Goal: Task Accomplishment & Management: Use online tool/utility

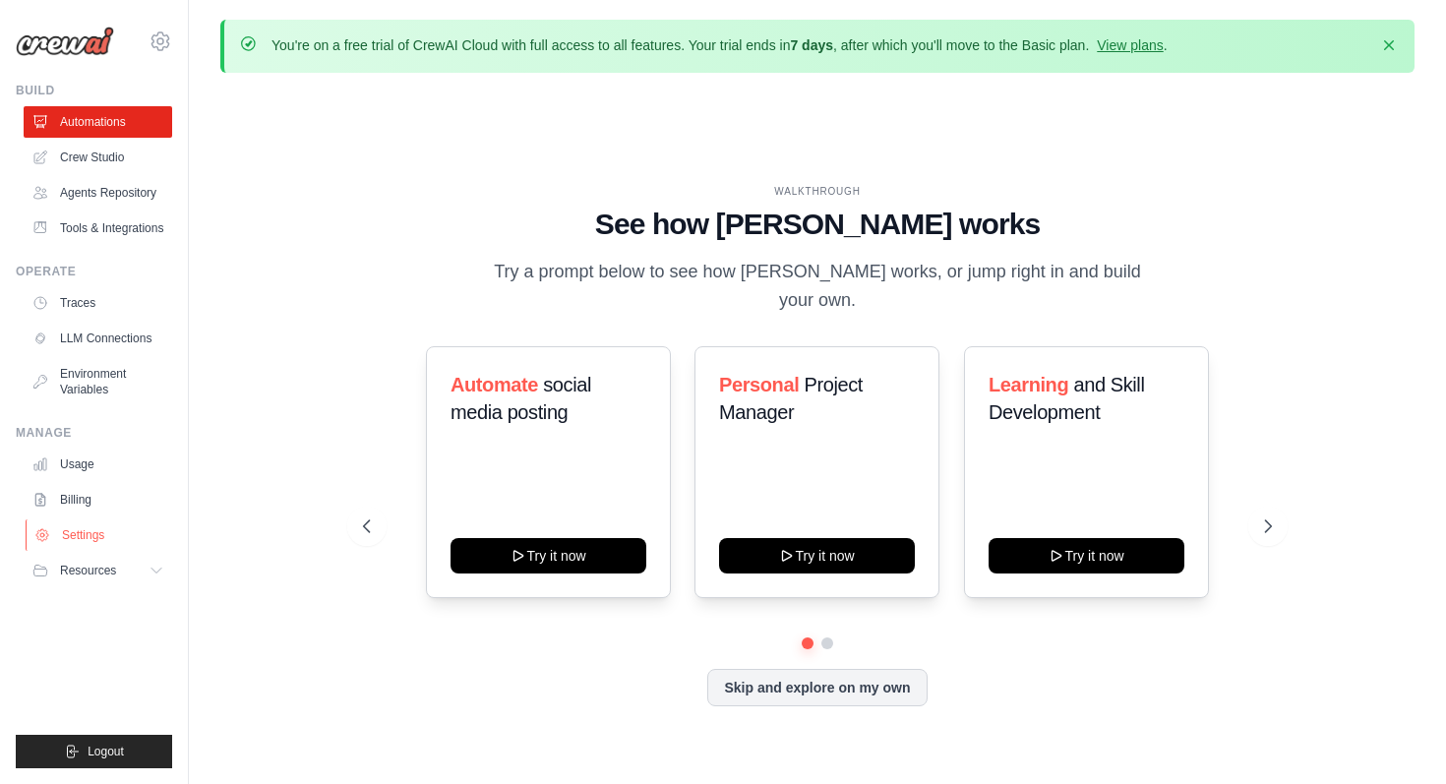
click at [115, 531] on link "Settings" at bounding box center [100, 534] width 149 height 31
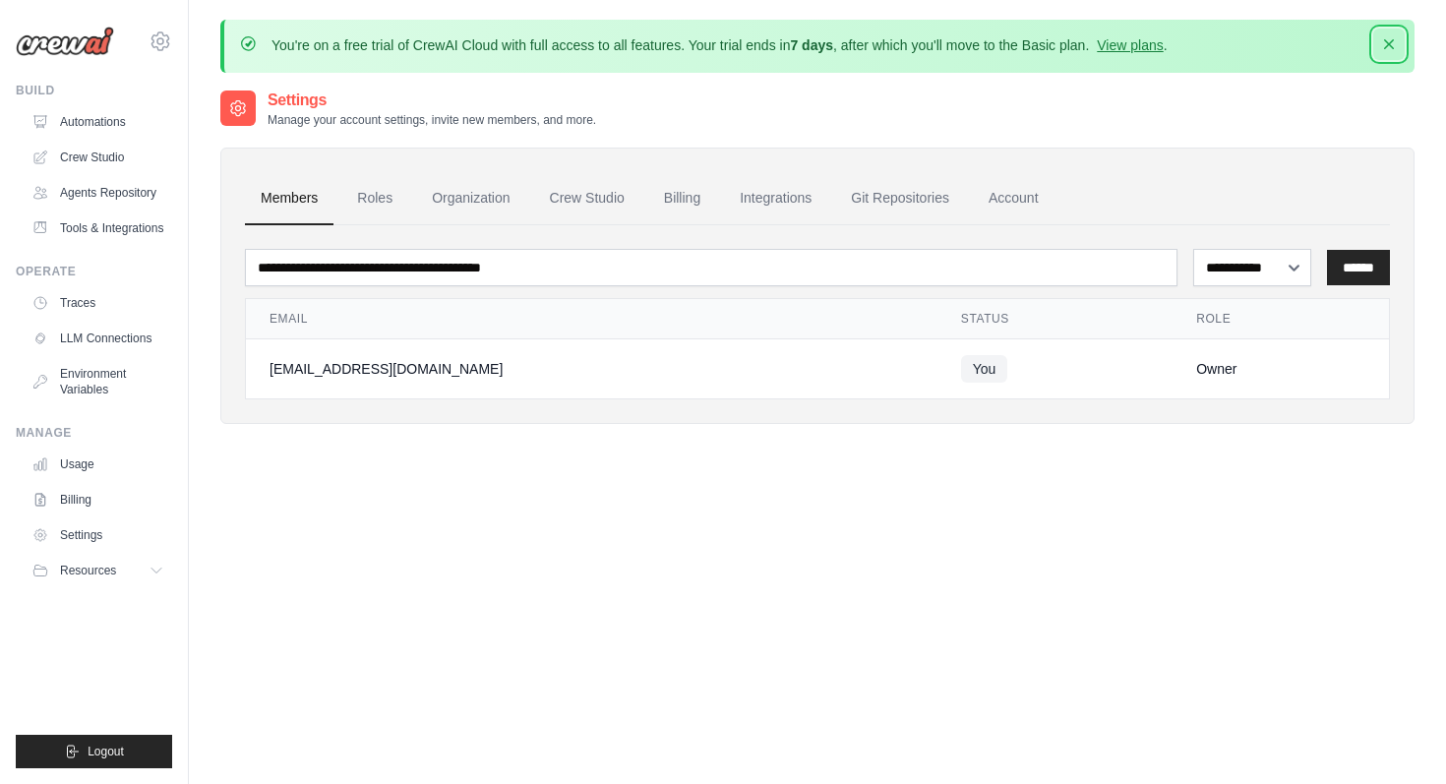
click at [1393, 49] on icon "button" at bounding box center [1389, 44] width 20 height 20
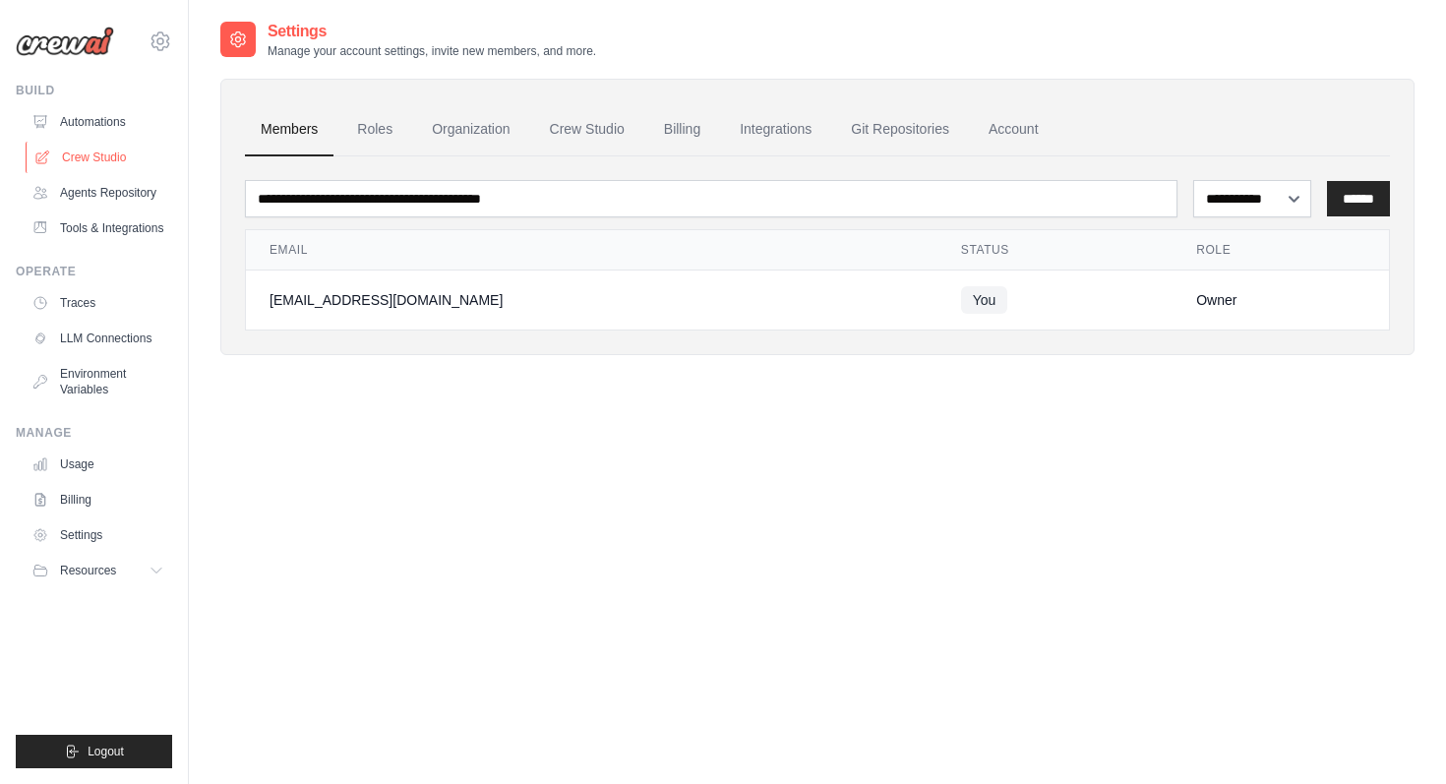
click at [140, 169] on link "Crew Studio" at bounding box center [100, 157] width 149 height 31
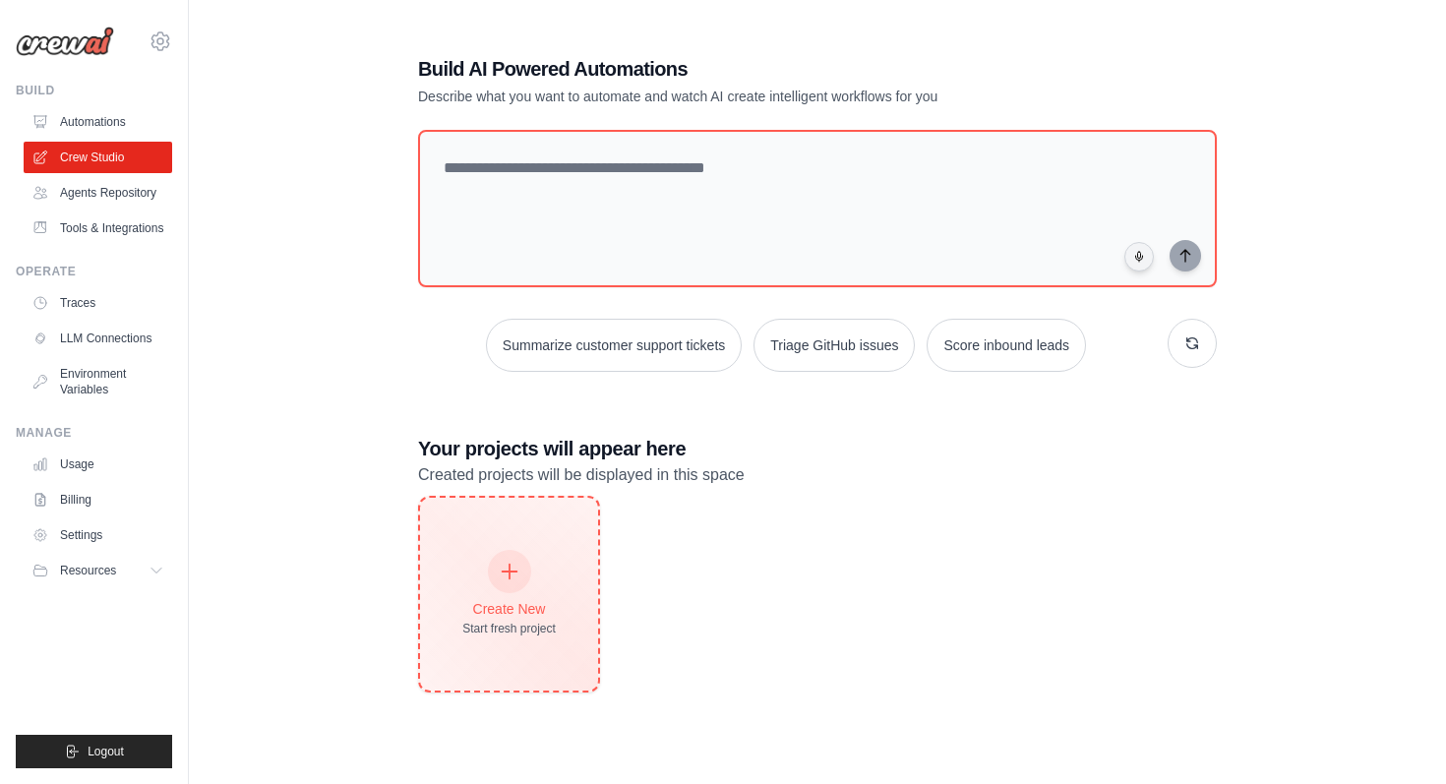
click at [541, 578] on div "Create New Start fresh project" at bounding box center [508, 594] width 93 height 85
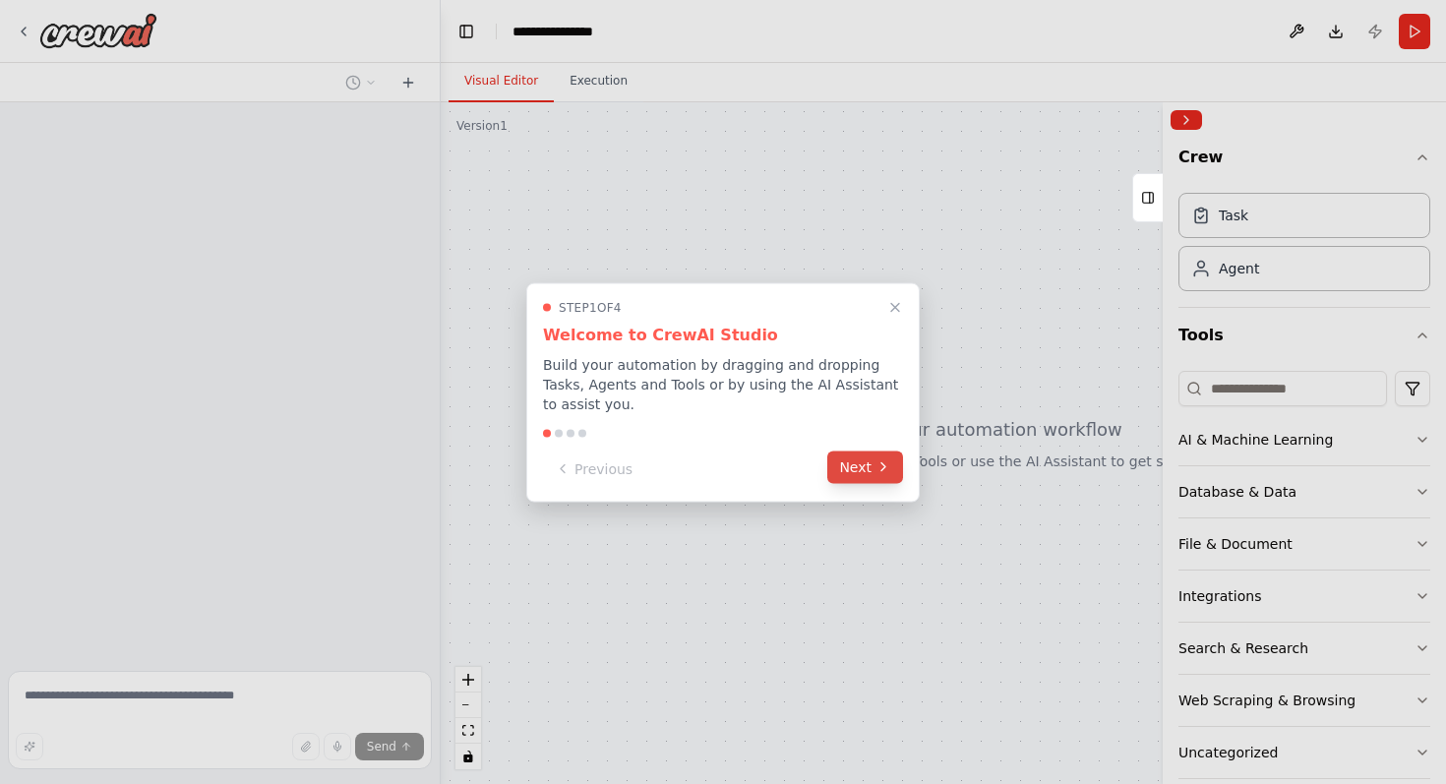
click at [860, 467] on button "Next" at bounding box center [865, 467] width 76 height 32
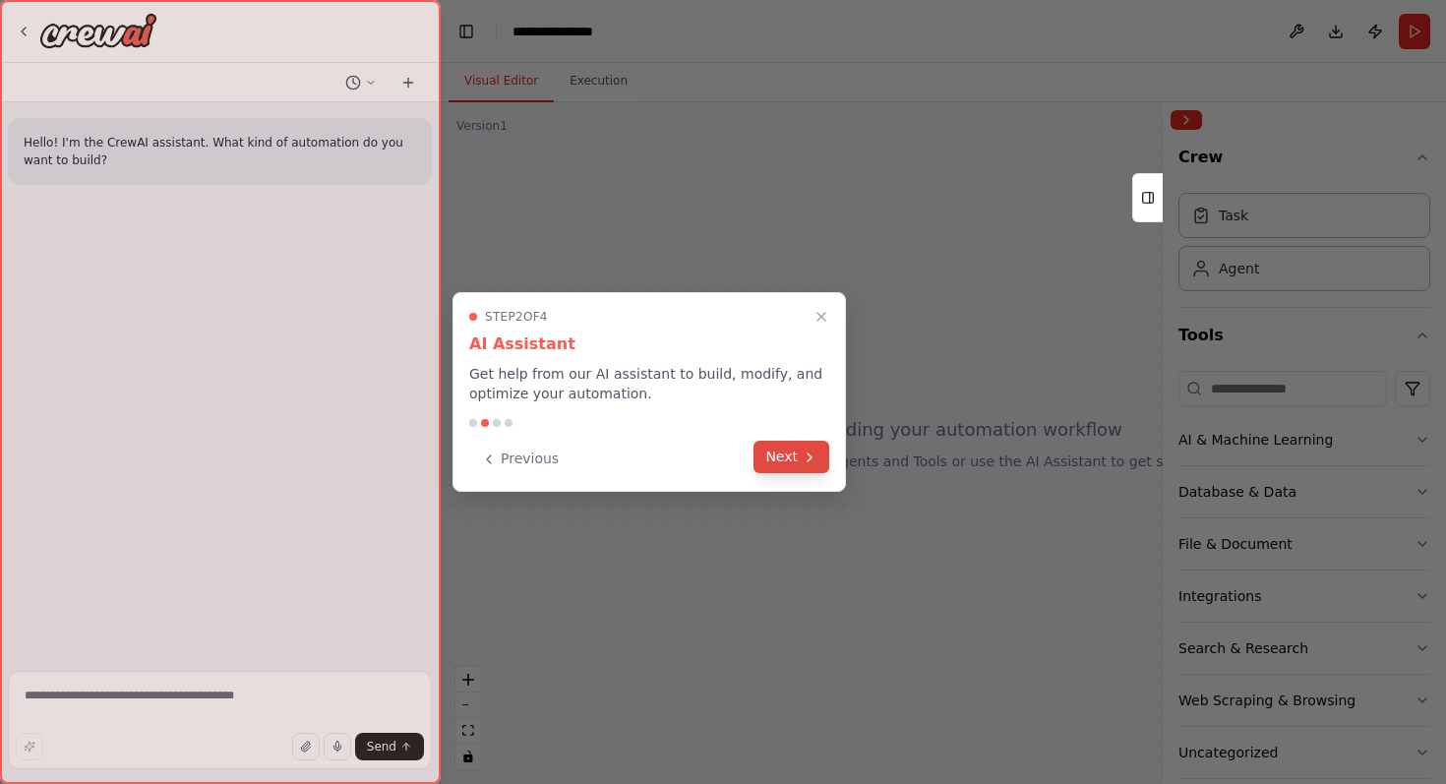
click at [805, 466] on button "Next" at bounding box center [792, 457] width 76 height 32
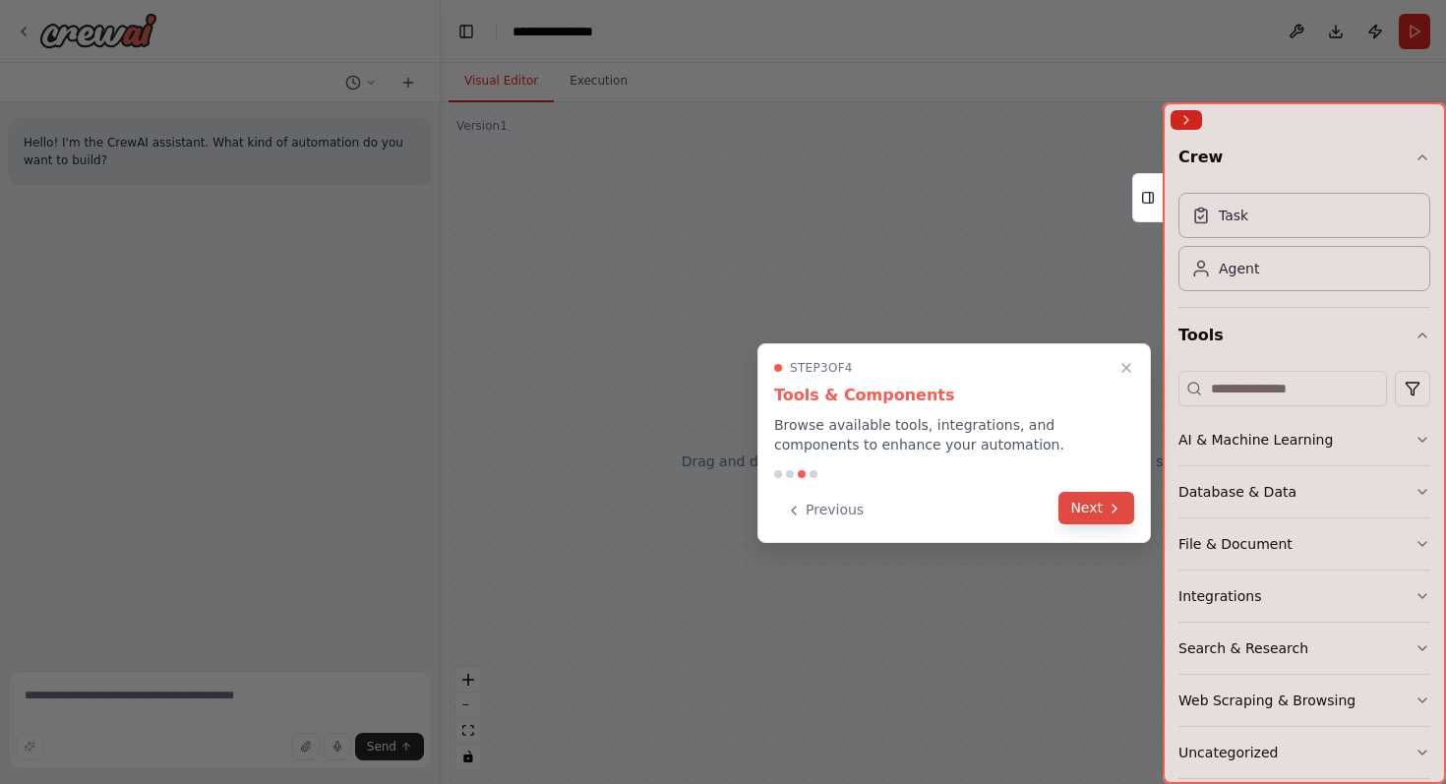
click at [1111, 519] on button "Next" at bounding box center [1096, 508] width 76 height 32
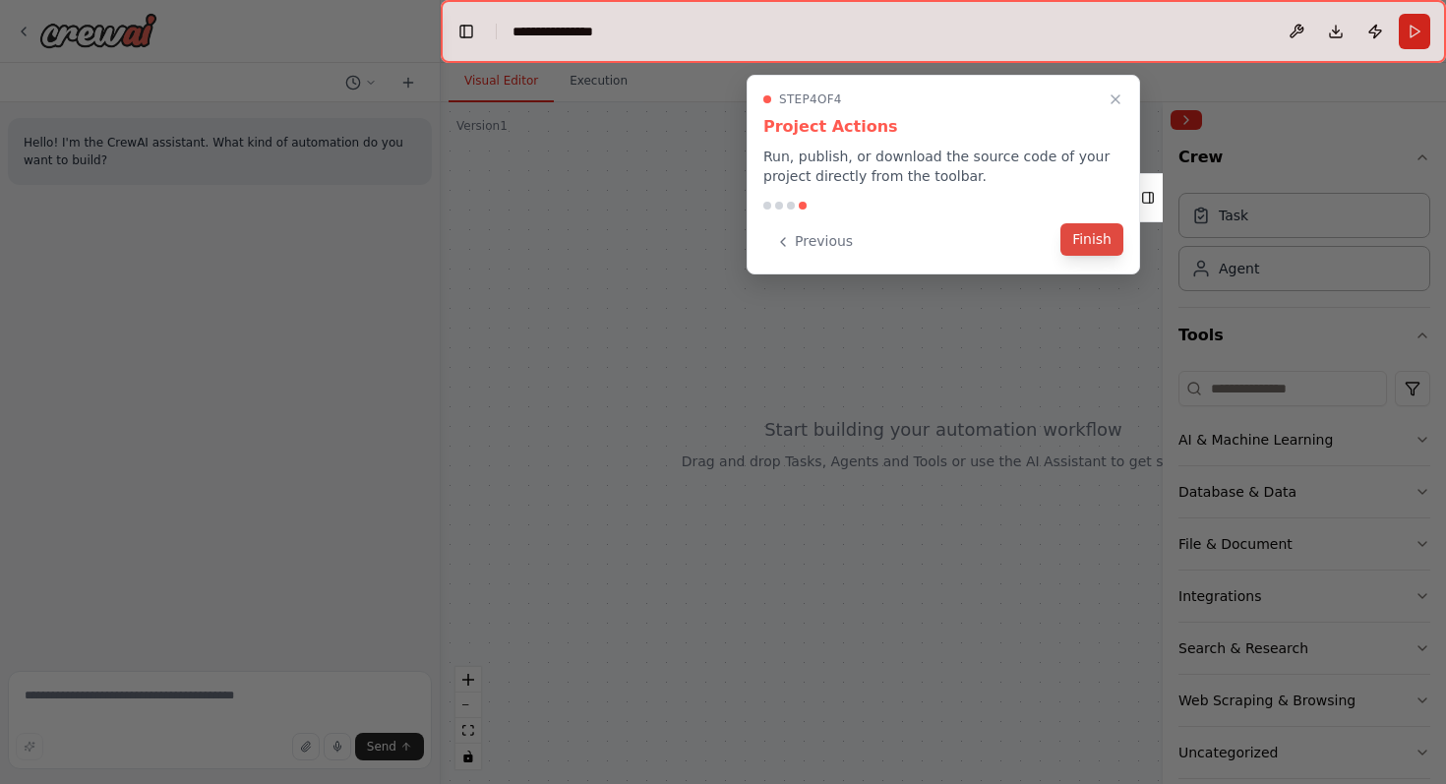
click at [1112, 249] on button "Finish" at bounding box center [1091, 239] width 63 height 32
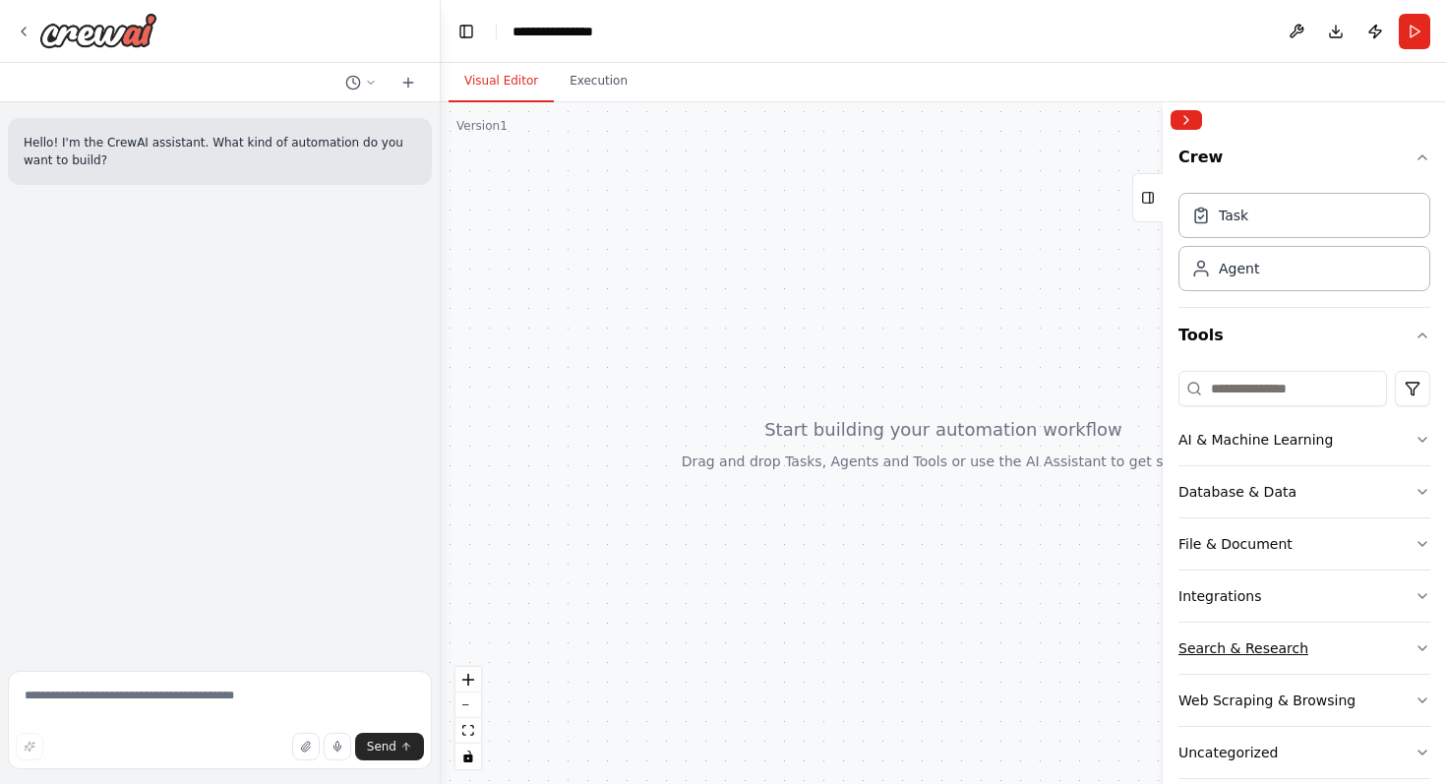
scroll to position [27, 0]
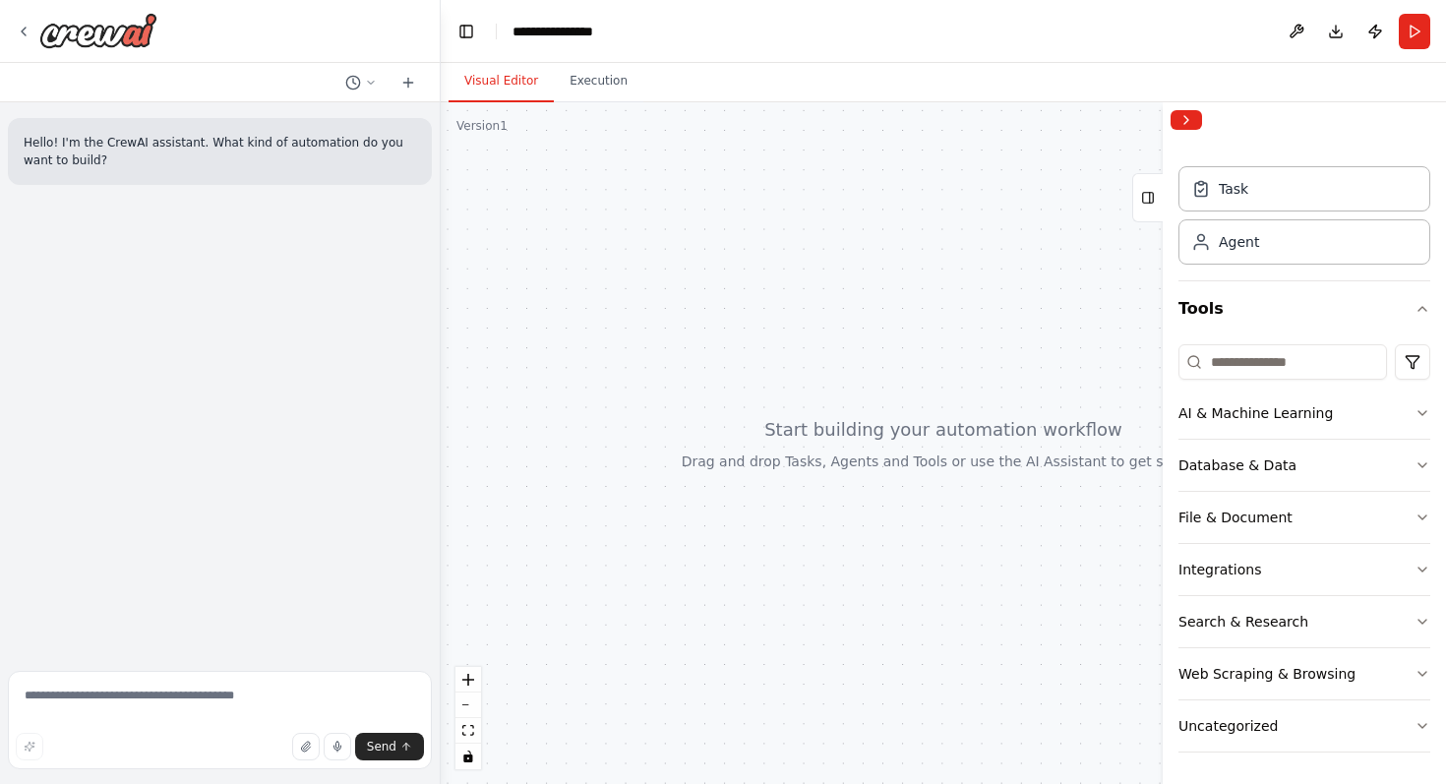
drag, startPoint x: 870, startPoint y: 489, endPoint x: 796, endPoint y: 461, distance: 78.8
click at [796, 461] on div at bounding box center [943, 443] width 1005 height 682
click at [146, 699] on textarea at bounding box center [220, 720] width 424 height 98
type textarea "*"
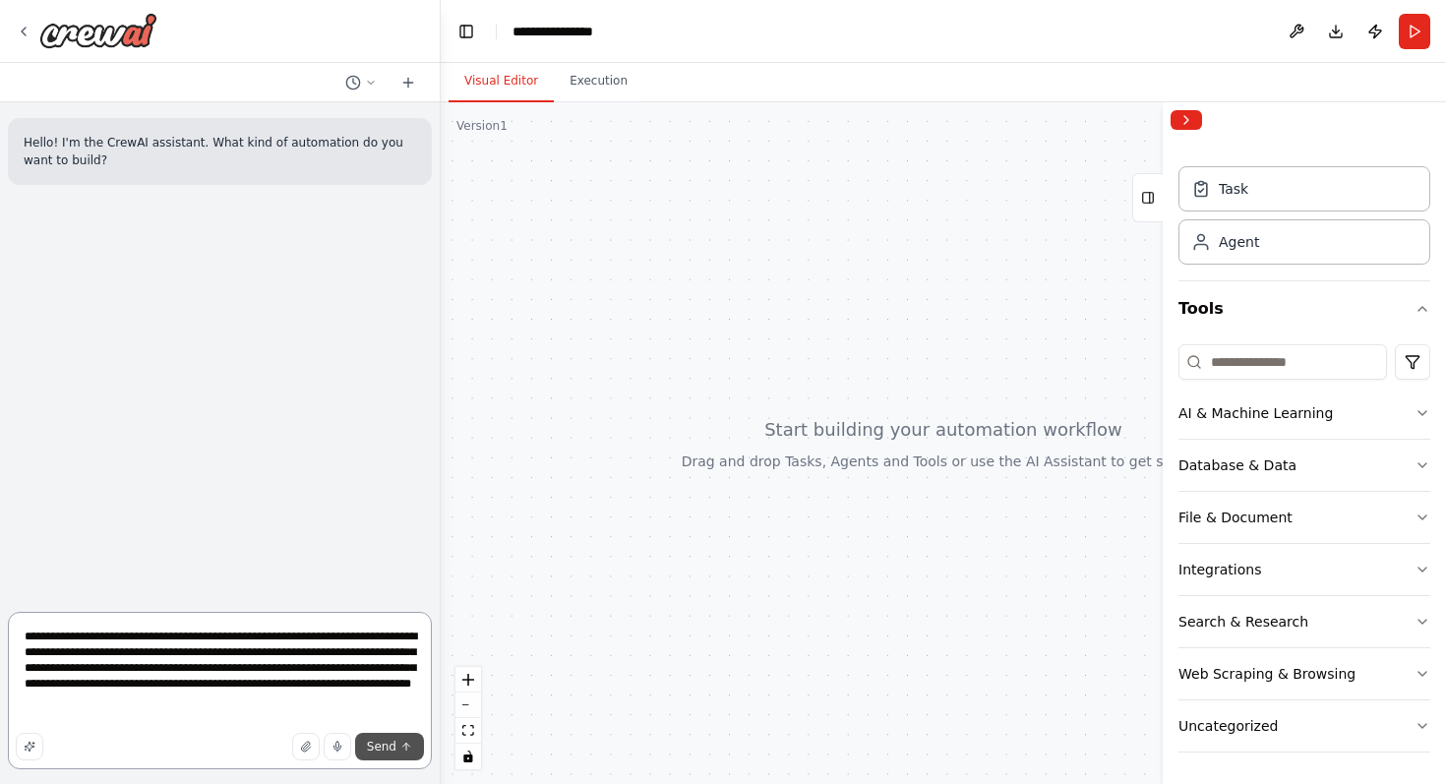
type textarea "**********"
click at [392, 743] on span "Send" at bounding box center [382, 747] width 30 height 16
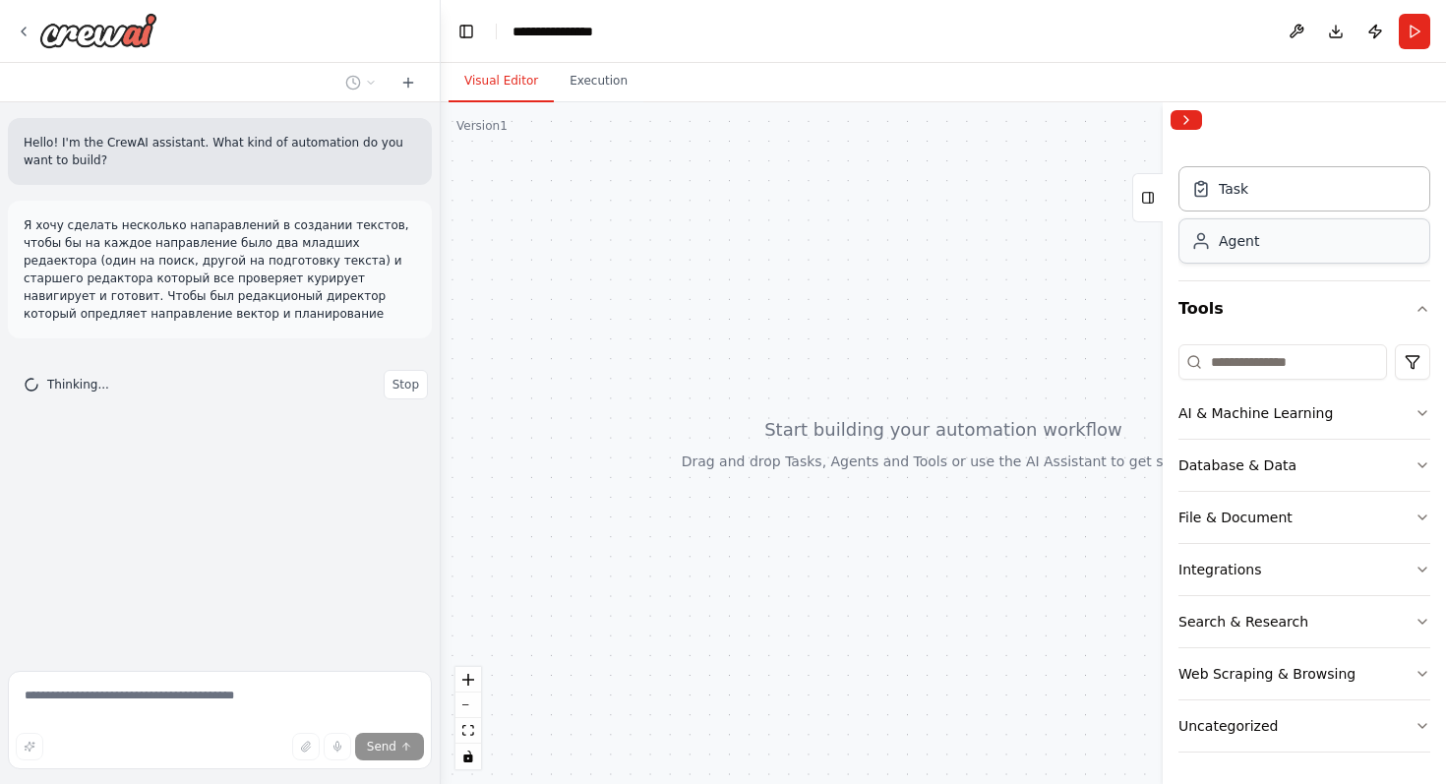
click at [1226, 254] on div "Agent" at bounding box center [1304, 240] width 252 height 45
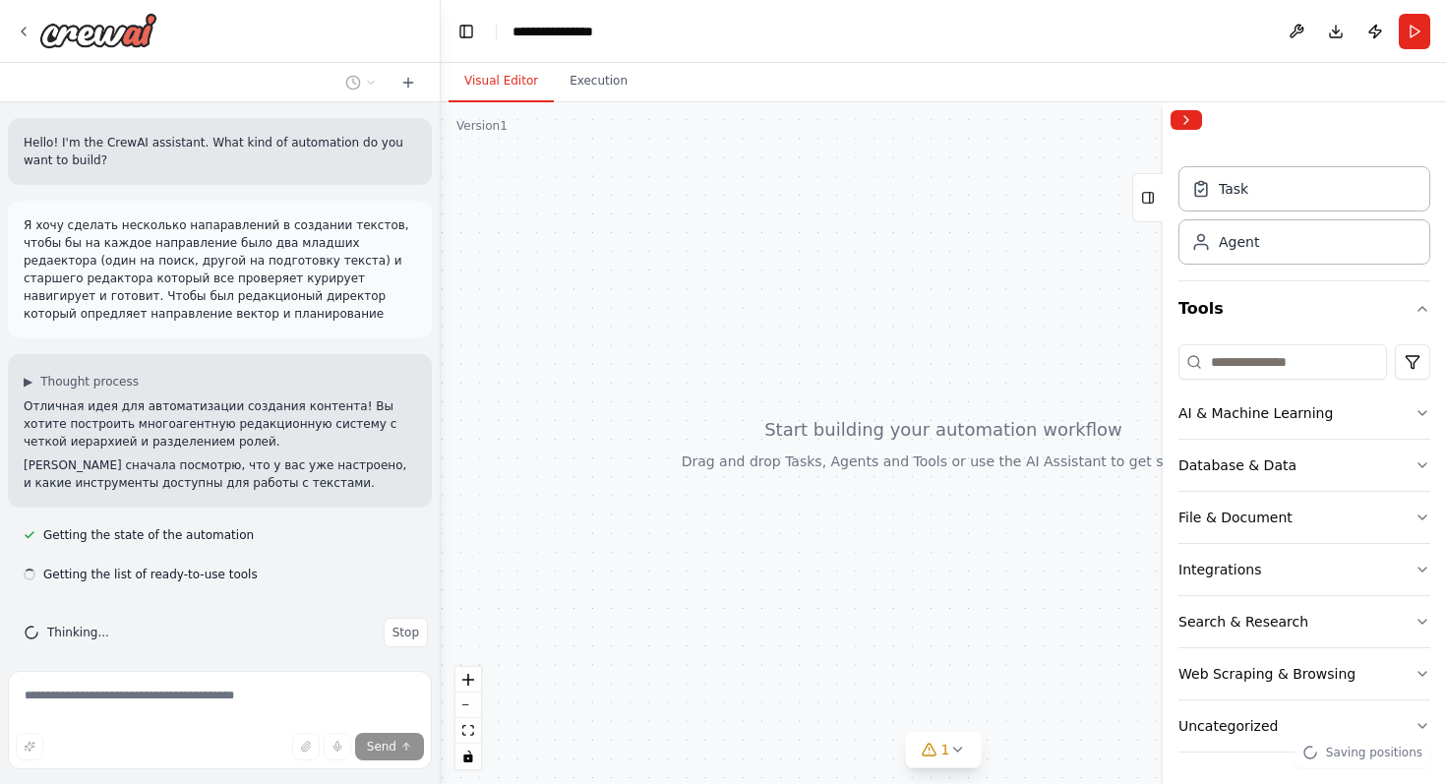
scroll to position [15, 0]
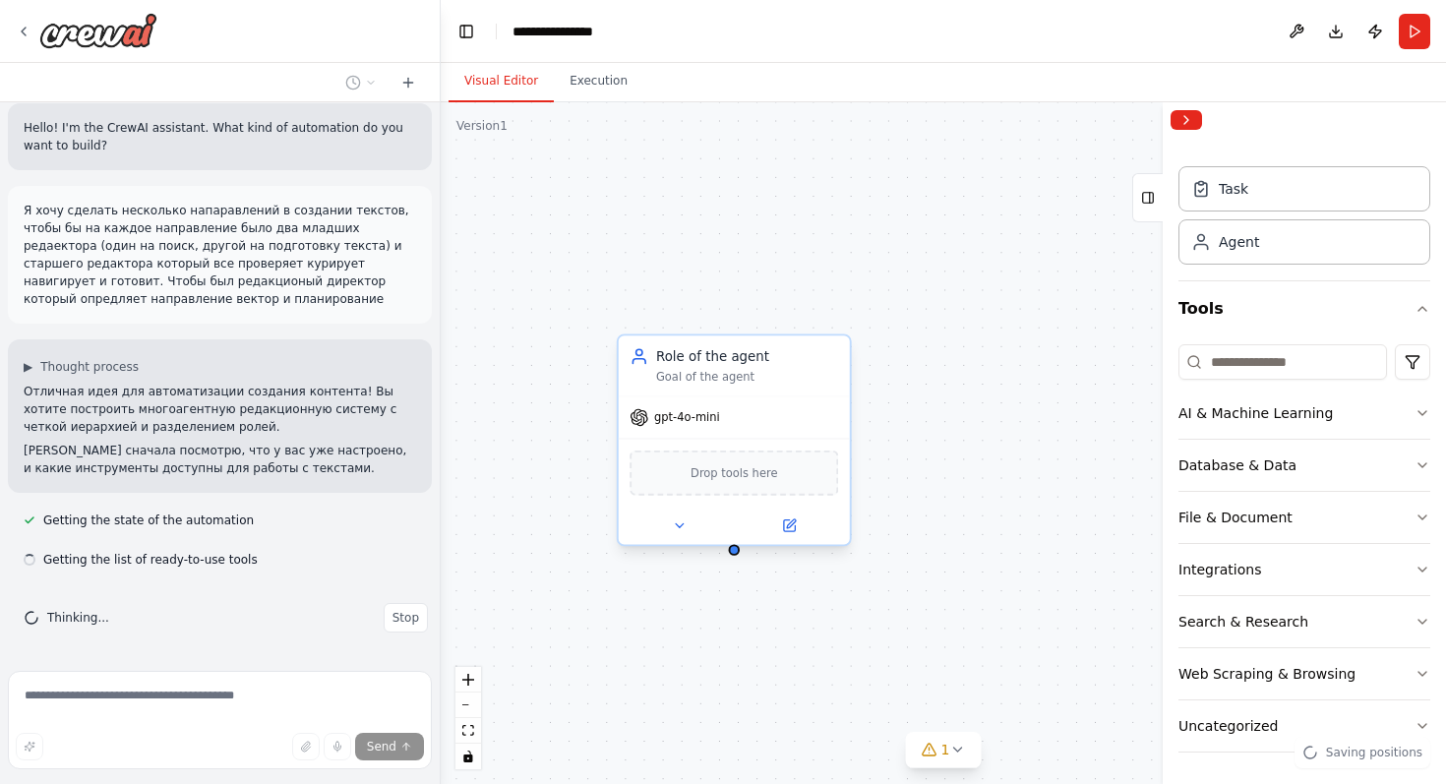
drag, startPoint x: 809, startPoint y: 470, endPoint x: 766, endPoint y: 434, distance: 55.8
click at [766, 434] on div "Role of the agent Goal of the agent gpt-4o-mini Drop tools here" at bounding box center [943, 443] width 1005 height 682
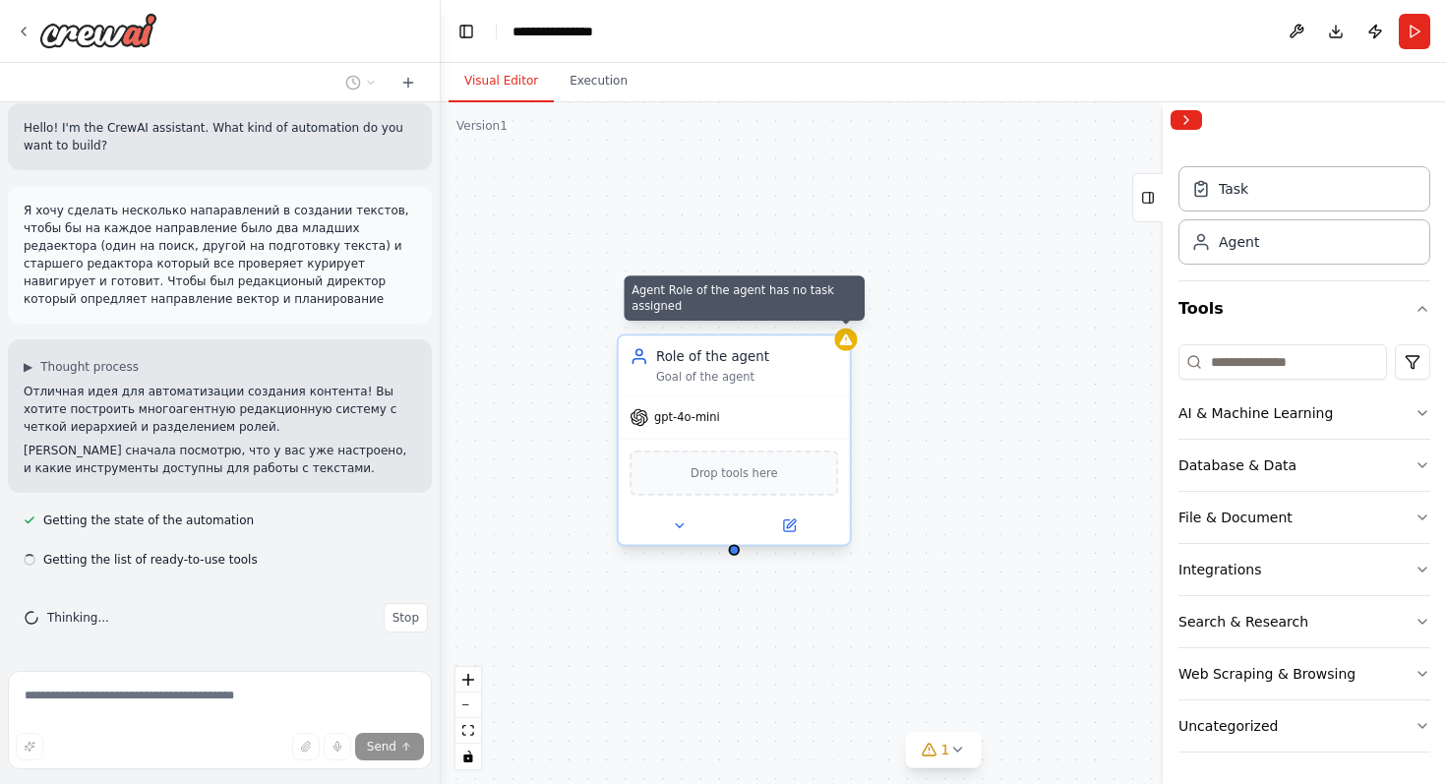
click at [850, 342] on icon at bounding box center [846, 338] width 13 height 11
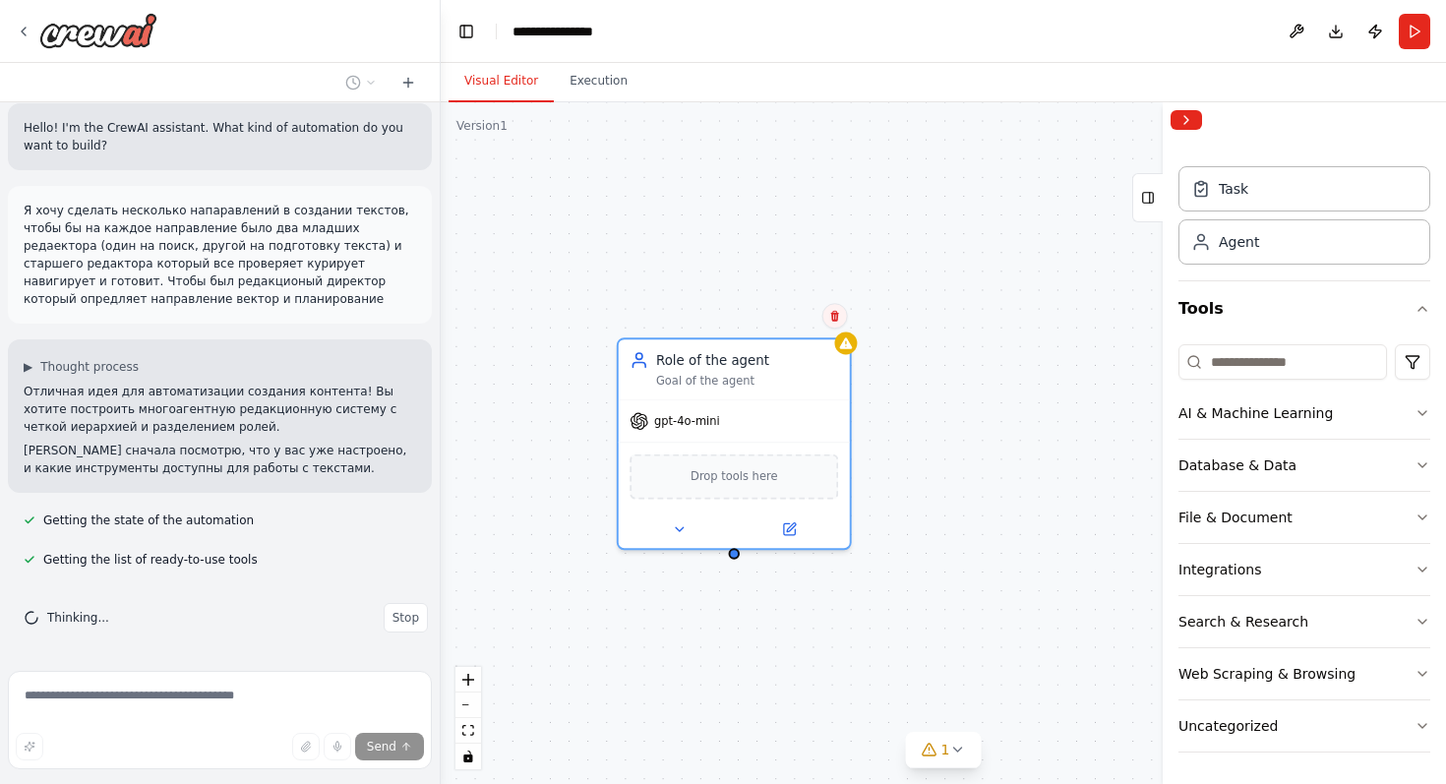
click at [834, 317] on icon at bounding box center [834, 316] width 8 height 11
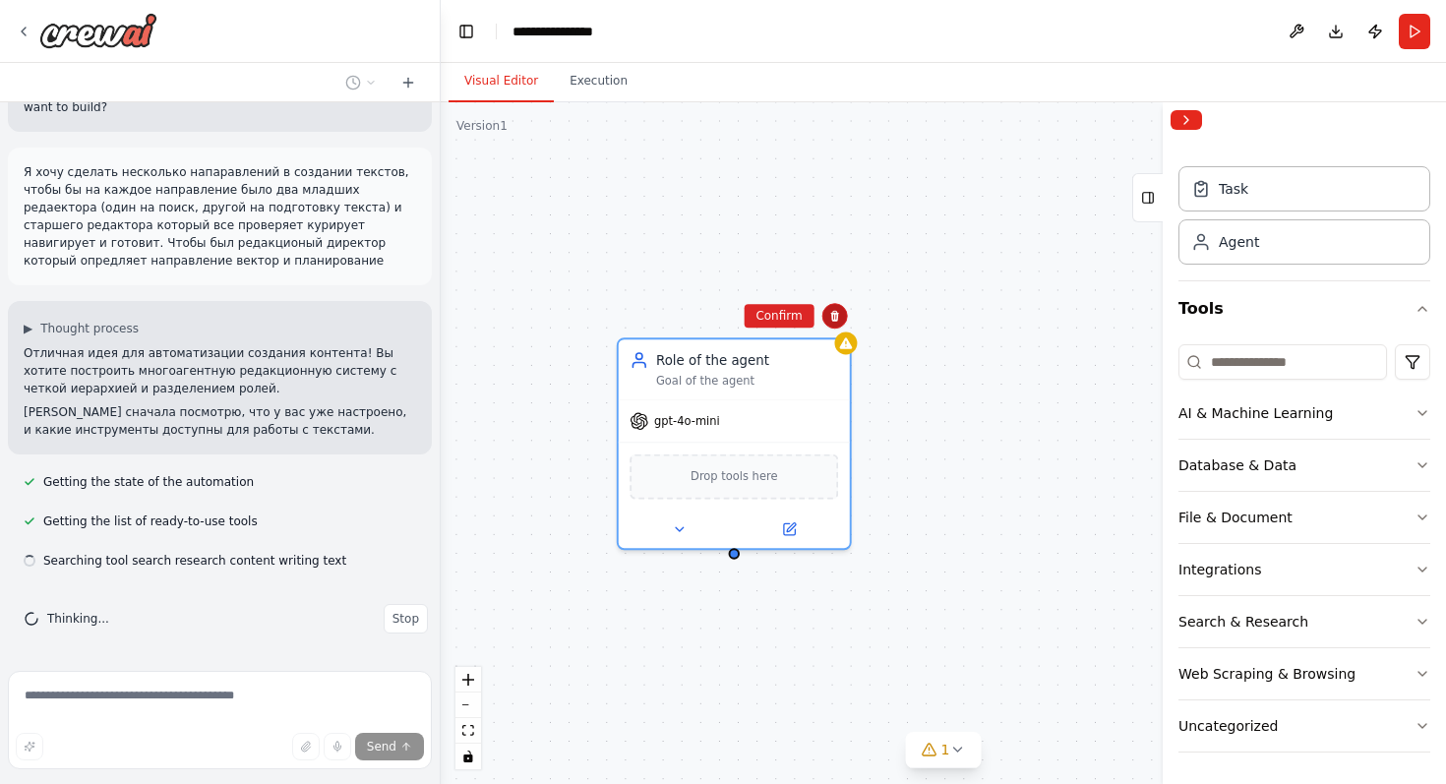
scroll to position [54, 0]
click at [839, 315] on div "Role of the agent Goal of the agent gpt-4o-mini Drop tools here" at bounding box center [943, 443] width 1005 height 682
click at [833, 352] on div "Role of the agent" at bounding box center [747, 356] width 182 height 19
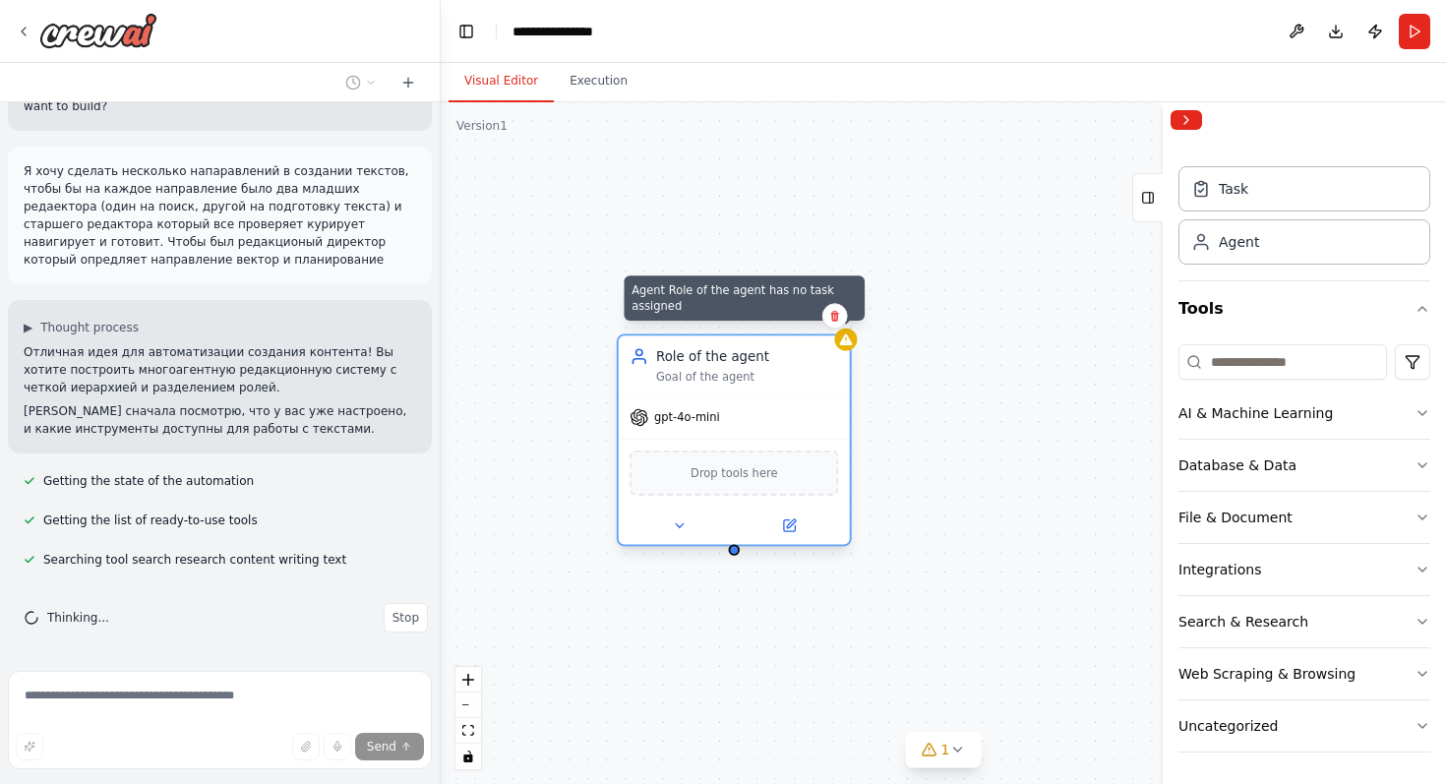
click at [842, 345] on icon at bounding box center [845, 339] width 15 height 15
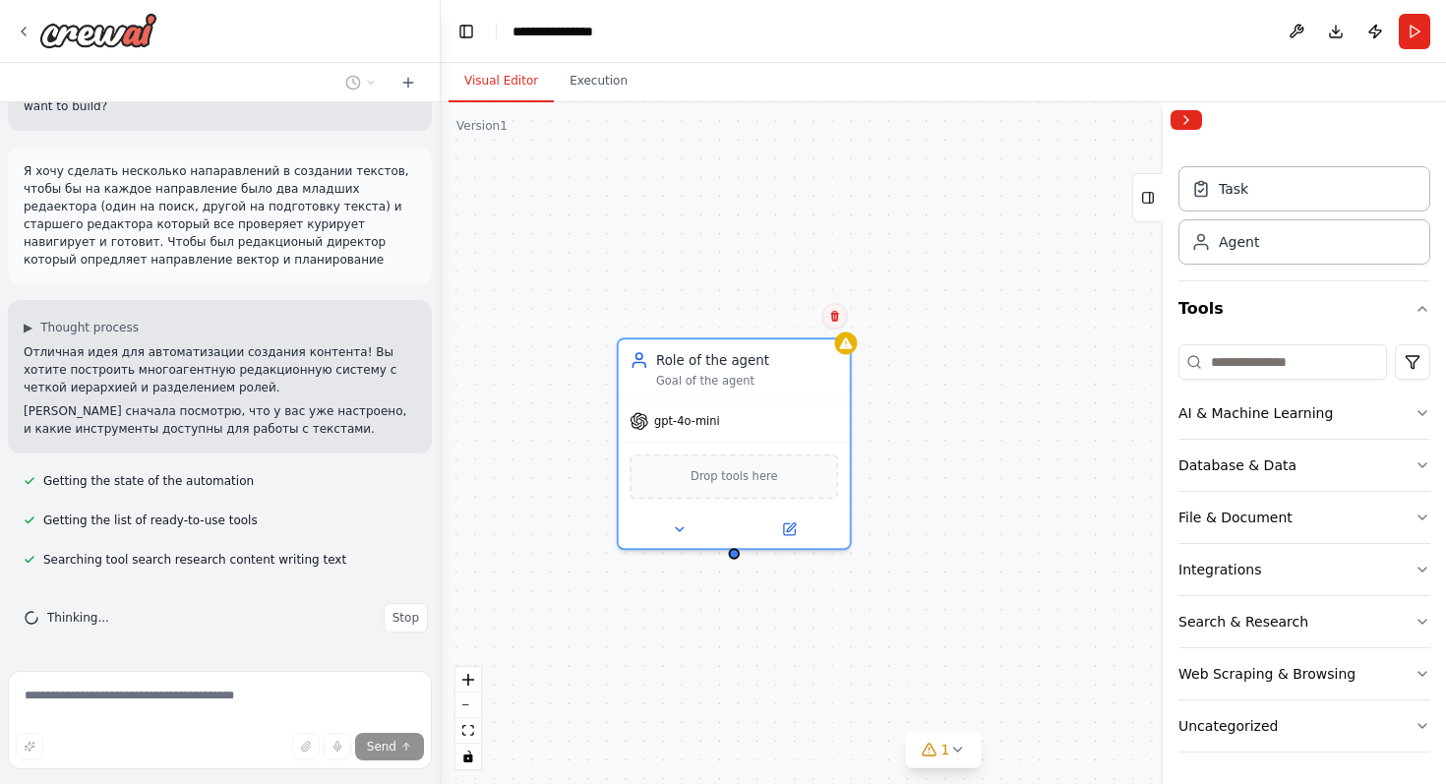
click at [840, 318] on icon at bounding box center [835, 316] width 12 height 12
click at [839, 318] on icon at bounding box center [835, 316] width 12 height 12
click at [838, 319] on icon at bounding box center [835, 316] width 12 height 12
click at [797, 317] on button "Confirm" at bounding box center [779, 316] width 70 height 24
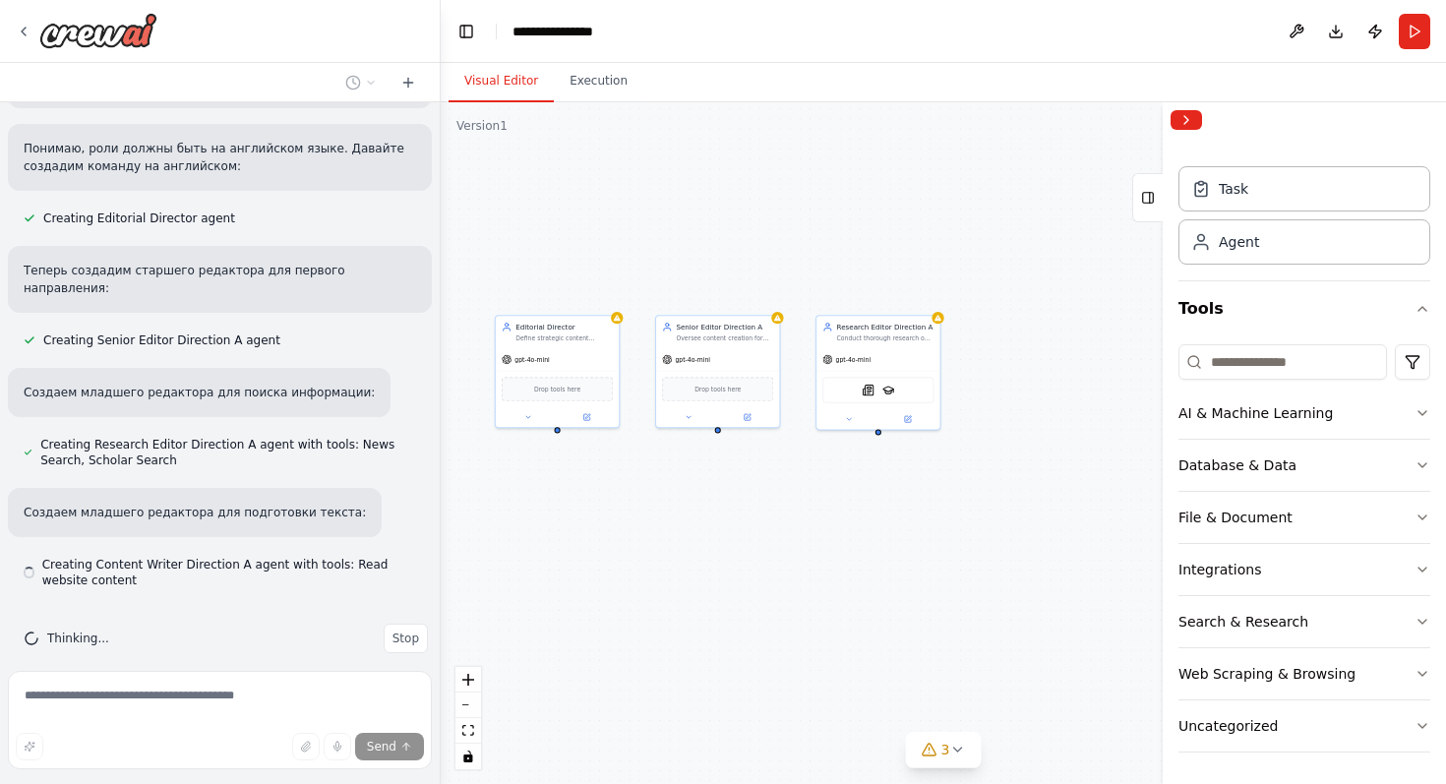
scroll to position [715, 0]
drag, startPoint x: 950, startPoint y: 510, endPoint x: 699, endPoint y: 505, distance: 250.9
click at [699, 505] on div "Editorial Director Define strategic content direction for {content_topic}, plan…" at bounding box center [943, 443] width 1005 height 682
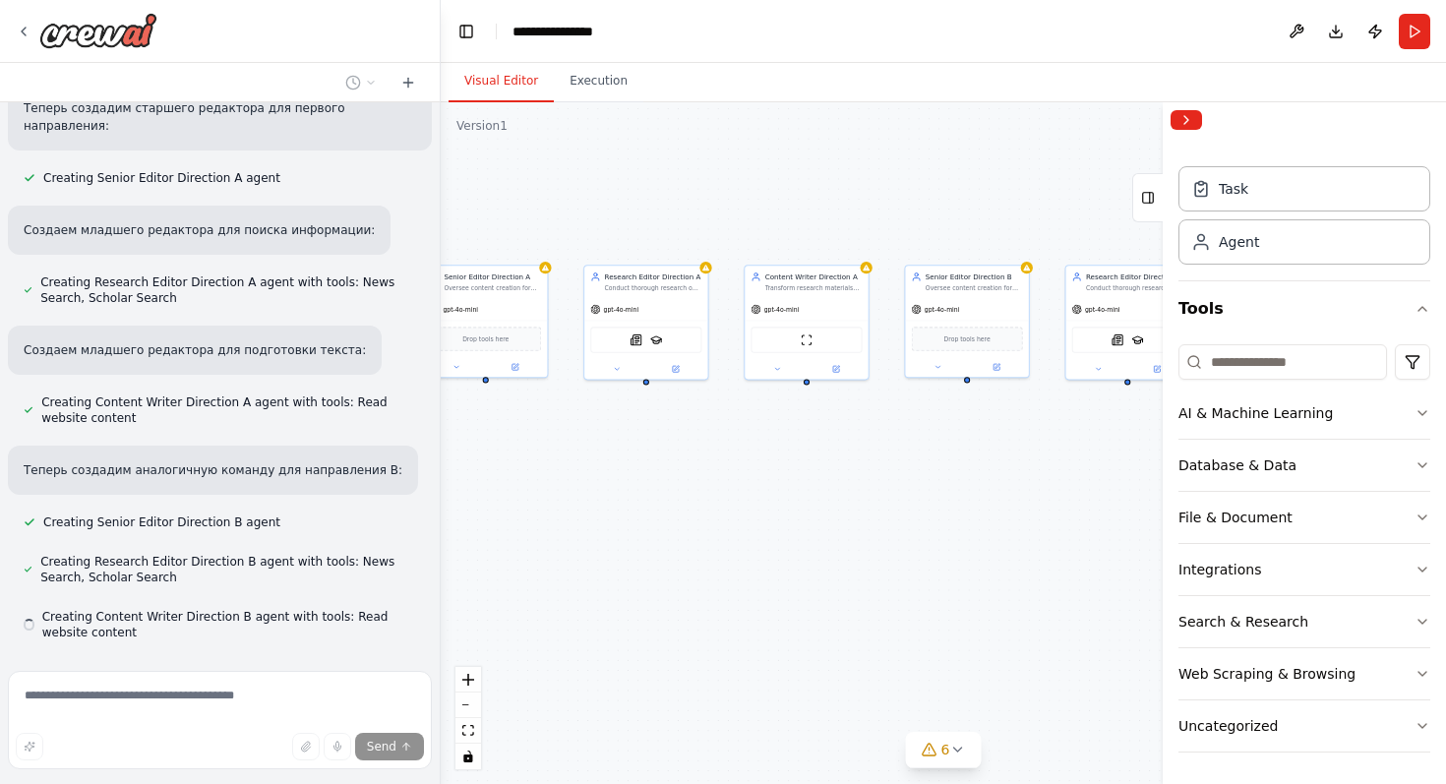
scroll to position [930, 0]
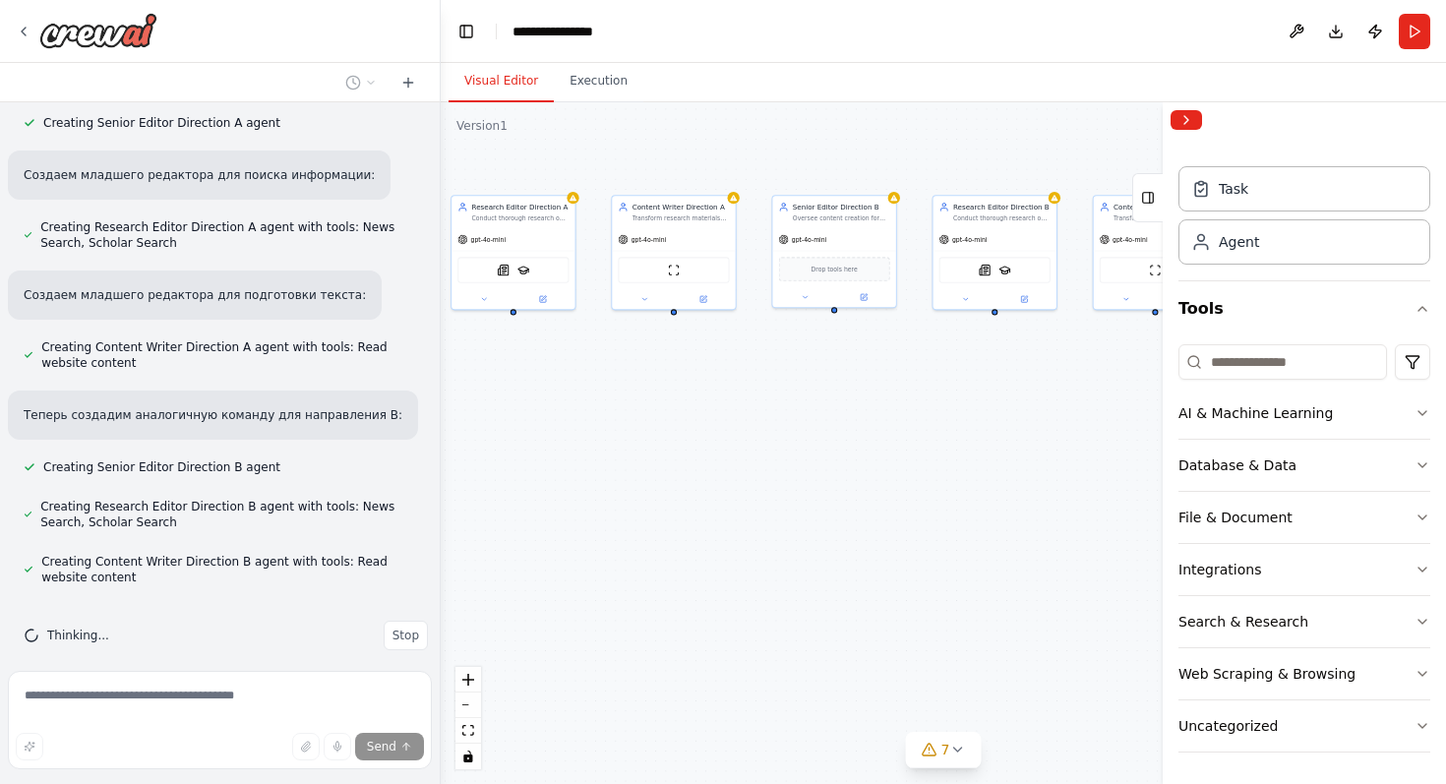
drag, startPoint x: 900, startPoint y: 509, endPoint x: 533, endPoint y: 389, distance: 386.0
click at [533, 389] on div "Editorial Director Define strategic content direction for {content_topic}, plan…" at bounding box center [943, 443] width 1005 height 682
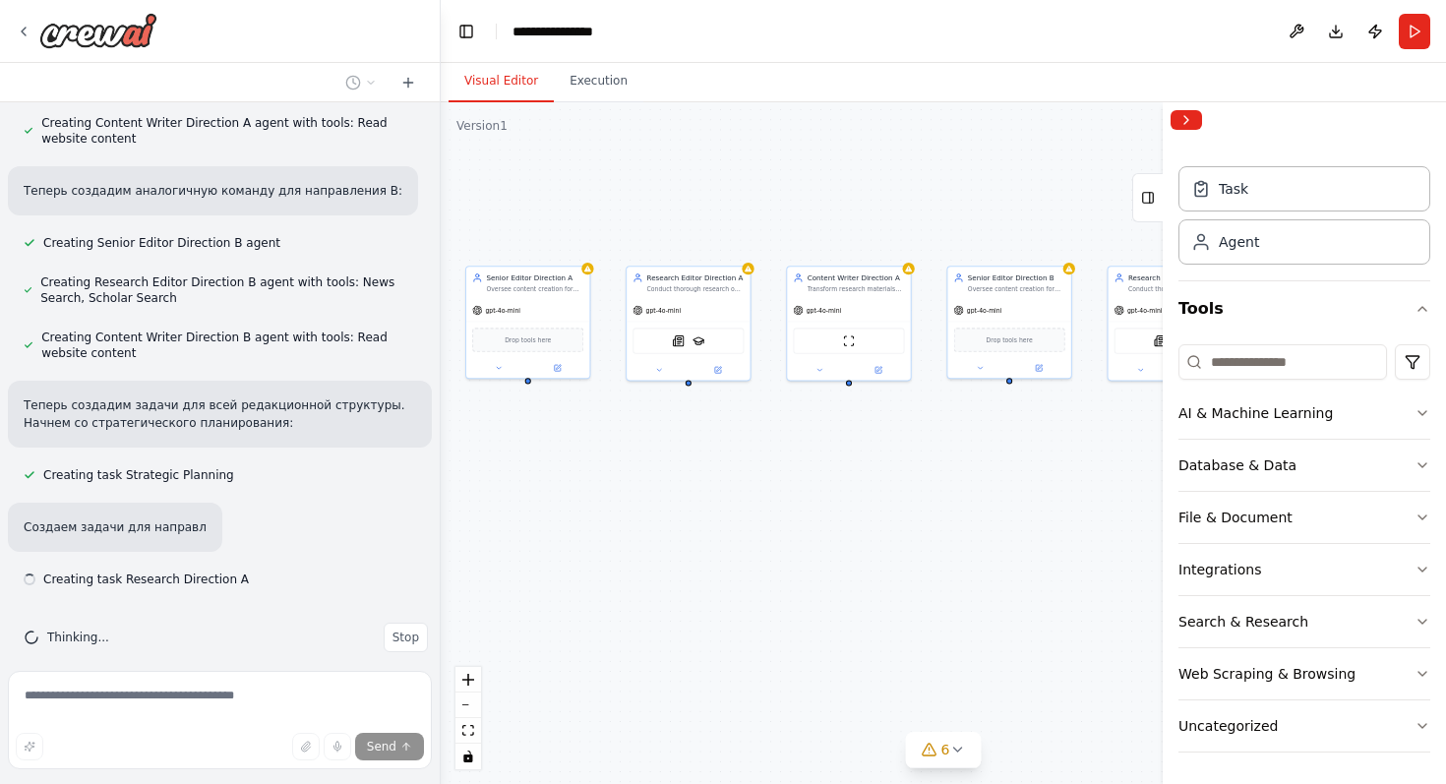
scroll to position [1156, 0]
drag, startPoint x: 942, startPoint y: 452, endPoint x: 1119, endPoint y: 522, distance: 190.7
click at [1119, 522] on div ".deletable-edge-delete-btn { width: 20px; height: 20px; border: 0px solid #ffff…" at bounding box center [943, 443] width 1005 height 682
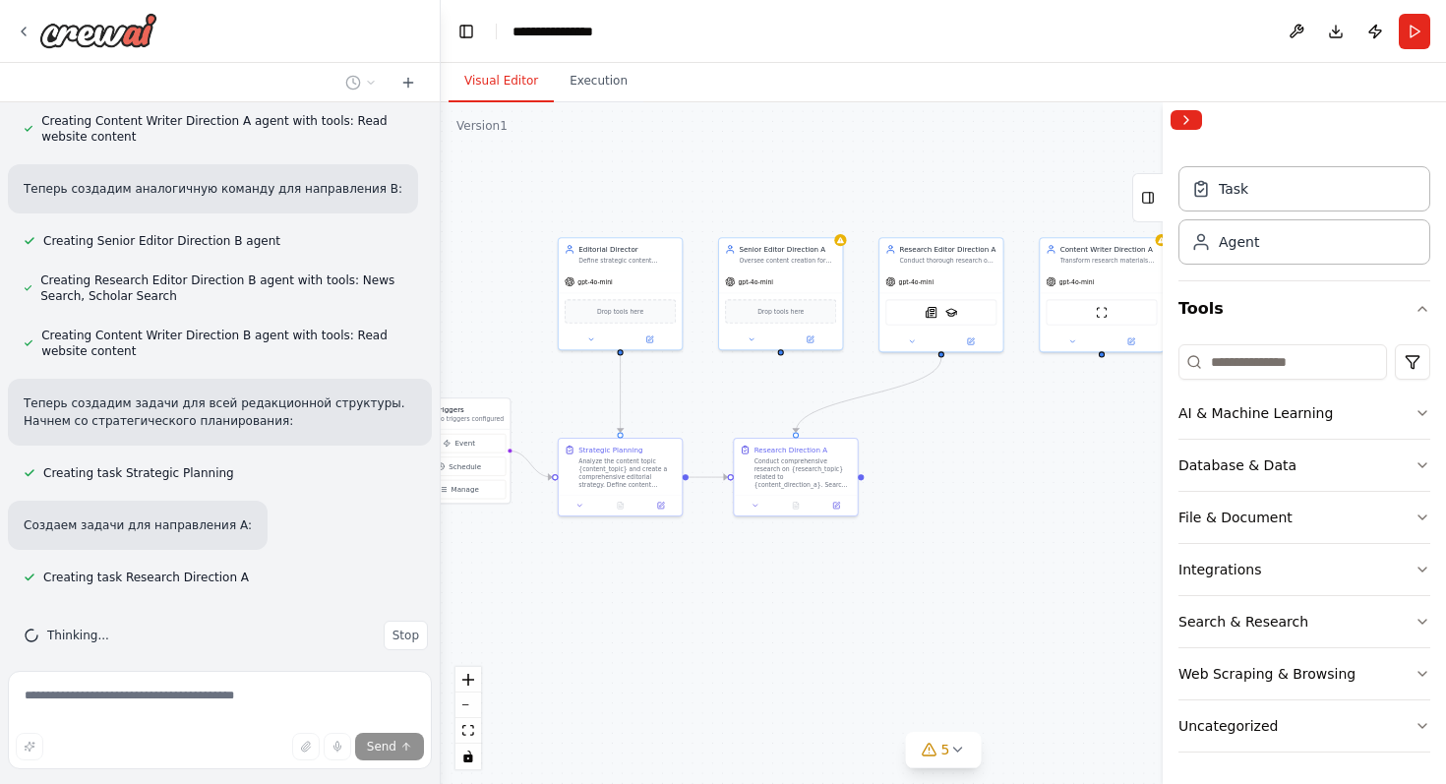
drag, startPoint x: 898, startPoint y: 542, endPoint x: 1151, endPoint y: 513, distance: 254.4
click at [1151, 513] on div ".deletable-edge-delete-btn { width: 20px; height: 20px; border: 0px solid #ffff…" at bounding box center [943, 443] width 1005 height 682
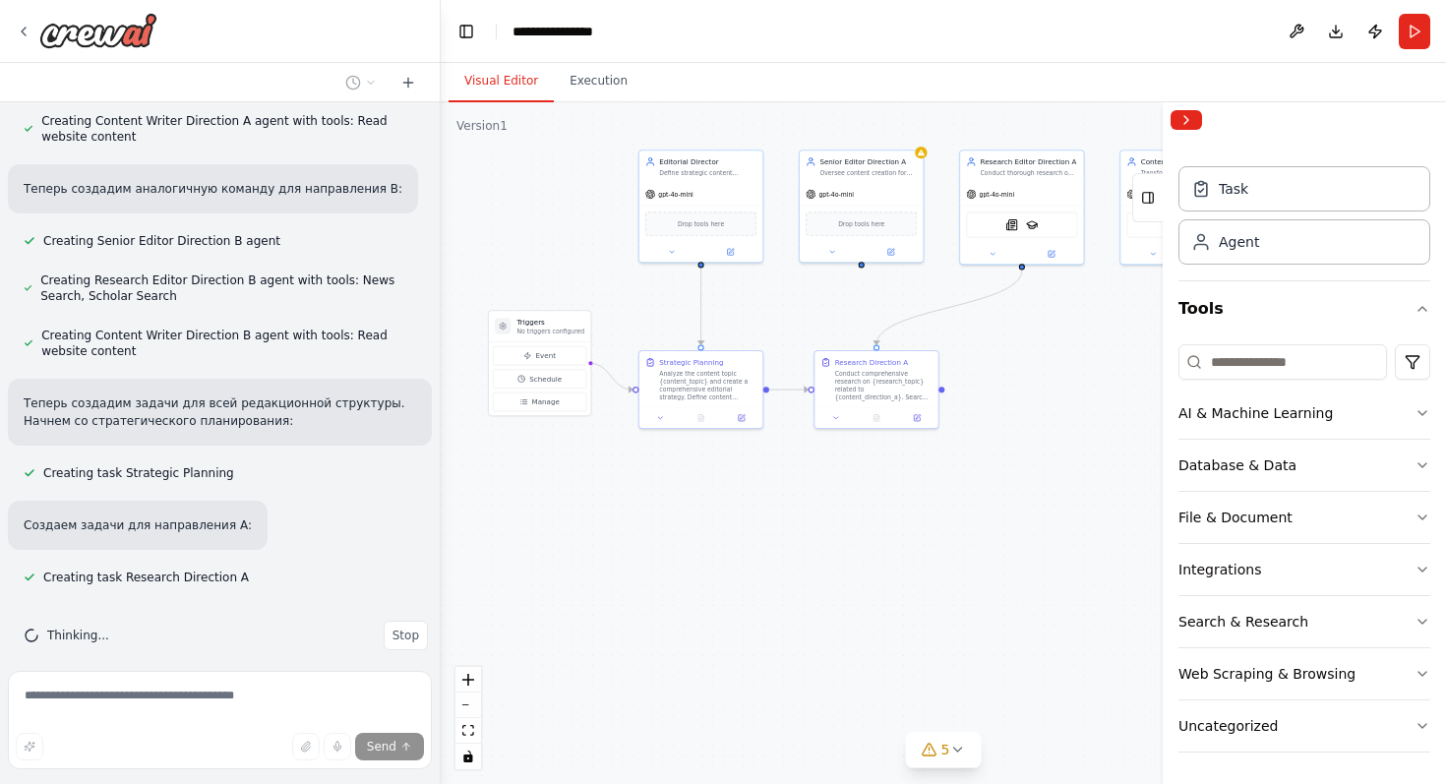
drag, startPoint x: 720, startPoint y: 530, endPoint x: 801, endPoint y: 443, distance: 119.0
click at [801, 443] on div ".deletable-edge-delete-btn { width: 20px; height: 20px; border: 0px solid #ffff…" at bounding box center [943, 443] width 1005 height 682
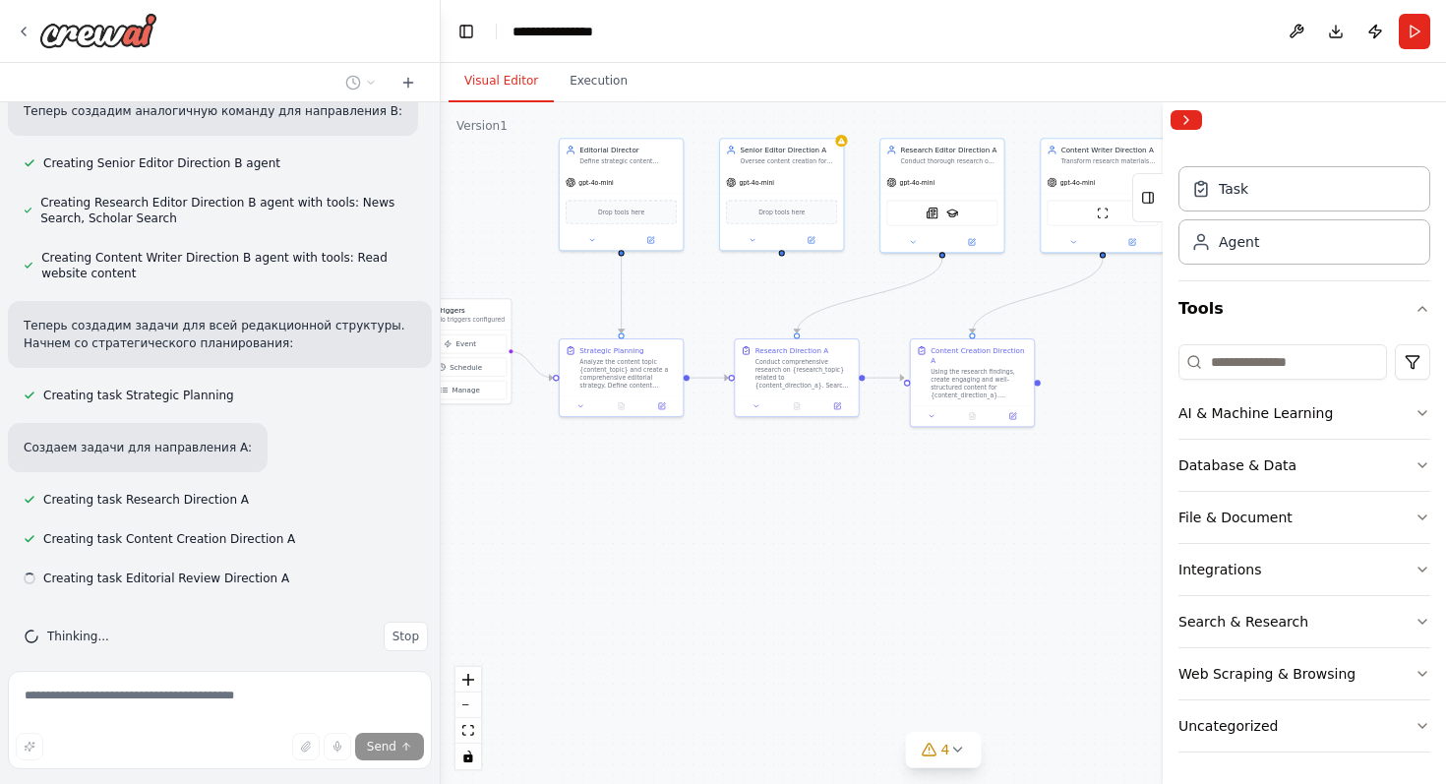
scroll to position [1235, 0]
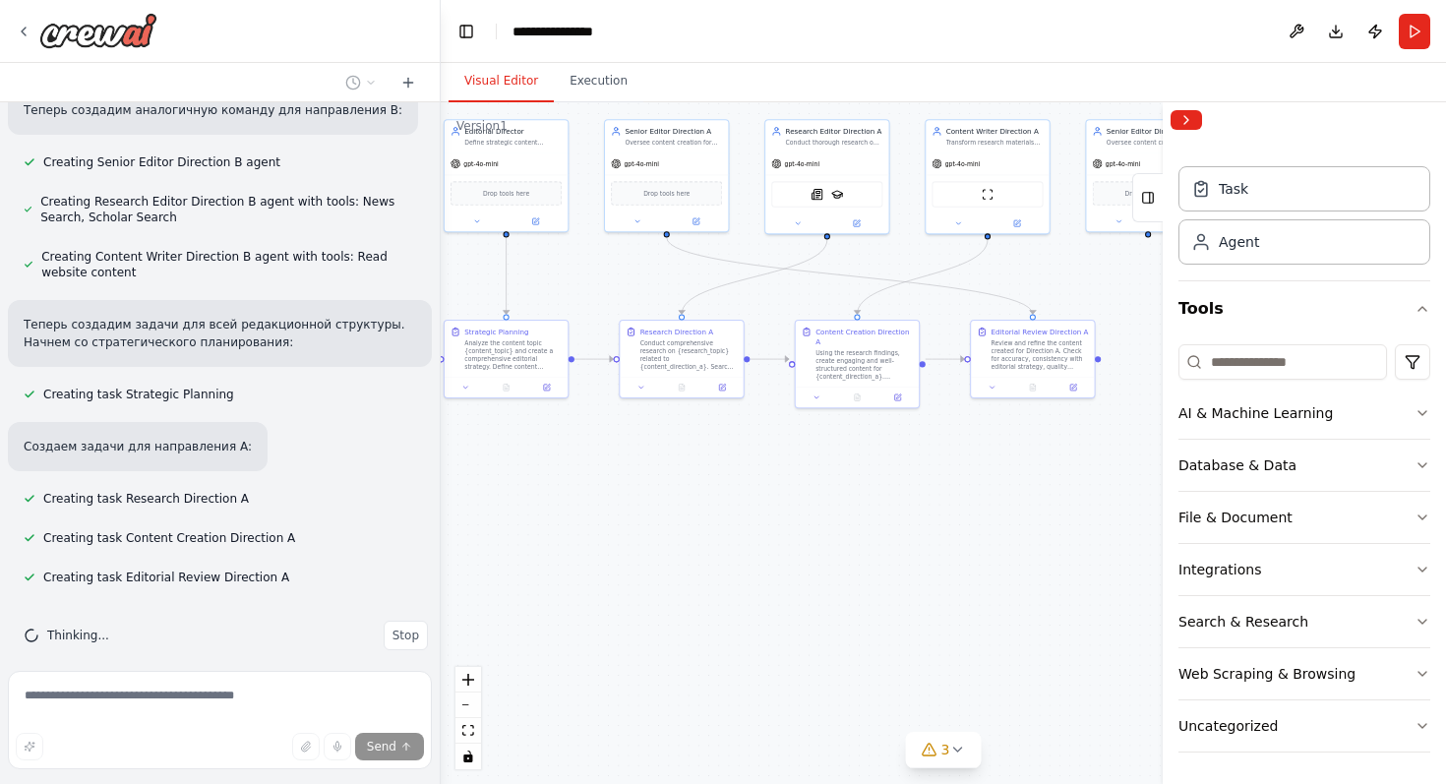
drag, startPoint x: 972, startPoint y: 594, endPoint x: 777, endPoint y: 564, distance: 197.1
click at [777, 564] on div ".deletable-edge-delete-btn { width: 20px; height: 20px; border: 0px solid #ffff…" at bounding box center [943, 443] width 1005 height 682
click at [1194, 115] on button "Collapse right sidebar" at bounding box center [1186, 120] width 31 height 20
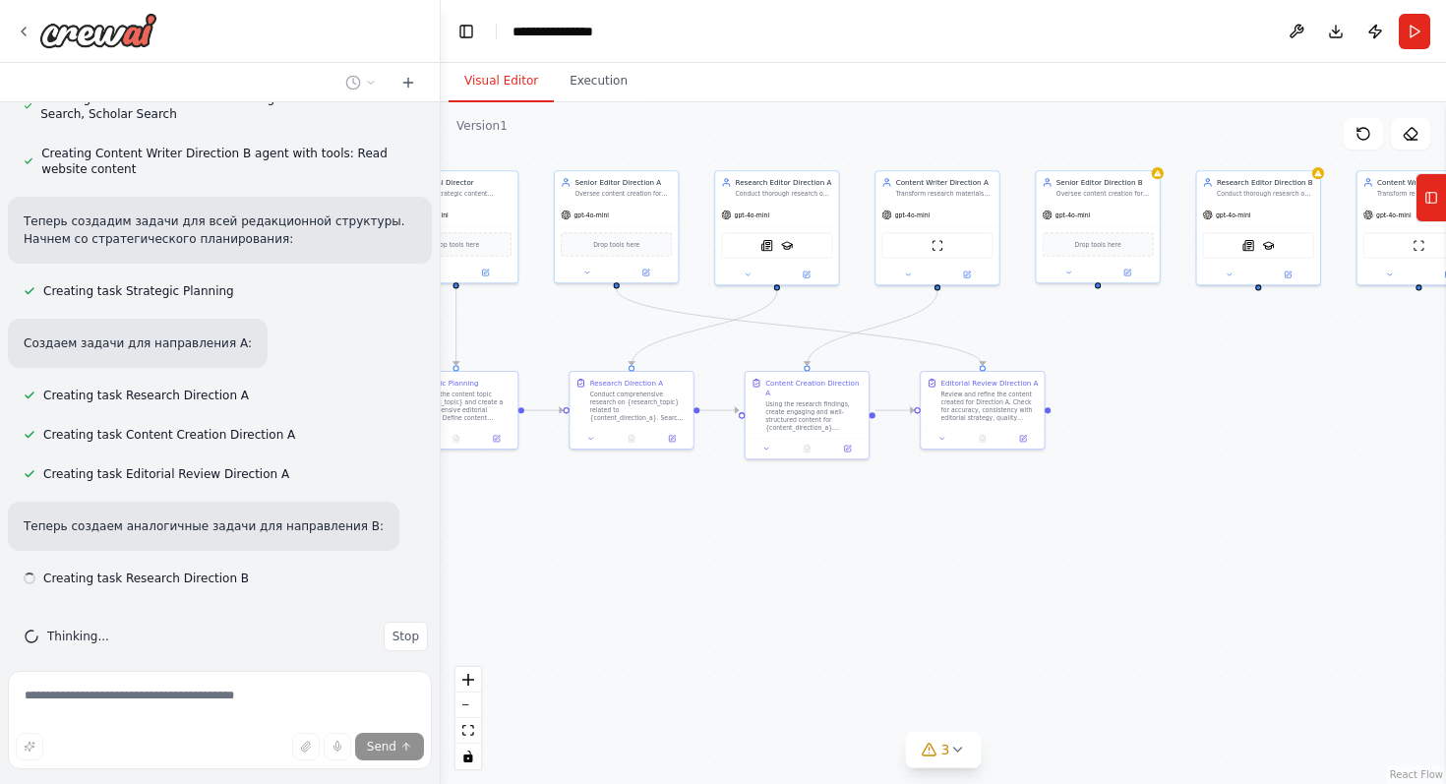
scroll to position [1339, 0]
drag, startPoint x: 1141, startPoint y: 532, endPoint x: 1091, endPoint y: 583, distance: 71.6
click at [1091, 583] on div ".deletable-edge-delete-btn { width: 20px; height: 20px; border: 0px solid #ffff…" at bounding box center [943, 443] width 1005 height 682
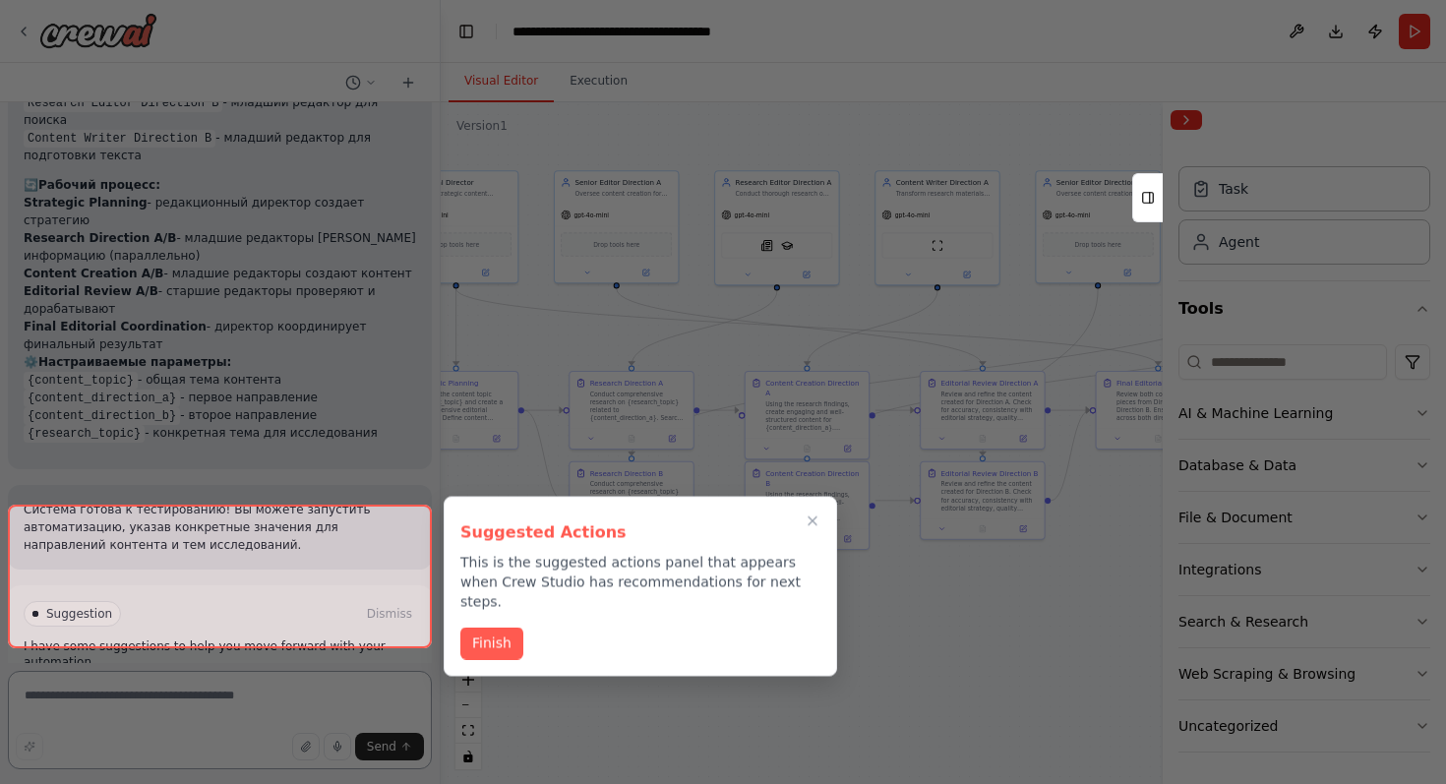
scroll to position [2568, 0]
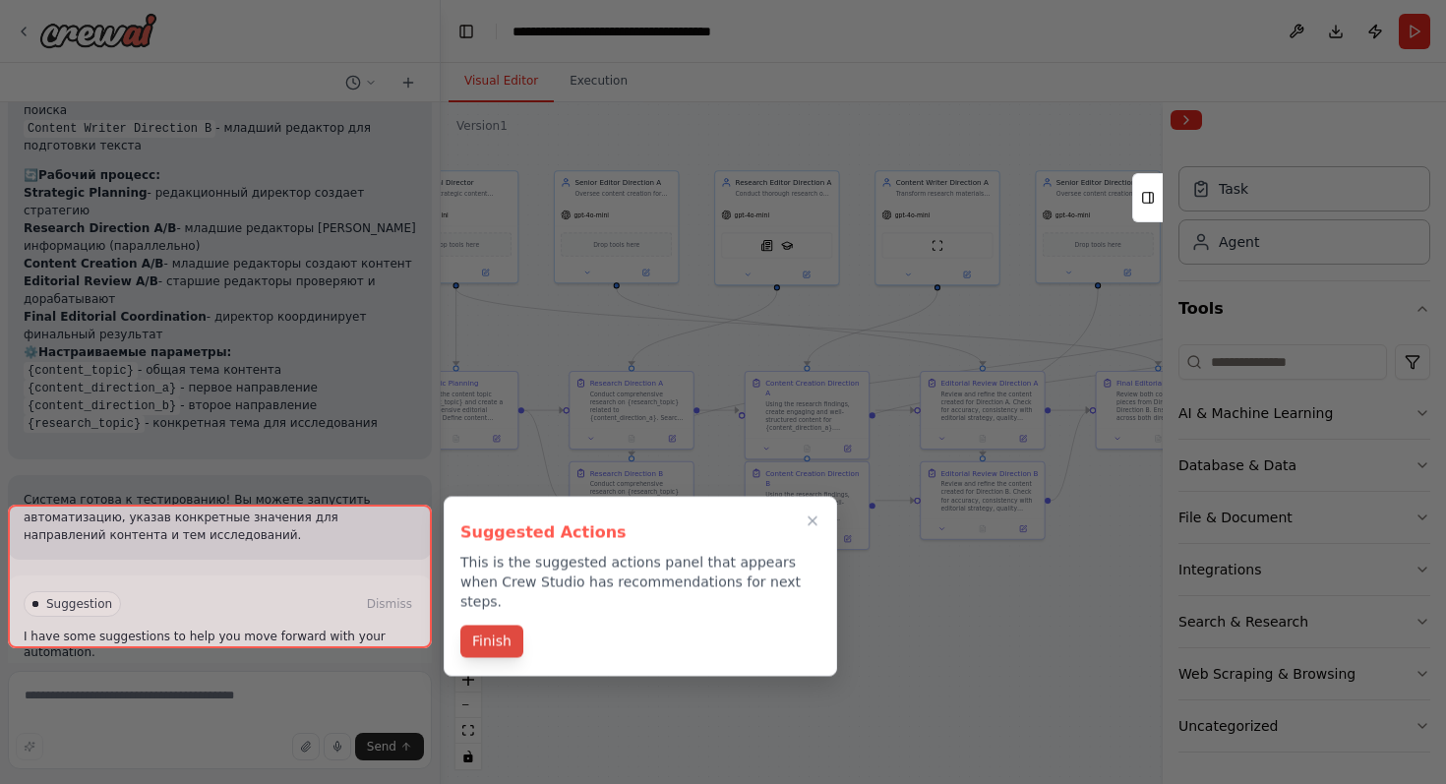
click at [513, 627] on button "Finish" at bounding box center [491, 642] width 63 height 32
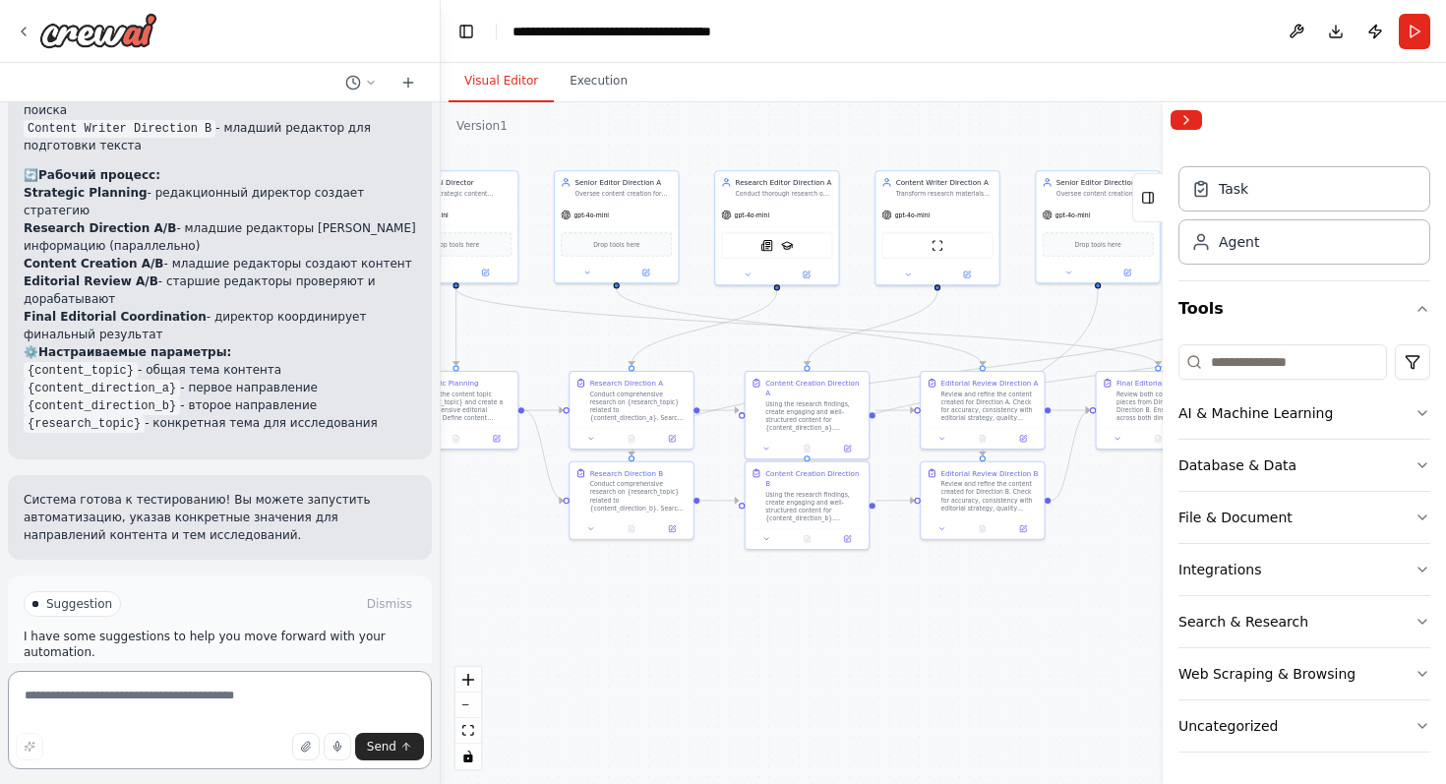
click at [302, 700] on textarea at bounding box center [220, 720] width 424 height 98
click at [302, 699] on textarea at bounding box center [220, 720] width 424 height 98
click at [168, 673] on textarea at bounding box center [220, 720] width 424 height 98
paste textarea "**********"
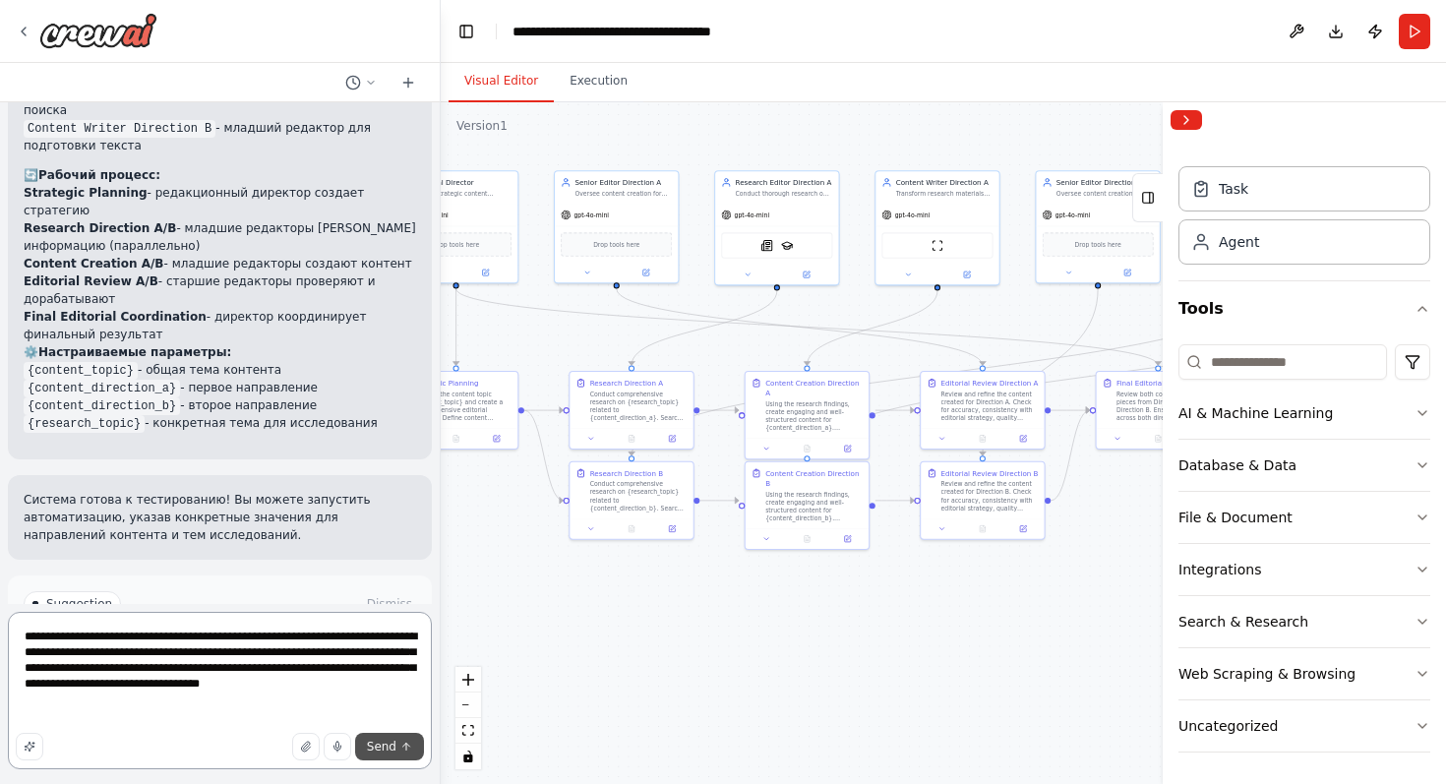
type textarea "**********"
click at [388, 742] on span "Send" at bounding box center [382, 747] width 30 height 16
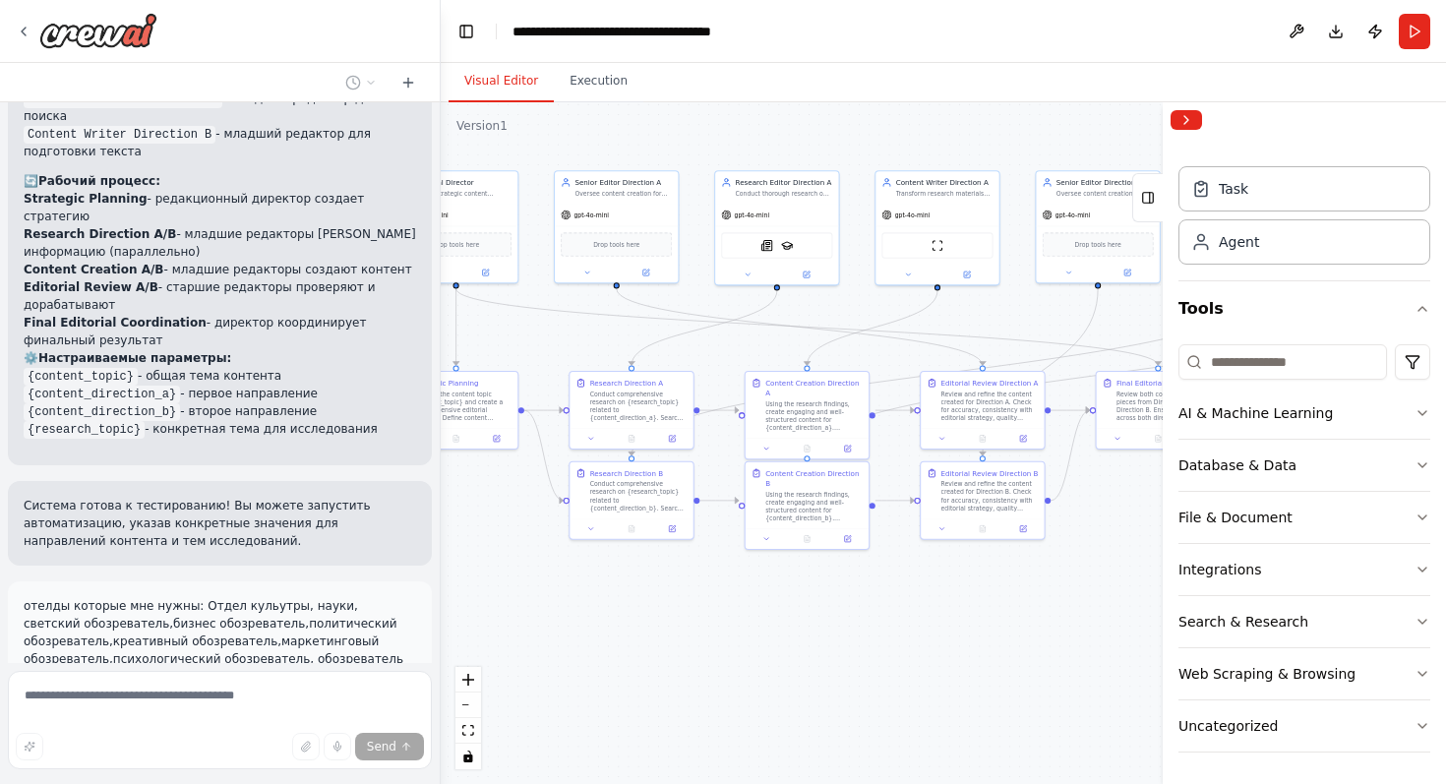
scroll to position [2594, 0]
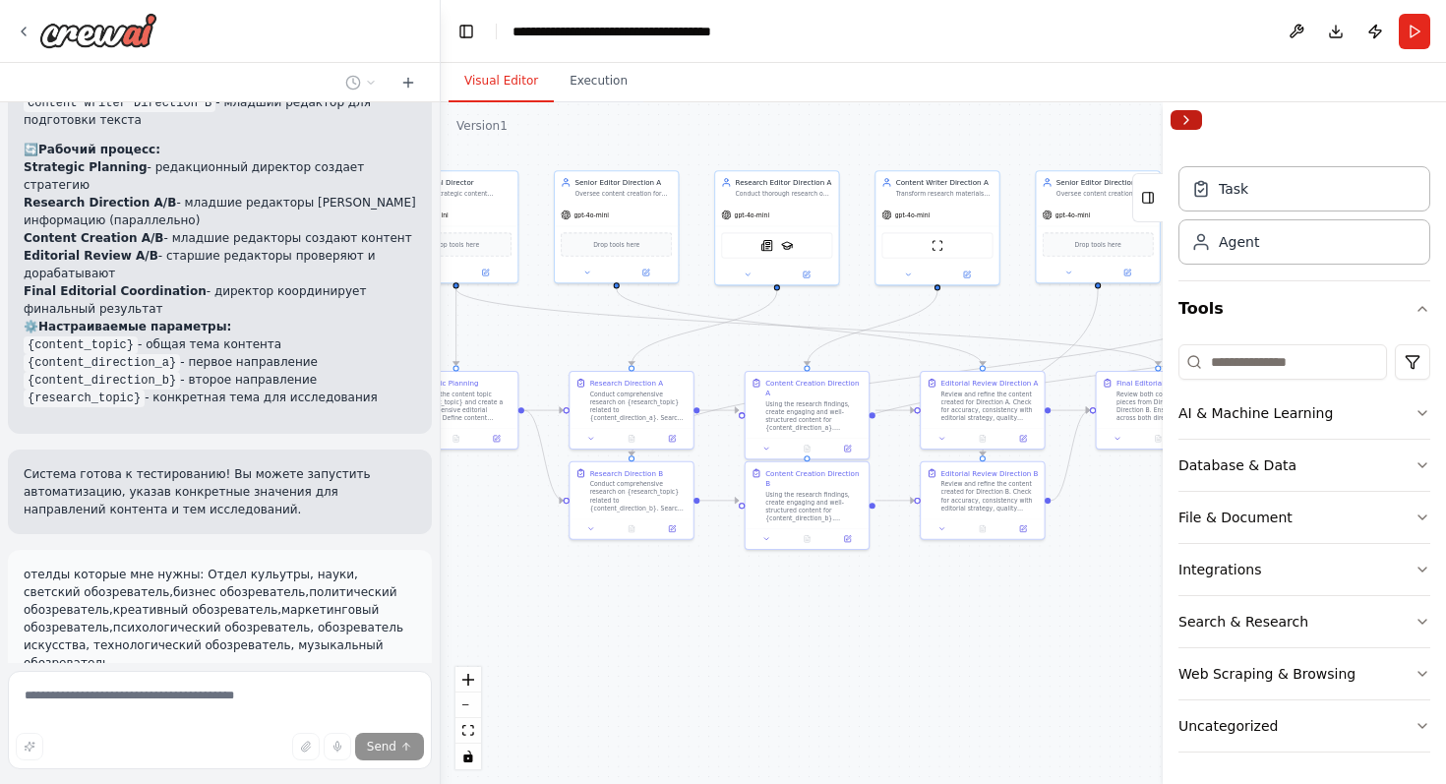
click at [1193, 110] on button "Collapse right sidebar" at bounding box center [1186, 120] width 31 height 20
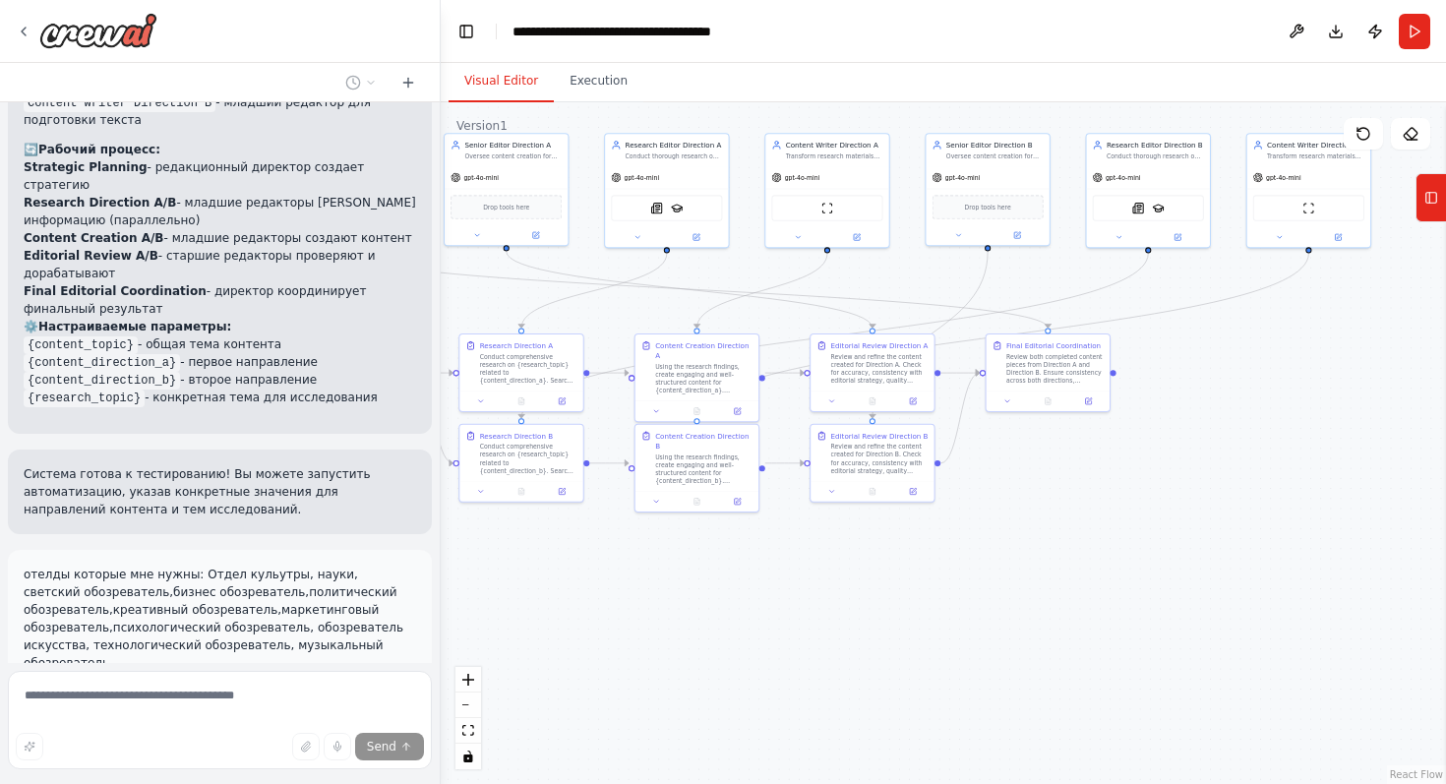
drag, startPoint x: 1226, startPoint y: 643, endPoint x: 1152, endPoint y: 620, distance: 77.5
click at [1152, 620] on div ".deletable-edge-delete-btn { width: 20px; height: 20px; border: 0px solid #ffff…" at bounding box center [943, 443] width 1005 height 682
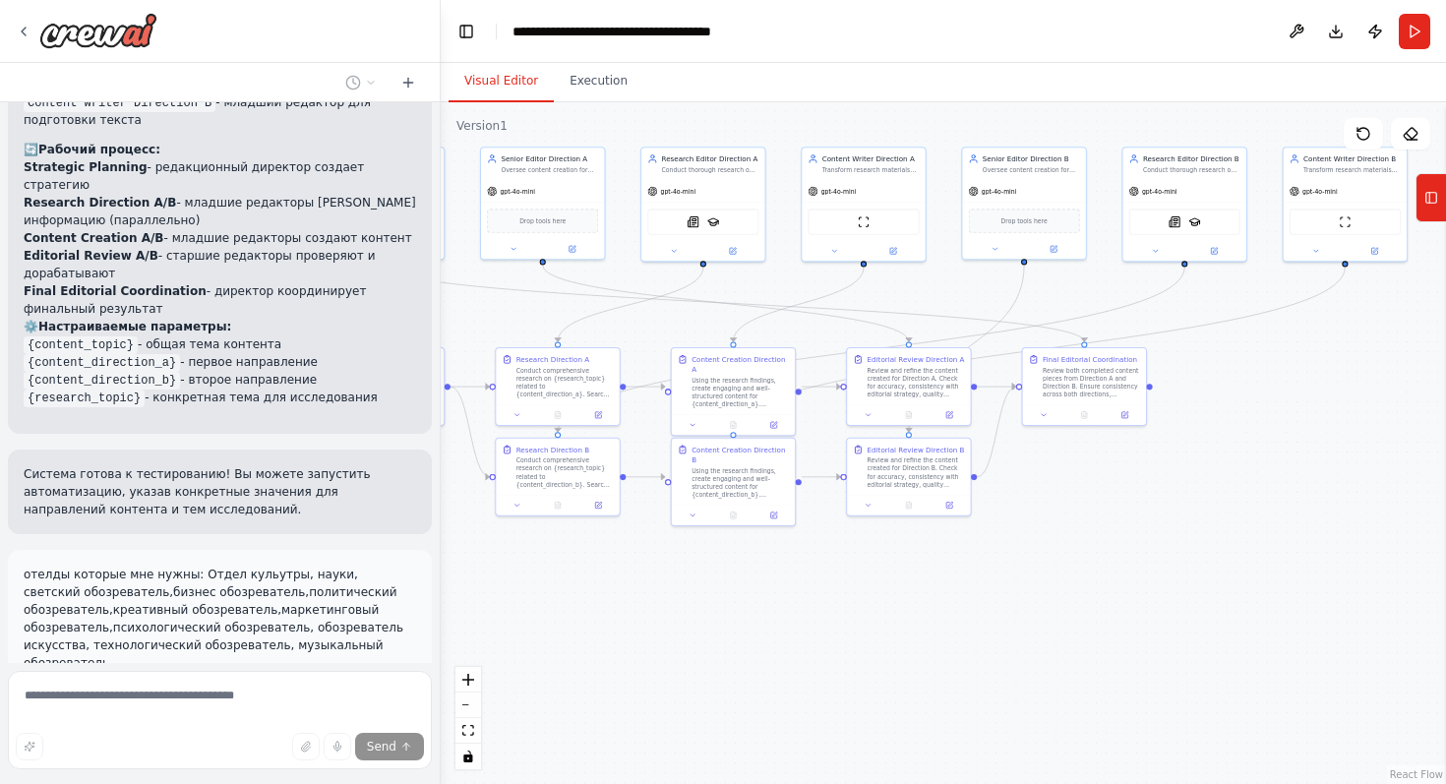
scroll to position [2671, 0]
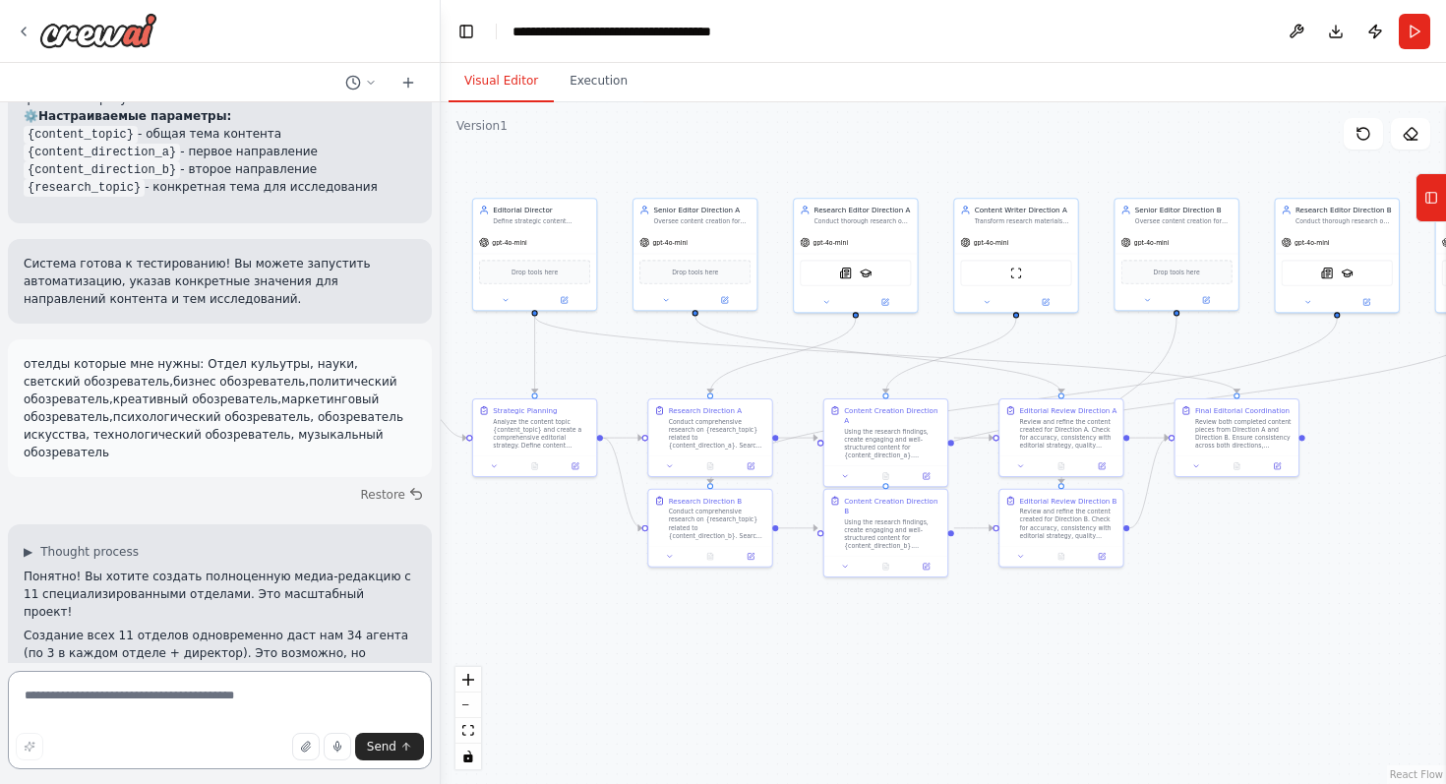
drag, startPoint x: 619, startPoint y: 604, endPoint x: 771, endPoint y: 656, distance: 161.1
click at [771, 656] on div ".deletable-edge-delete-btn { width: 20px; height: 20px; border: 0px solid #ffff…" at bounding box center [943, 443] width 1005 height 682
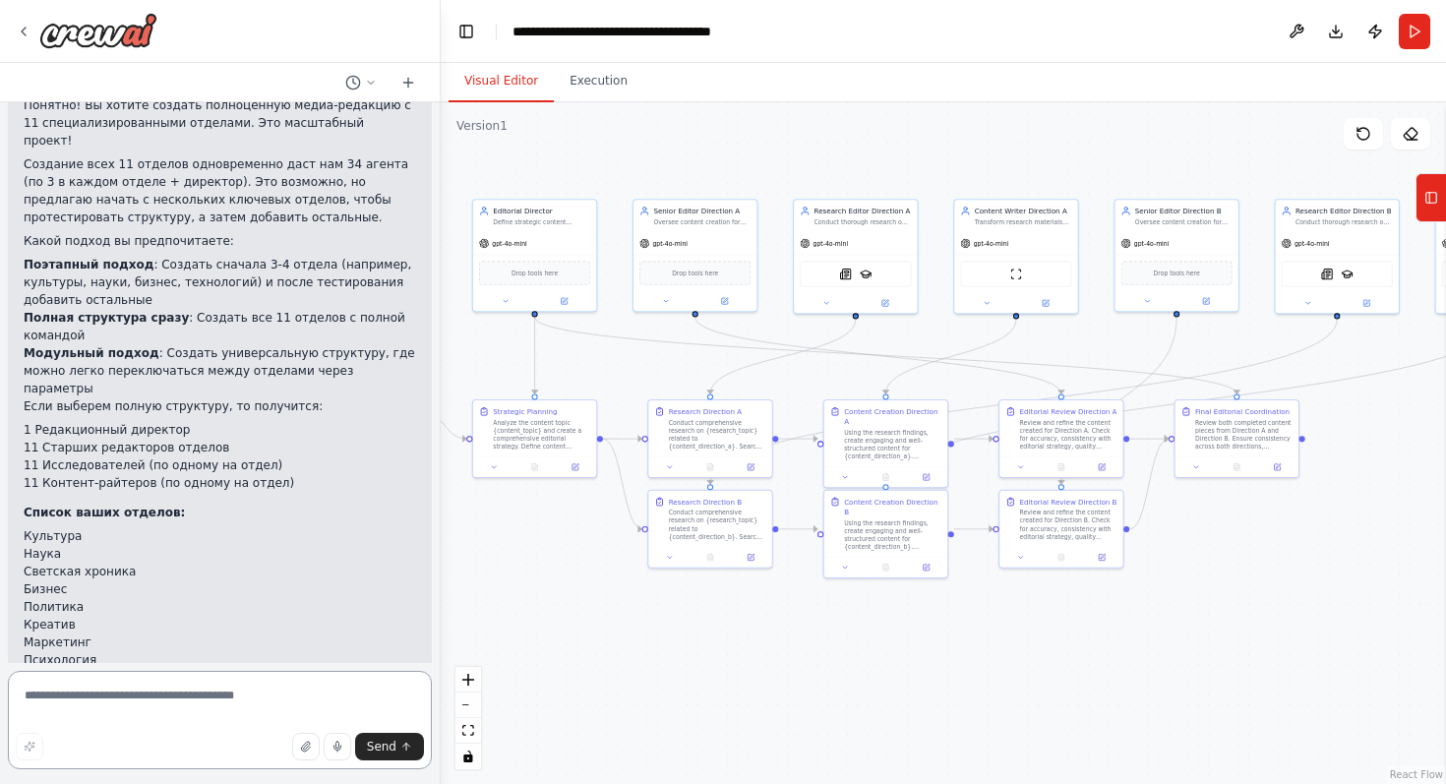
scroll to position [3267, 0]
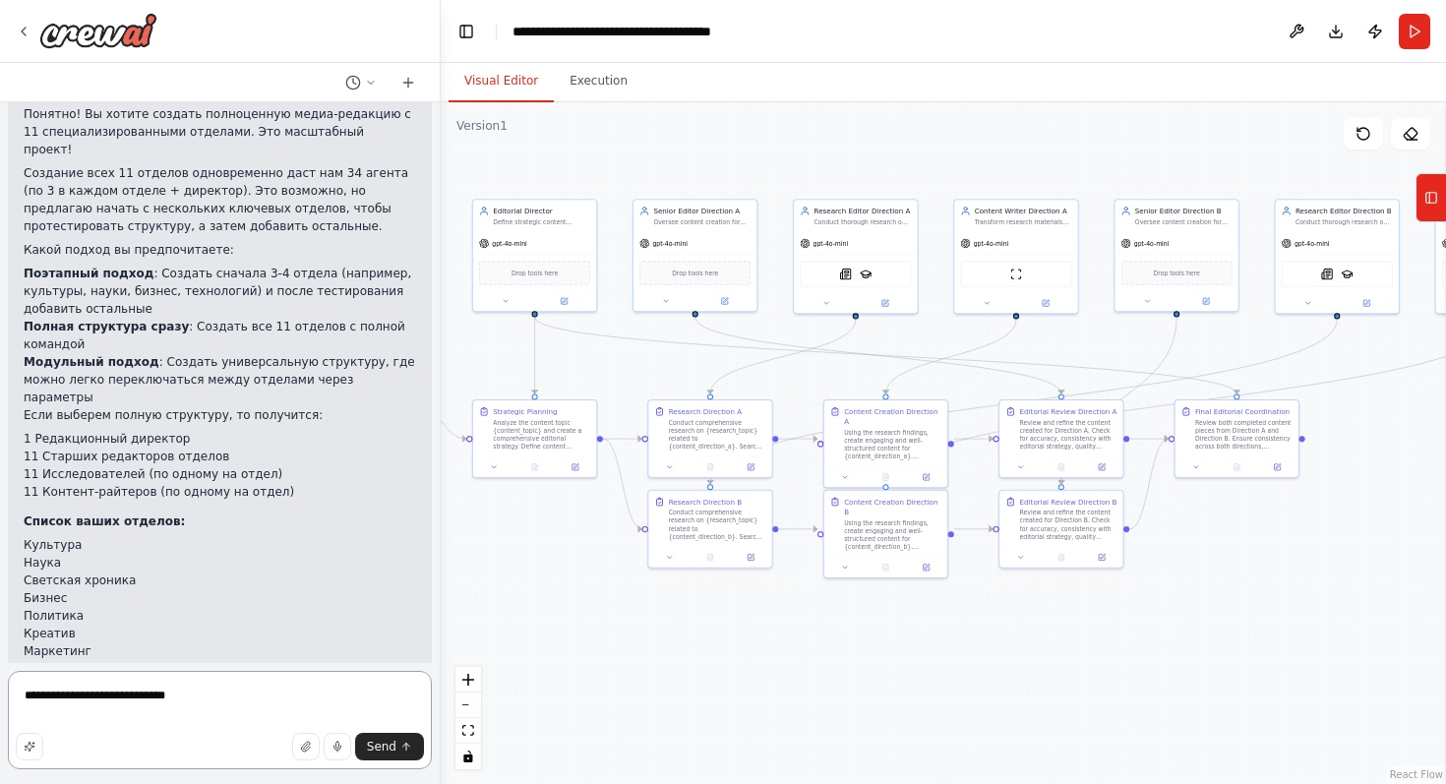
type textarea "**********"
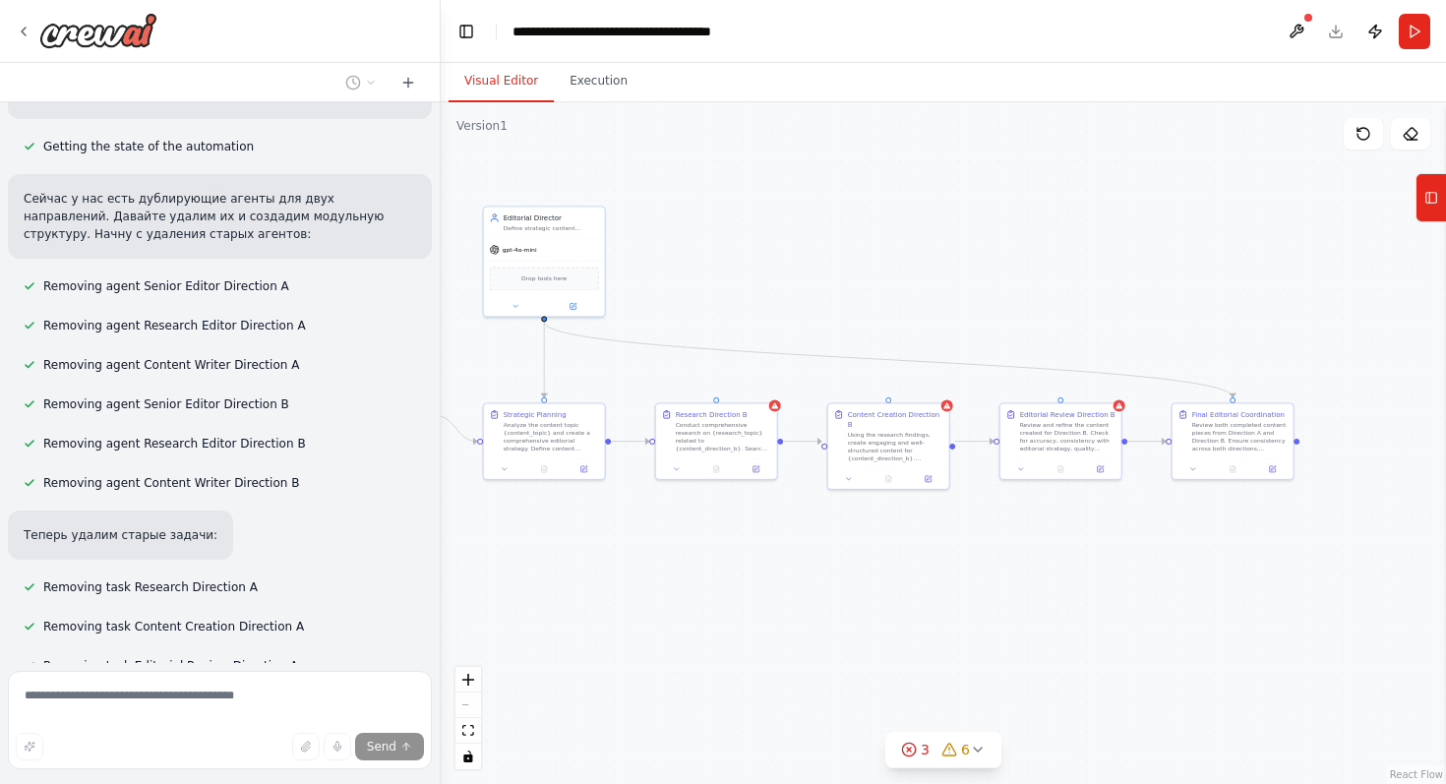
scroll to position [4229, 0]
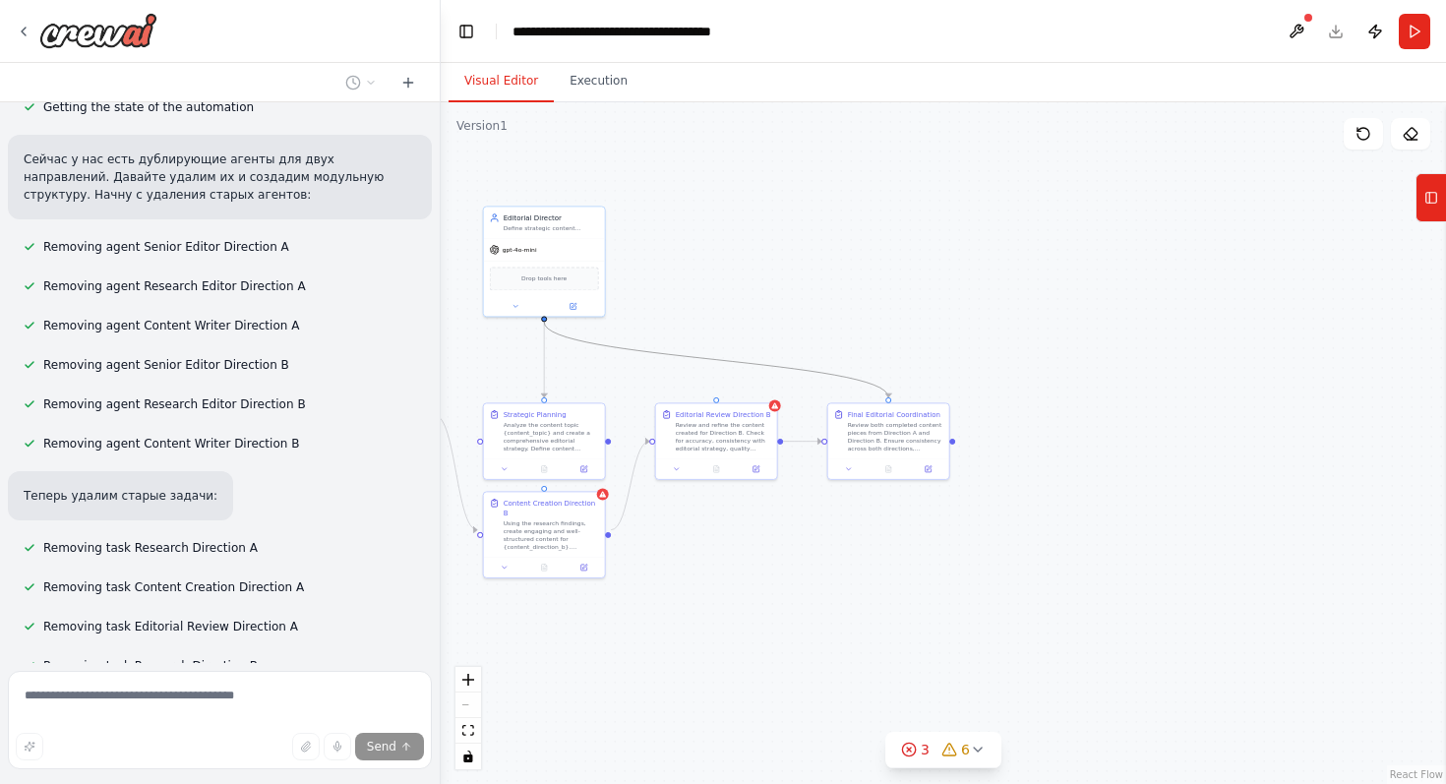
drag, startPoint x: 728, startPoint y: 363, endPoint x: 943, endPoint y: 345, distance: 216.2
click at [943, 345] on div ".deletable-edge-delete-btn { width: 20px; height: 20px; border: 0px solid #ffff…" at bounding box center [943, 443] width 1005 height 682
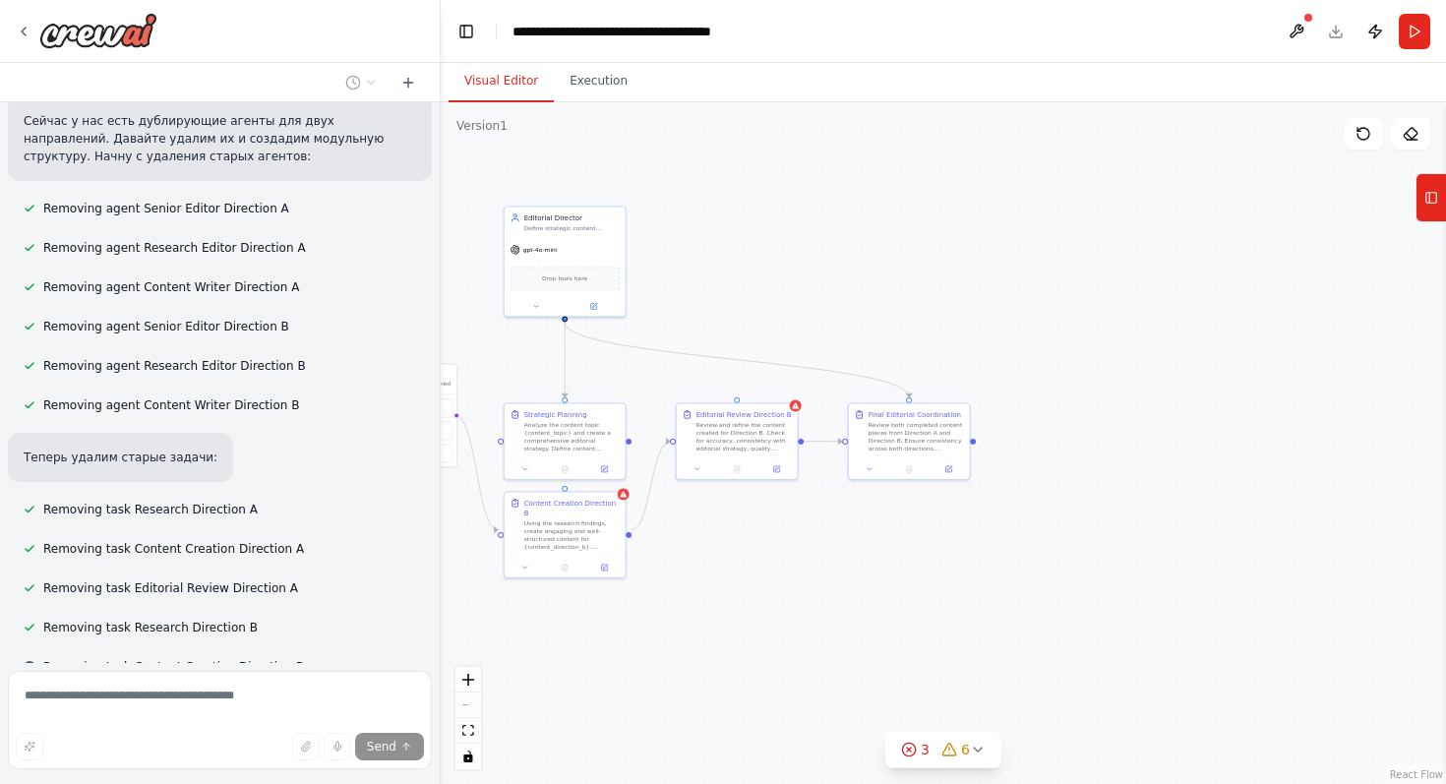
scroll to position [4268, 0]
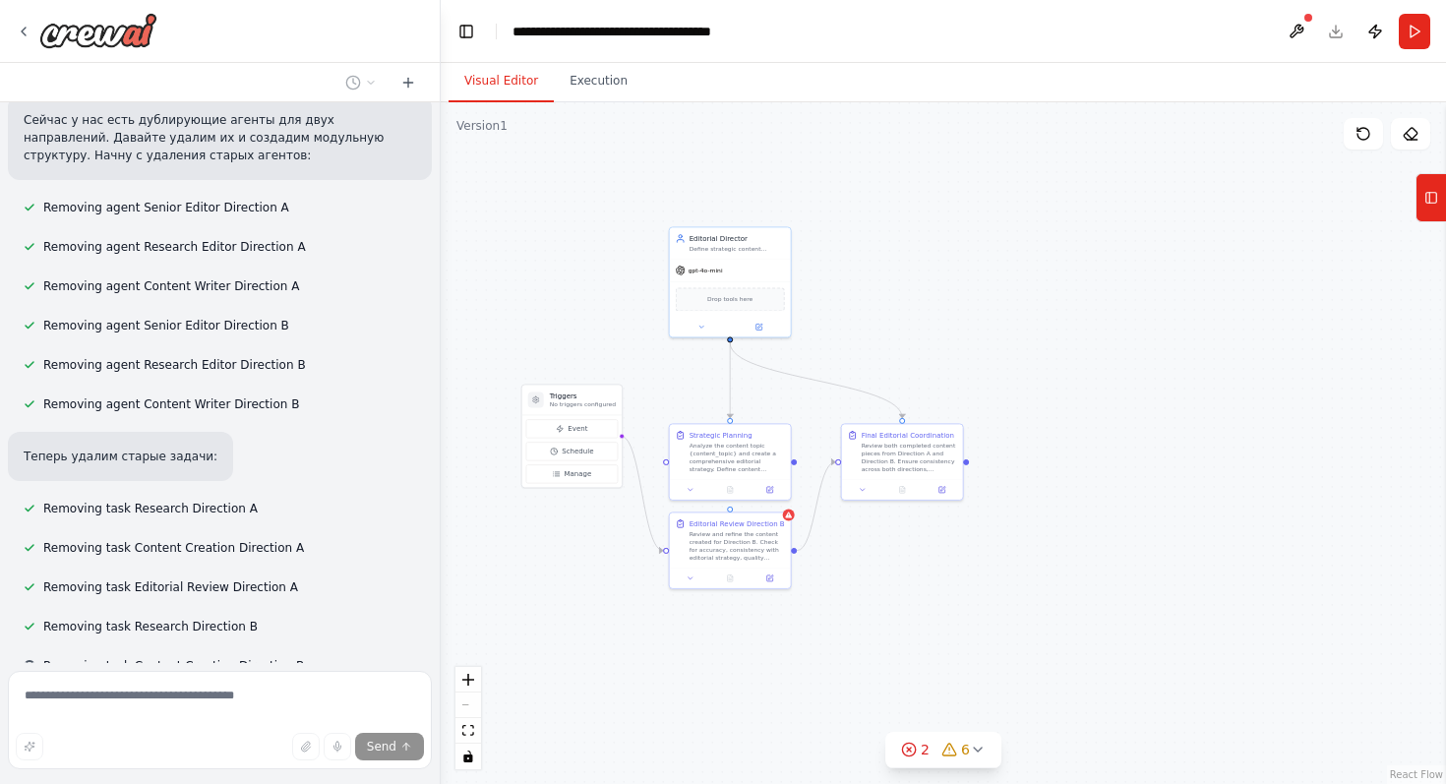
drag, startPoint x: 829, startPoint y: 294, endPoint x: 1015, endPoint y: 313, distance: 186.9
click at [1015, 313] on div ".deletable-edge-delete-btn { width: 20px; height: 20px; border: 0px solid #ffff…" at bounding box center [943, 443] width 1005 height 682
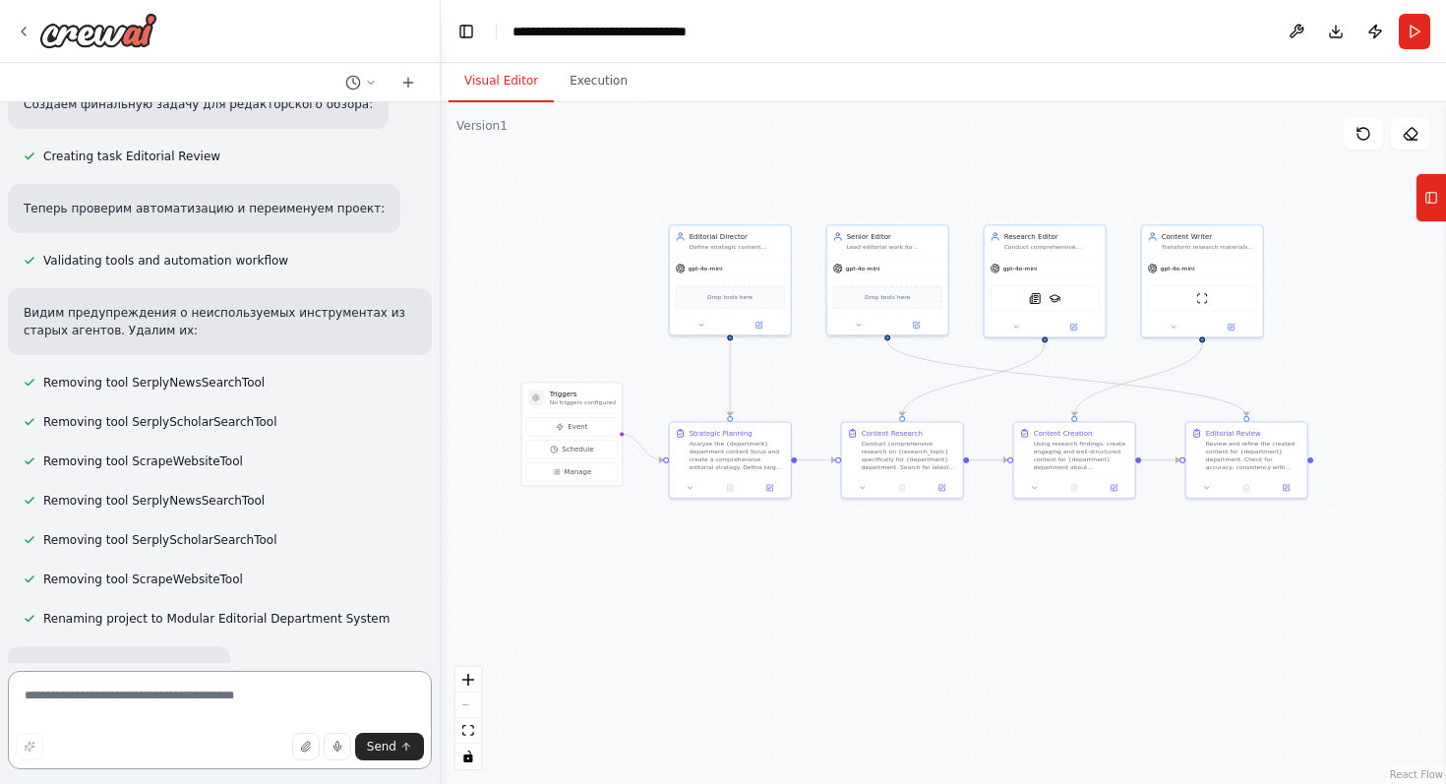
scroll to position [5805, 0]
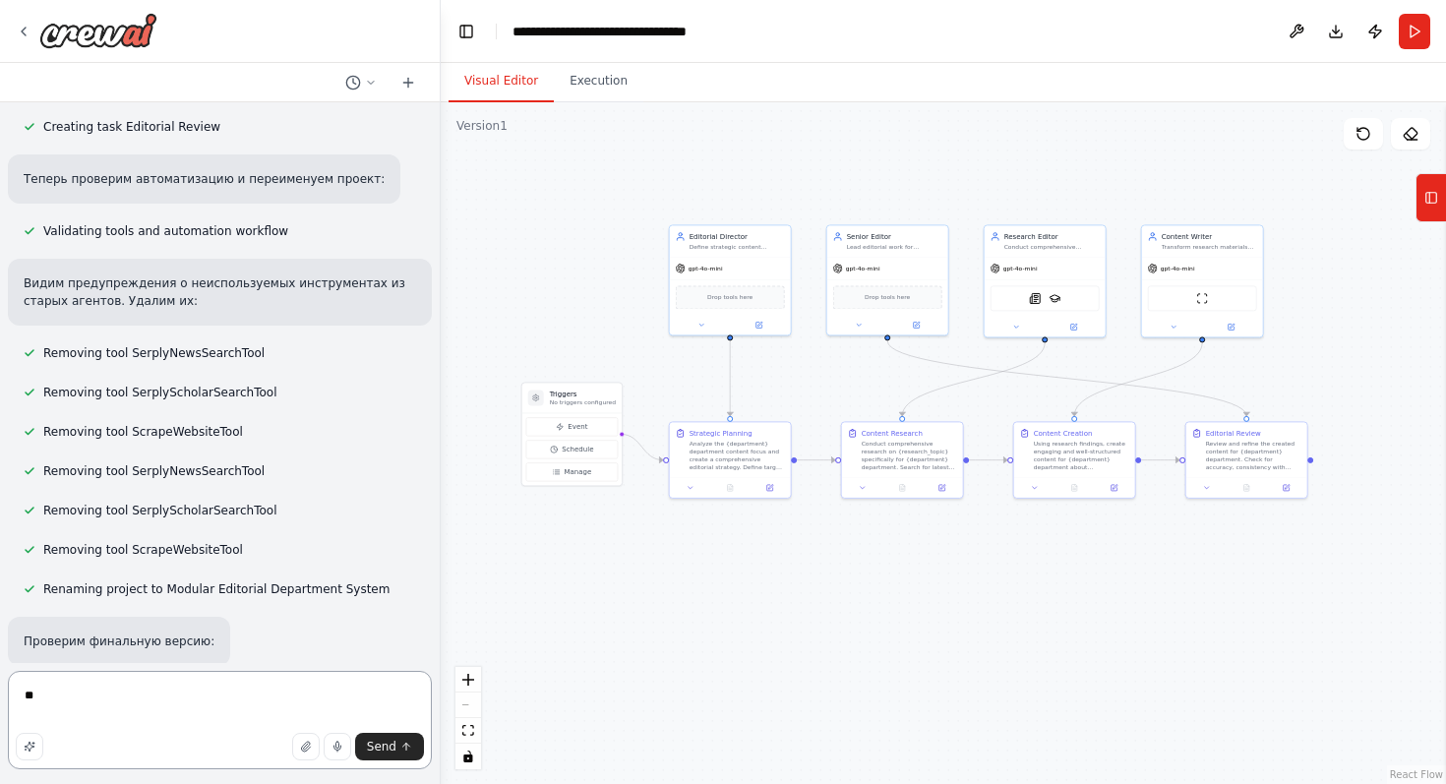
type textarea "*"
type textarea "********"
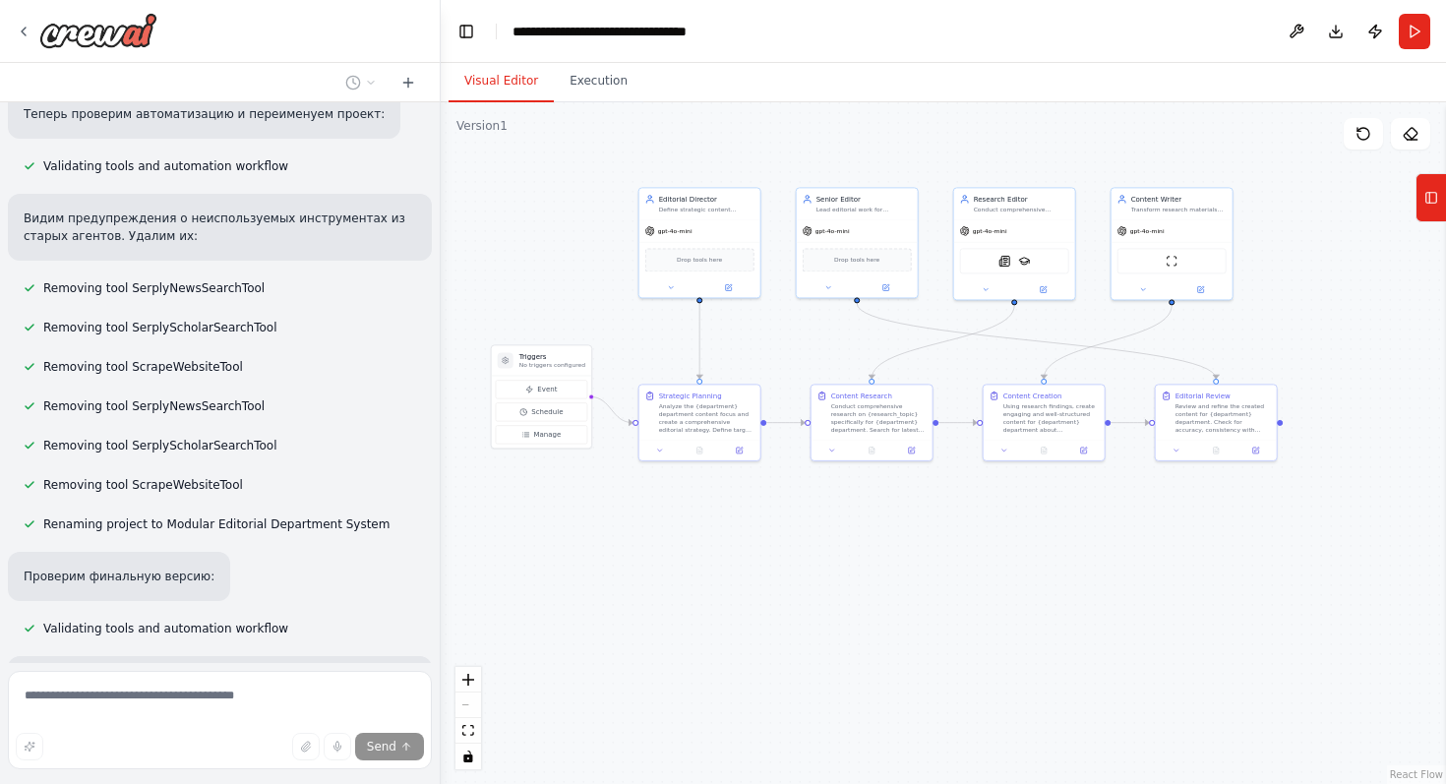
scroll to position [5978, 0]
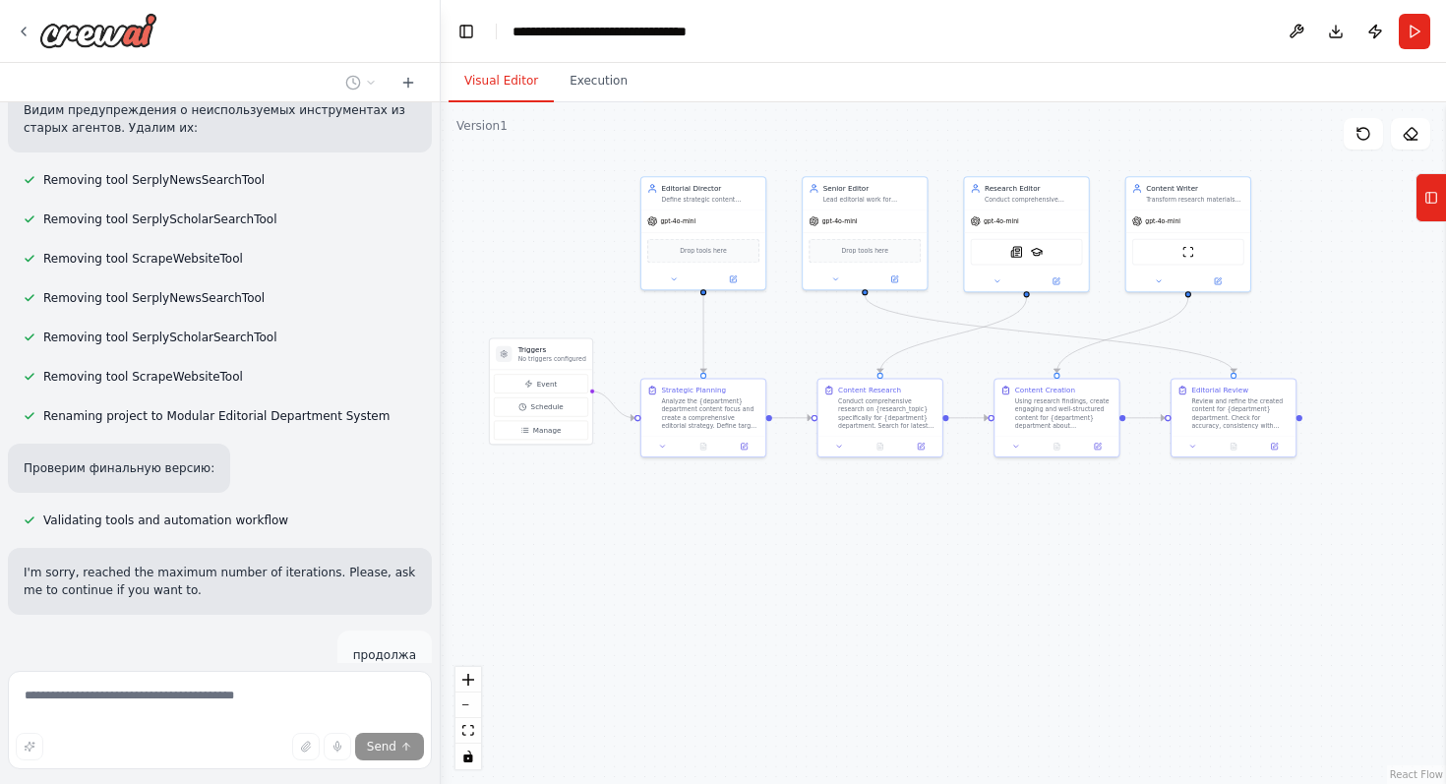
drag, startPoint x: 587, startPoint y: 638, endPoint x: 557, endPoint y: 601, distance: 48.2
click at [557, 601] on div ".deletable-edge-delete-btn { width: 20px; height: 20px; border: 0px solid #ffff…" at bounding box center [943, 443] width 1005 height 682
click at [607, 623] on div ".deletable-edge-delete-btn { width: 20px; height: 20px; border: 0px solid #ffff…" at bounding box center [943, 443] width 1005 height 682
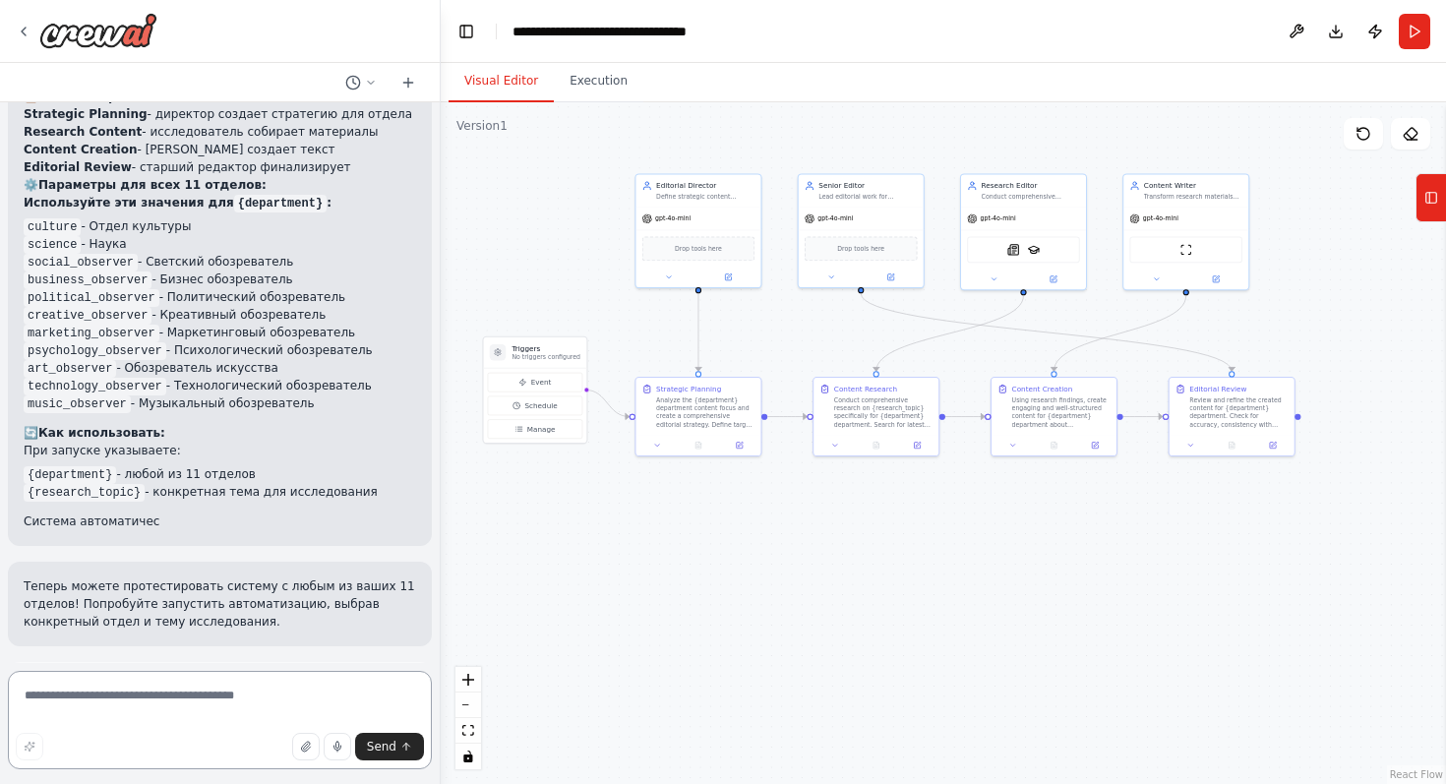
scroll to position [6832, 0]
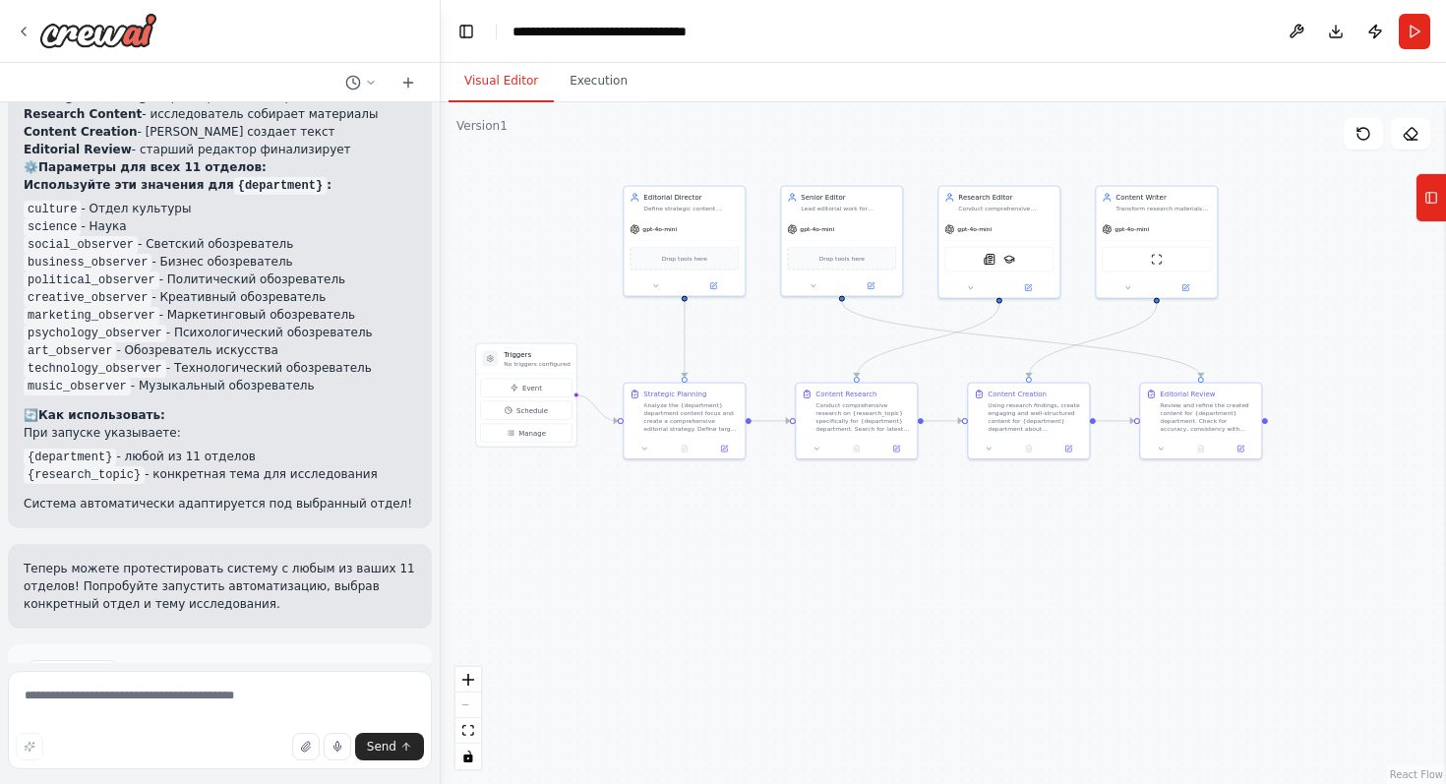
drag, startPoint x: 775, startPoint y: 612, endPoint x: 756, endPoint y: 608, distance: 19.1
click at [756, 608] on div ".deletable-edge-delete-btn { width: 20px; height: 20px; border: 0px solid #ffff…" at bounding box center [943, 443] width 1005 height 682
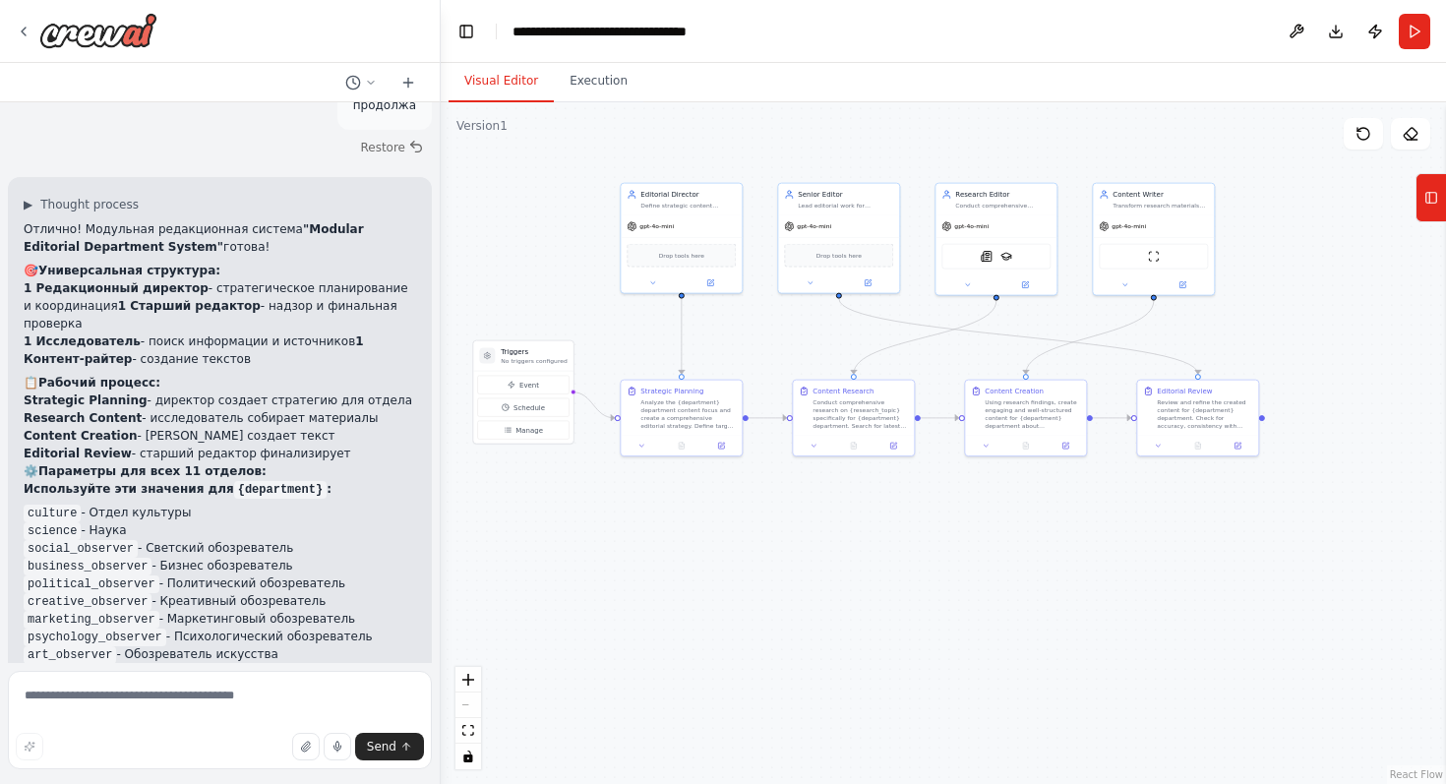
scroll to position [6375, 0]
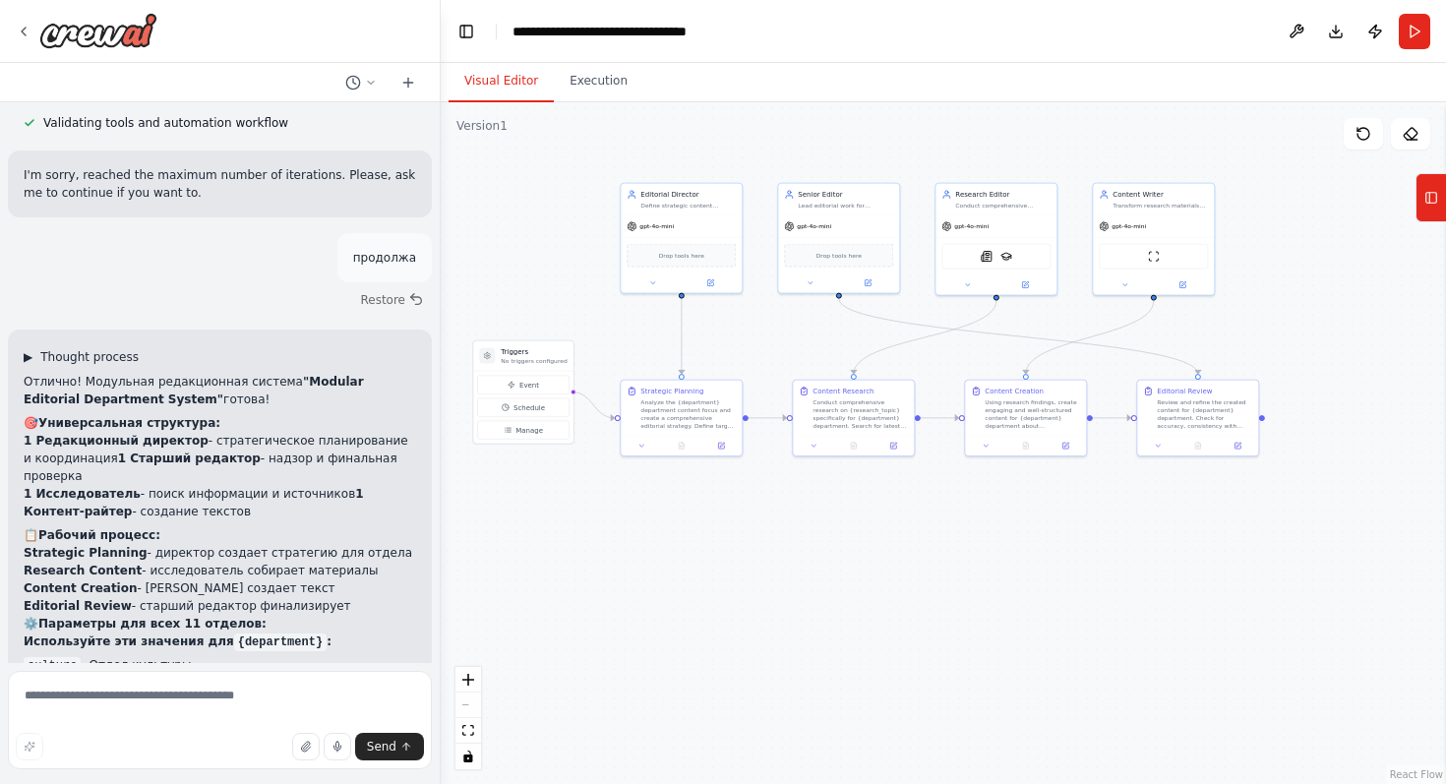
click at [33, 349] on button "▶ Thought process" at bounding box center [81, 357] width 115 height 16
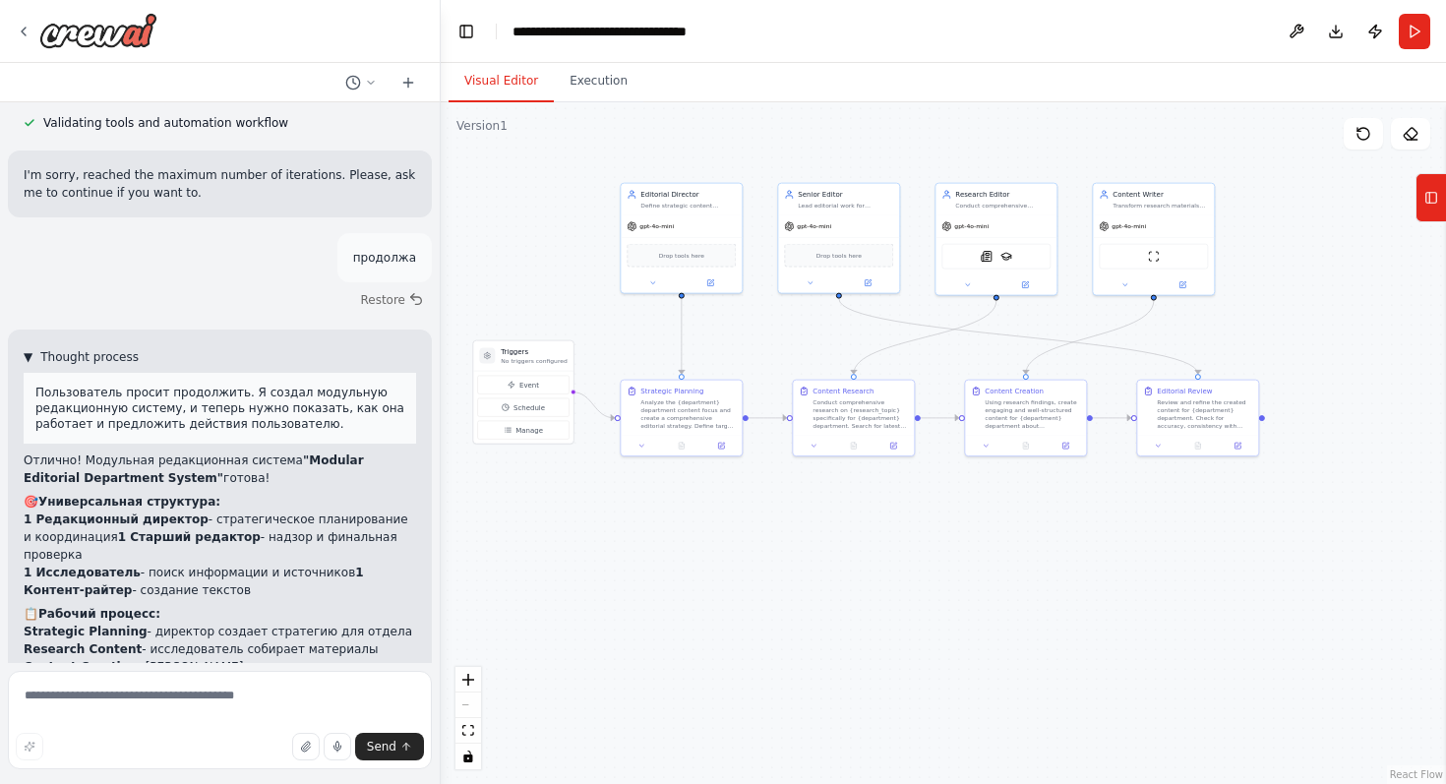
click at [32, 349] on button "▼ Thought process" at bounding box center [81, 357] width 115 height 16
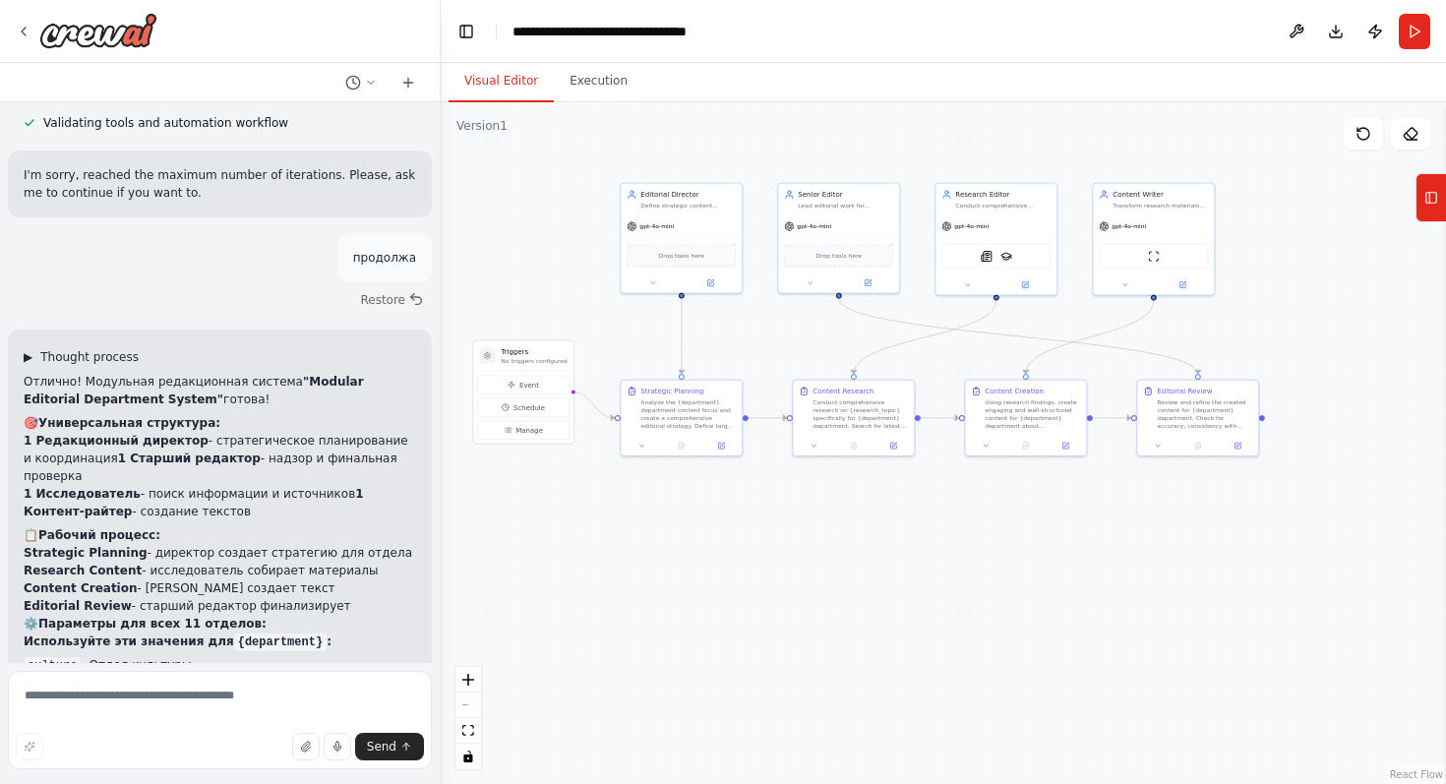
click at [32, 349] on span "▶" at bounding box center [28, 357] width 9 height 16
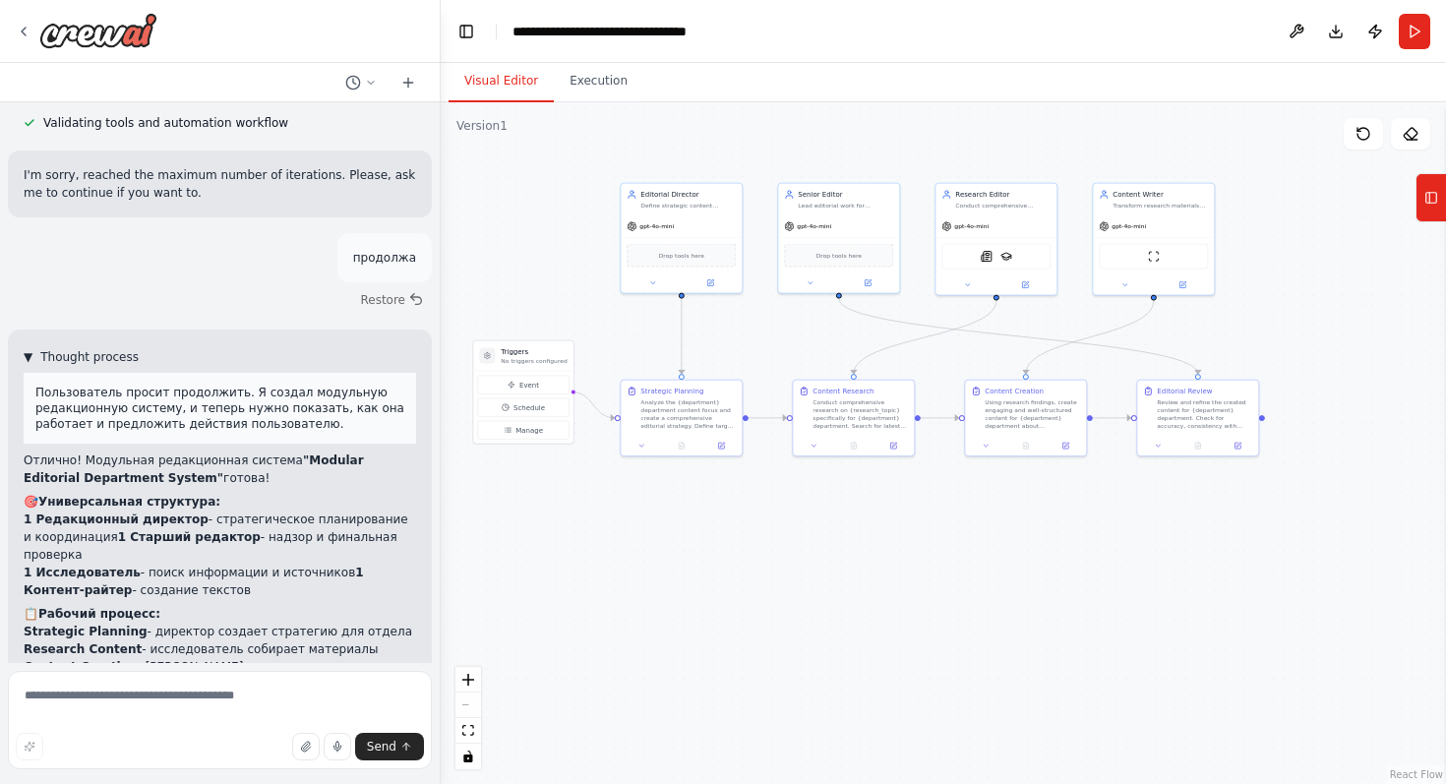
click at [32, 349] on button "▼ Thought process" at bounding box center [81, 357] width 115 height 16
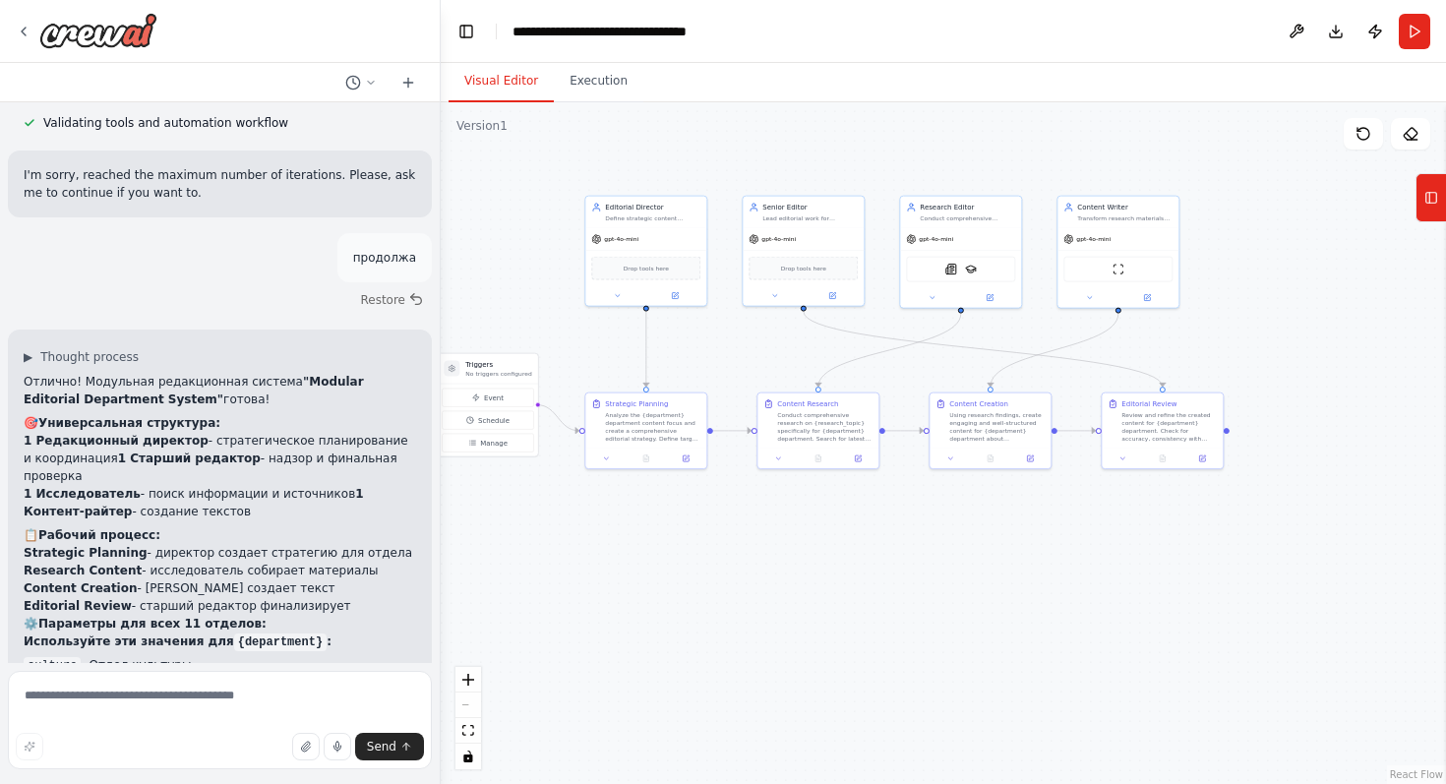
drag, startPoint x: 749, startPoint y: 547, endPoint x: 712, endPoint y: 559, distance: 38.3
click at [712, 560] on div ".deletable-edge-delete-btn { width: 20px; height: 20px; border: 0px solid #ffff…" at bounding box center [943, 443] width 1005 height 682
click at [1116, 271] on img at bounding box center [1118, 268] width 12 height 12
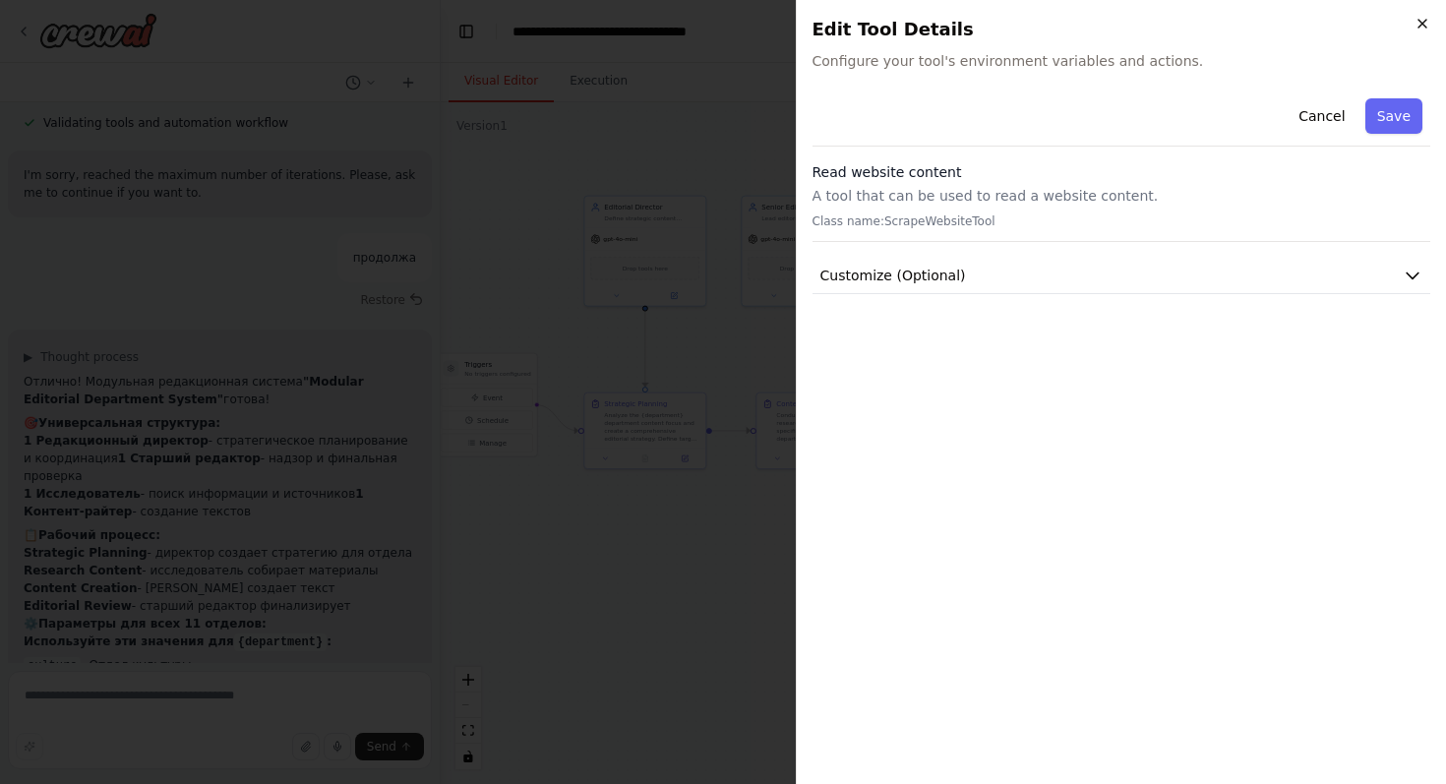
click at [1423, 18] on icon "button" at bounding box center [1423, 24] width 16 height 16
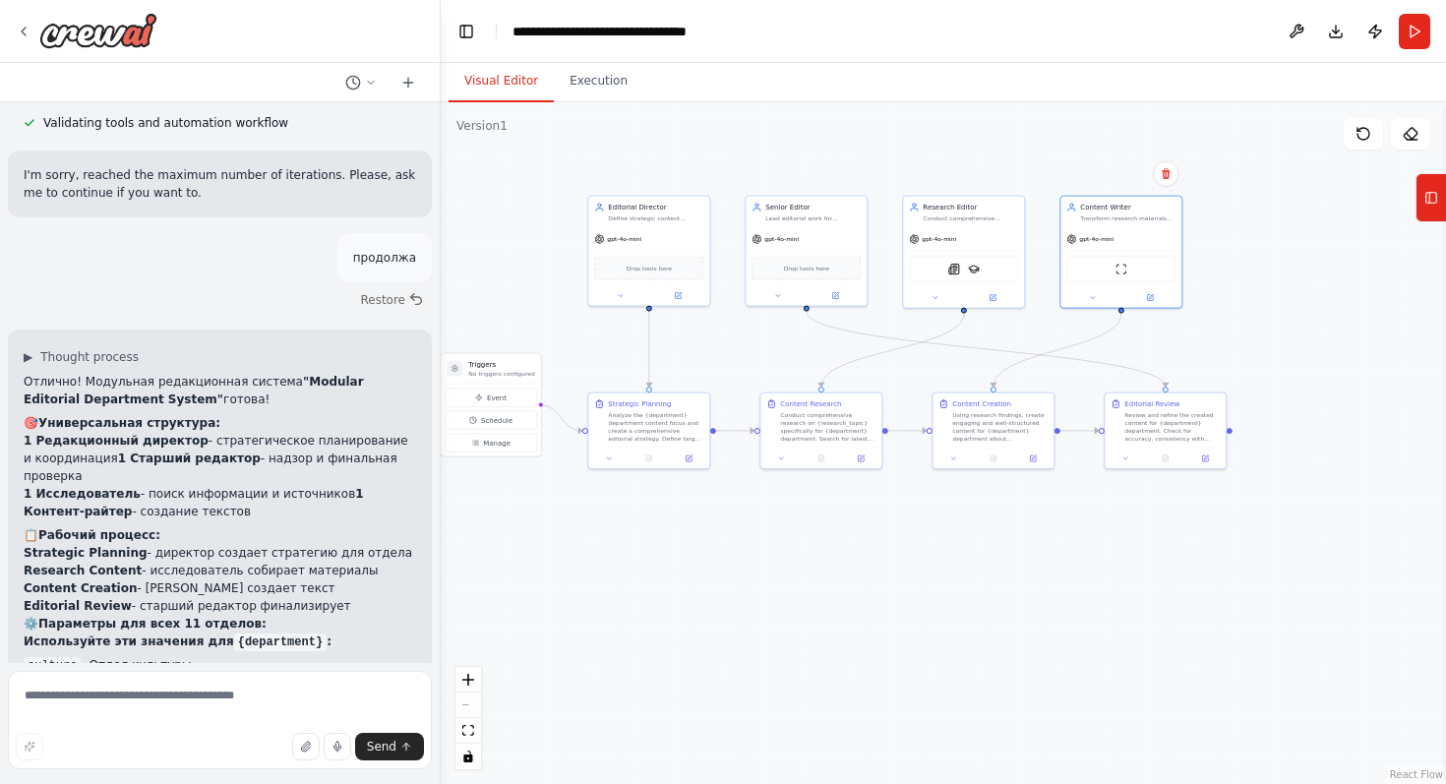
drag, startPoint x: 626, startPoint y: 361, endPoint x: 644, endPoint y: 365, distance: 19.1
click at [644, 365] on div ".deletable-edge-delete-btn { width: 20px; height: 20px; border: 0px solid #ffff…" at bounding box center [943, 443] width 1005 height 682
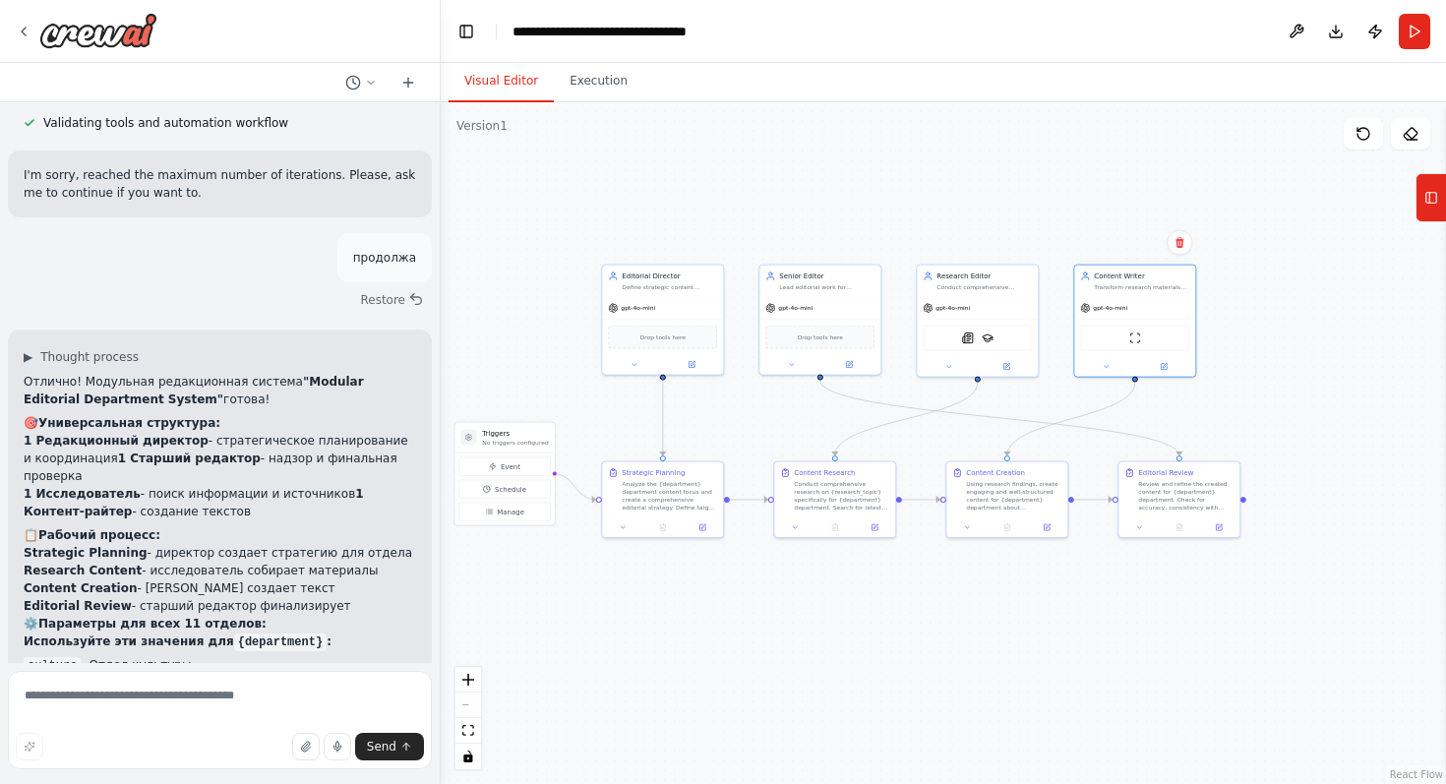
drag, startPoint x: 576, startPoint y: 316, endPoint x: 575, endPoint y: 381, distance: 64.9
click at [575, 381] on div ".deletable-edge-delete-btn { width: 20px; height: 20px; border: 0px solid #ffff…" at bounding box center [943, 443] width 1005 height 682
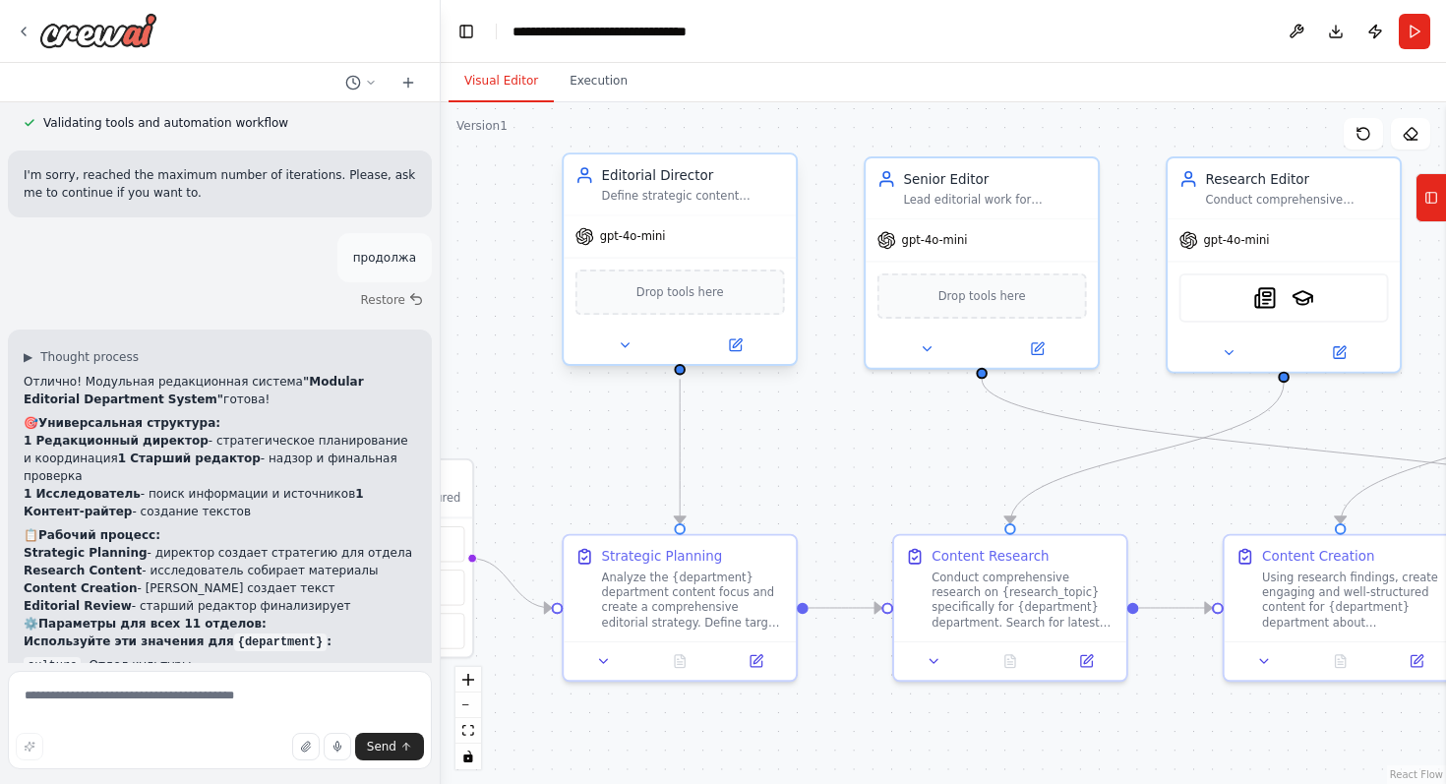
click at [639, 235] on span "gpt-4o-mini" at bounding box center [633, 236] width 66 height 15
click at [619, 342] on icon at bounding box center [624, 344] width 15 height 15
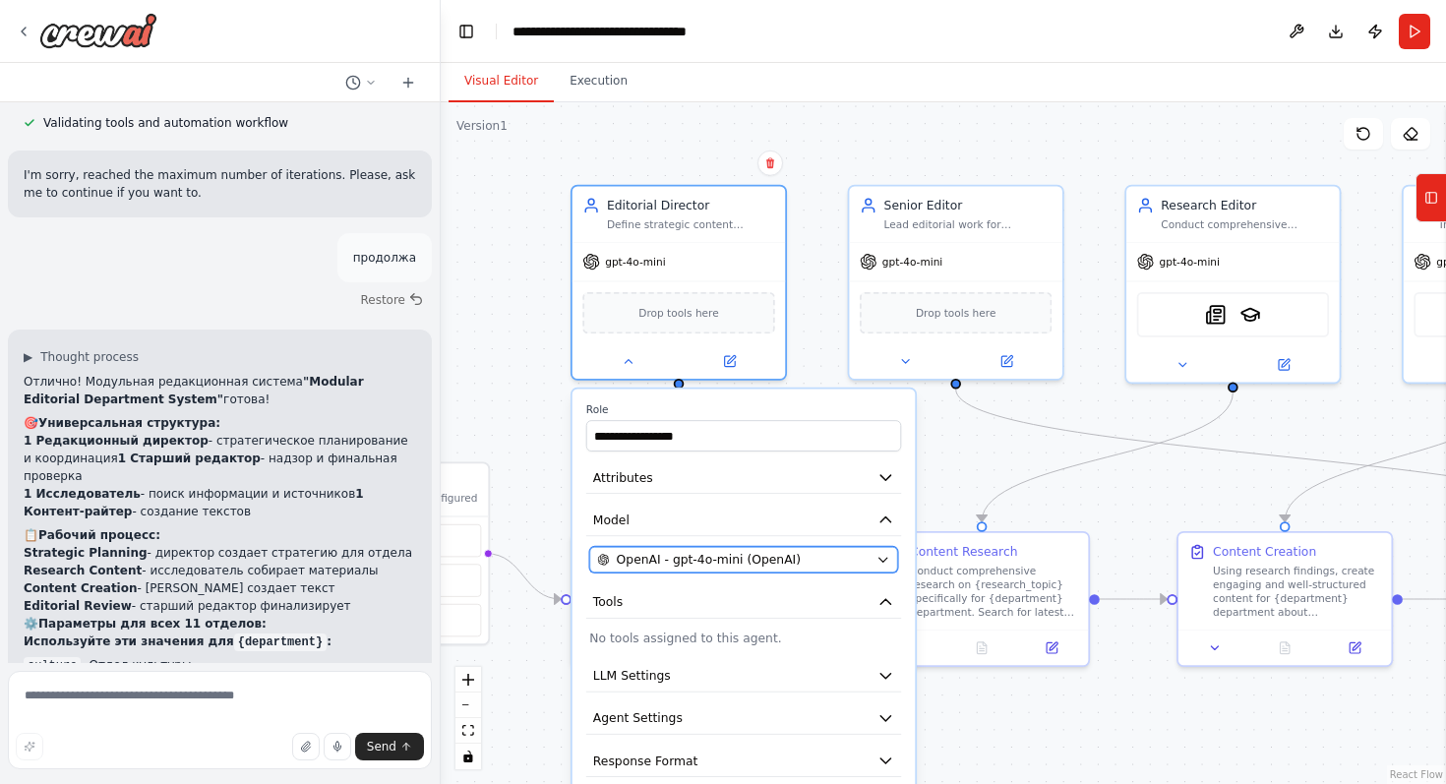
click at [686, 558] on span "OpenAI - gpt-4o-mini (OpenAI)" at bounding box center [709, 560] width 184 height 18
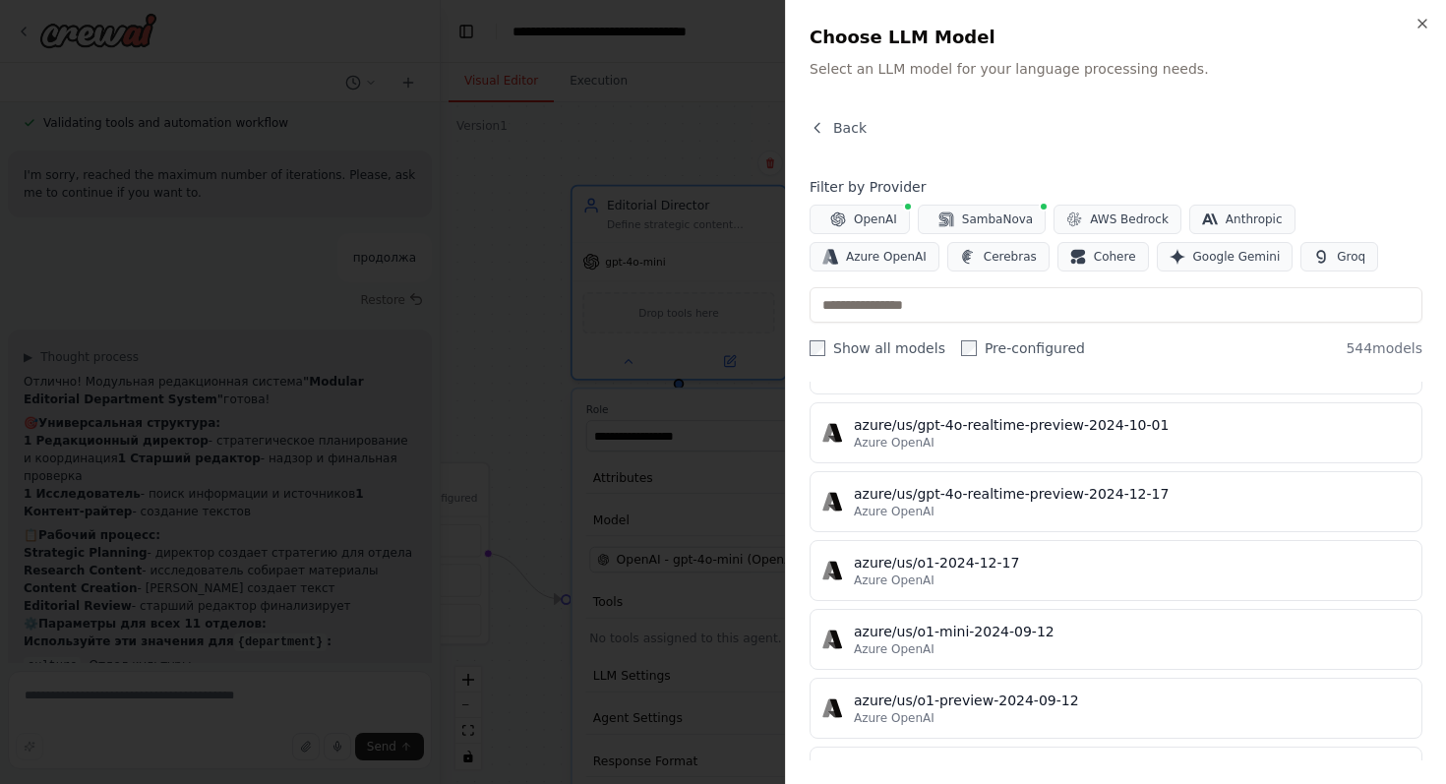
scroll to position [20815, 0]
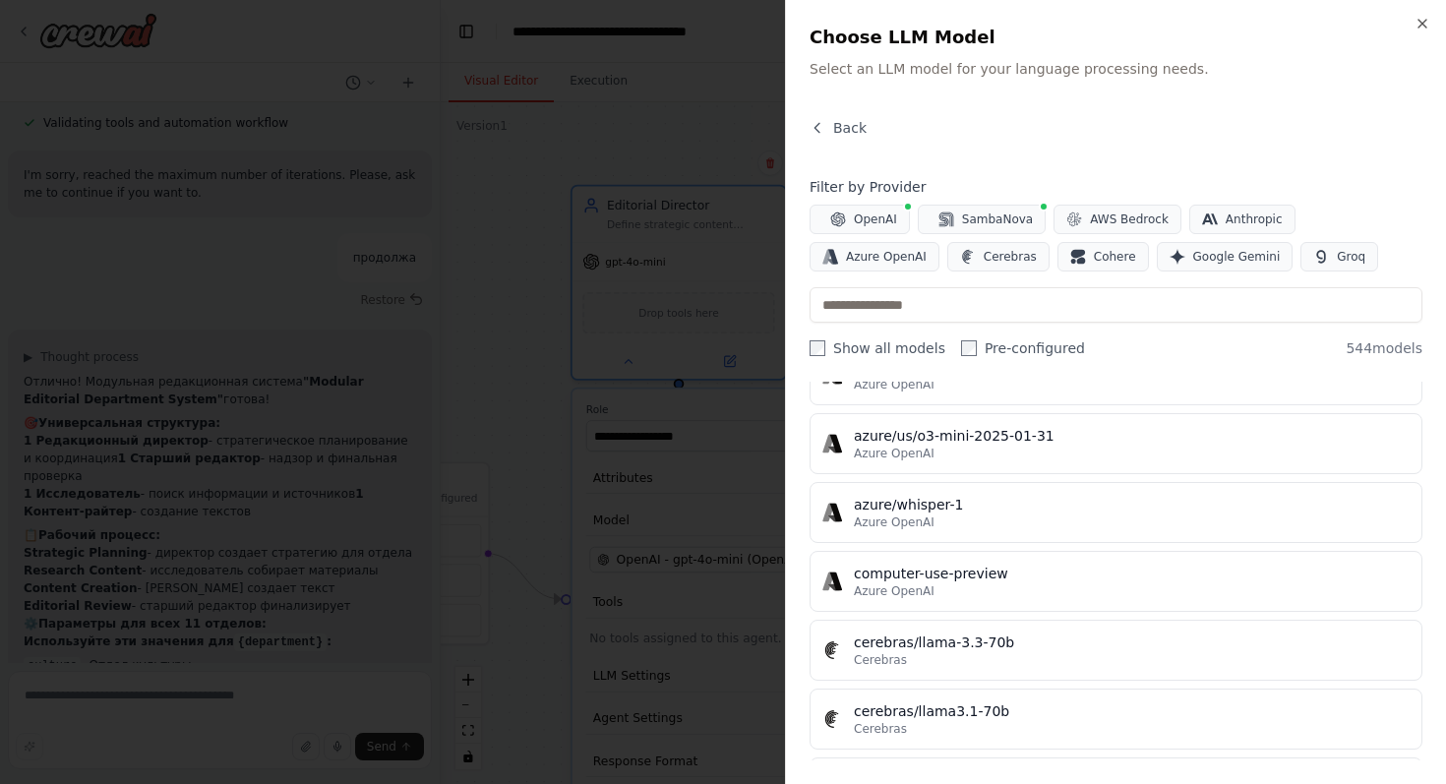
click at [665, 431] on div at bounding box center [723, 392] width 1446 height 784
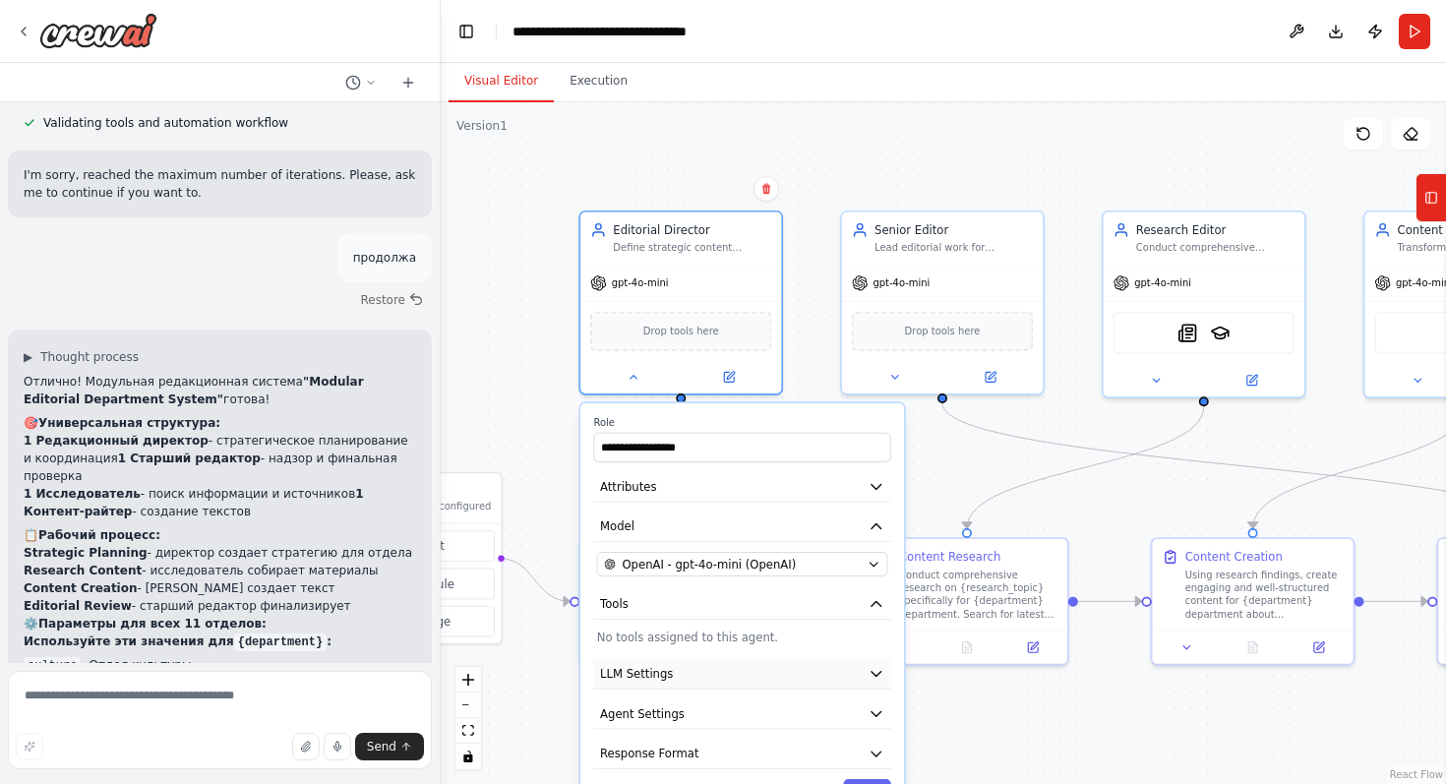
click at [854, 681] on button "LLM Settings" at bounding box center [741, 674] width 297 height 30
click at [839, 665] on button "LLM Settings" at bounding box center [741, 674] width 297 height 30
click at [1015, 752] on div ".deletable-edge-delete-btn { width: 20px; height: 20px; border: 0px solid #ffff…" at bounding box center [943, 443] width 1005 height 682
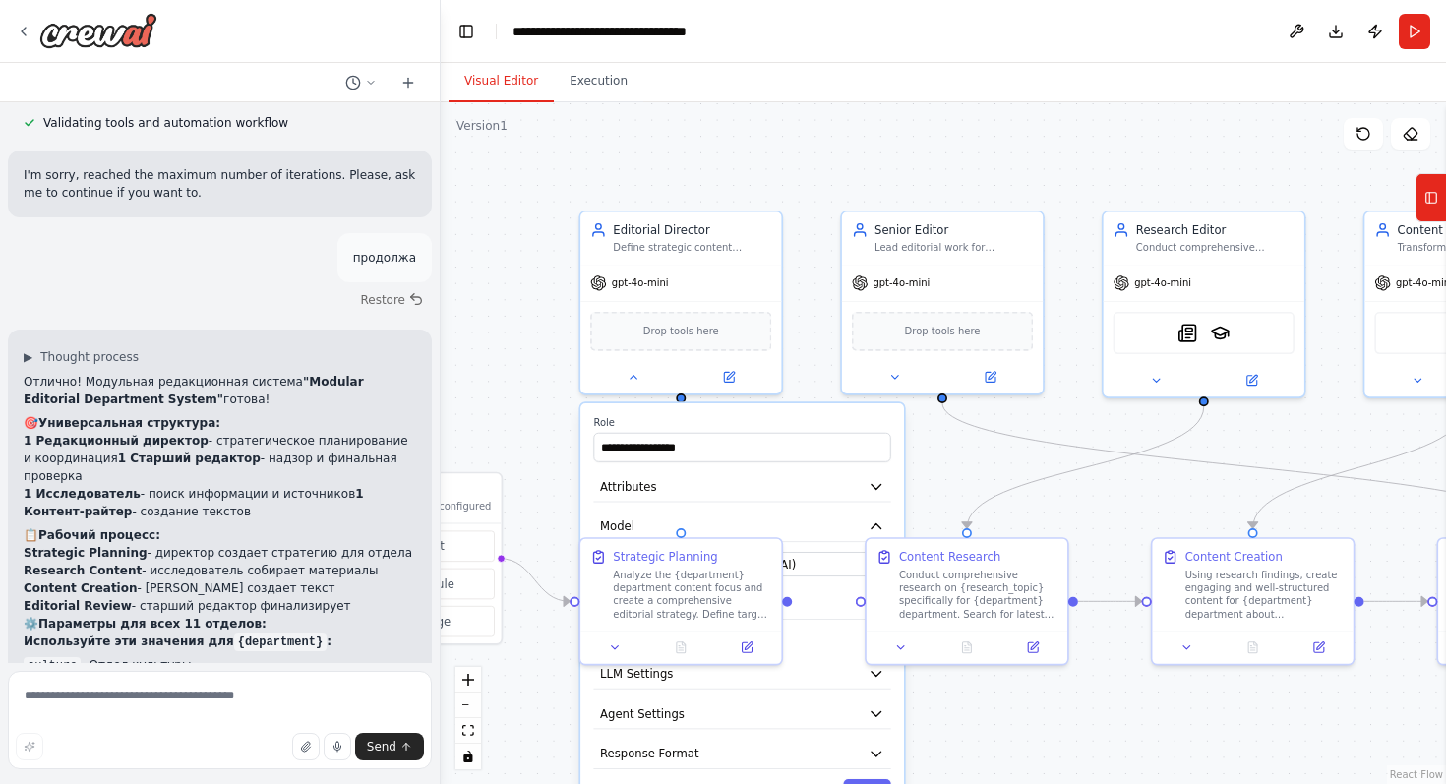
click at [1090, 507] on div ".deletable-edge-delete-btn { width: 20px; height: 20px; border: 0px solid #ffff…" at bounding box center [943, 443] width 1005 height 682
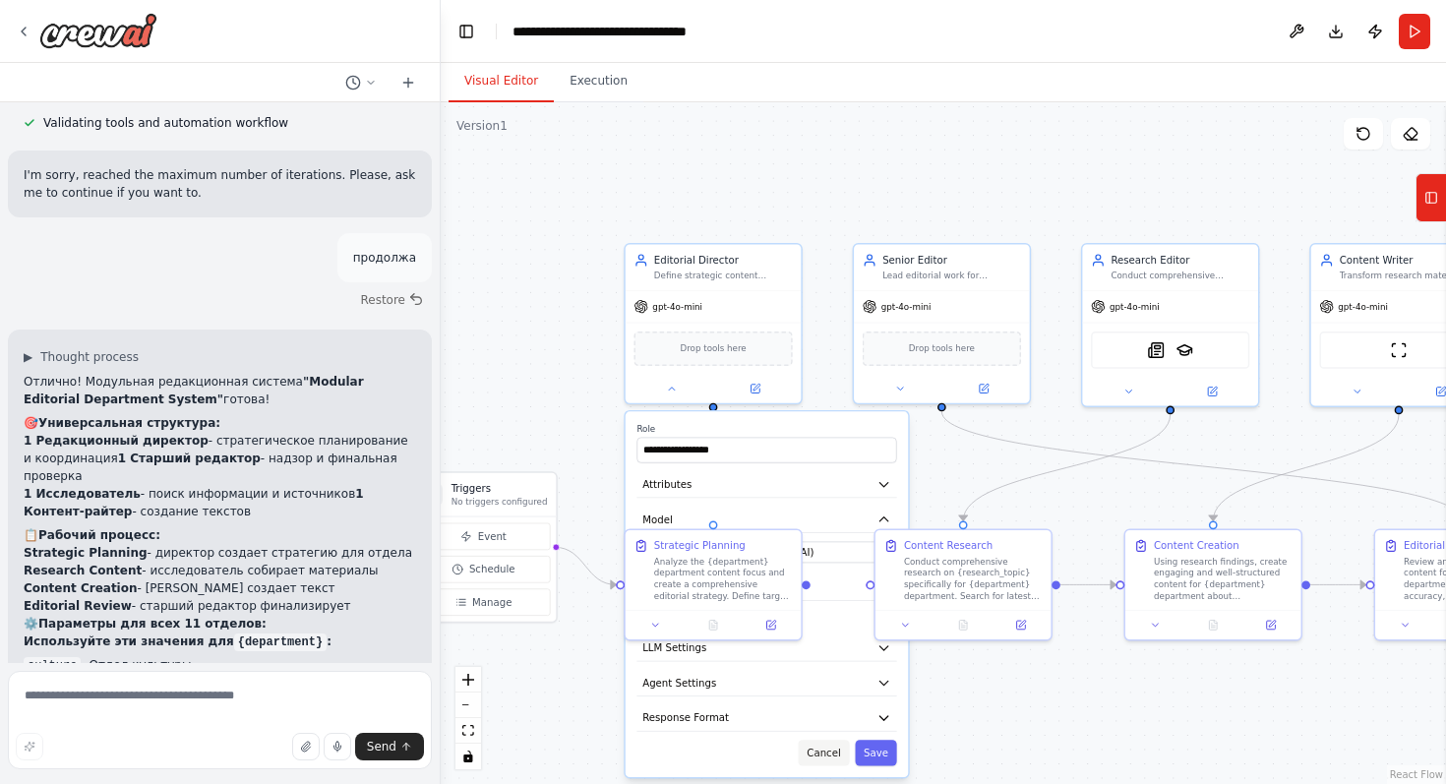
click at [833, 754] on button "Cancel" at bounding box center [824, 753] width 51 height 26
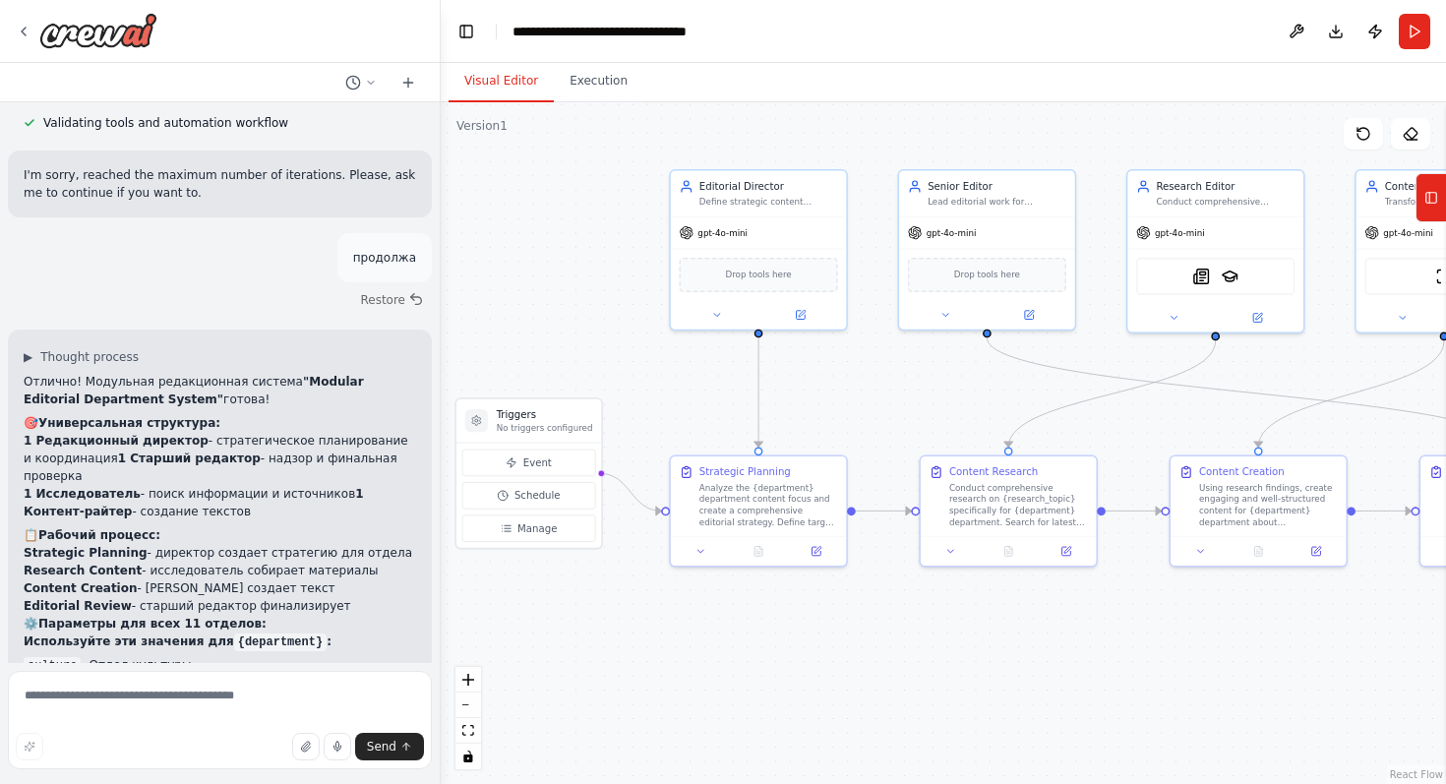
drag, startPoint x: 917, startPoint y: 451, endPoint x: 962, endPoint y: 377, distance: 86.5
click at [962, 377] on div ".deletable-edge-delete-btn { width: 20px; height: 20px; border: 0px solid #ffff…" at bounding box center [943, 443] width 1005 height 682
click at [784, 511] on div "Analyze the {department} department content focus and create a comprehensive ed…" at bounding box center [768, 501] width 139 height 45
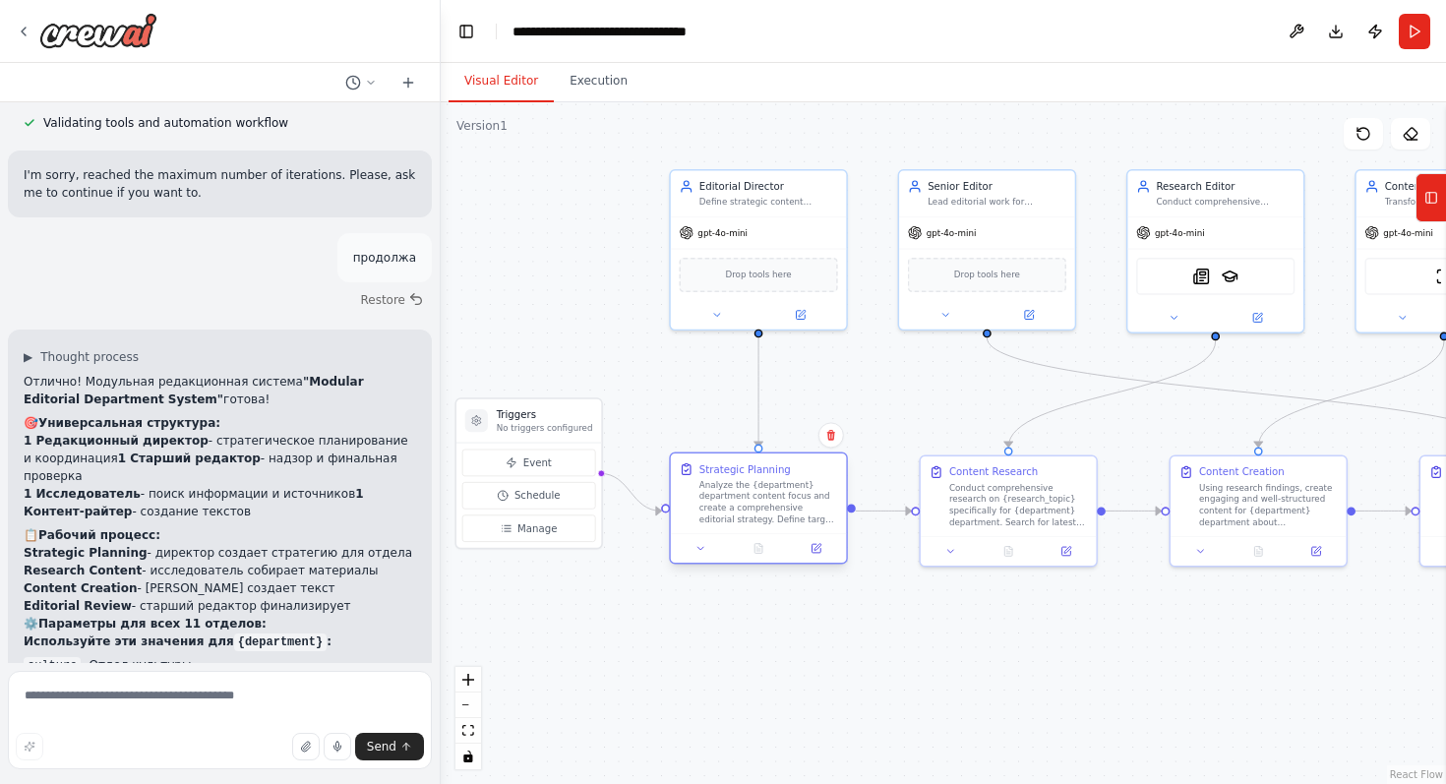
click at [813, 500] on div "Analyze the {department} department content focus and create a comprehensive ed…" at bounding box center [768, 501] width 139 height 45
click at [759, 472] on div "Strategic Planning" at bounding box center [744, 469] width 91 height 15
click at [814, 552] on icon at bounding box center [816, 548] width 9 height 9
drag, startPoint x: 1057, startPoint y: 625, endPoint x: 880, endPoint y: 573, distance: 184.6
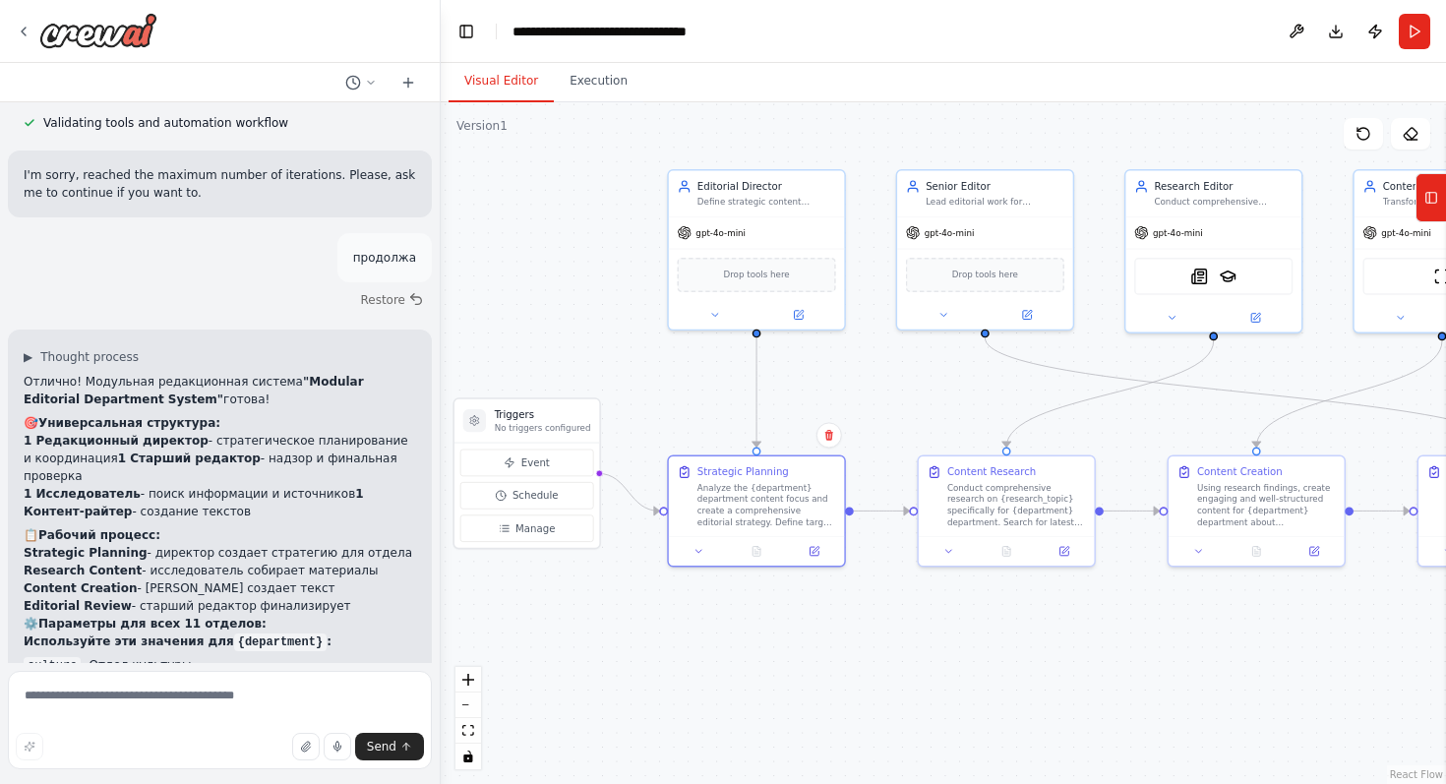
click at [880, 573] on div ".deletable-edge-delete-btn { width: 20px; height: 20px; border: 0px solid #ffff…" at bounding box center [943, 443] width 1005 height 682
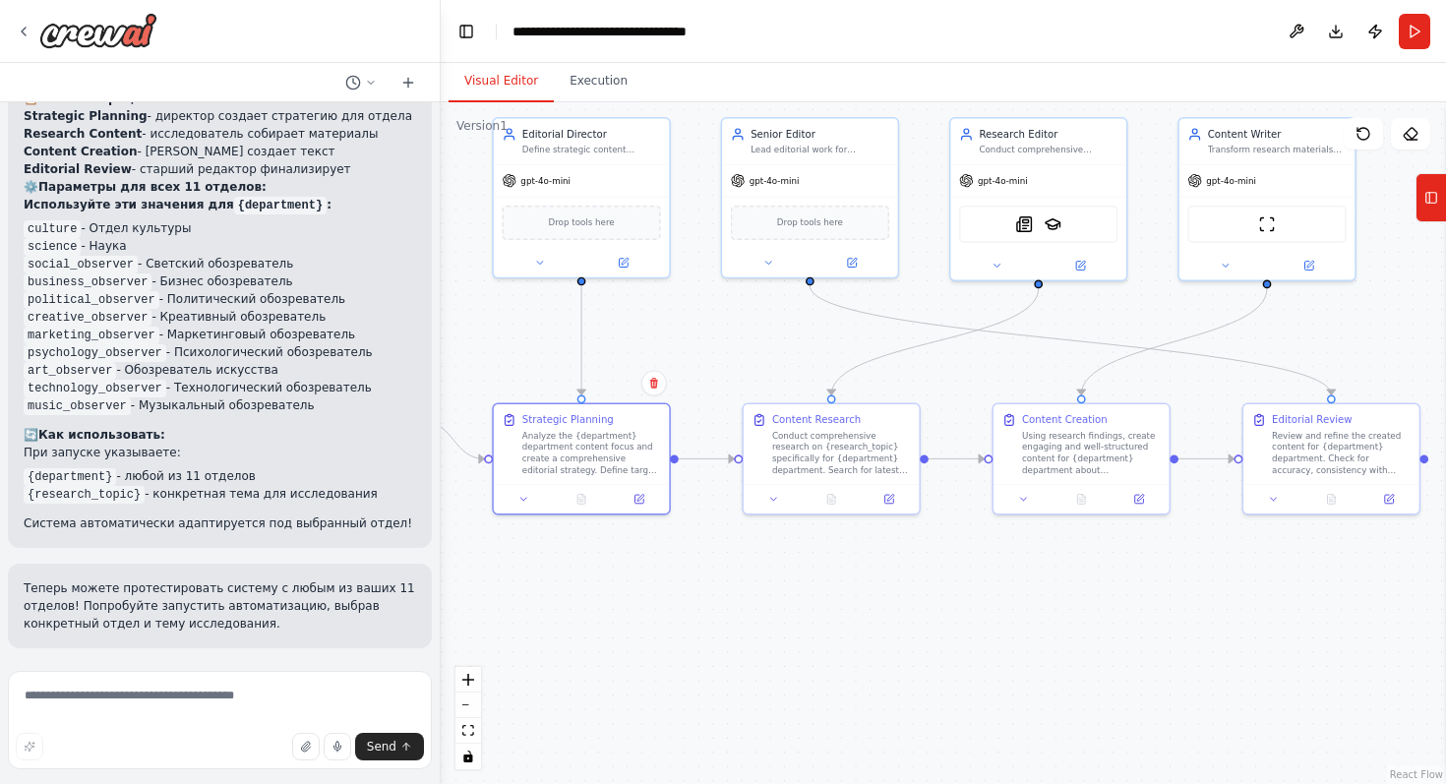
scroll to position [6832, 0]
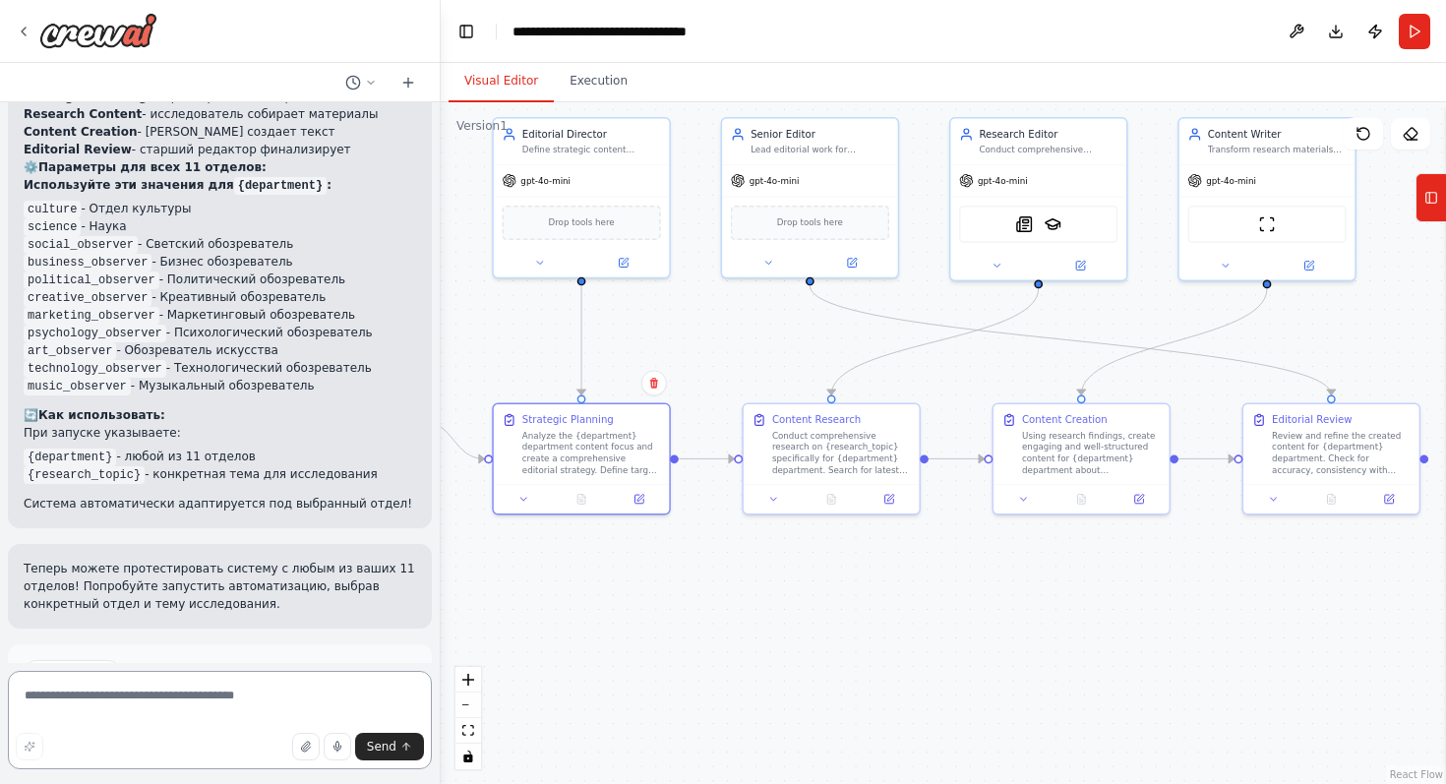
click at [190, 708] on textarea at bounding box center [220, 720] width 424 height 98
click at [193, 736] on div "Send" at bounding box center [220, 747] width 408 height 28
click at [246, 698] on textarea at bounding box center [220, 720] width 424 height 98
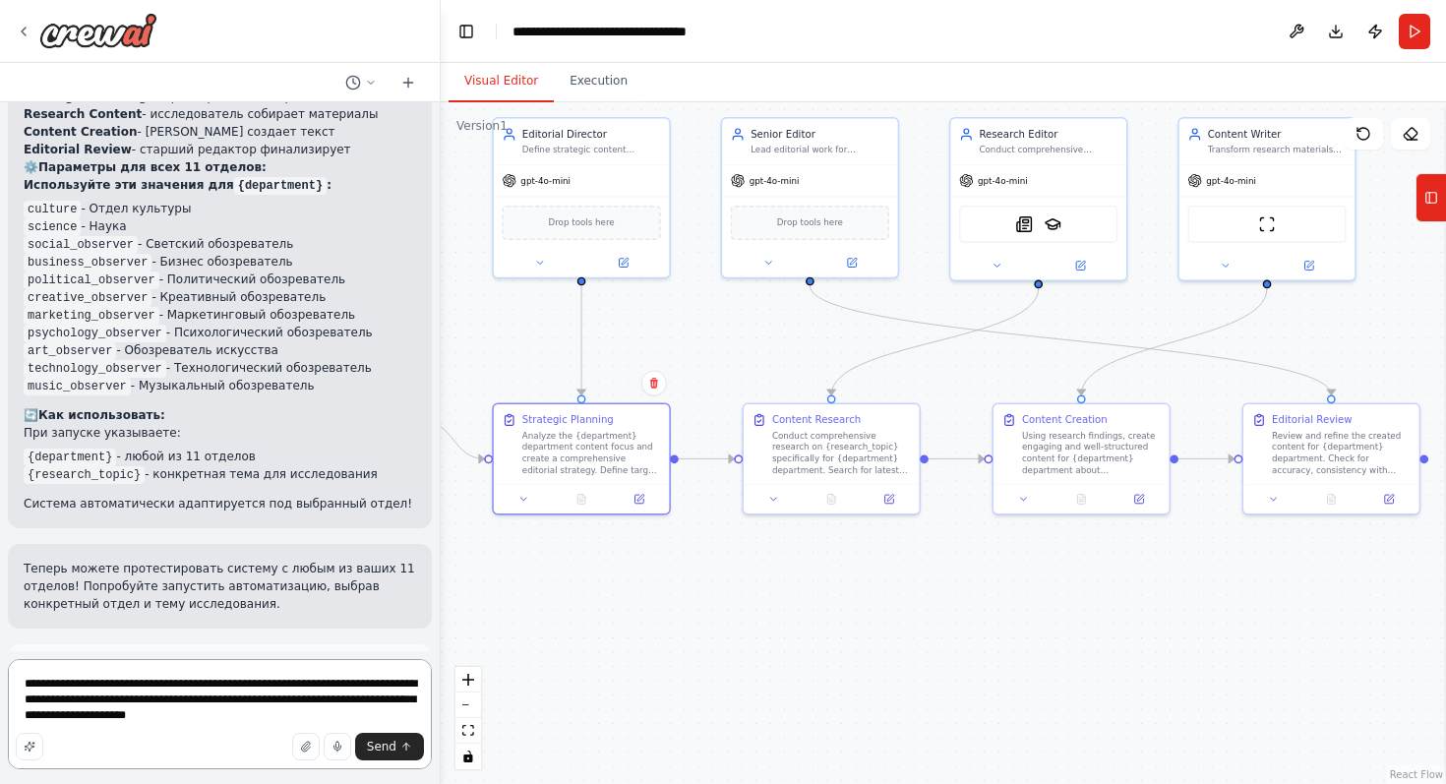
type textarea "**********"
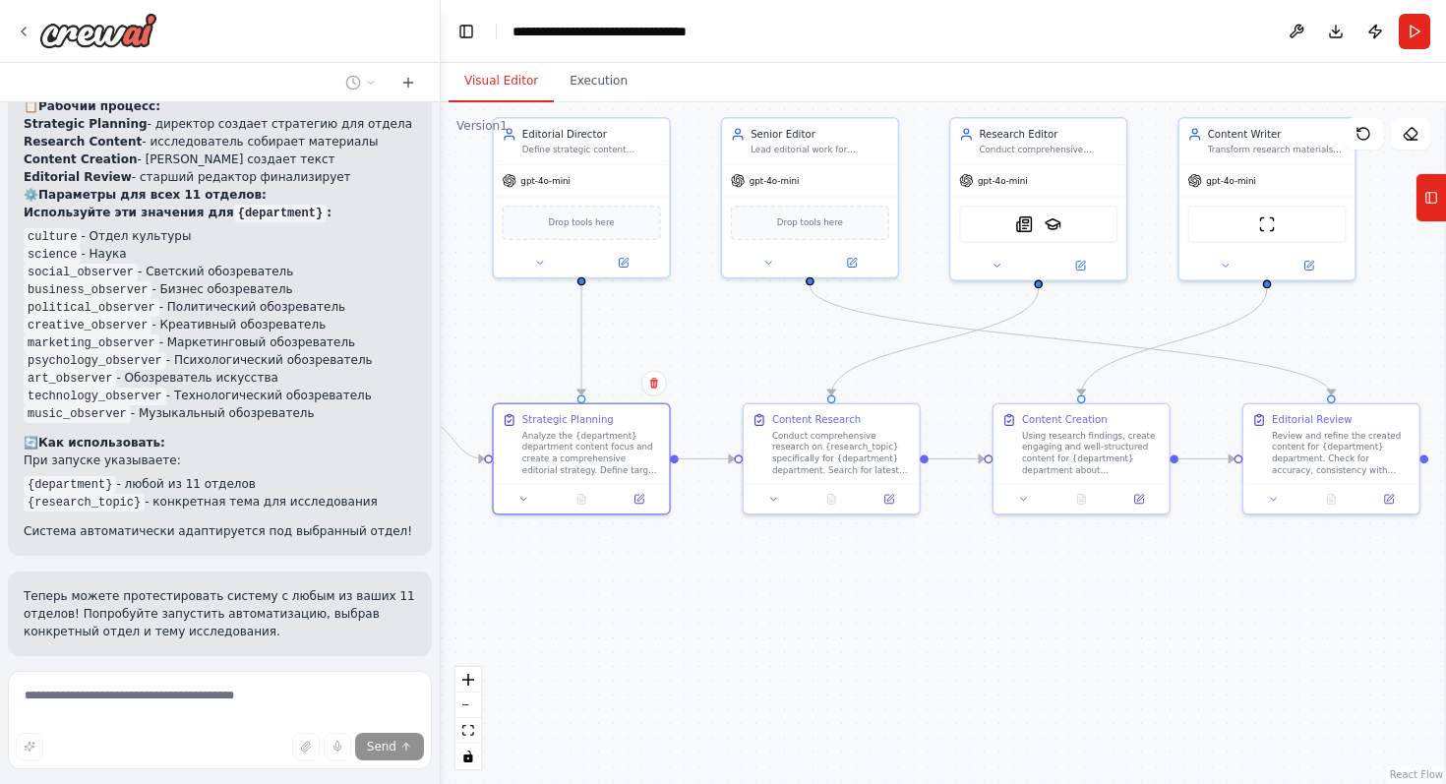
scroll to position [6881, 0]
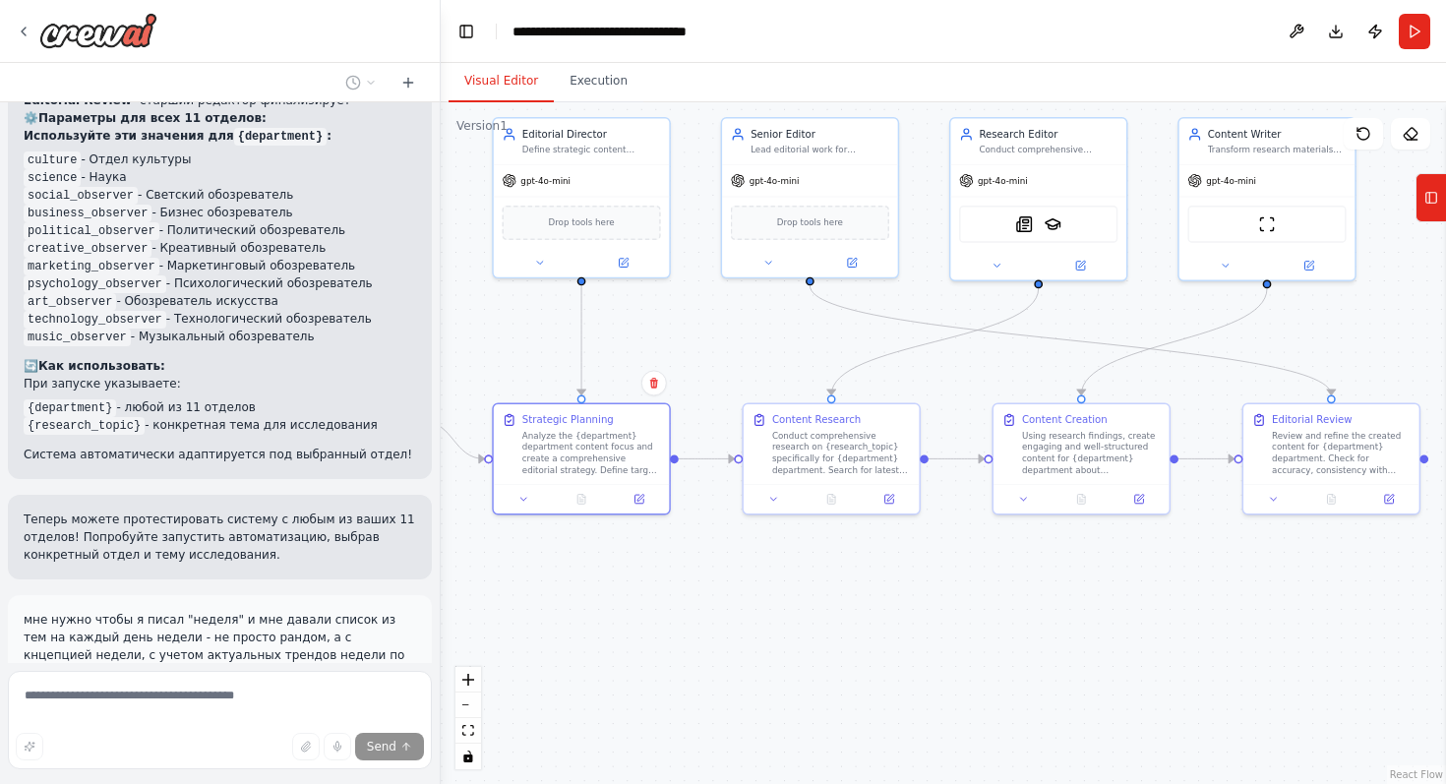
click at [522, 352] on div ".deletable-edge-delete-btn { width: 20px; height: 20px; border: 0px solid #ffff…" at bounding box center [943, 443] width 1005 height 682
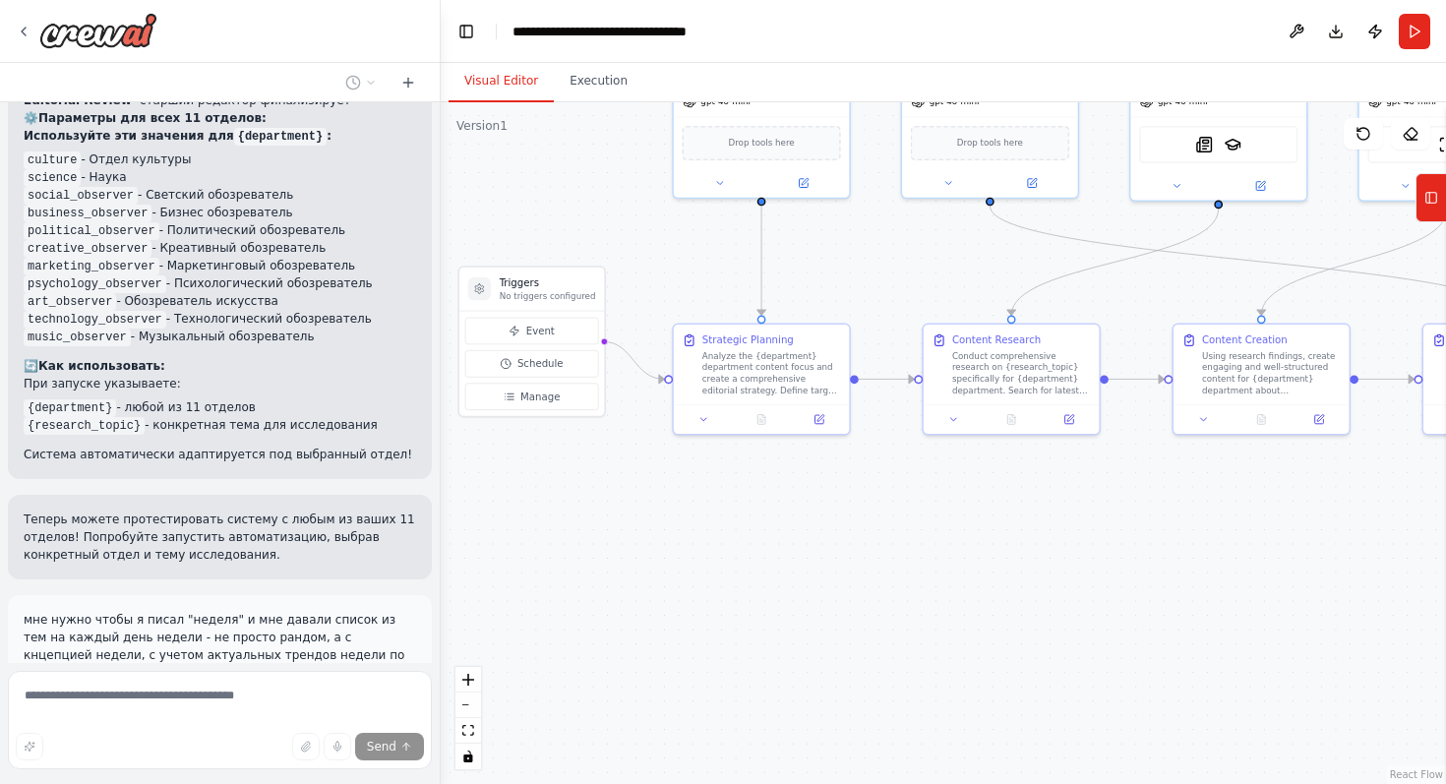
drag, startPoint x: 615, startPoint y: 617, endPoint x: 795, endPoint y: 537, distance: 196.9
click at [795, 537] on div ".deletable-edge-delete-btn { width: 20px; height: 20px; border: 0px solid #ffff…" at bounding box center [943, 443] width 1005 height 682
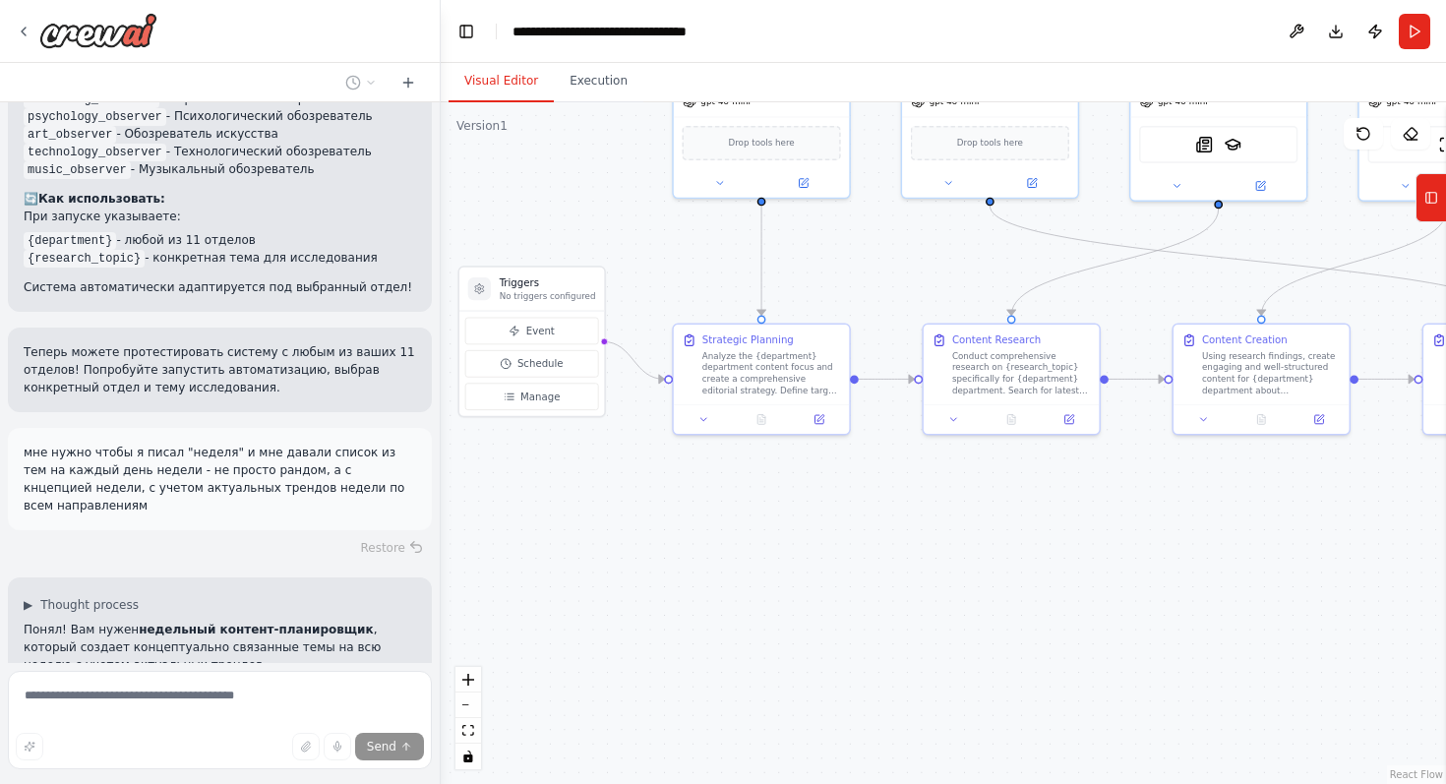
scroll to position [7072, 0]
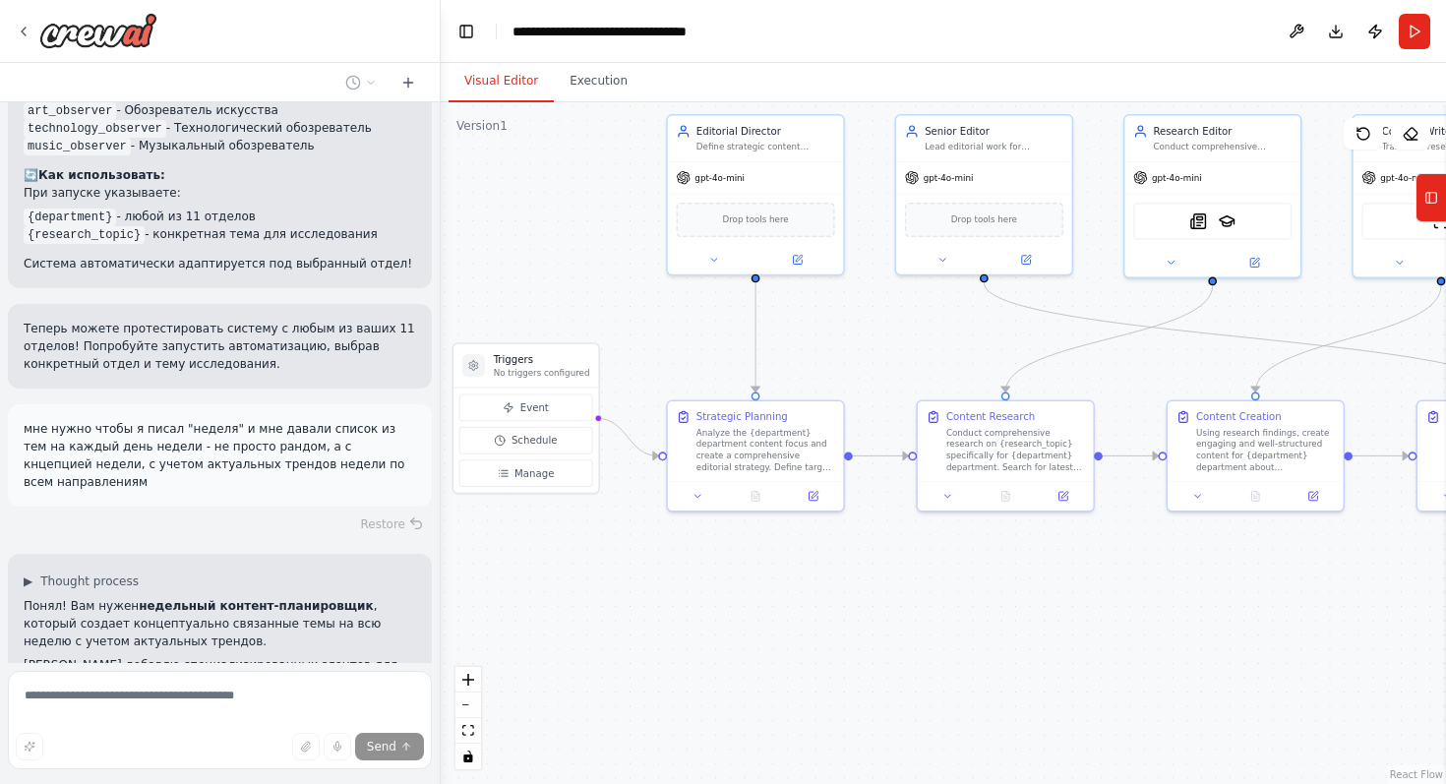
drag, startPoint x: 794, startPoint y: 538, endPoint x: 788, endPoint y: 616, distance: 77.9
click at [788, 616] on div ".deletable-edge-delete-btn { width: 20px; height: 20px; border: 0px solid #ffff…" at bounding box center [943, 443] width 1005 height 682
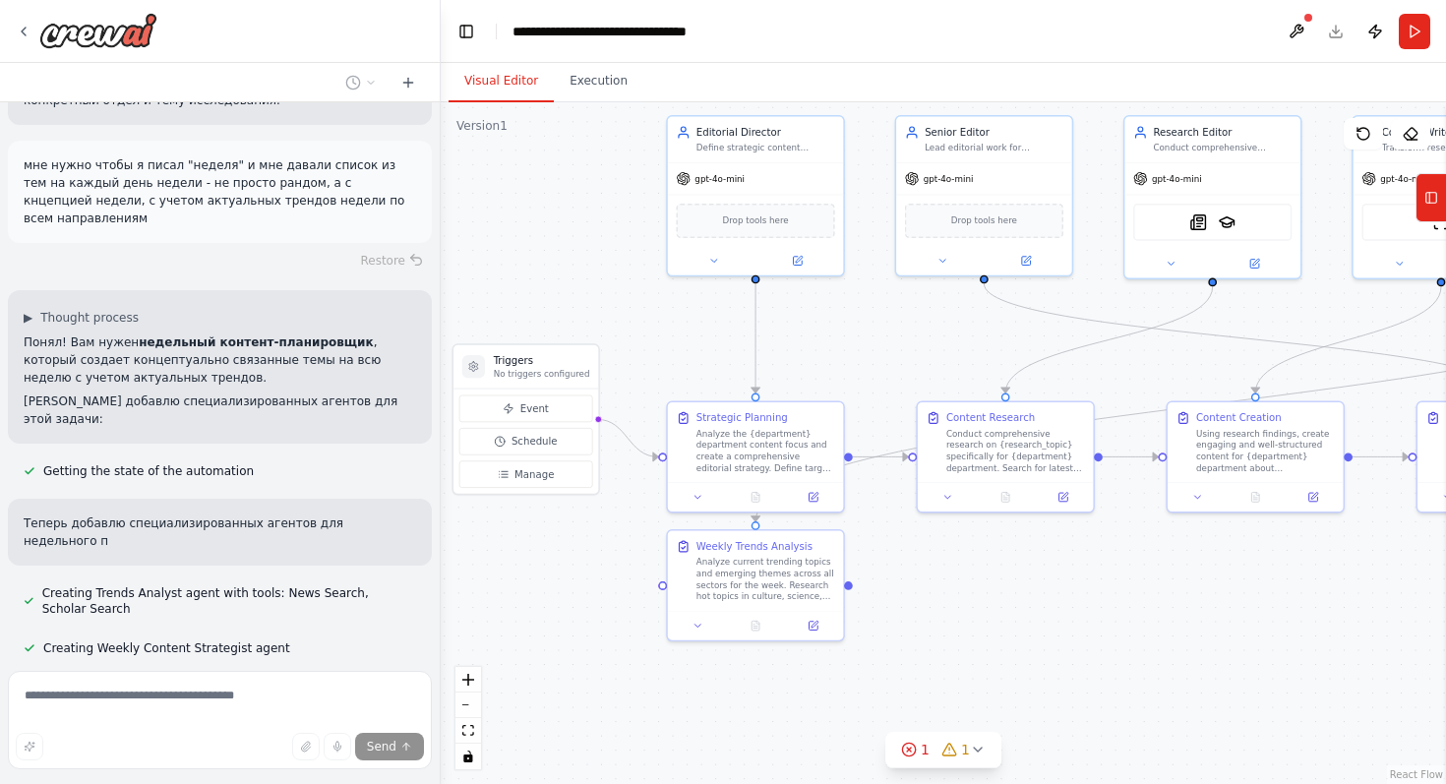
scroll to position [7353, 0]
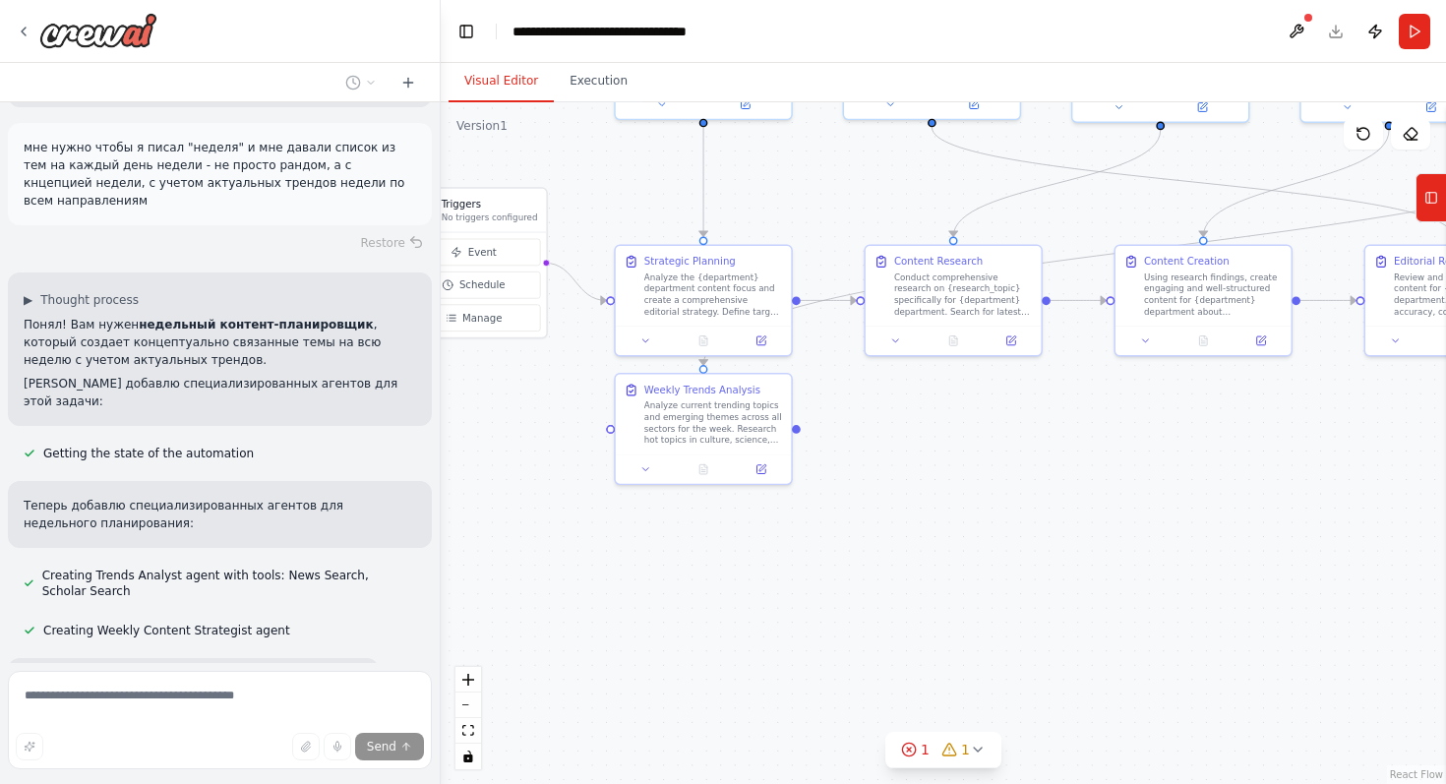
drag, startPoint x: 544, startPoint y: 605, endPoint x: 492, endPoint y: 448, distance: 165.8
click at [492, 448] on div ".deletable-edge-delete-btn { width: 20px; height: 20px; border: 0px solid #ffff…" at bounding box center [943, 443] width 1005 height 682
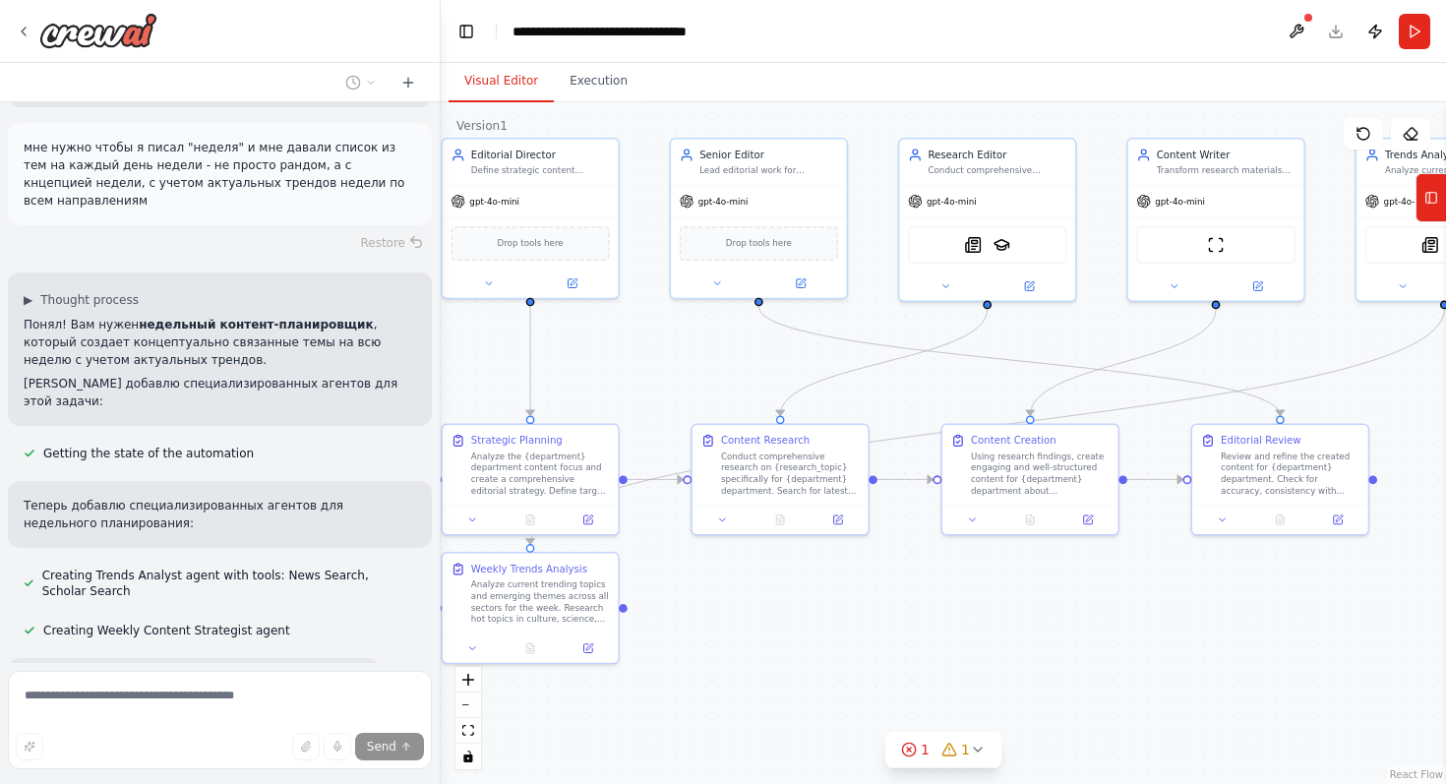
drag, startPoint x: 873, startPoint y: 557, endPoint x: 699, endPoint y: 737, distance: 249.8
click at [699, 737] on div ".deletable-edge-delete-btn { width: 20px; height: 20px; border: 0px solid #ffff…" at bounding box center [943, 443] width 1005 height 682
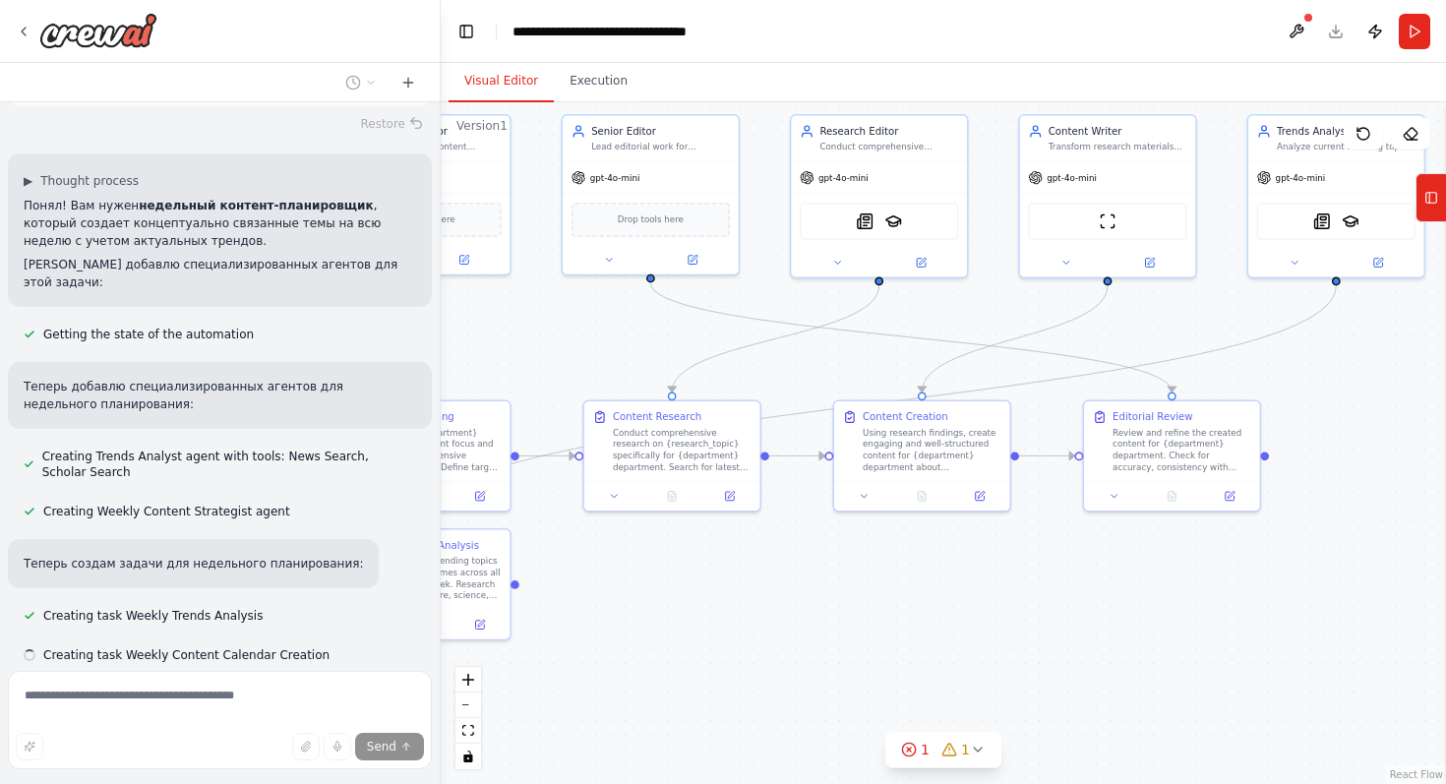
scroll to position [7497, 0]
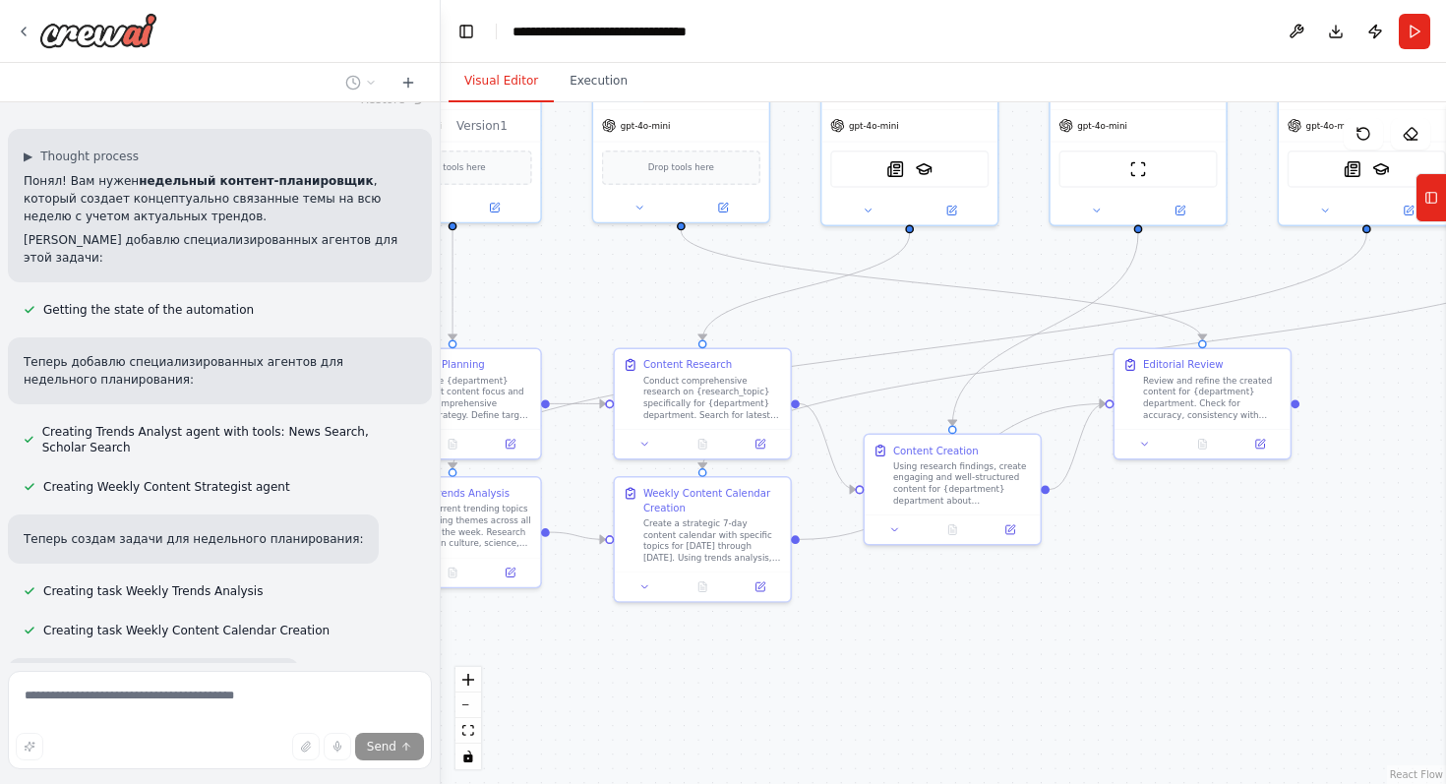
drag, startPoint x: 1099, startPoint y: 693, endPoint x: 1021, endPoint y: 617, distance: 108.5
click at [1021, 617] on div ".deletable-edge-delete-btn { width: 20px; height: 20px; border: 0px solid #ffff…" at bounding box center [943, 443] width 1005 height 682
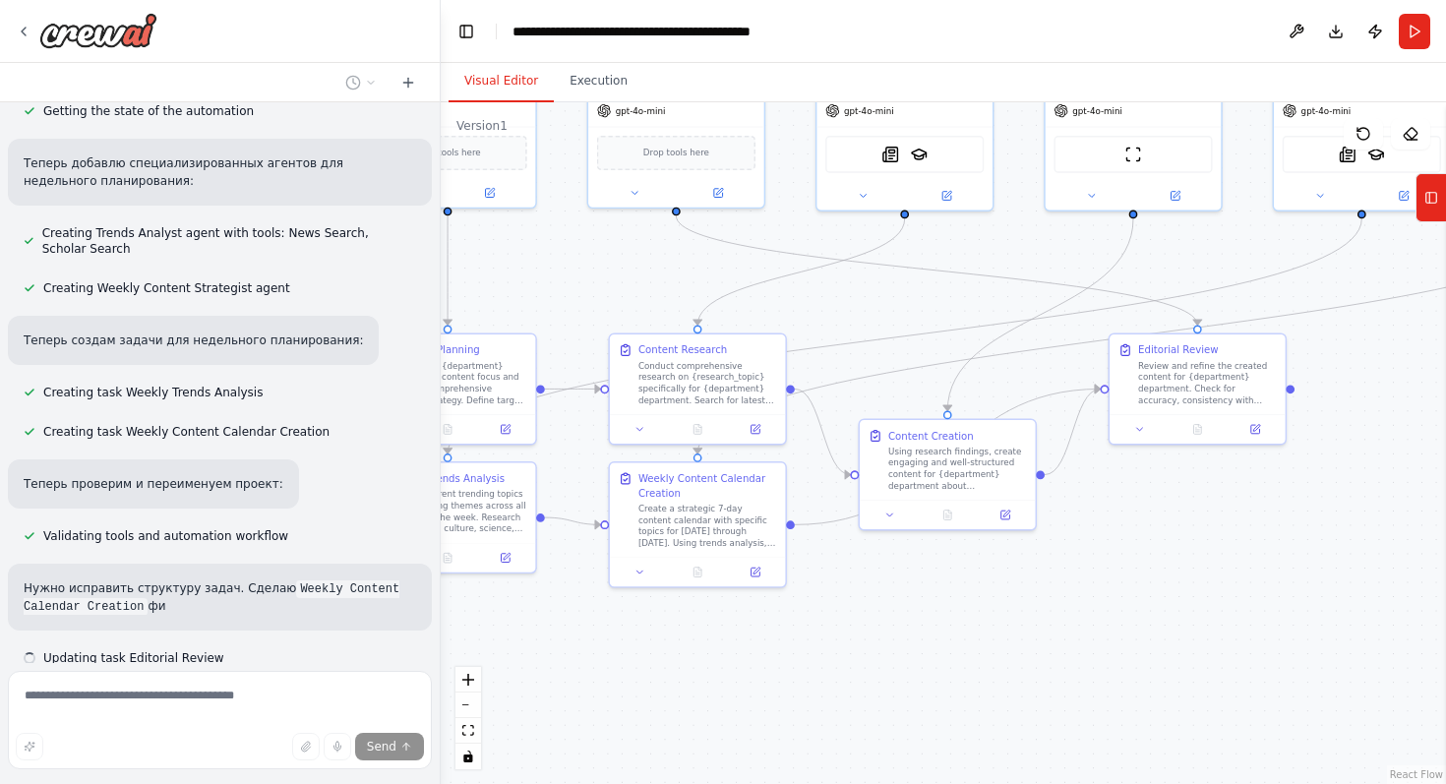
scroll to position [7713, 0]
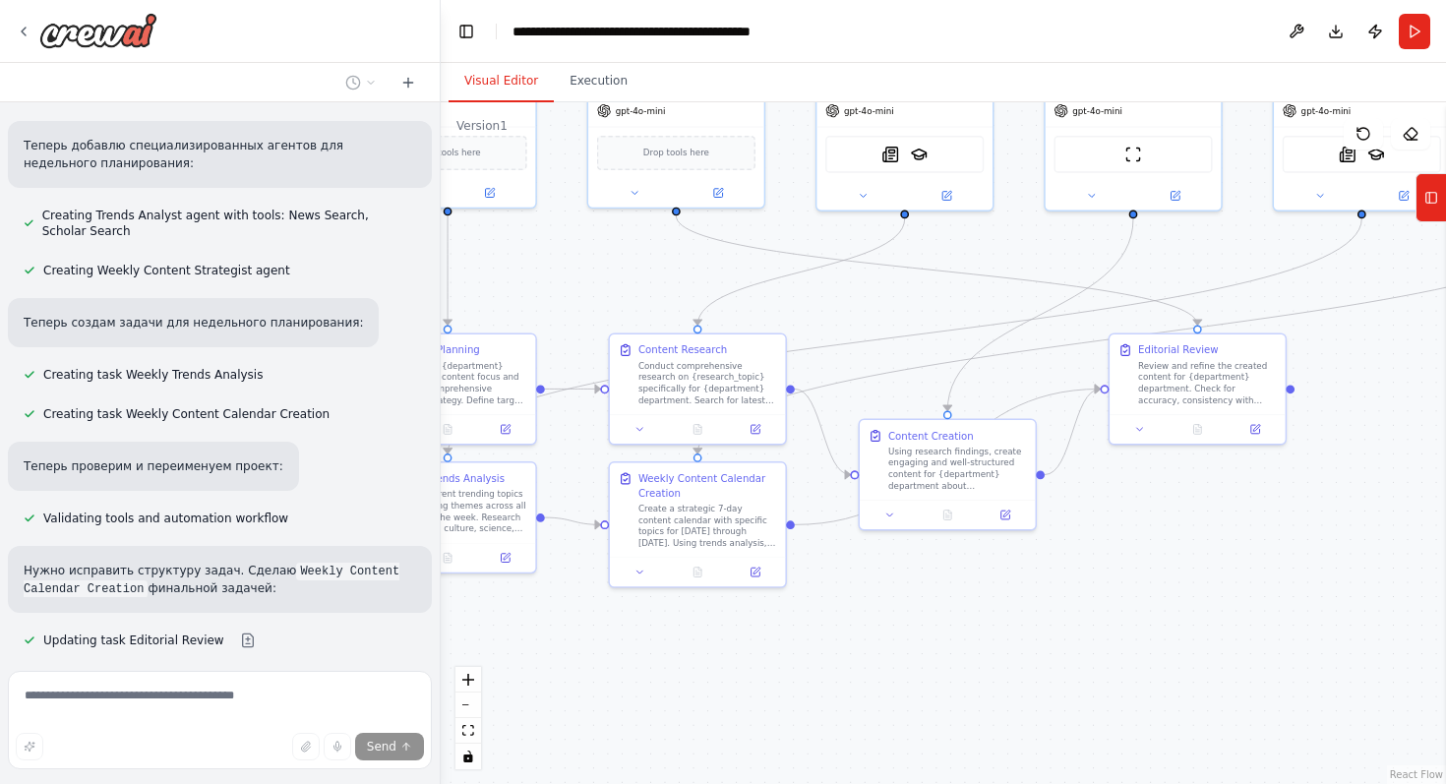
drag, startPoint x: 1091, startPoint y: 659, endPoint x: 1086, endPoint y: 644, distance: 15.6
click at [1086, 644] on div ".deletable-edge-delete-btn { width: 20px; height: 20px; border: 0px solid #ffff…" at bounding box center [943, 443] width 1005 height 682
click at [456, 20] on button "Toggle Left Sidebar" at bounding box center [466, 32] width 28 height 28
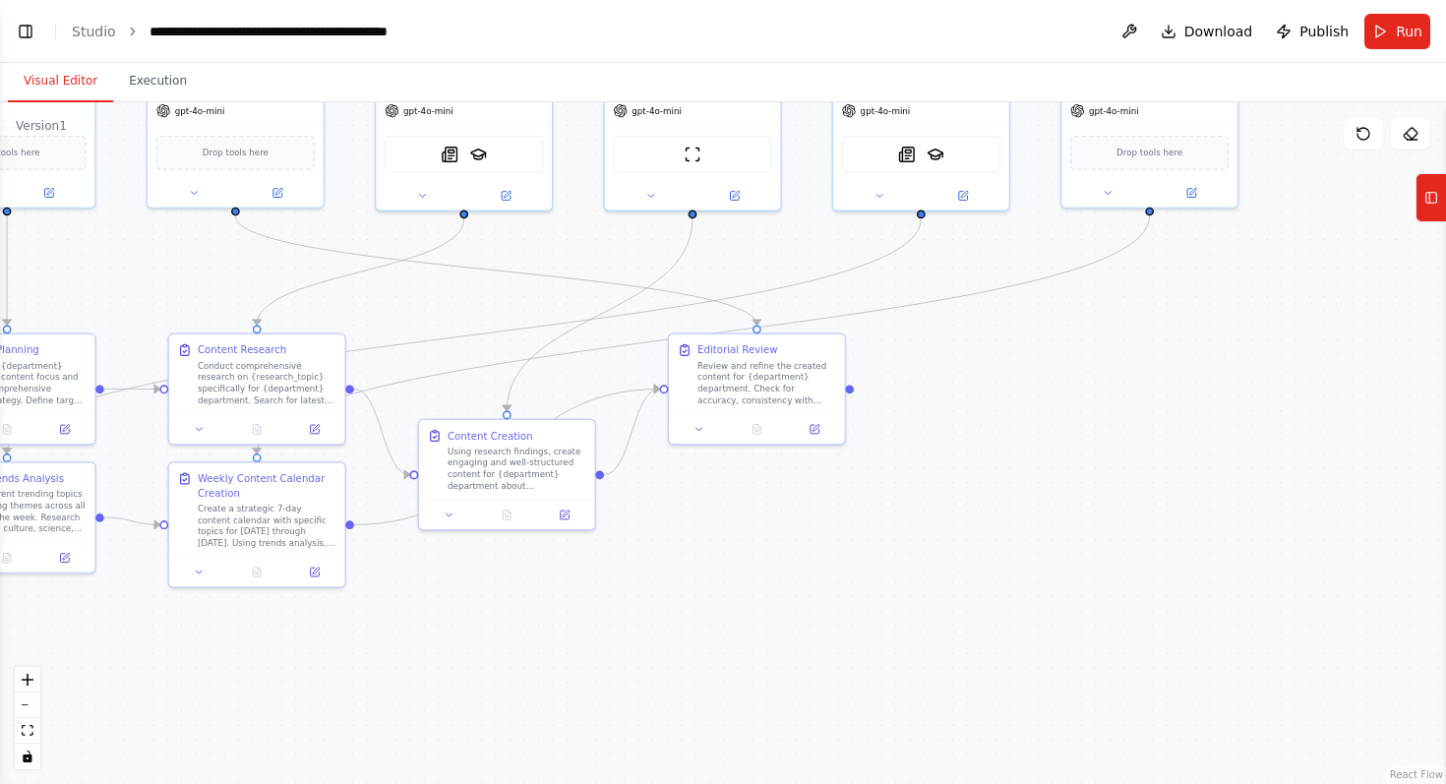
scroll to position [7760, 0]
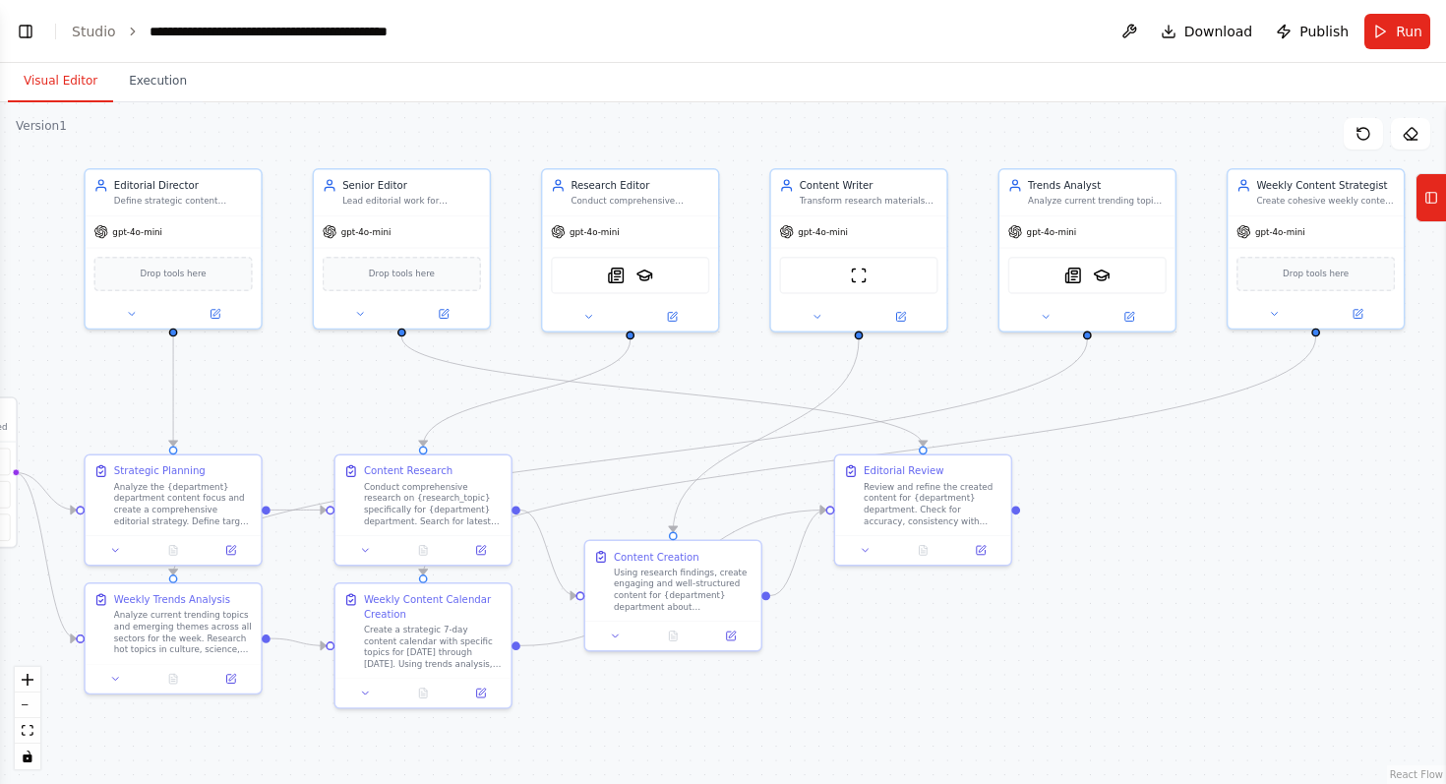
drag, startPoint x: 442, startPoint y: 292, endPoint x: 473, endPoint y: 397, distance: 109.9
click at [473, 397] on div ".deletable-edge-delete-btn { width: 20px; height: 20px; border: 0px solid #ffff…" at bounding box center [723, 443] width 1446 height 682
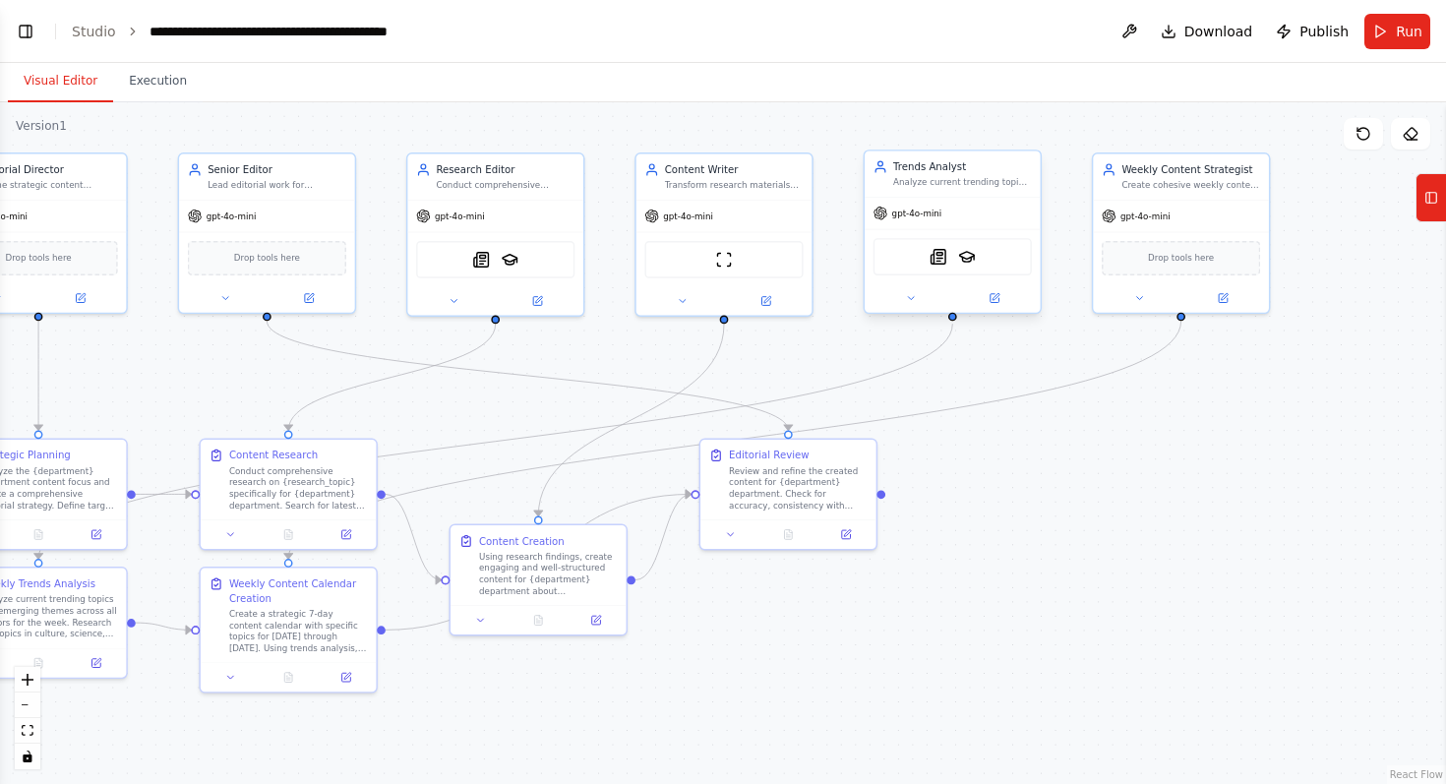
click at [918, 220] on div "gpt-4o-mini" at bounding box center [953, 213] width 176 height 31
click at [983, 294] on button at bounding box center [994, 297] width 81 height 17
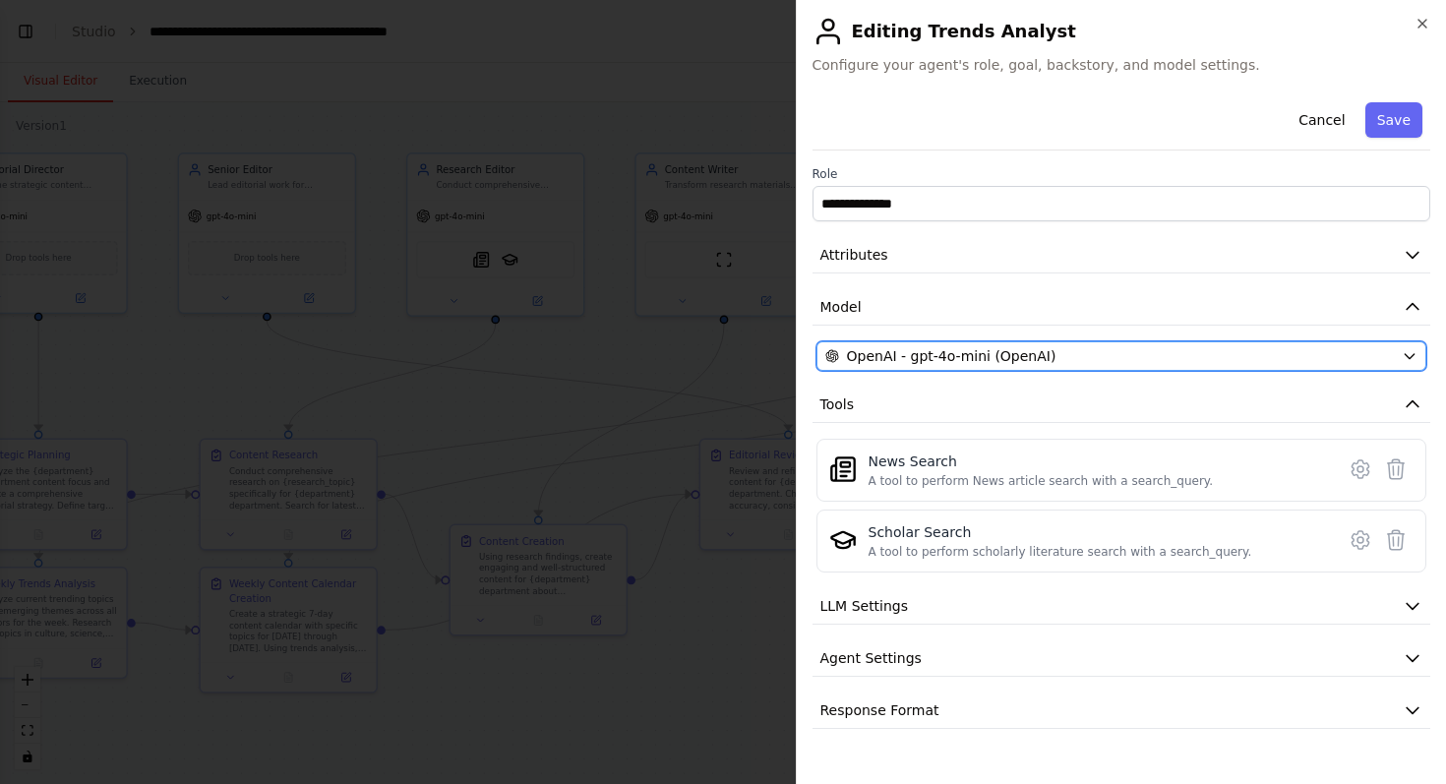
click at [982, 353] on span "OpenAI - gpt-4o-mini (OpenAI)" at bounding box center [952, 356] width 210 height 20
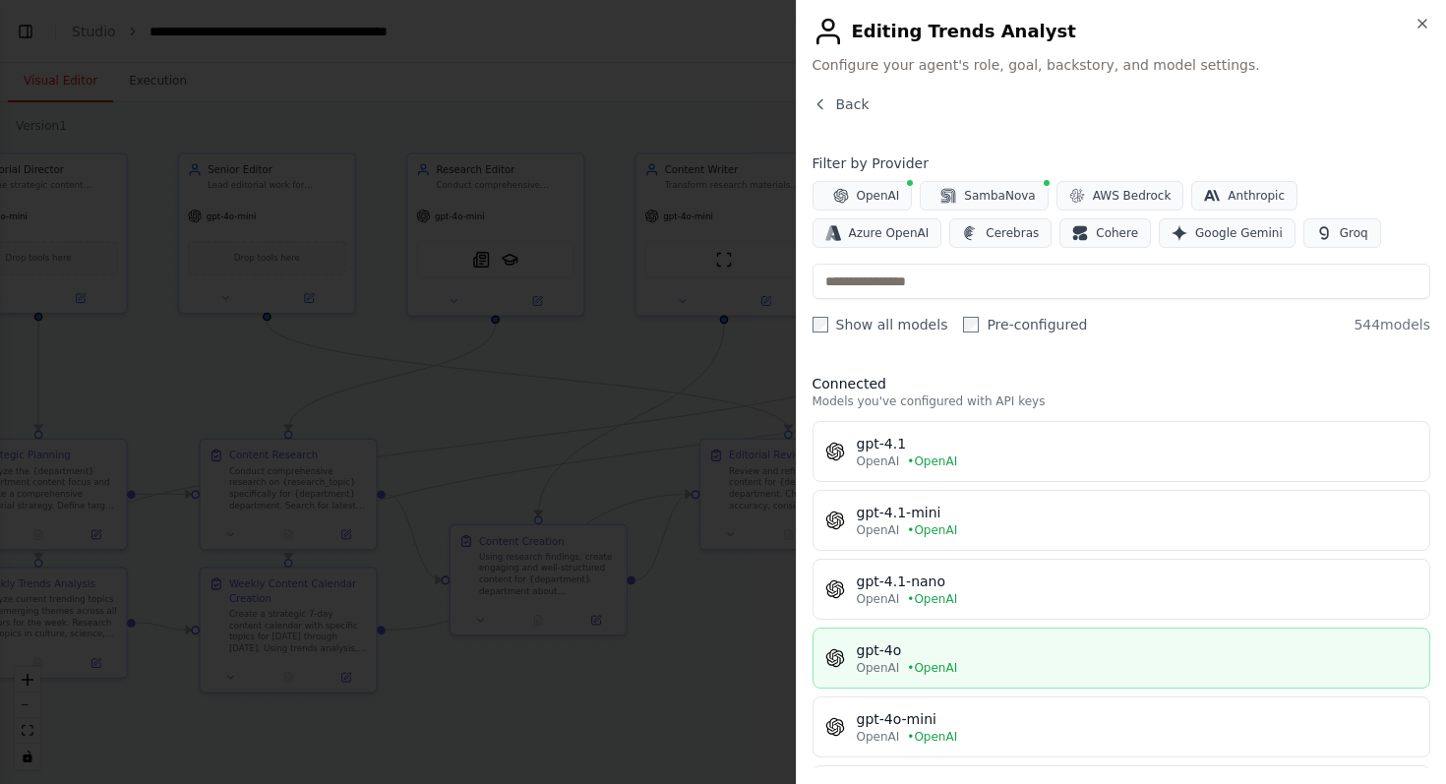
click at [1021, 634] on button "gpt-4o OpenAI • OpenAI" at bounding box center [1122, 658] width 619 height 61
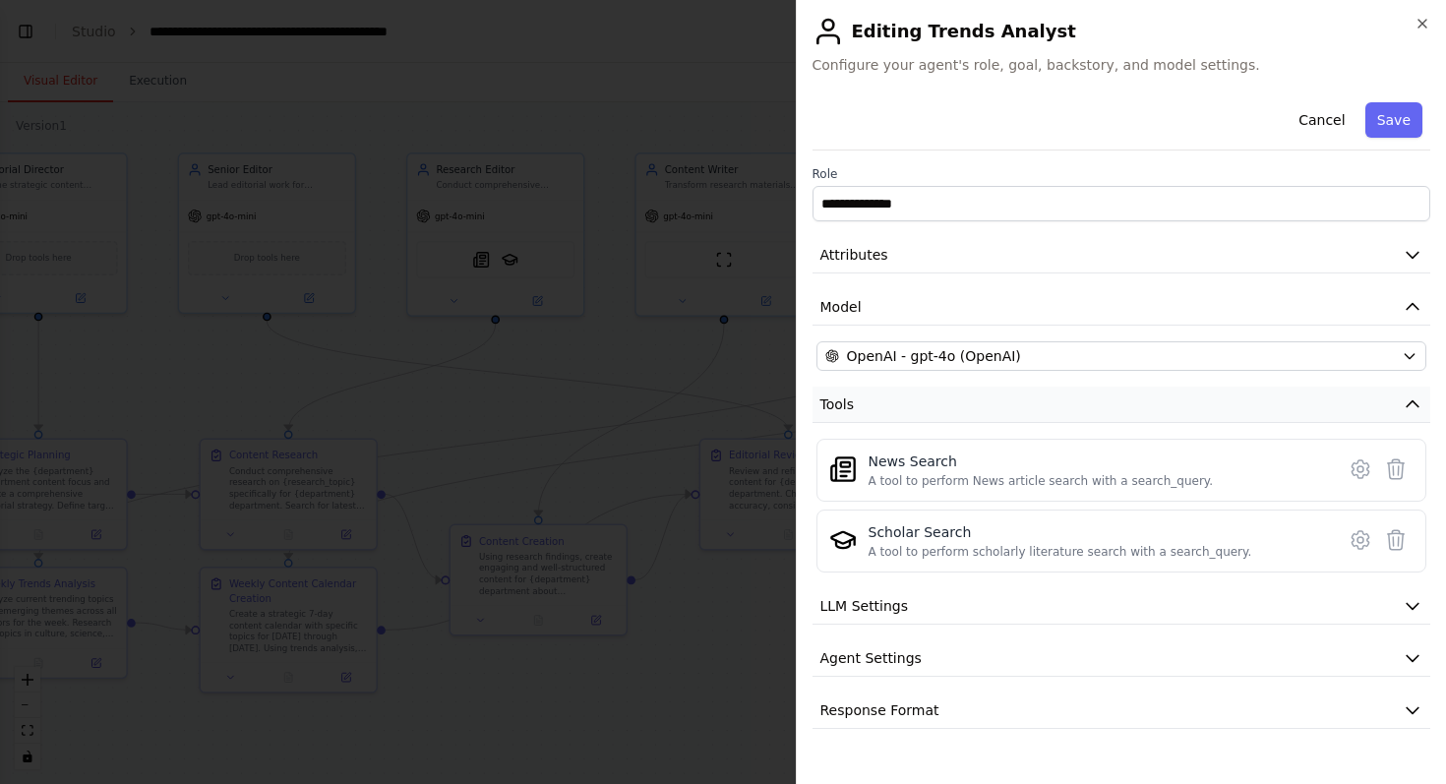
click at [989, 396] on button "Tools" at bounding box center [1122, 405] width 619 height 36
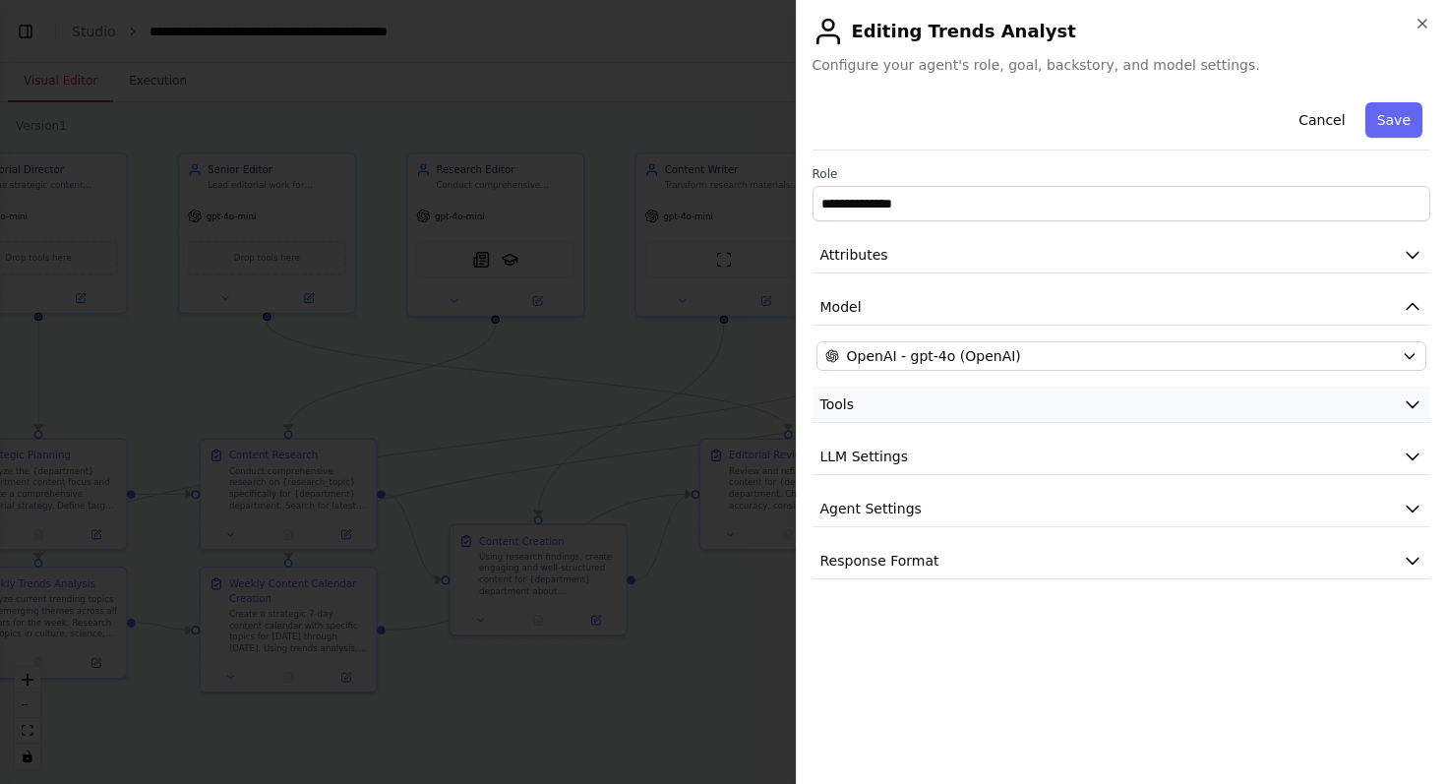
click at [989, 396] on button "Tools" at bounding box center [1122, 405] width 619 height 36
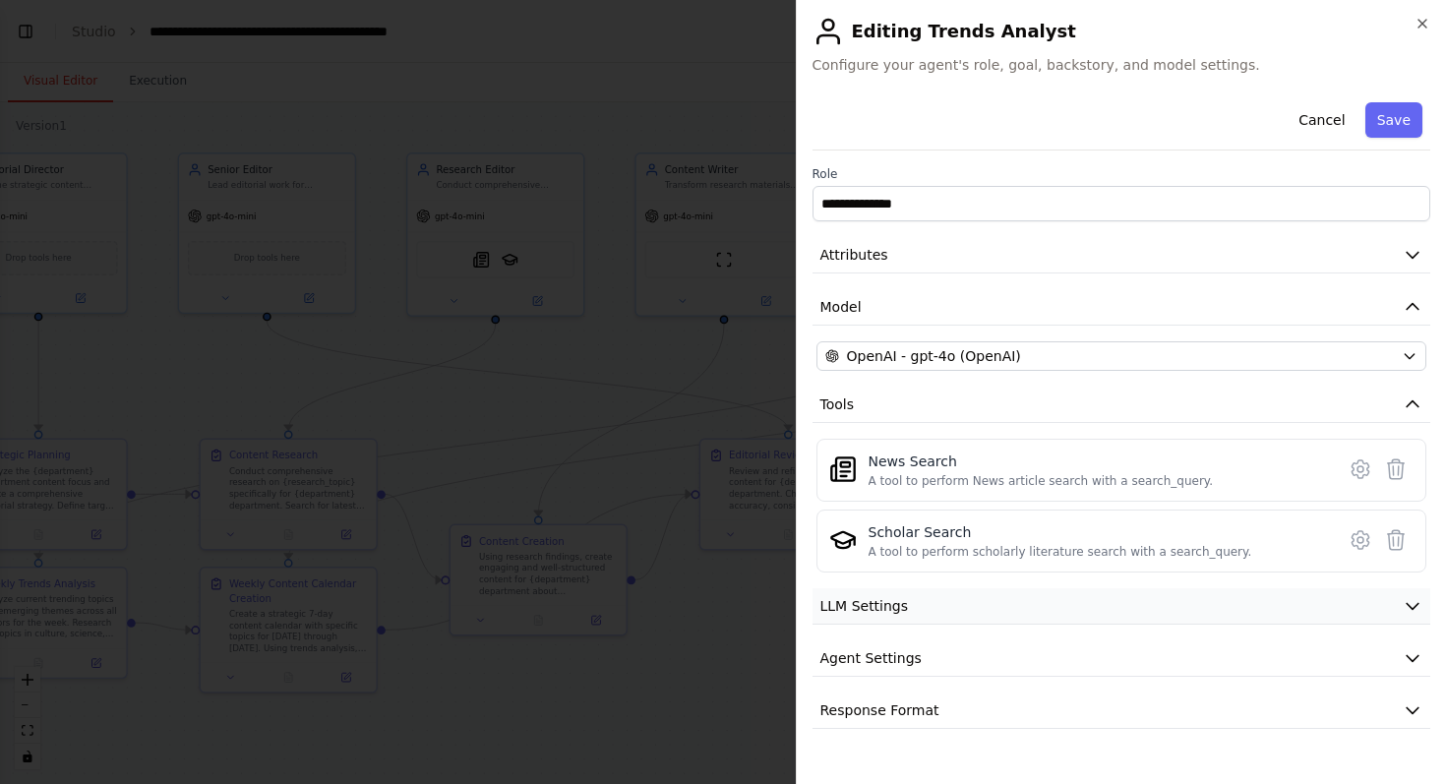
click at [923, 613] on button "LLM Settings" at bounding box center [1122, 606] width 619 height 36
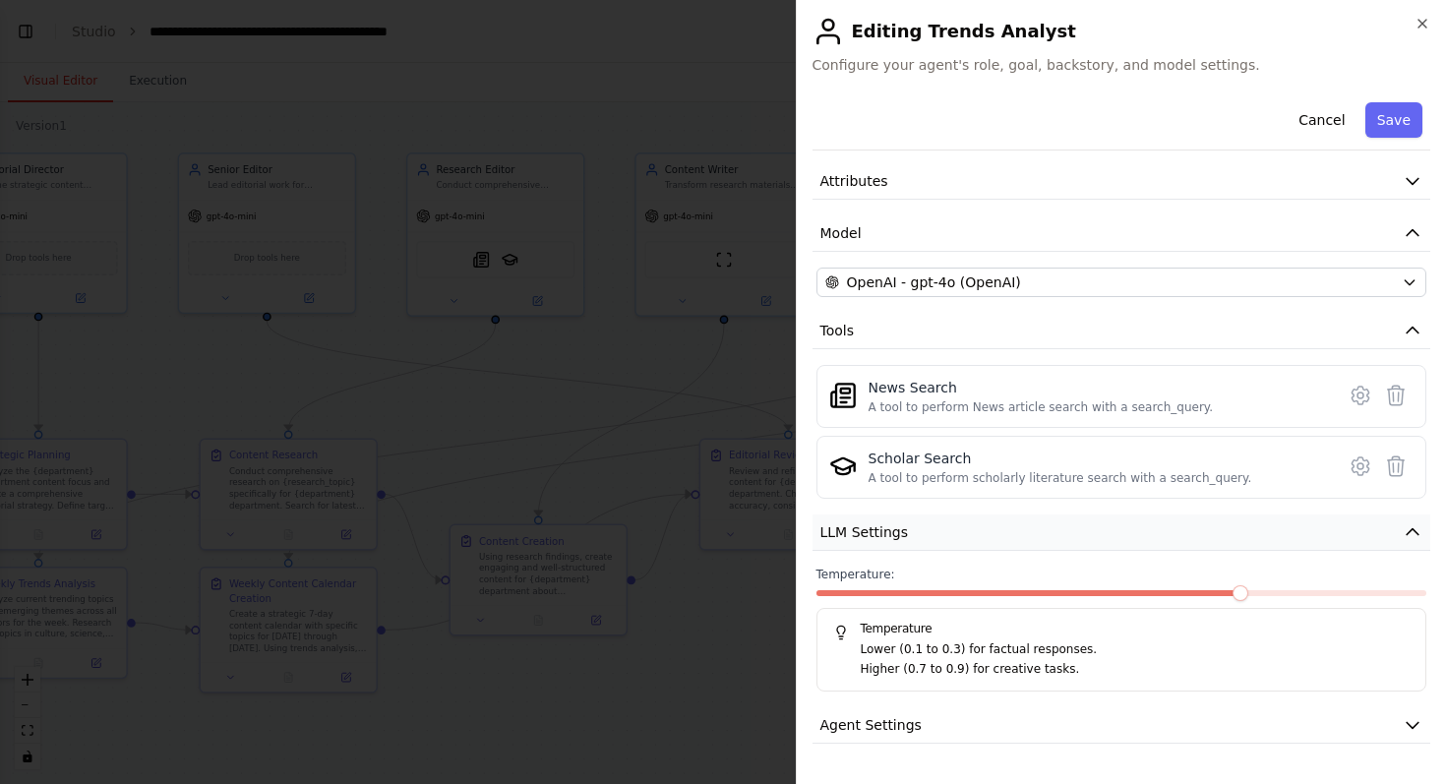
scroll to position [117, 0]
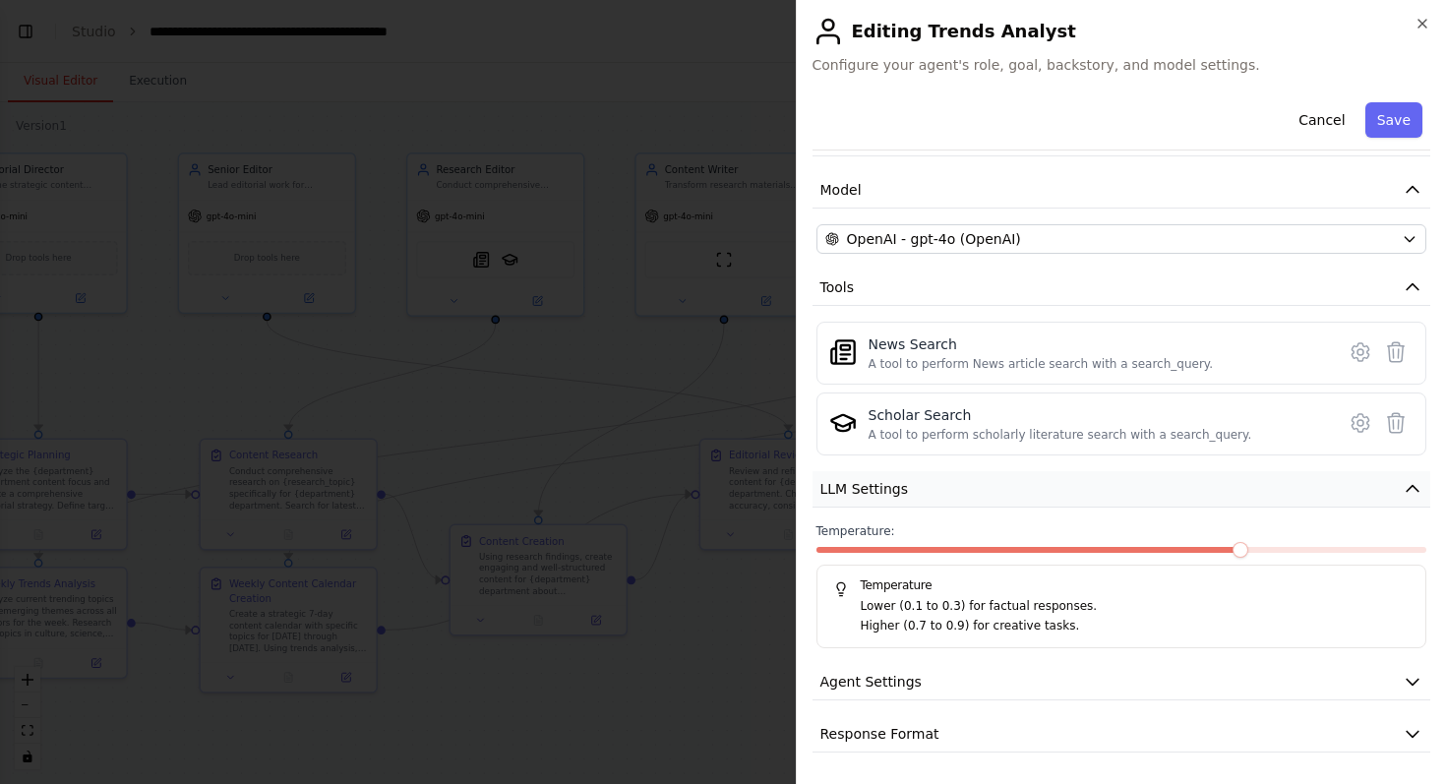
click at [969, 496] on button "LLM Settings" at bounding box center [1122, 489] width 619 height 36
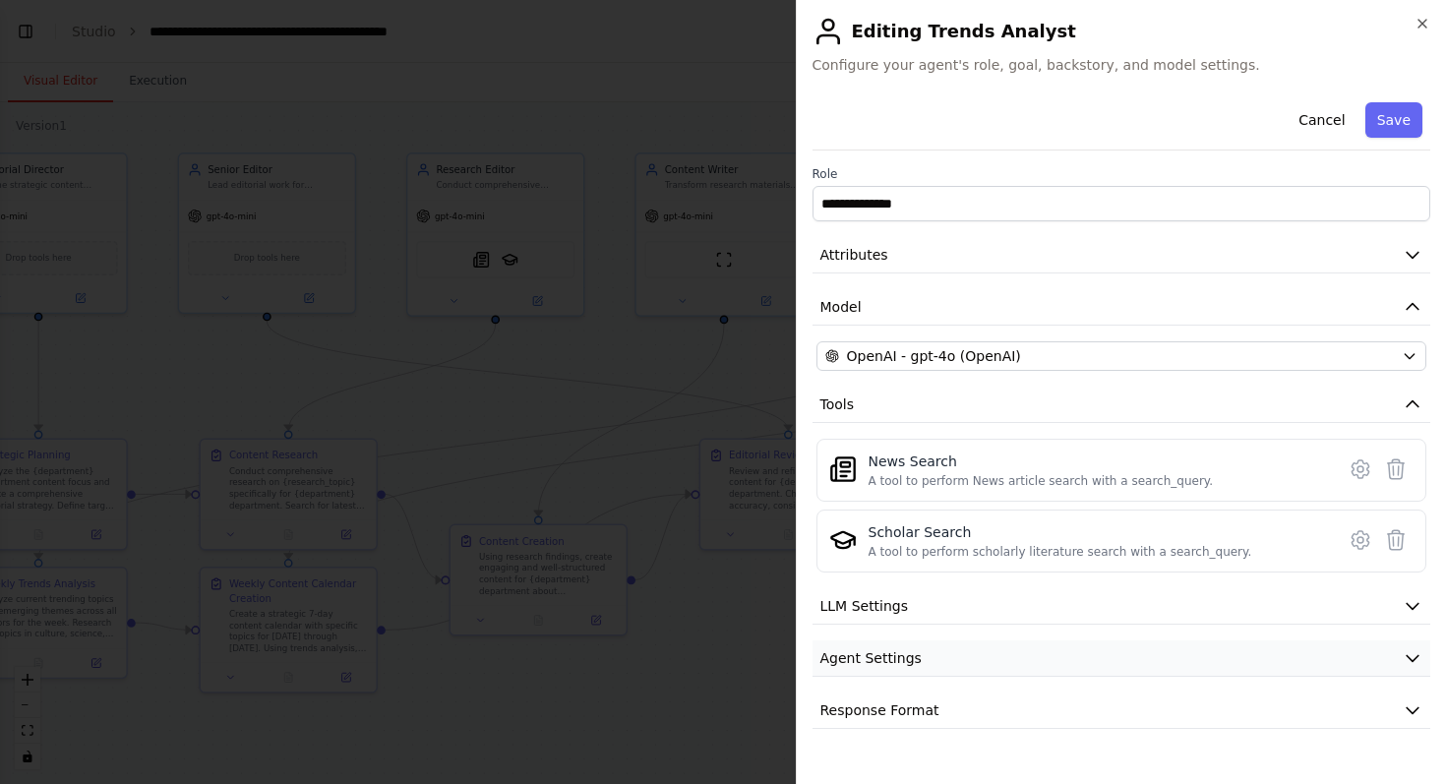
click at [941, 666] on button "Agent Settings" at bounding box center [1122, 658] width 619 height 36
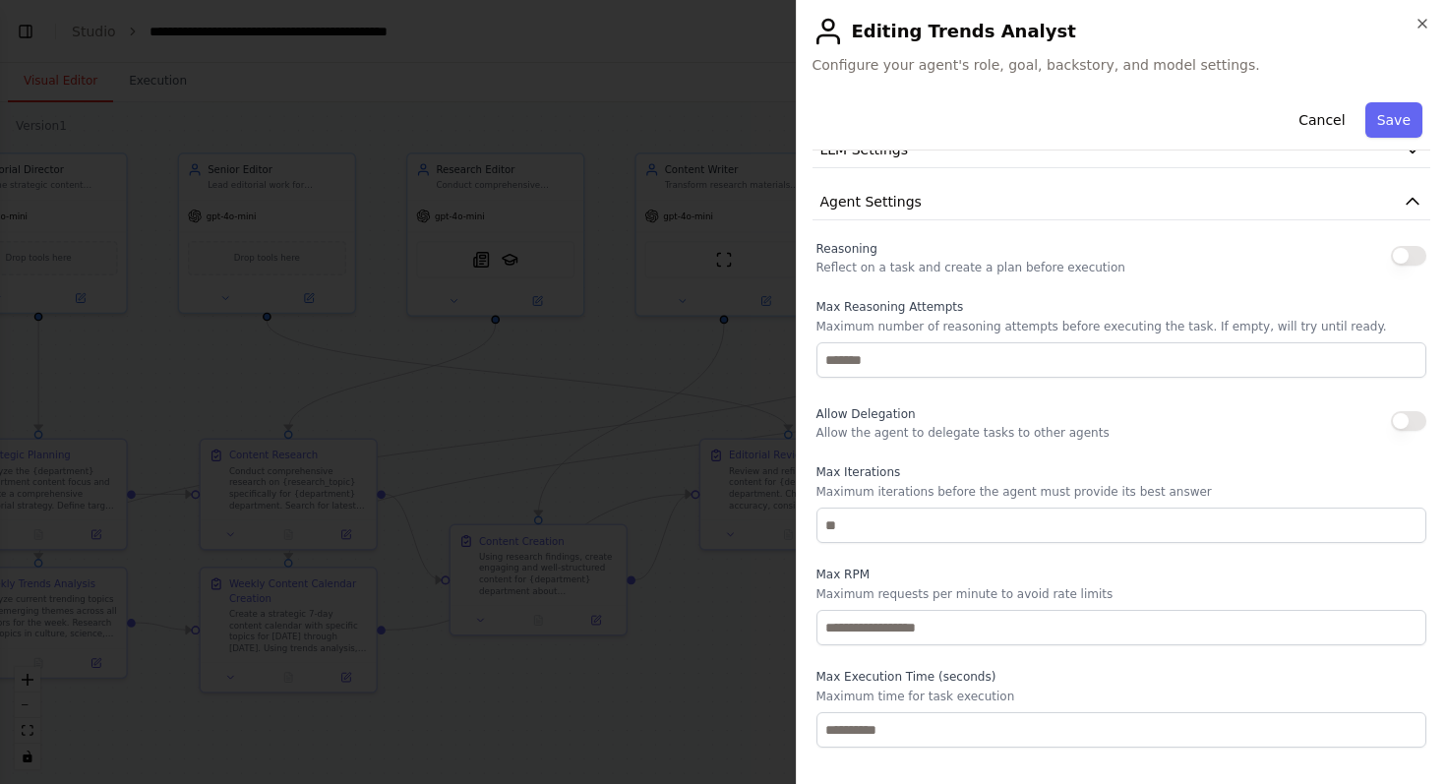
scroll to position [421, 0]
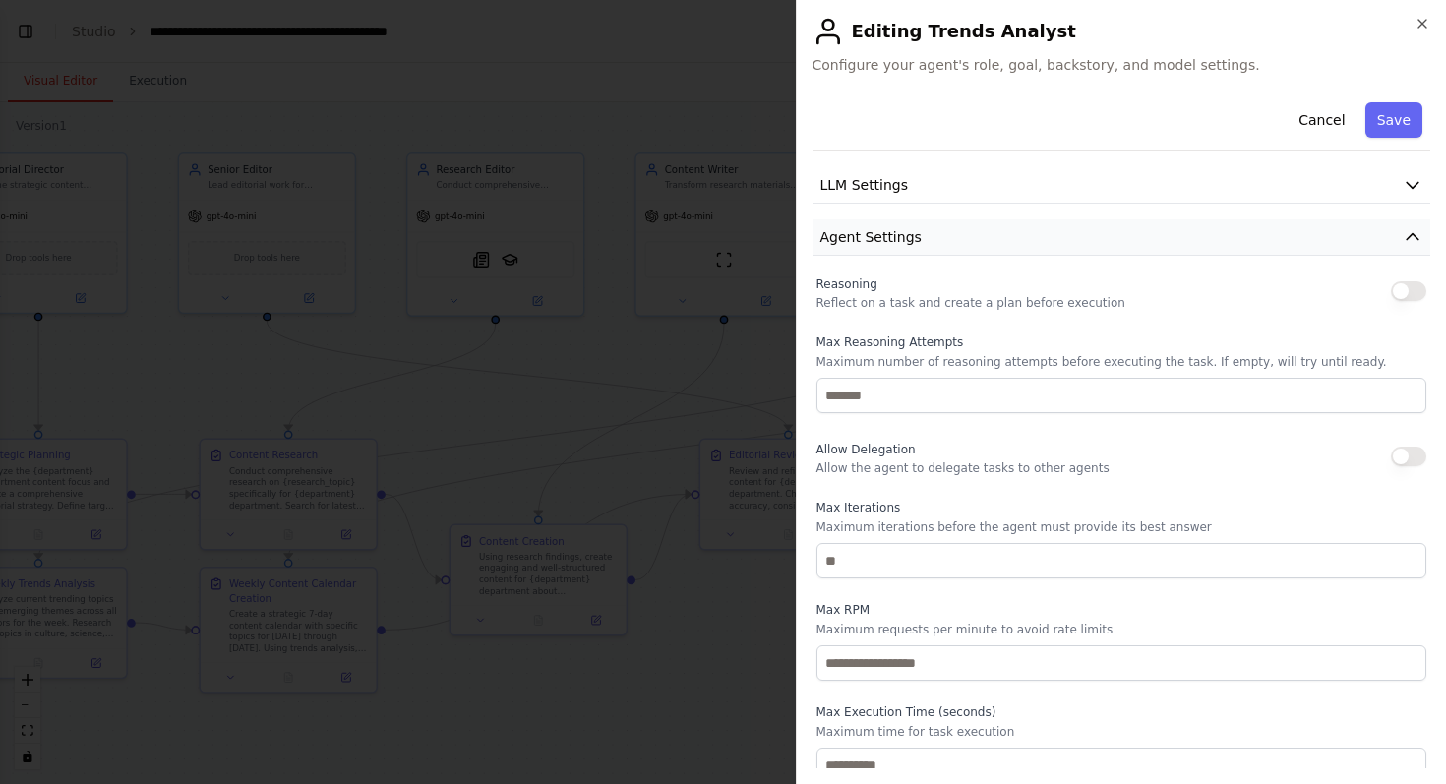
click at [1024, 243] on button "Agent Settings" at bounding box center [1122, 237] width 619 height 36
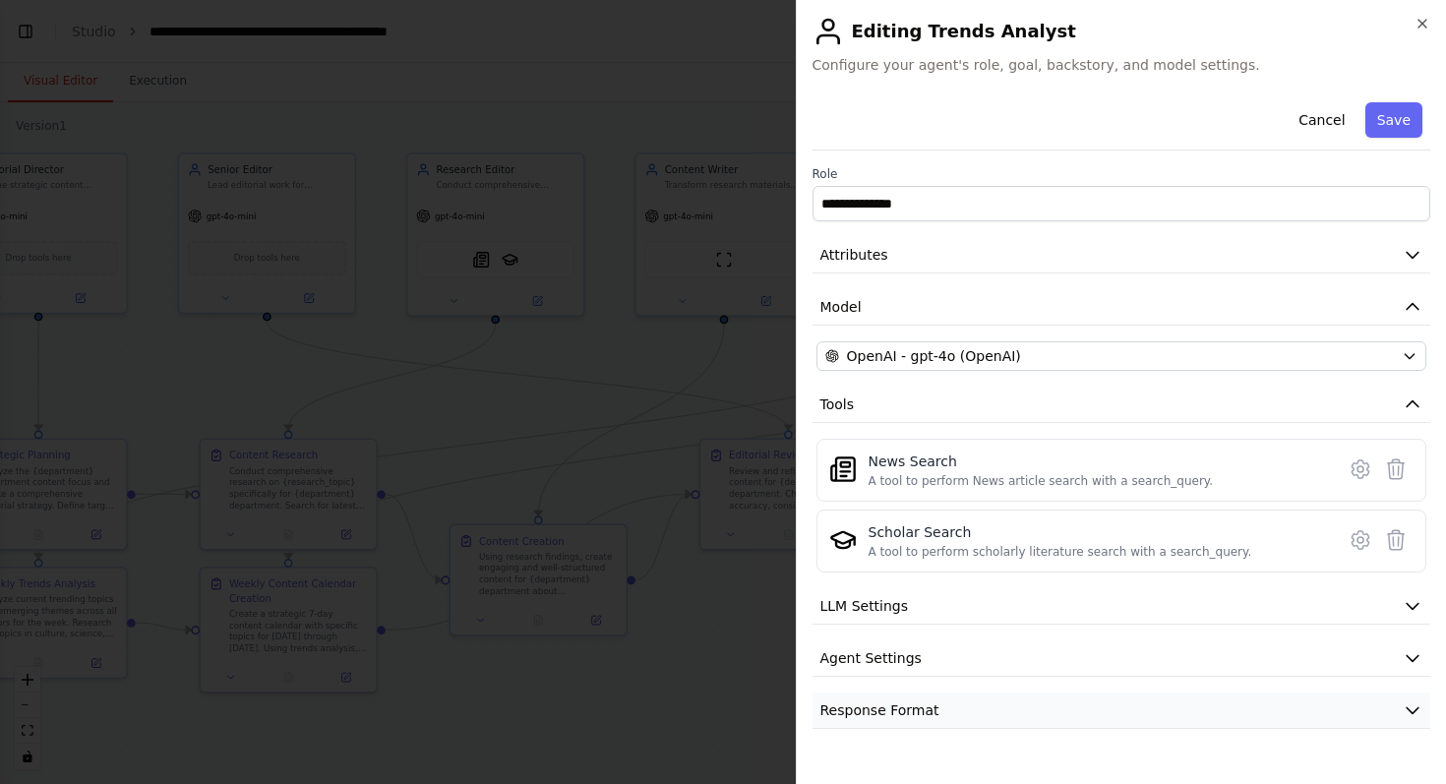
click at [964, 726] on button "Response Format" at bounding box center [1122, 711] width 619 height 36
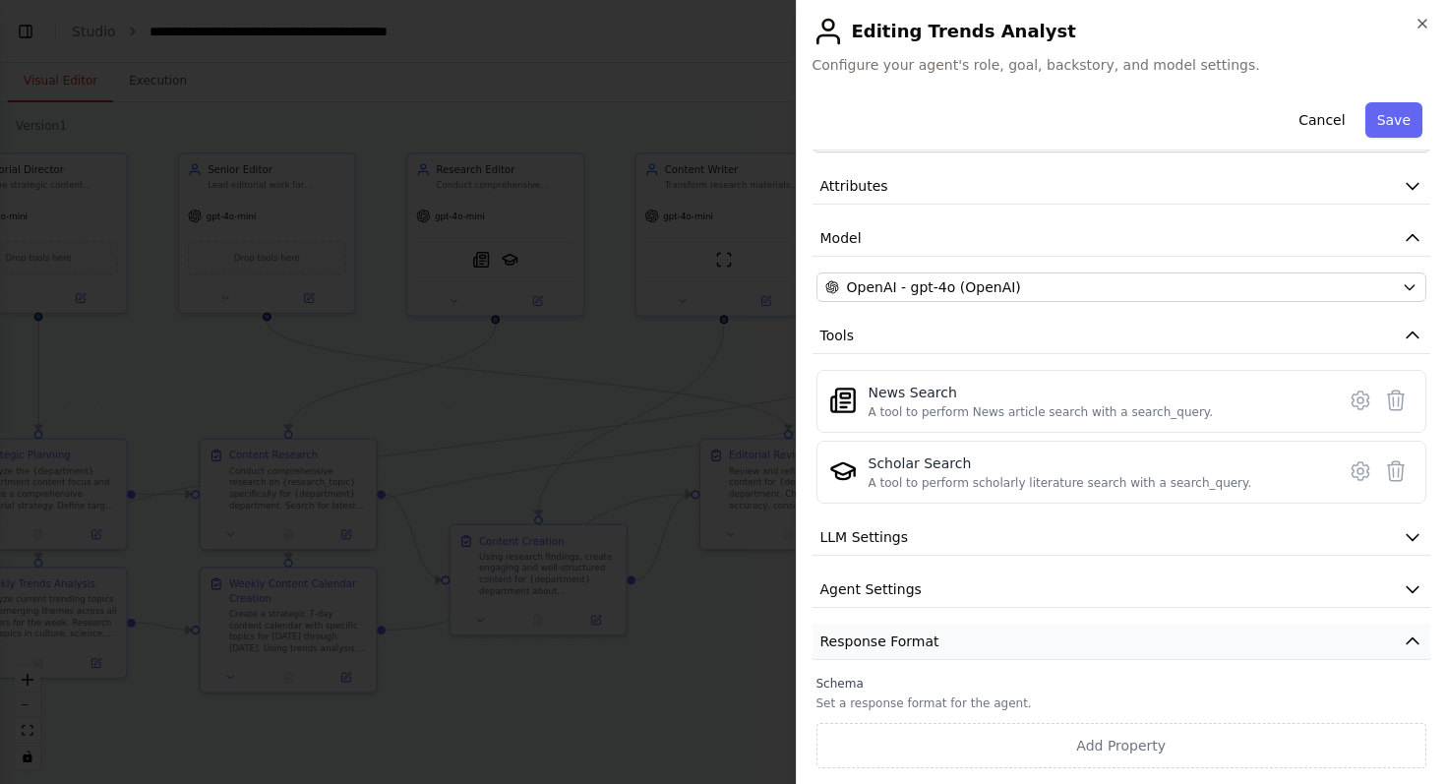
click at [992, 639] on button "Response Format" at bounding box center [1122, 642] width 619 height 36
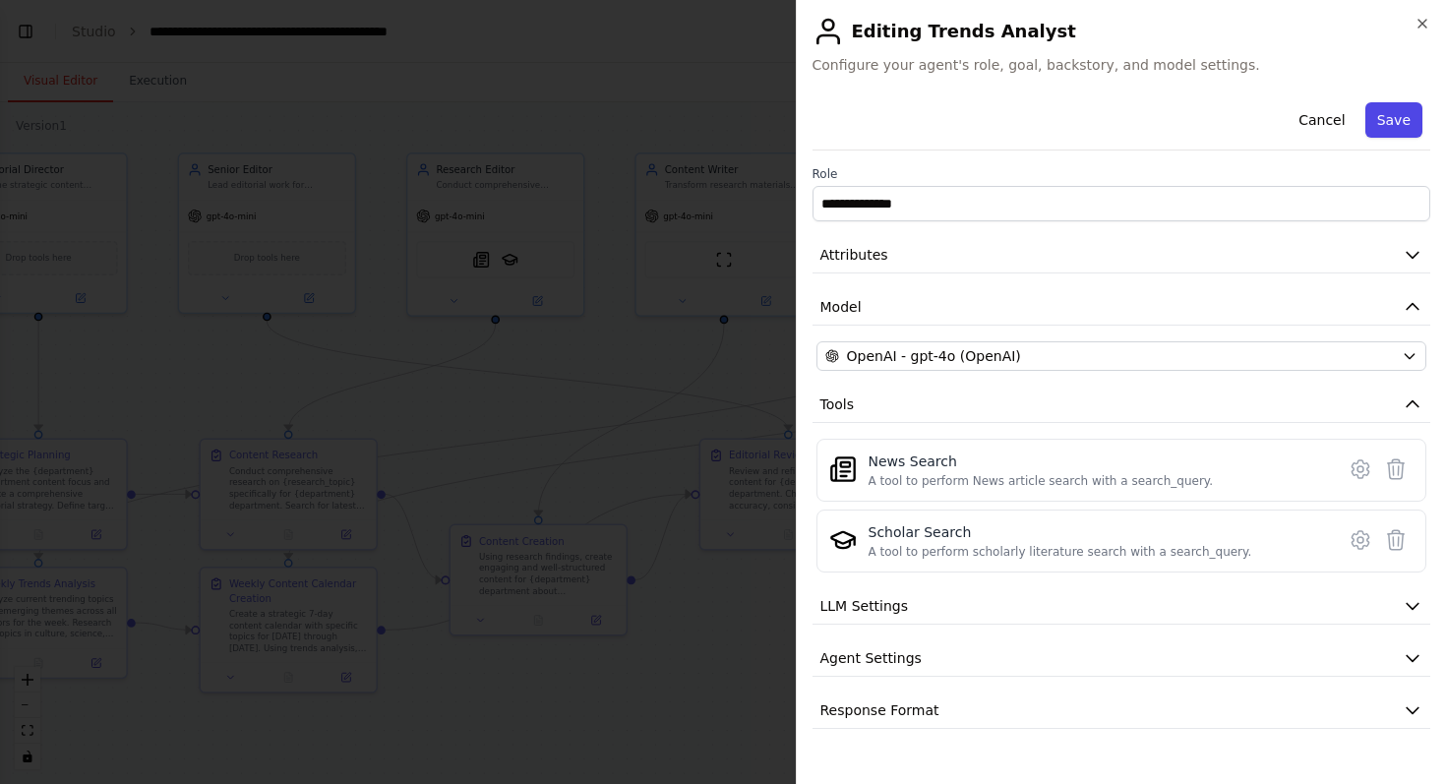
click at [1392, 103] on button "Save" at bounding box center [1393, 119] width 57 height 35
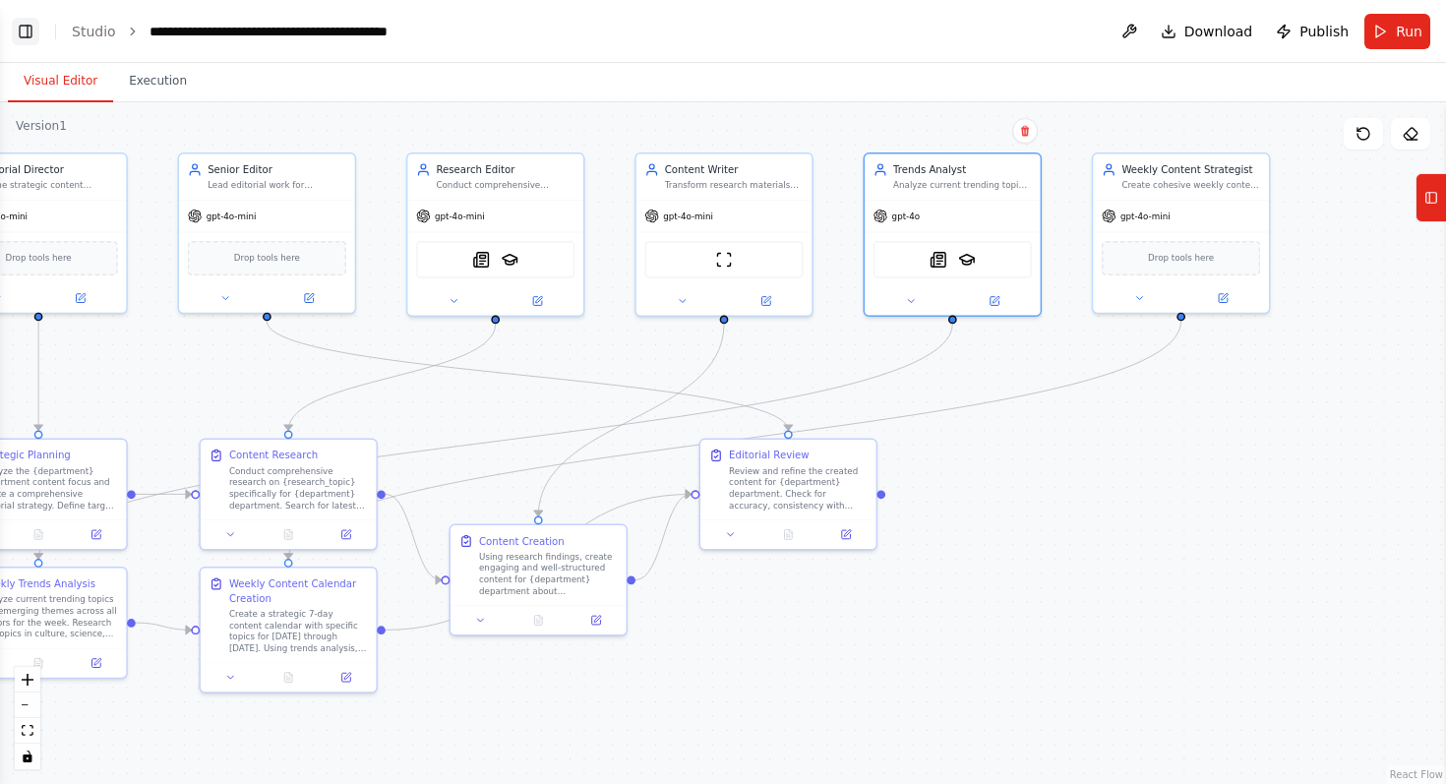
click at [31, 33] on button "Toggle Left Sidebar" at bounding box center [26, 32] width 28 height 28
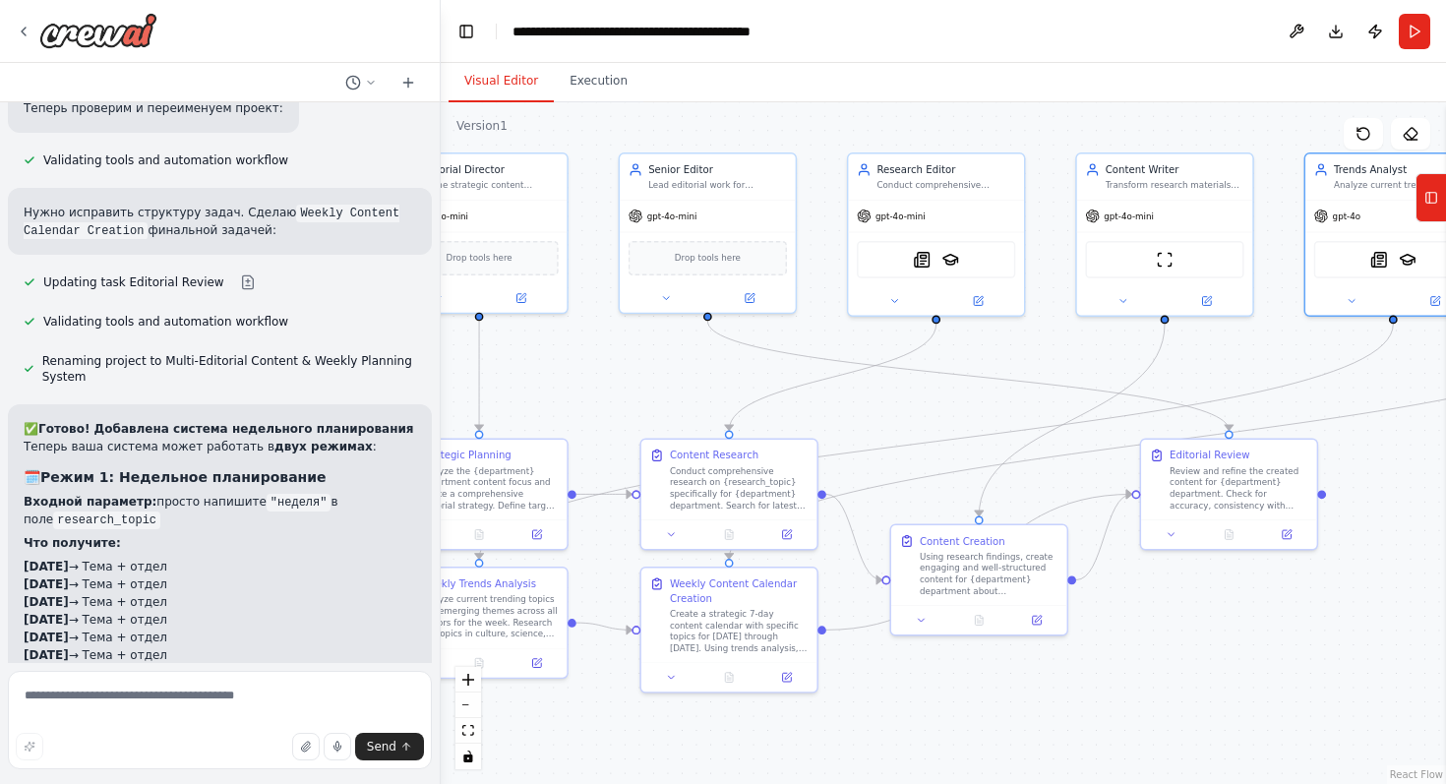
scroll to position [8258, 0]
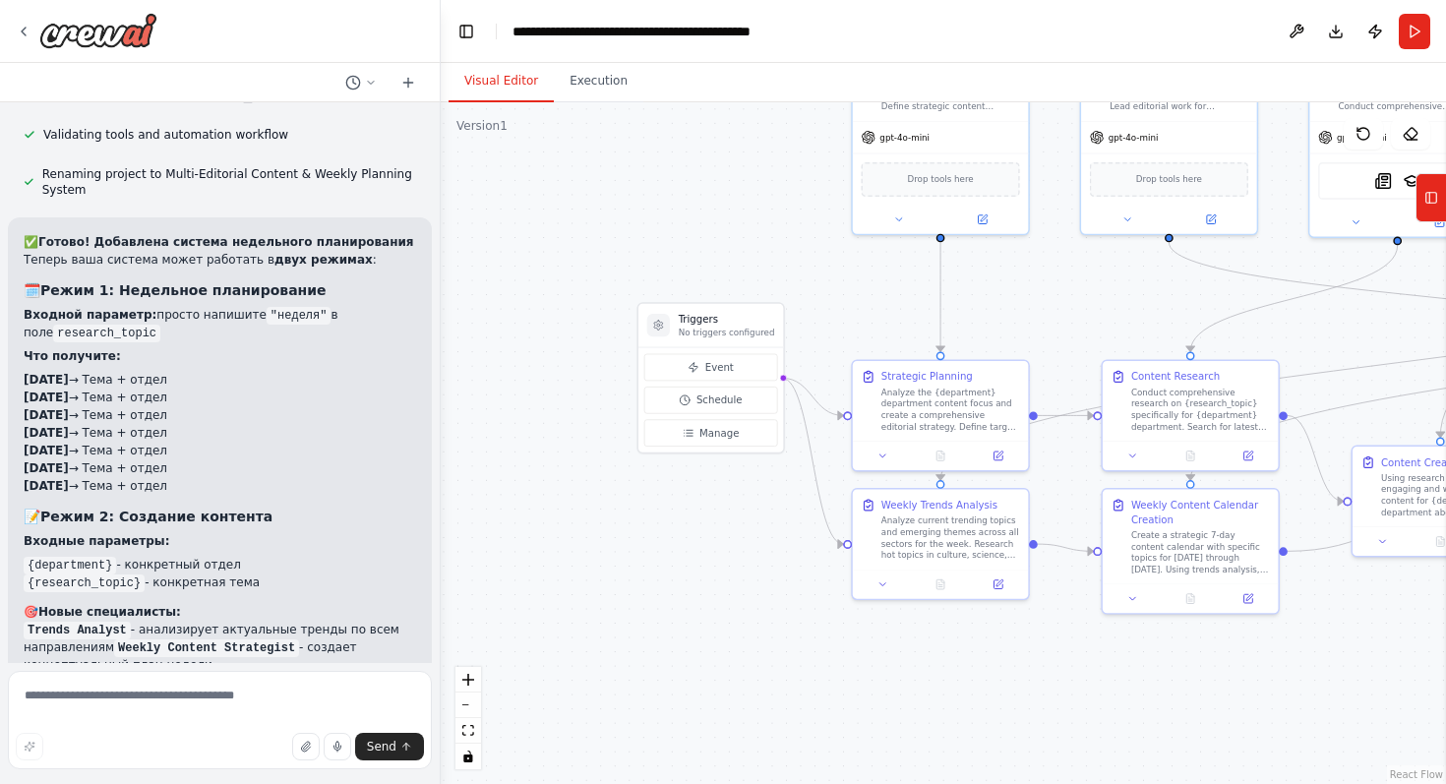
drag, startPoint x: 579, startPoint y: 416, endPoint x: 1041, endPoint y: 335, distance: 468.3
click at [1041, 335] on div ".deletable-edge-delete-btn { width: 20px; height: 20px; border: 0px solid #ffff…" at bounding box center [943, 443] width 1005 height 682
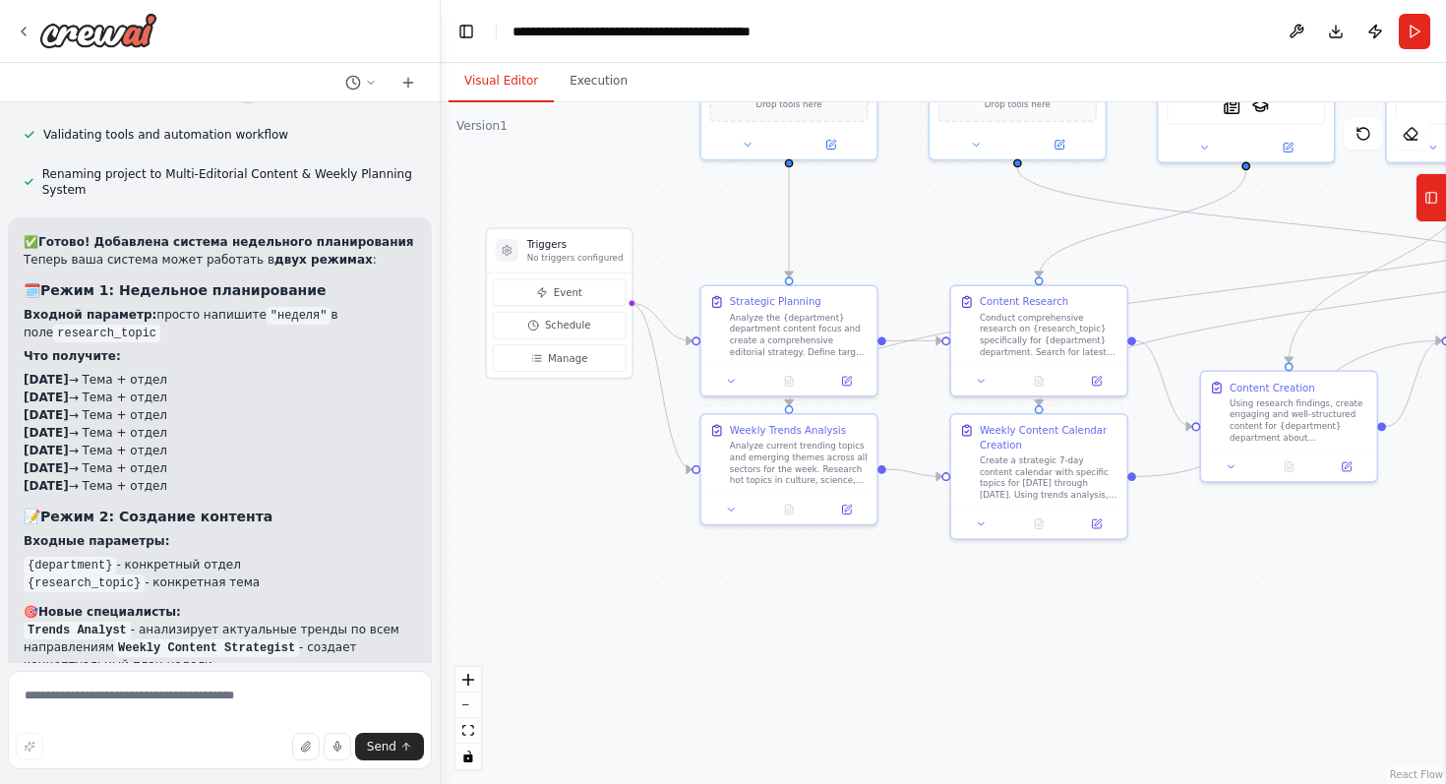
drag, startPoint x: 1073, startPoint y: 349, endPoint x: 922, endPoint y: 276, distance: 168.1
click at [922, 276] on div ".deletable-edge-delete-btn { width: 20px; height: 20px; border: 0px solid #ffff…" at bounding box center [943, 443] width 1005 height 682
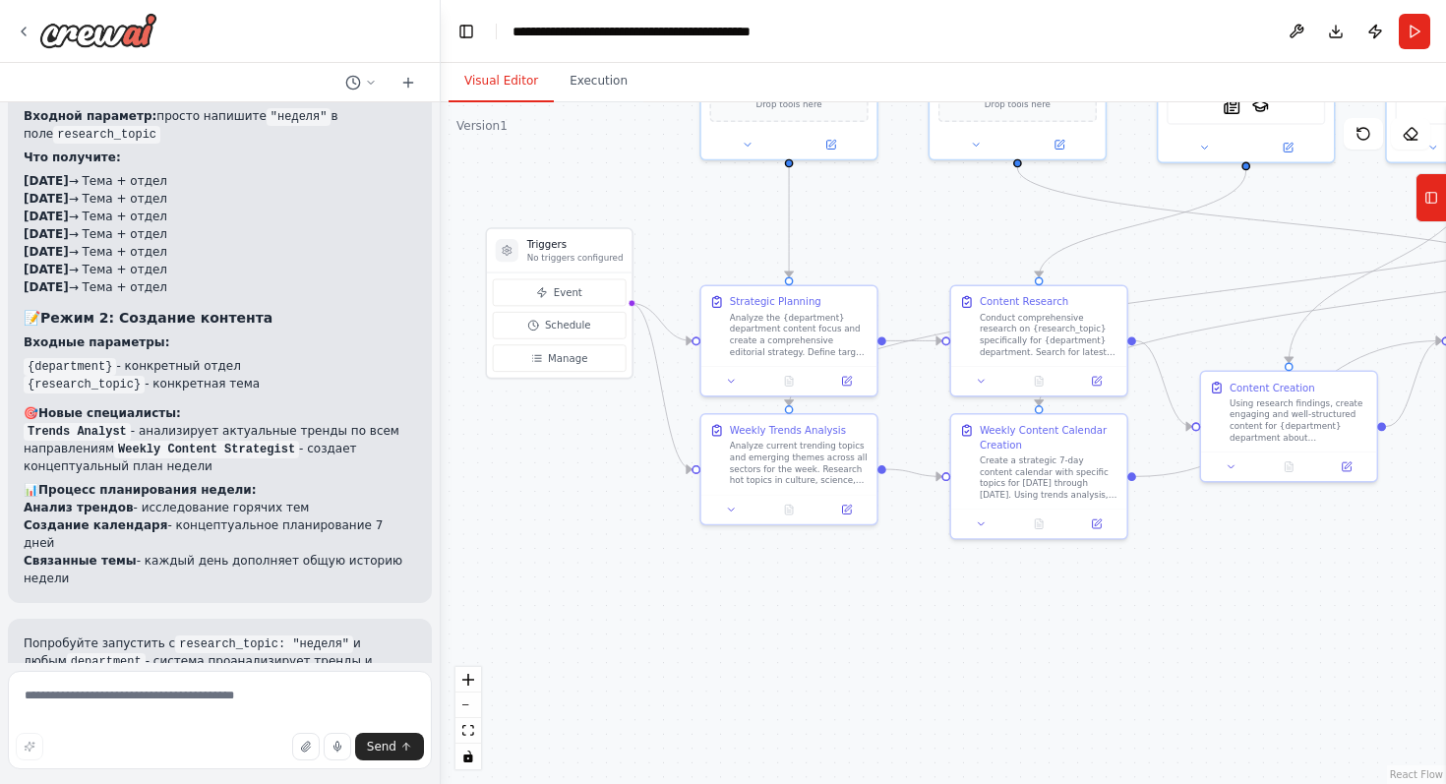
scroll to position [8478, 0]
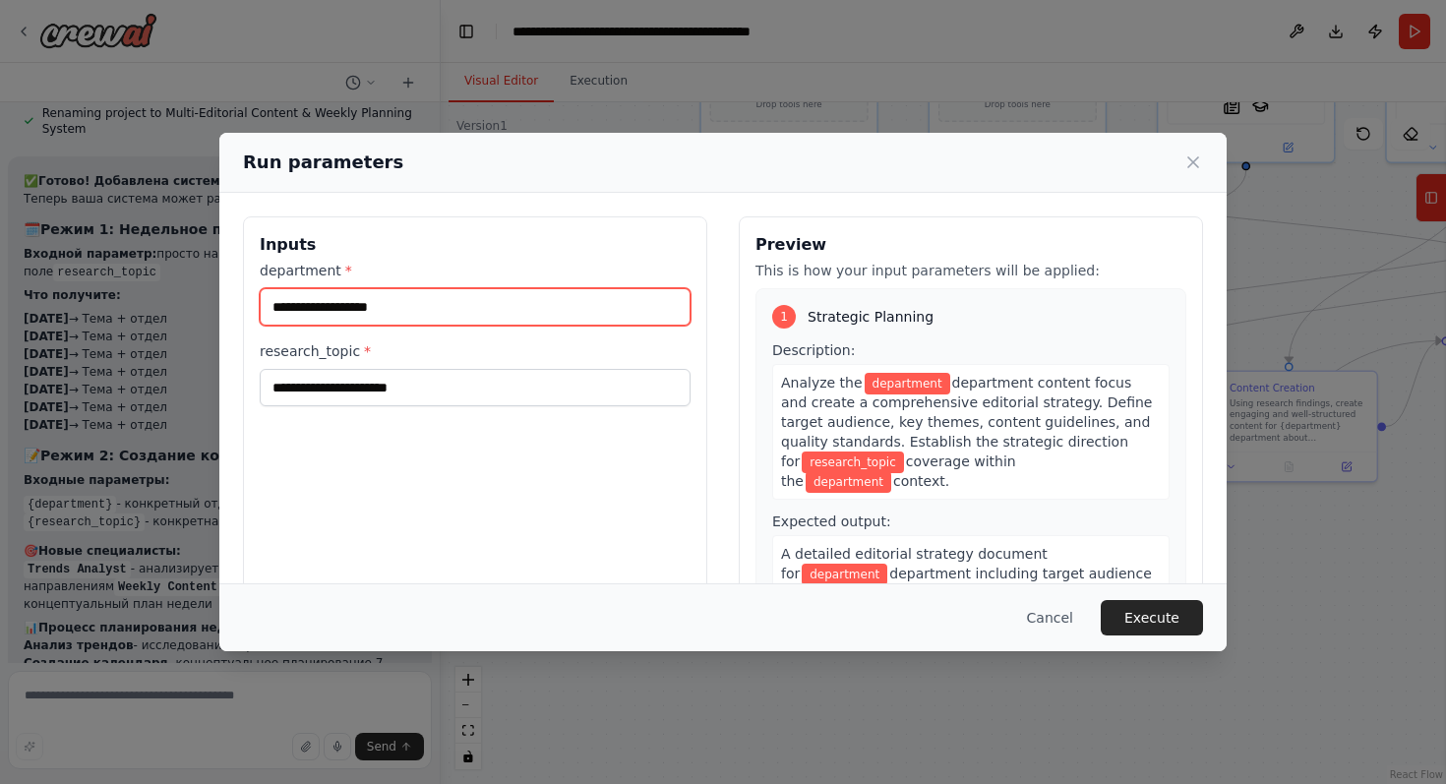
click at [469, 311] on input "department *" at bounding box center [475, 306] width 431 height 37
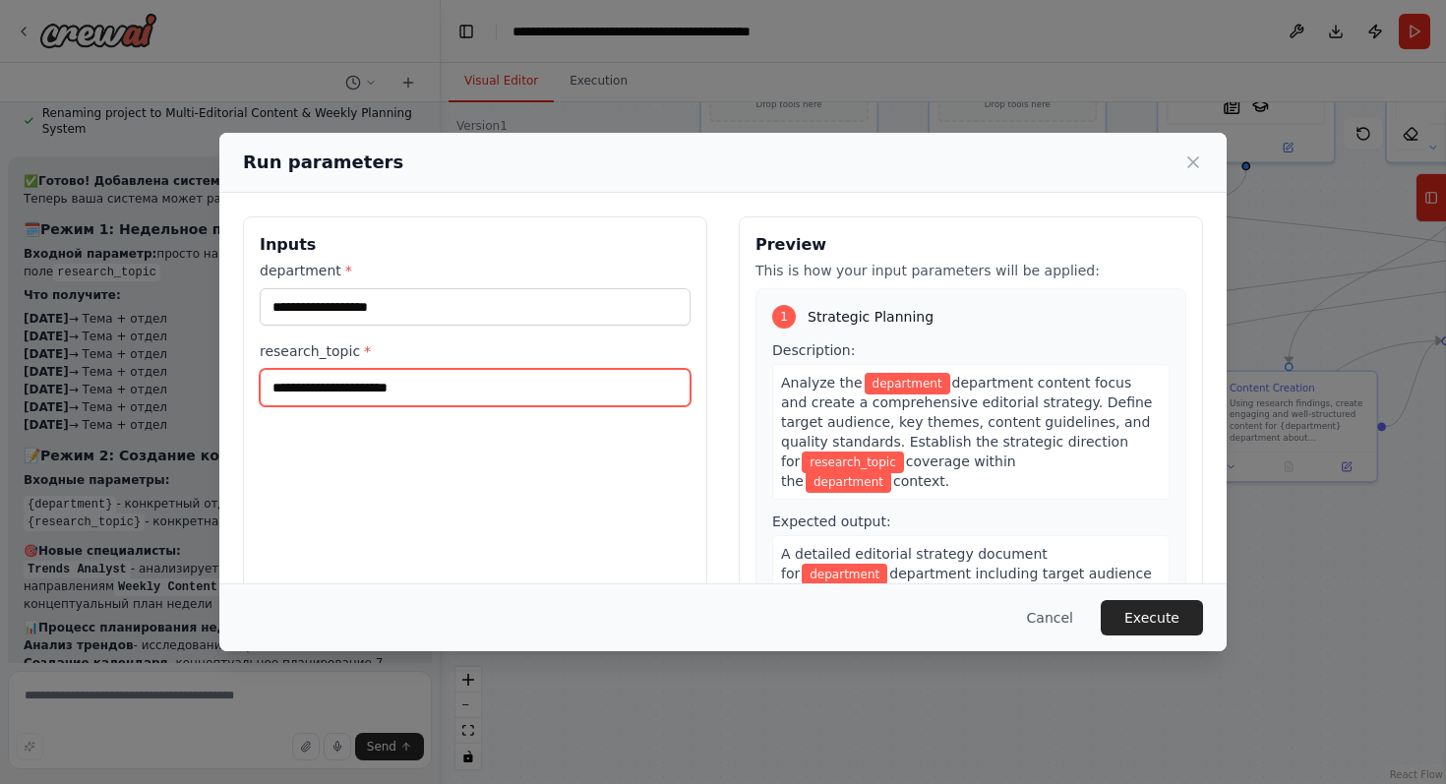
click at [454, 370] on input "research_topic *" at bounding box center [475, 387] width 431 height 37
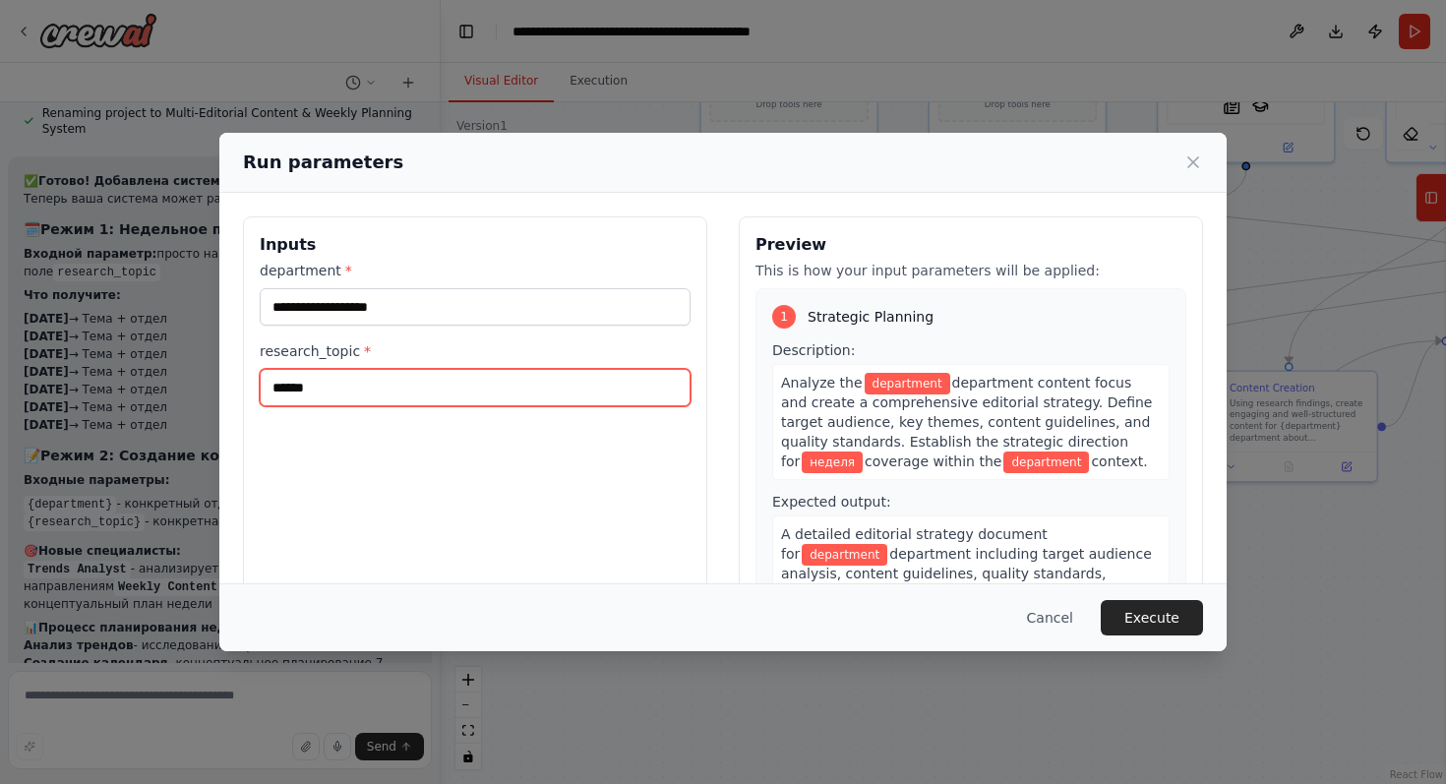
type input "******"
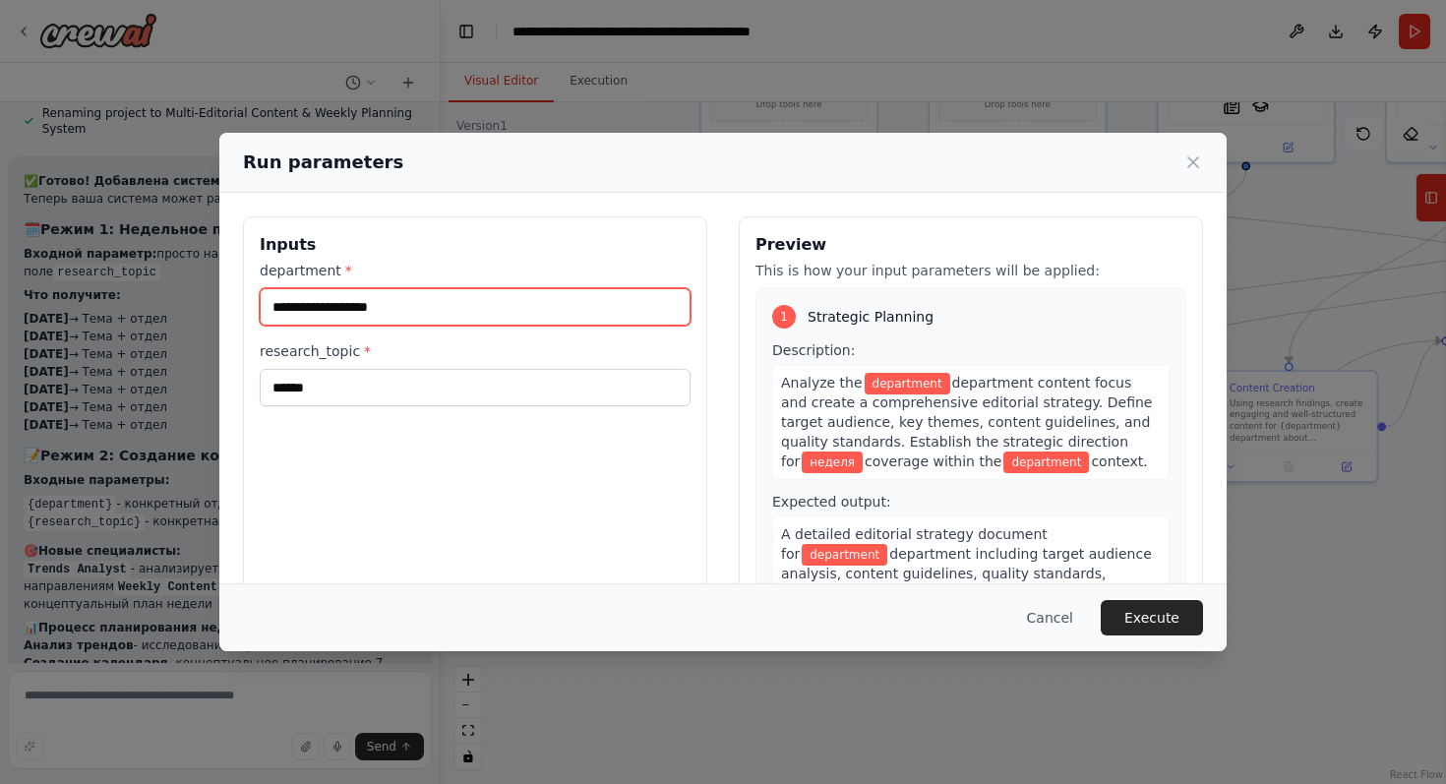
click at [491, 289] on input "department *" at bounding box center [475, 306] width 431 height 37
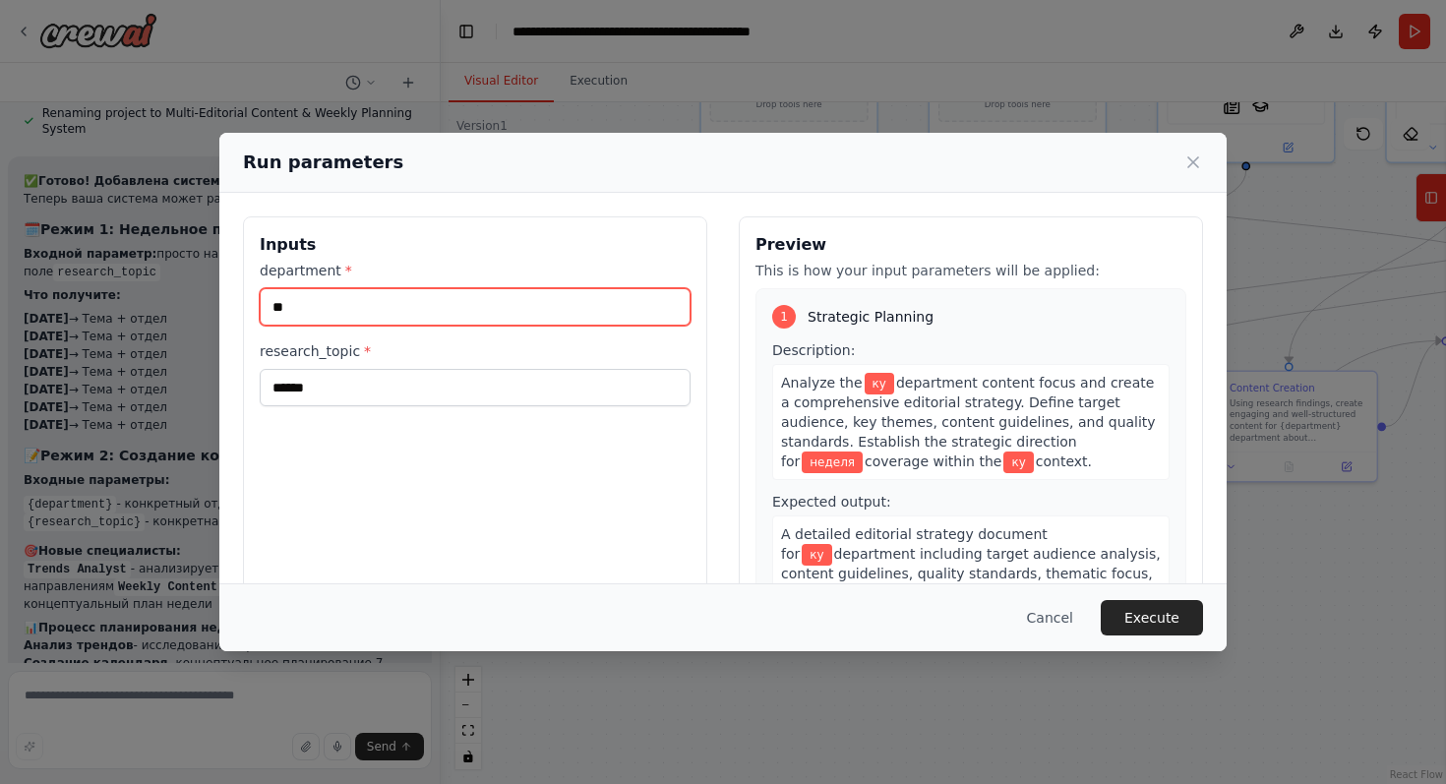
type input "*"
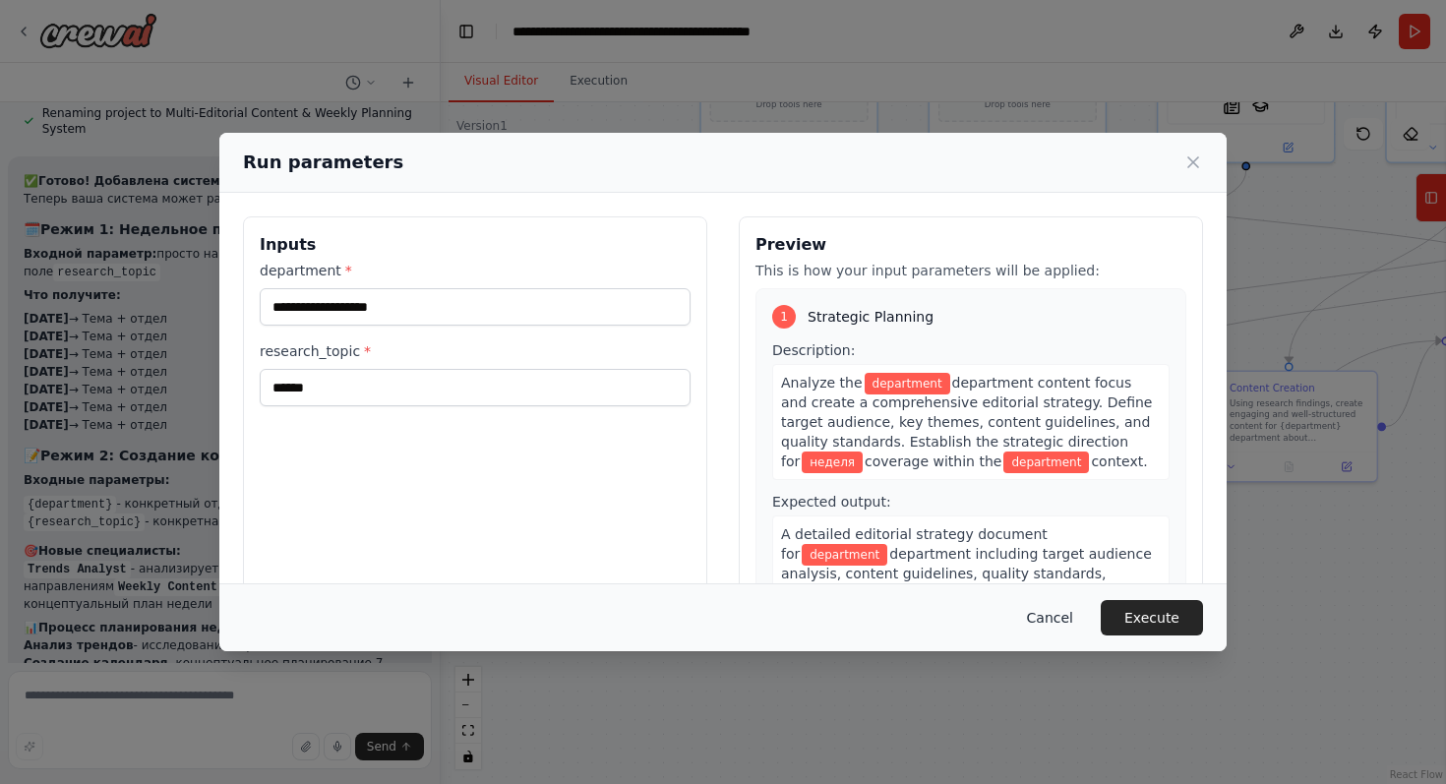
click at [1043, 616] on button "Cancel" at bounding box center [1050, 617] width 78 height 35
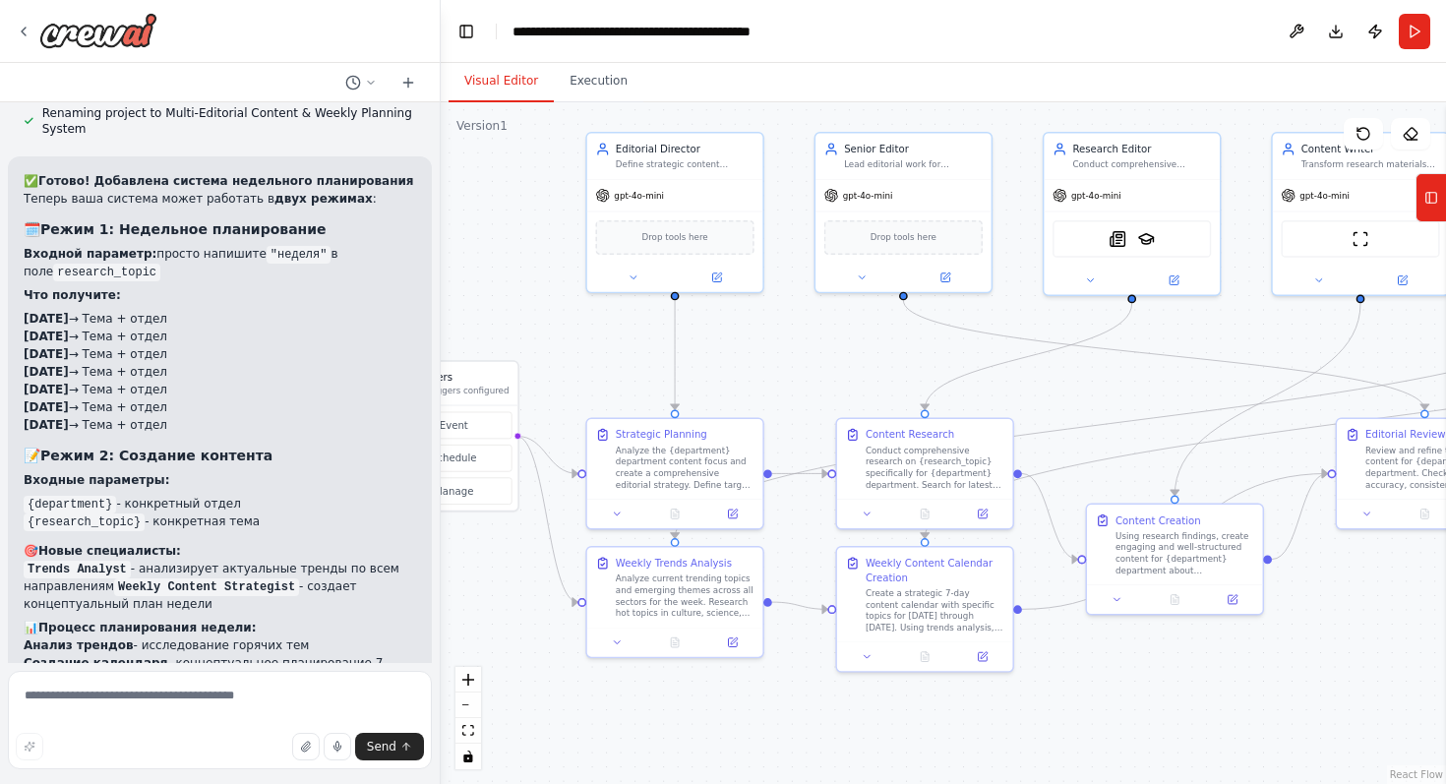
drag, startPoint x: 850, startPoint y: 253, endPoint x: 736, endPoint y: 386, distance: 175.1
click at [736, 386] on div ".deletable-edge-delete-btn { width: 20px; height: 20px; border: 0px solid #ffff…" at bounding box center [943, 443] width 1005 height 682
click at [120, 701] on textarea at bounding box center [220, 720] width 424 height 98
click at [1421, 32] on button "Run" at bounding box center [1414, 31] width 31 height 35
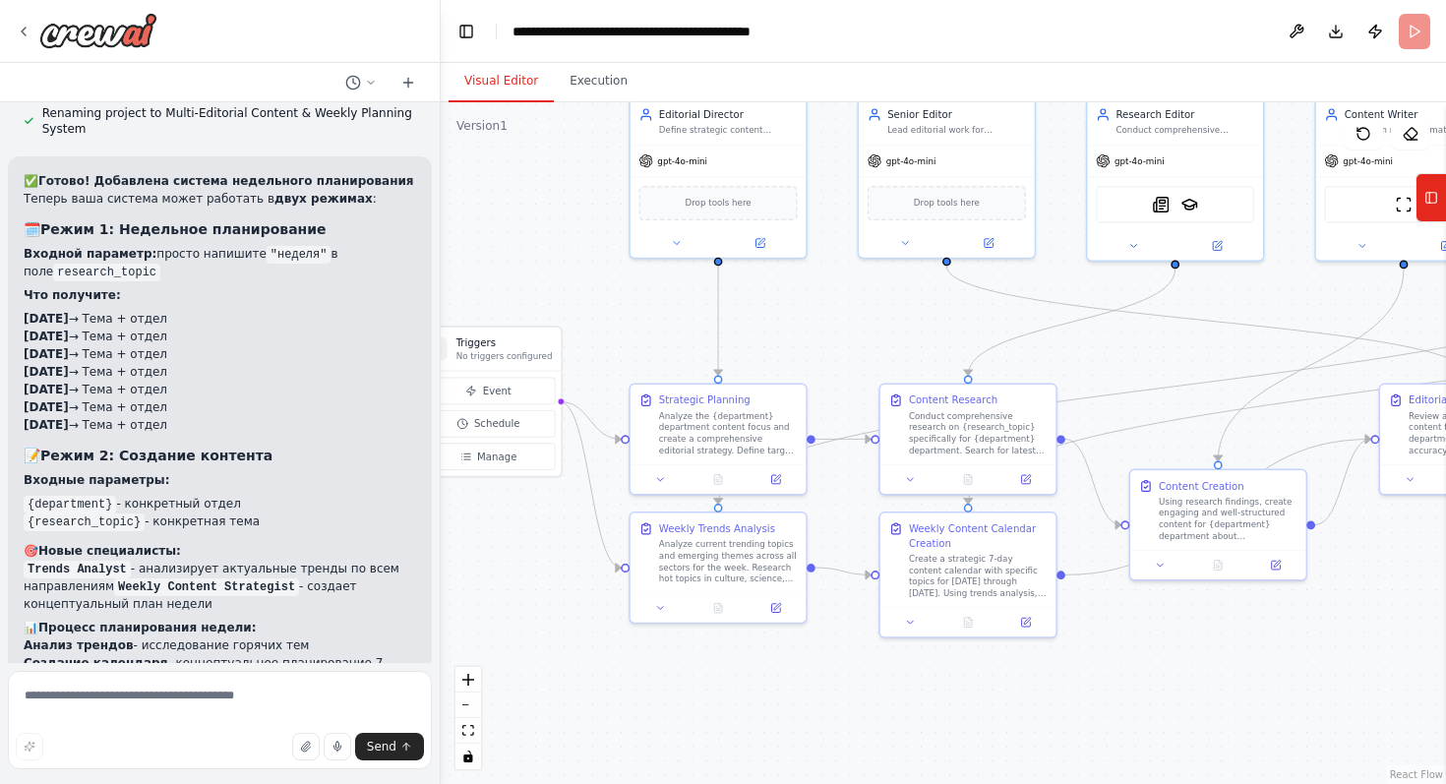
drag, startPoint x: 813, startPoint y: 372, endPoint x: 856, endPoint y: 337, distance: 55.3
click at [856, 337] on div ".deletable-edge-delete-btn { width: 20px; height: 20px; border: 0px solid #ffff…" at bounding box center [943, 443] width 1005 height 682
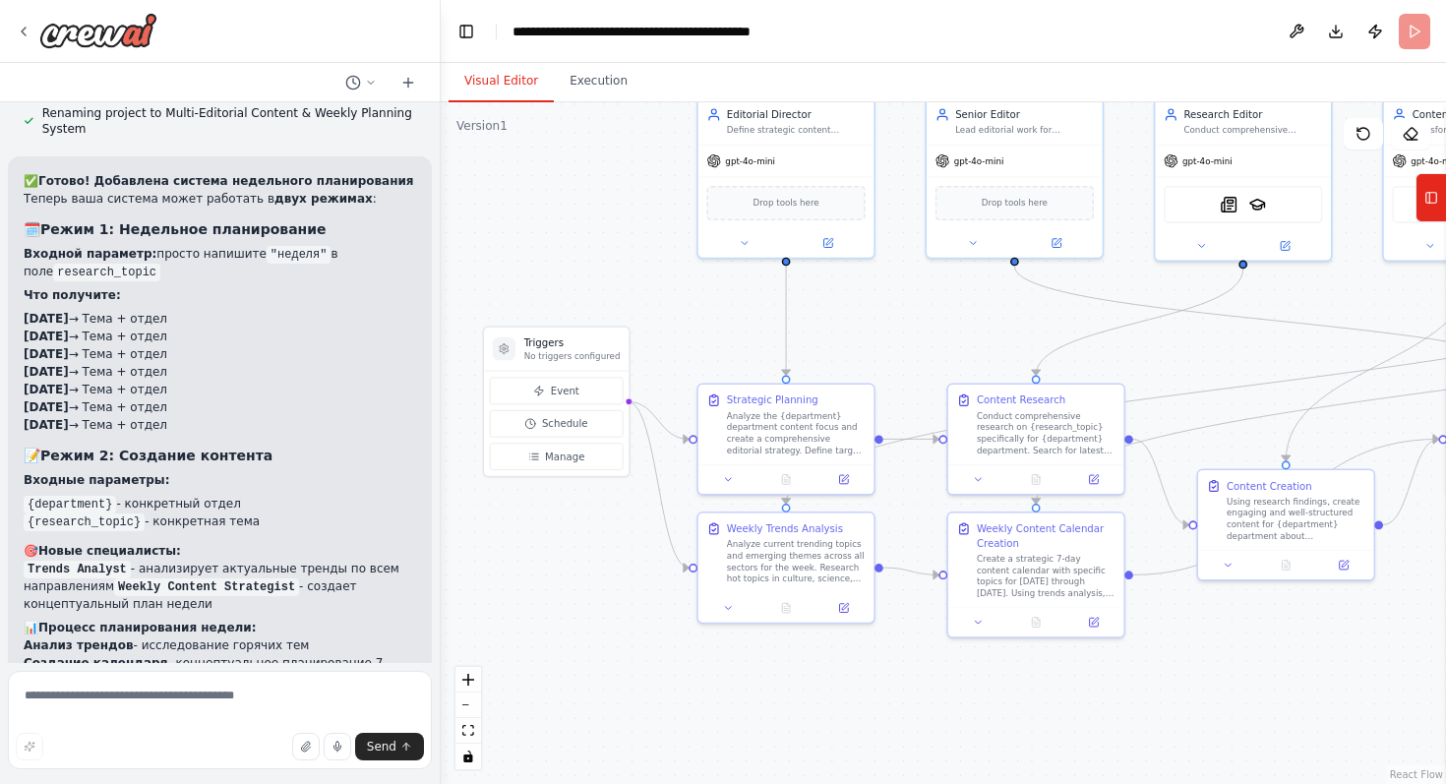
drag, startPoint x: 818, startPoint y: 358, endPoint x: 886, endPoint y: 358, distance: 67.9
click at [886, 358] on div ".deletable-edge-delete-btn { width: 20px; height: 20px; border: 0px solid #ffff…" at bounding box center [943, 443] width 1005 height 682
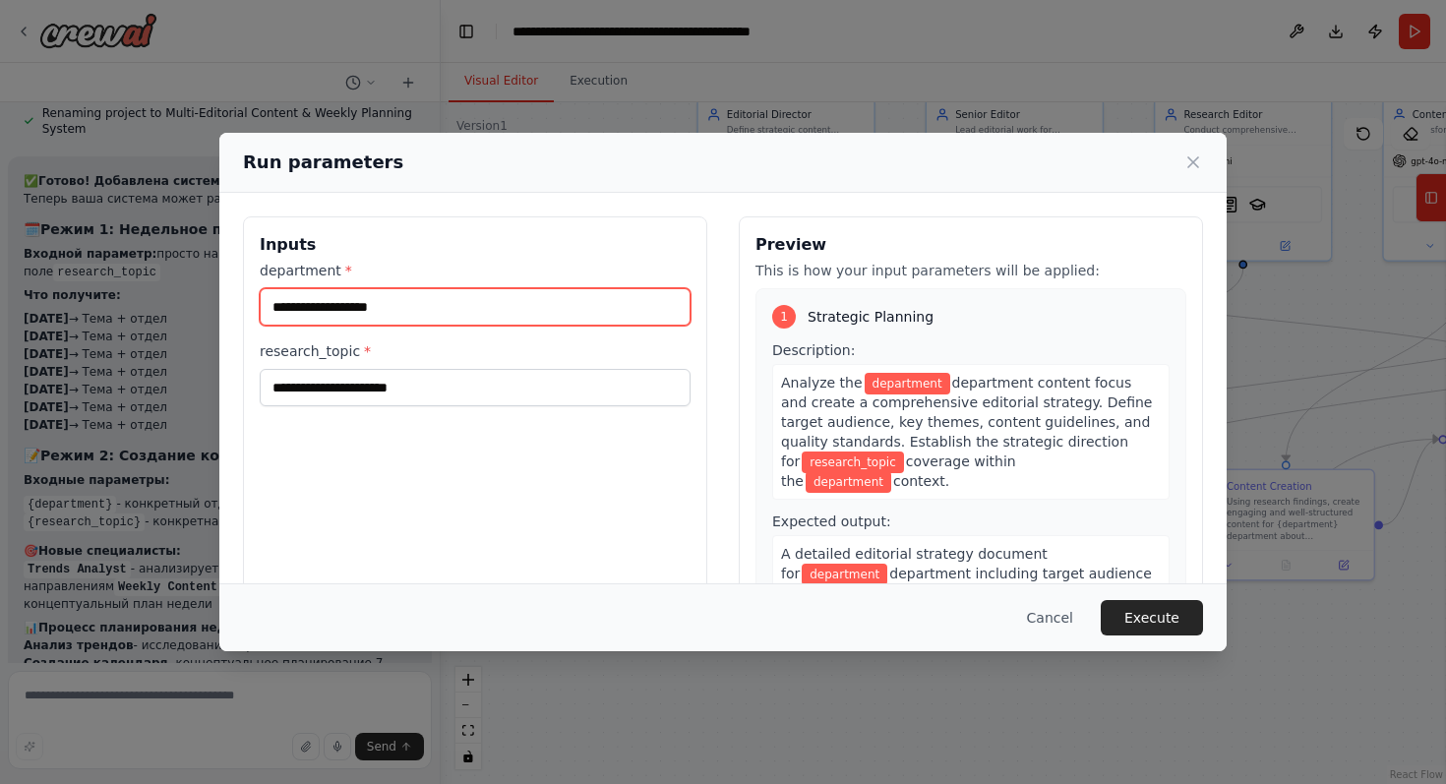
click at [541, 322] on input "department *" at bounding box center [475, 306] width 431 height 37
type input "********"
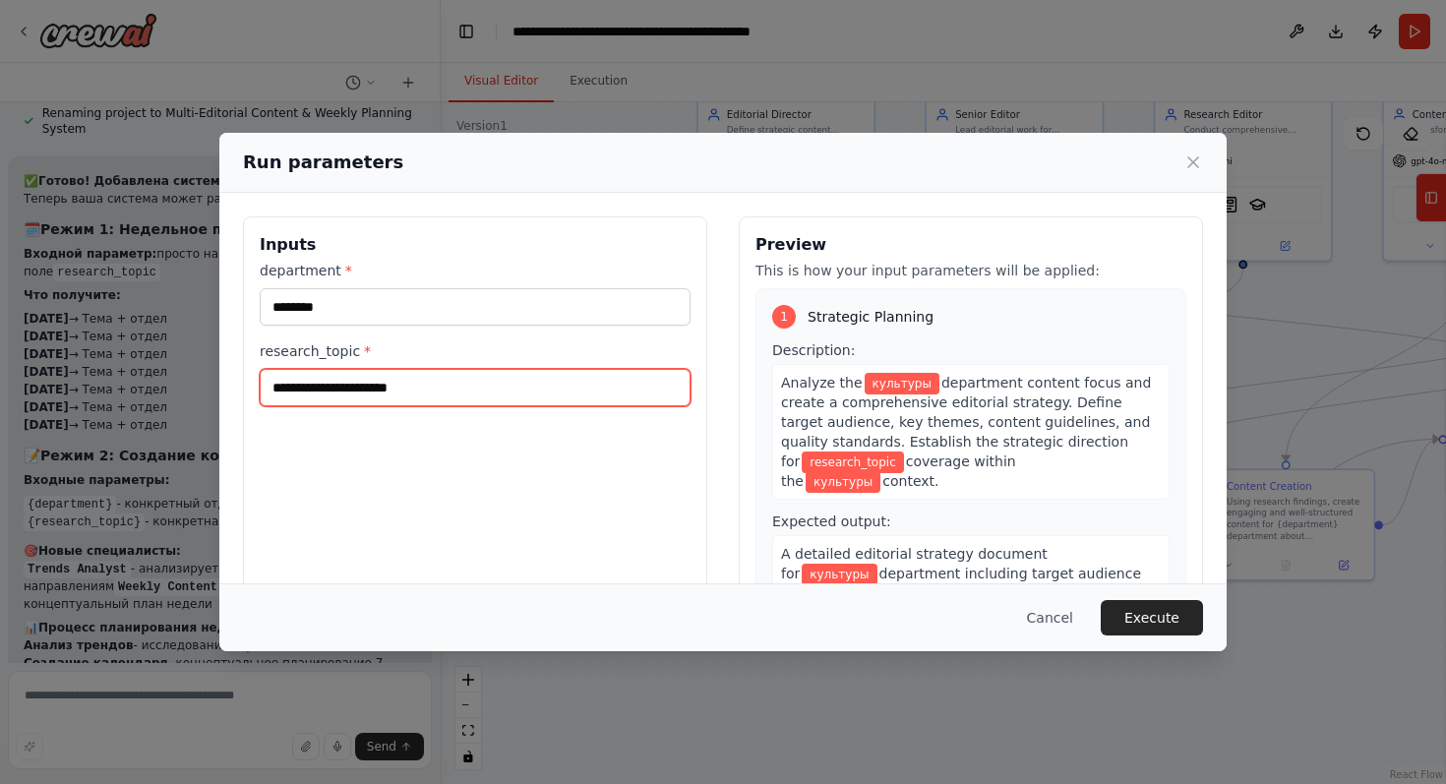
click at [495, 388] on input "research_topic *" at bounding box center [475, 387] width 431 height 37
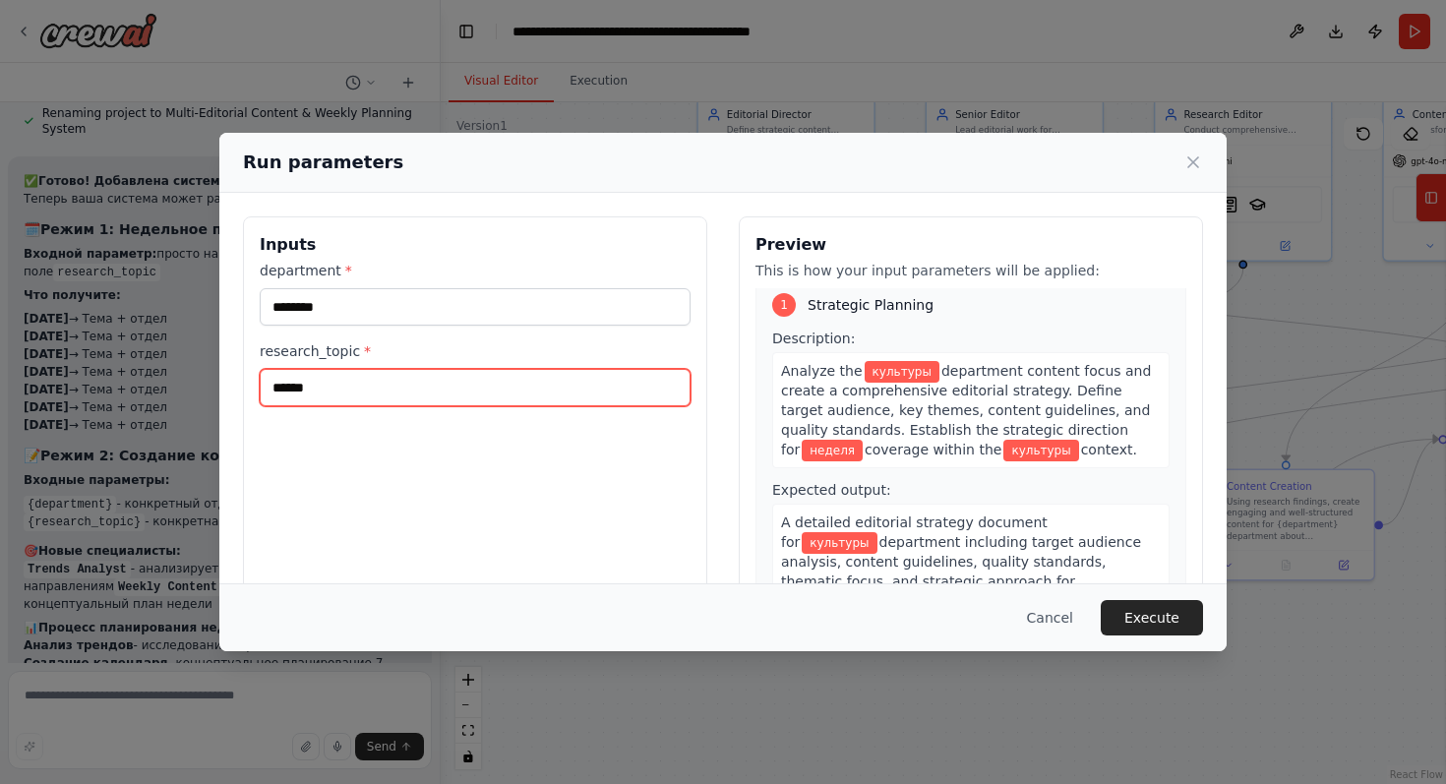
scroll to position [15, 0]
type input "******"
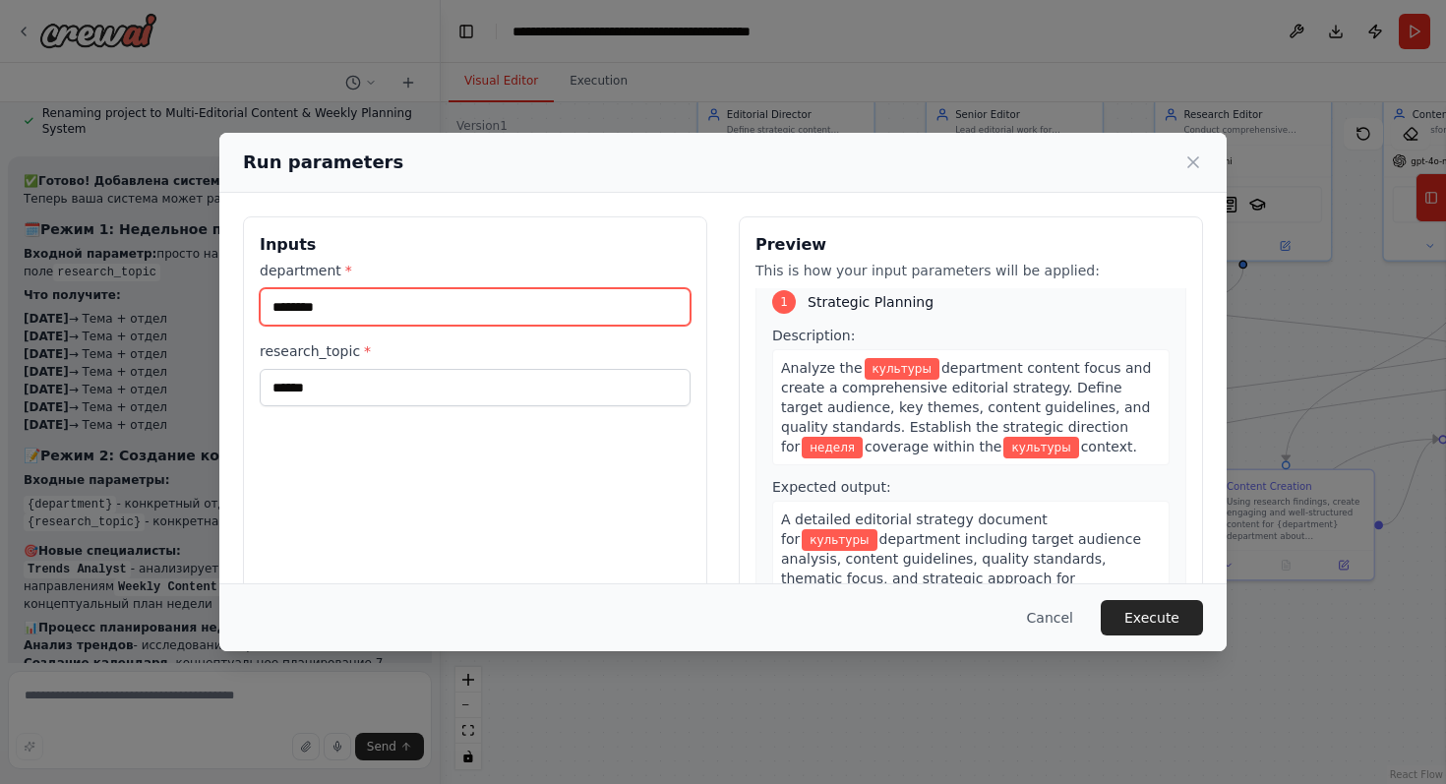
click at [386, 295] on input "********" at bounding box center [475, 306] width 431 height 37
click at [425, 289] on input "********" at bounding box center [475, 306] width 431 height 37
type input "*******"
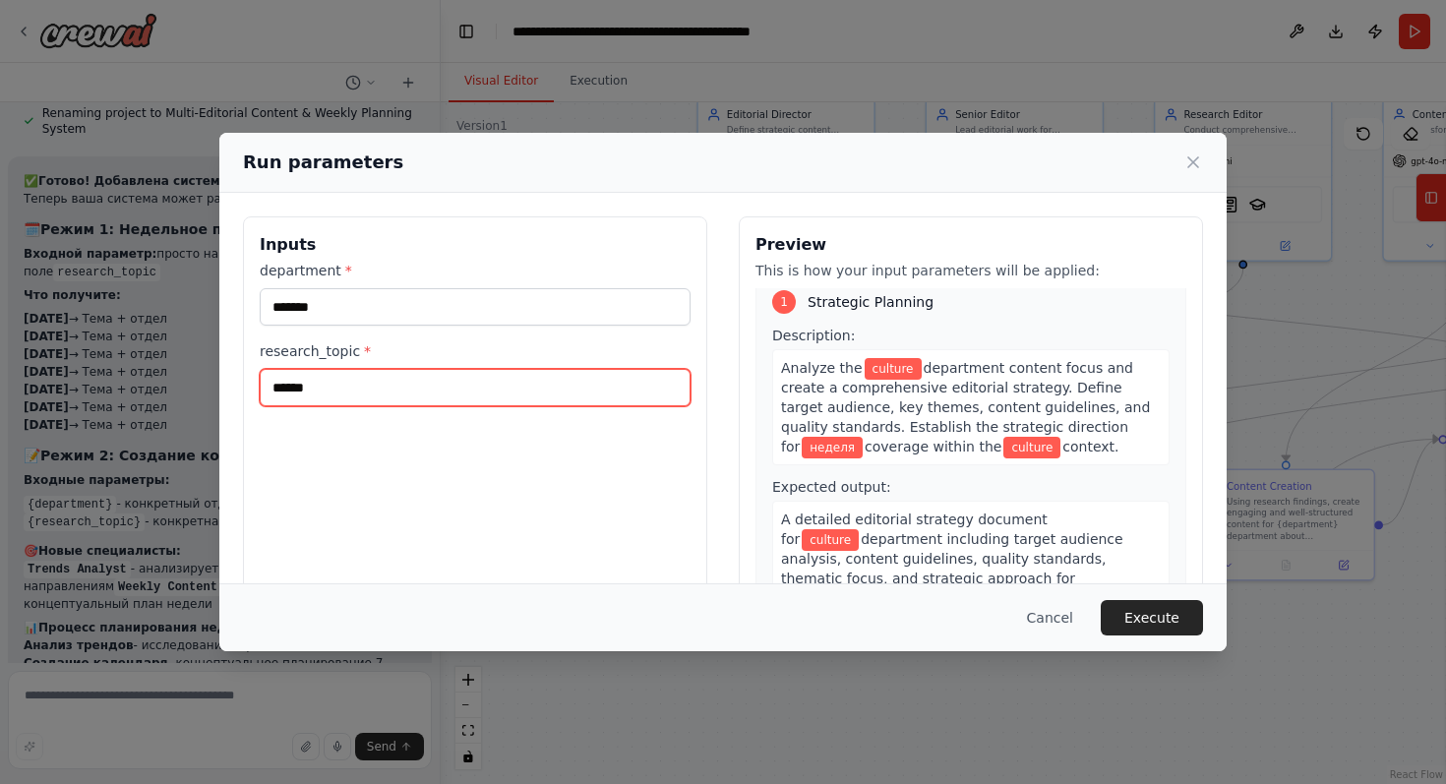
click at [541, 388] on input "******" at bounding box center [475, 387] width 431 height 37
type input "*"
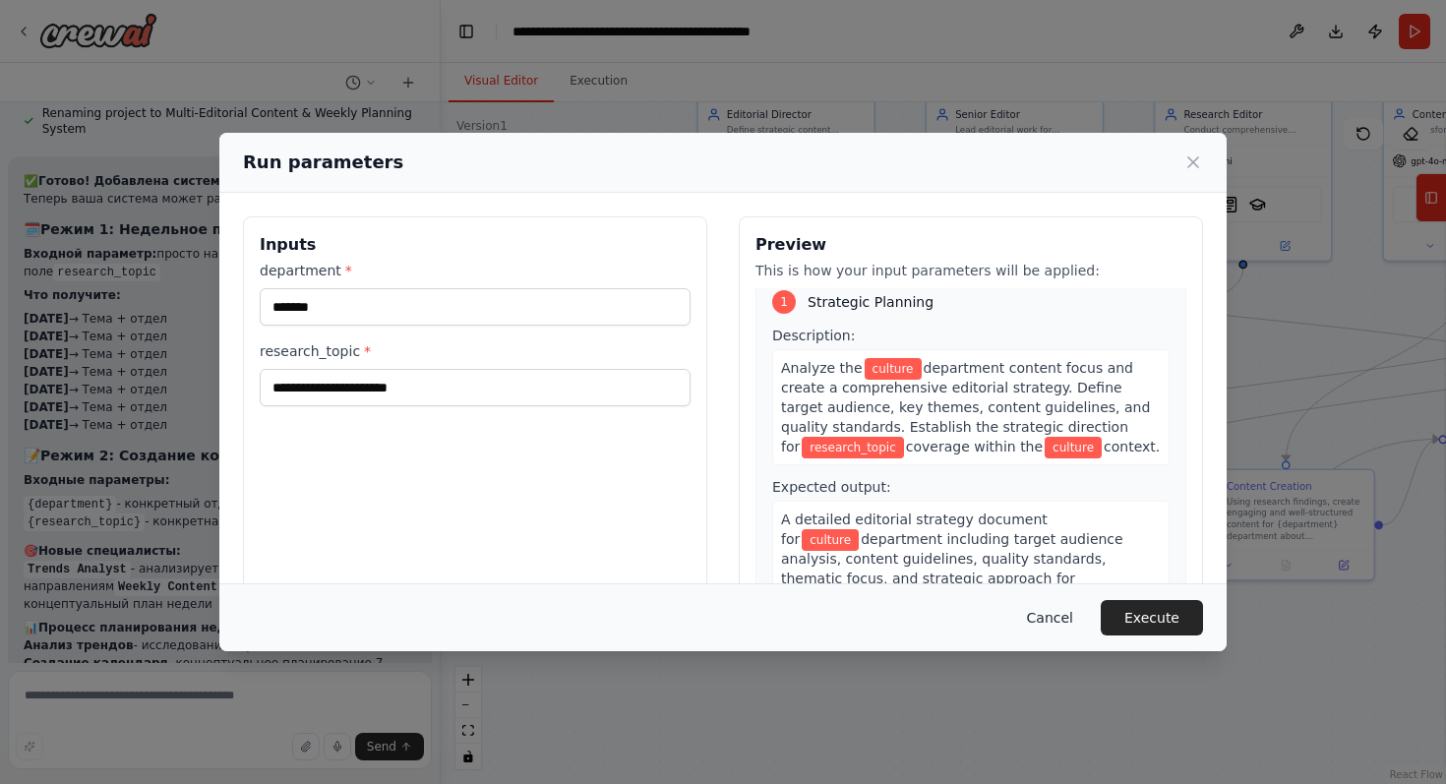
click at [1075, 618] on button "Cancel" at bounding box center [1050, 617] width 78 height 35
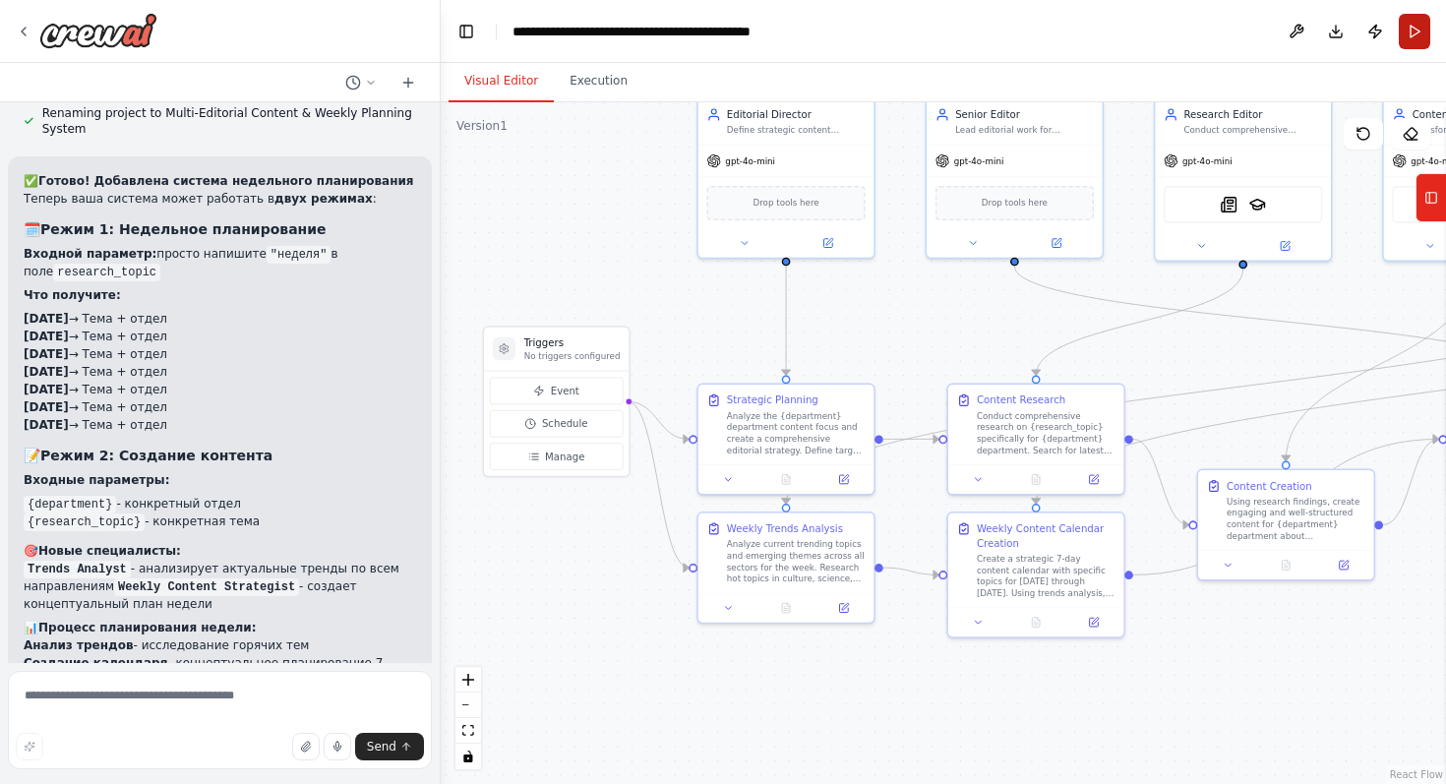
click at [1410, 40] on button "Run" at bounding box center [1414, 31] width 31 height 35
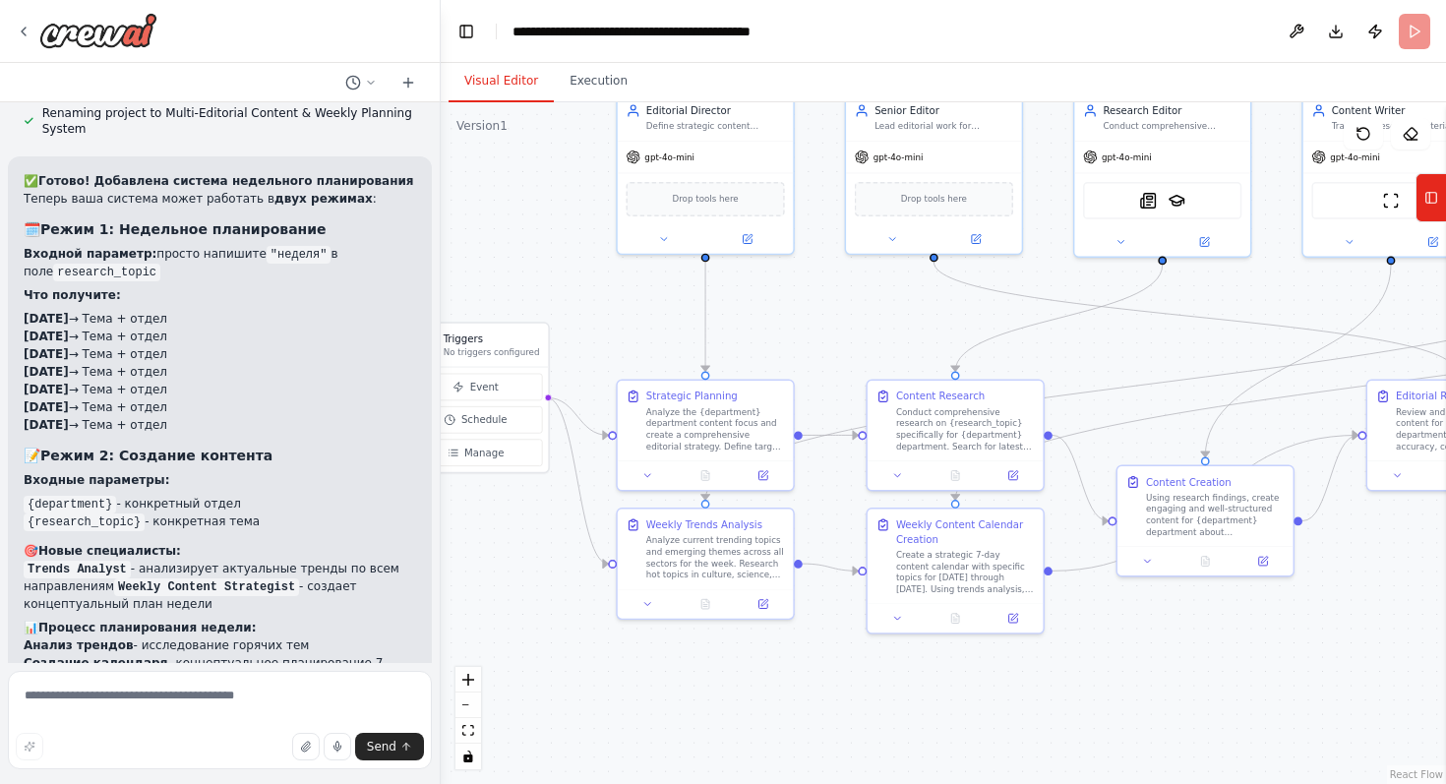
drag, startPoint x: 945, startPoint y: 360, endPoint x: 865, endPoint y: 356, distance: 80.8
click at [865, 356] on div ".deletable-edge-delete-btn { width: 20px; height: 20px; border: 0px solid #ffff…" at bounding box center [943, 443] width 1005 height 682
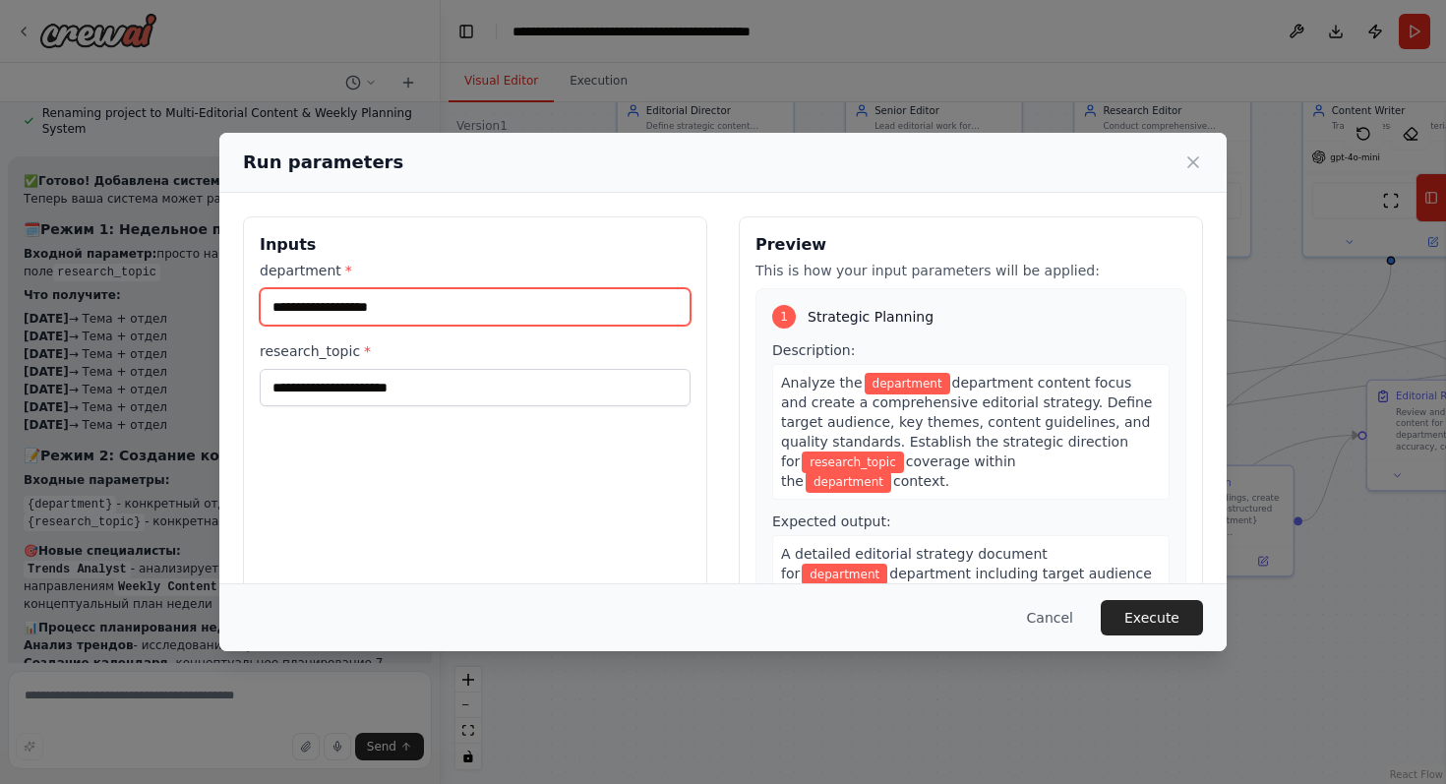
click at [538, 314] on input "department *" at bounding box center [475, 306] width 431 height 37
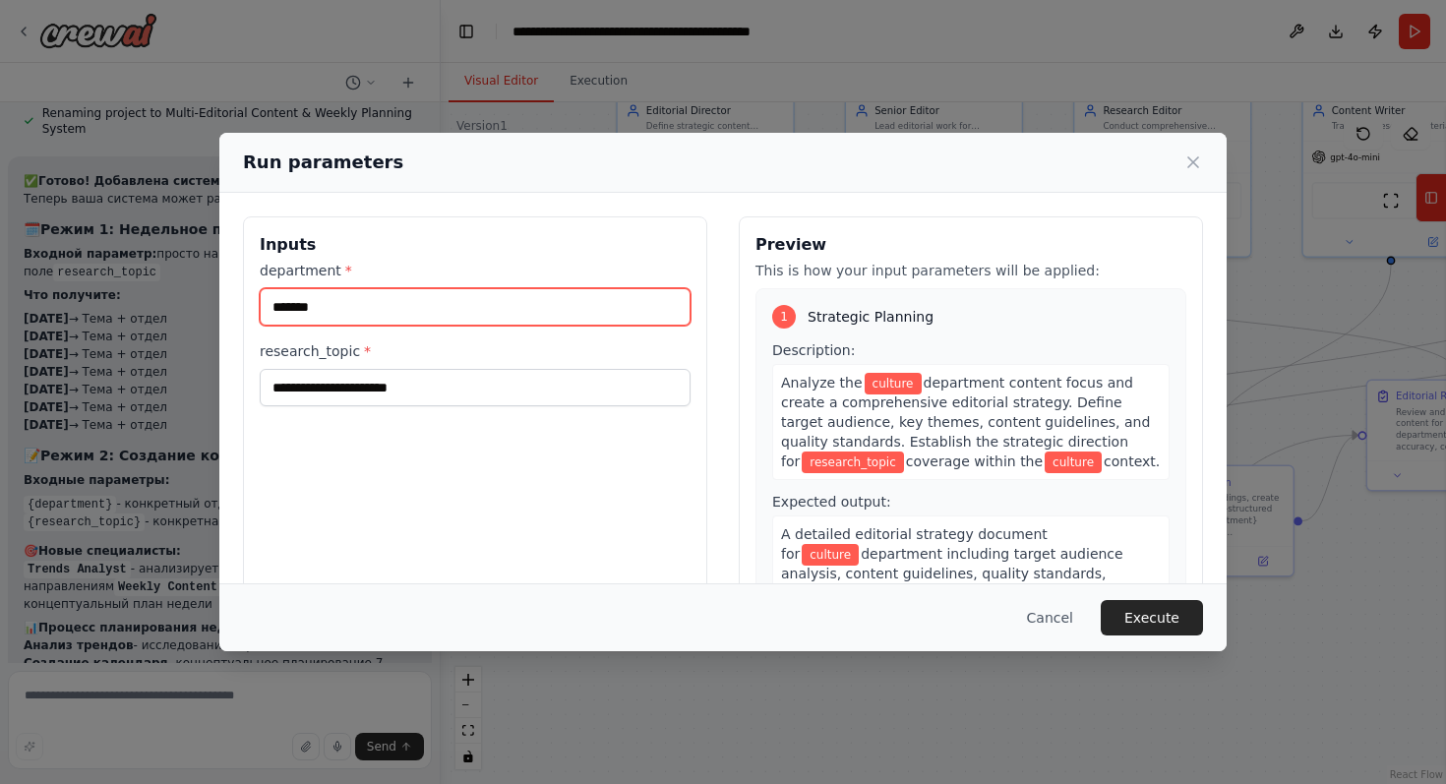
type input "*******"
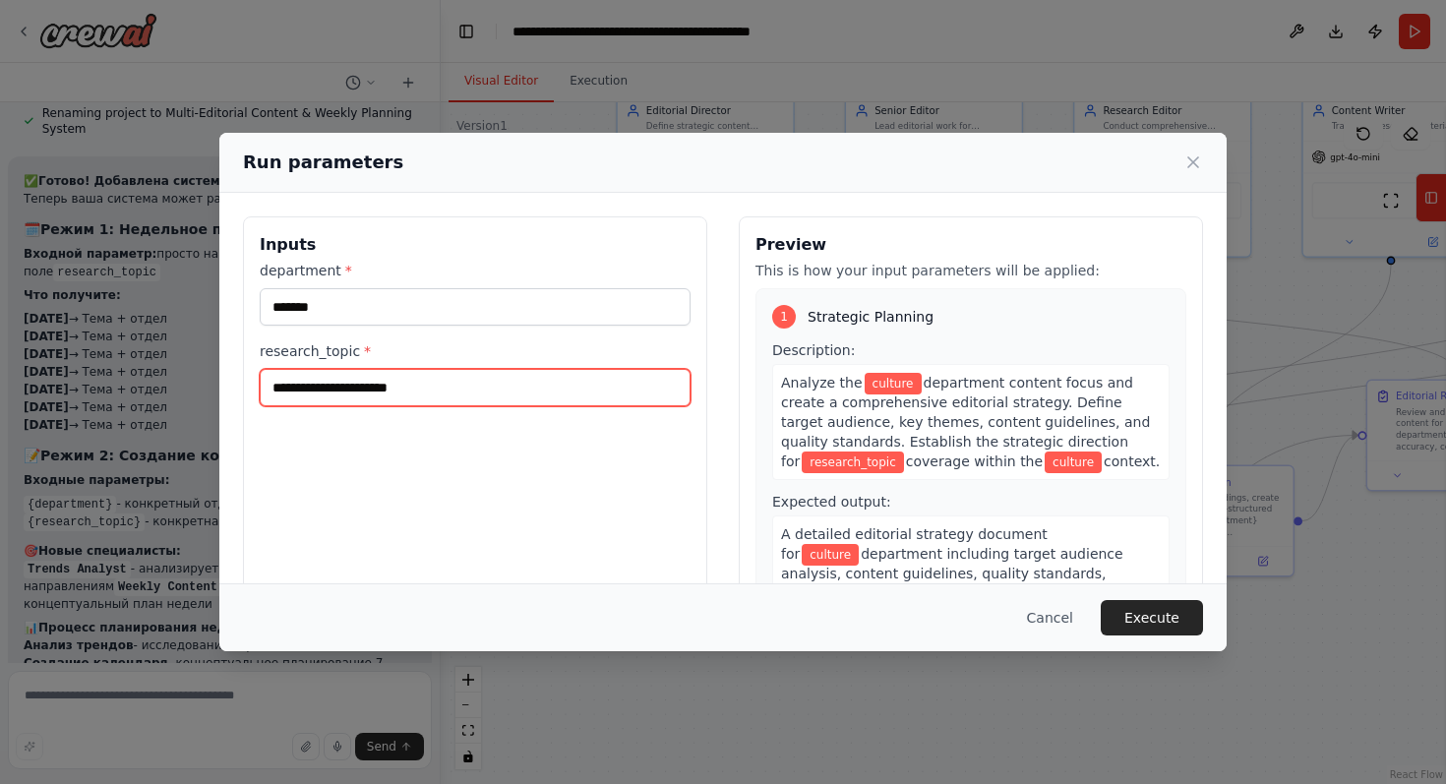
click at [522, 382] on input "research_topic *" at bounding box center [475, 387] width 431 height 37
type input "******"
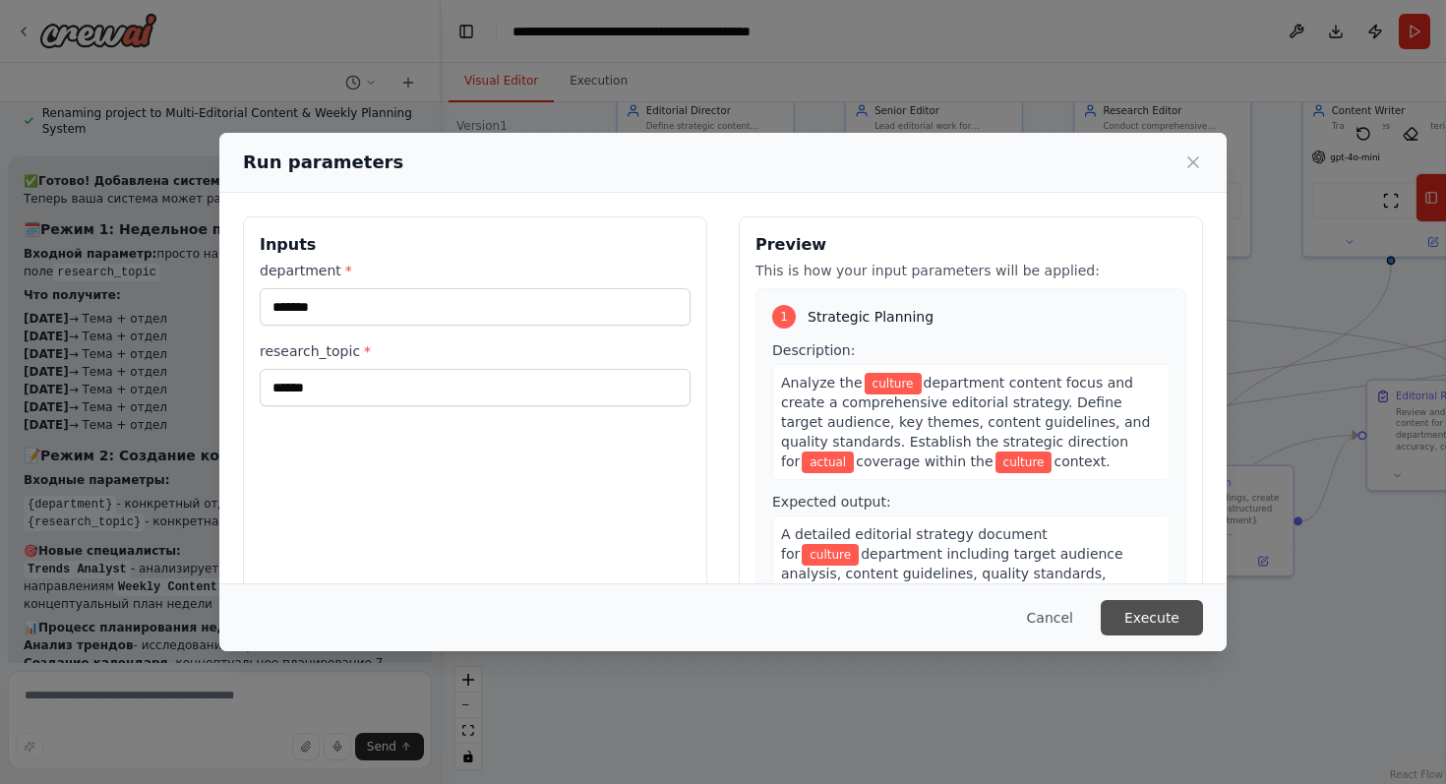
click at [1200, 620] on button "Execute" at bounding box center [1152, 617] width 102 height 35
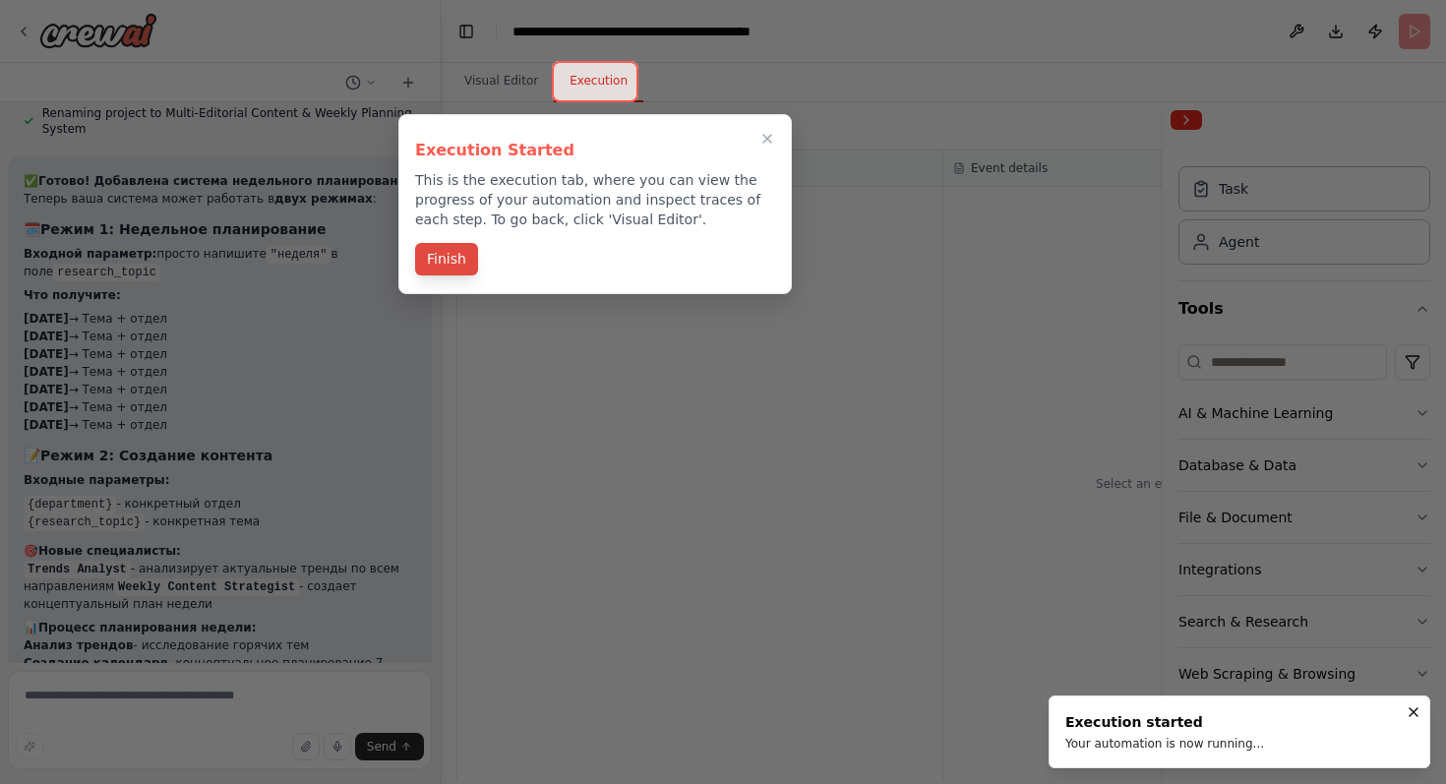
click at [453, 266] on button "Finish" at bounding box center [446, 259] width 63 height 32
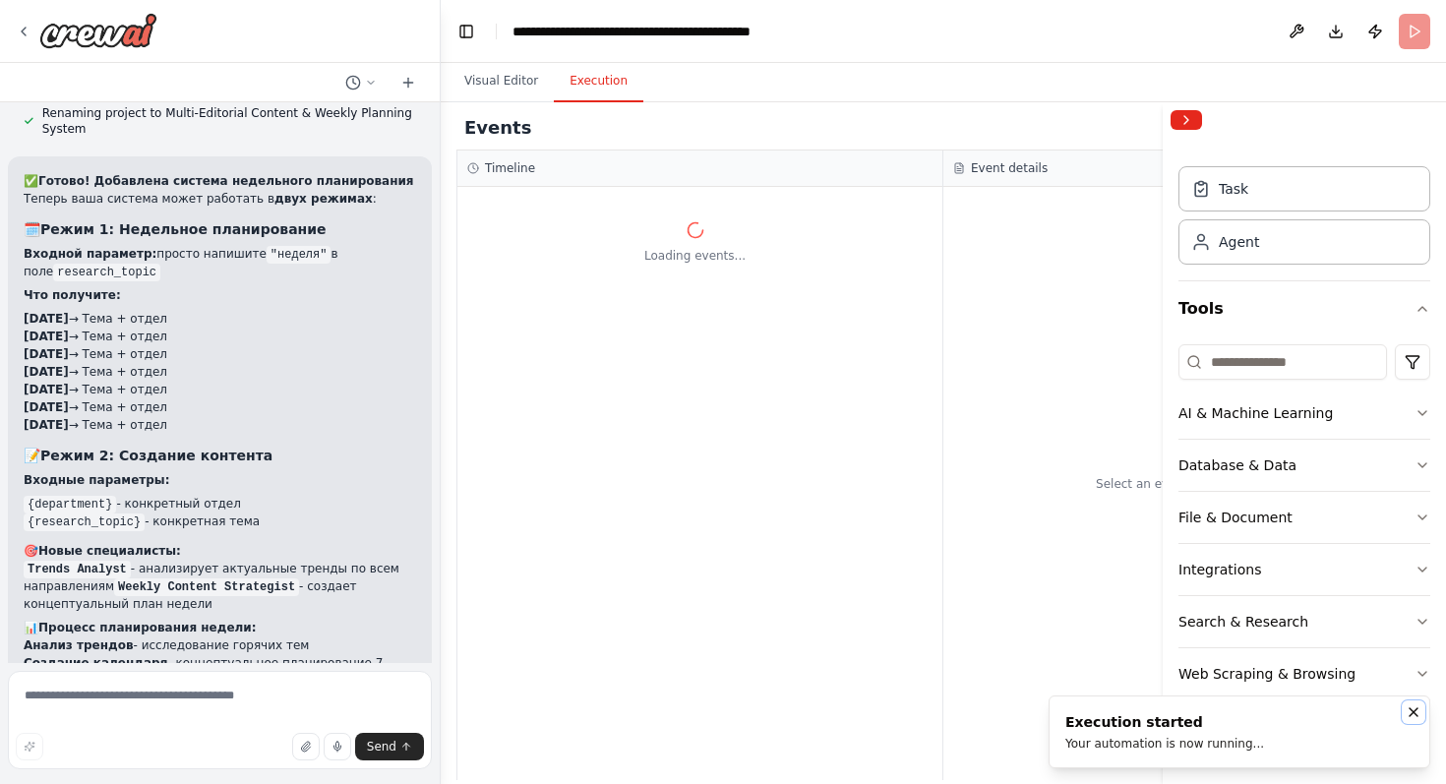
click at [1410, 713] on icon "Notifications (F8)" at bounding box center [1414, 712] width 16 height 16
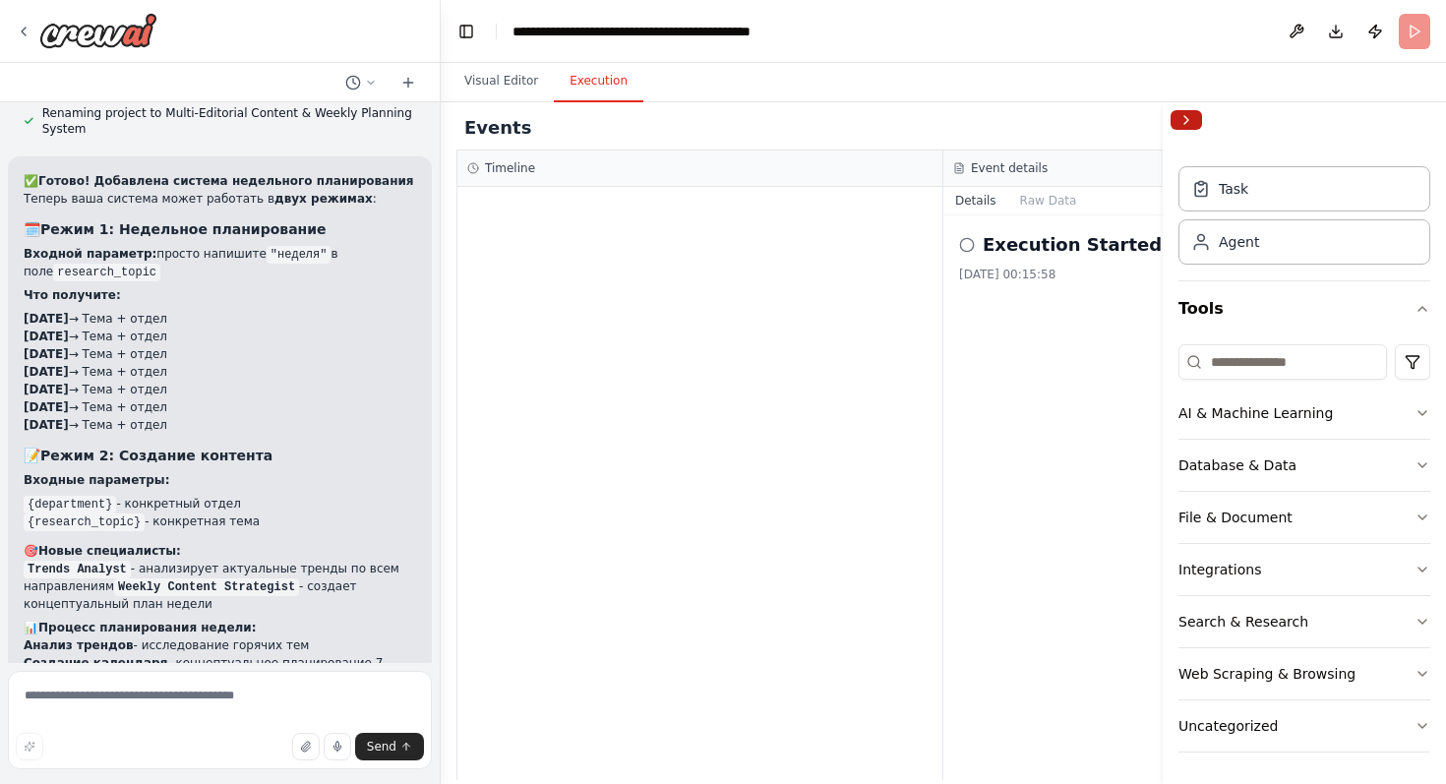
click at [1195, 117] on button "Collapse right sidebar" at bounding box center [1186, 120] width 31 height 20
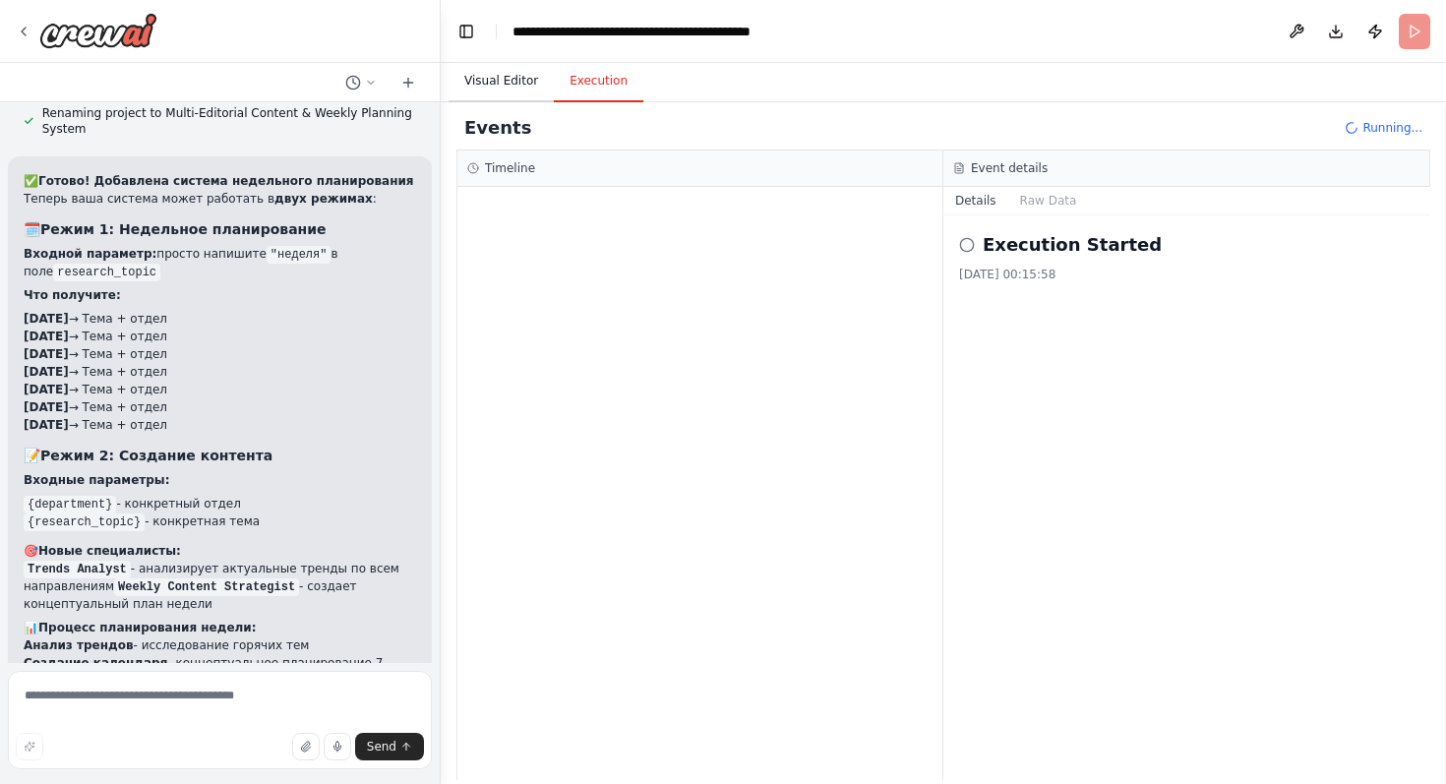
click at [537, 79] on button "Visual Editor" at bounding box center [501, 81] width 105 height 41
click at [595, 79] on button "Execution" at bounding box center [599, 81] width 90 height 41
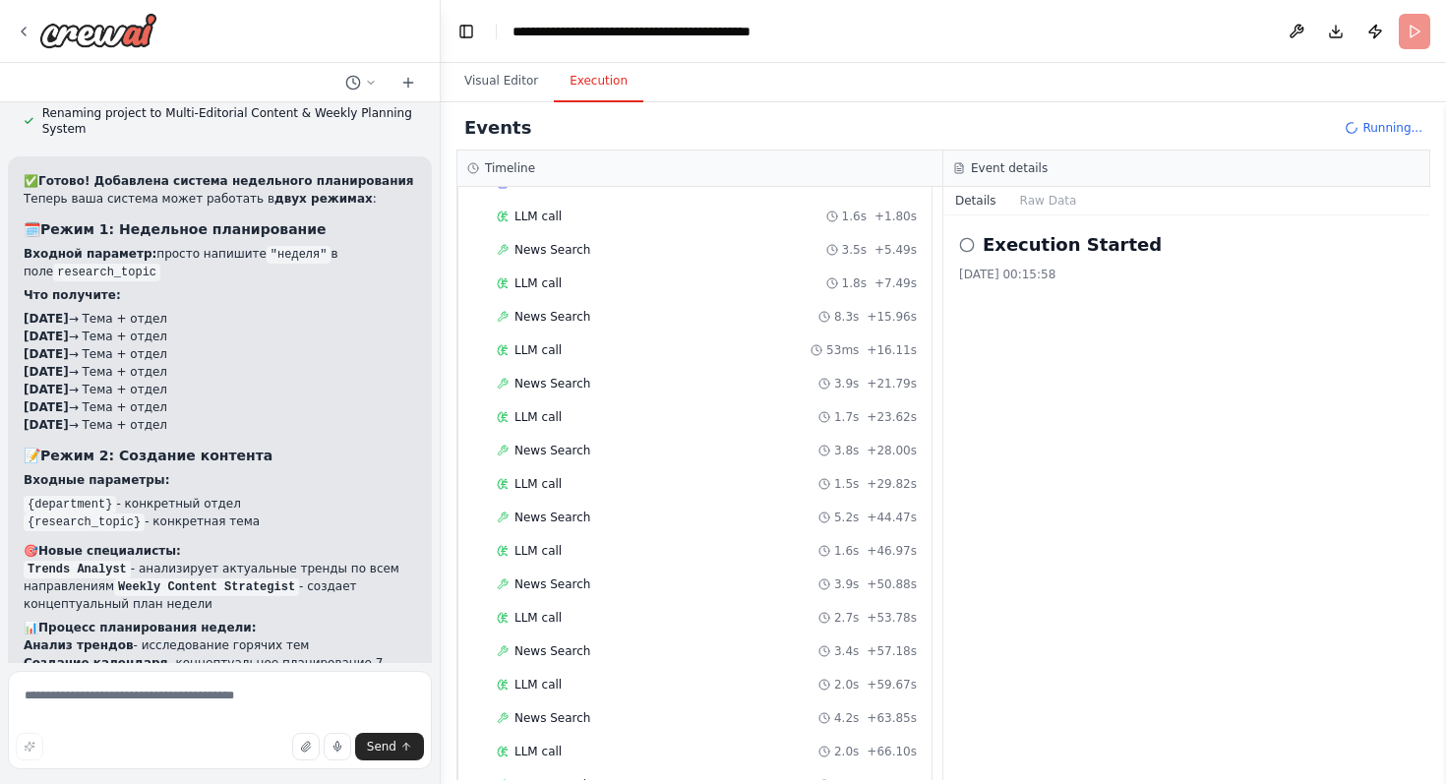
scroll to position [0, 0]
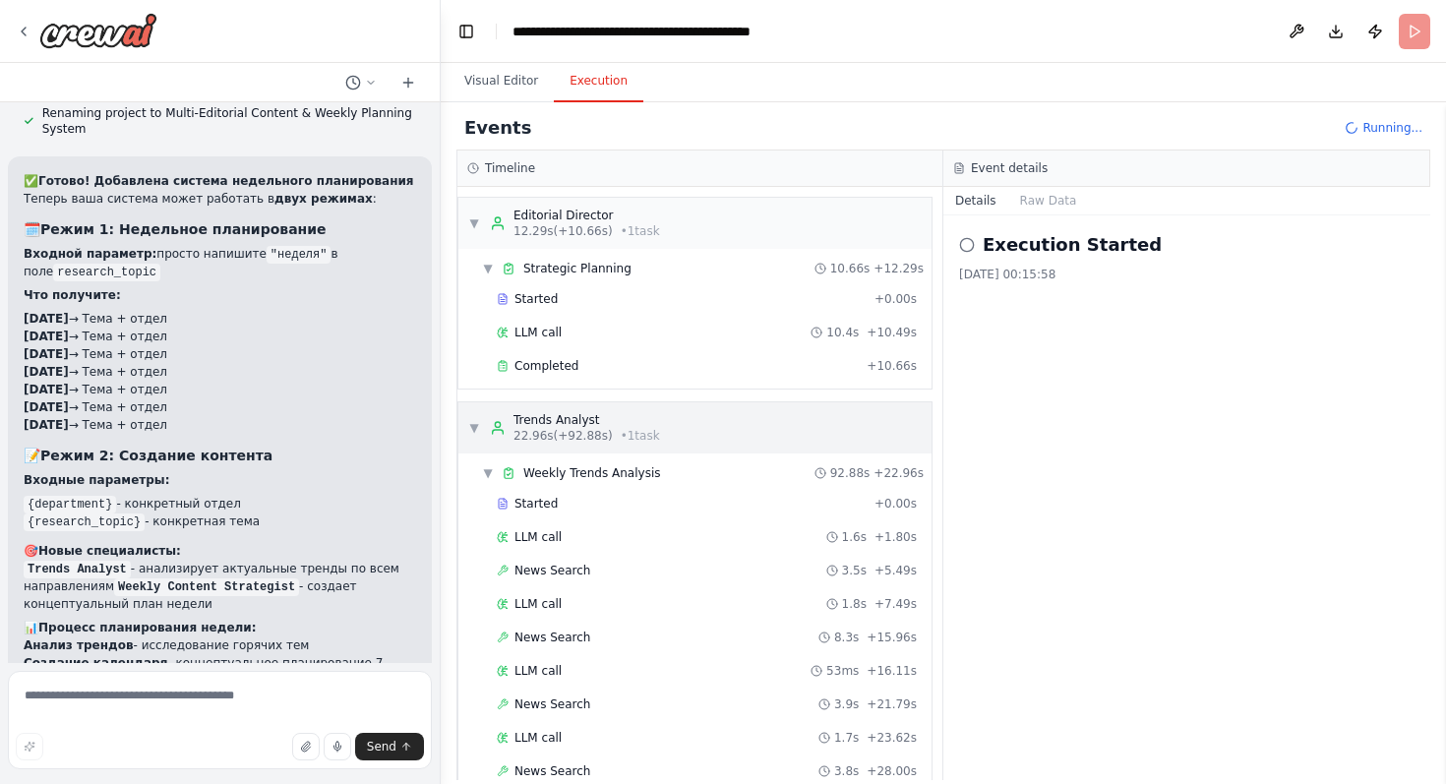
click at [469, 428] on span "▼" at bounding box center [474, 428] width 12 height 16
click at [474, 220] on span "▼" at bounding box center [474, 223] width 12 height 16
click at [471, 427] on span "▼" at bounding box center [474, 428] width 12 height 16
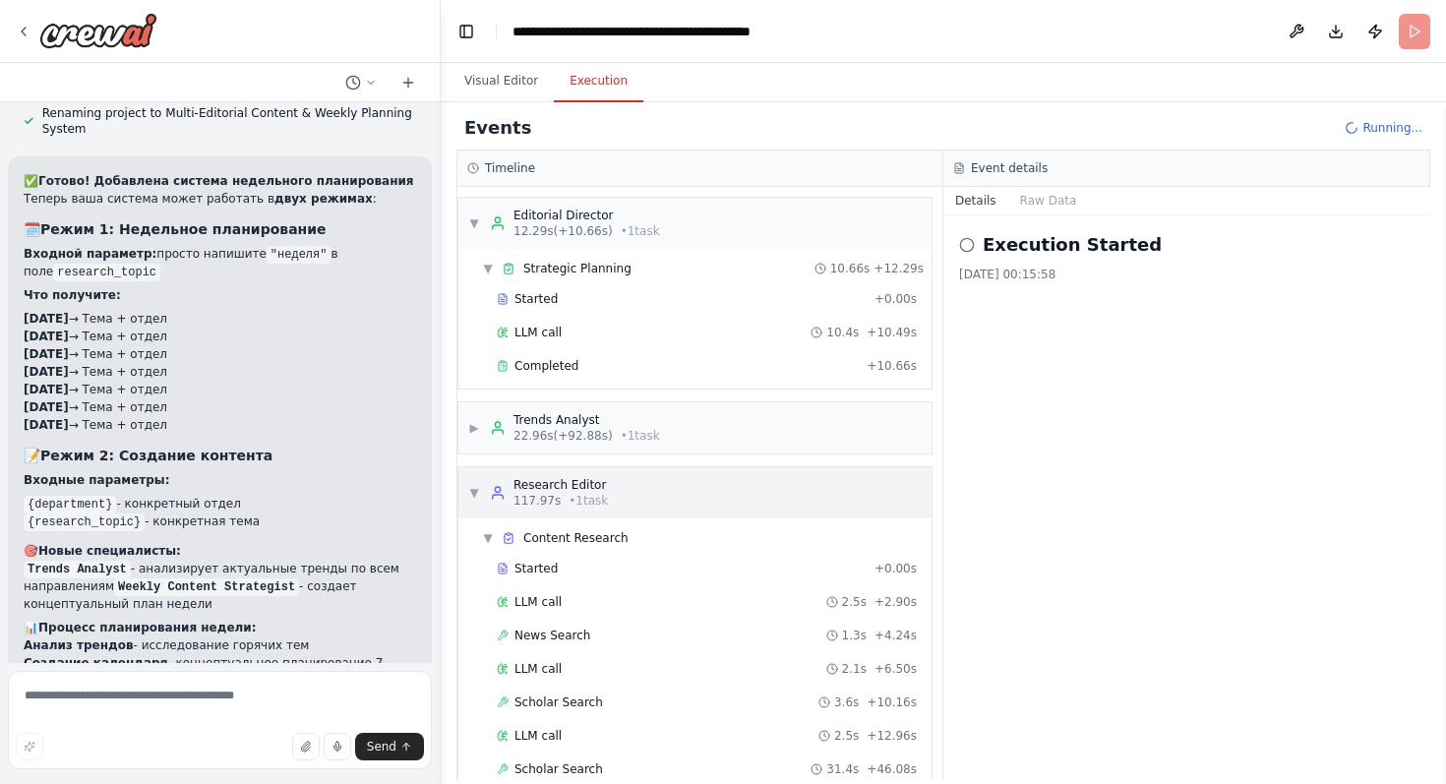
scroll to position [126, 0]
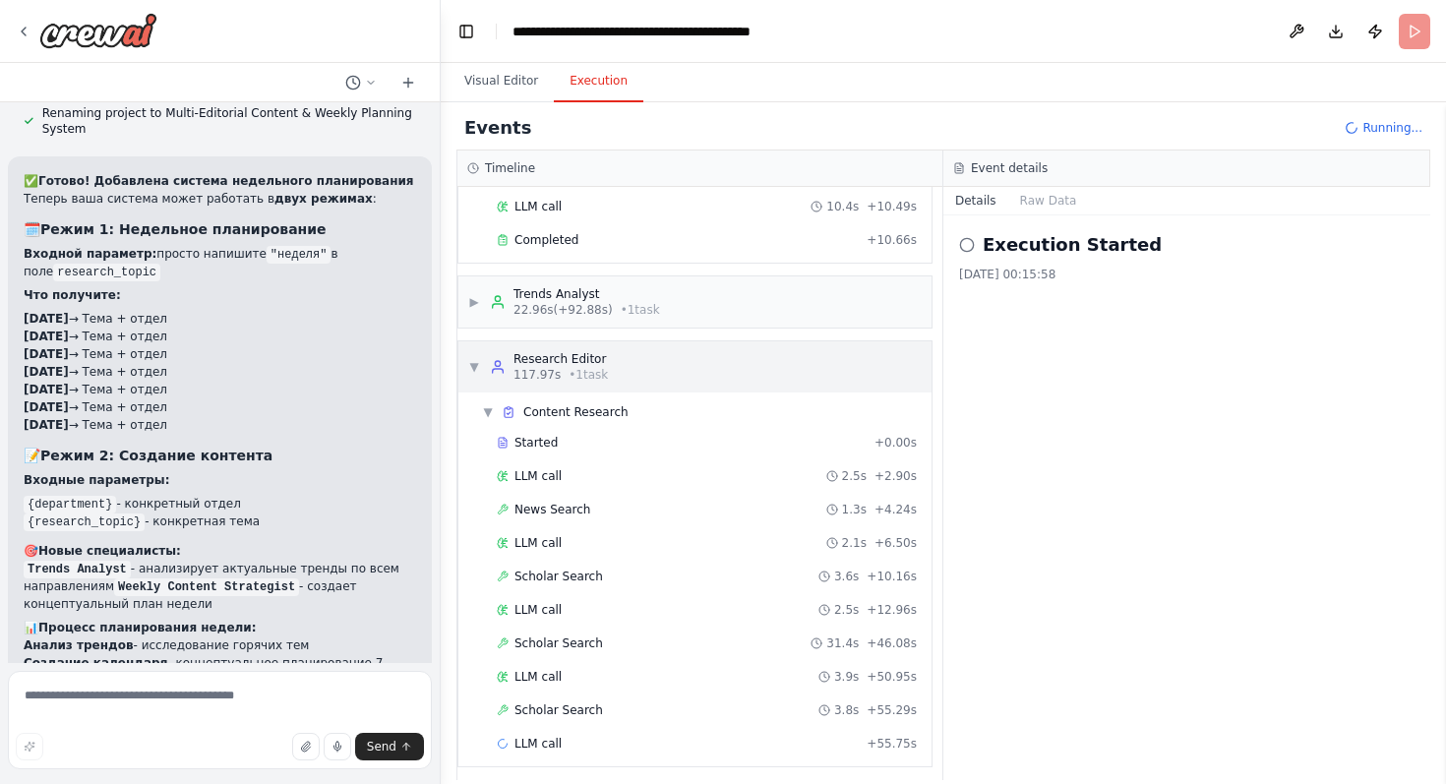
click at [465, 367] on div "▼ Editorial Director 12.29s (+10.66s) • 1 task ▼ Strategic Planning 10.66s + 12…" at bounding box center [699, 483] width 485 height 593
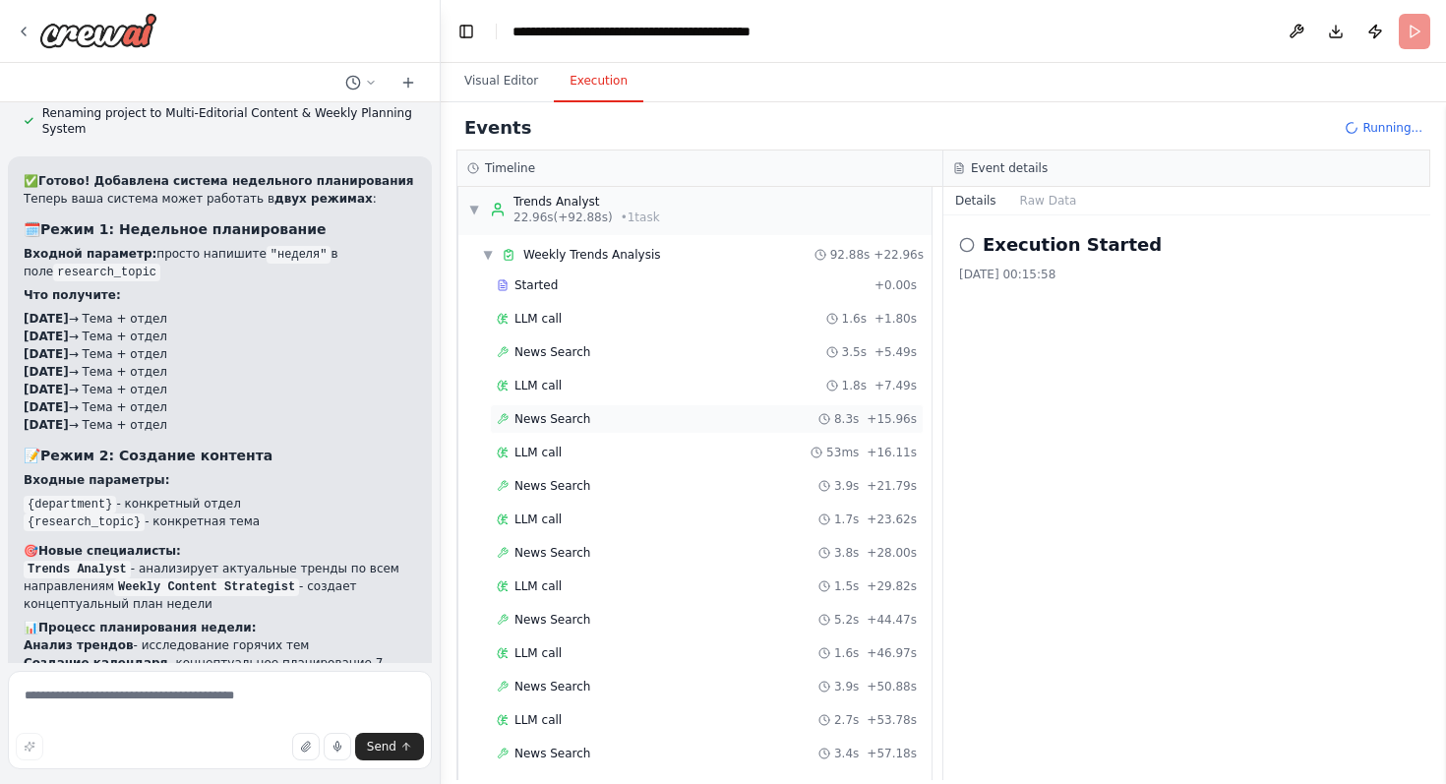
scroll to position [10, 0]
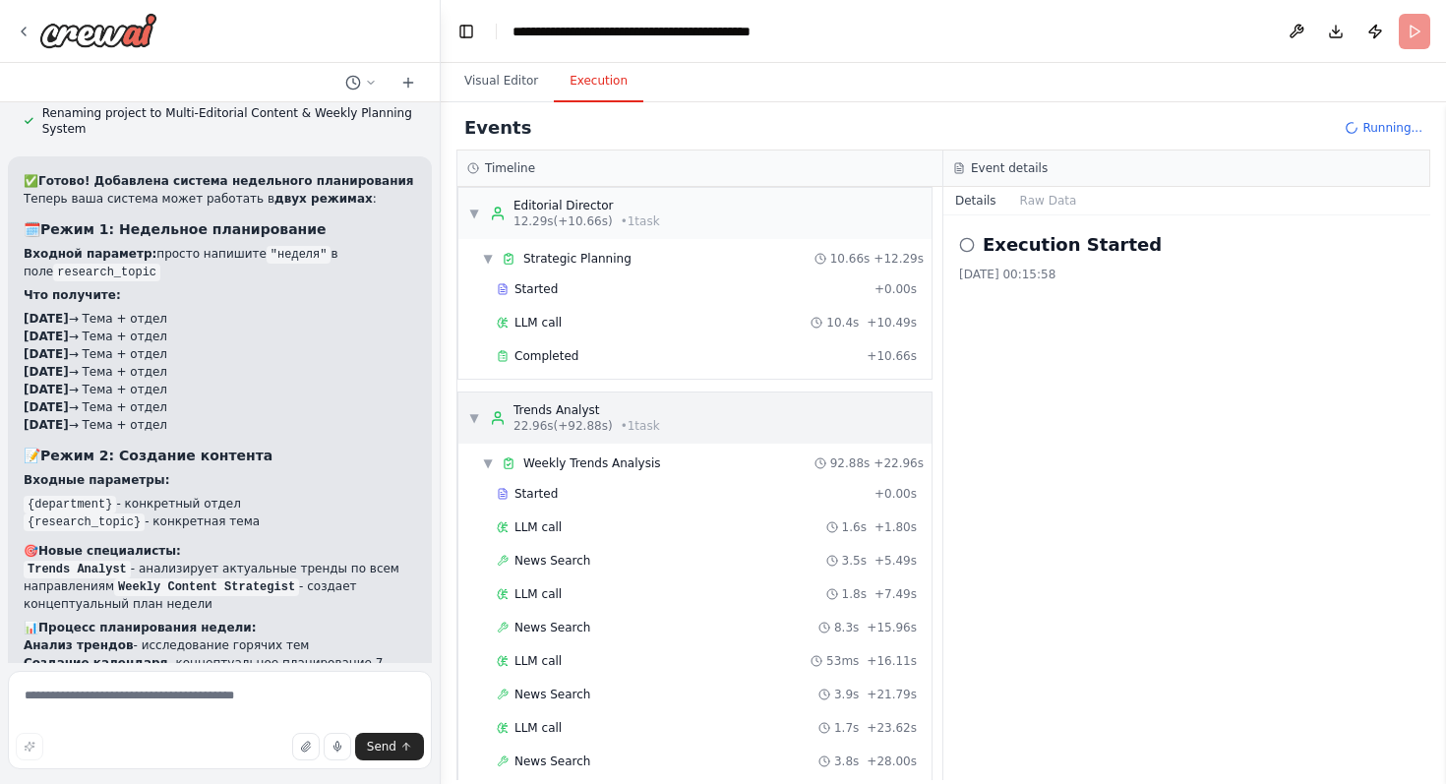
click at [476, 420] on span "▼" at bounding box center [474, 418] width 12 height 16
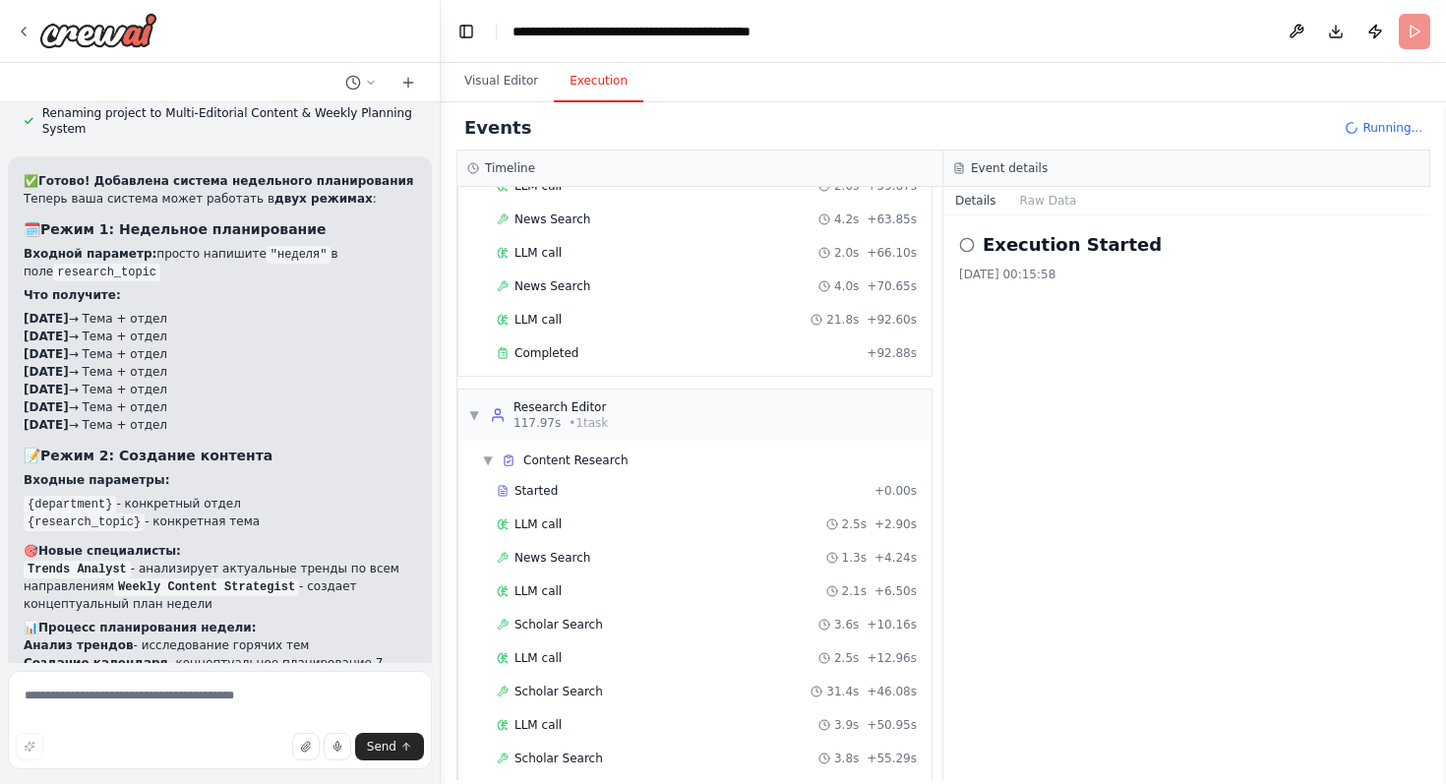
scroll to position [1010, 0]
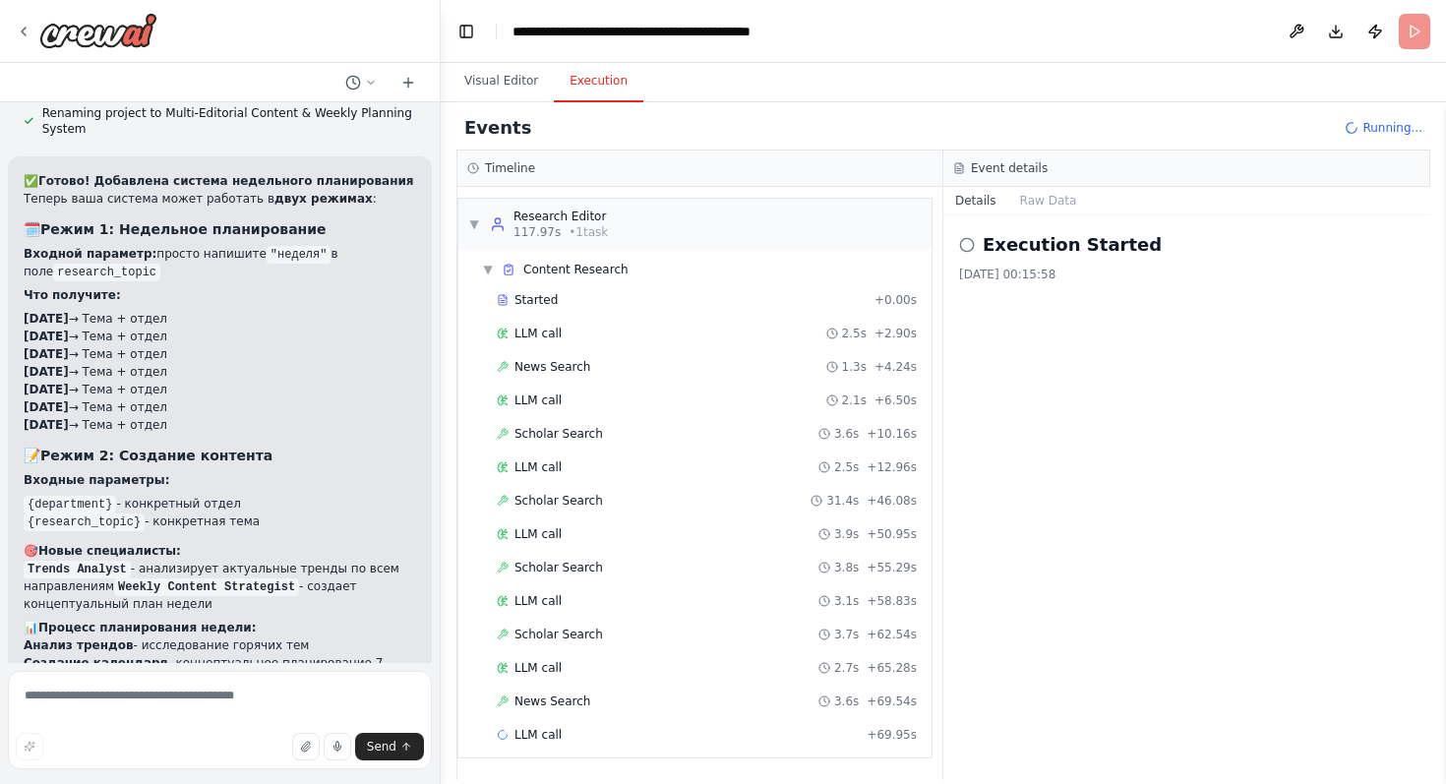
click at [154, 636] on li "Анализ трендов - исследование горячих тем" at bounding box center [220, 645] width 392 height 18
click at [218, 654] on li "Создание календаря - концептуальное планирование 7 дней" at bounding box center [220, 671] width 392 height 35
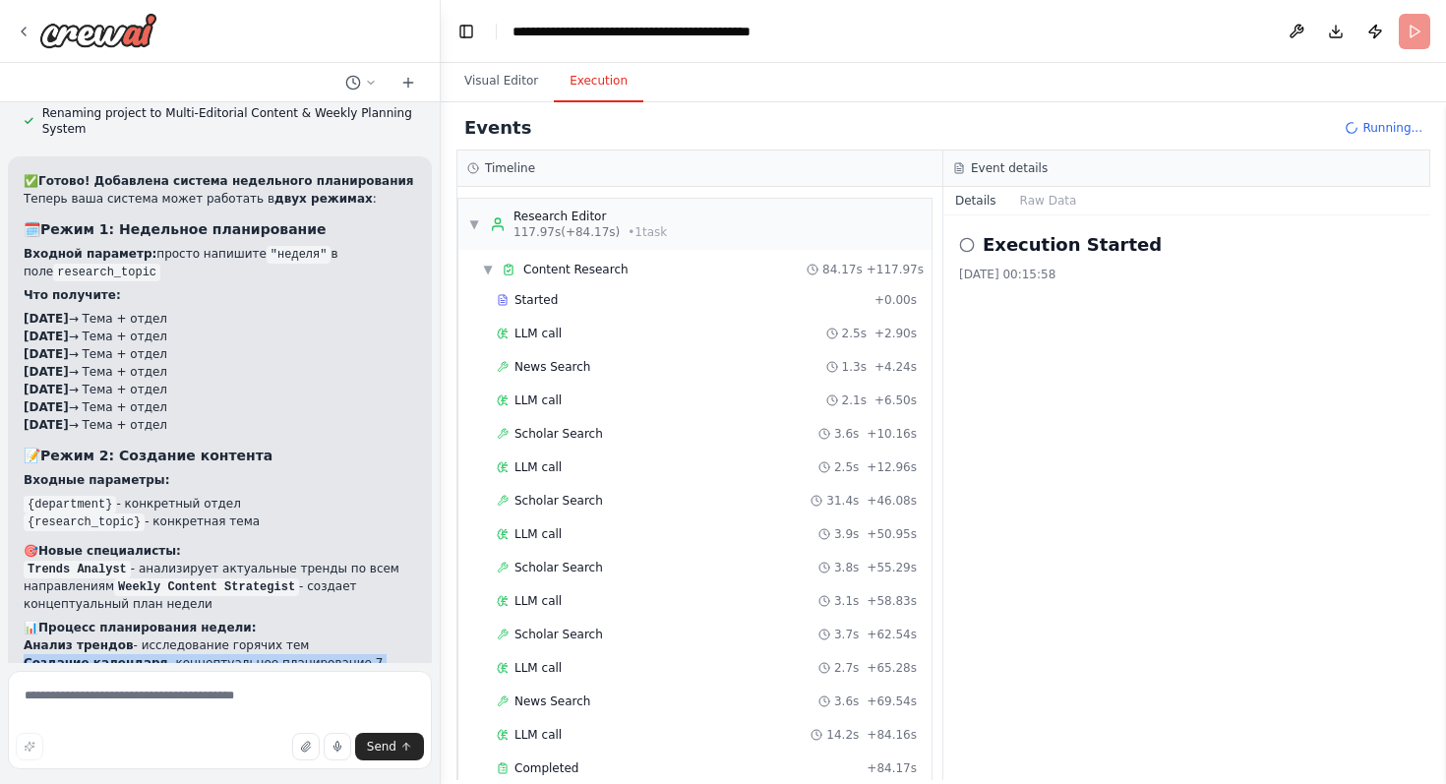
click at [218, 654] on li "Создание календаря - концептуальное планирование 7 дней" at bounding box center [220, 671] width 392 height 35
click at [238, 690] on li "Связанные темы - каждый день дополняет общую историю недели" at bounding box center [220, 707] width 392 height 35
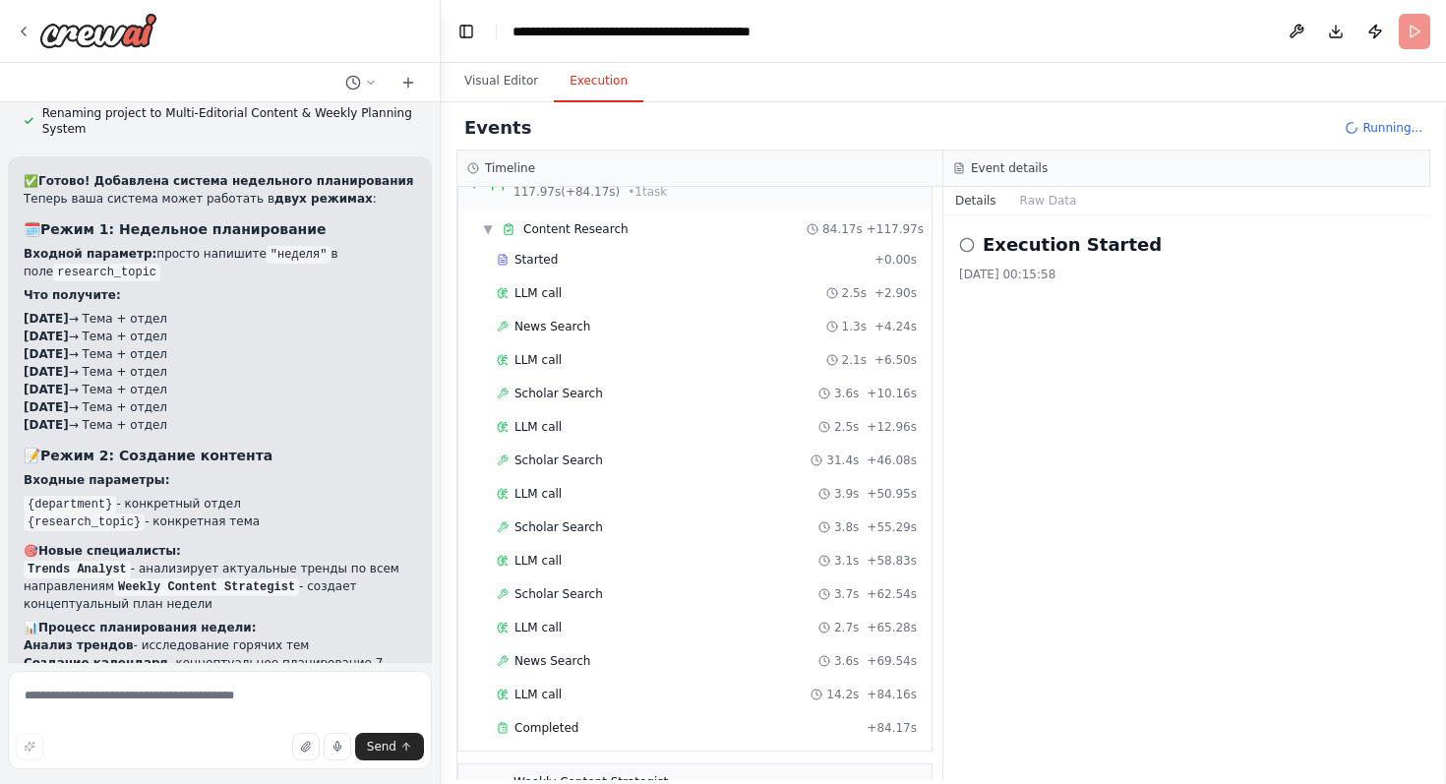
scroll to position [1486, 0]
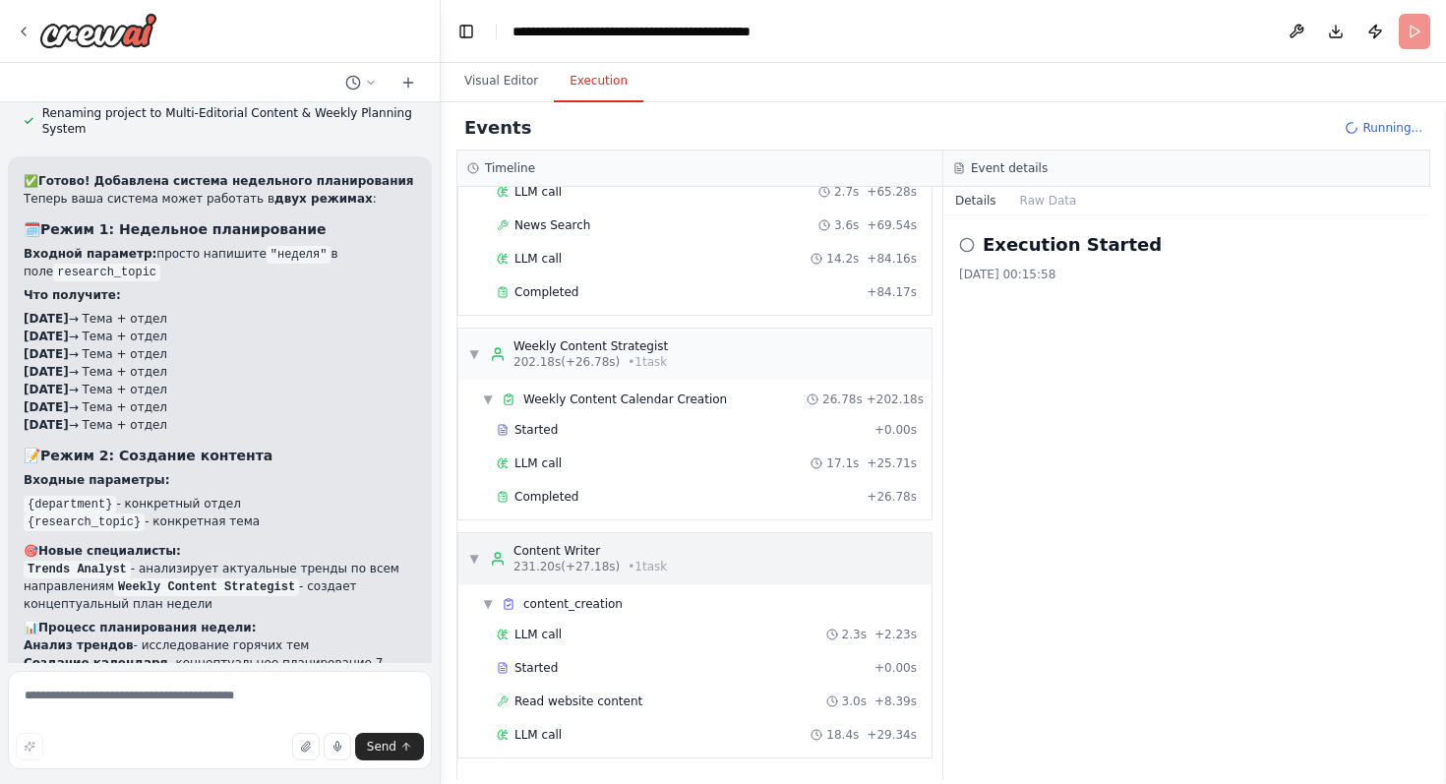
click at [477, 555] on span "▼" at bounding box center [474, 559] width 12 height 16
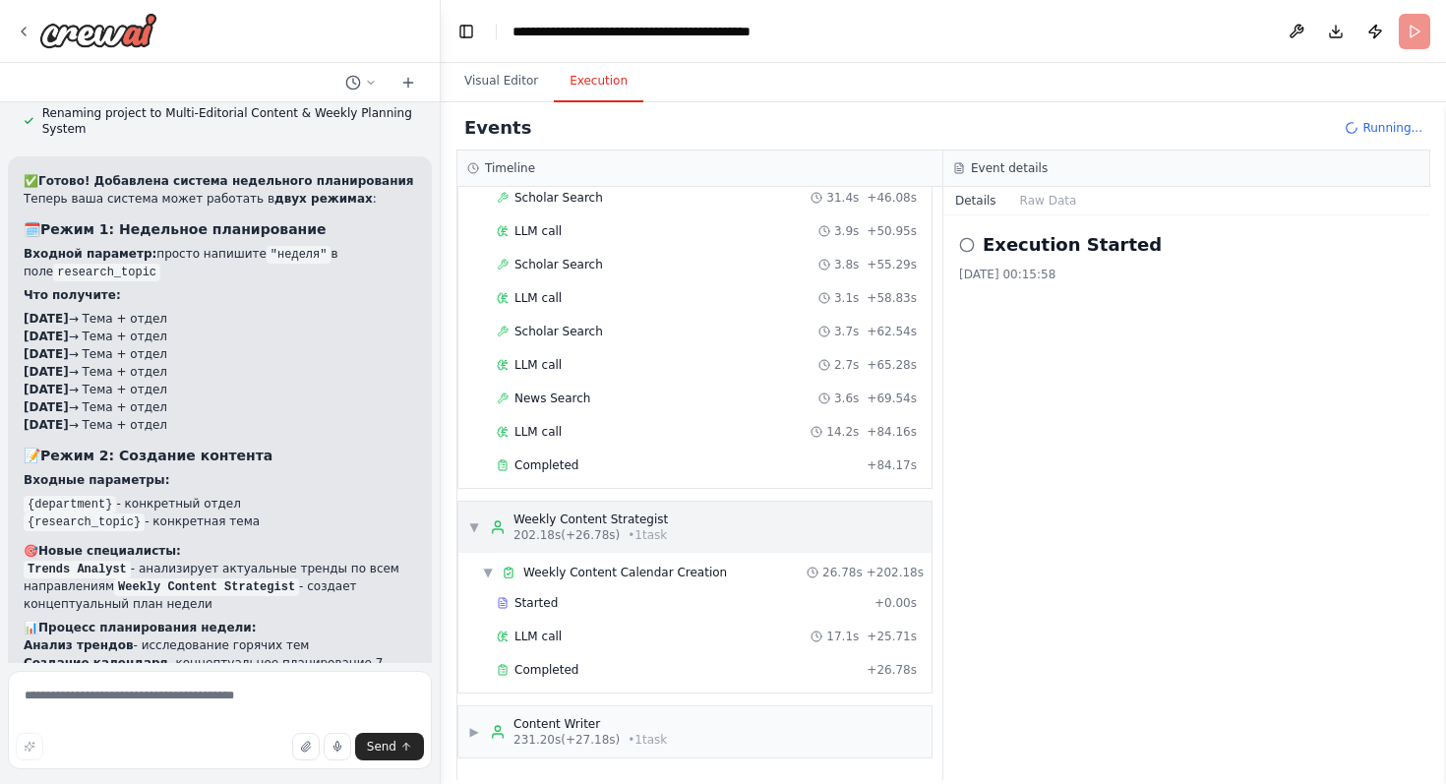
click at [472, 520] on span "▼" at bounding box center [474, 527] width 12 height 16
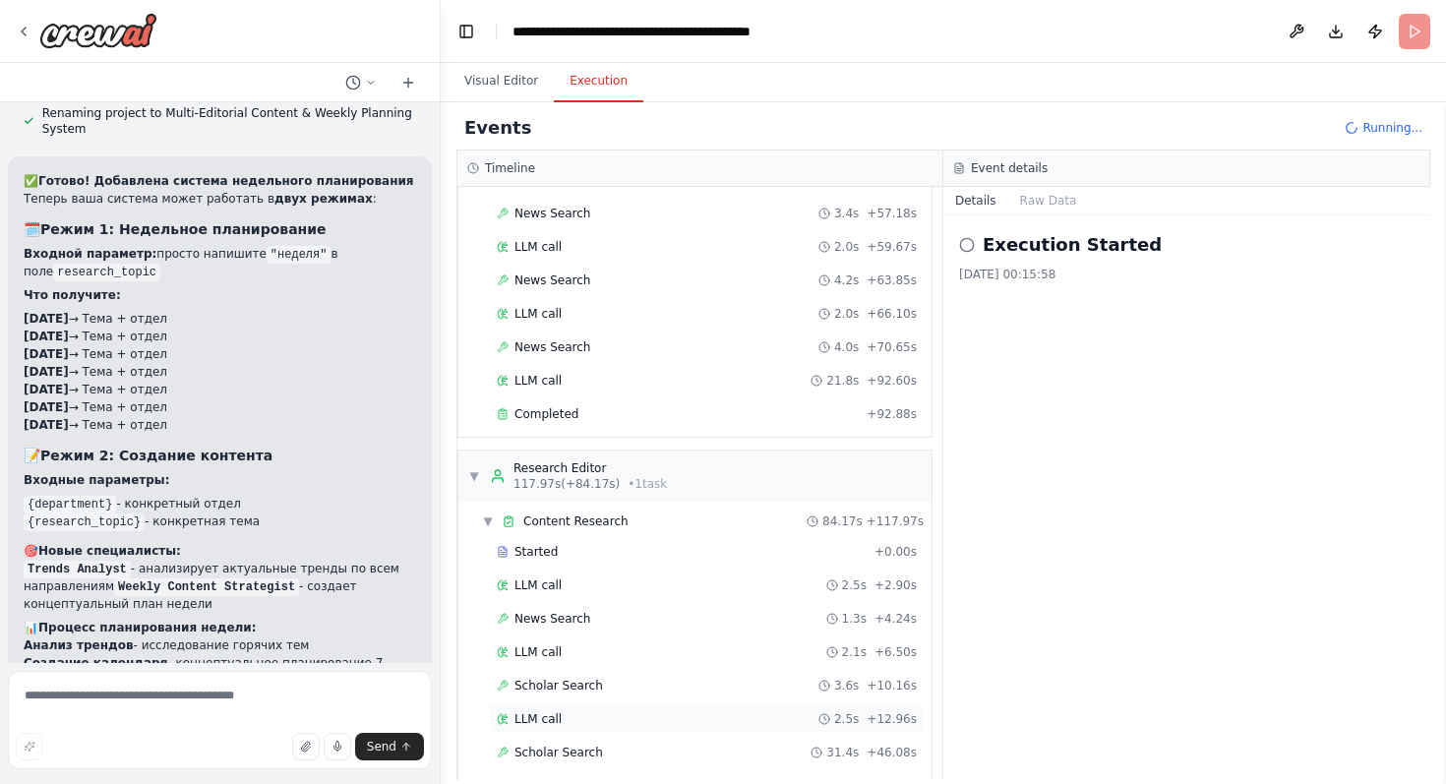
scroll to position [694, 0]
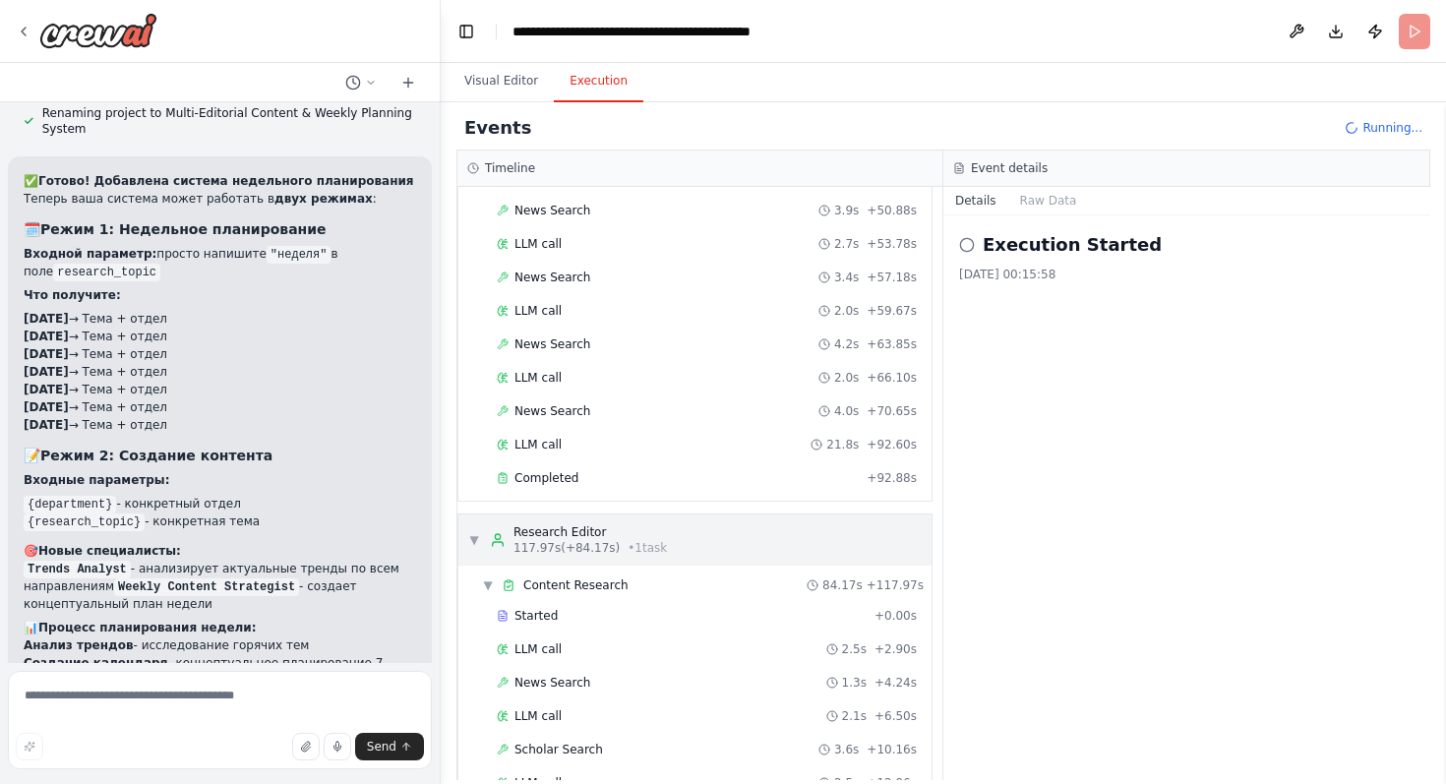
click at [464, 545] on div "▼ Research Editor 117.97s (+84.17s) • 1 task" at bounding box center [694, 539] width 473 height 51
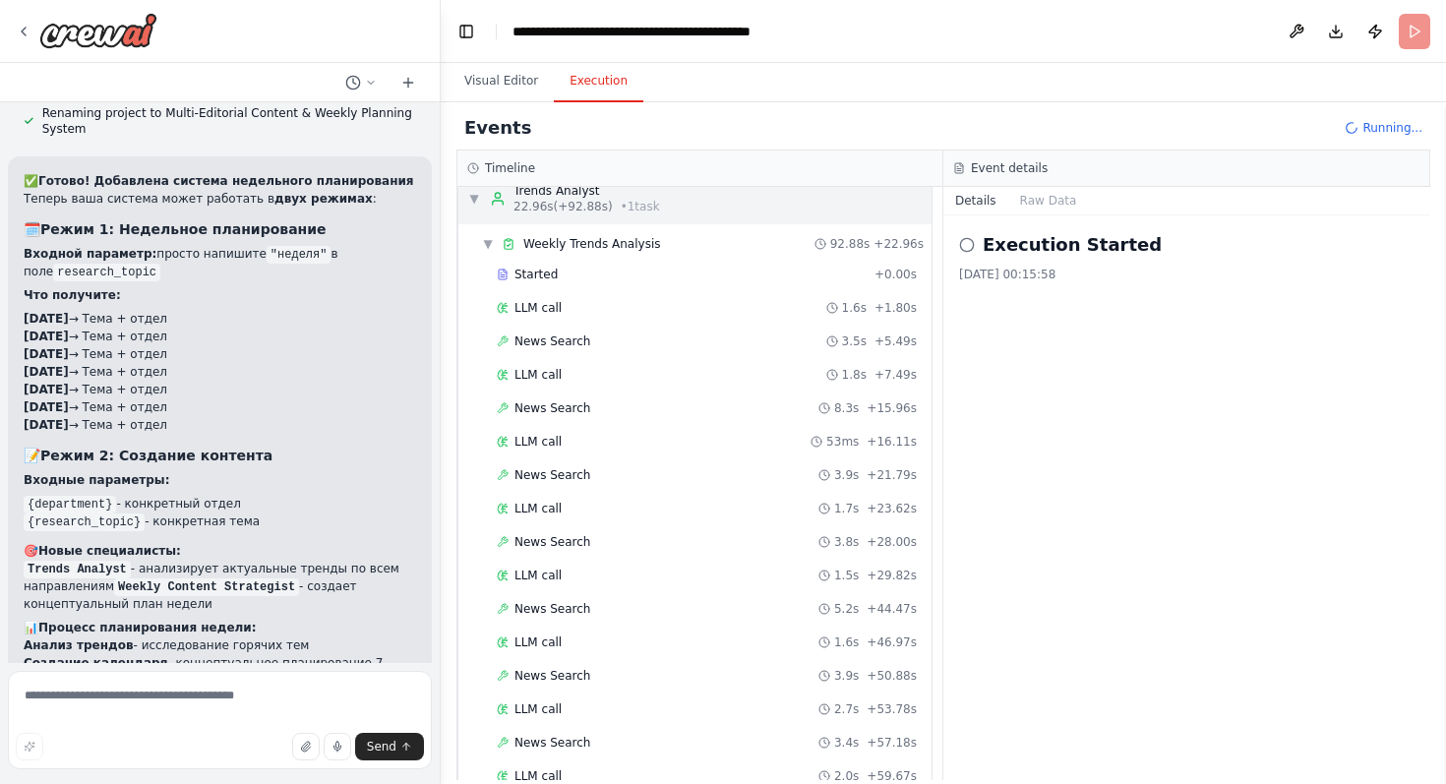
scroll to position [91, 0]
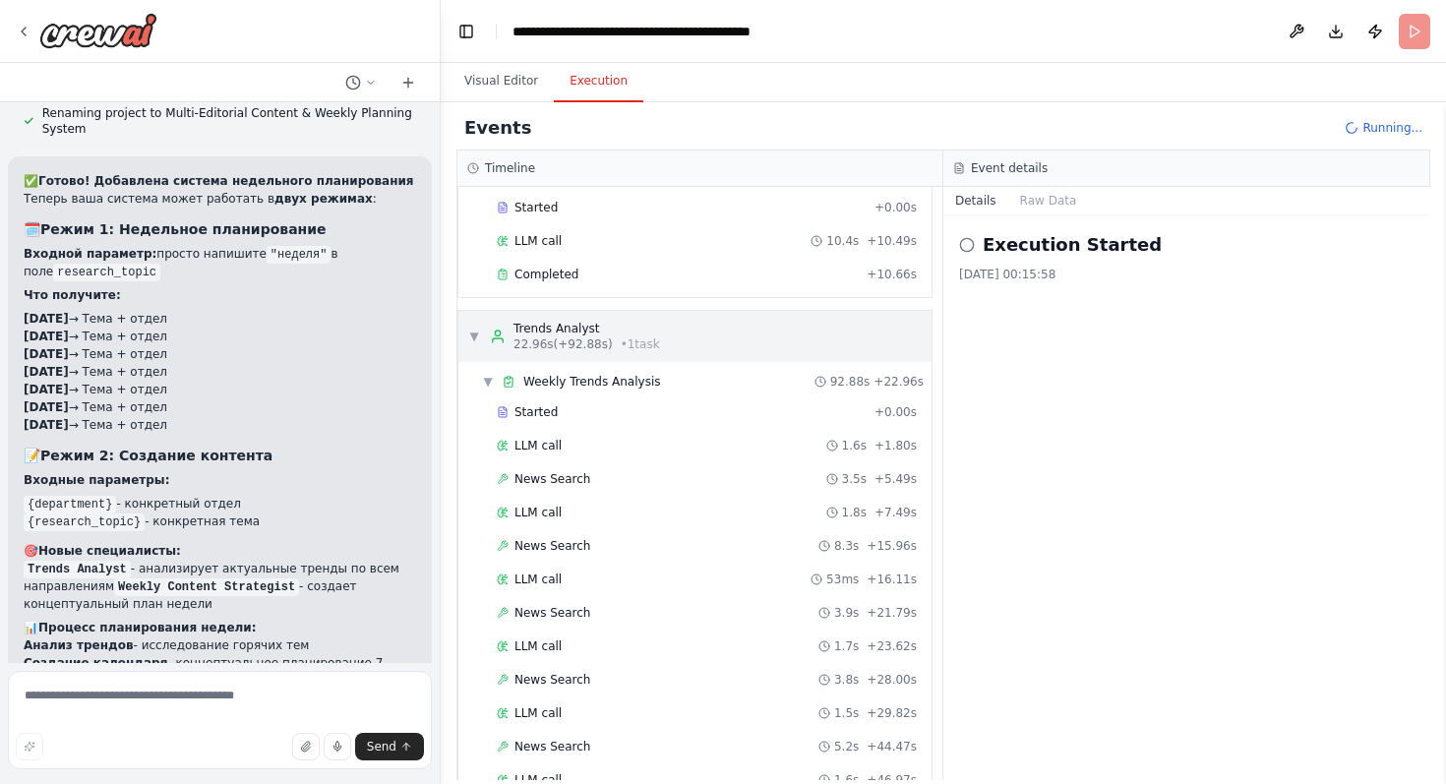
click at [476, 332] on span "▼" at bounding box center [474, 337] width 12 height 16
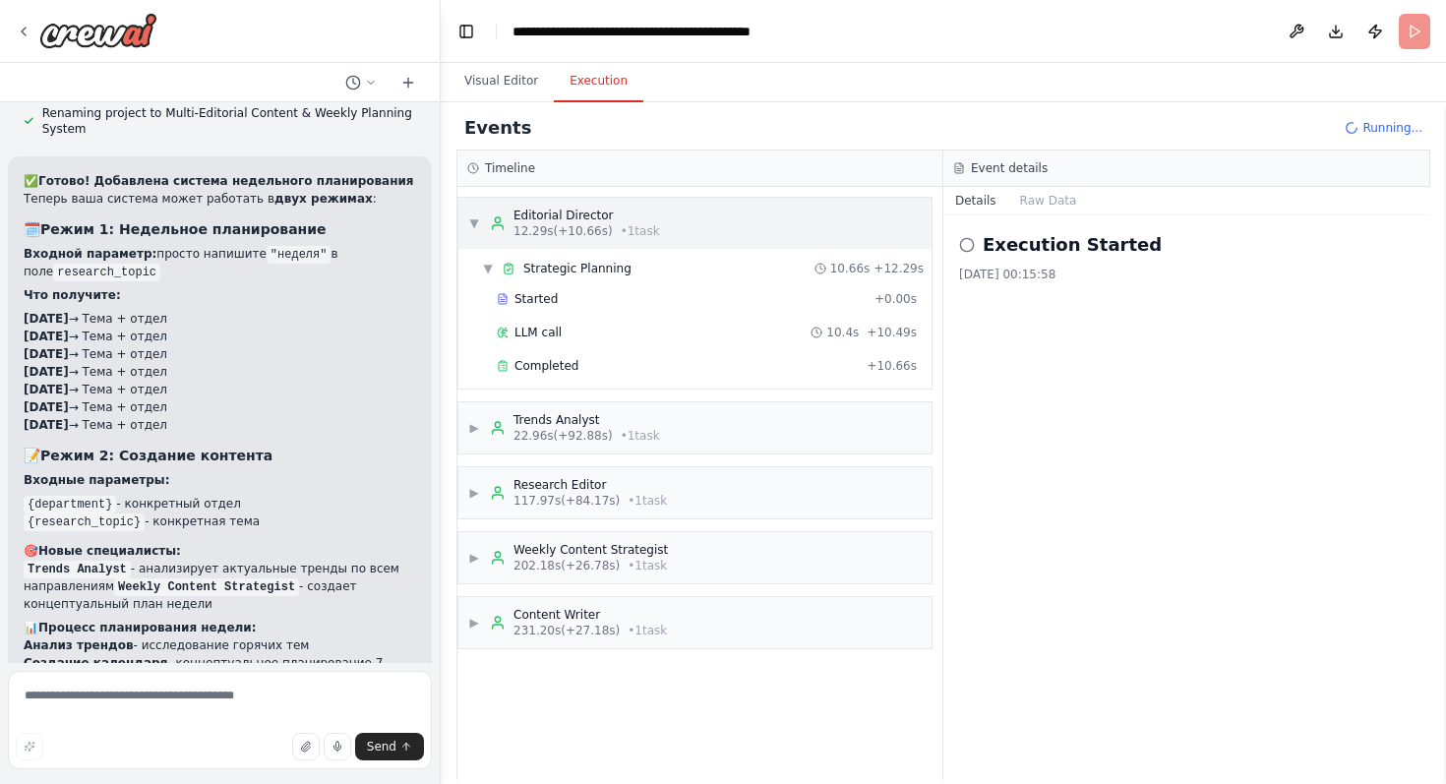
click at [473, 216] on span "▼" at bounding box center [474, 223] width 12 height 16
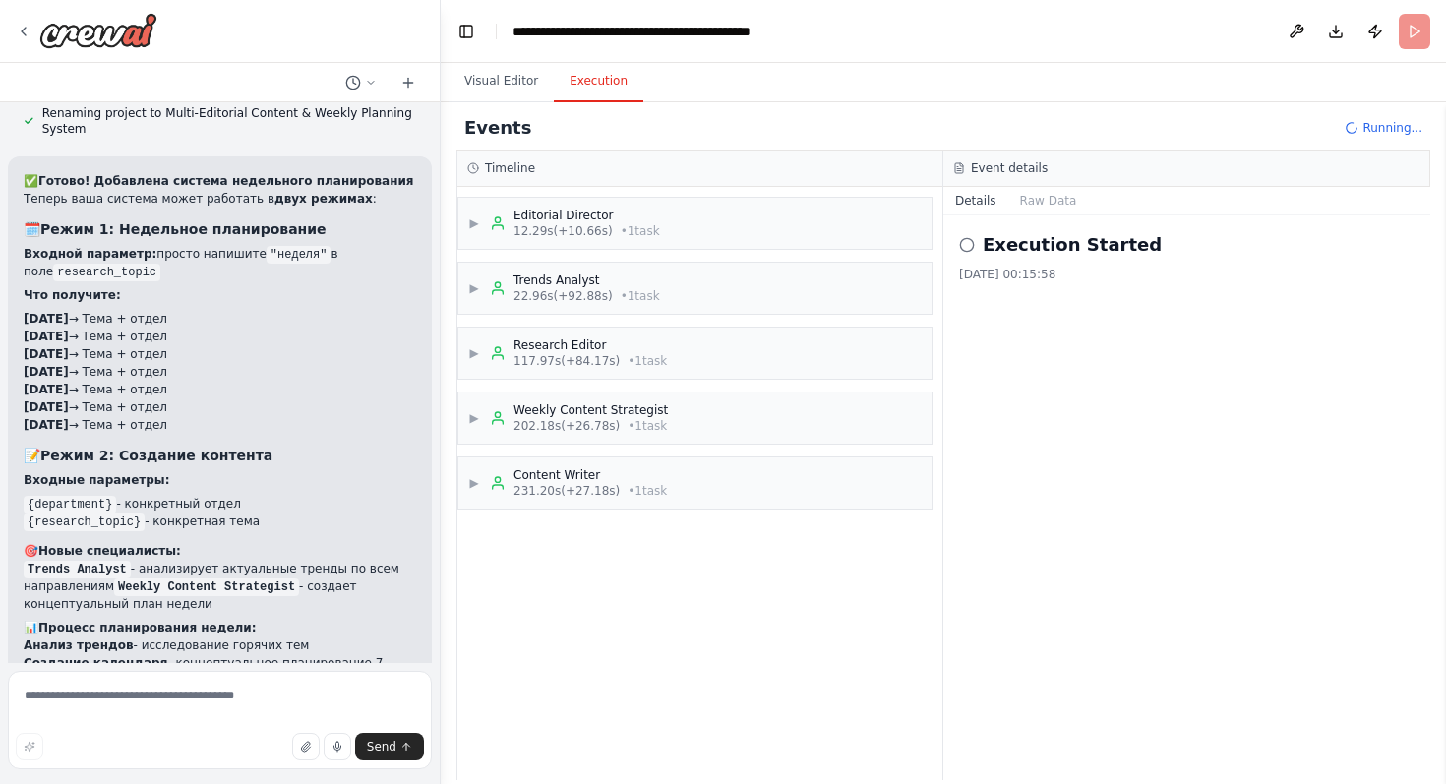
click at [604, 573] on div "▶ Editorial Director 12.29s (+10.66s) • 1 task ▶ Trends Analyst 22.96s (+92.88s…" at bounding box center [699, 483] width 485 height 593
click at [1055, 203] on button "Raw Data" at bounding box center [1048, 201] width 81 height 28
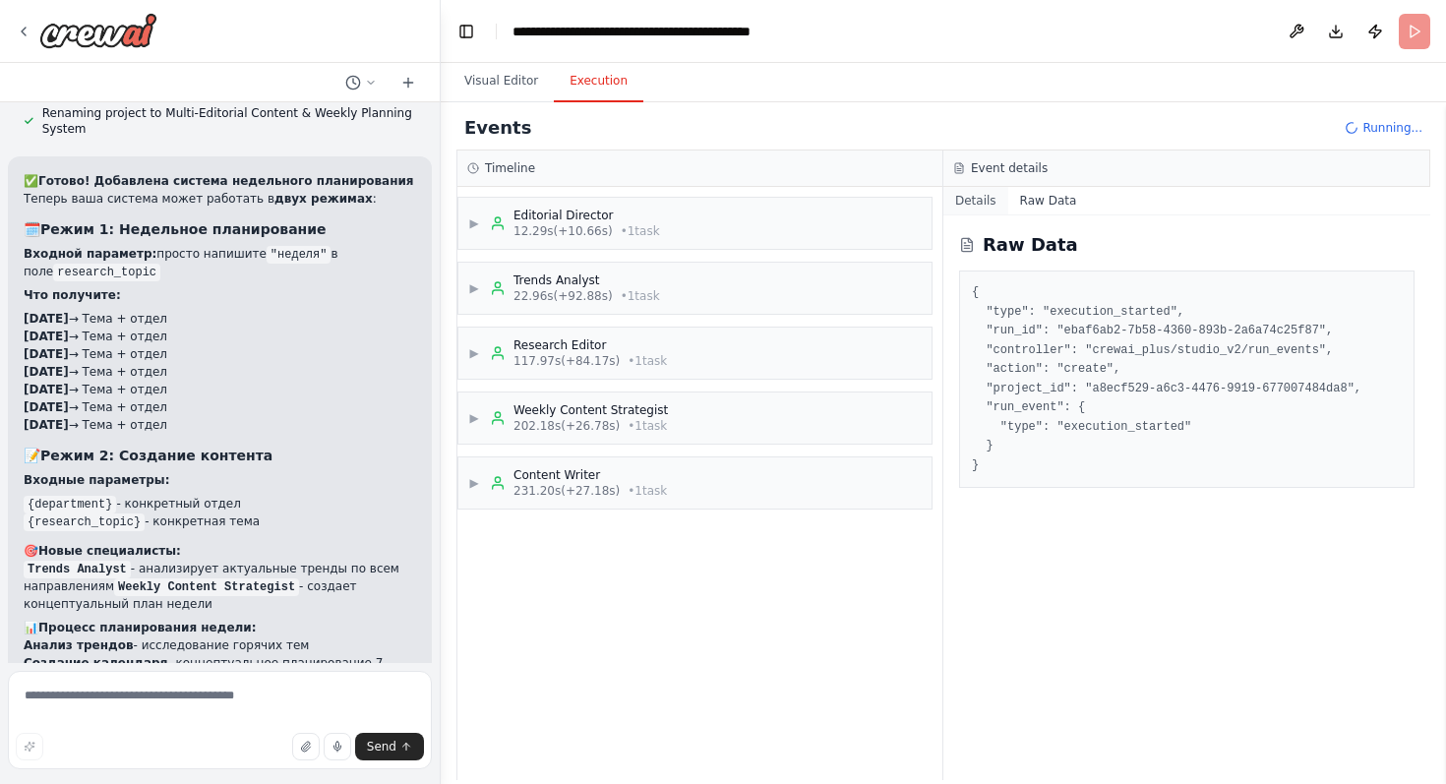
click at [976, 196] on button "Details" at bounding box center [975, 201] width 65 height 28
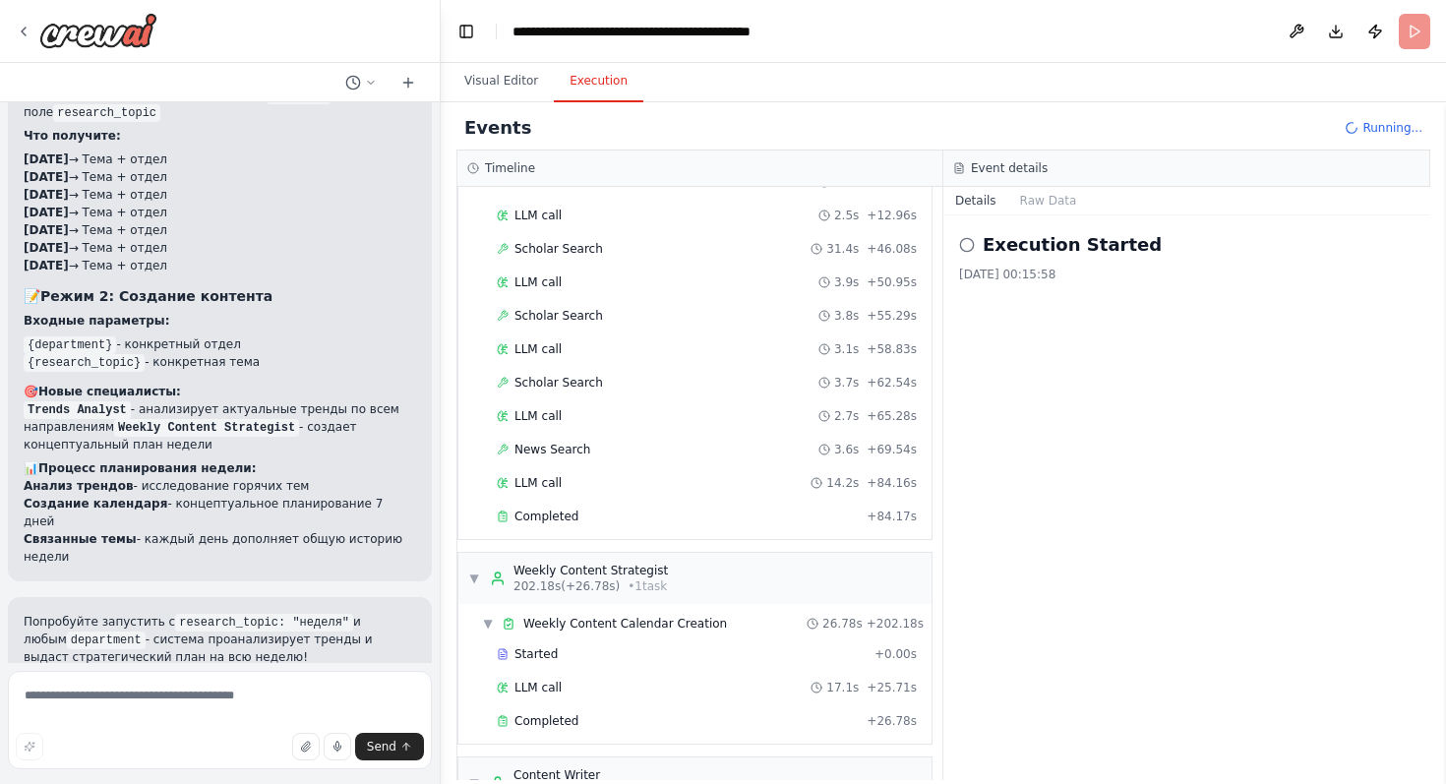
scroll to position [1658, 0]
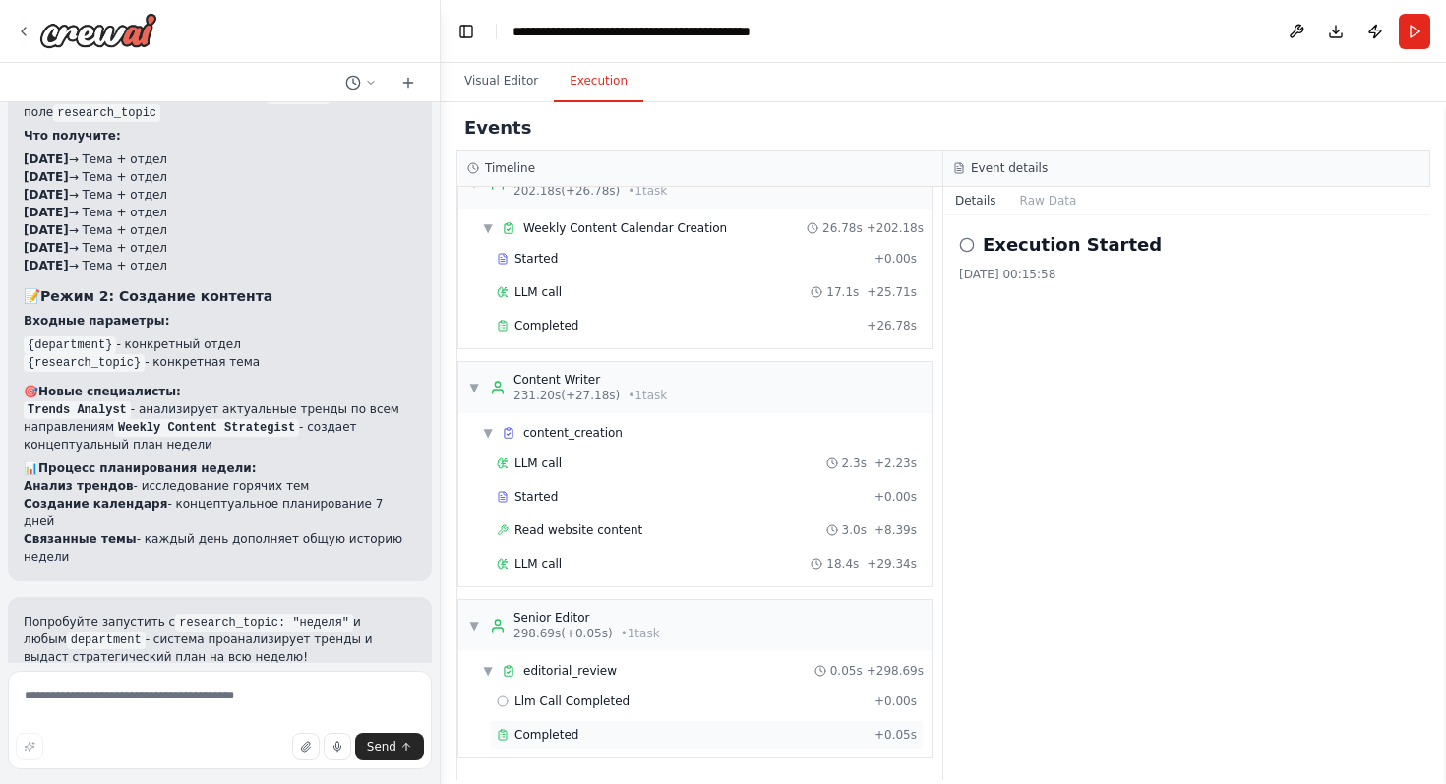
click at [562, 731] on span "Completed" at bounding box center [546, 735] width 64 height 16
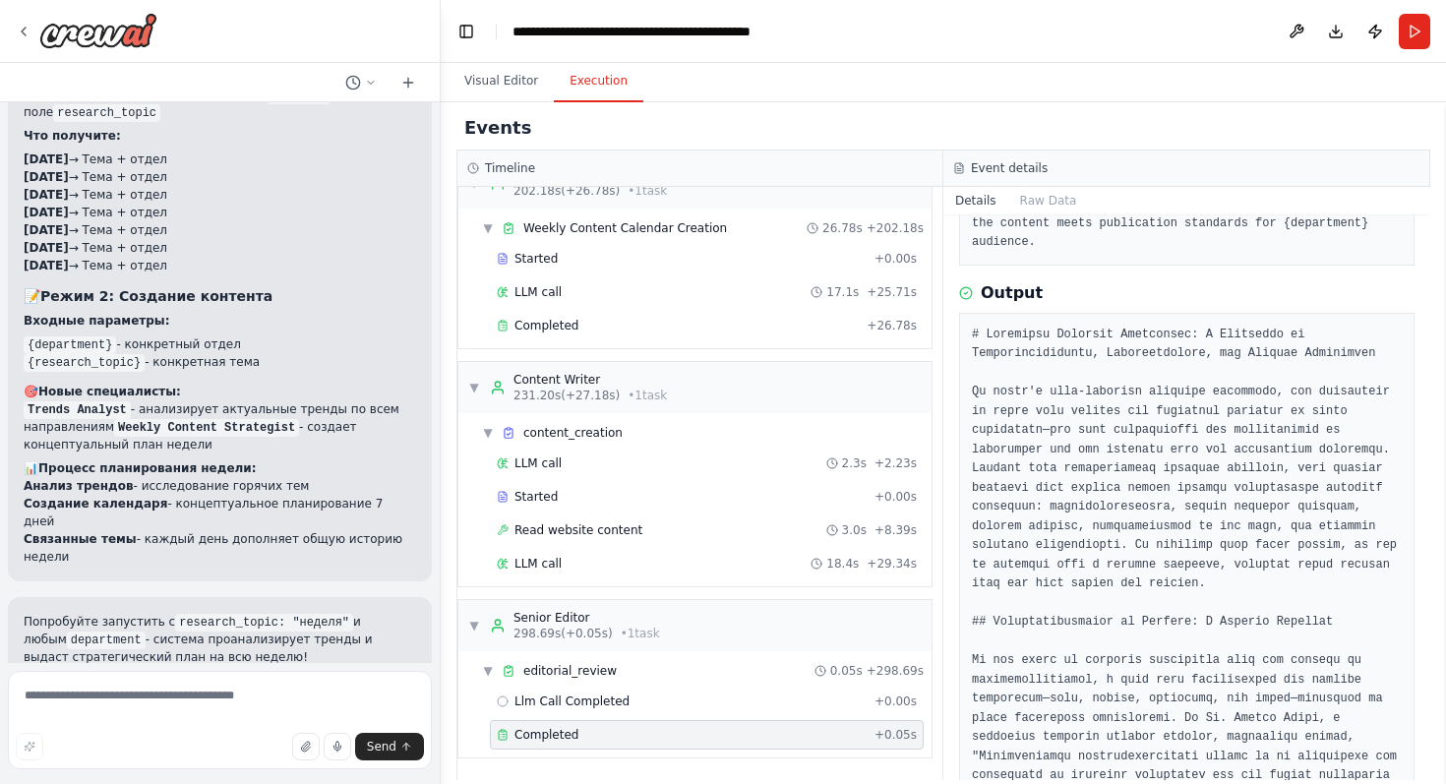
scroll to position [0, 0]
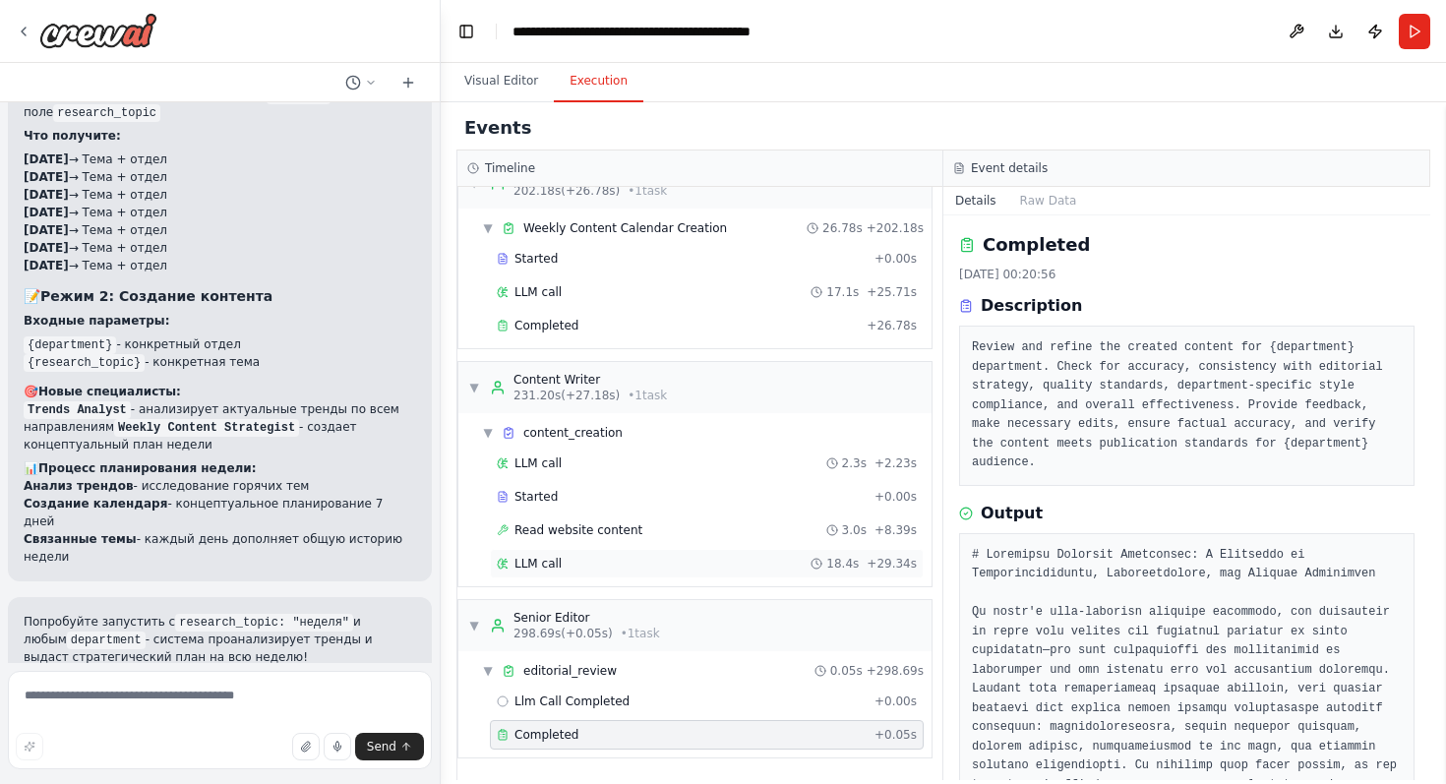
click at [554, 560] on span "LLM call" at bounding box center [537, 564] width 47 height 16
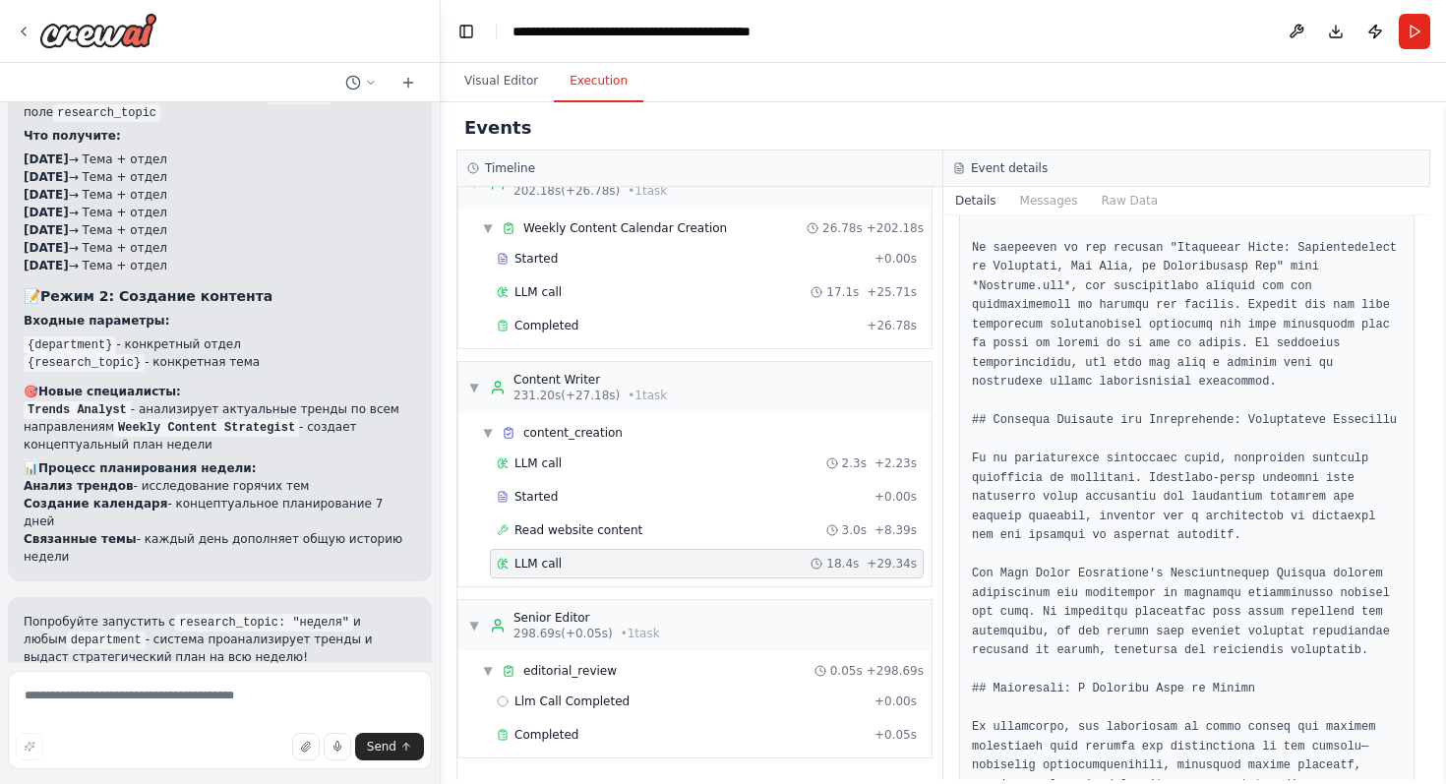
scroll to position [1952, 0]
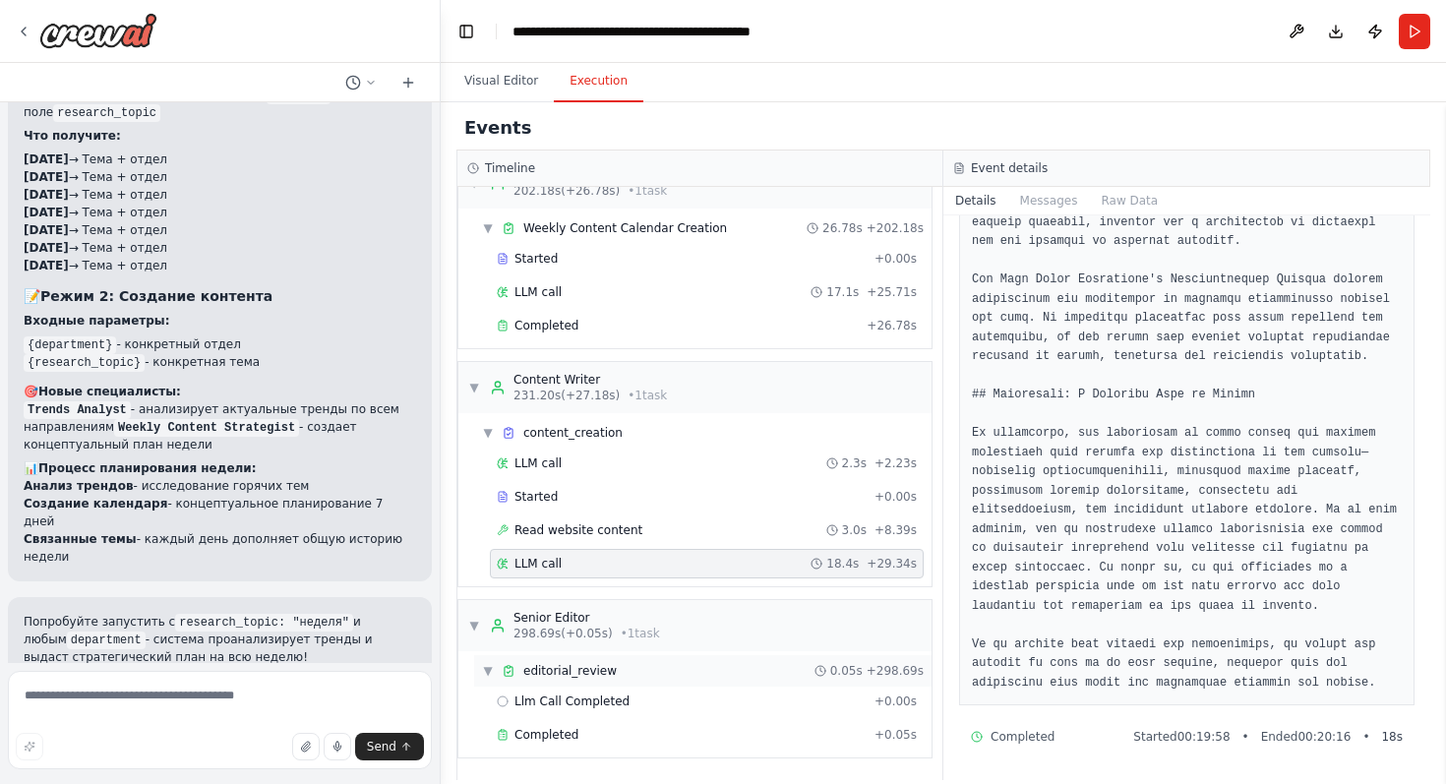
click at [658, 672] on div "▼ editorial_review 0.05s + 298.69s" at bounding box center [702, 670] width 457 height 31
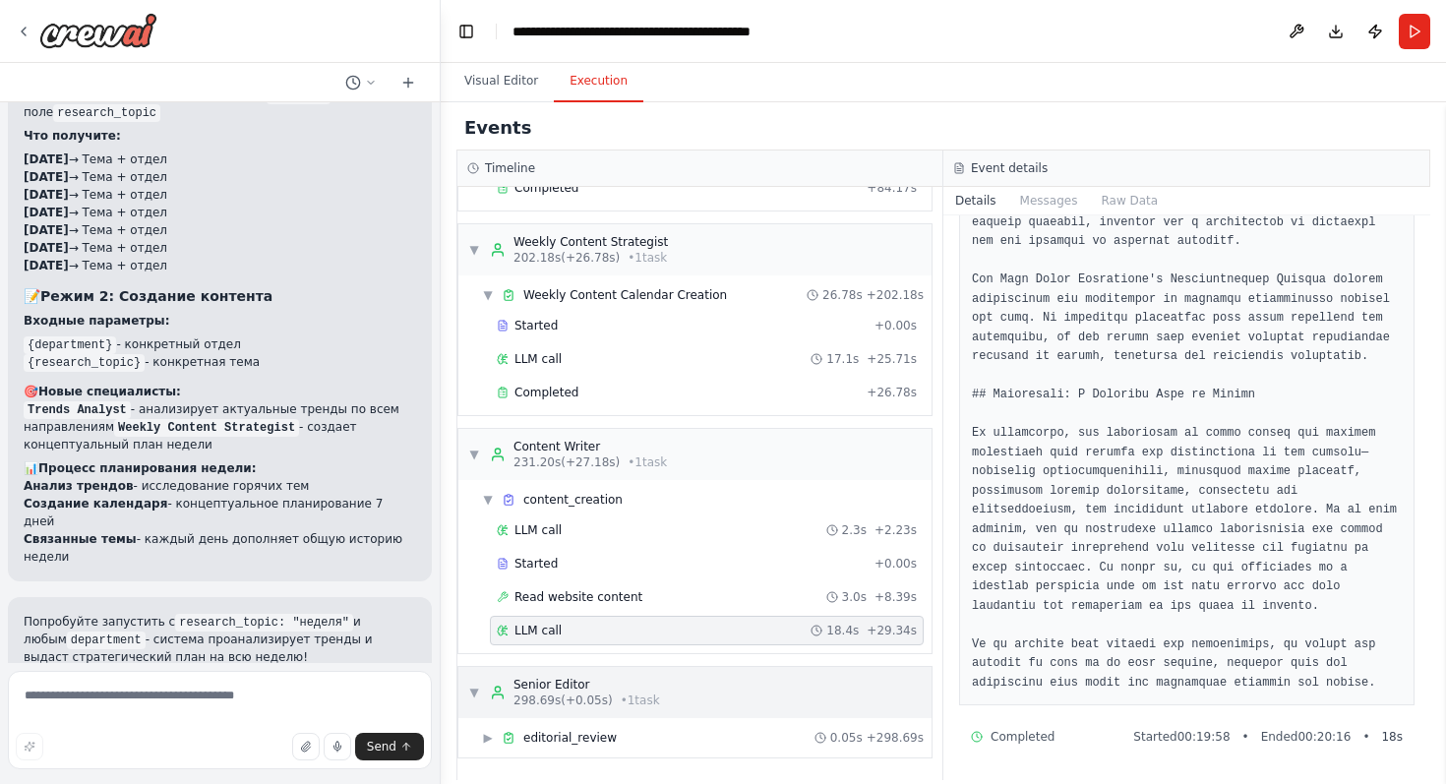
click at [640, 690] on div "Senior Editor" at bounding box center [586, 685] width 147 height 16
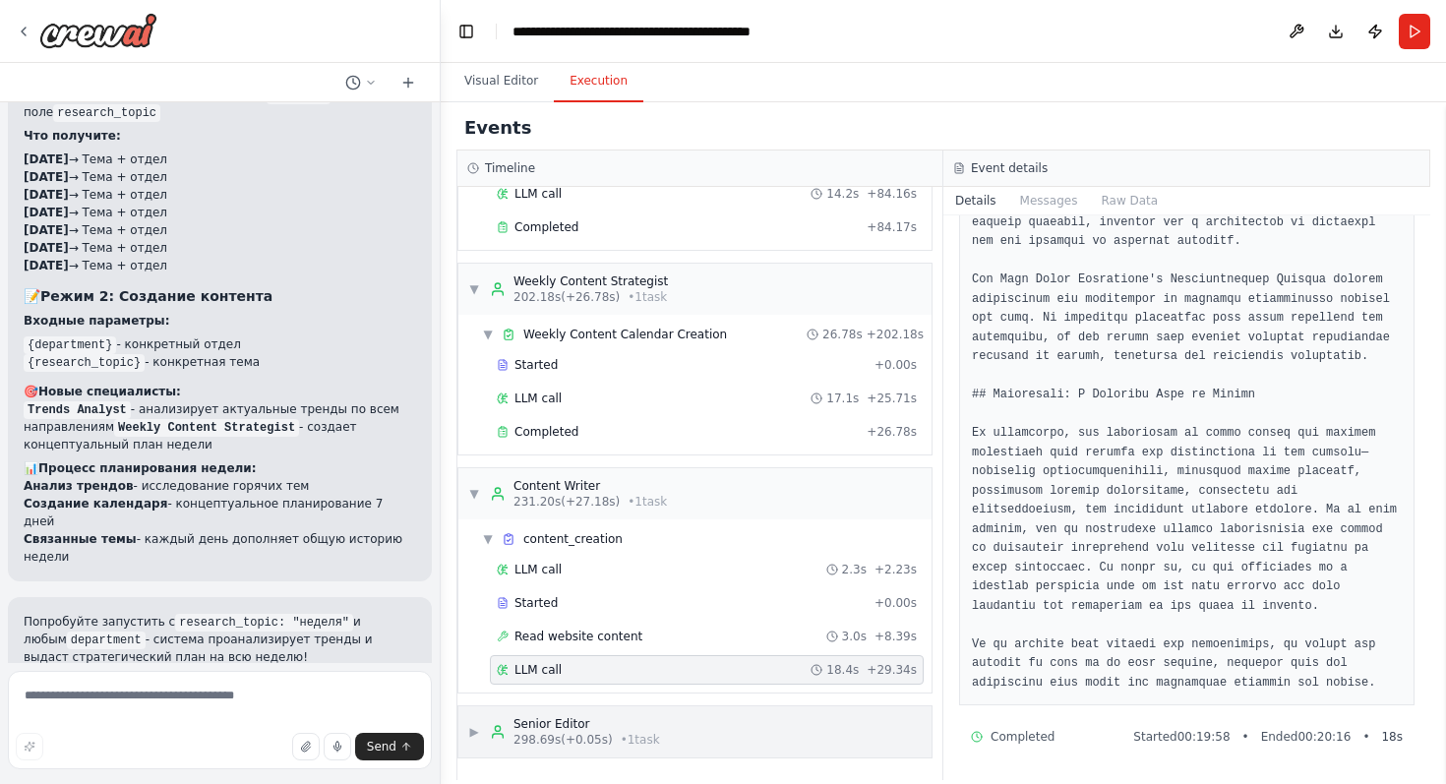
scroll to position [1551, 0]
click at [597, 735] on span "298.69s (+0.05s)" at bounding box center [562, 740] width 99 height 16
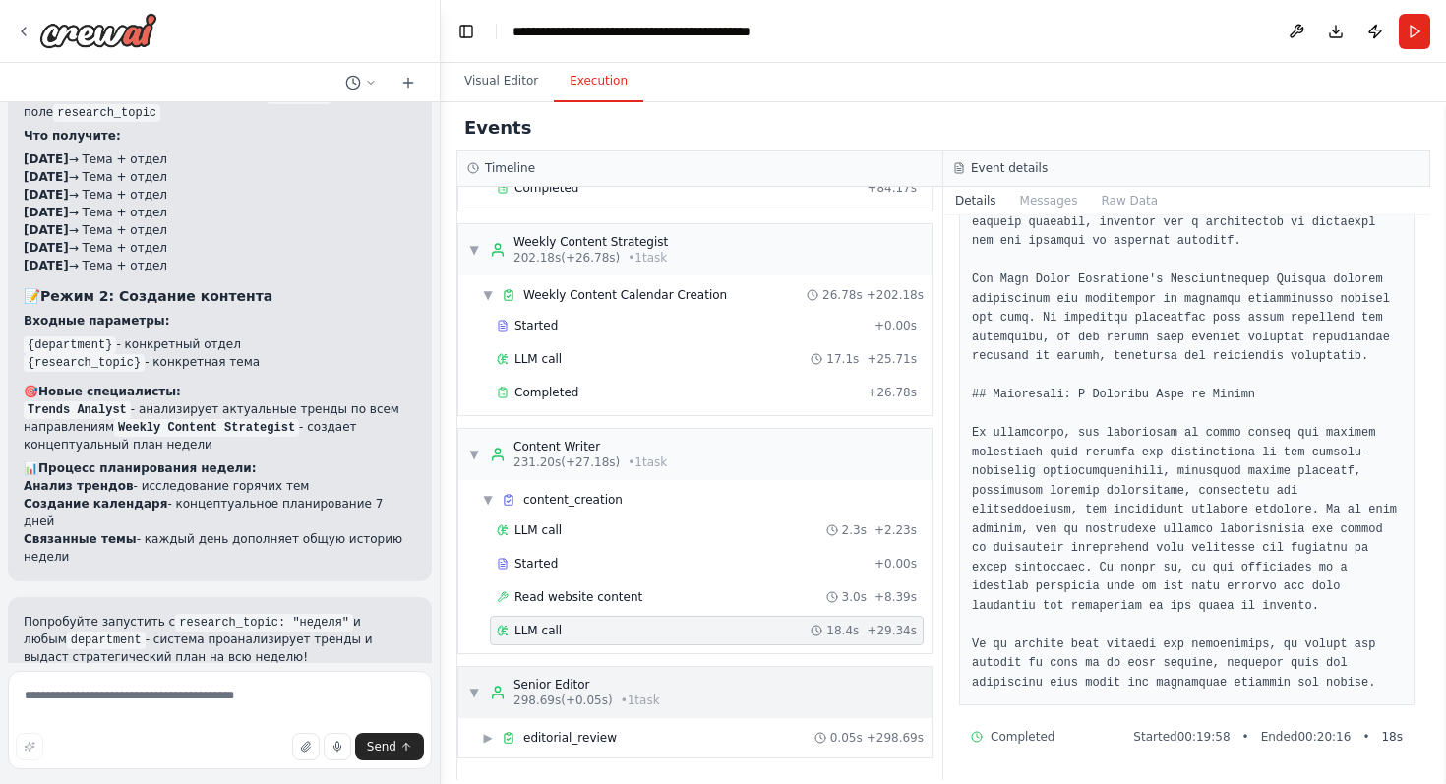
click at [597, 735] on span "editorial_review" at bounding box center [569, 738] width 93 height 16
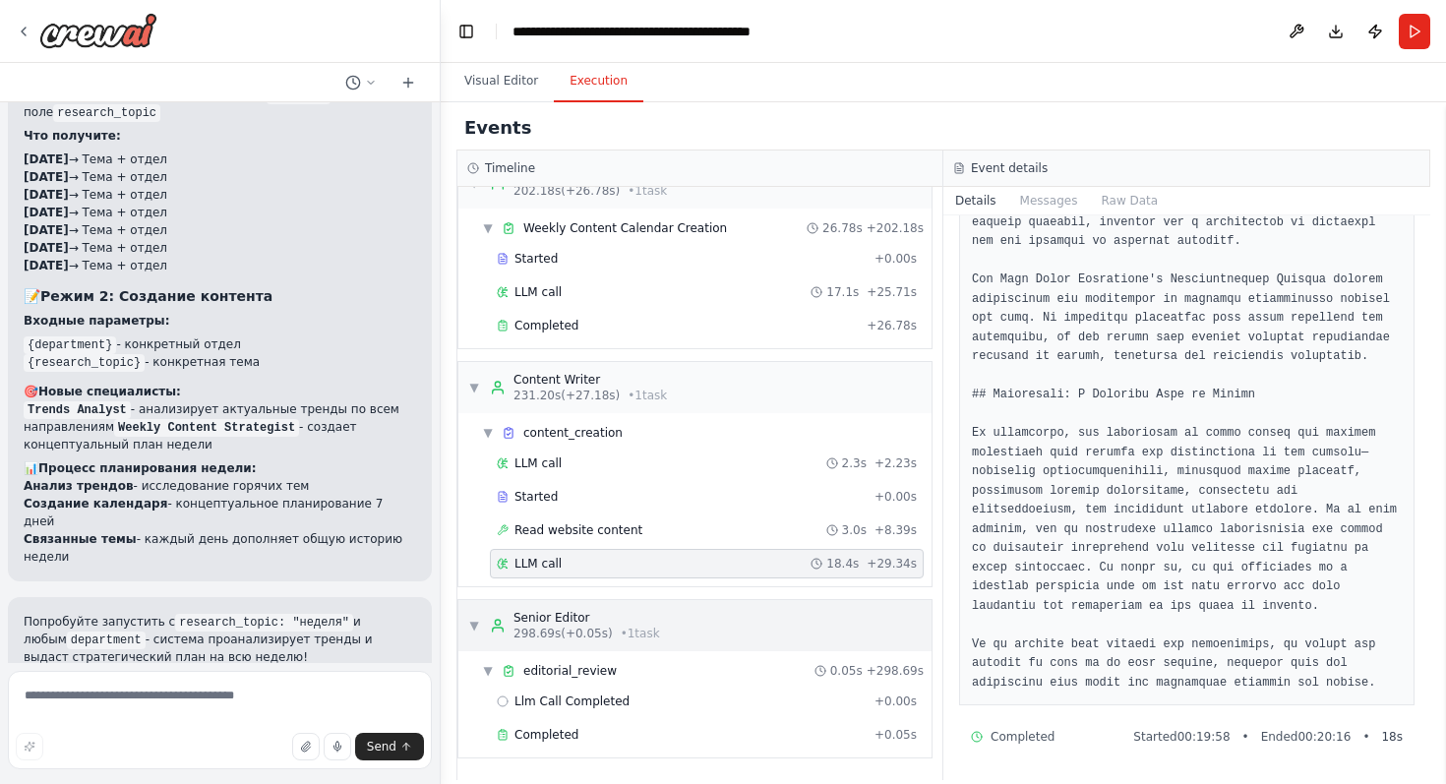
click at [597, 735] on div "Completed" at bounding box center [682, 735] width 370 height 16
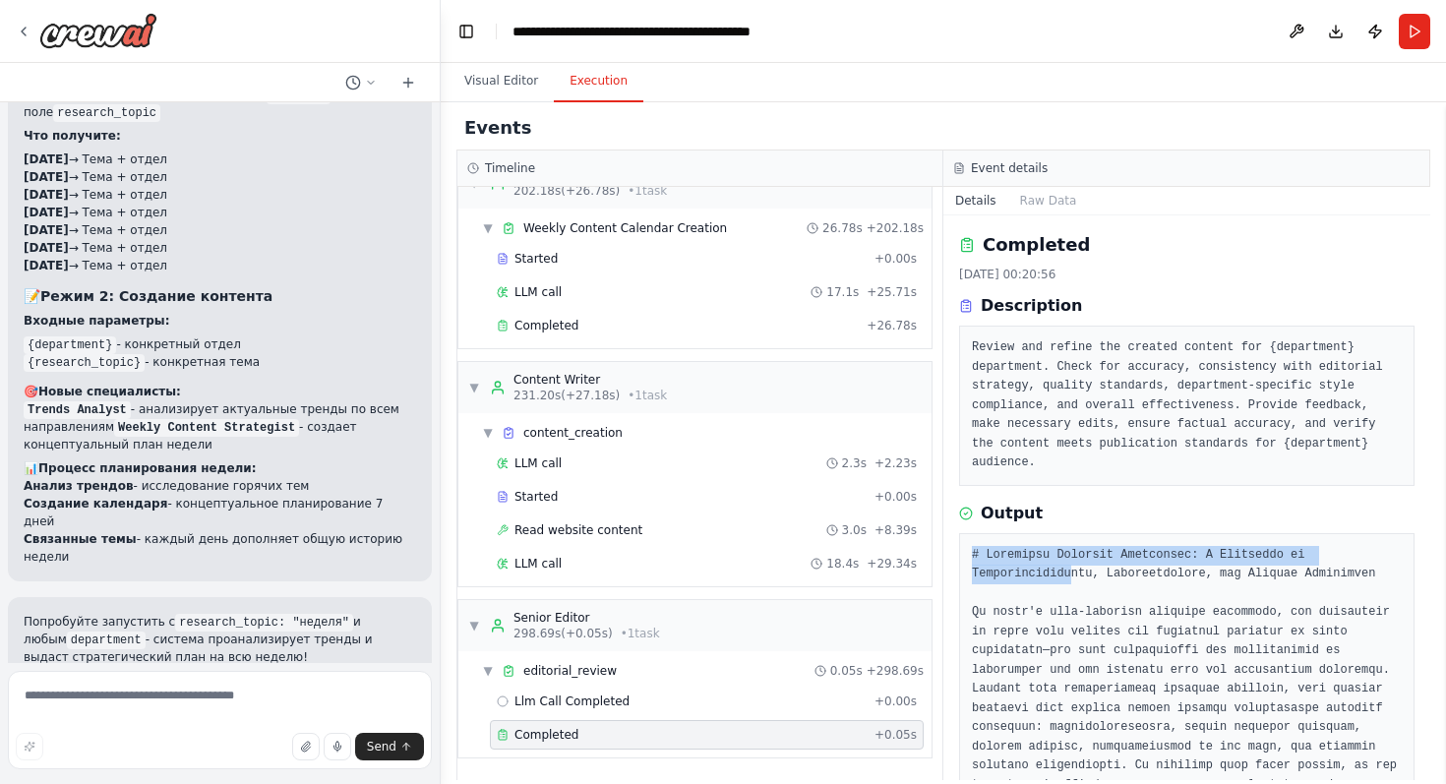
drag, startPoint x: 967, startPoint y: 552, endPoint x: 1070, endPoint y: 574, distance: 105.7
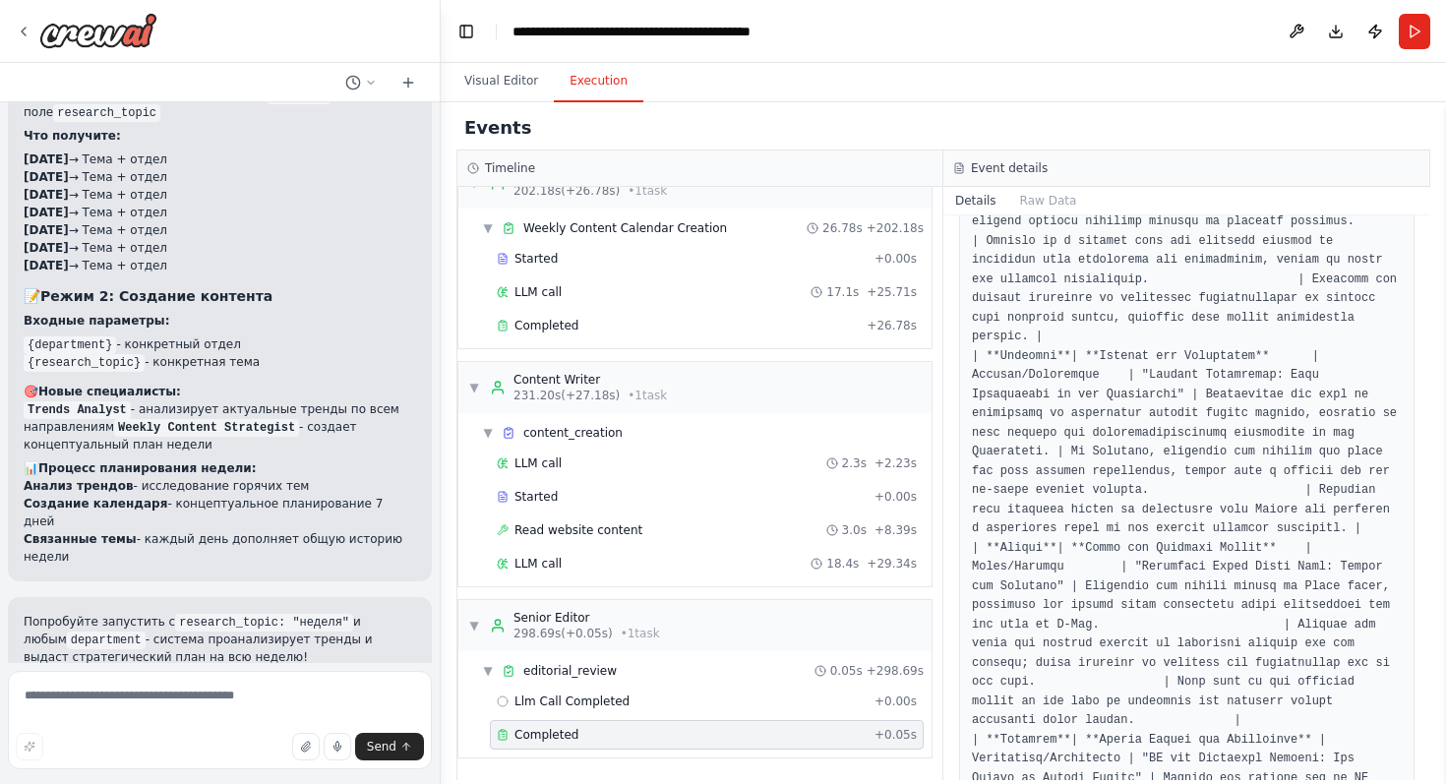
scroll to position [3972, 0]
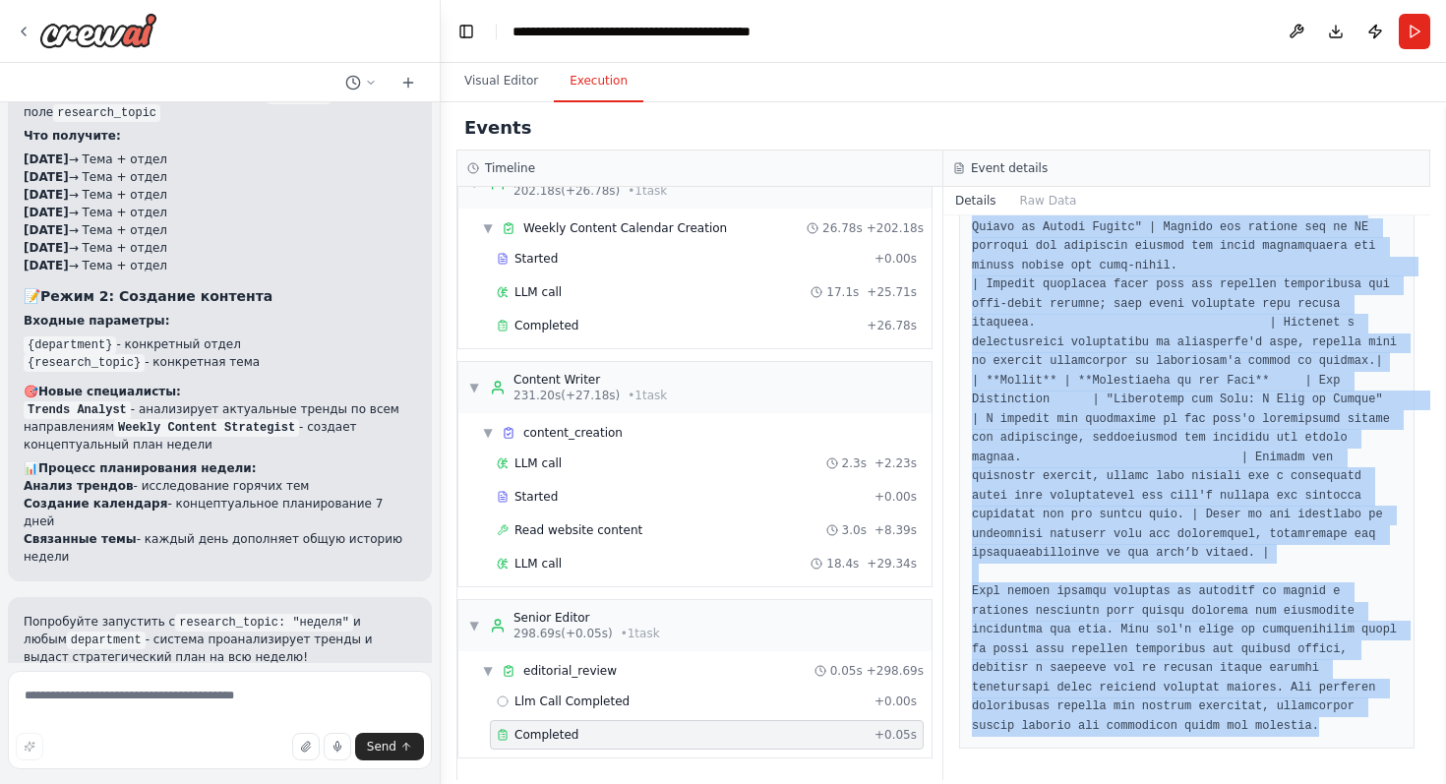
copy pre "# Embracing Cultural Complexity: A Narrative on Intersectionality, Sustainabili…"
click at [500, 86] on button "Visual Editor" at bounding box center [501, 81] width 105 height 41
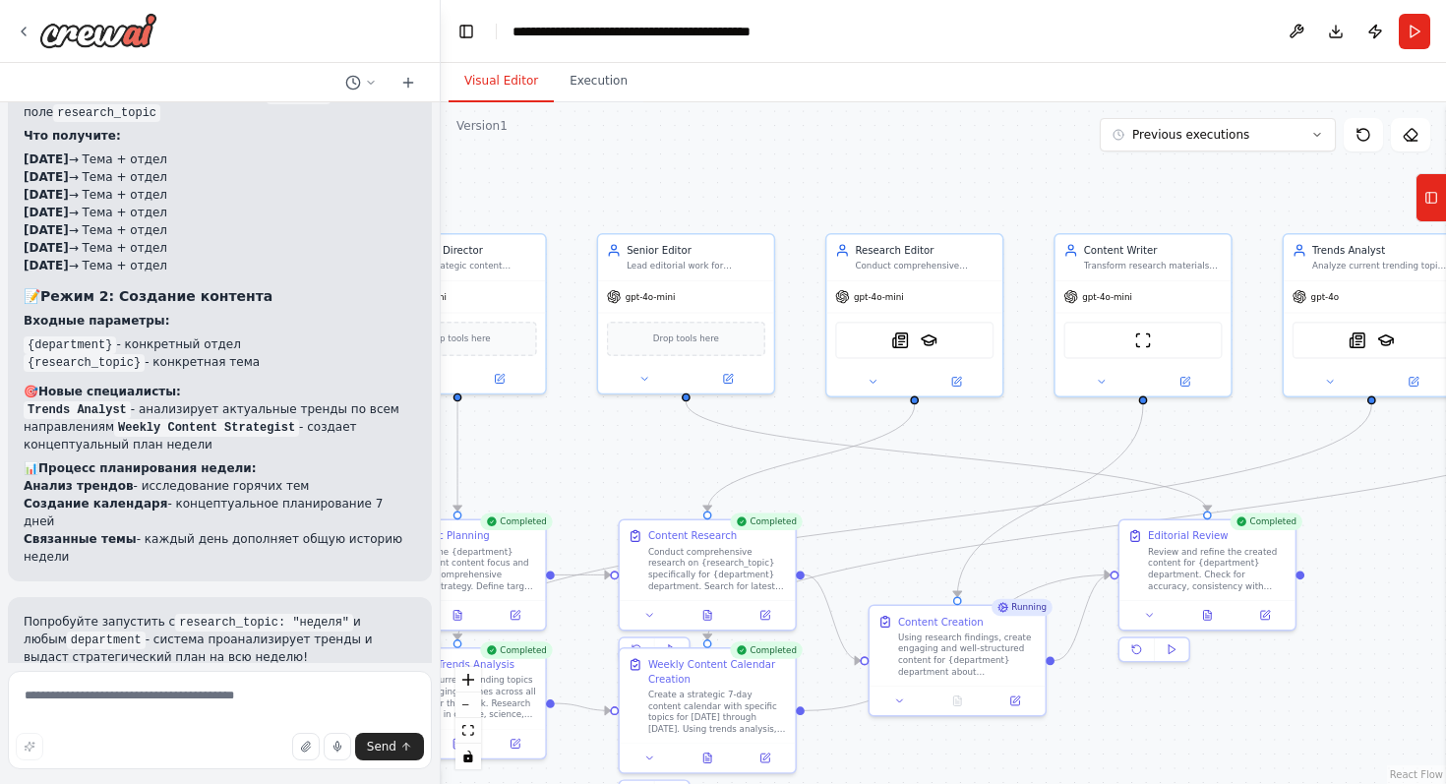
drag, startPoint x: 961, startPoint y: 330, endPoint x: 713, endPoint y: 469, distance: 284.5
click at [713, 469] on div ".deletable-edge-delete-btn { width: 20px; height: 20px; border: 0px solid #ffff…" at bounding box center [943, 443] width 1005 height 682
click at [907, 308] on div "gpt-4o-mini" at bounding box center [914, 293] width 176 height 31
click at [907, 303] on div "gpt-4o-mini" at bounding box center [914, 293] width 176 height 31
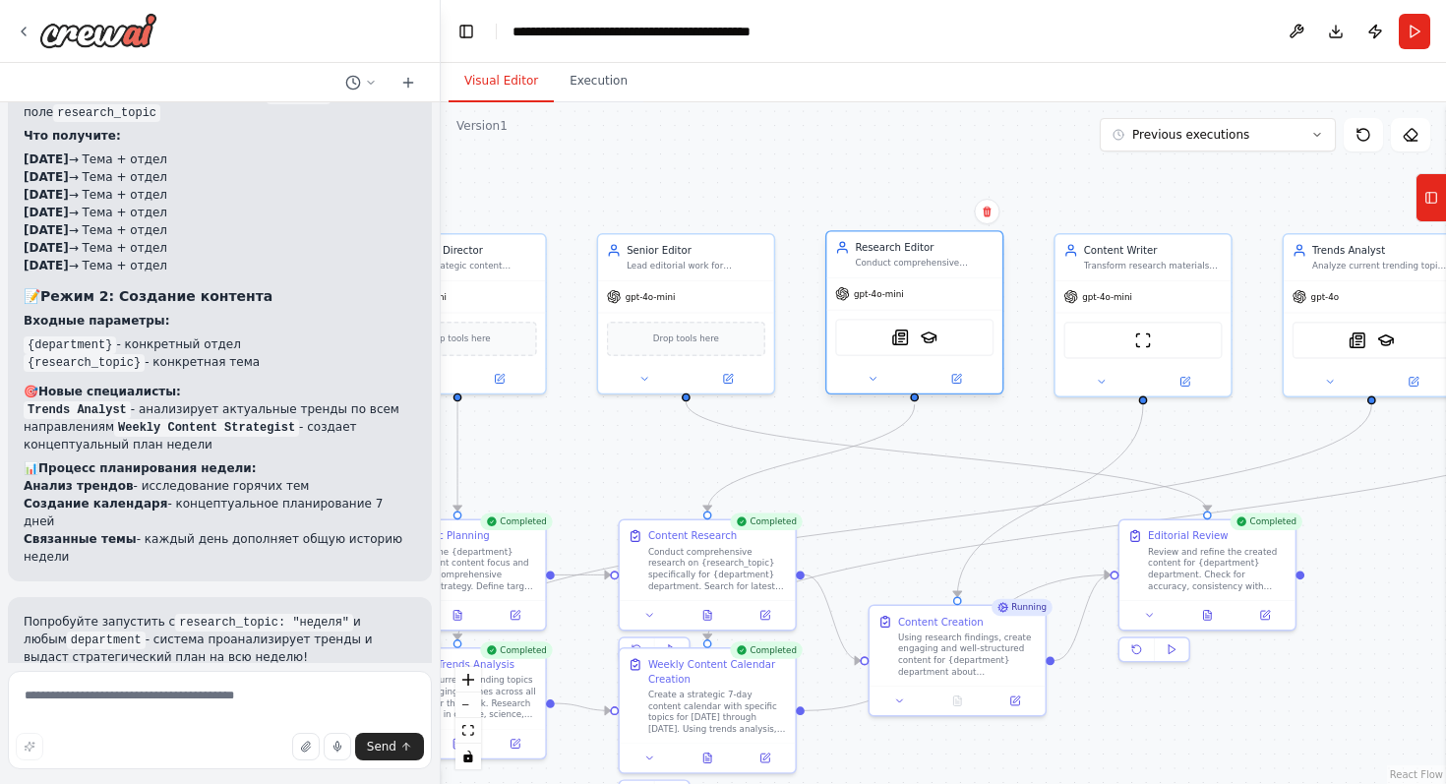
click at [891, 294] on span "gpt-4o-mini" at bounding box center [879, 294] width 50 height 12
click at [954, 376] on icon at bounding box center [956, 379] width 9 height 9
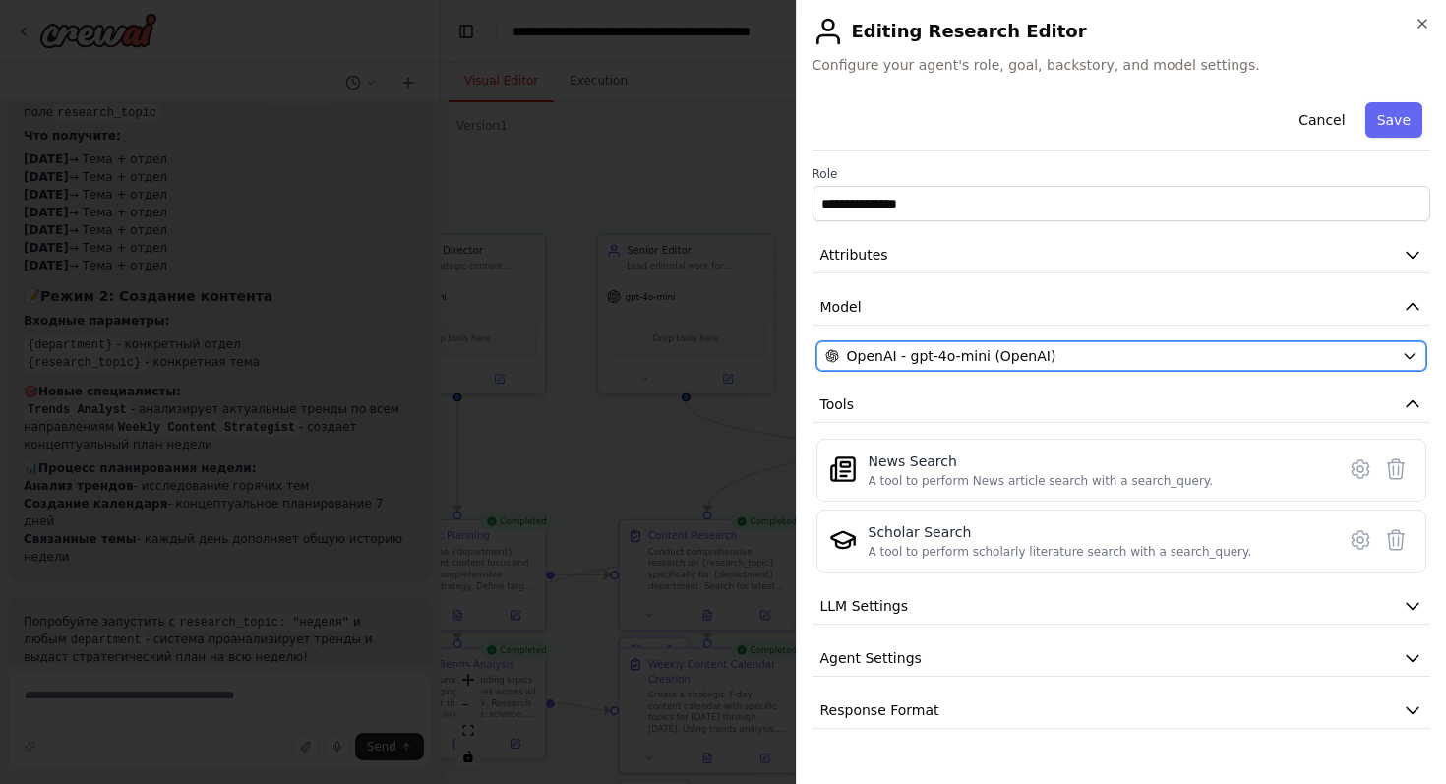
click at [976, 357] on span "OpenAI - gpt-4o-mini (OpenAI)" at bounding box center [952, 356] width 210 height 20
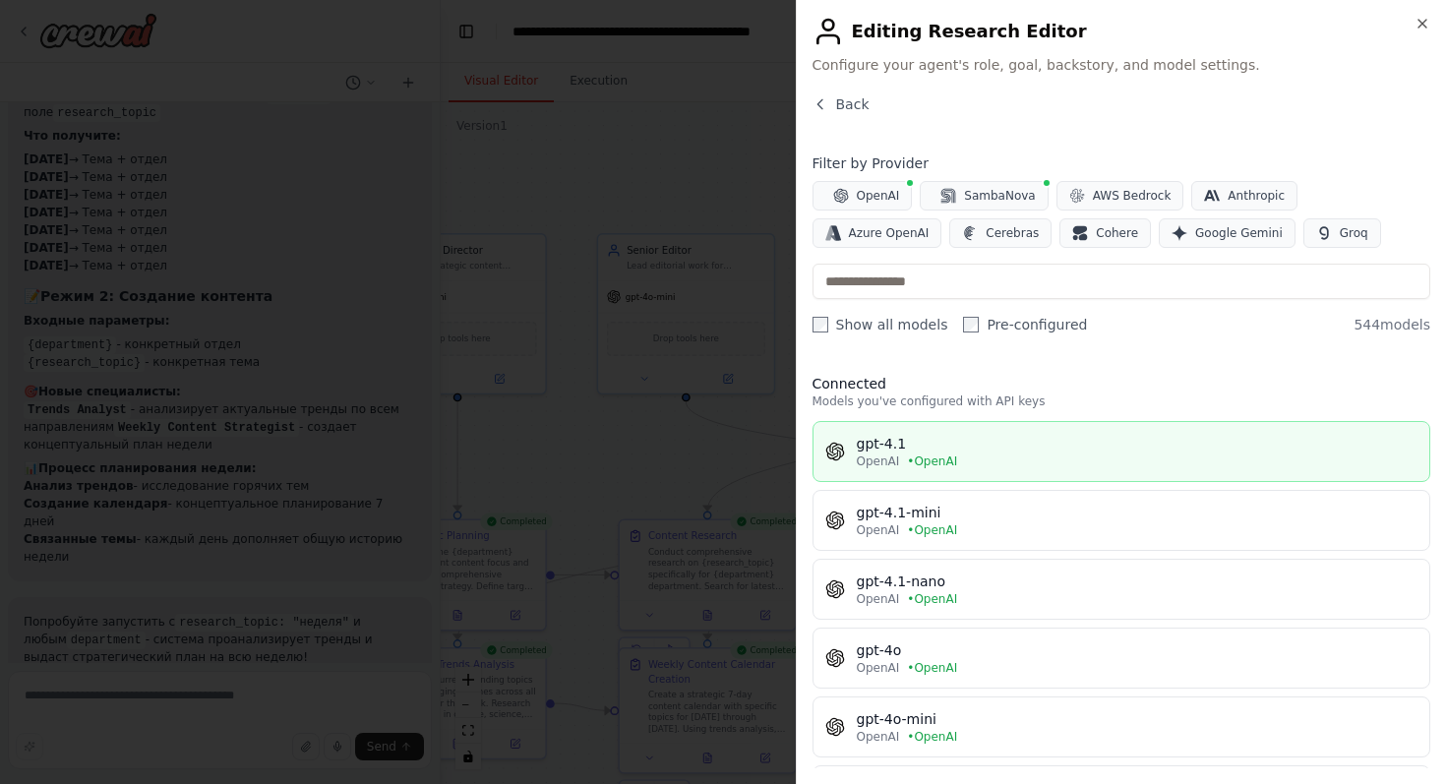
scroll to position [47, 0]
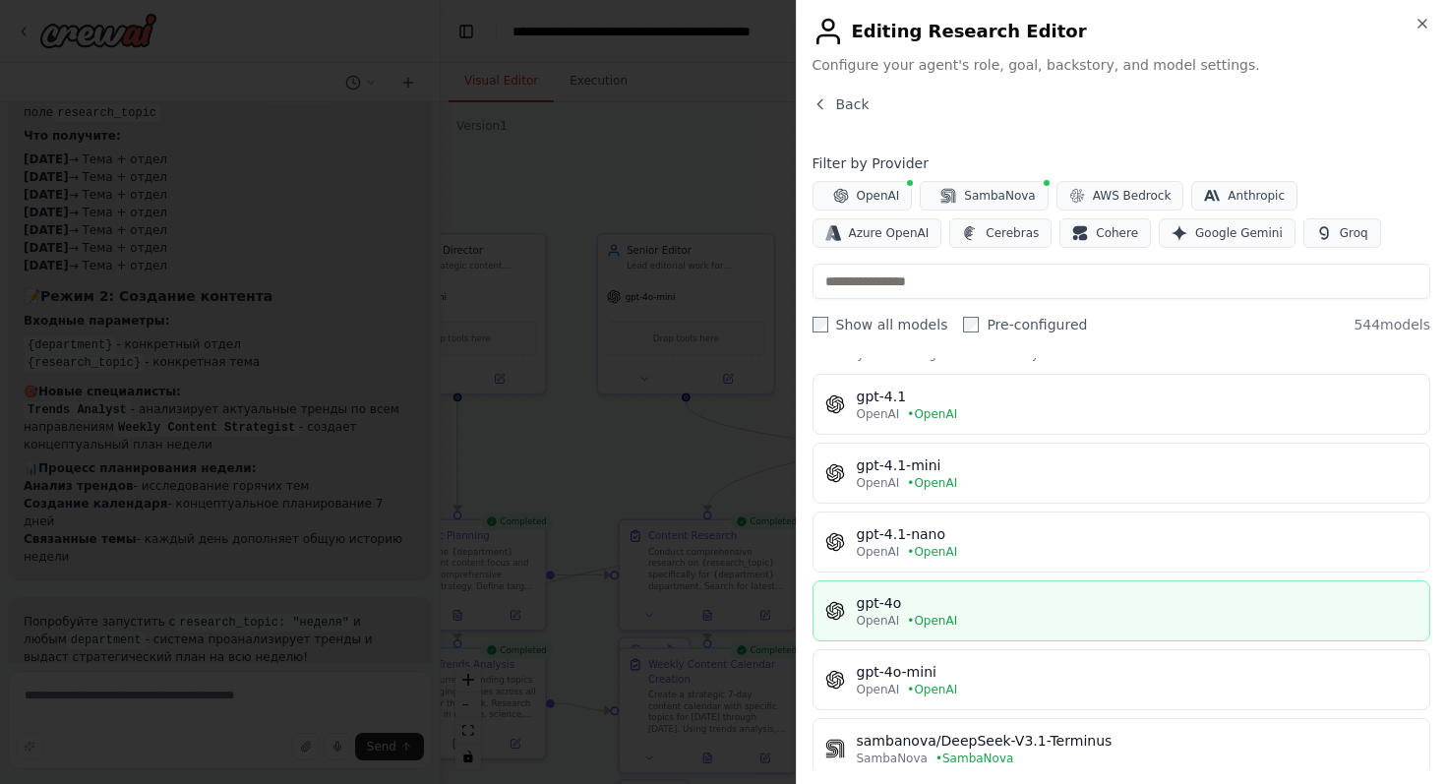
click at [991, 593] on div "gpt-4o" at bounding box center [1138, 603] width 562 height 20
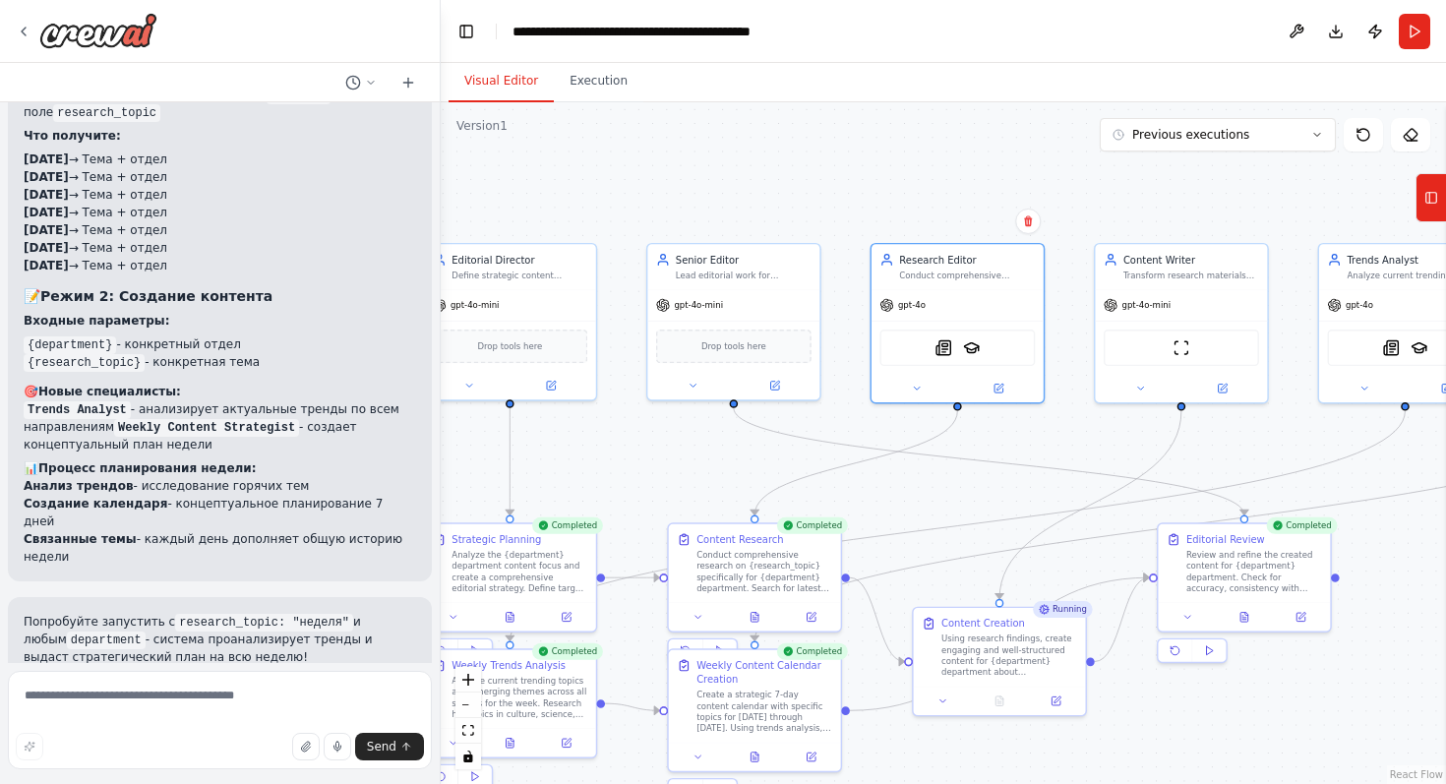
drag, startPoint x: 654, startPoint y: 203, endPoint x: 768, endPoint y: 218, distance: 115.2
click at [768, 218] on div ".deletable-edge-delete-btn { width: 20px; height: 20px; border: 0px solid #ffff…" at bounding box center [943, 443] width 1005 height 682
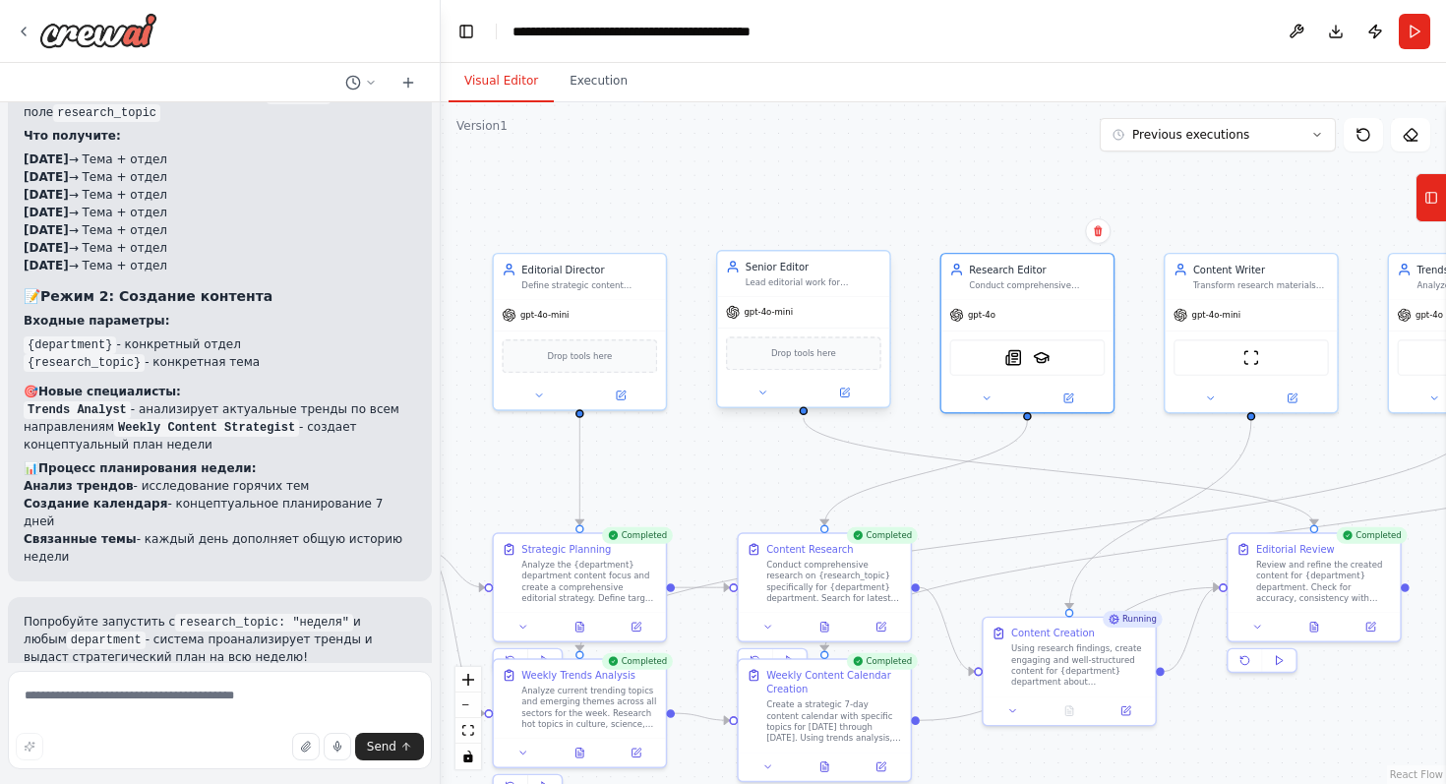
click at [779, 304] on div "gpt-4o-mini" at bounding box center [803, 312] width 172 height 30
click at [784, 318] on div "gpt-4o-mini" at bounding box center [759, 312] width 67 height 14
click at [852, 391] on button at bounding box center [844, 393] width 79 height 17
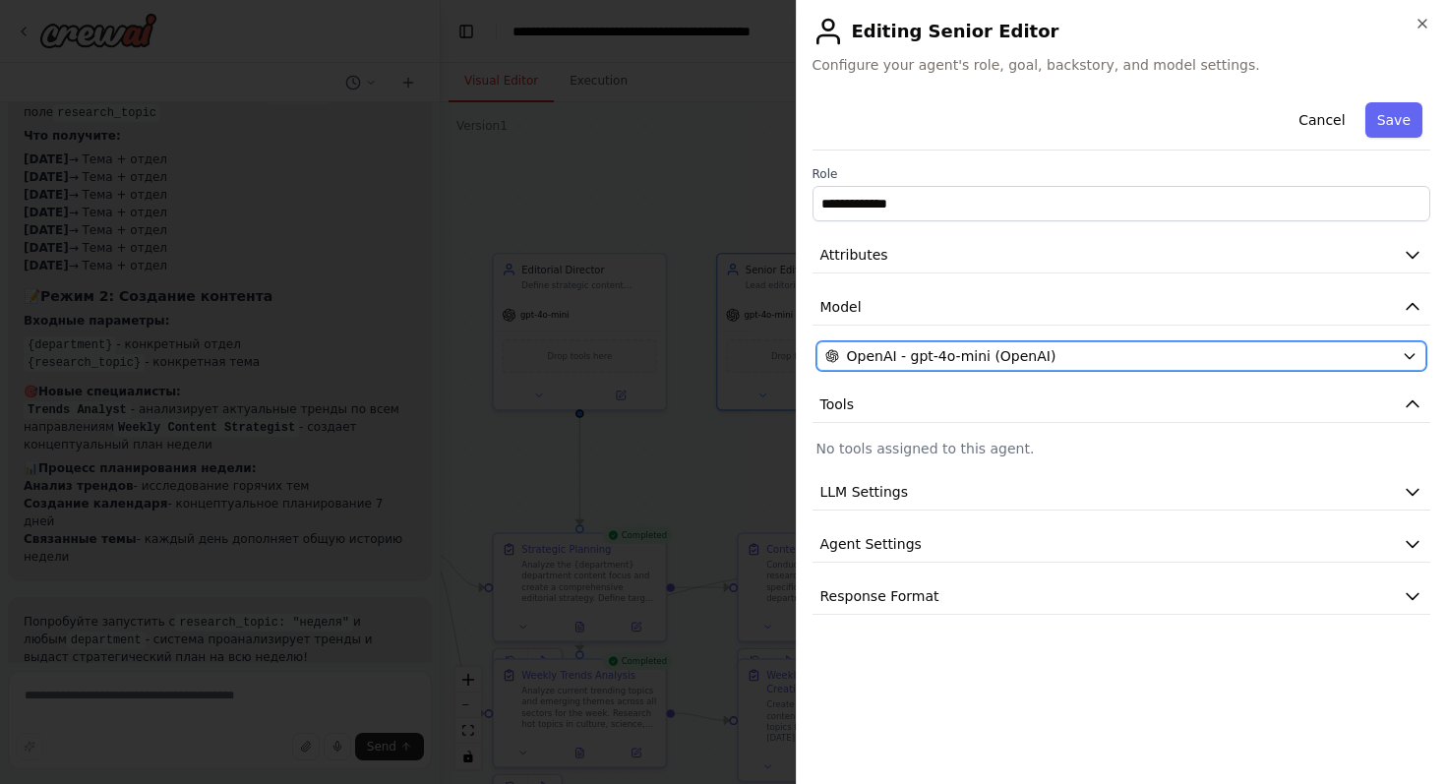
click at [922, 350] on span "OpenAI - gpt-4o-mini (OpenAI)" at bounding box center [952, 356] width 210 height 20
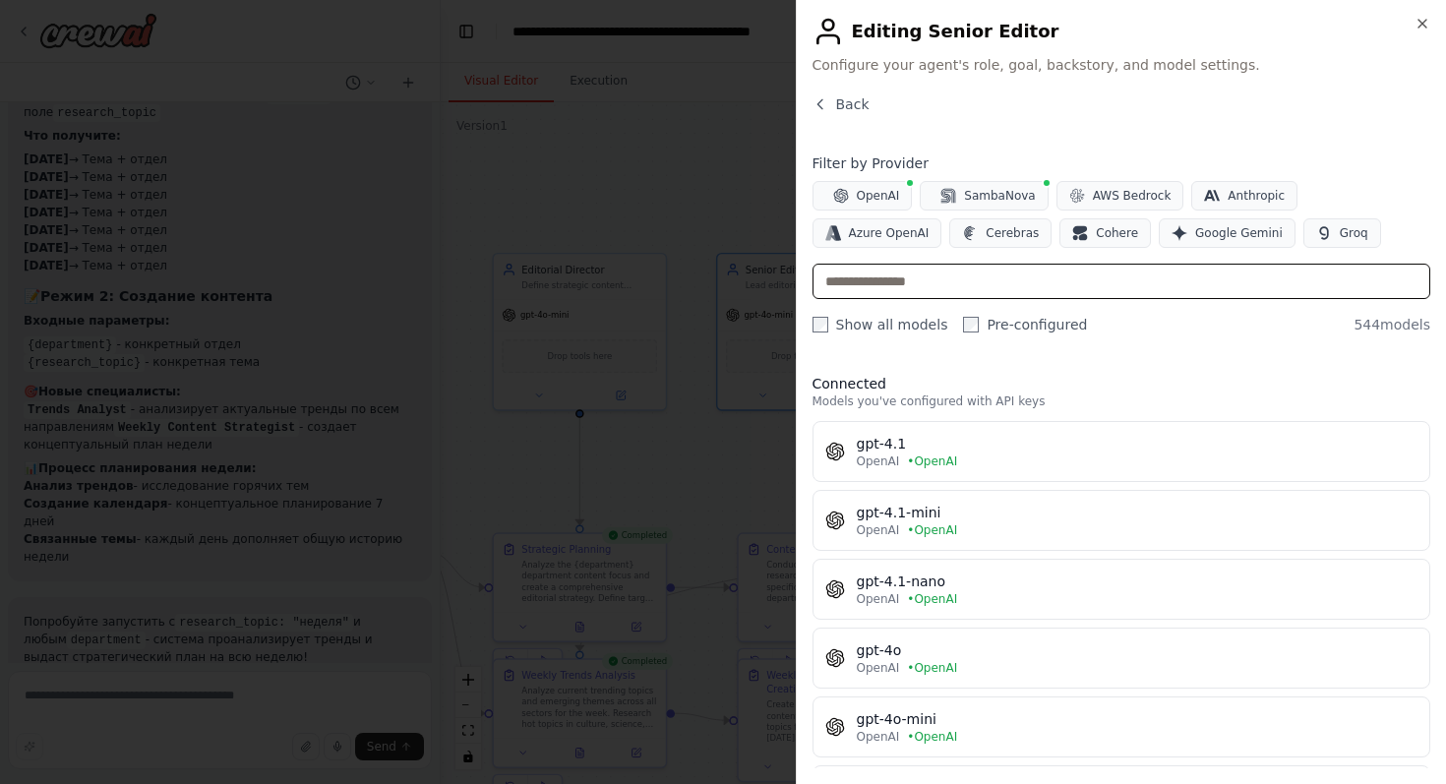
click at [1045, 271] on input "text" at bounding box center [1122, 281] width 619 height 35
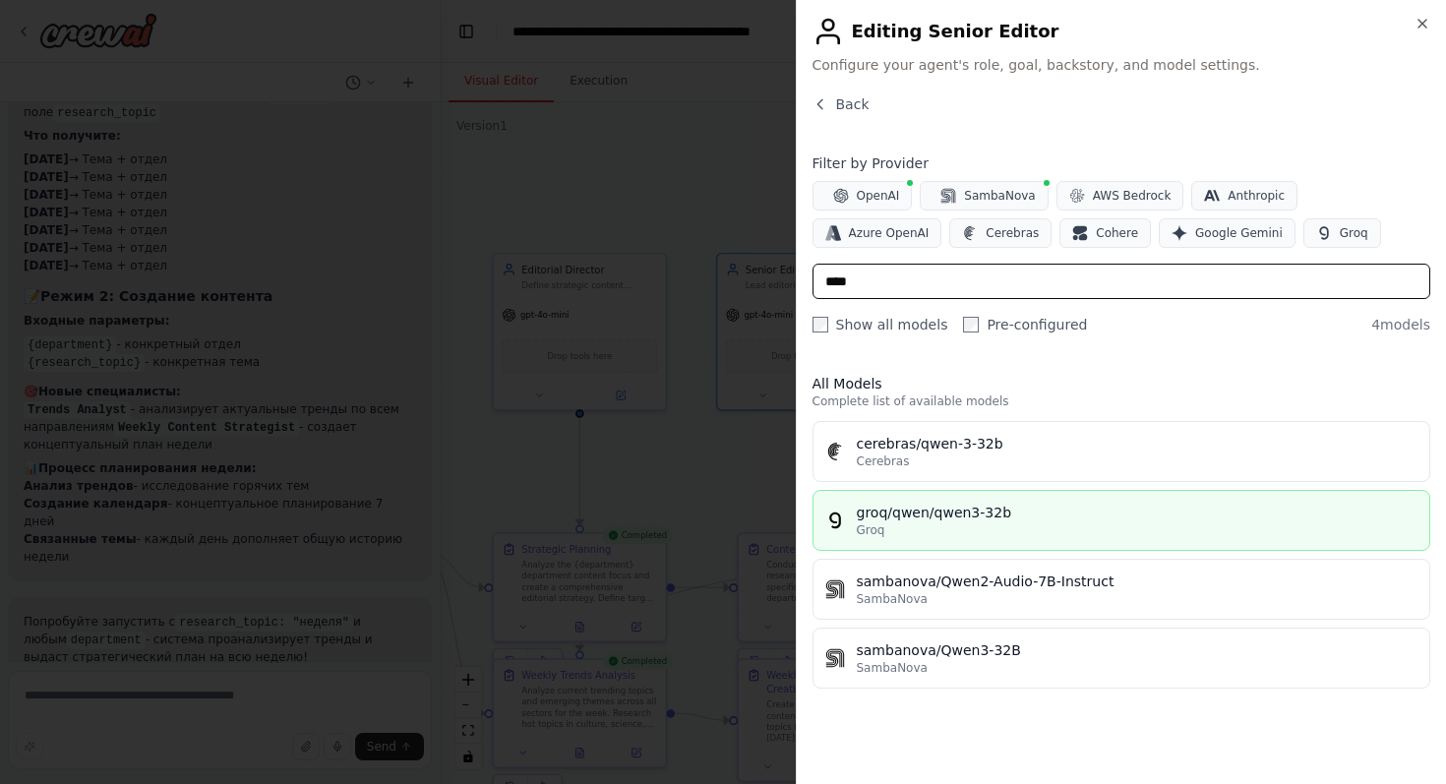
type input "****"
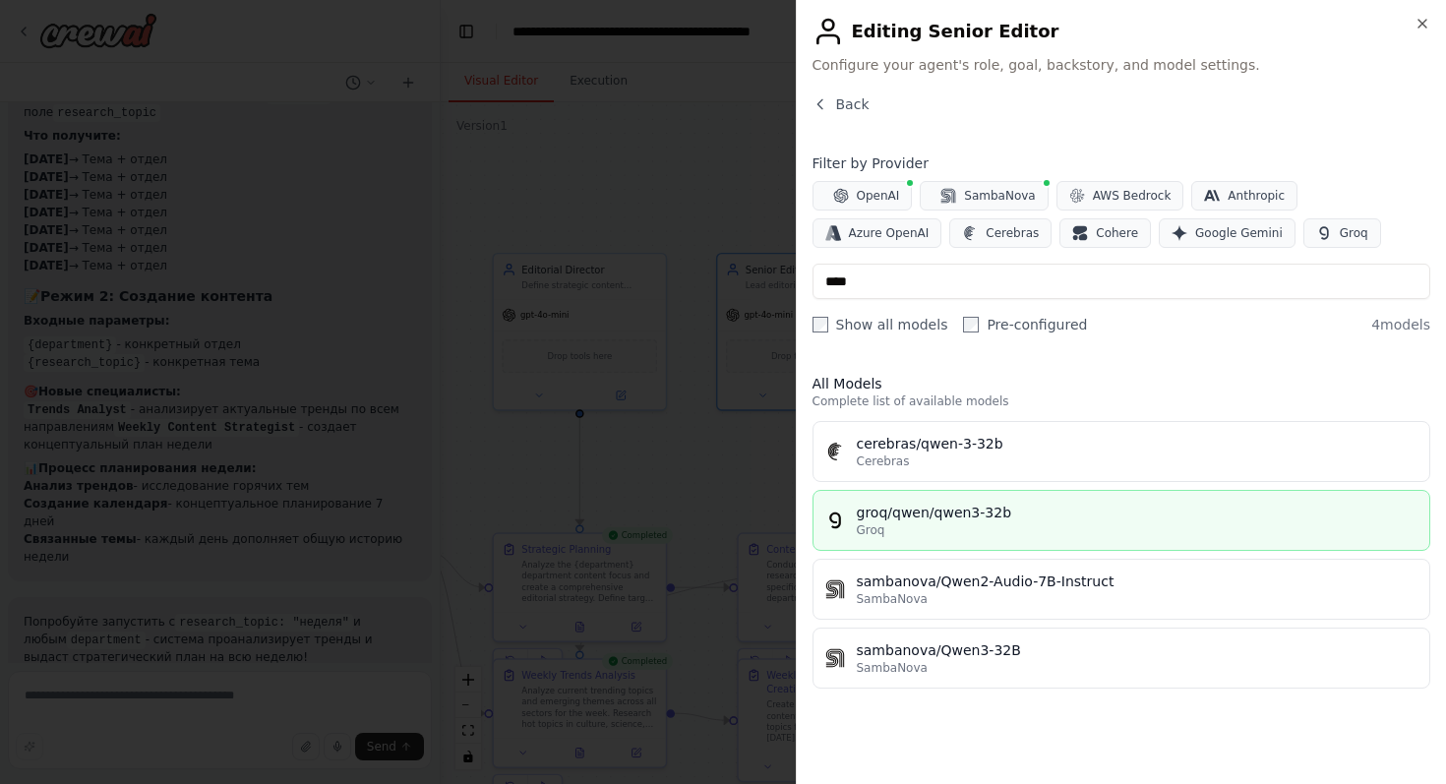
click at [1067, 509] on div "groq/qwen/qwen3-32b" at bounding box center [1138, 513] width 562 height 20
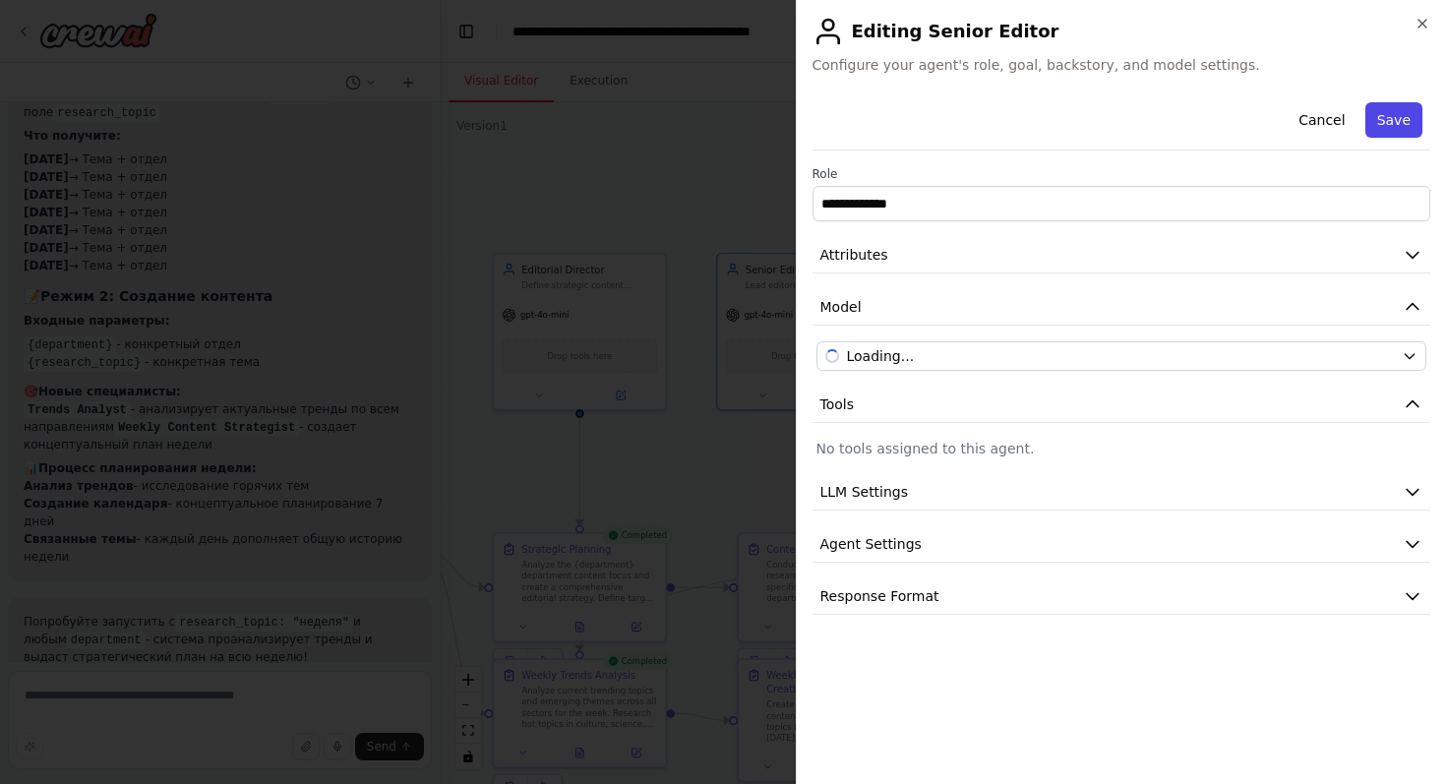
click at [1411, 120] on button "Save" at bounding box center [1393, 119] width 57 height 35
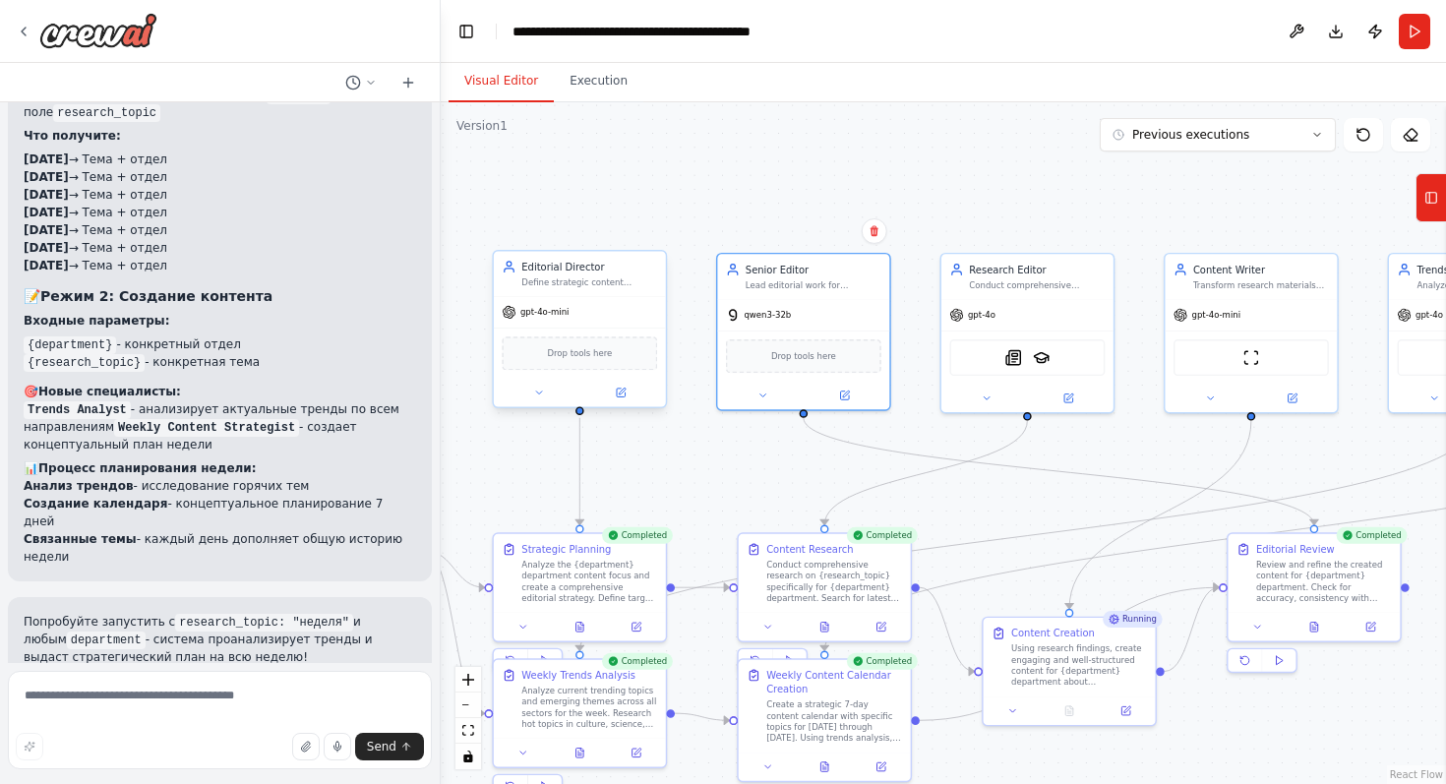
click at [538, 318] on div "gpt-4o-mini" at bounding box center [535, 312] width 67 height 14
click at [557, 318] on div "gpt-4o-mini" at bounding box center [535, 312] width 67 height 14
click at [629, 395] on button at bounding box center [620, 393] width 79 height 17
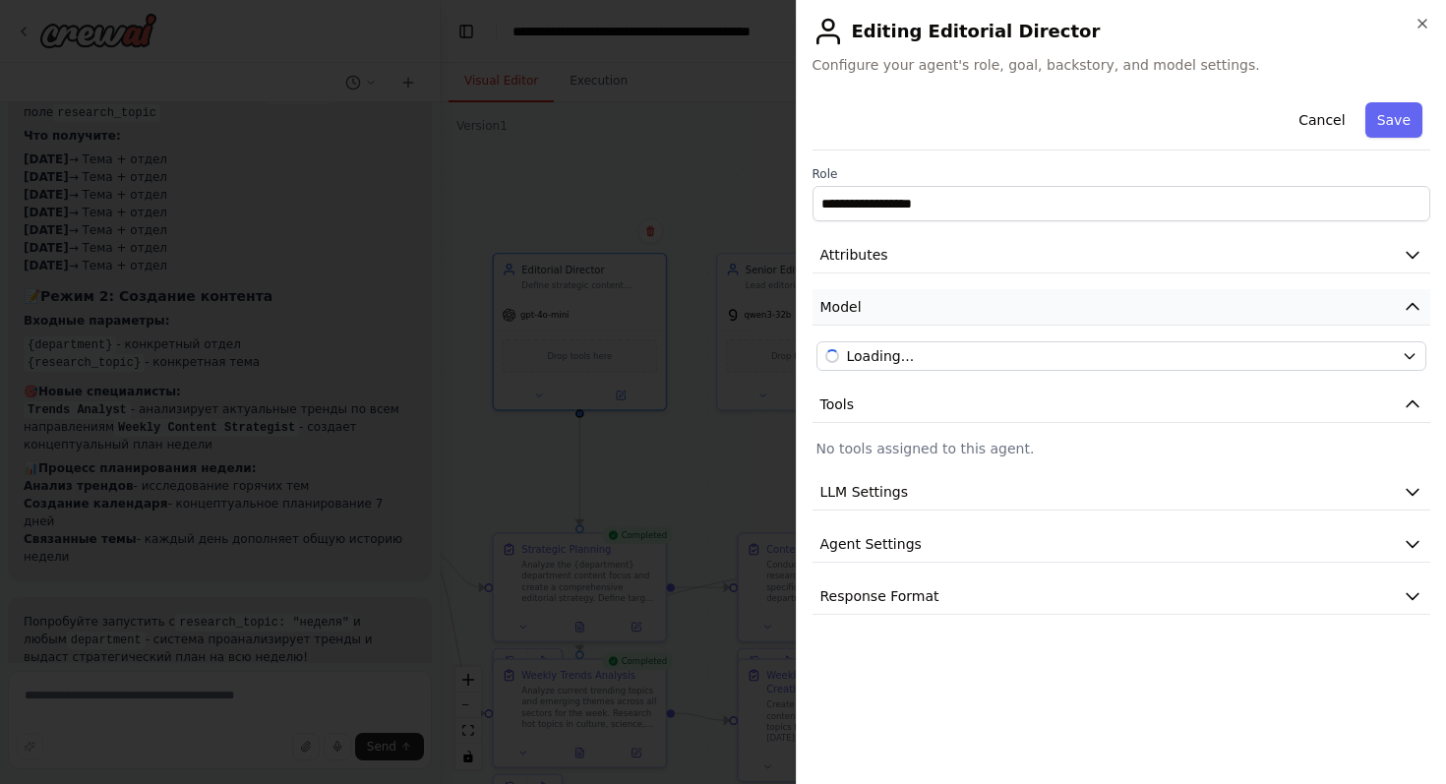
click at [910, 310] on button "Model" at bounding box center [1122, 307] width 619 height 36
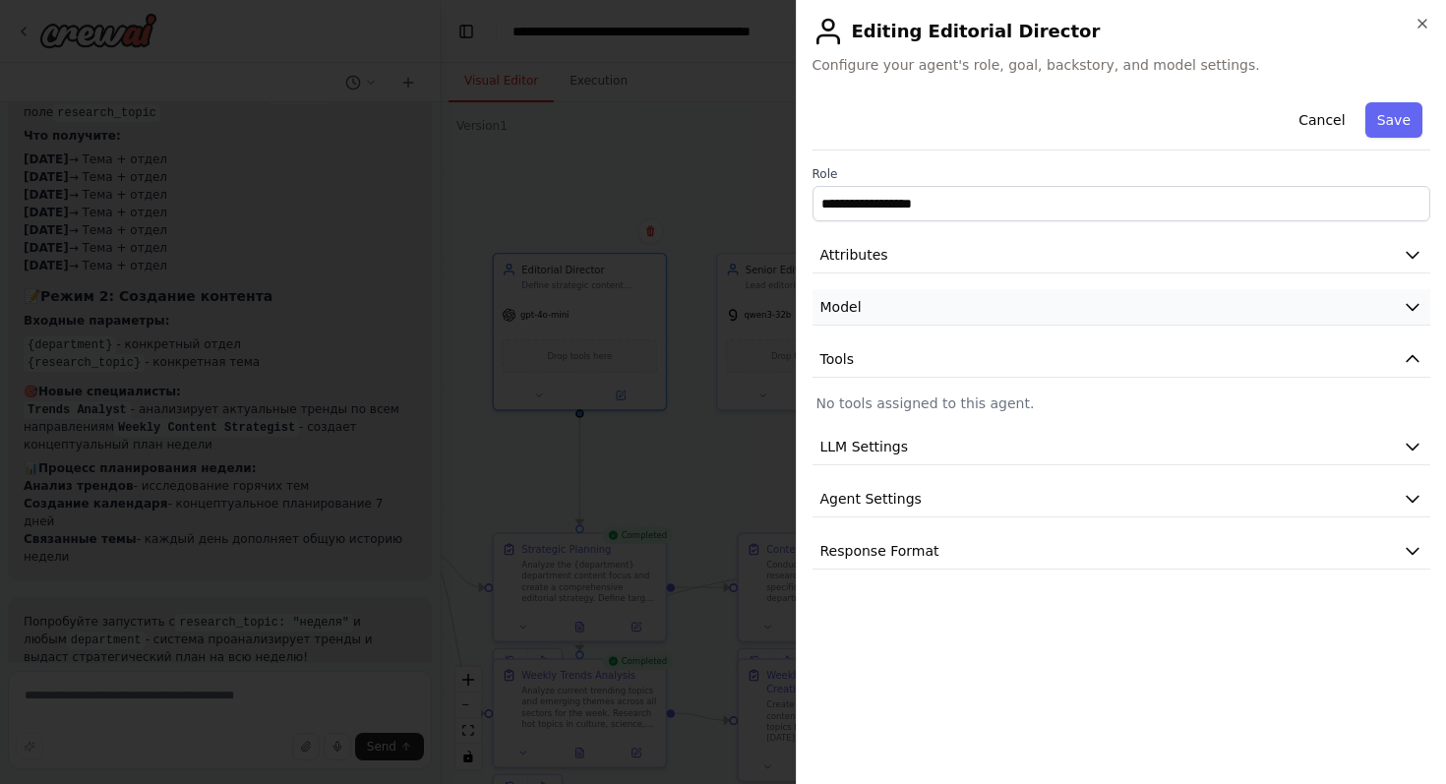
click at [910, 310] on button "Model" at bounding box center [1122, 307] width 619 height 36
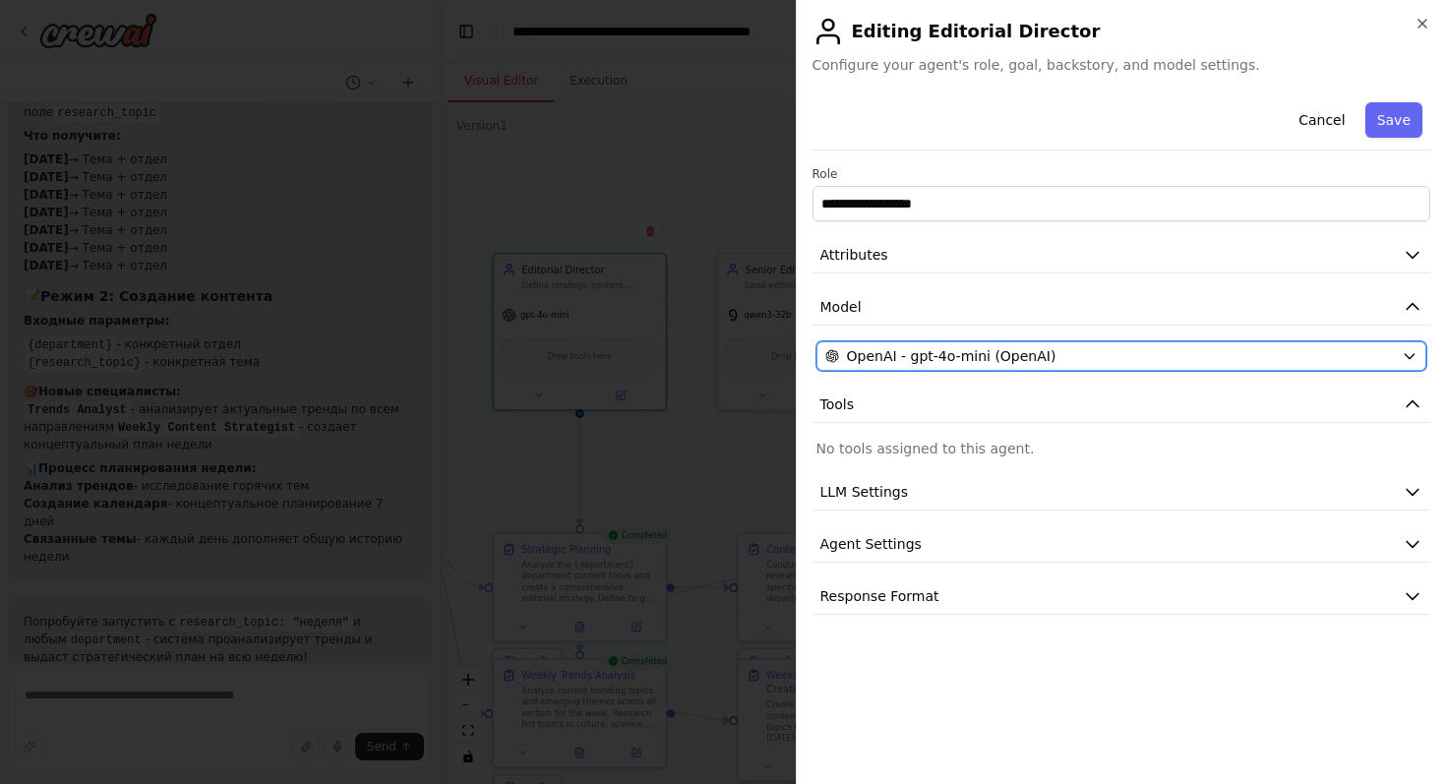
click at [938, 362] on span "OpenAI - gpt-4o-mini (OpenAI)" at bounding box center [952, 356] width 210 height 20
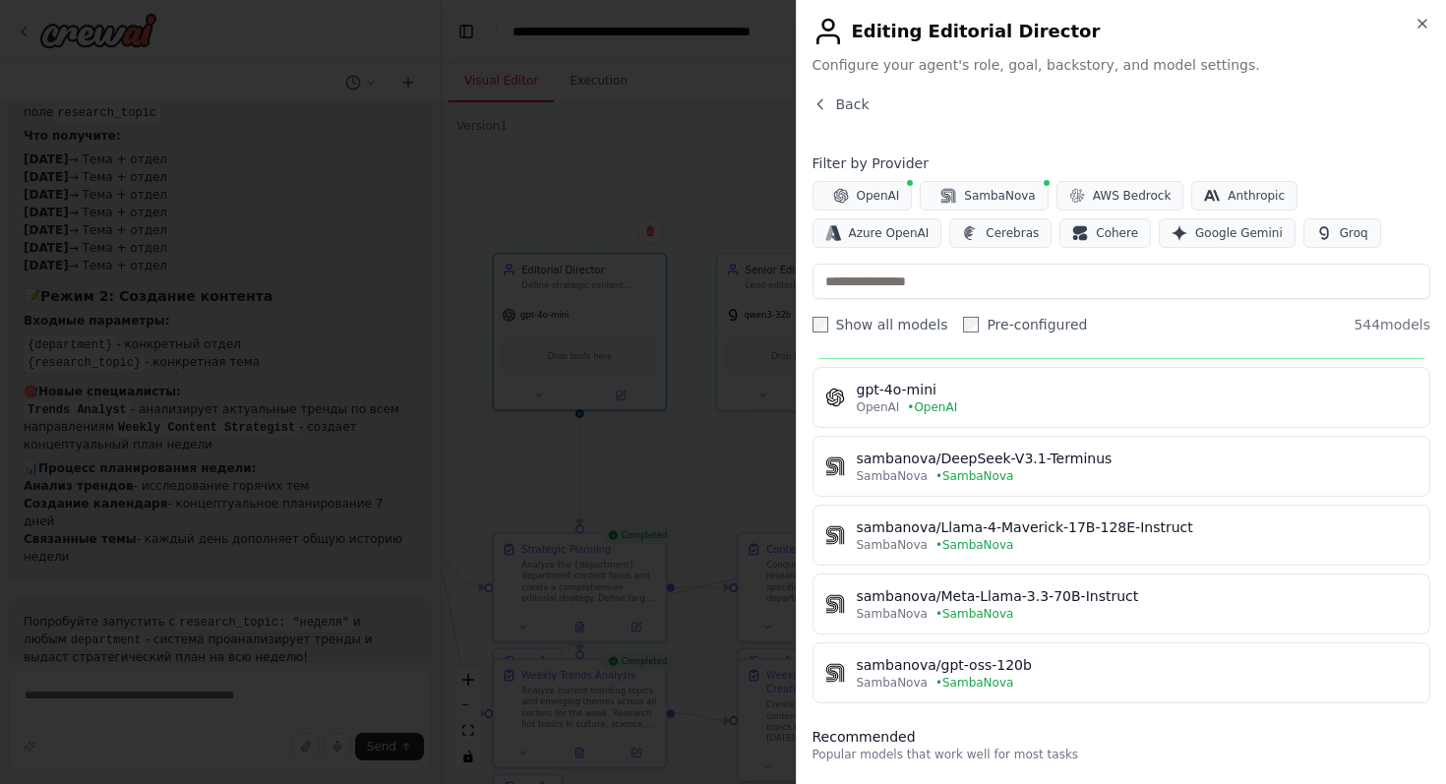
scroll to position [0, 0]
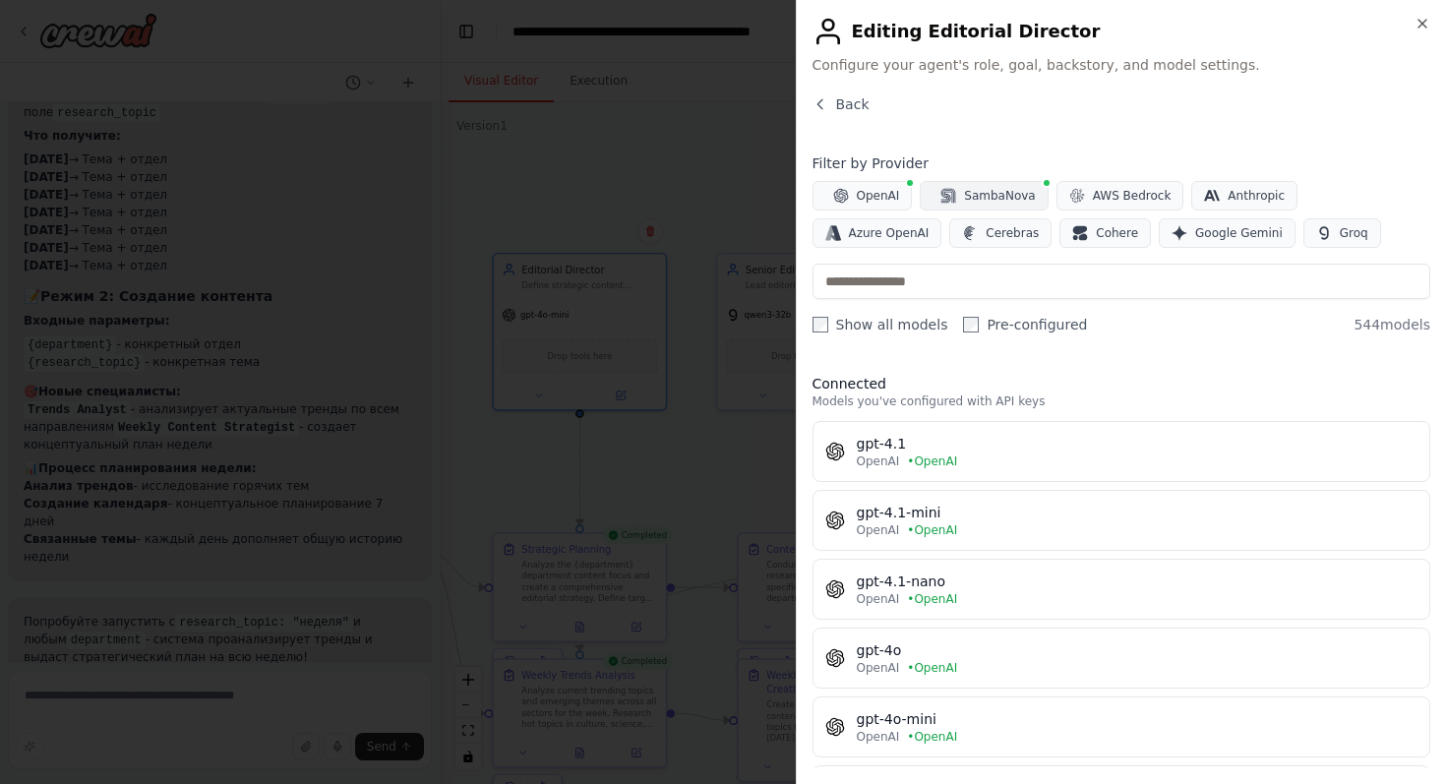
click at [929, 199] on button "SambaNova" at bounding box center [984, 196] width 128 height 30
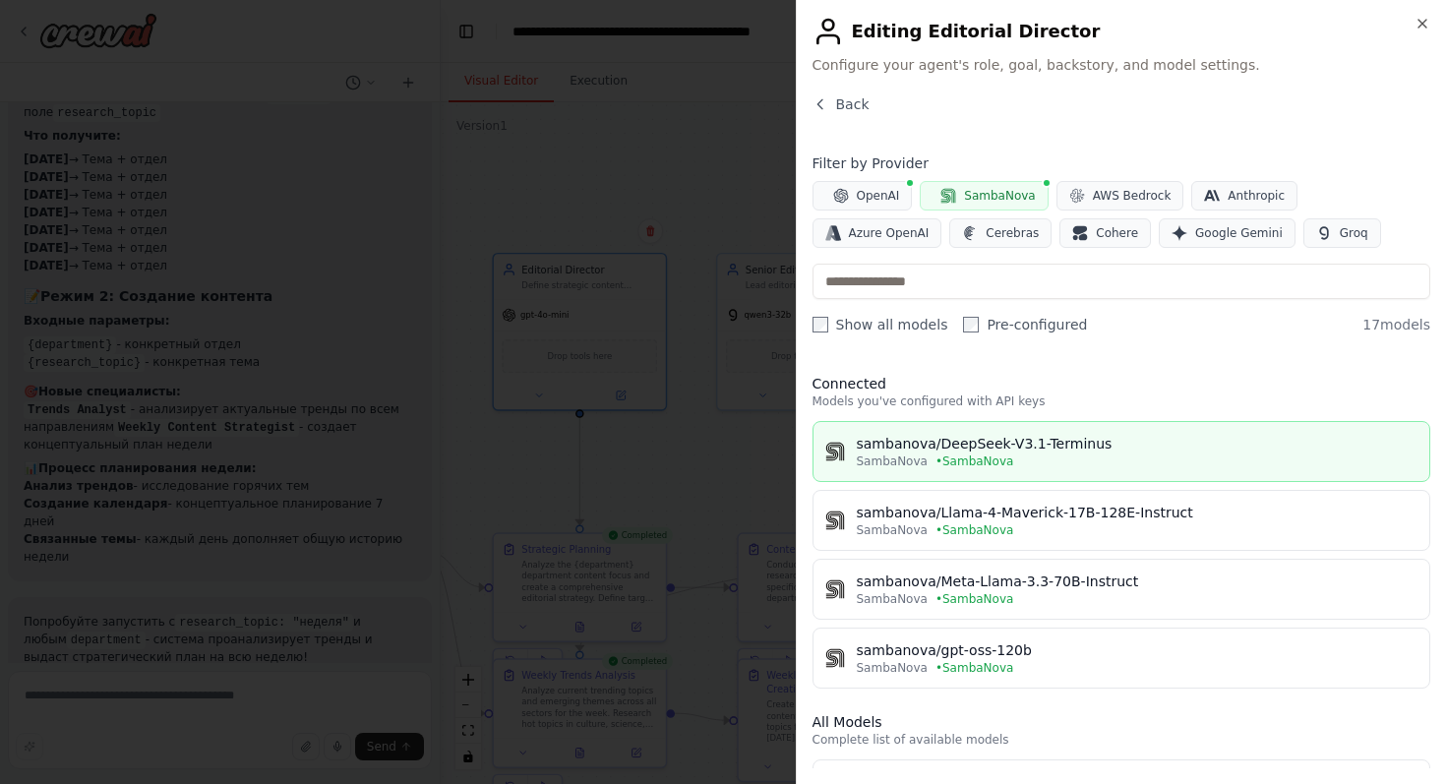
click at [1150, 448] on div "sambanova/DeepSeek-V3.1-Terminus" at bounding box center [1138, 444] width 562 height 20
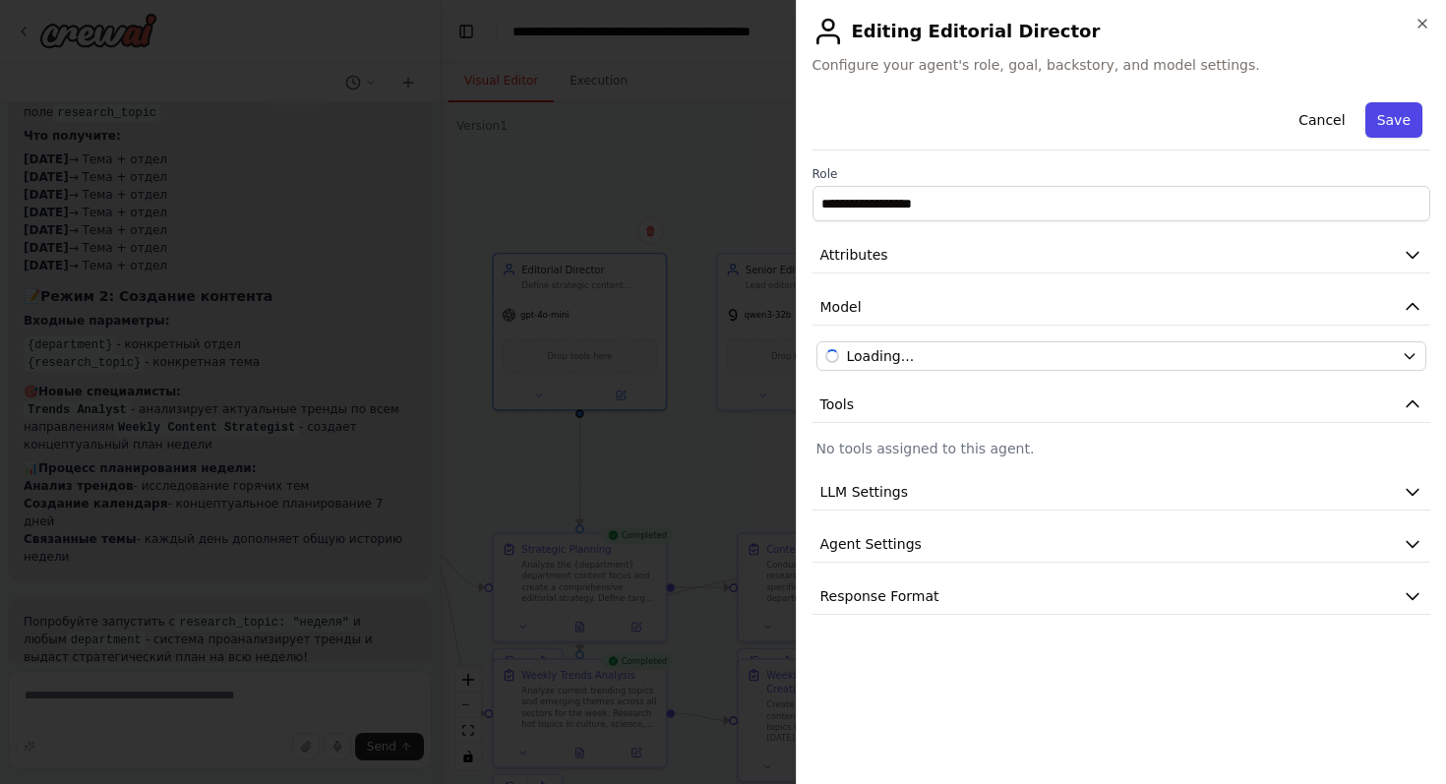
click at [1404, 113] on button "Save" at bounding box center [1393, 119] width 57 height 35
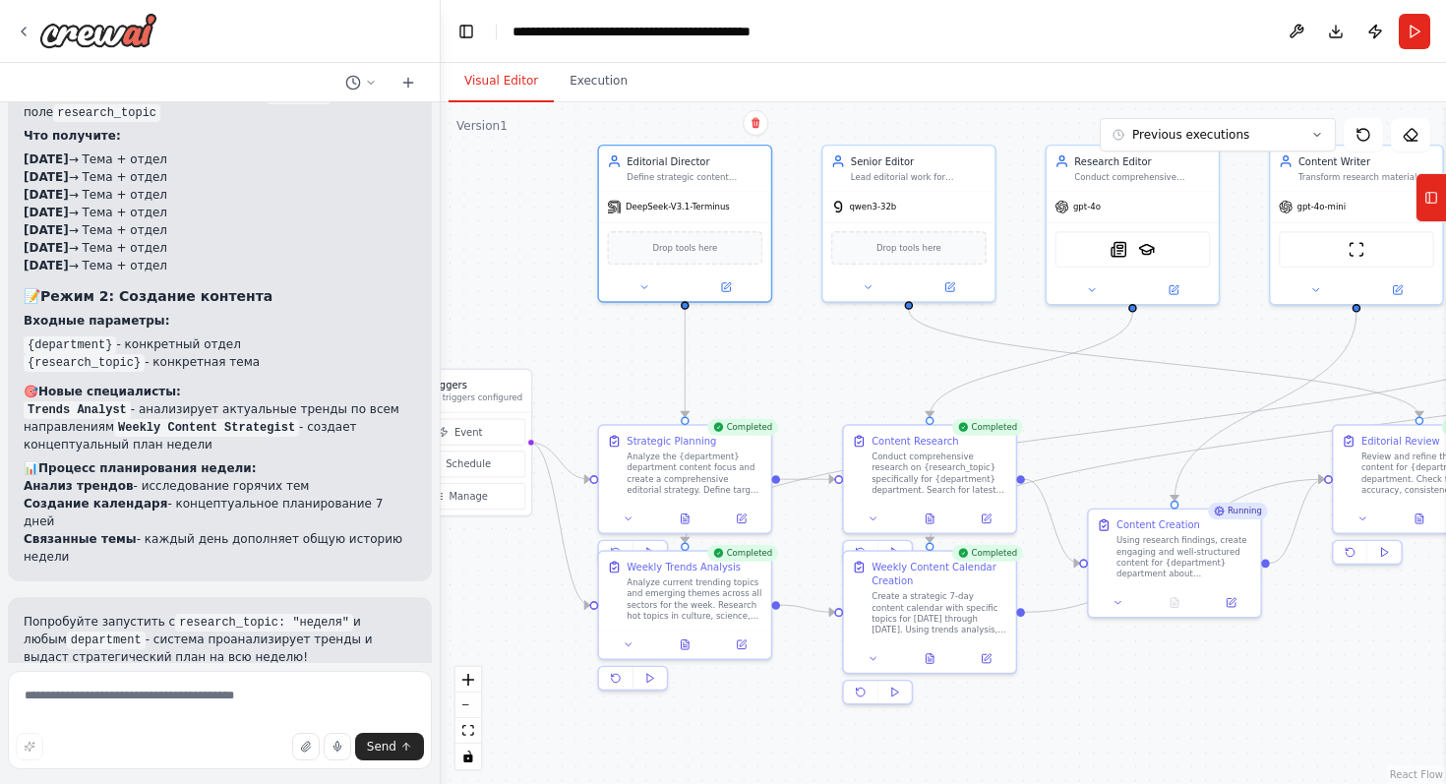
drag, startPoint x: 725, startPoint y: 492, endPoint x: 836, endPoint y: 375, distance: 161.4
click at [836, 375] on div ".deletable-edge-delete-btn { width: 20px; height: 20px; border: 0px solid #ffff…" at bounding box center [943, 443] width 1005 height 682
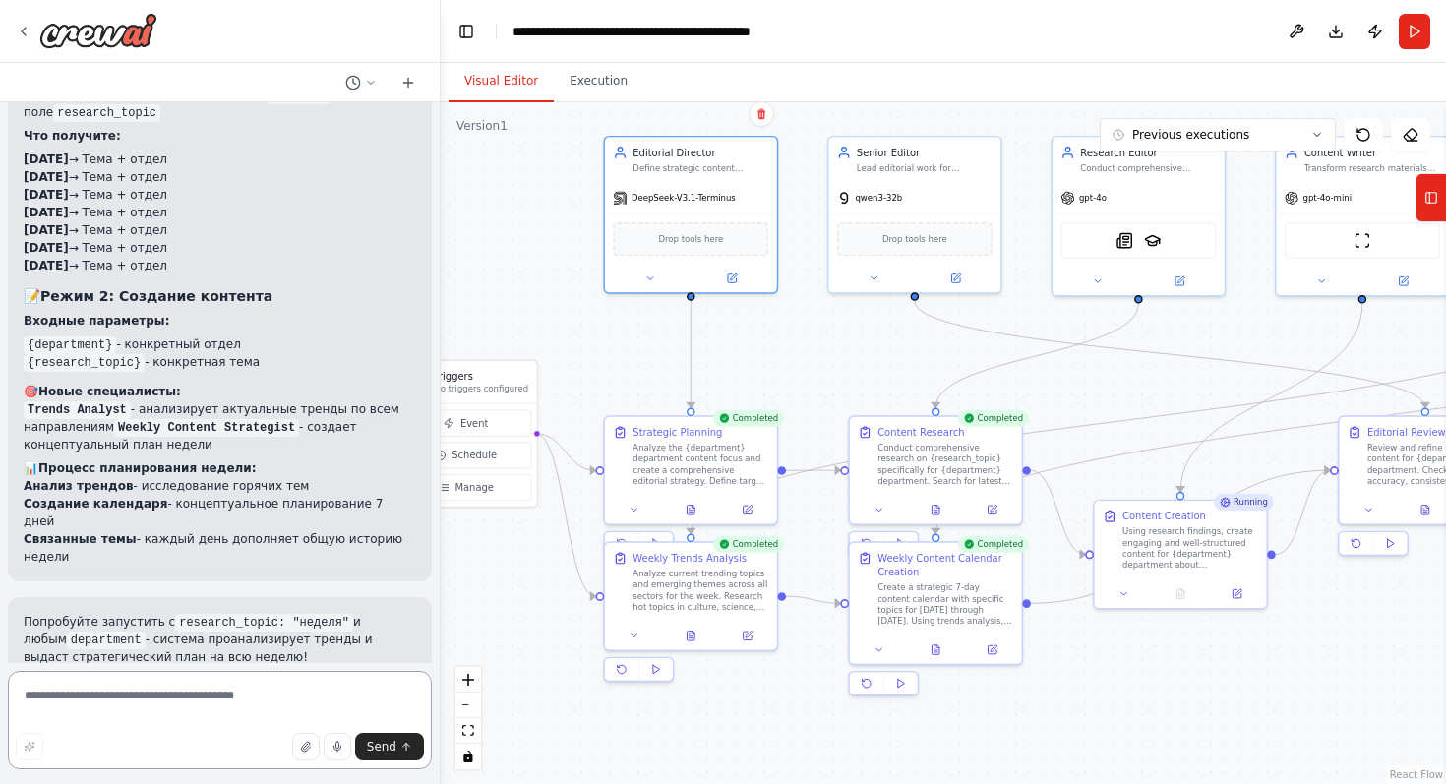
click at [190, 691] on textarea at bounding box center [220, 720] width 424 height 98
type textarea "*"
click at [298, 685] on textarea "**********" at bounding box center [220, 720] width 424 height 98
drag, startPoint x: 338, startPoint y: 701, endPoint x: 364, endPoint y: 721, distance: 32.3
click at [364, 721] on textarea "**********" at bounding box center [220, 720] width 424 height 98
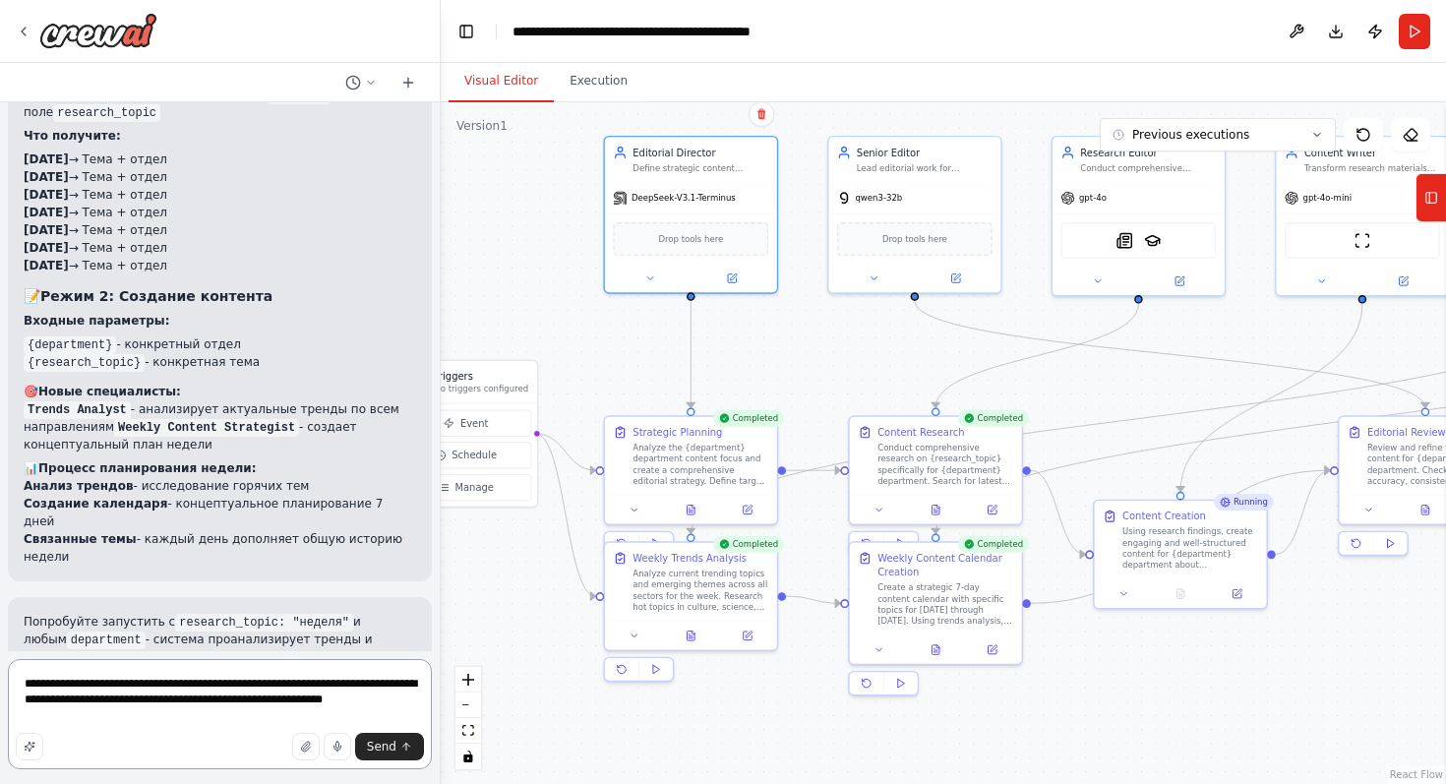
scroll to position [8490, 0]
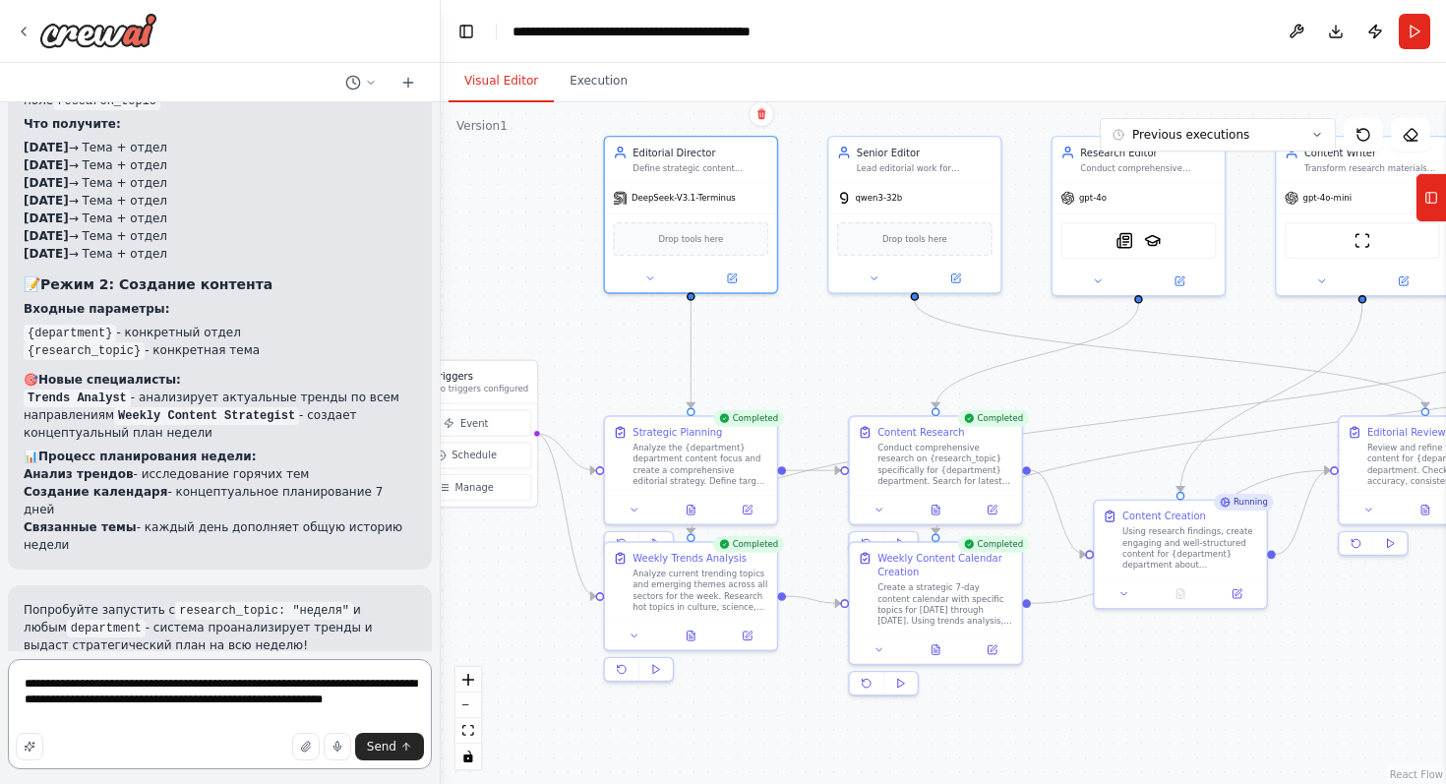
click at [249, 714] on textarea "**********" at bounding box center [220, 714] width 424 height 110
paste textarea "**********"
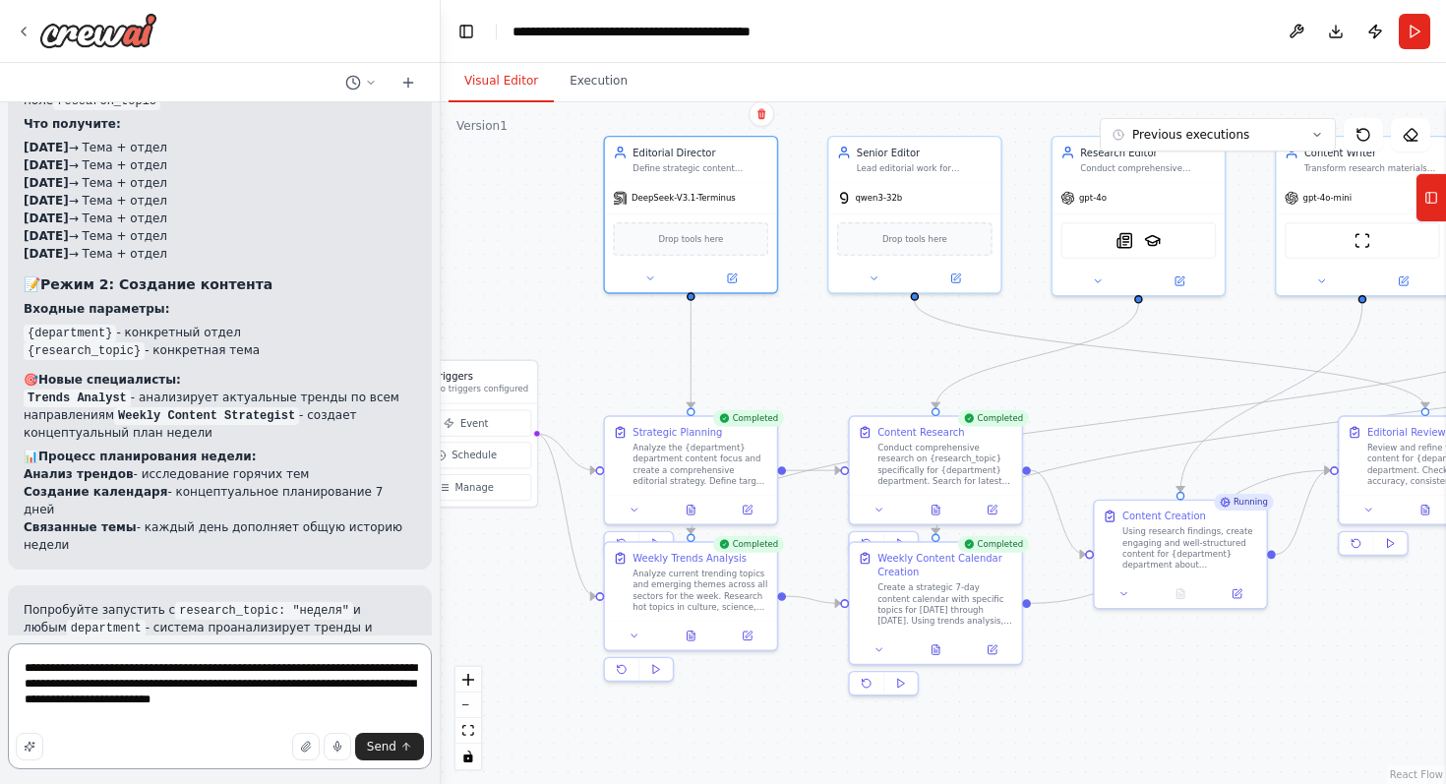
paste textarea "**********"
click at [162, 715] on textarea "**********" at bounding box center [220, 706] width 424 height 126
drag, startPoint x: 311, startPoint y: 711, endPoint x: 91, endPoint y: 718, distance: 219.5
click at [91, 718] on textarea "**********" at bounding box center [220, 706] width 424 height 126
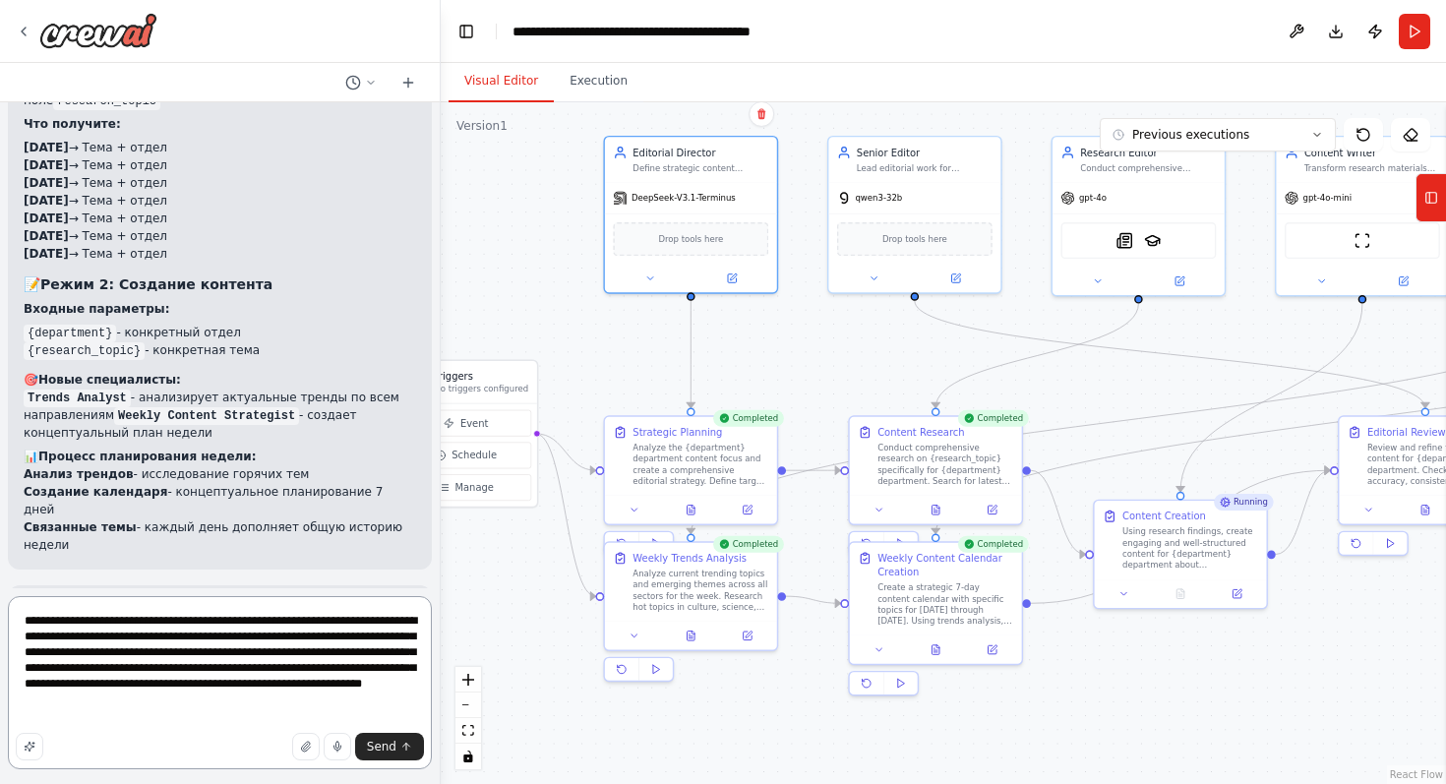
type textarea "**********"
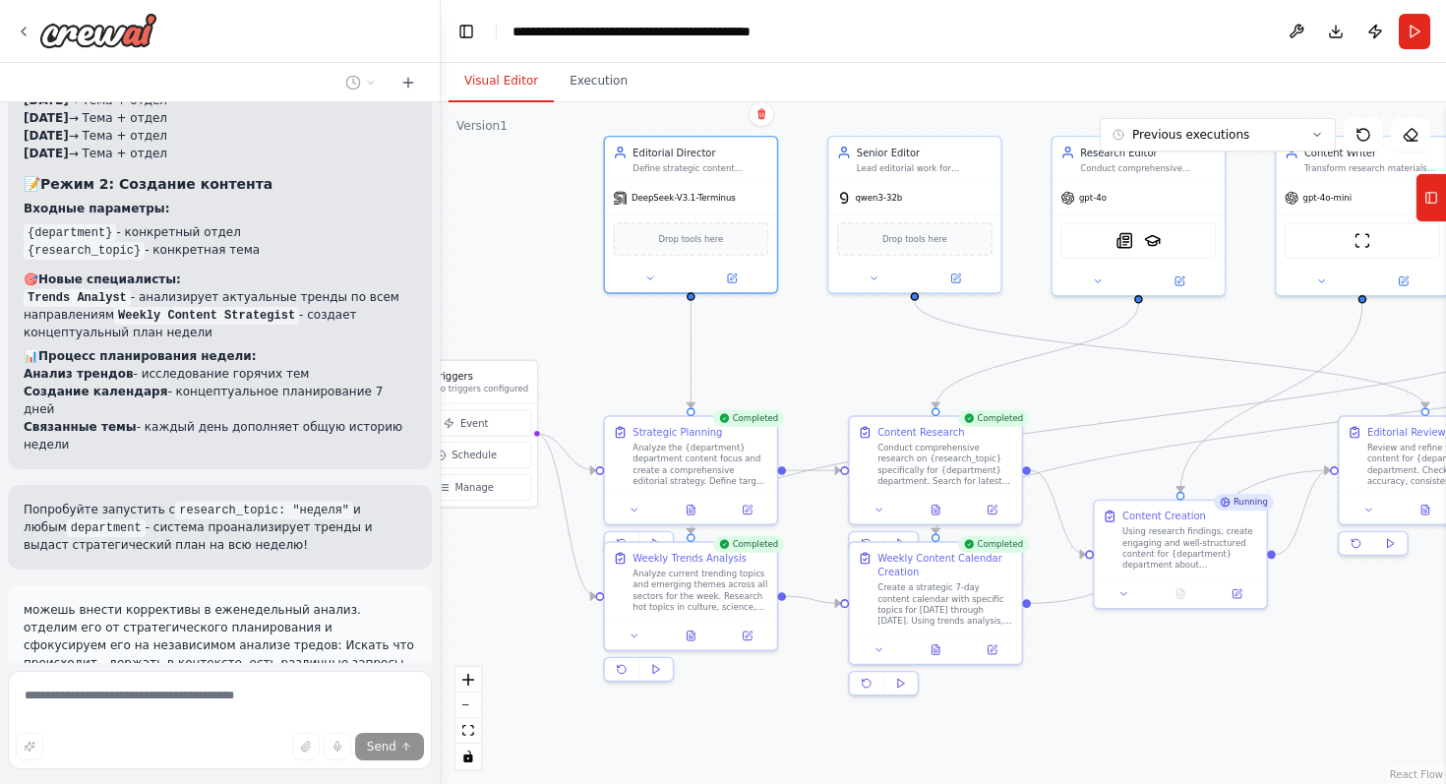
scroll to position [8598, 0]
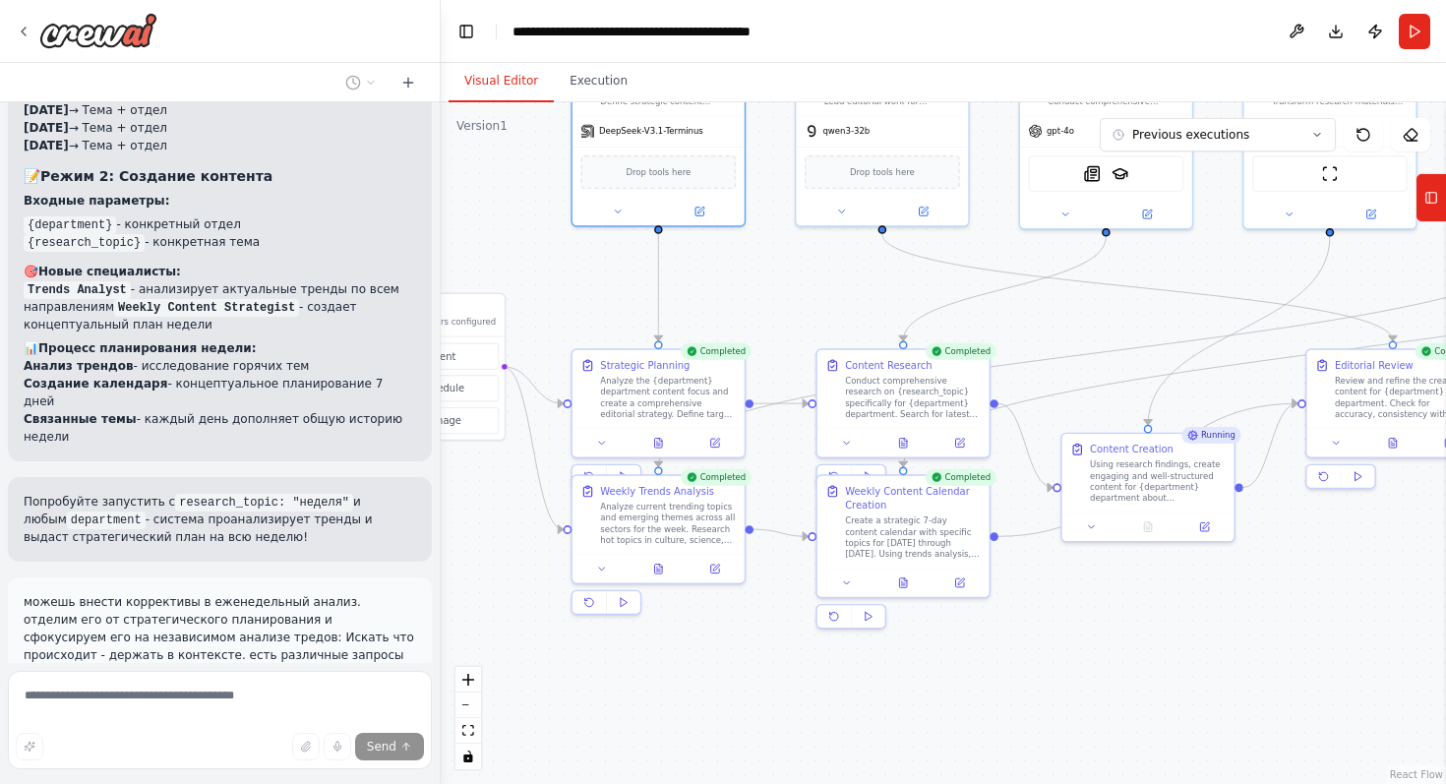
drag, startPoint x: 785, startPoint y: 384, endPoint x: 753, endPoint y: 316, distance: 75.2
click at [753, 316] on div ".deletable-edge-delete-btn { width: 20px; height: 20px; border: 0px solid #ffff…" at bounding box center [943, 443] width 1005 height 682
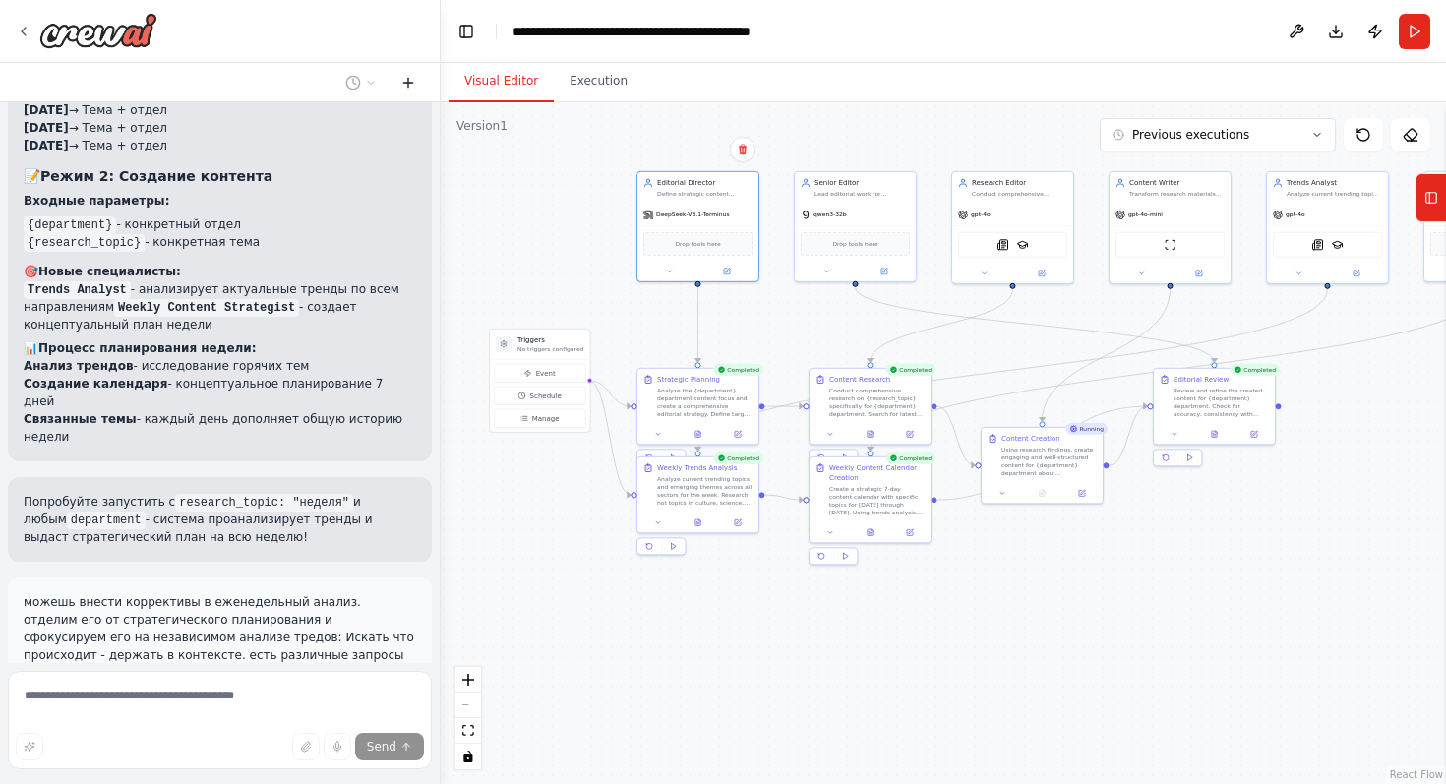
click at [405, 72] on button at bounding box center [407, 83] width 31 height 24
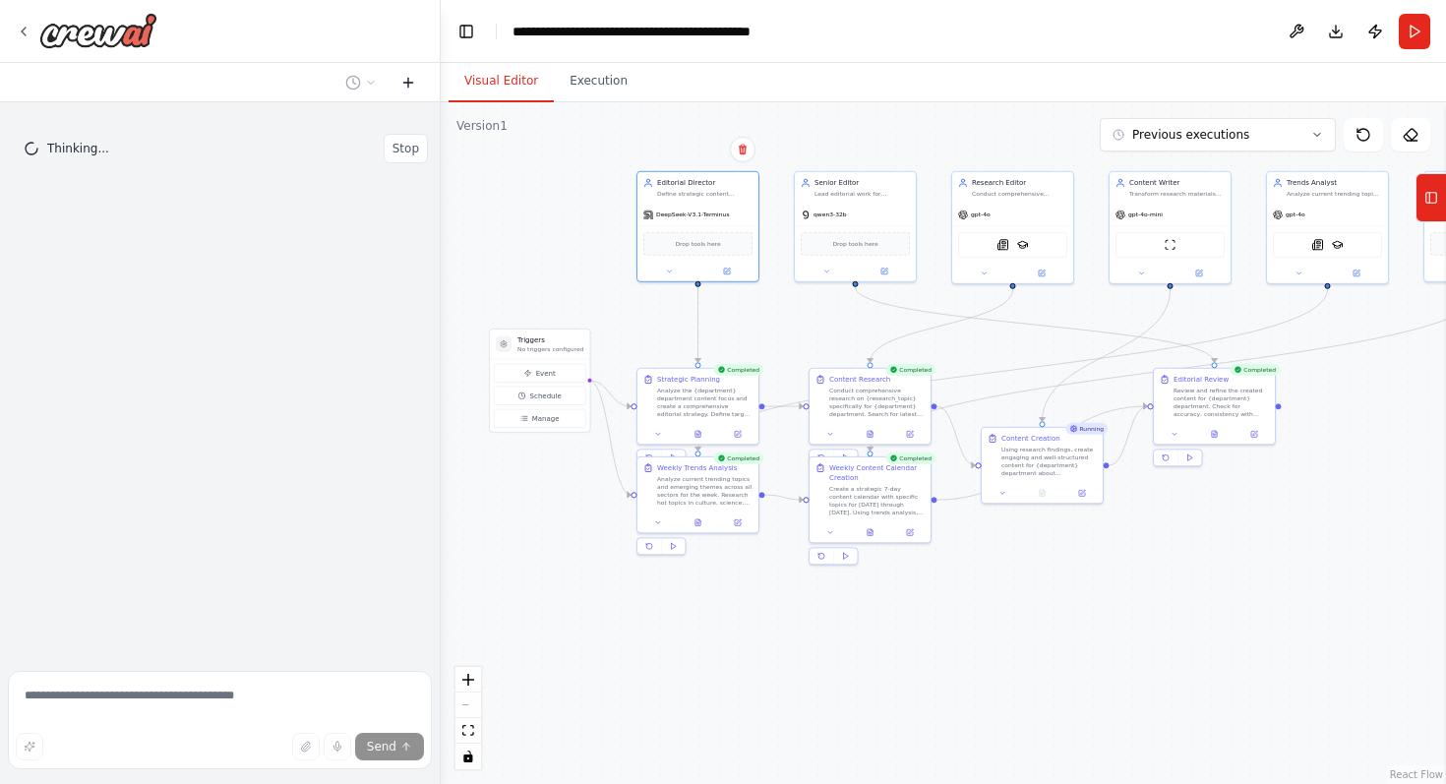
scroll to position [0, 0]
click at [405, 83] on icon at bounding box center [408, 83] width 16 height 16
click at [828, 328] on div ".deletable-edge-delete-btn { width: 20px; height: 20px; border: 0px solid #ffff…" at bounding box center [943, 443] width 1005 height 682
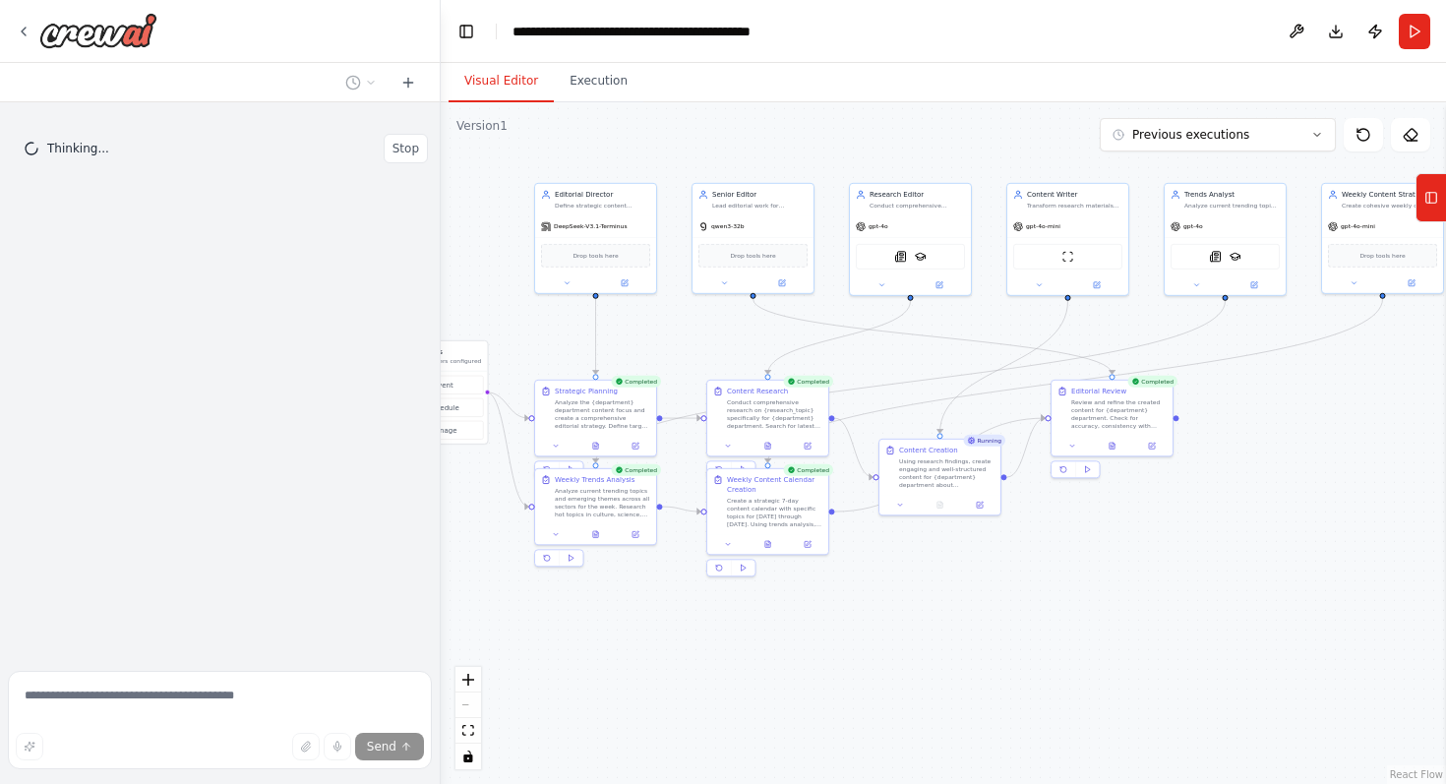
drag, startPoint x: 712, startPoint y: 624, endPoint x: 610, endPoint y: 635, distance: 103.0
click at [610, 635] on div ".deletable-edge-delete-btn { width: 20px; height: 20px; border: 0px solid #ffff…" at bounding box center [943, 443] width 1005 height 682
click at [759, 639] on div ".deletable-edge-delete-btn { width: 20px; height: 20px; border: 0px solid #ffff…" at bounding box center [943, 443] width 1005 height 682
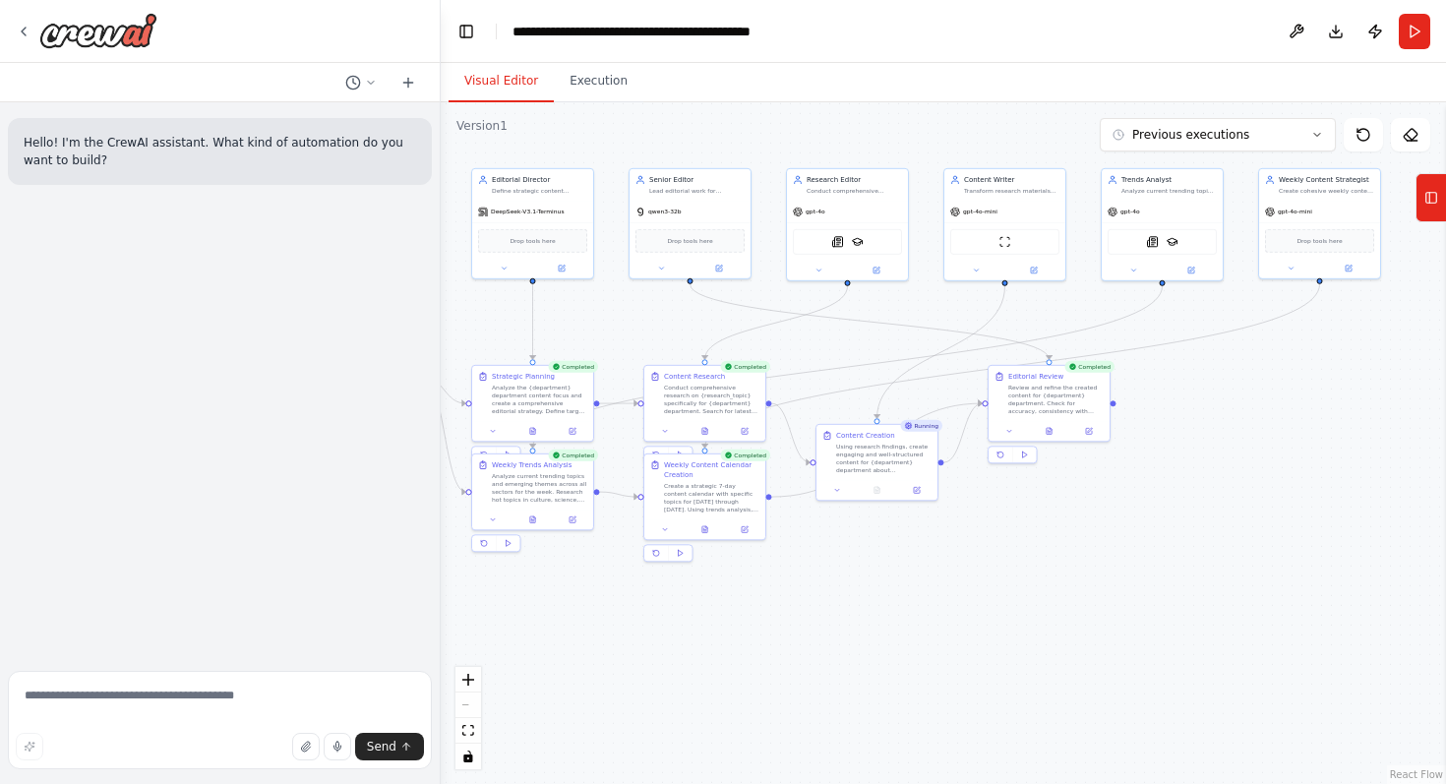
drag, startPoint x: 759, startPoint y: 639, endPoint x: 697, endPoint y: 625, distance: 63.7
click at [697, 625] on div ".deletable-edge-delete-btn { width: 20px; height: 20px; border: 0px solid #ffff…" at bounding box center [943, 443] width 1005 height 682
click at [359, 78] on circle at bounding box center [352, 82] width 13 height 13
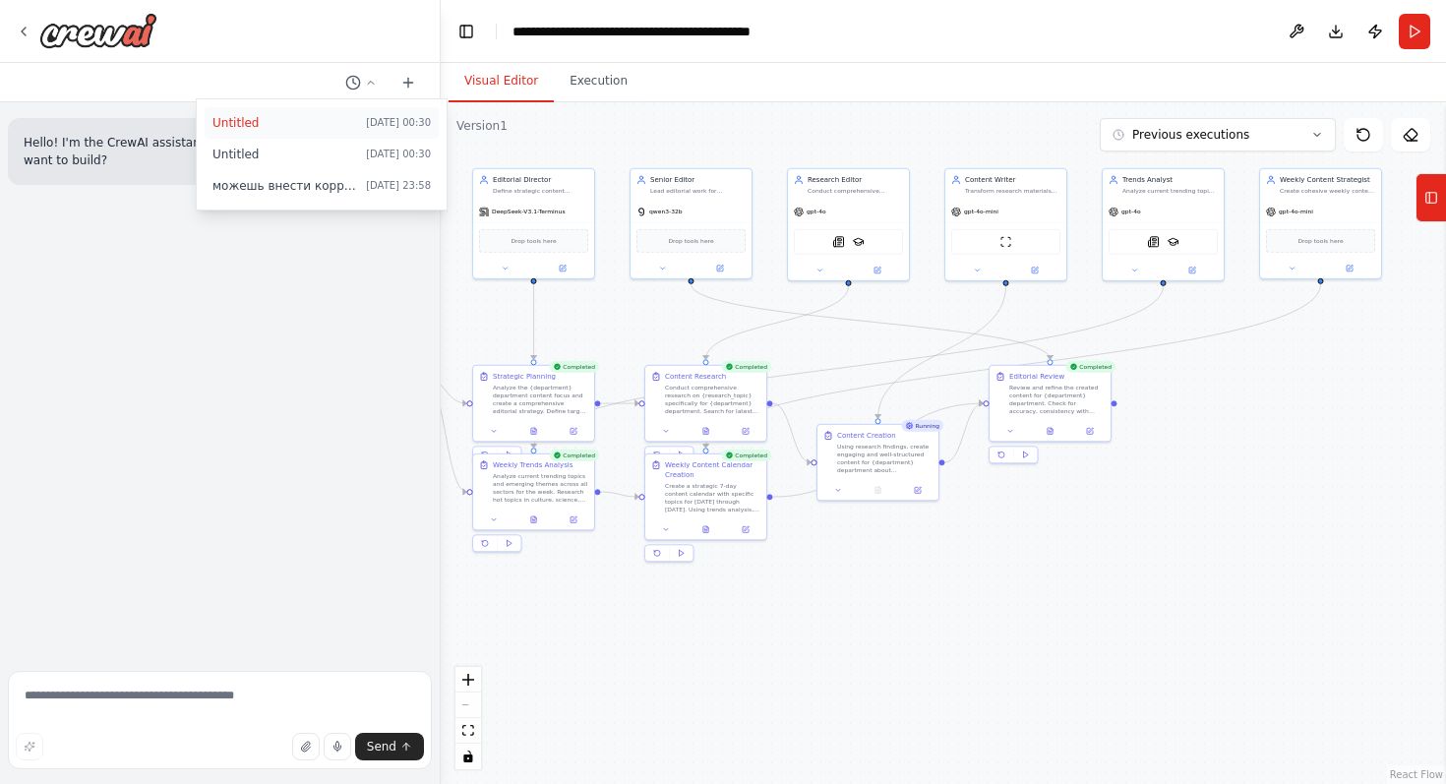
click at [258, 122] on span "Untitled" at bounding box center [285, 123] width 146 height 16
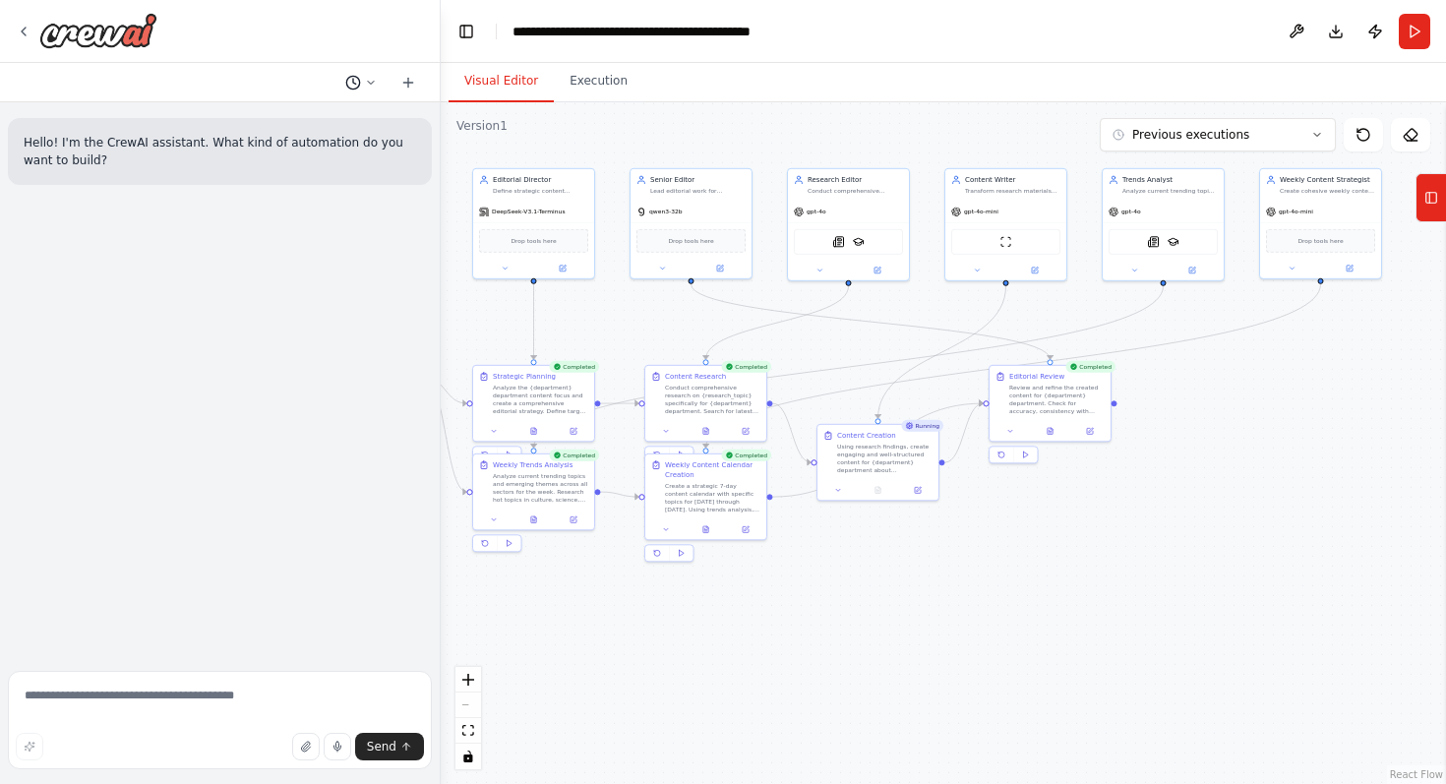
click at [361, 86] on button at bounding box center [360, 83] width 47 height 24
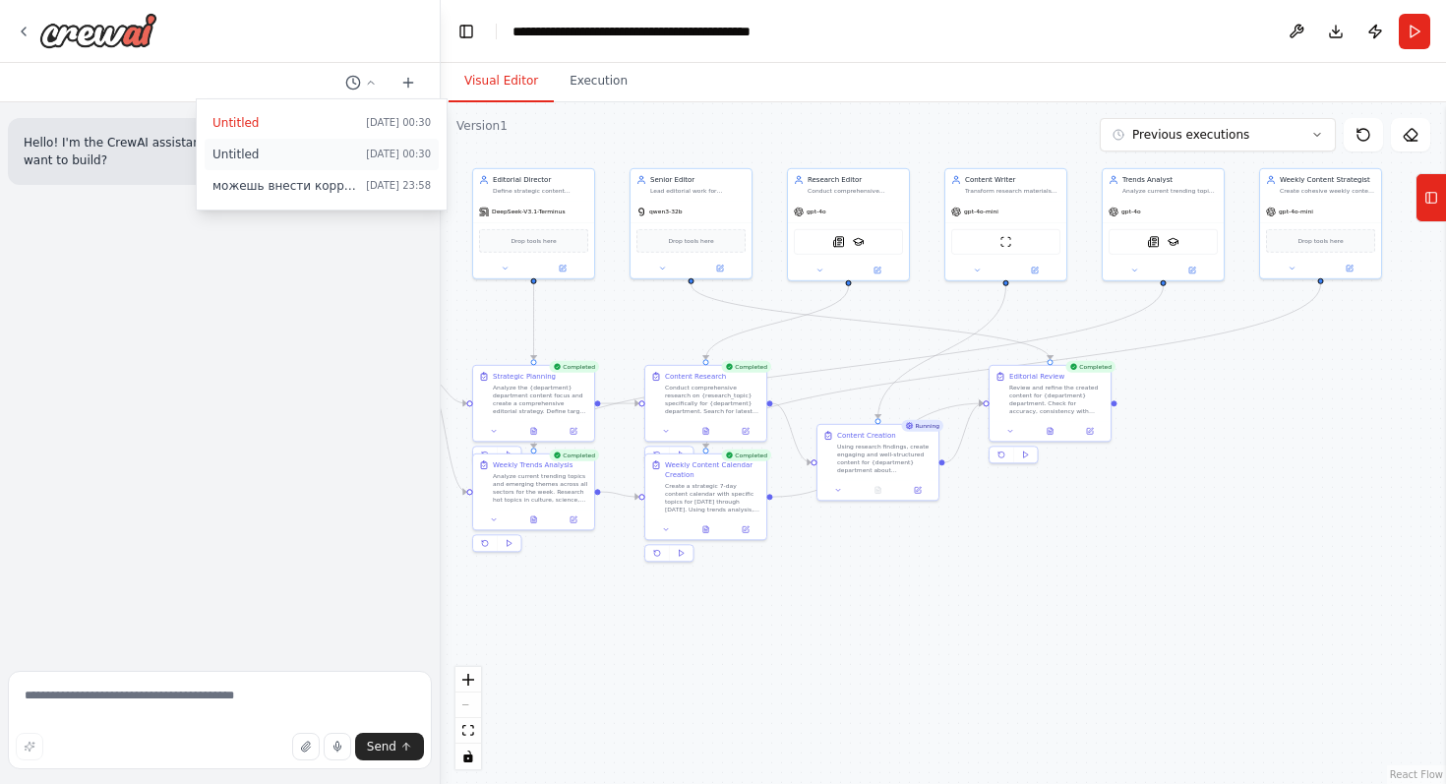
click at [314, 152] on span "Untitled" at bounding box center [285, 155] width 146 height 16
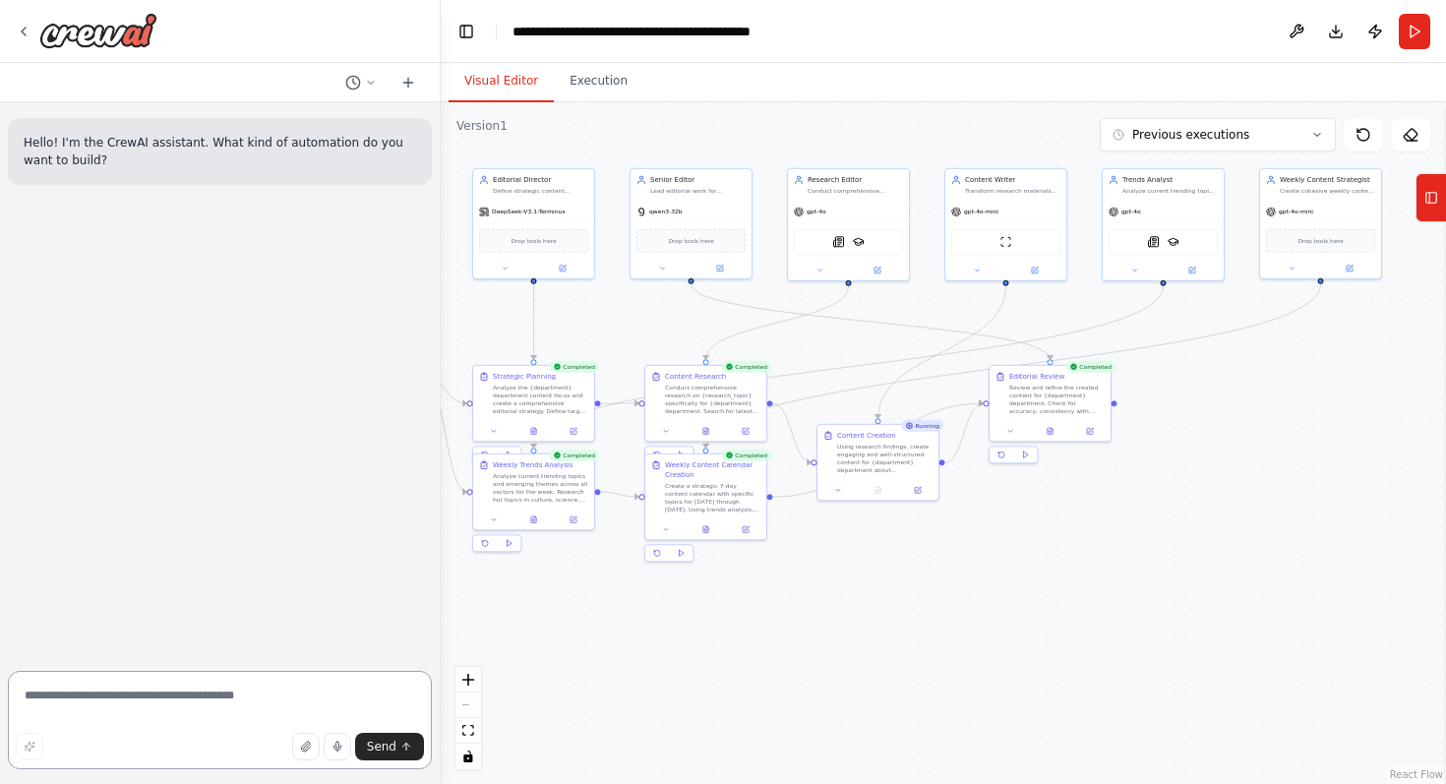
click at [165, 716] on textarea at bounding box center [220, 720] width 424 height 98
paste textarea "**********"
type textarea "**********"
click at [347, 75] on icon at bounding box center [353, 83] width 16 height 16
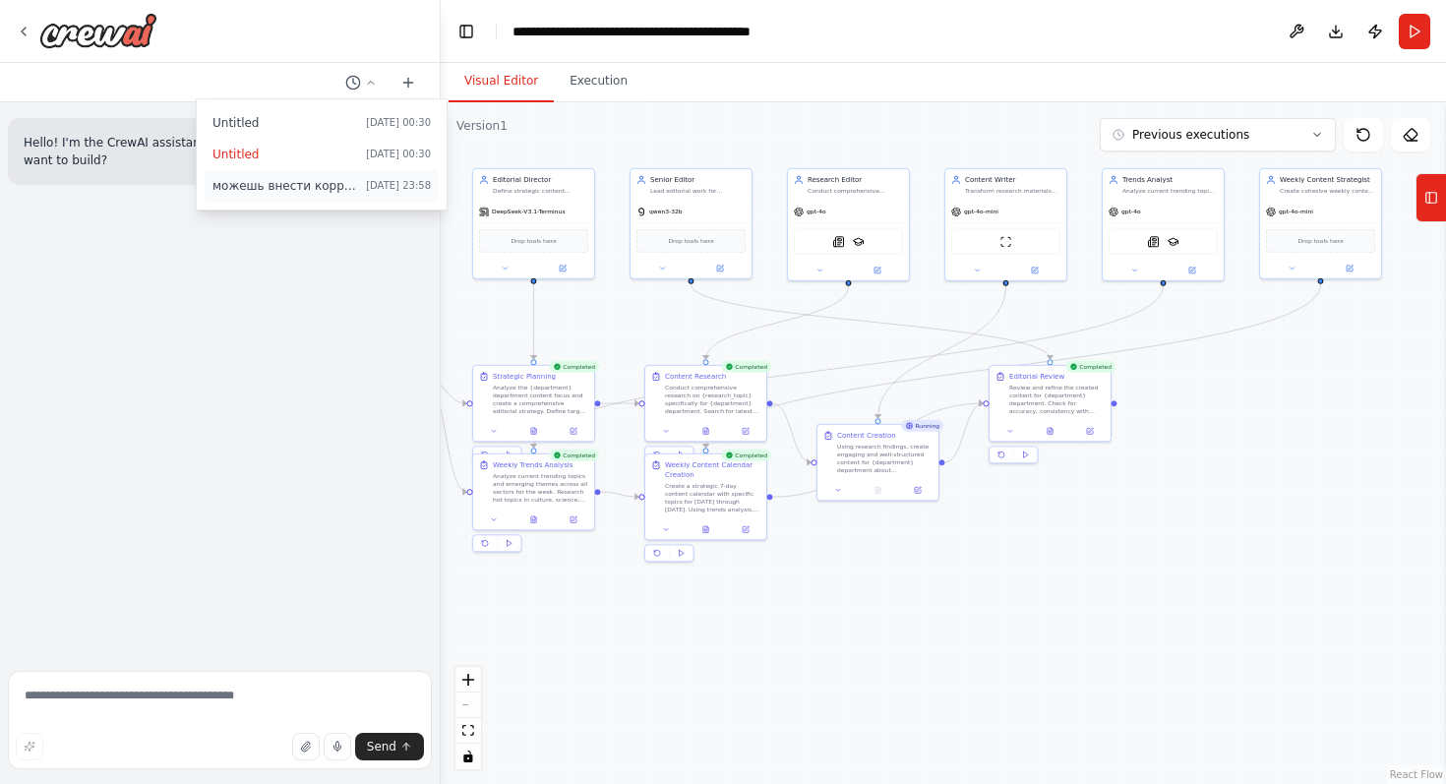
click at [317, 189] on span "можешь внести коррективы в еженедельный анализ. отделим его от стратегического …" at bounding box center [285, 186] width 146 height 16
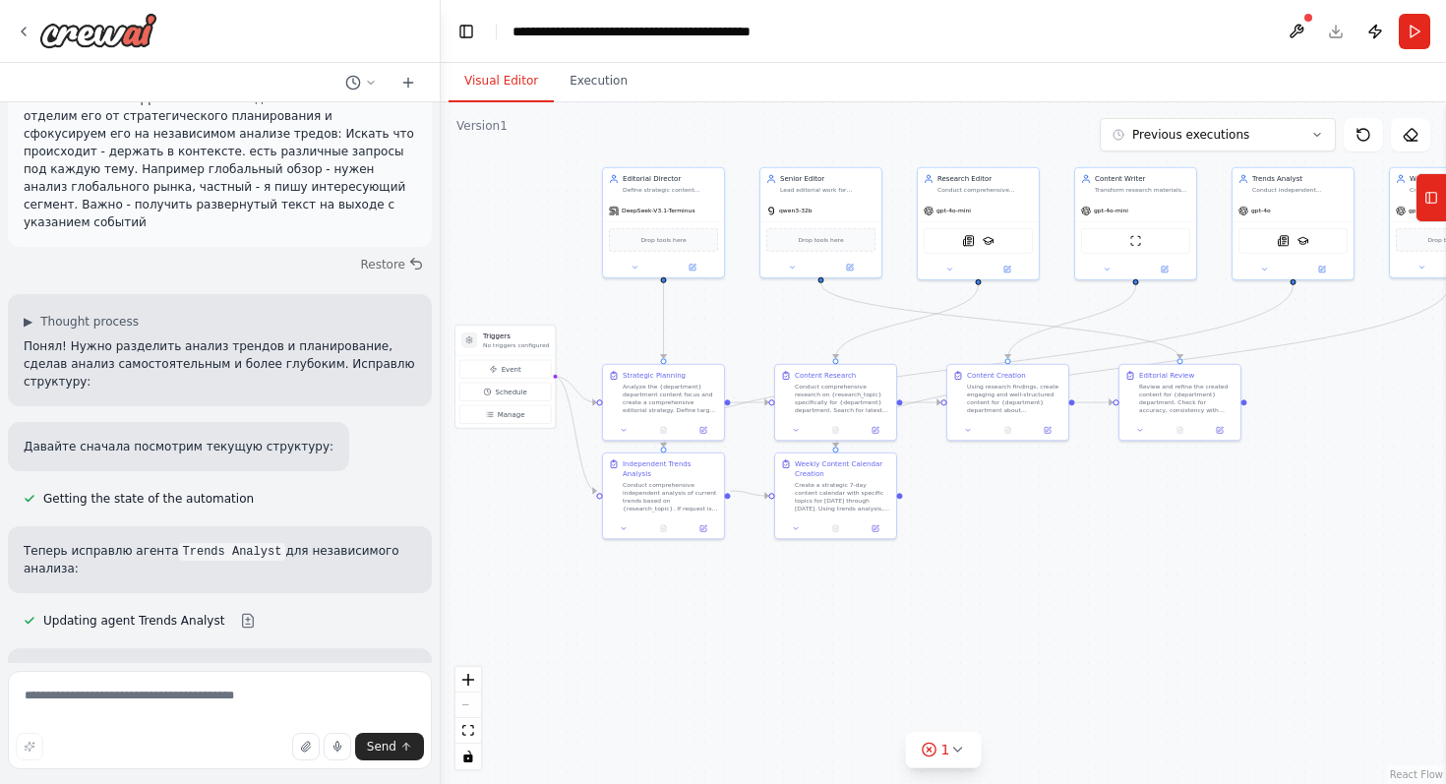
scroll to position [9167, 0]
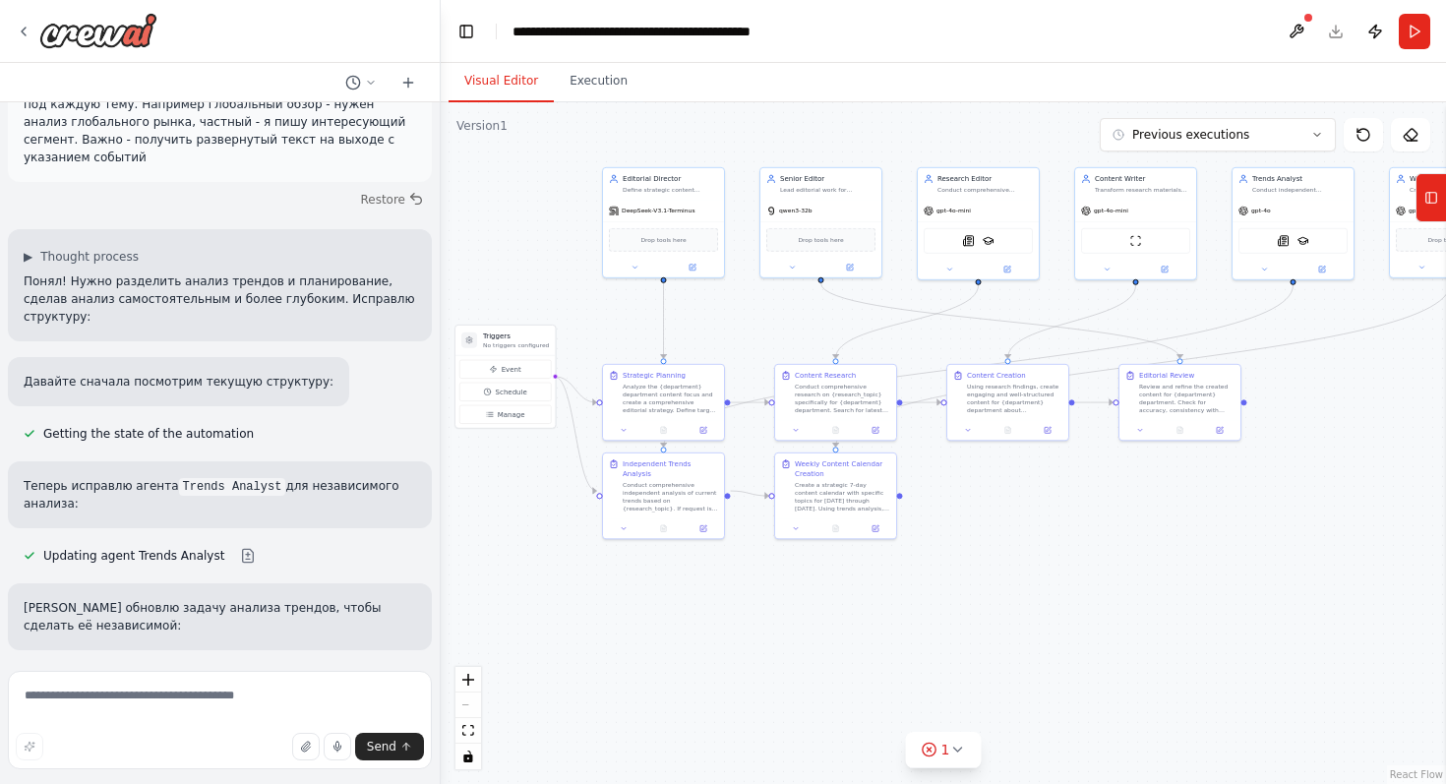
drag, startPoint x: 630, startPoint y: 640, endPoint x: 759, endPoint y: 639, distance: 129.9
click at [759, 639] on div ".deletable-edge-delete-btn { width: 20px; height: 20px; border: 0px solid #ffff…" at bounding box center [943, 443] width 1005 height 682
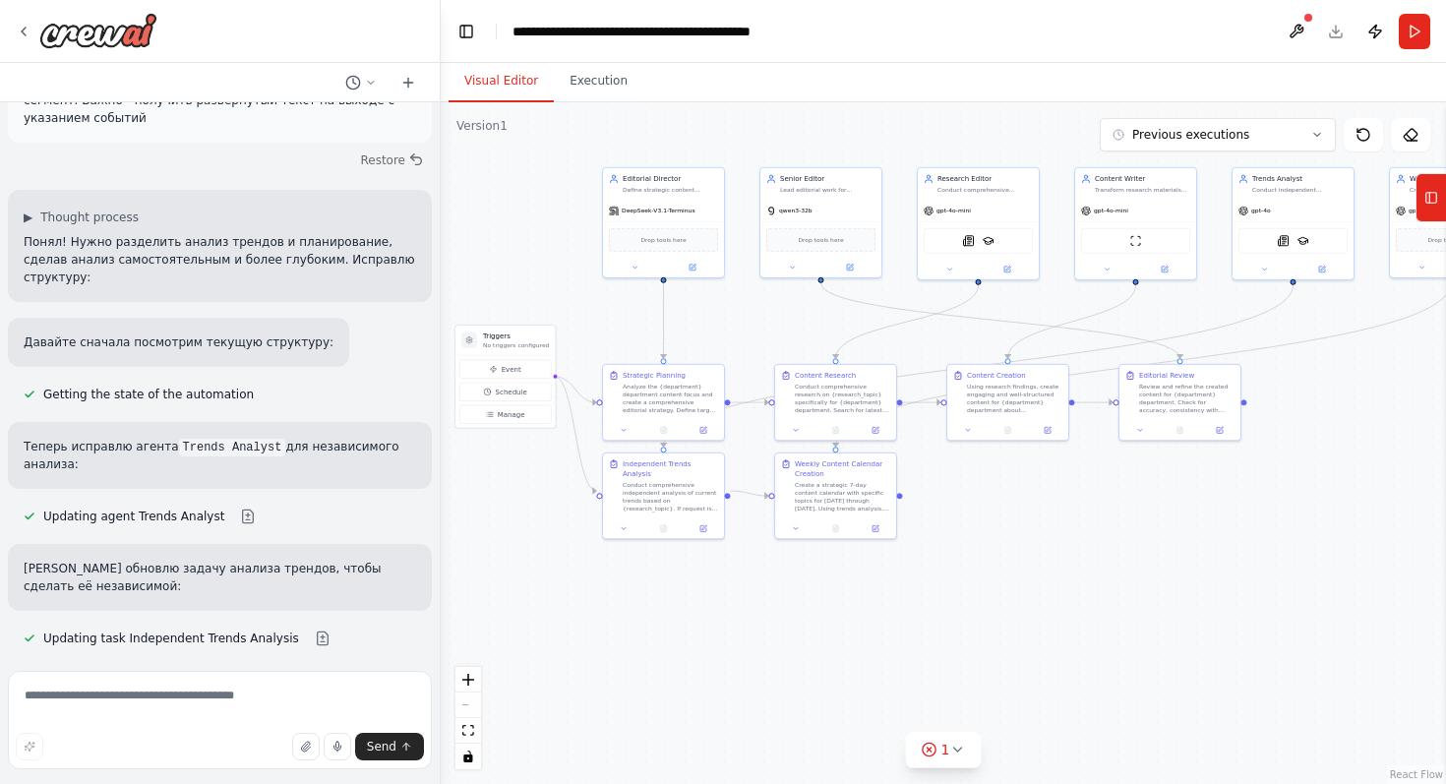
click at [585, 633] on div ".deletable-edge-delete-btn { width: 20px; height: 20px; border: 0px solid #ffff…" at bounding box center [943, 443] width 1005 height 682
click at [577, 637] on div ".deletable-edge-delete-btn { width: 20px; height: 20px; border: 0px solid #ffff…" at bounding box center [943, 443] width 1005 height 682
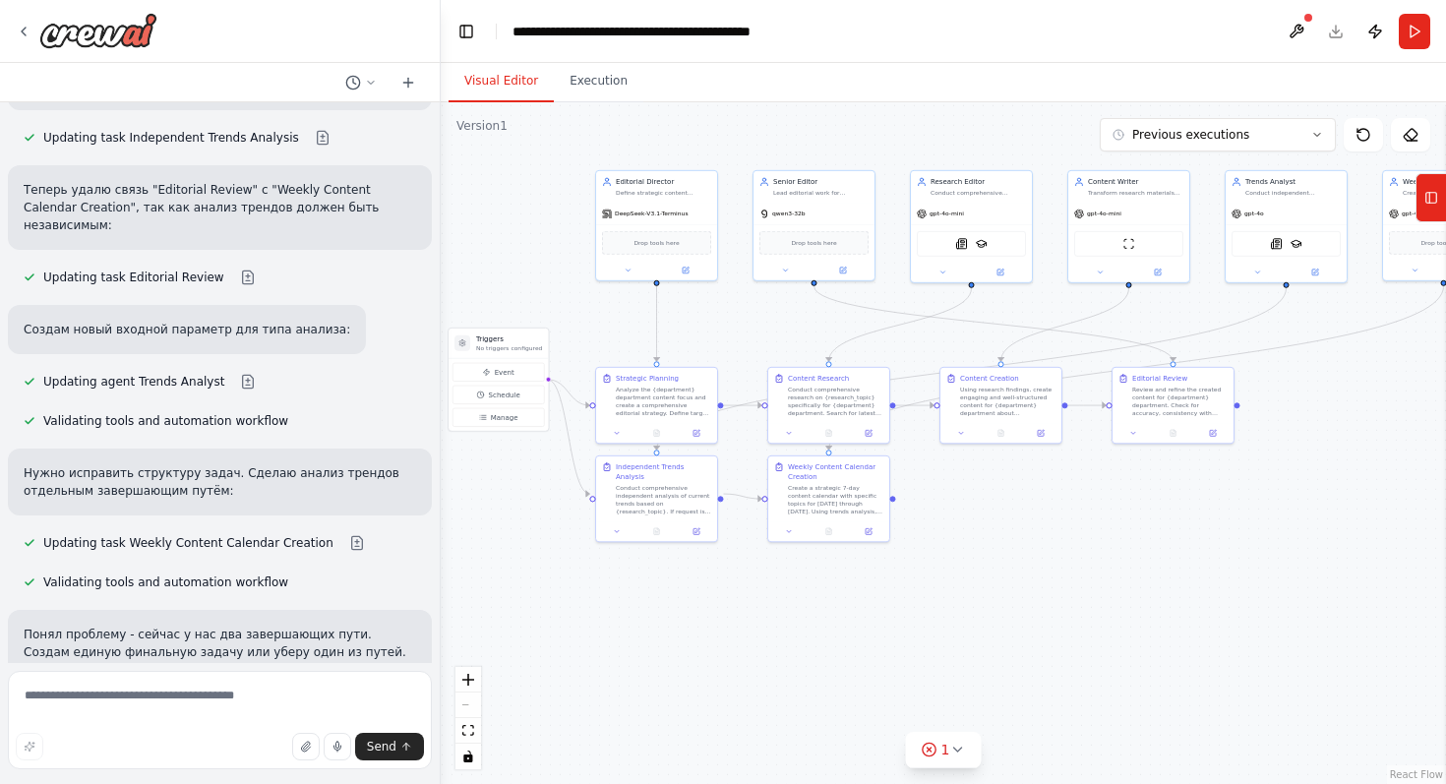
scroll to position [9708, 0]
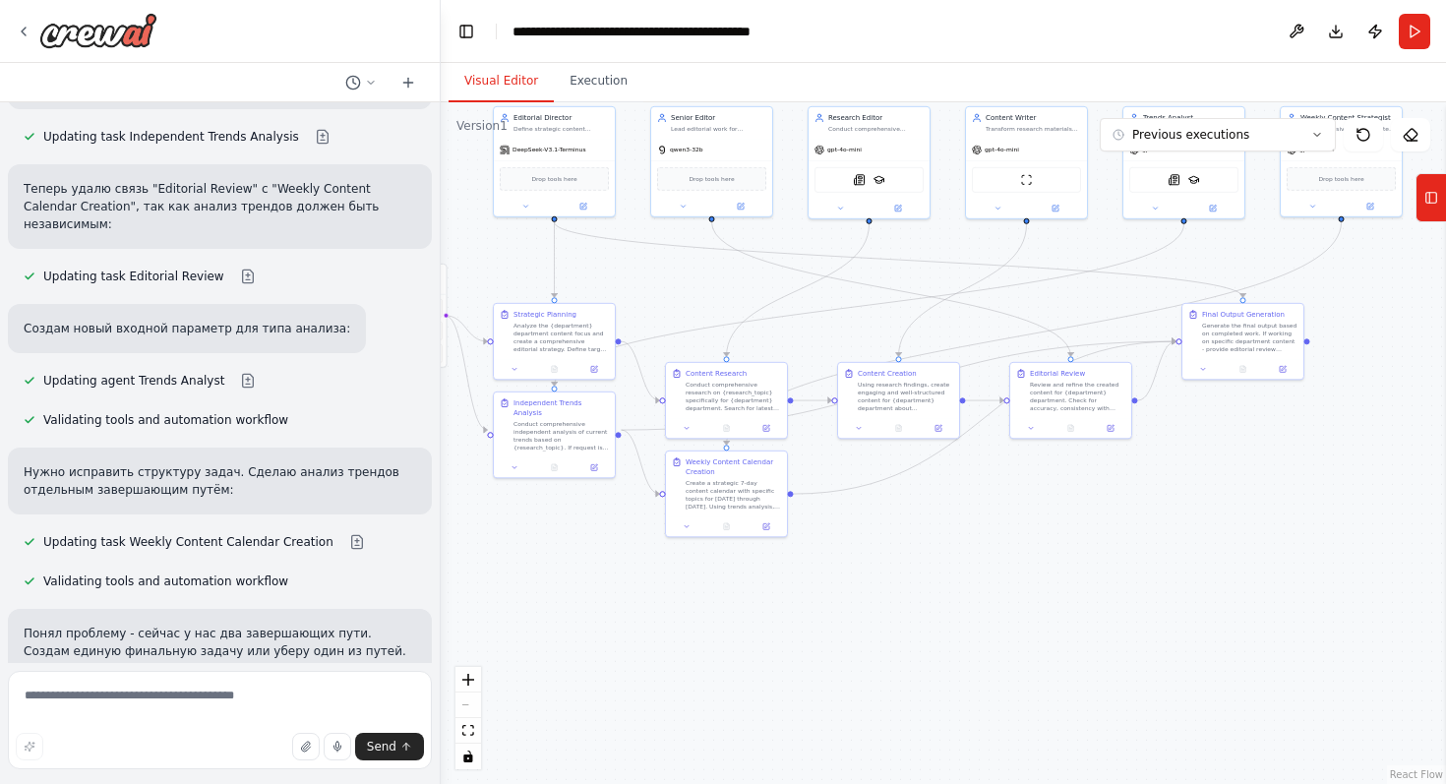
drag, startPoint x: 708, startPoint y: 622, endPoint x: 606, endPoint y: 558, distance: 120.6
click at [606, 558] on div ".deletable-edge-delete-btn { width: 20px; height: 20px; border: 0px solid #ffff…" at bounding box center [943, 443] width 1005 height 682
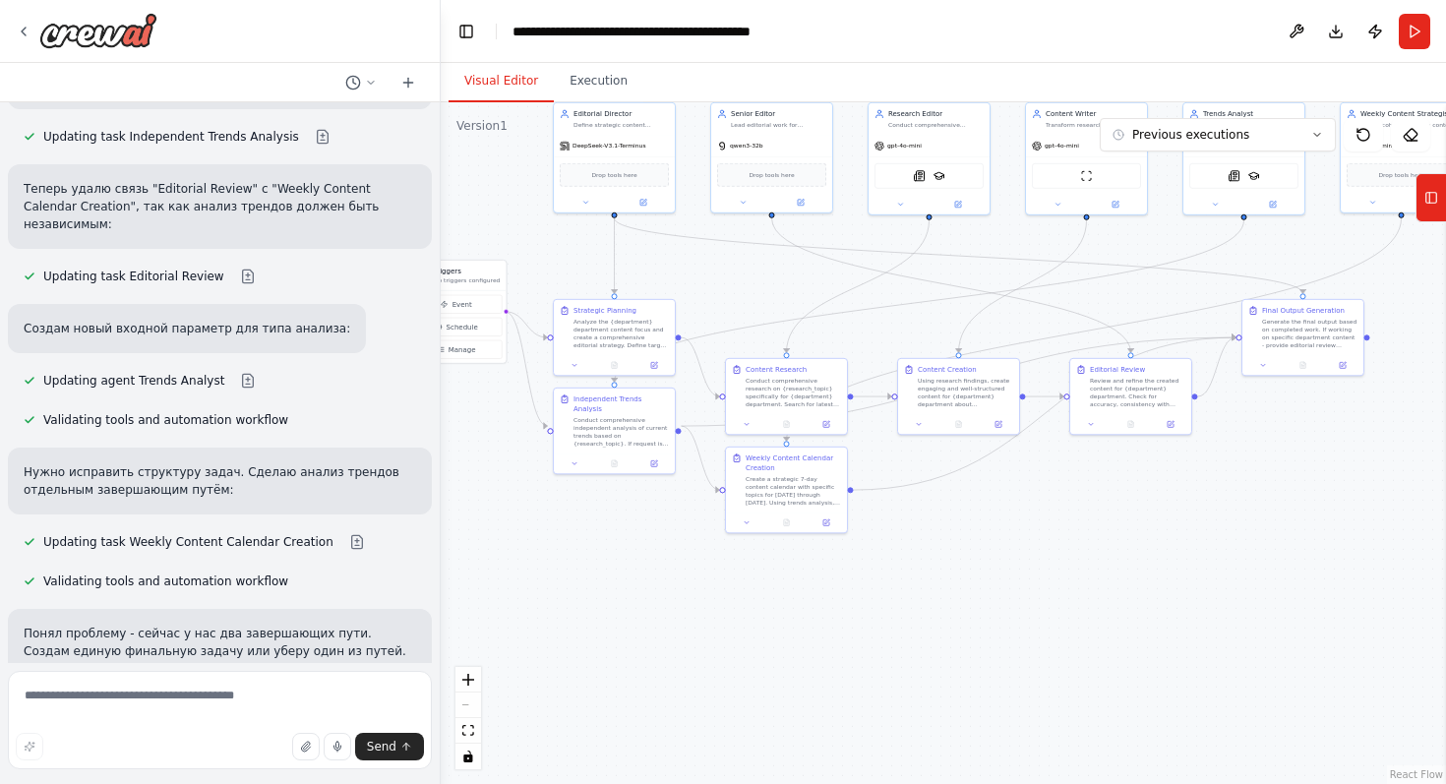
drag, startPoint x: 557, startPoint y: 595, endPoint x: 617, endPoint y: 591, distance: 60.1
click at [617, 591] on div ".deletable-edge-delete-btn { width: 20px; height: 20px; border: 0px solid #ffff…" at bounding box center [943, 443] width 1005 height 682
click at [204, 712] on textarea at bounding box center [220, 720] width 424 height 98
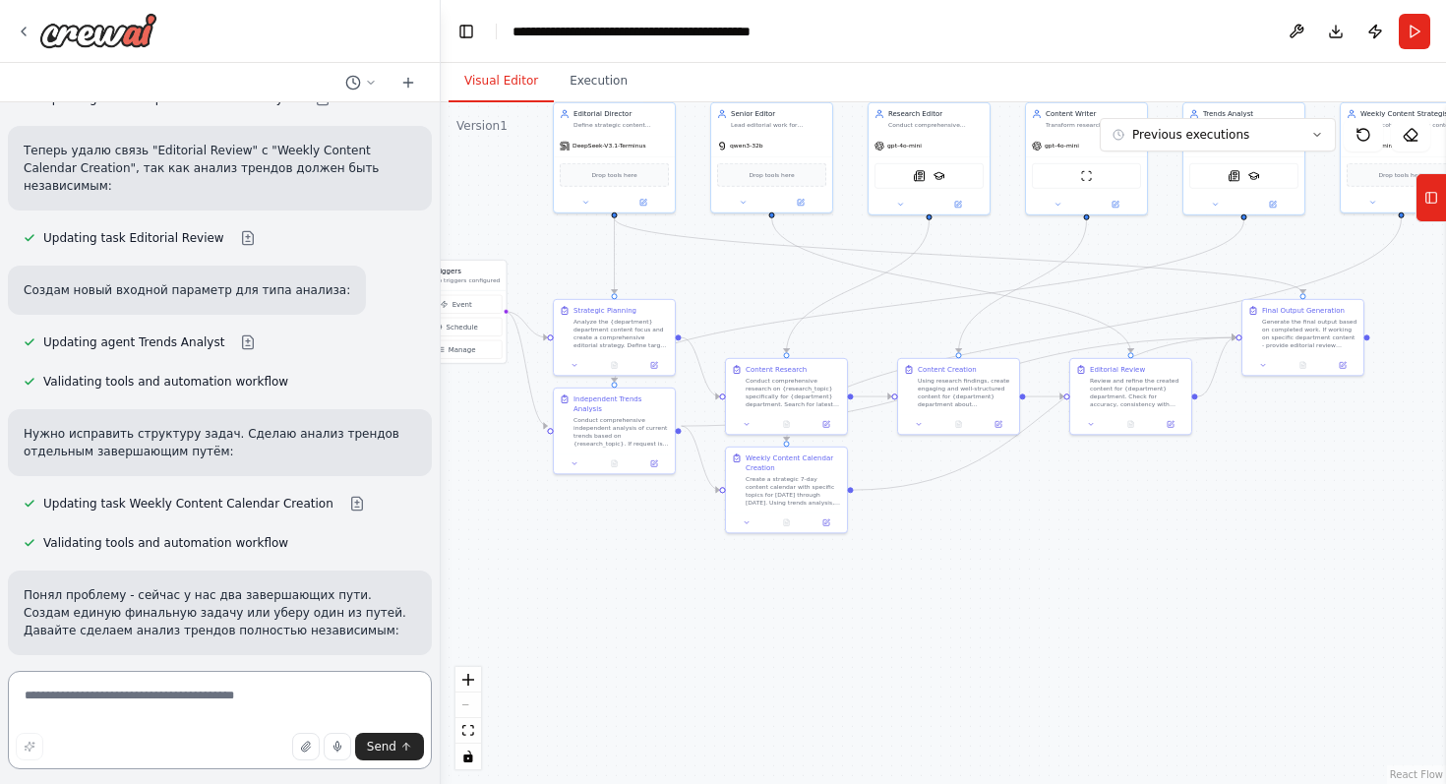
scroll to position [9747, 0]
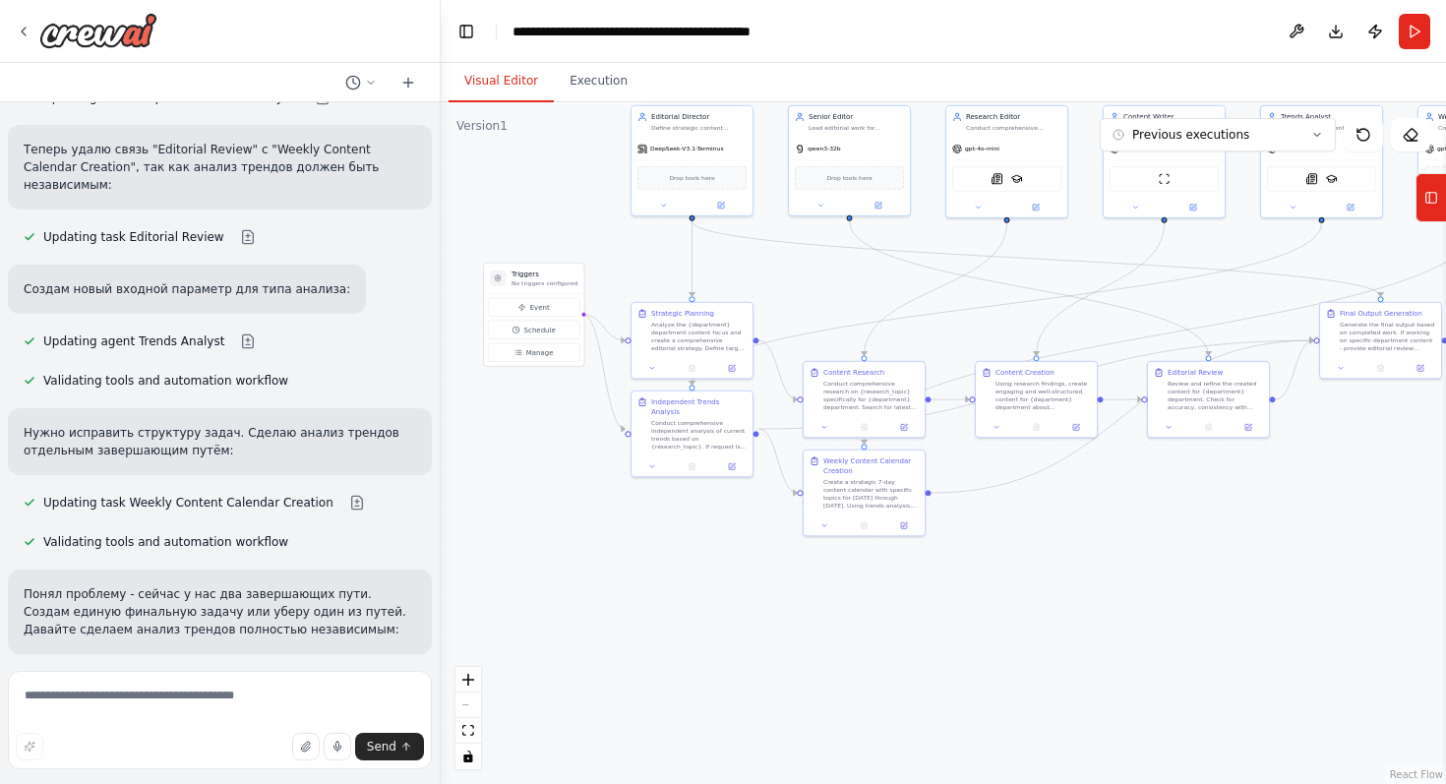
drag, startPoint x: 571, startPoint y: 557, endPoint x: 648, endPoint y: 560, distance: 77.8
click at [648, 560] on div ".deletable-edge-delete-btn { width: 20px; height: 20px; border: 0px solid #ffff…" at bounding box center [943, 443] width 1005 height 682
click at [530, 309] on span "Event" at bounding box center [540, 307] width 20 height 10
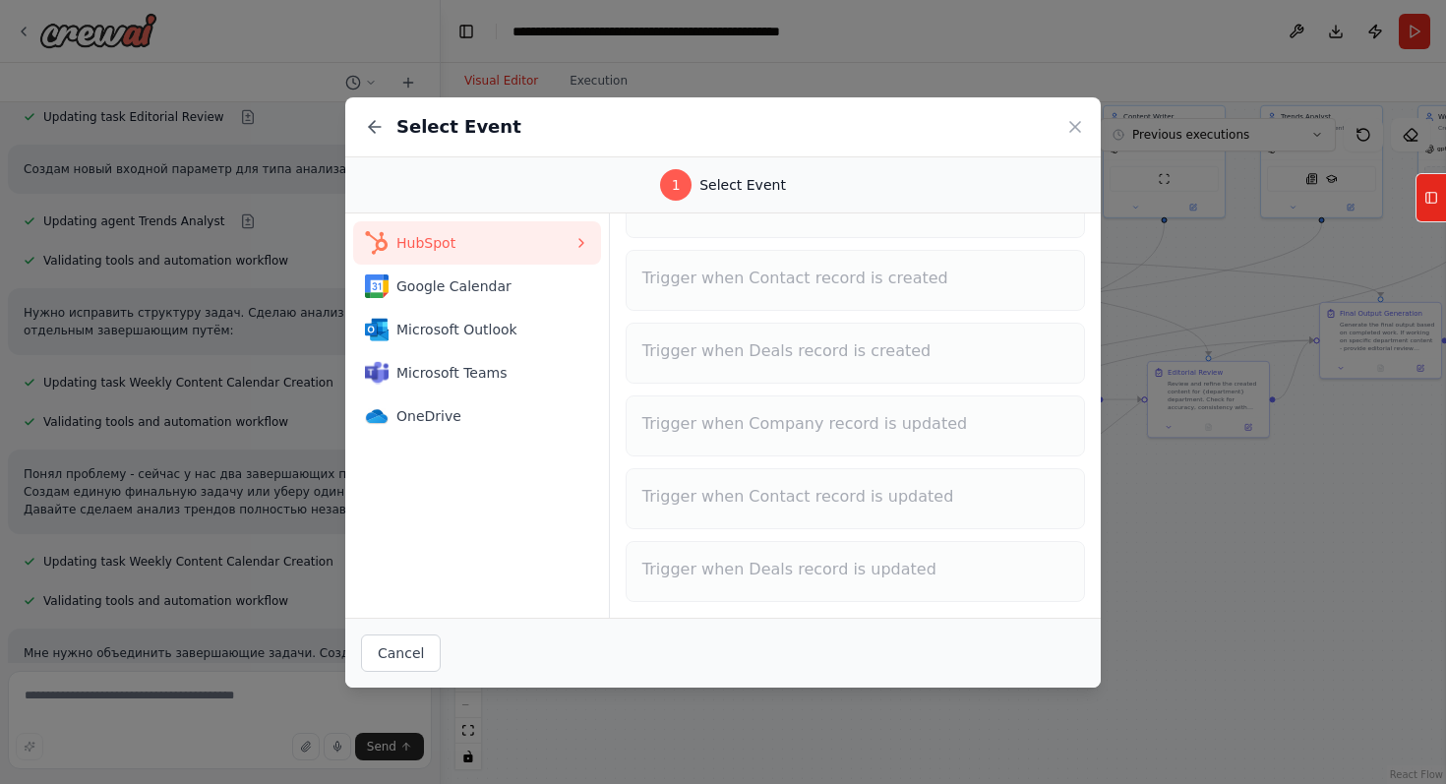
scroll to position [0, 0]
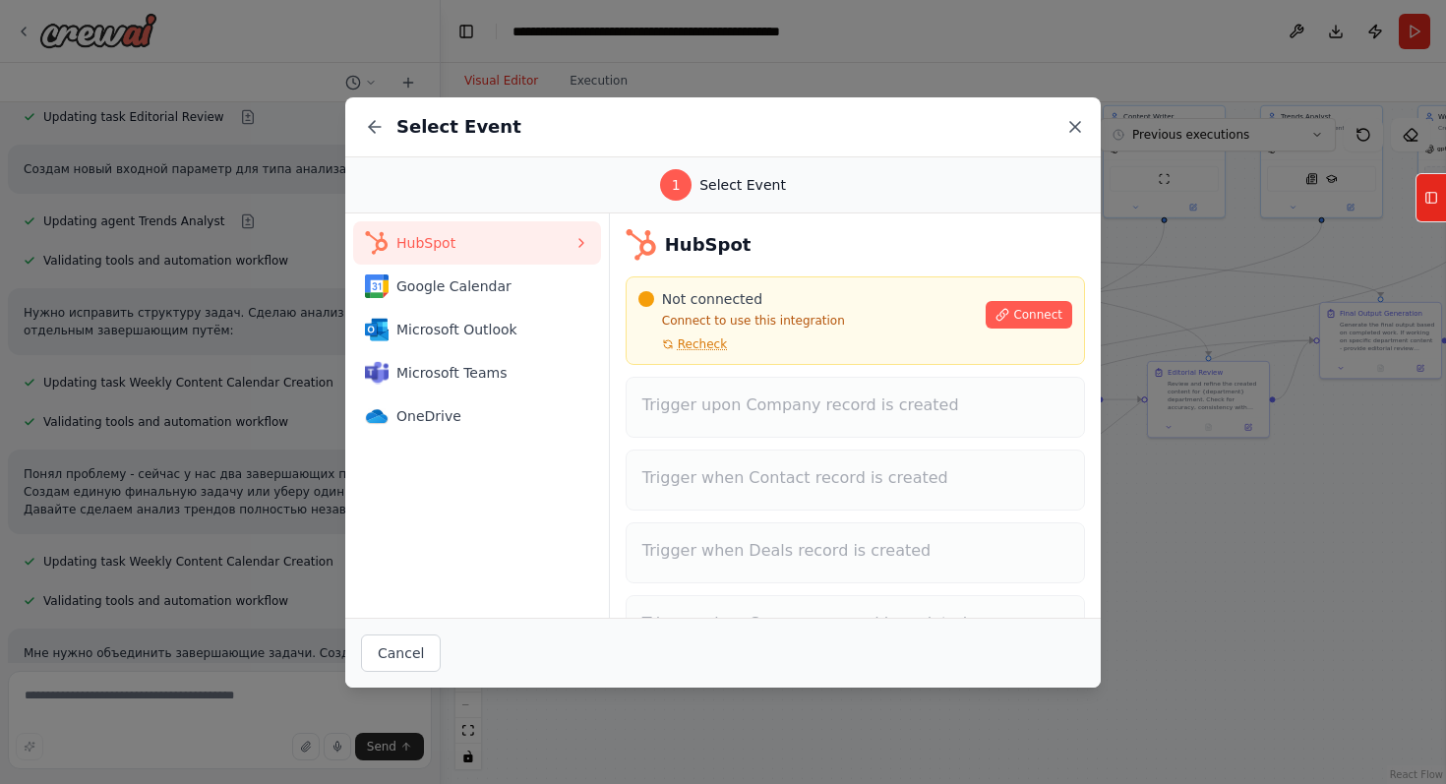
click at [1075, 122] on icon at bounding box center [1075, 127] width 20 height 20
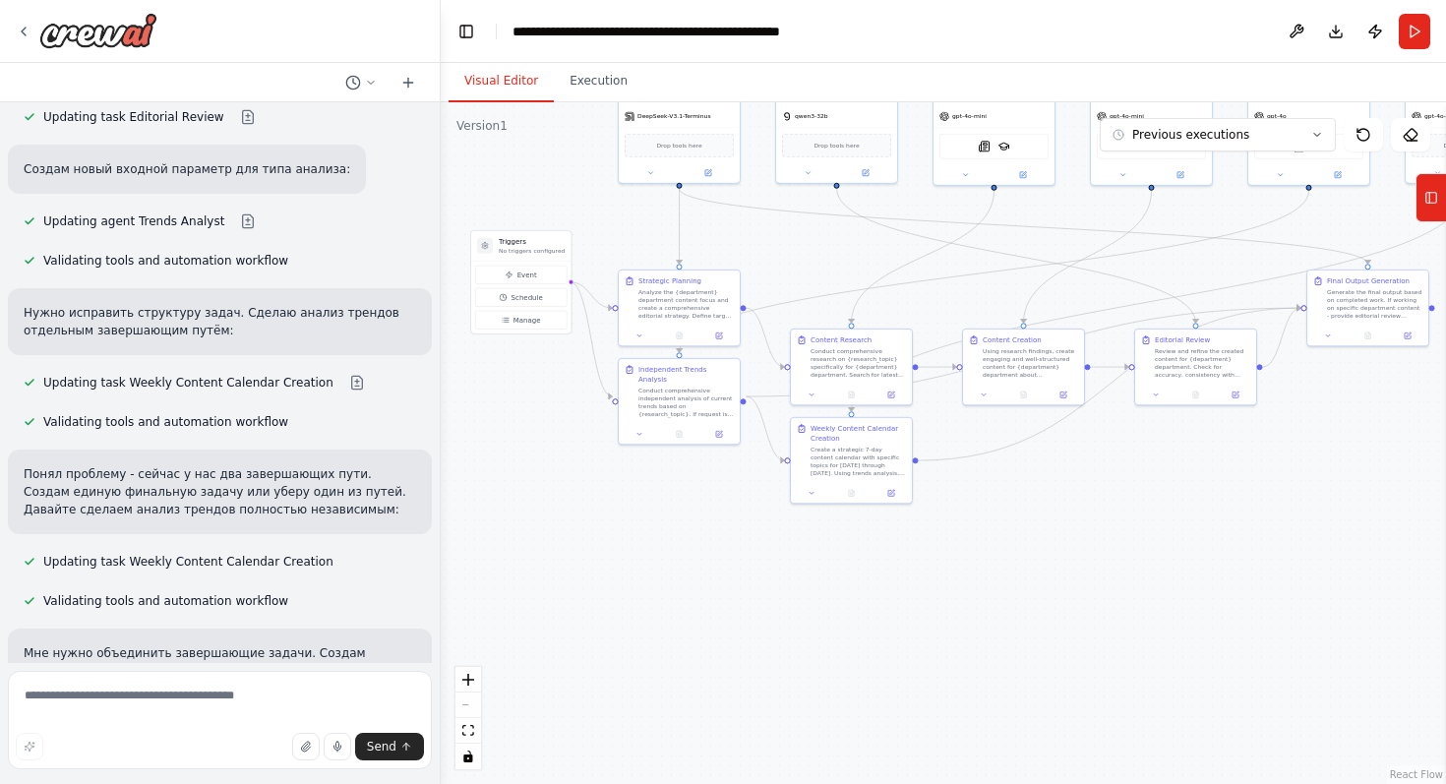
drag, startPoint x: 663, startPoint y: 682, endPoint x: 650, endPoint y: 649, distance: 34.9
click at [650, 649] on div ".deletable-edge-delete-btn { width: 20px; height: 20px; border: 0px solid #ffff…" at bounding box center [943, 443] width 1005 height 682
click at [548, 324] on button "Manage" at bounding box center [520, 320] width 91 height 19
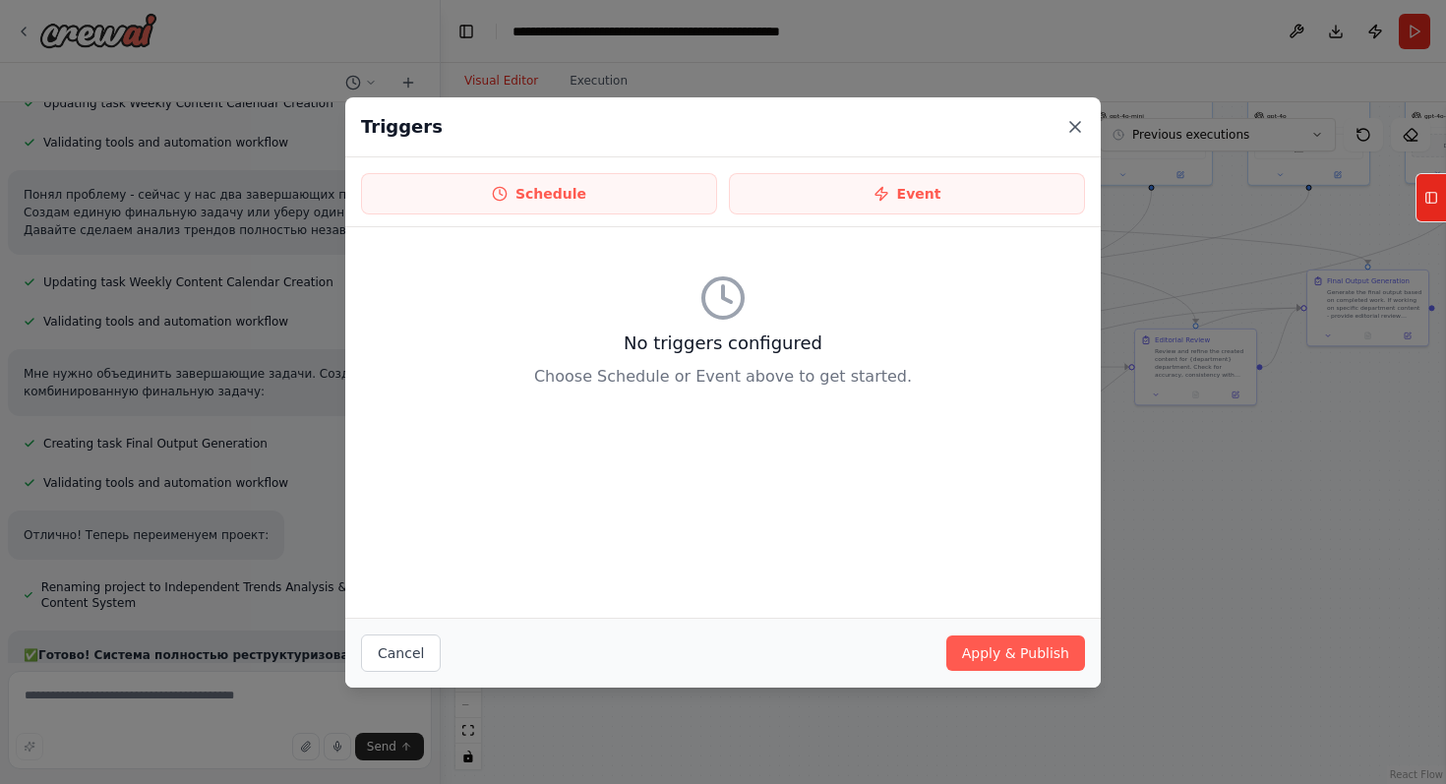
click at [1068, 127] on icon at bounding box center [1075, 127] width 20 height 20
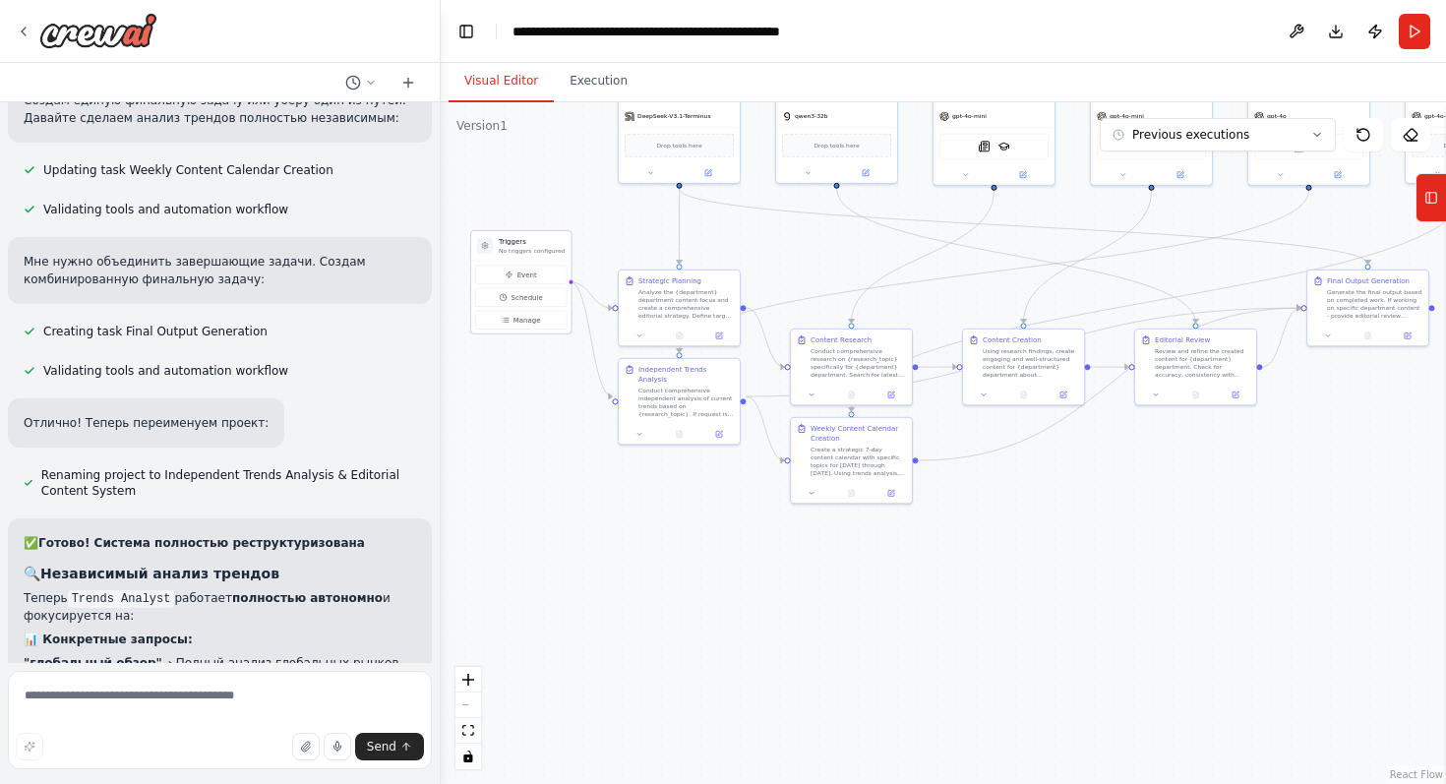
click at [500, 247] on p "No triggers configured" at bounding box center [532, 251] width 66 height 8
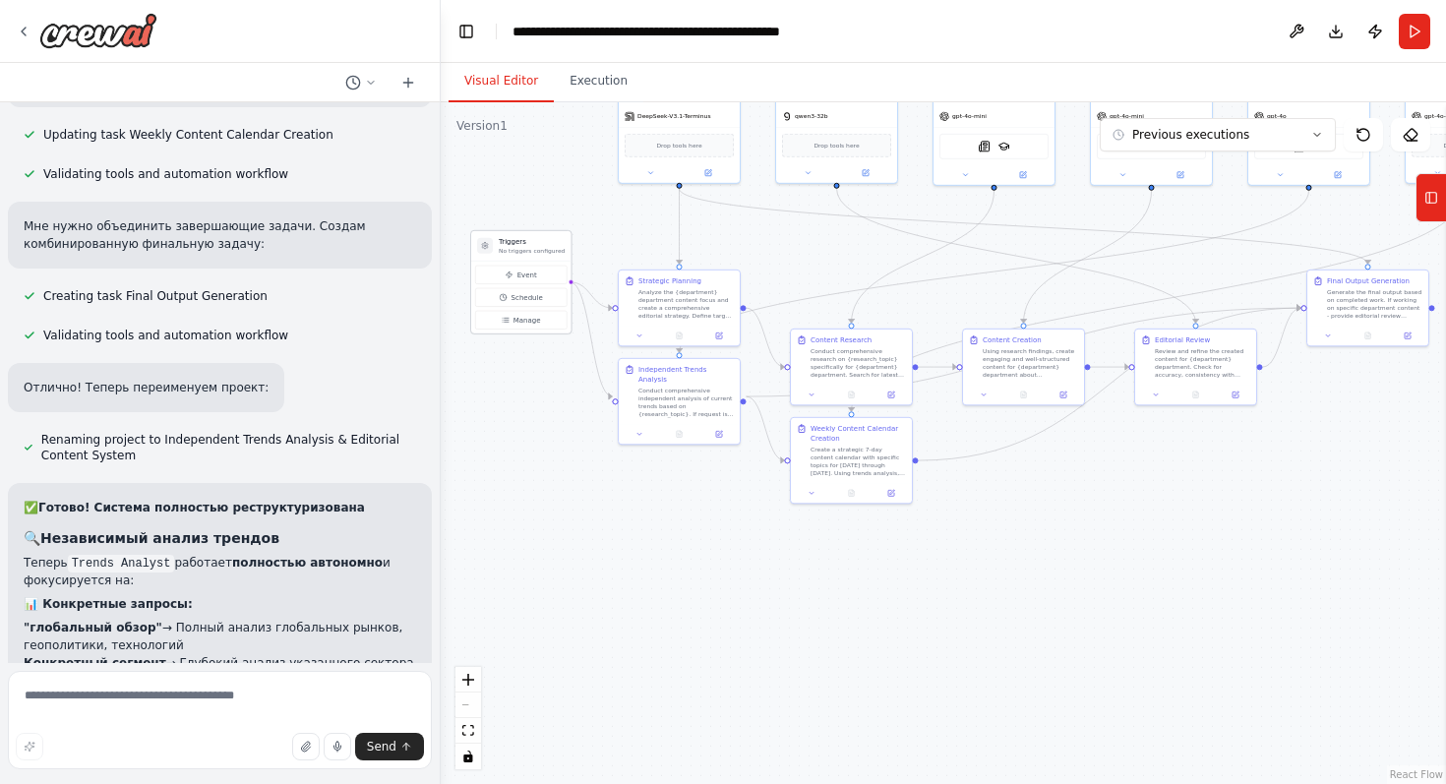
click at [488, 247] on icon at bounding box center [485, 246] width 8 height 8
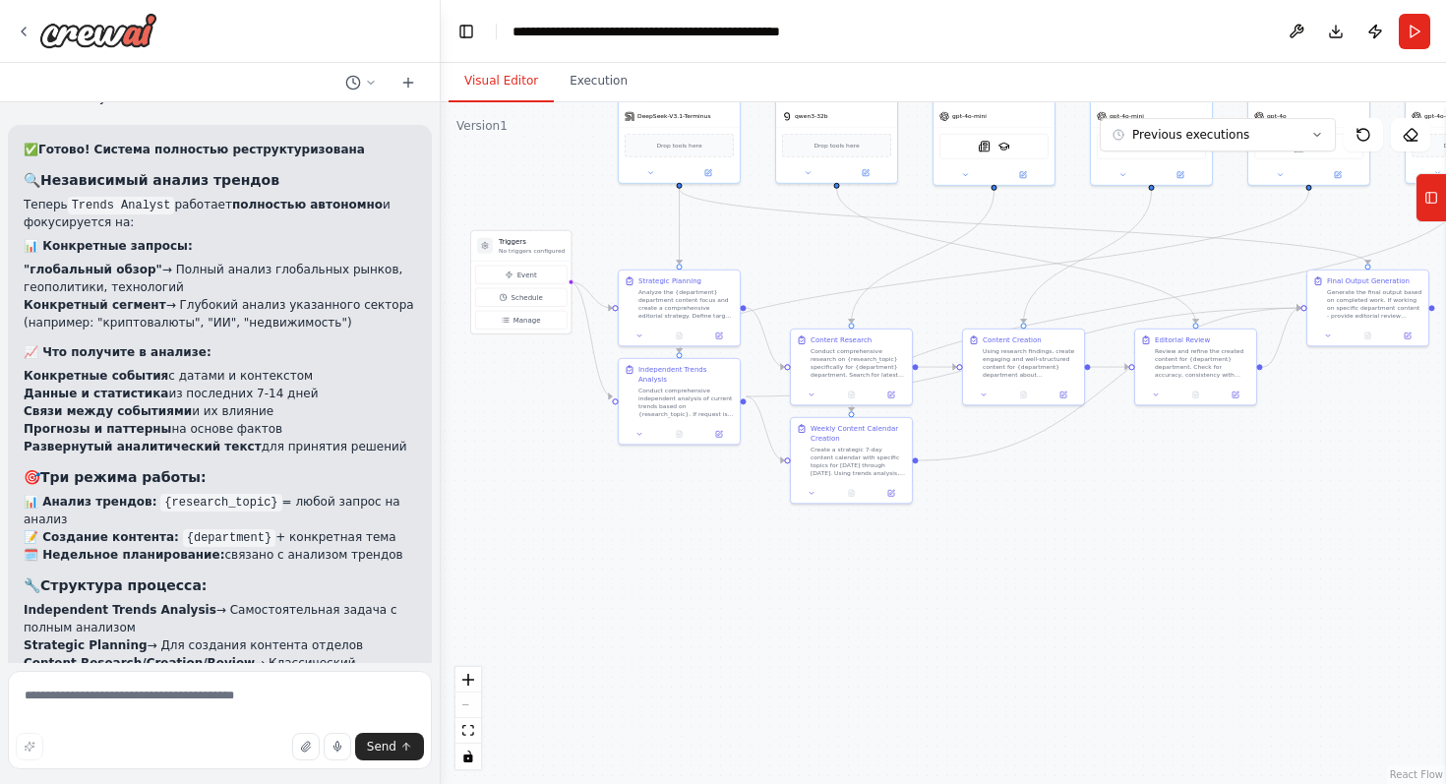
scroll to position [10670, 0]
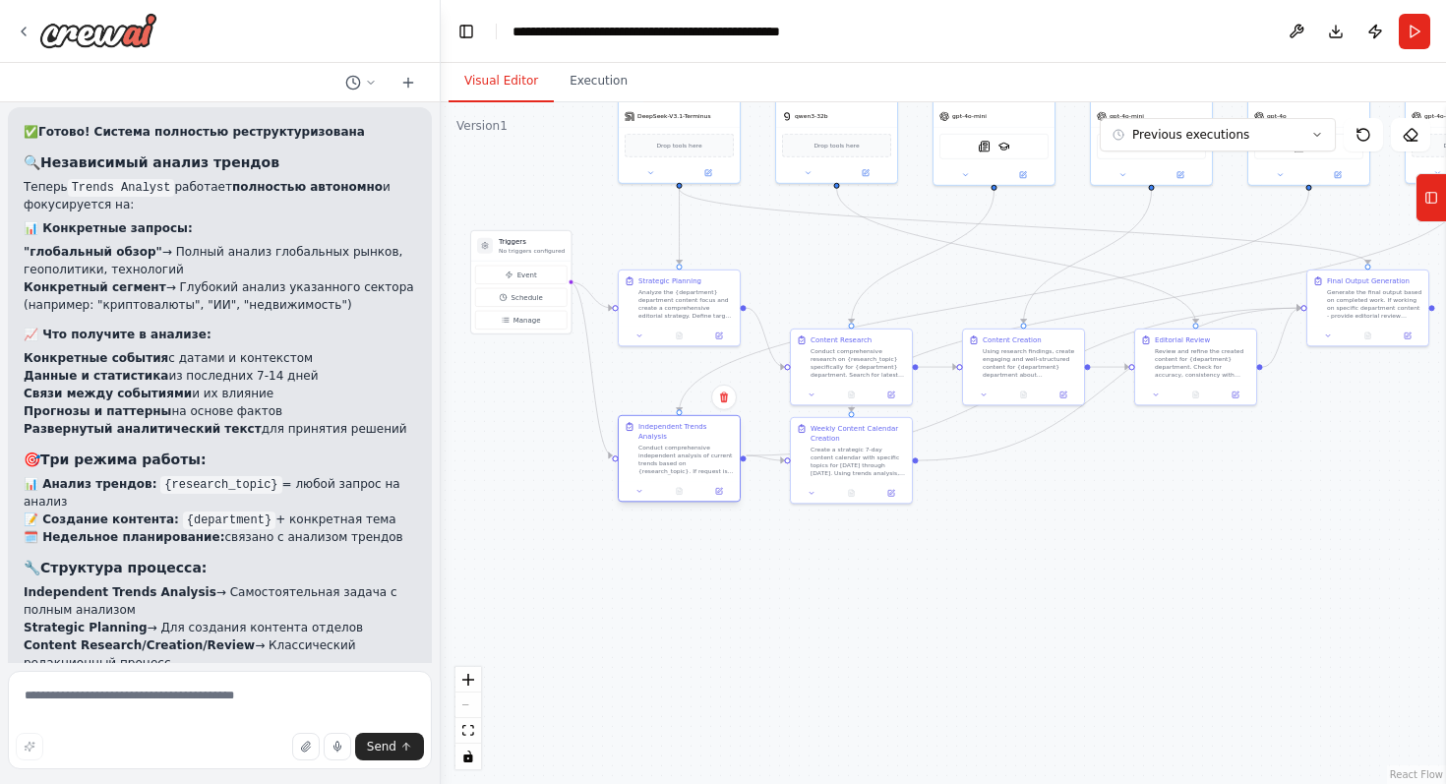
drag, startPoint x: 655, startPoint y: 391, endPoint x: 653, endPoint y: 449, distance: 58.1
click at [653, 449] on div "Conduct comprehensive independent analysis of current trends based on {research…" at bounding box center [685, 459] width 95 height 31
click at [634, 546] on div ".deletable-edge-delete-btn { width: 20px; height: 20px; border: 0px solid #ffff…" at bounding box center [943, 443] width 1005 height 682
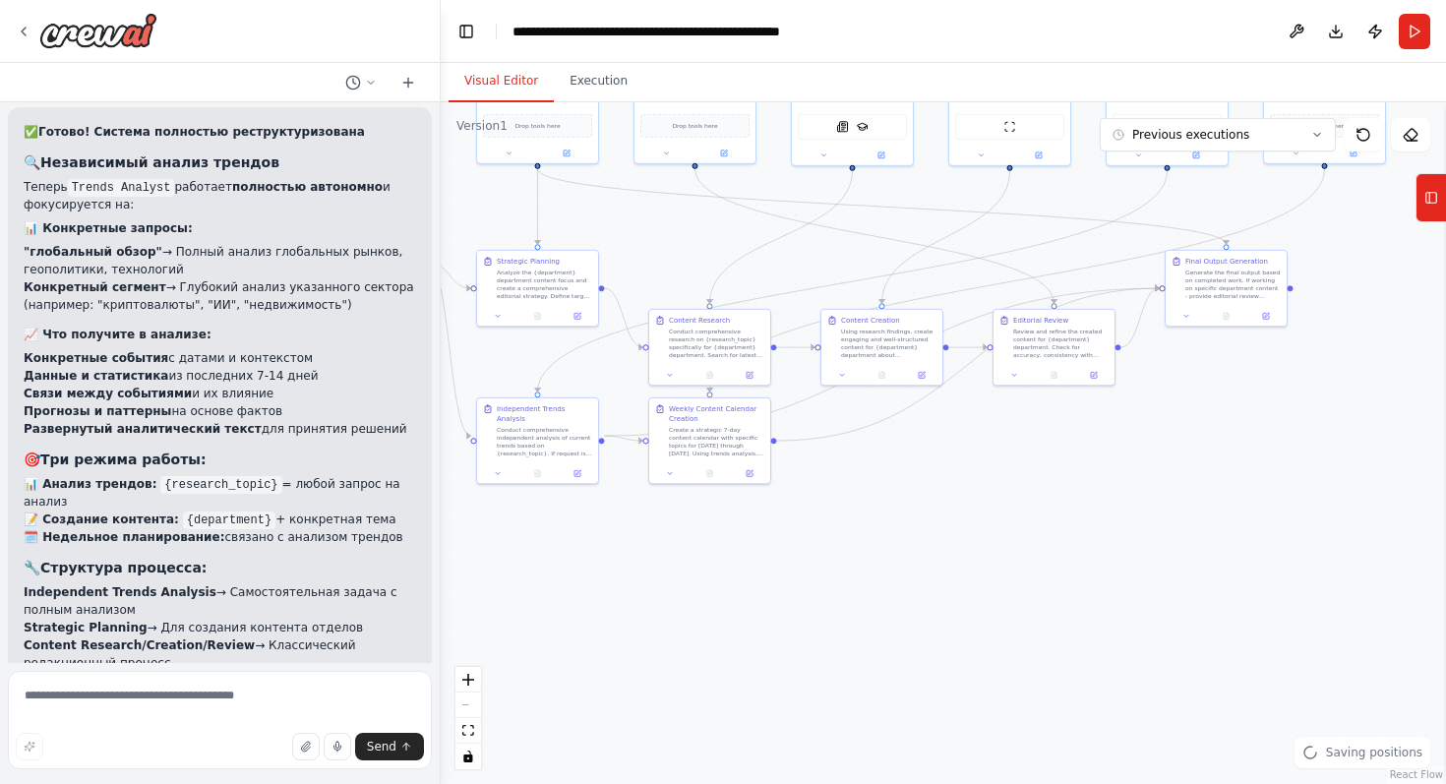
drag, startPoint x: 735, startPoint y: 609, endPoint x: 590, endPoint y: 590, distance: 145.8
click at [590, 590] on div ".deletable-edge-delete-btn { width: 20px; height: 20px; border: 0px solid #ffff…" at bounding box center [943, 443] width 1005 height 682
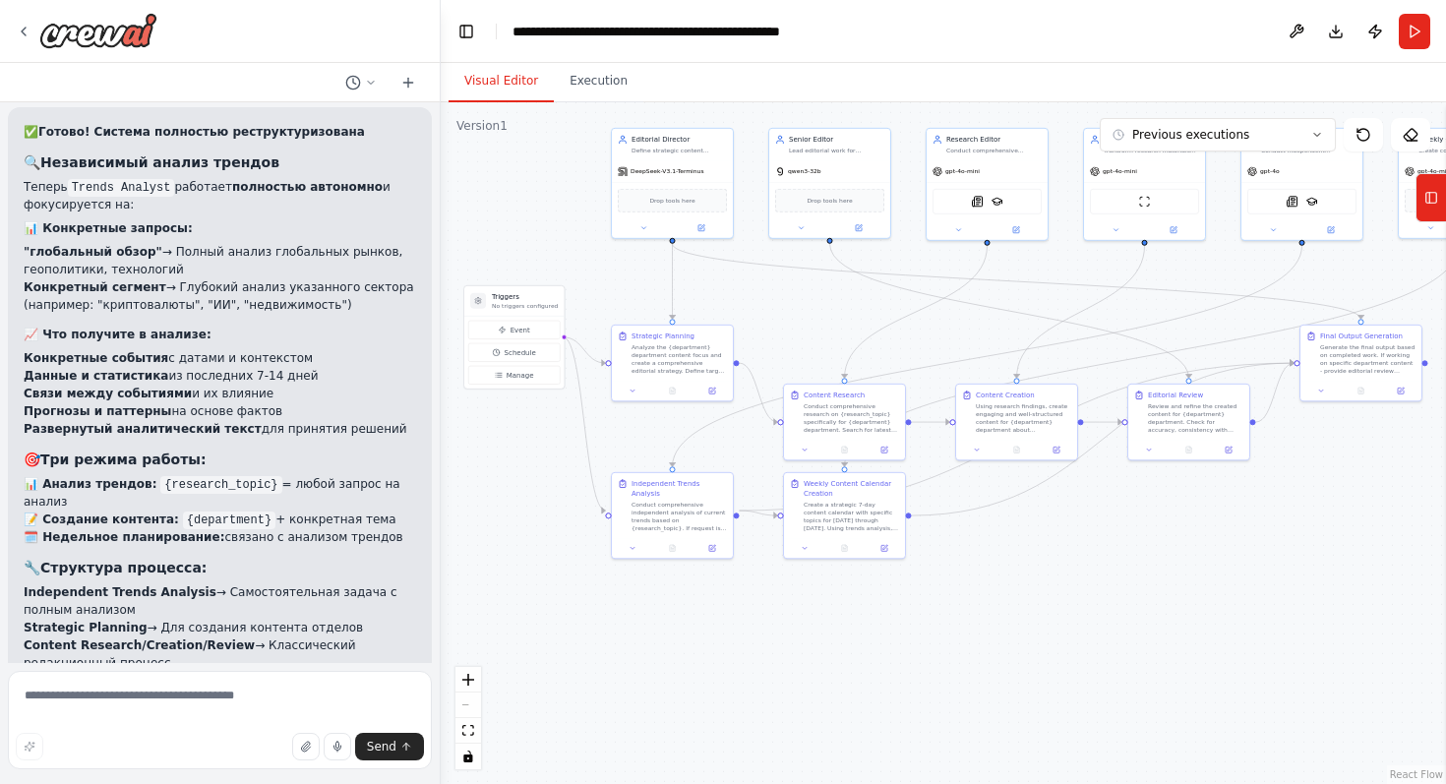
drag, startPoint x: 921, startPoint y: 617, endPoint x: 1058, endPoint y: 691, distance: 156.2
click at [1058, 691] on div ".deletable-edge-delete-btn { width: 20px; height: 20px; border: 0px solid #ffff…" at bounding box center [943, 443] width 1005 height 682
click at [184, 698] on textarea at bounding box center [220, 720] width 424 height 98
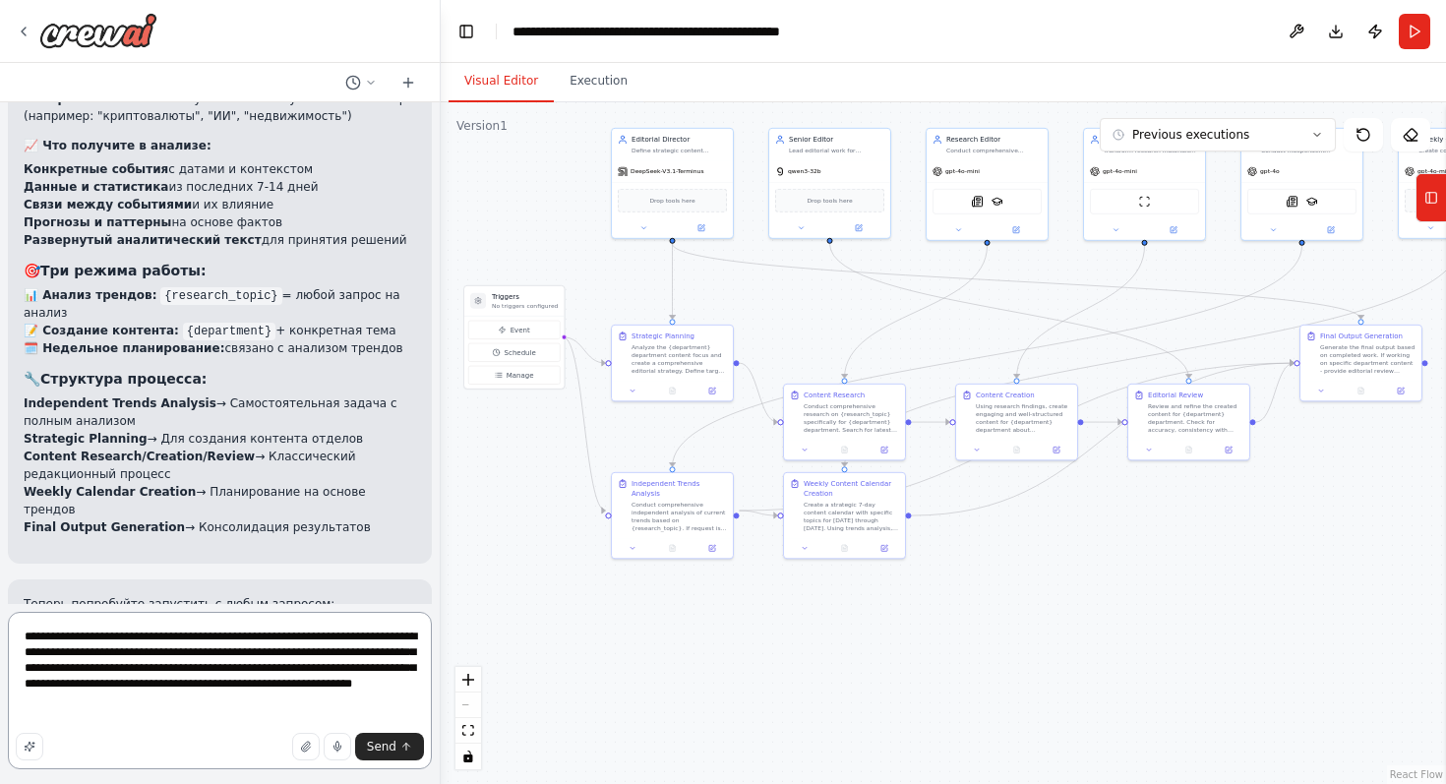
scroll to position [10918, 0]
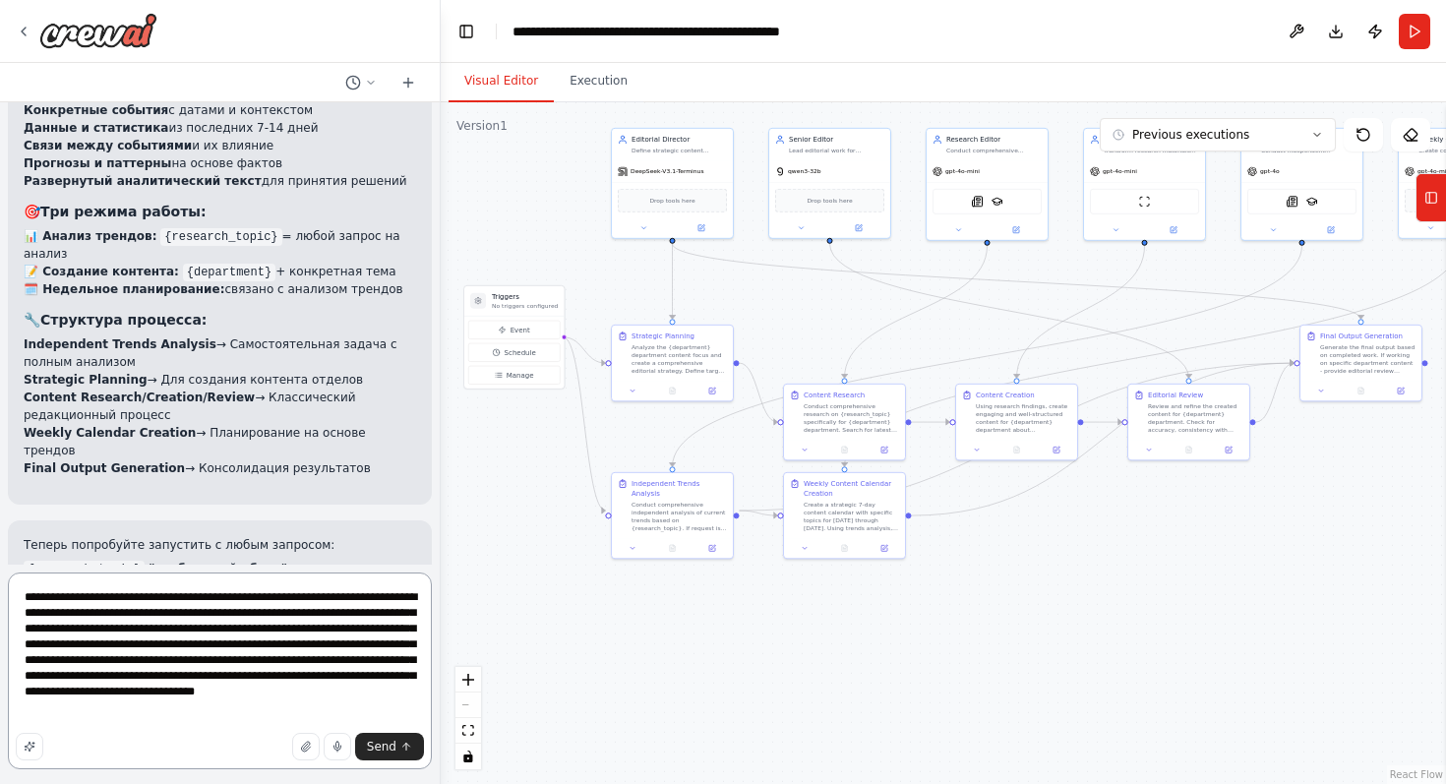
type textarea "**********"
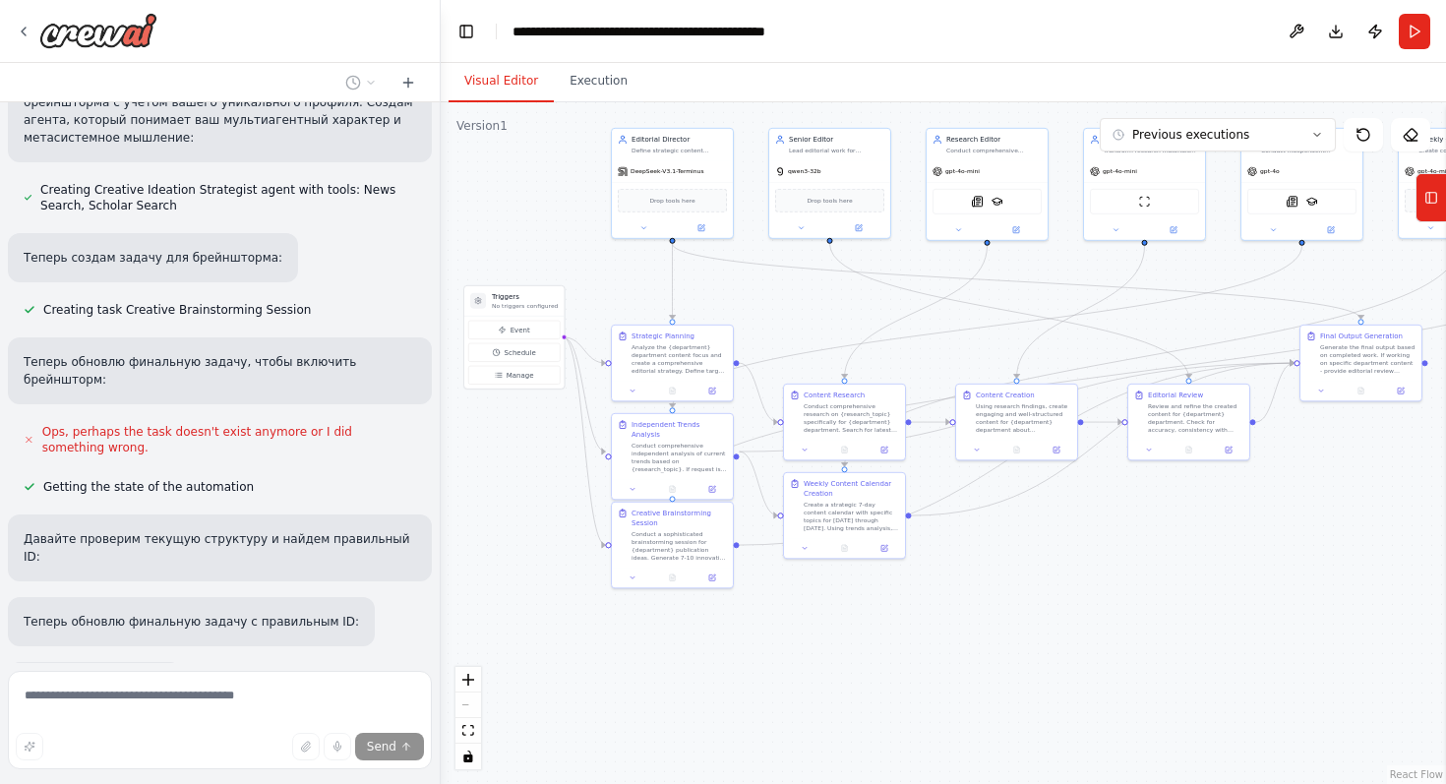
scroll to position [11872, 0]
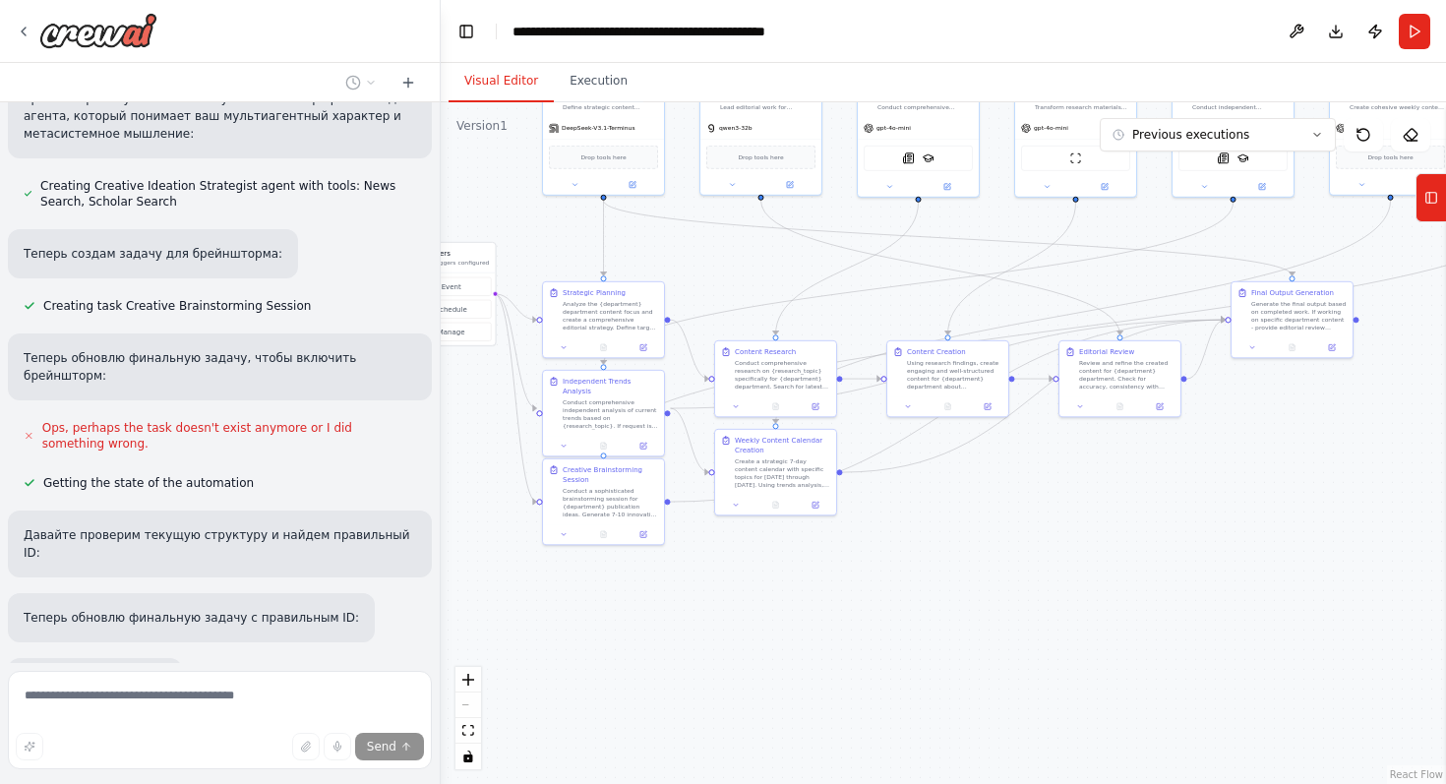
drag, startPoint x: 847, startPoint y: 713, endPoint x: 778, endPoint y: 670, distance: 81.3
click at [778, 670] on div ".deletable-edge-delete-btn { width: 20px; height: 20px; border: 0px solid #ffff…" at bounding box center [943, 443] width 1005 height 682
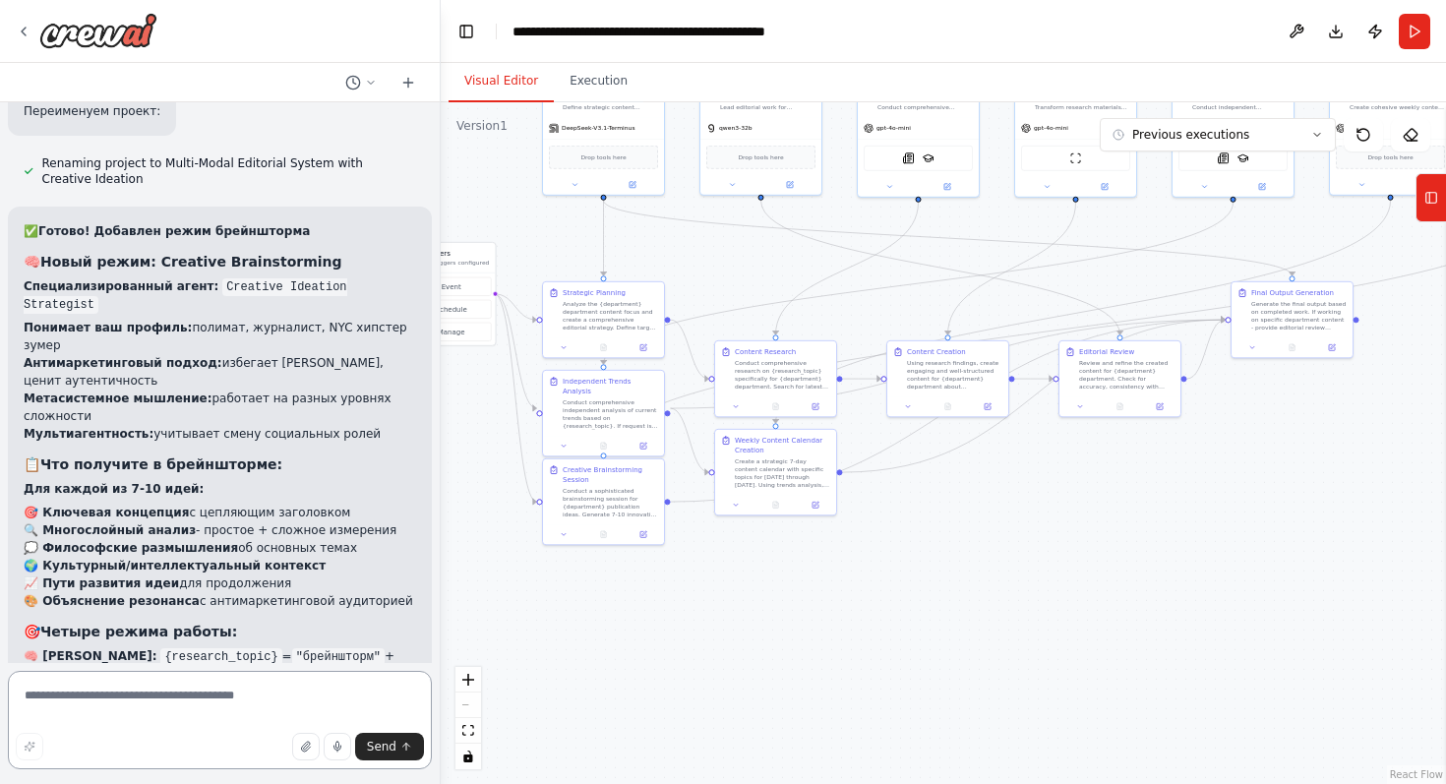
scroll to position [12594, 0]
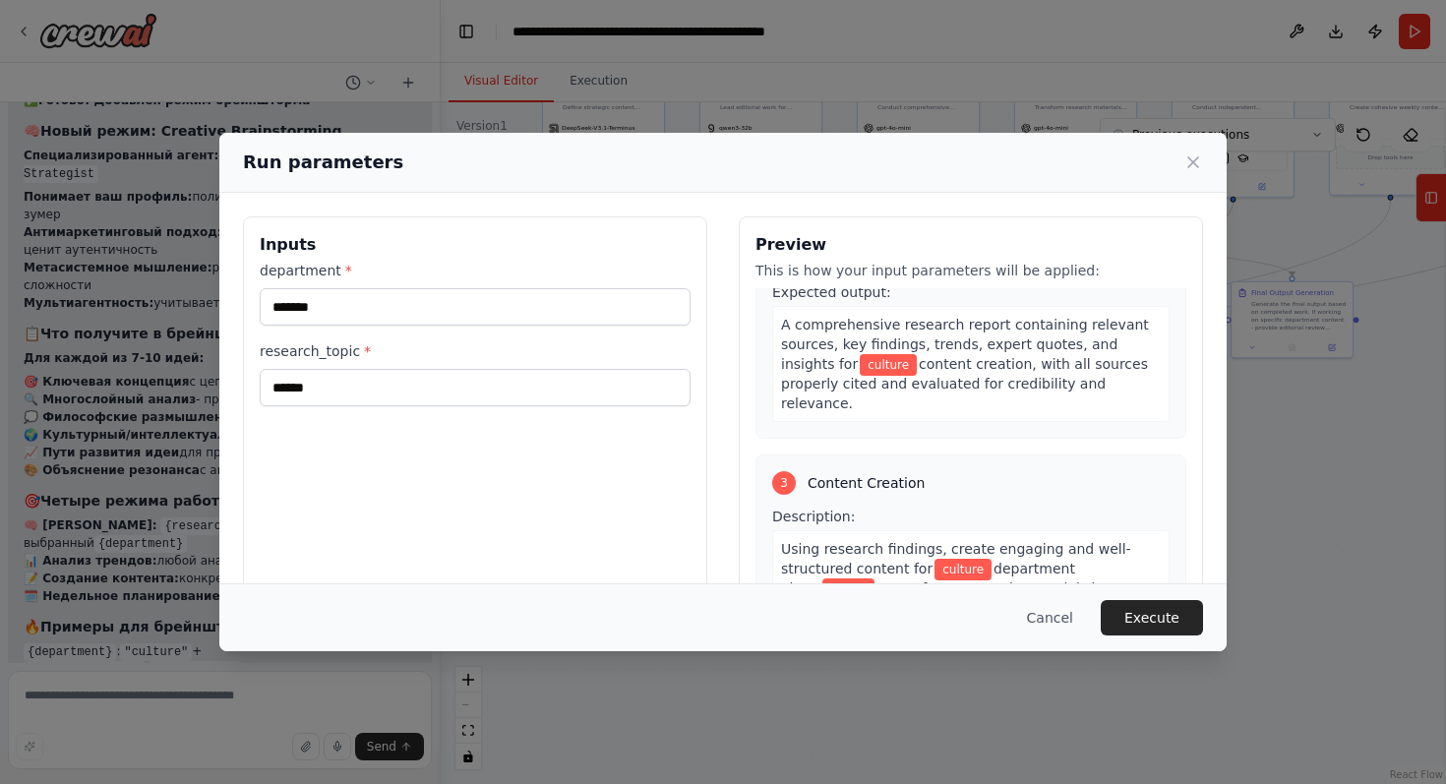
scroll to position [690, 0]
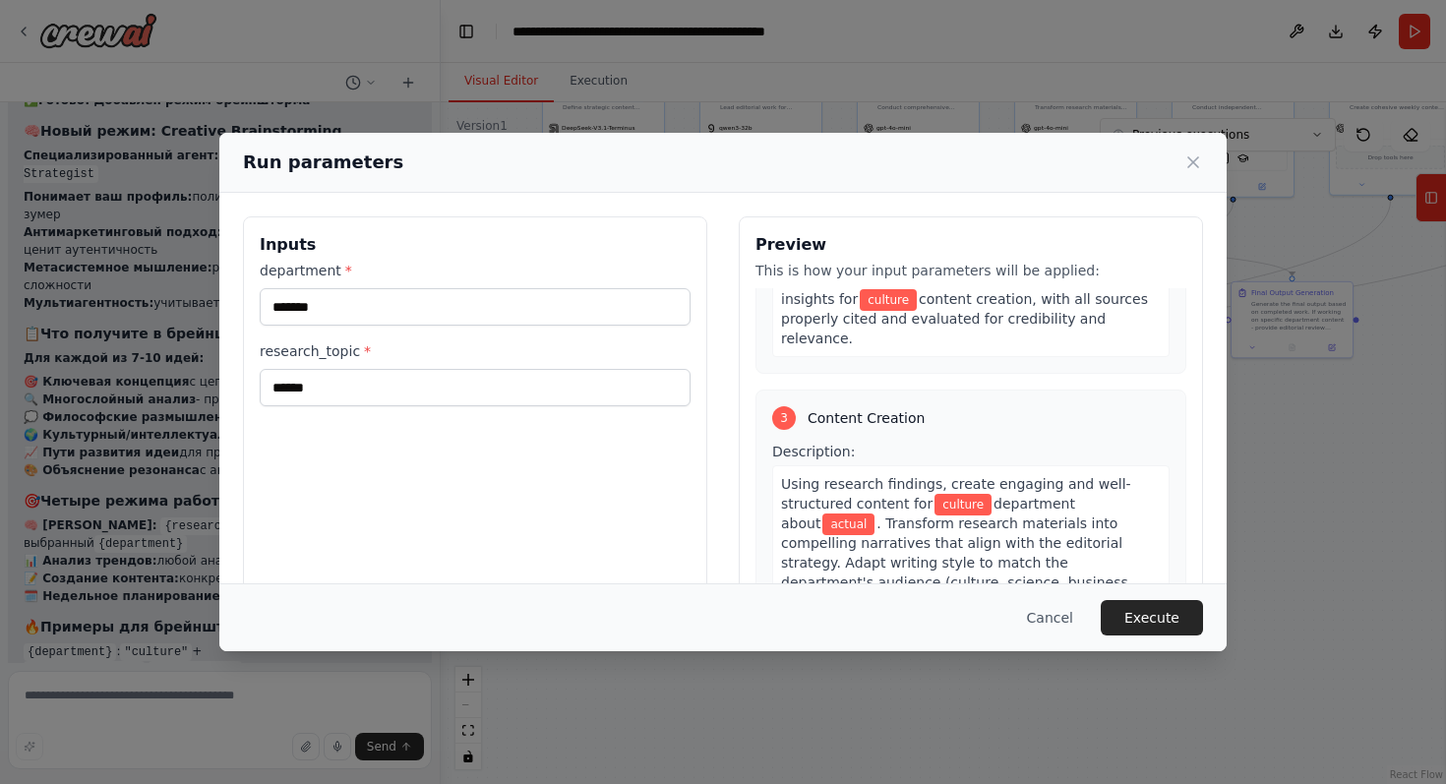
click at [789, 406] on div "3" at bounding box center [784, 418] width 24 height 24
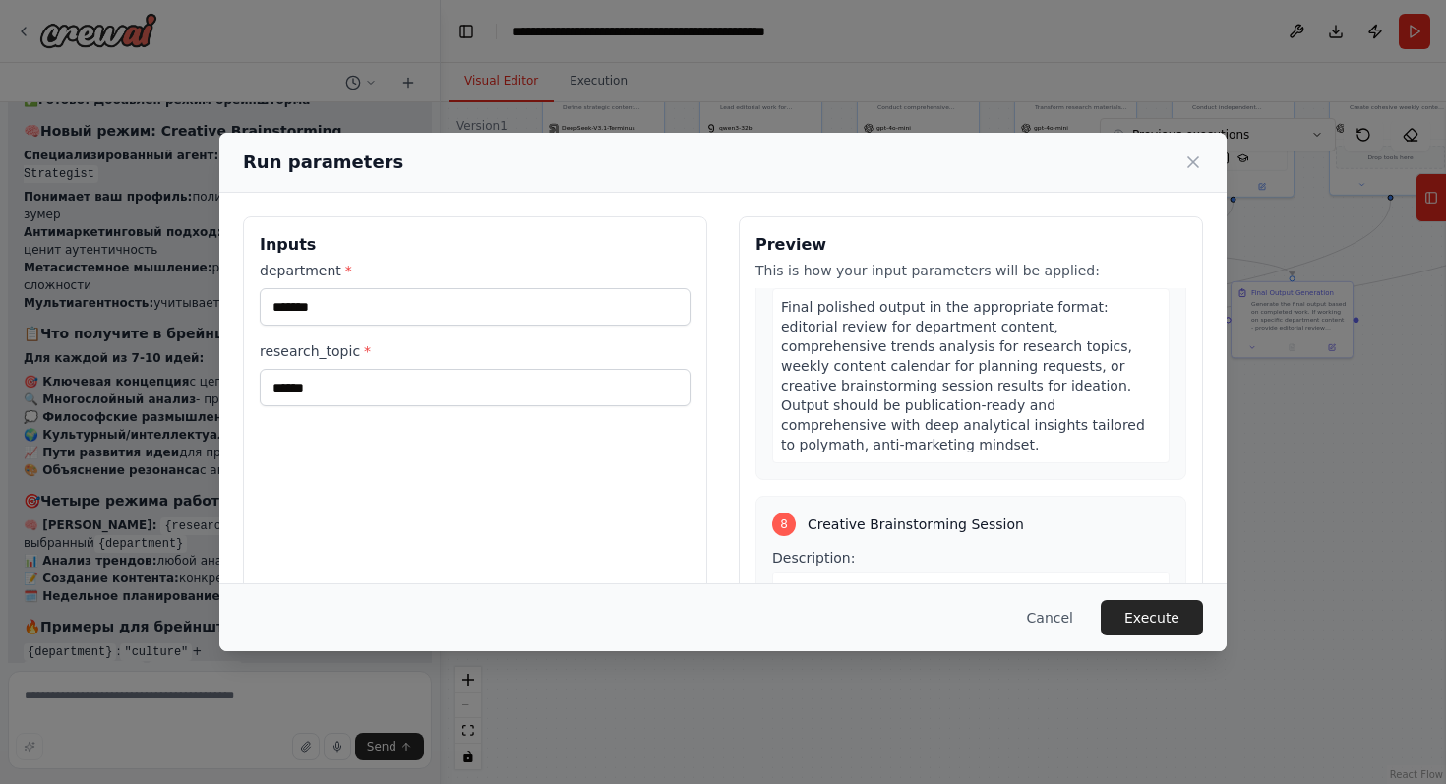
scroll to position [3183, 0]
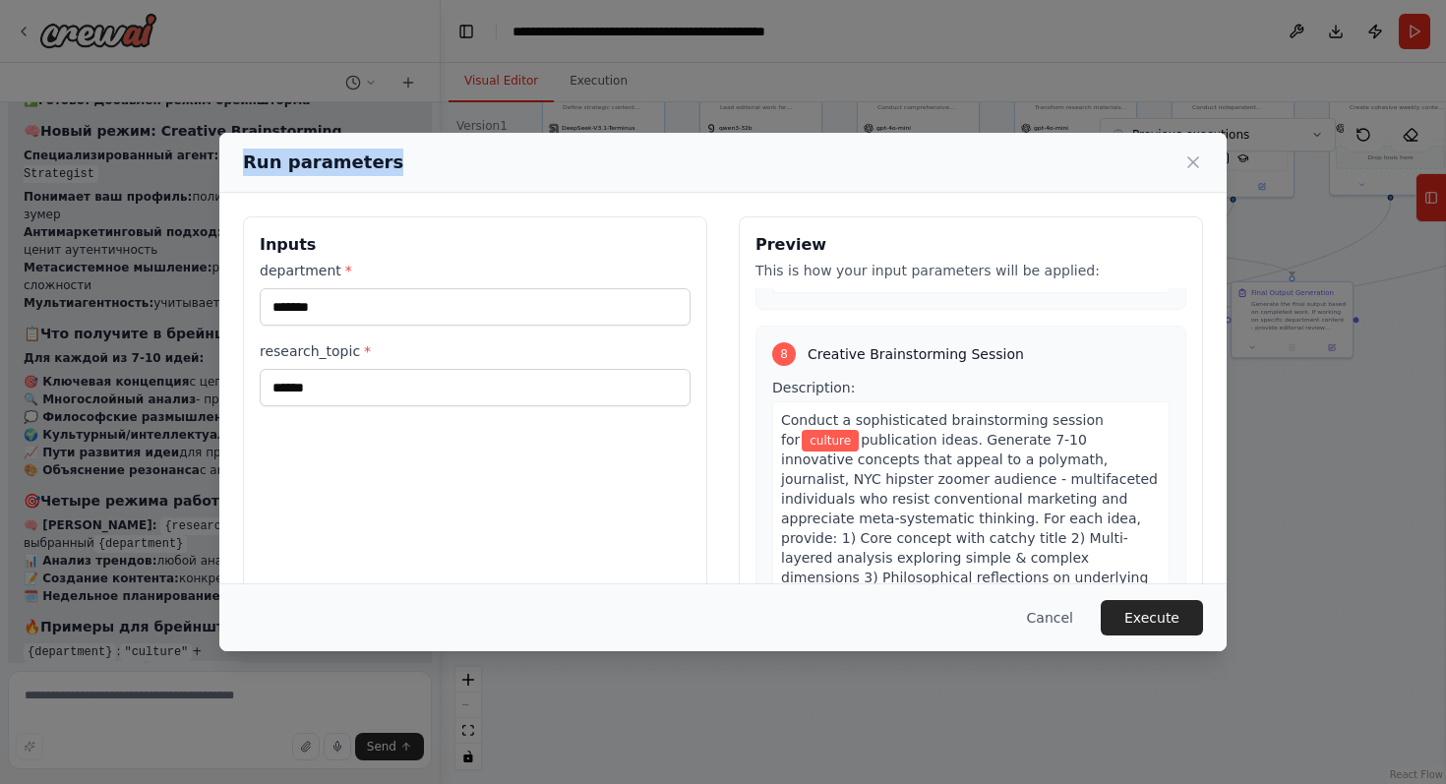
drag, startPoint x: 737, startPoint y: 159, endPoint x: 629, endPoint y: 101, distance: 122.8
click at [629, 101] on div "Run parameters Inputs department * ******* research_topic * ****** Preview This…" at bounding box center [723, 392] width 1446 height 784
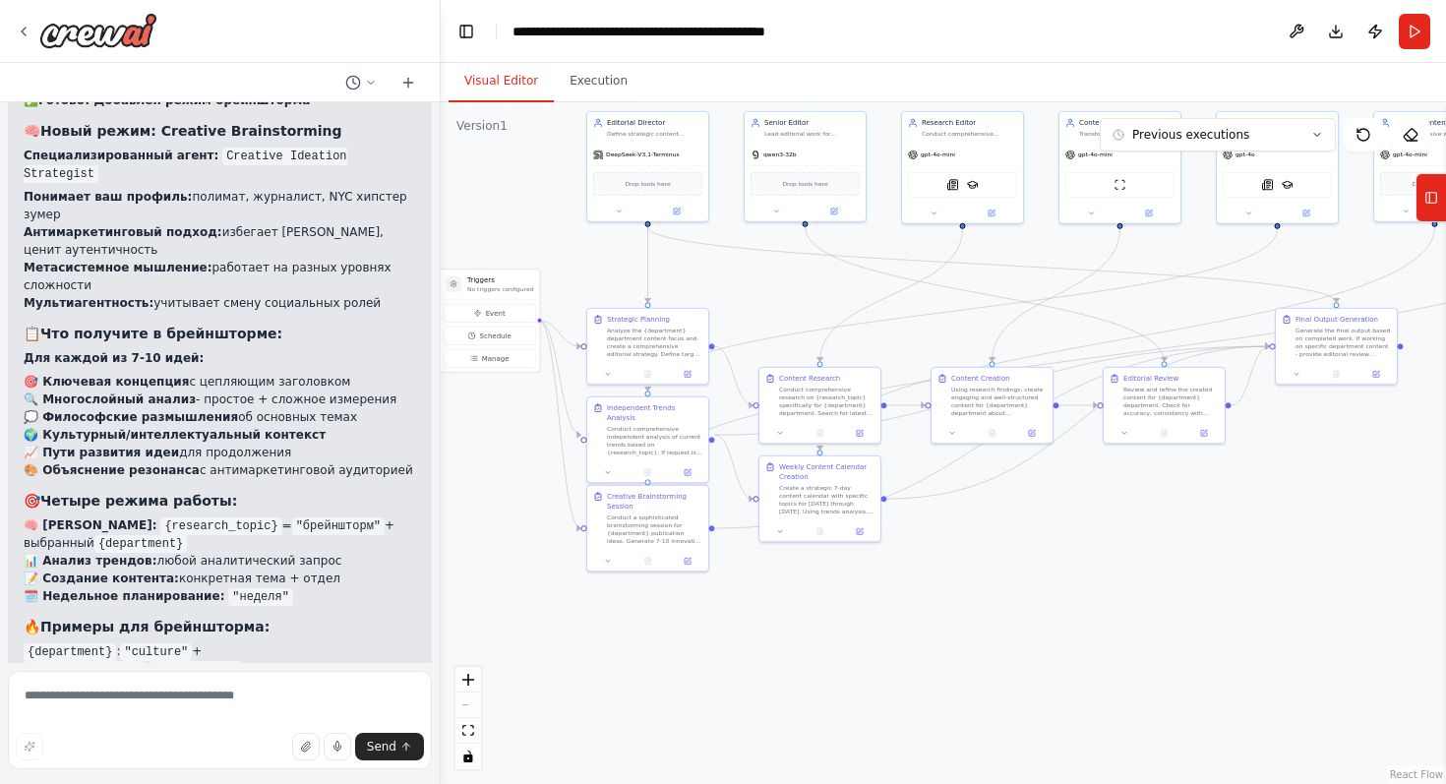
drag, startPoint x: 711, startPoint y: 275, endPoint x: 755, endPoint y: 302, distance: 51.6
click at [755, 302] on div ".deletable-edge-delete-btn { width: 20px; height: 20px; border: 0px solid #ffff…" at bounding box center [943, 443] width 1005 height 682
click at [1418, 33] on button "Run" at bounding box center [1414, 31] width 31 height 35
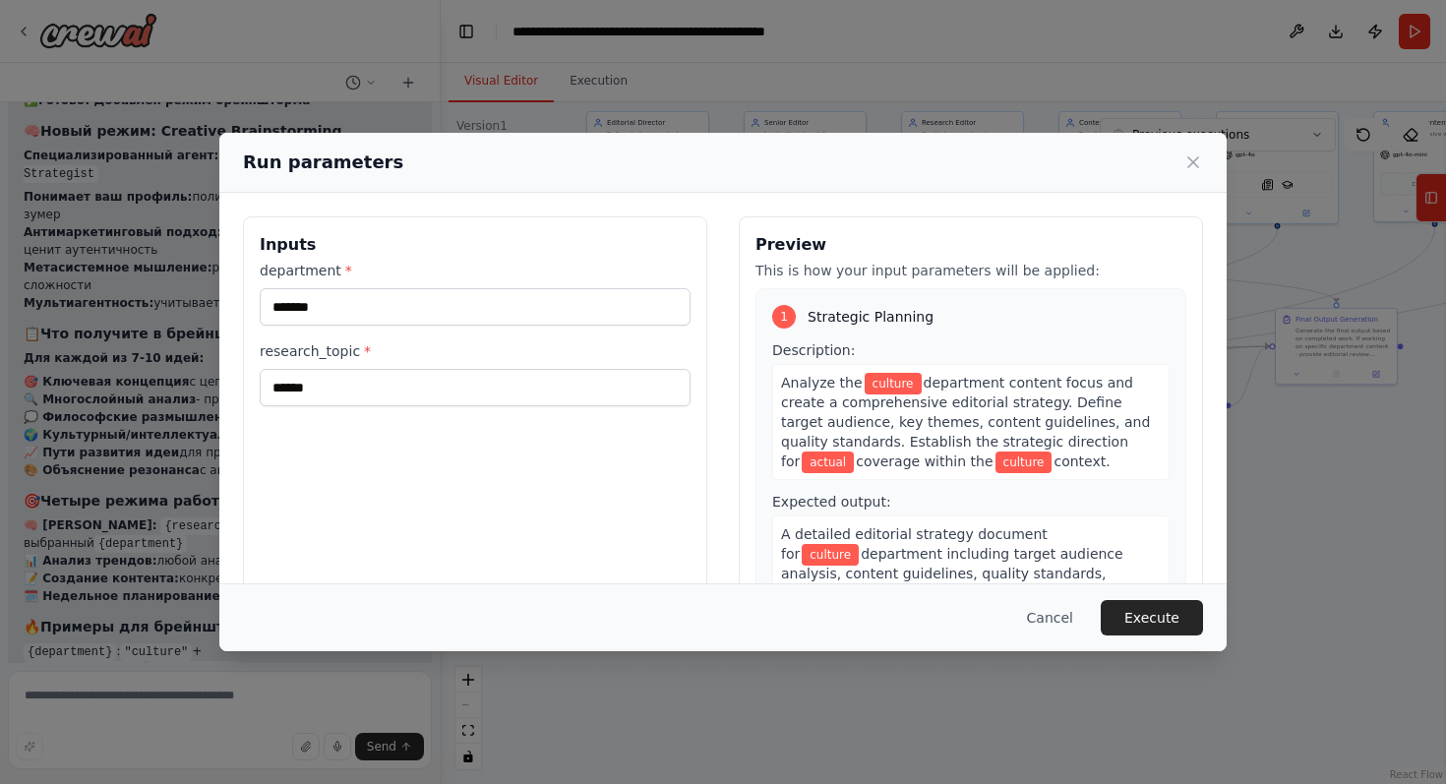
click at [785, 314] on div "1" at bounding box center [784, 317] width 24 height 24
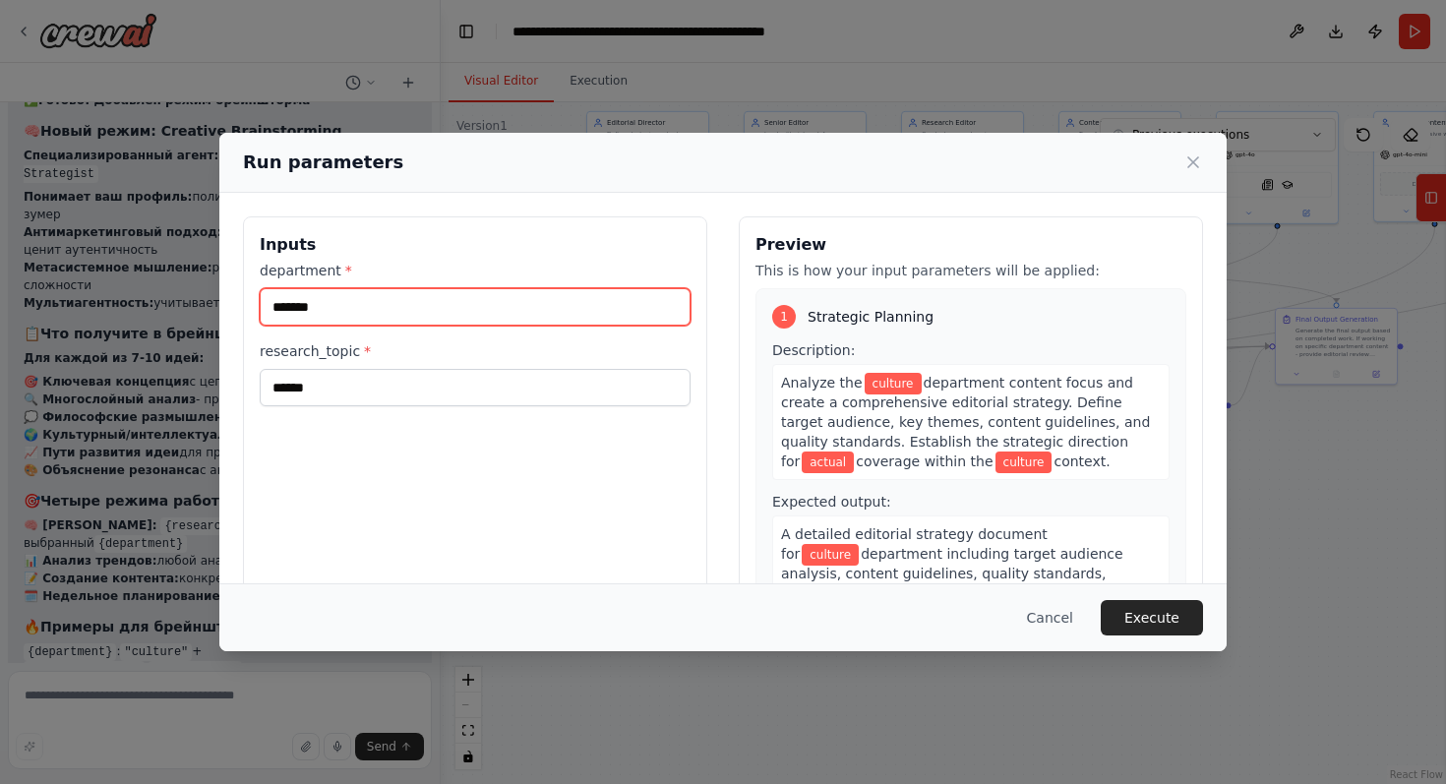
click at [452, 309] on input "*******" at bounding box center [475, 306] width 431 height 37
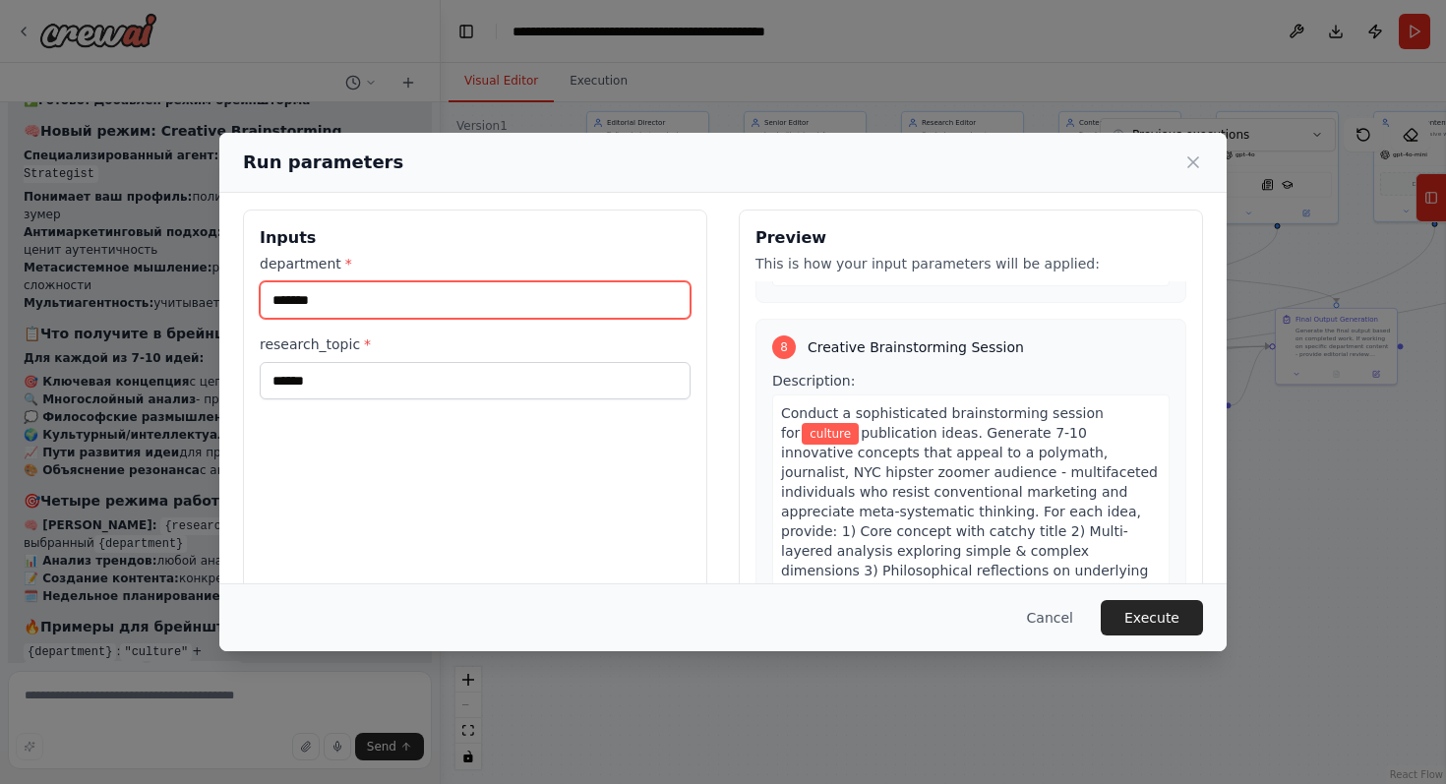
scroll to position [0, 0]
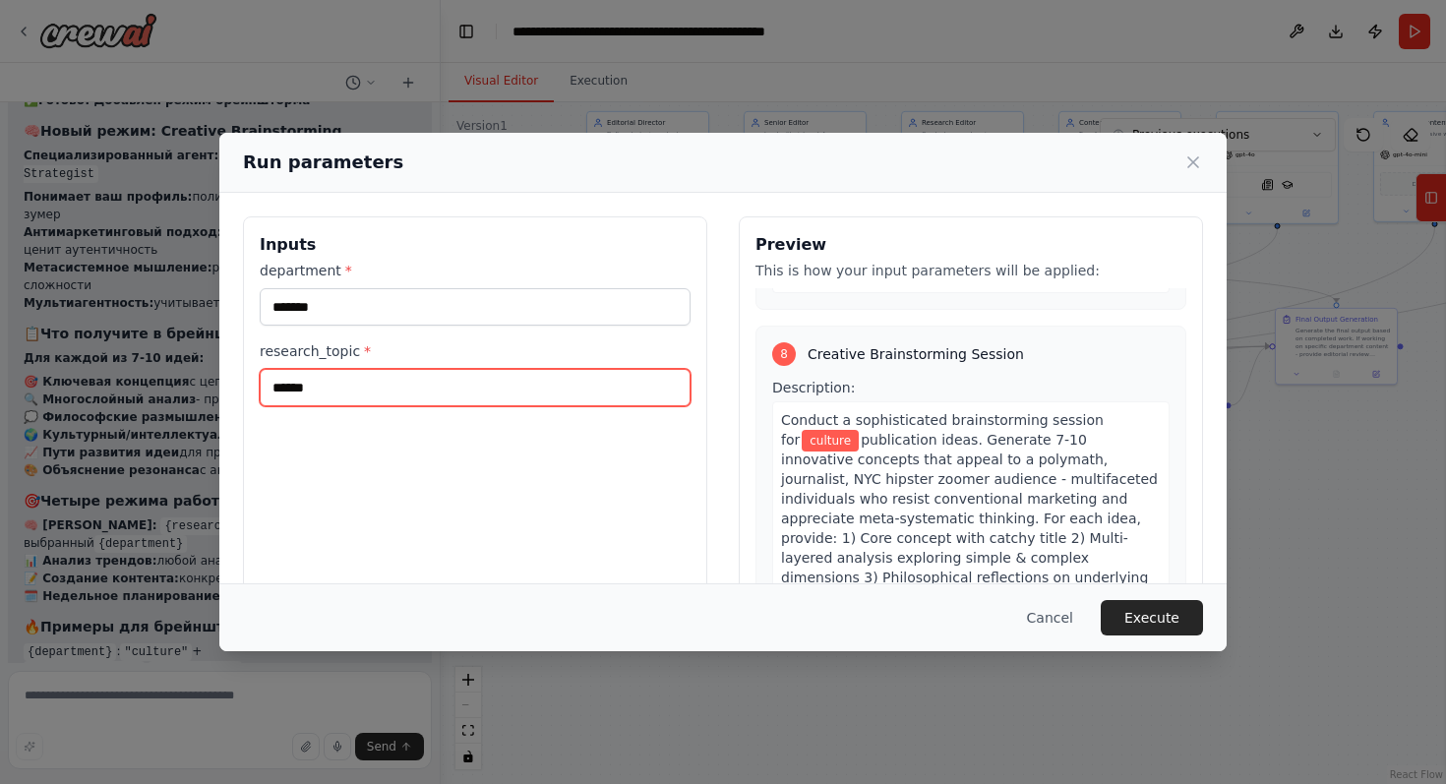
click at [495, 386] on input "******" at bounding box center [475, 387] width 431 height 37
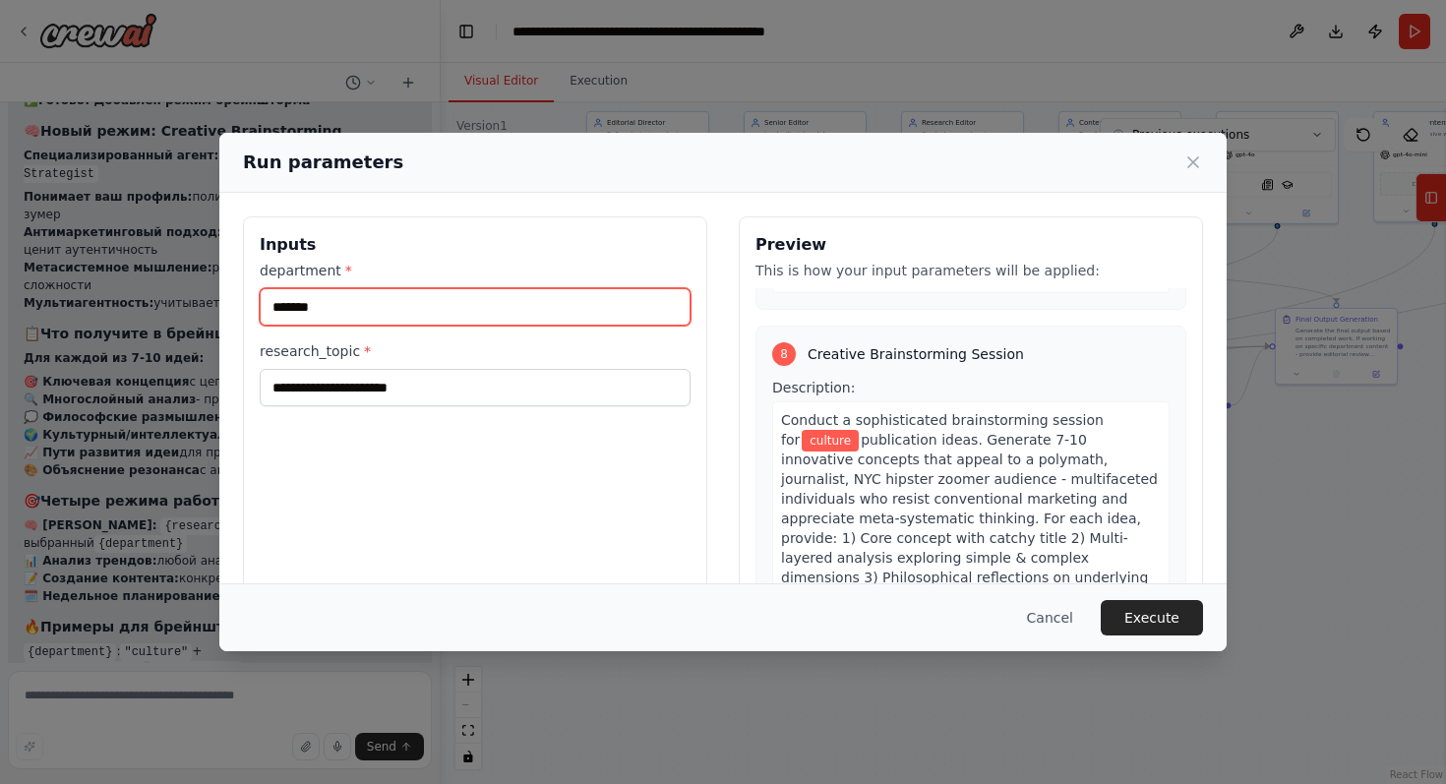
click at [452, 322] on input "*******" at bounding box center [475, 306] width 431 height 37
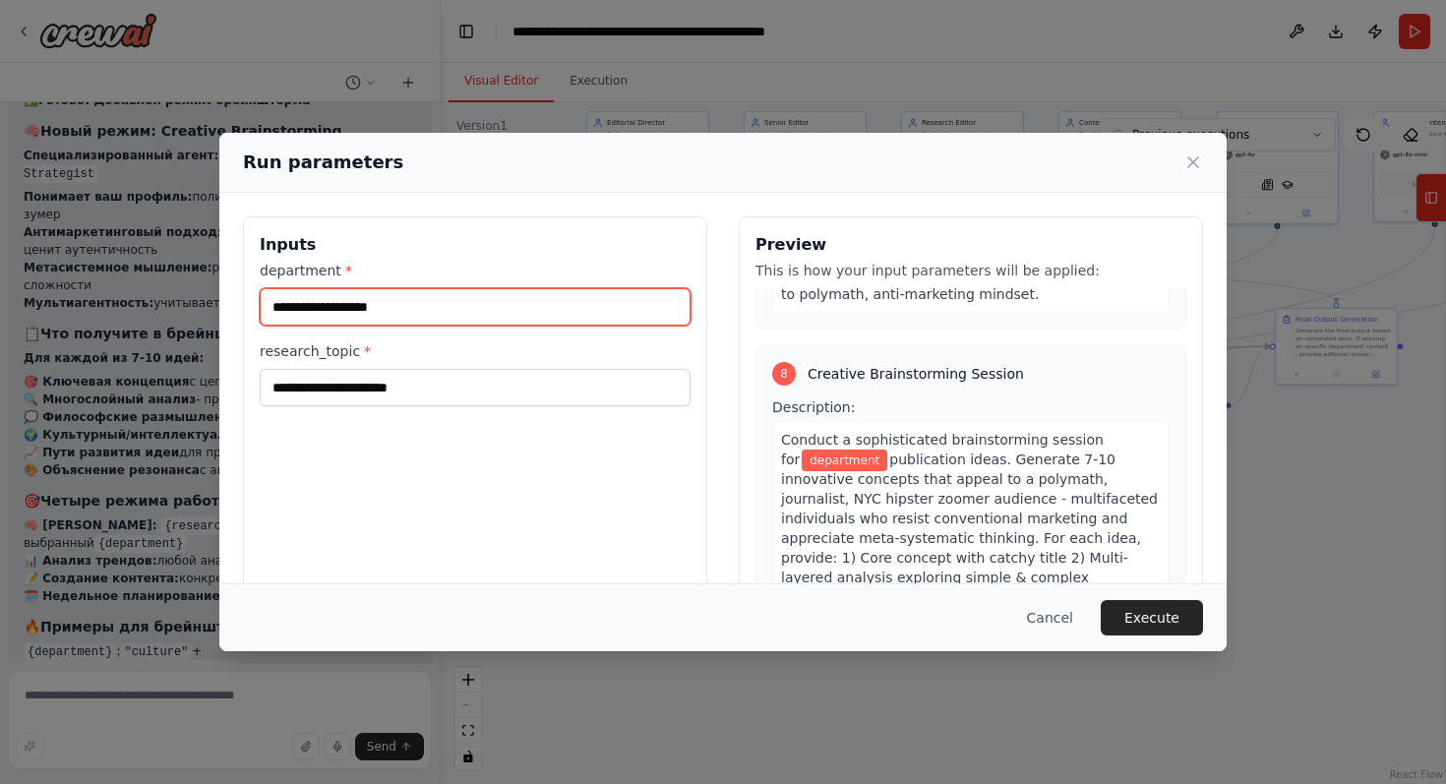
click at [544, 308] on input "department *" at bounding box center [475, 306] width 431 height 37
paste input "**********"
type input "**********"
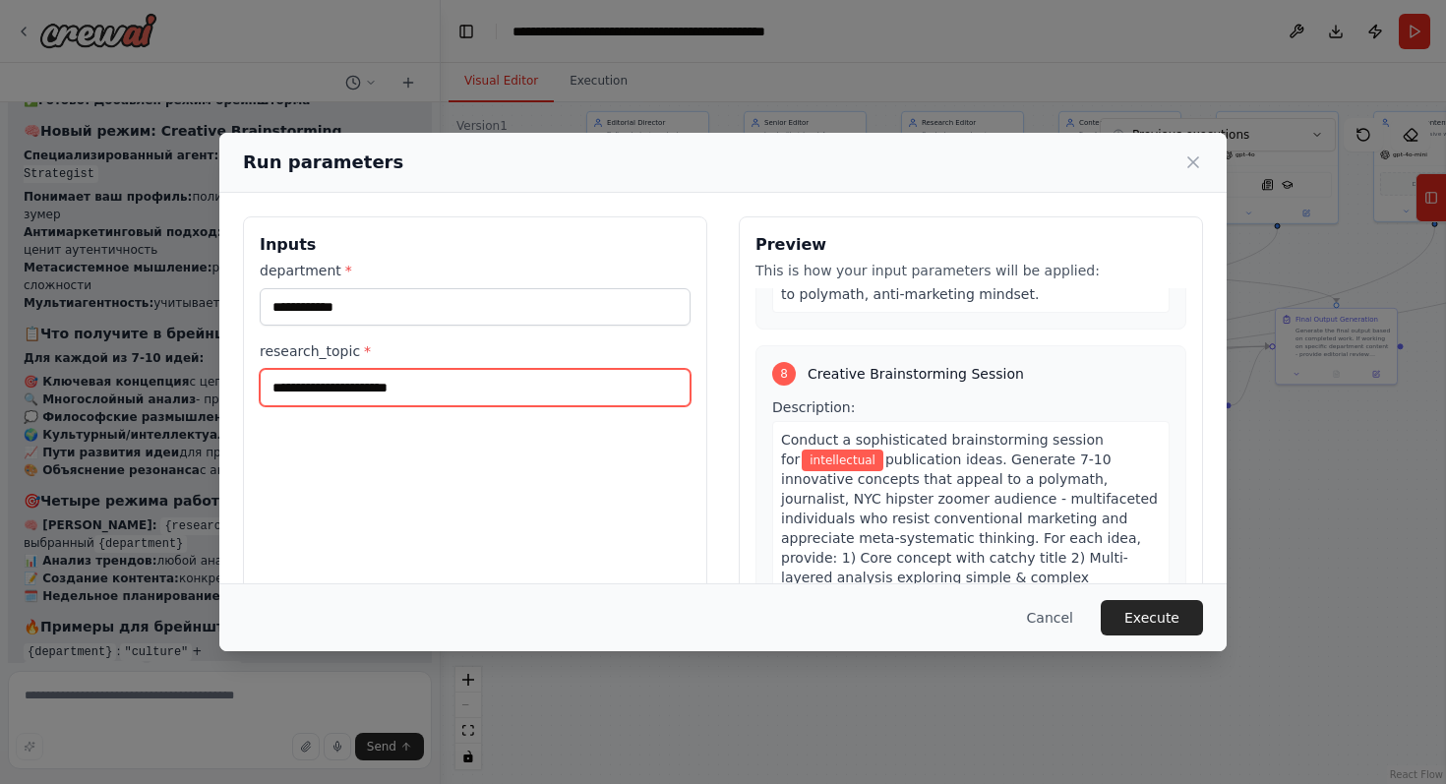
click at [534, 394] on input "research_topic *" at bounding box center [475, 387] width 431 height 37
click at [564, 380] on input "research_topic *" at bounding box center [475, 387] width 431 height 37
type input "*********"
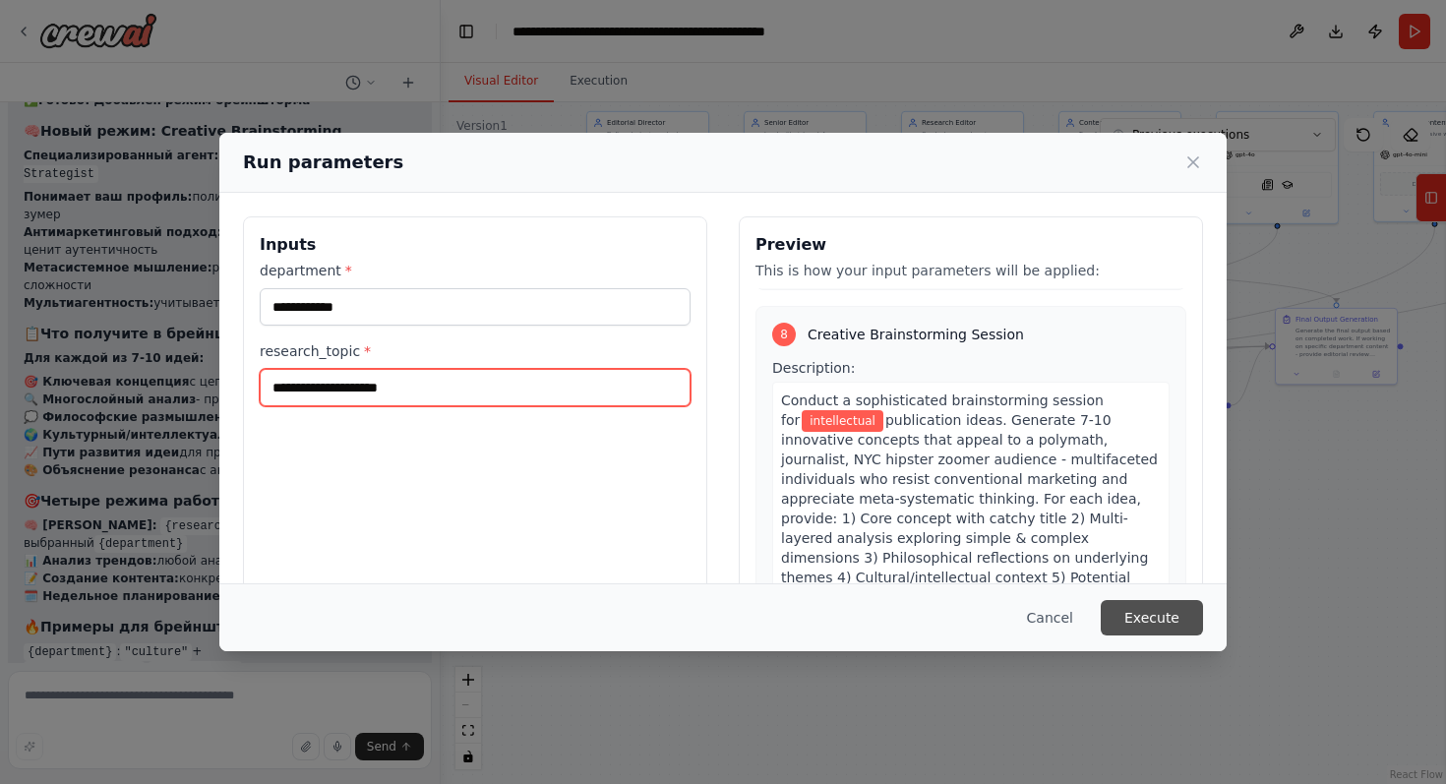
type input "**********"
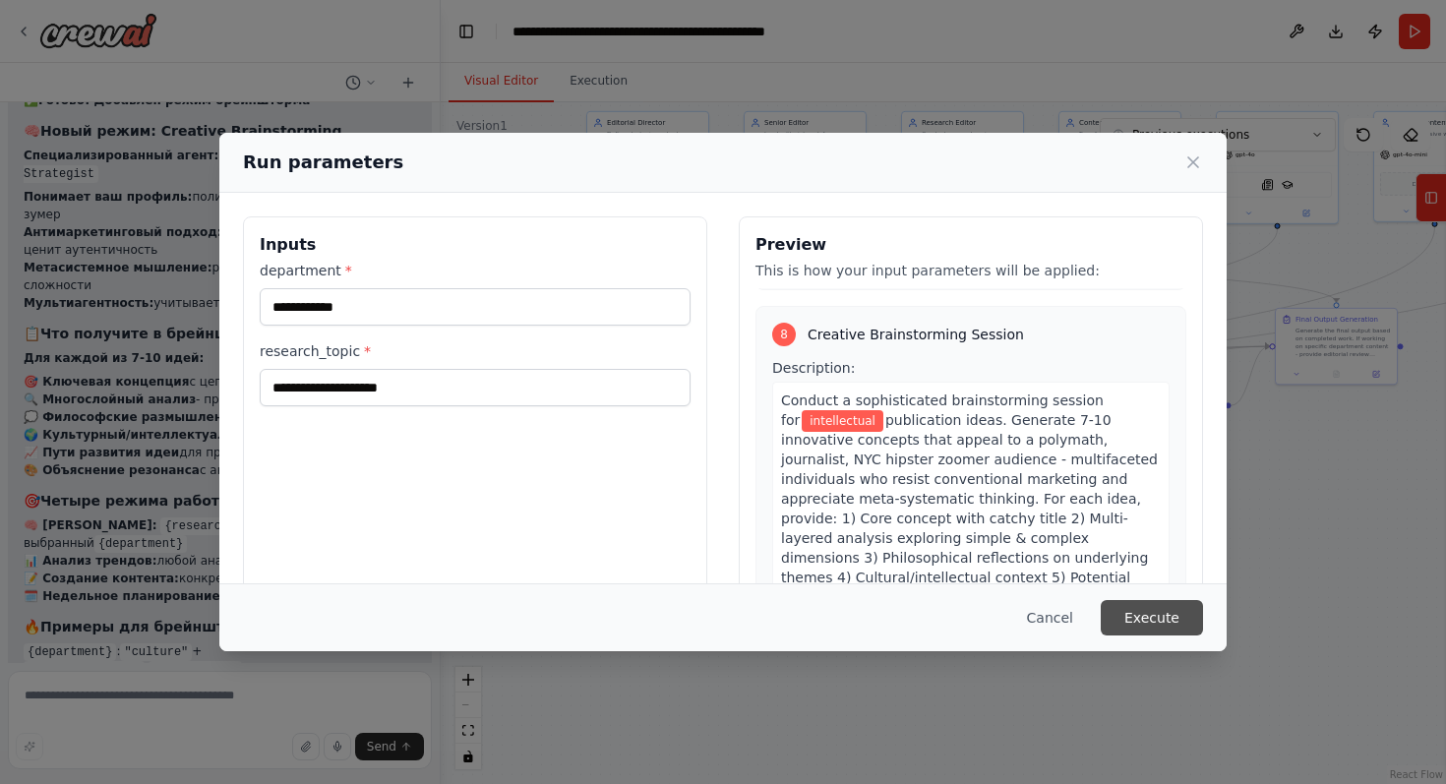
click at [1160, 605] on button "Execute" at bounding box center [1152, 617] width 102 height 35
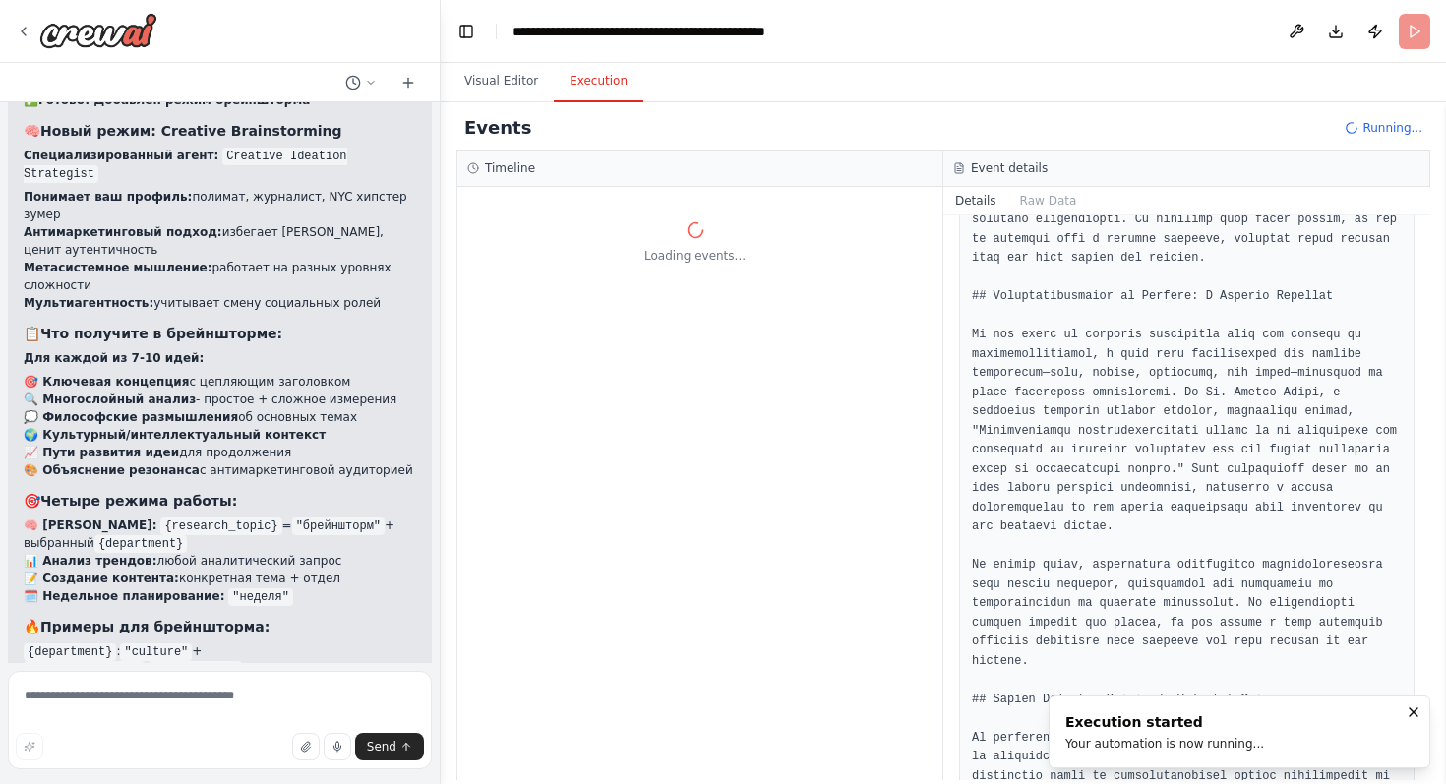
scroll to position [0, 0]
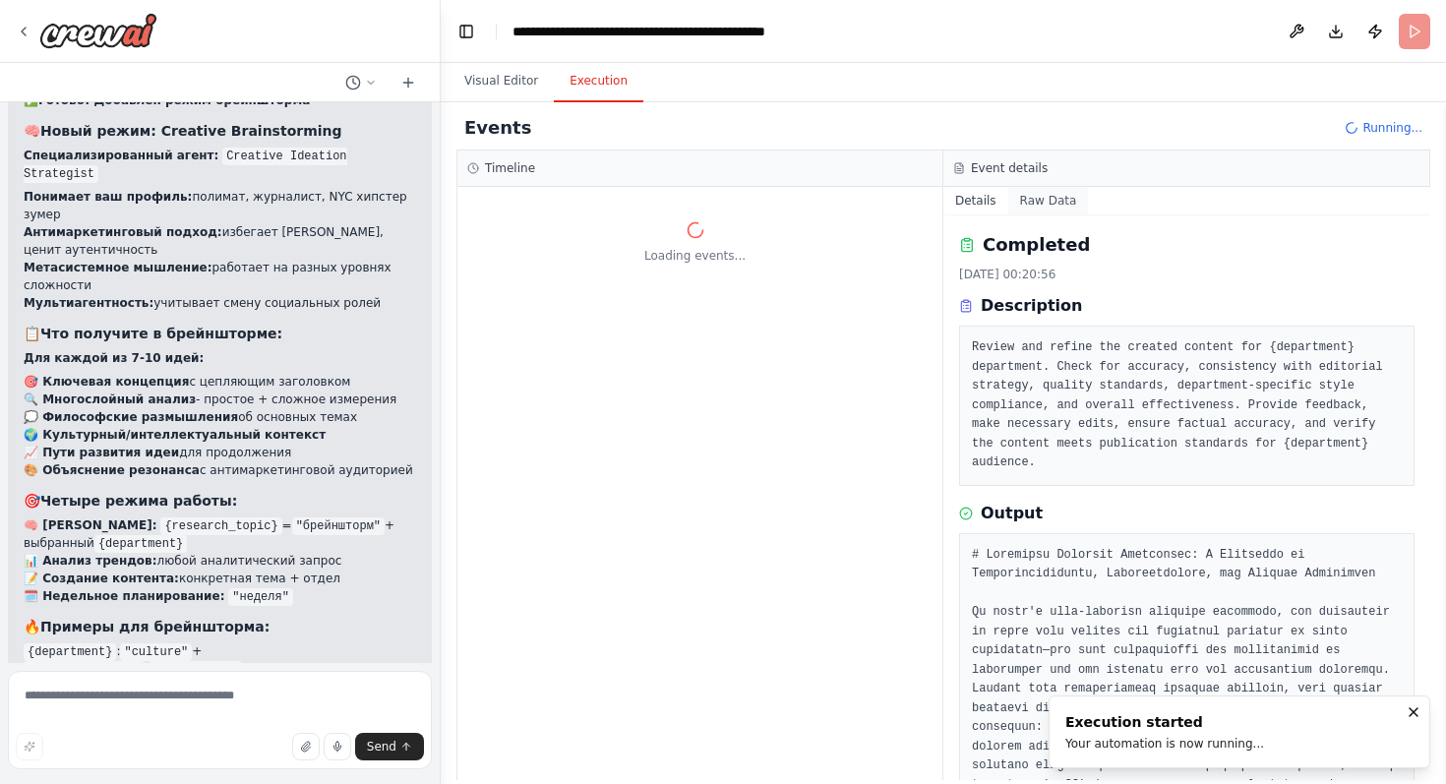
click at [1032, 200] on button "Raw Data" at bounding box center [1048, 201] width 81 height 28
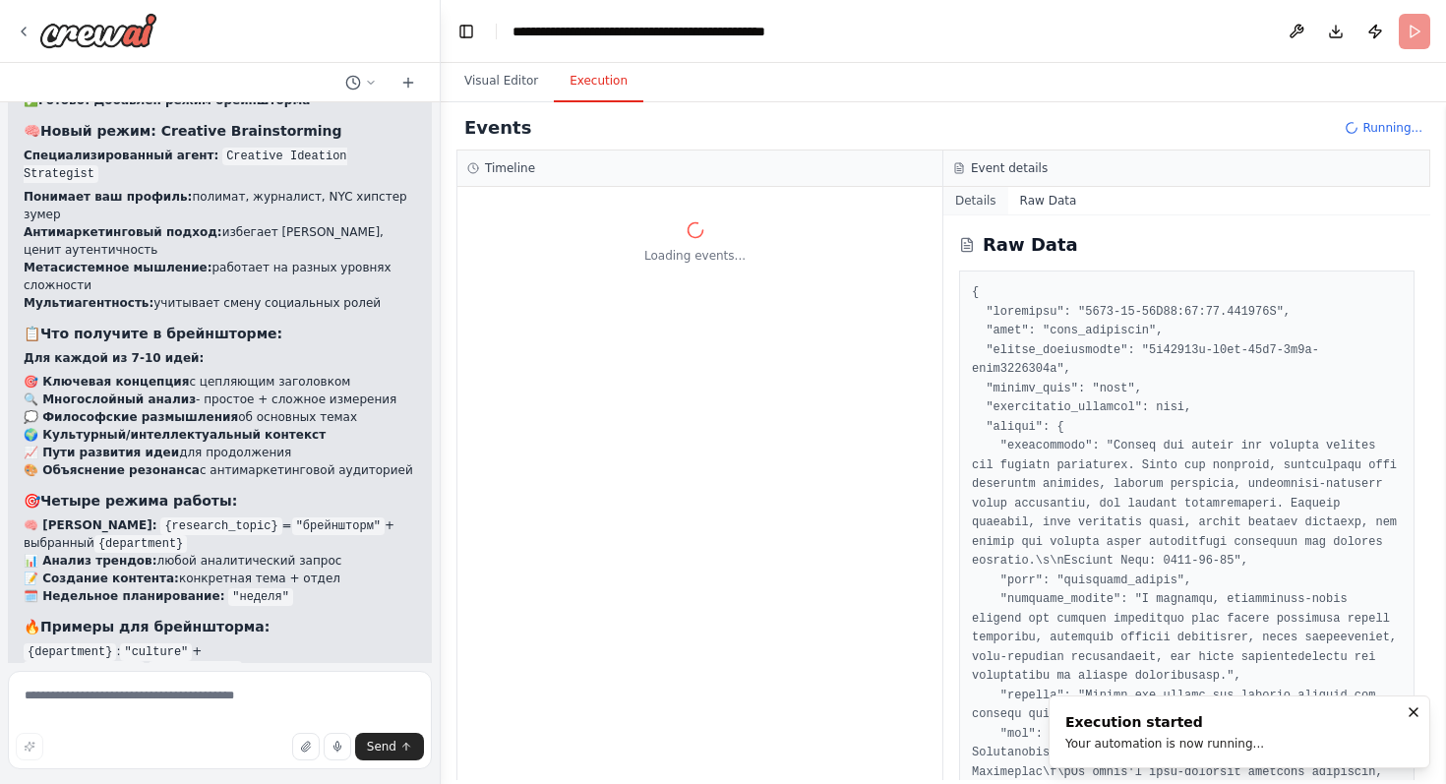
click at [966, 200] on button "Details" at bounding box center [975, 201] width 65 height 28
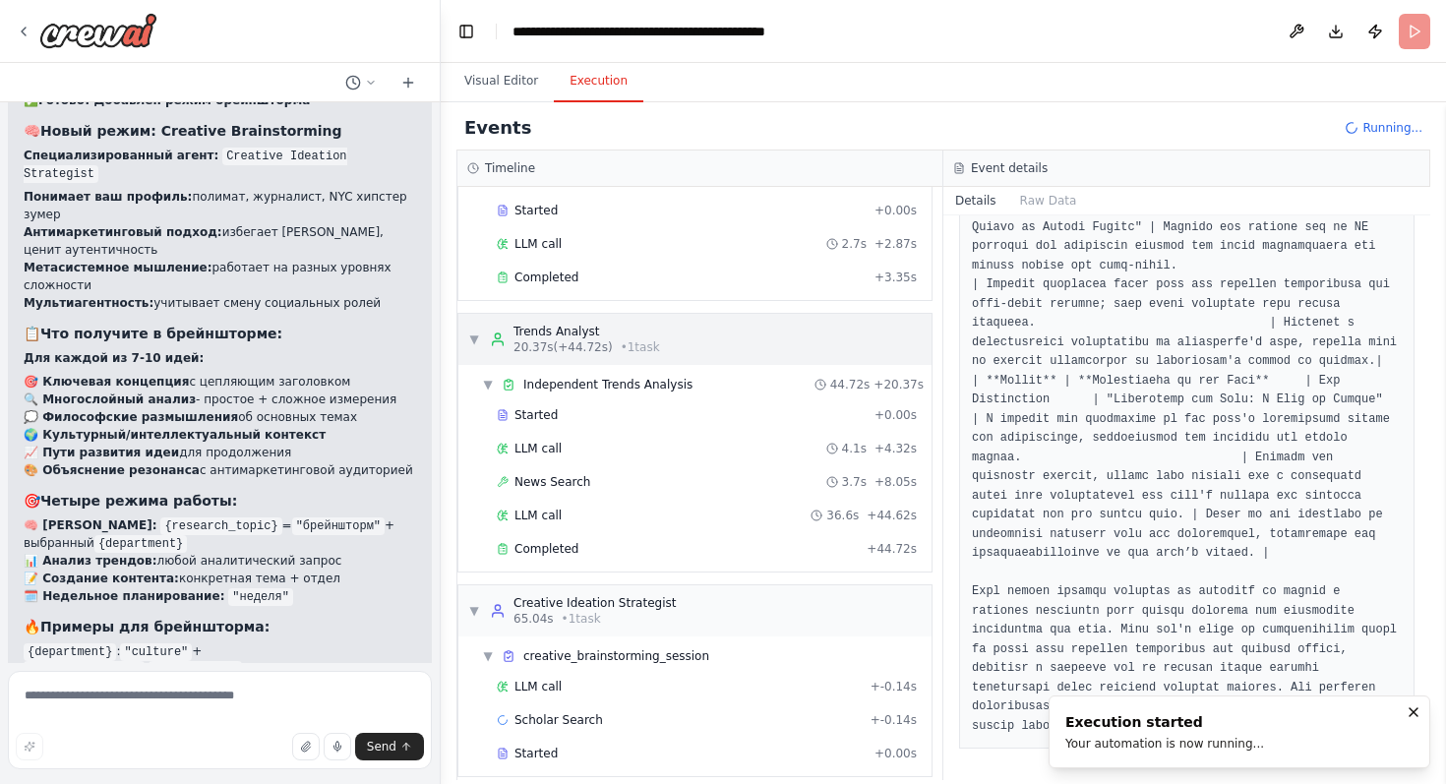
scroll to position [107, 0]
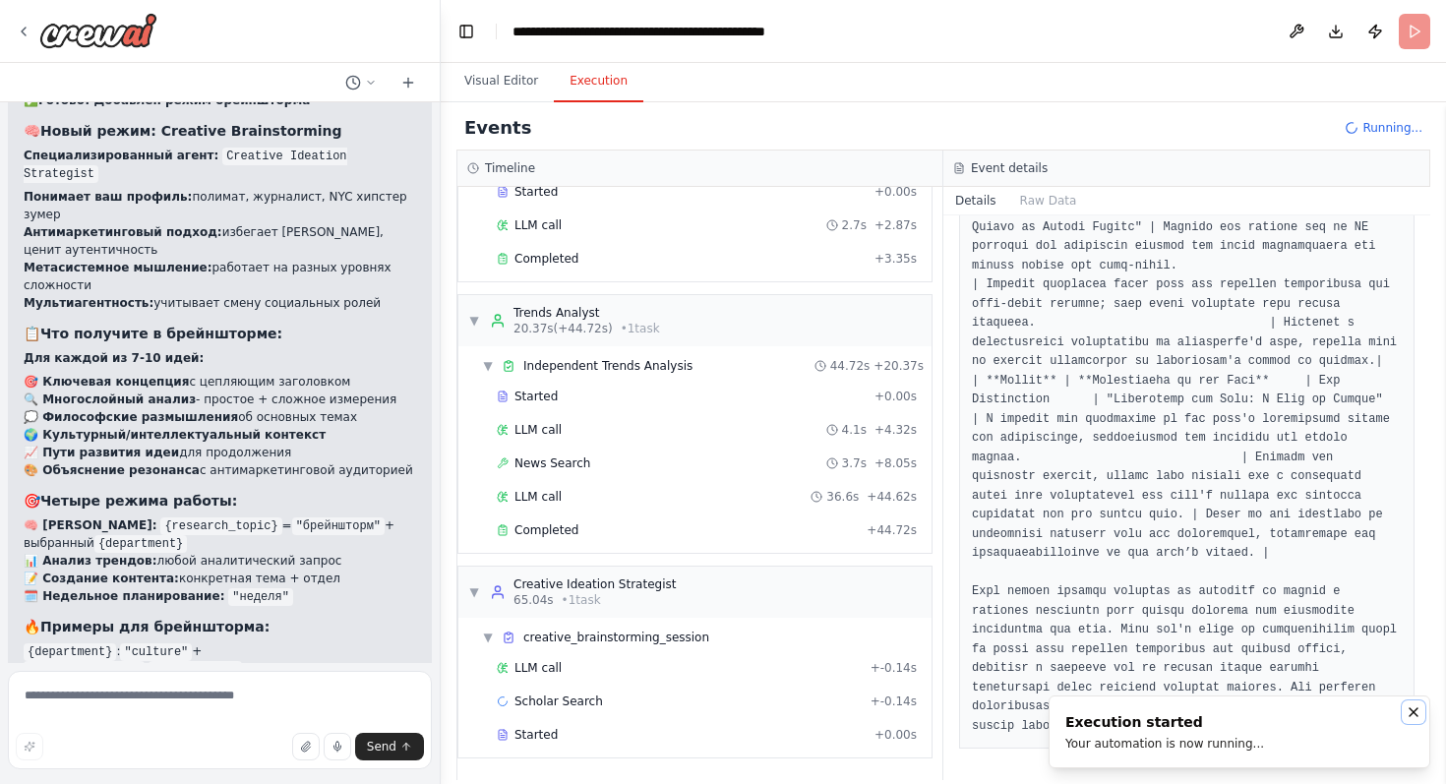
click at [1406, 702] on button "Notifications (F8)" at bounding box center [1414, 712] width 24 height 24
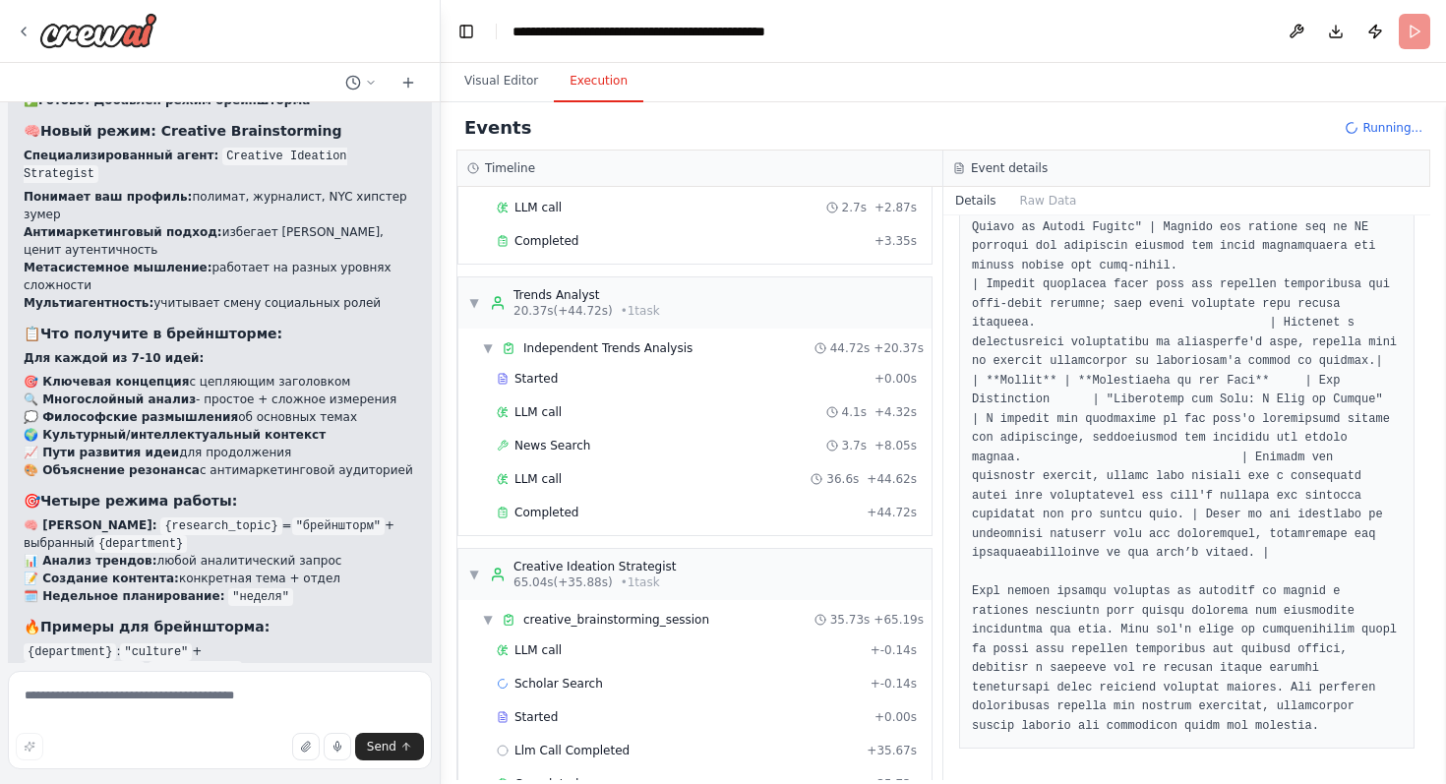
scroll to position [0, 0]
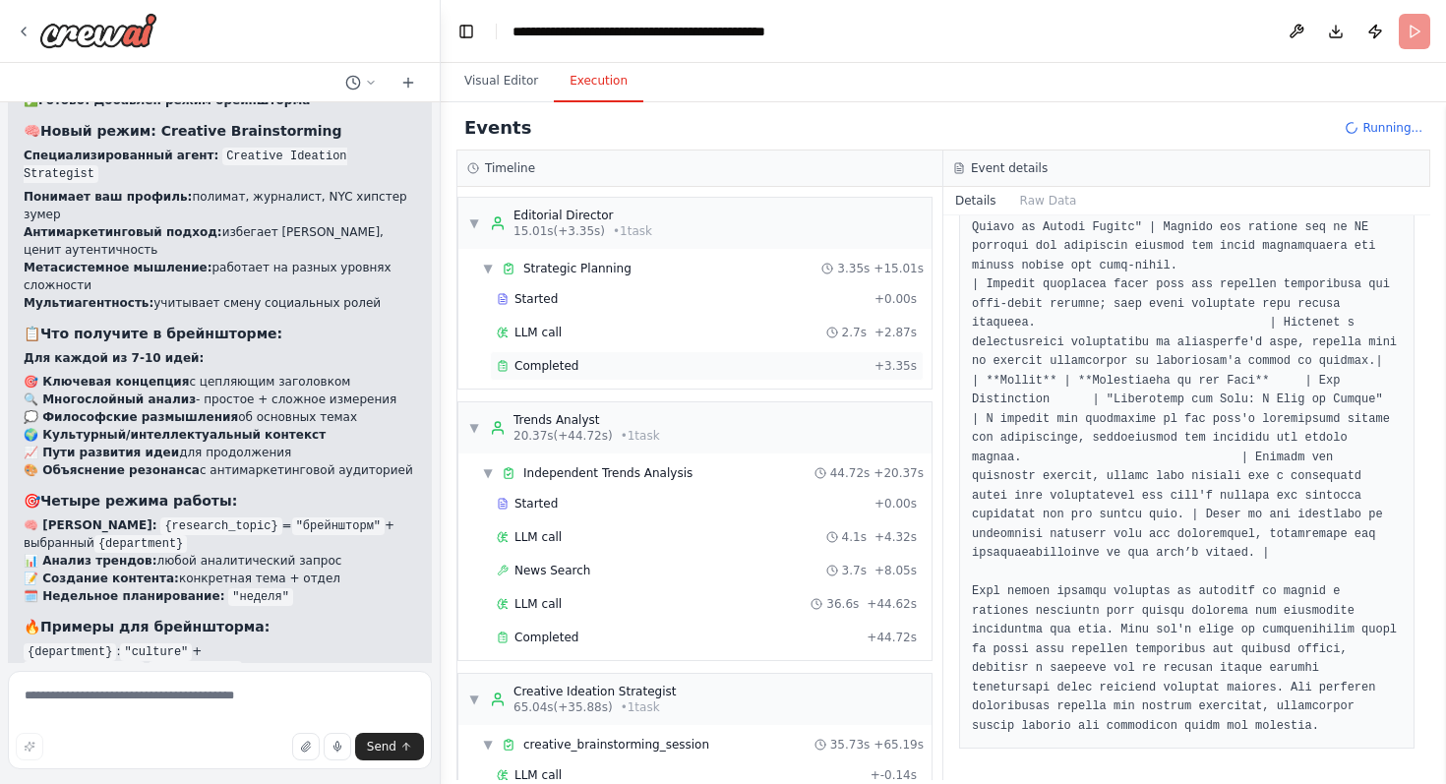
click at [540, 366] on span "Completed" at bounding box center [546, 366] width 64 height 16
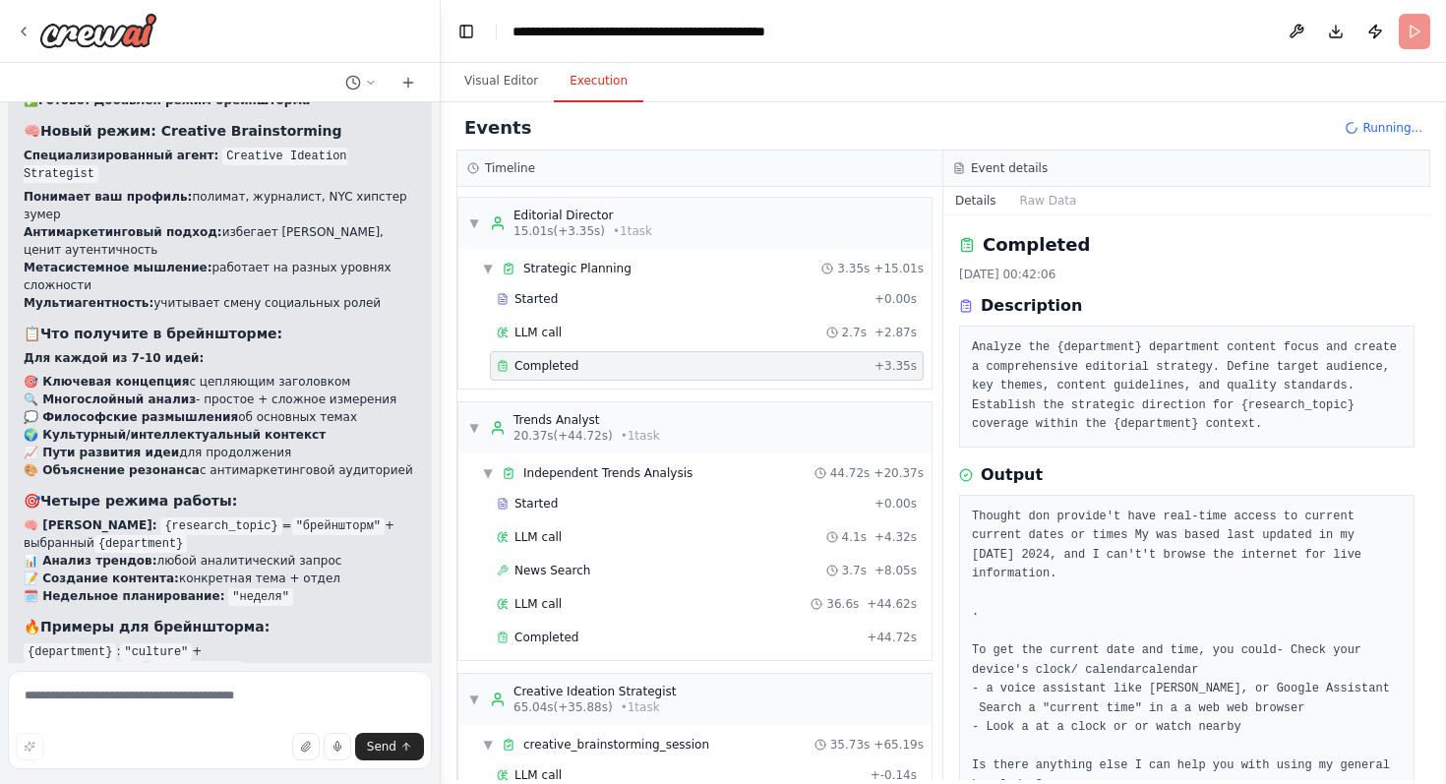
scroll to position [59, 0]
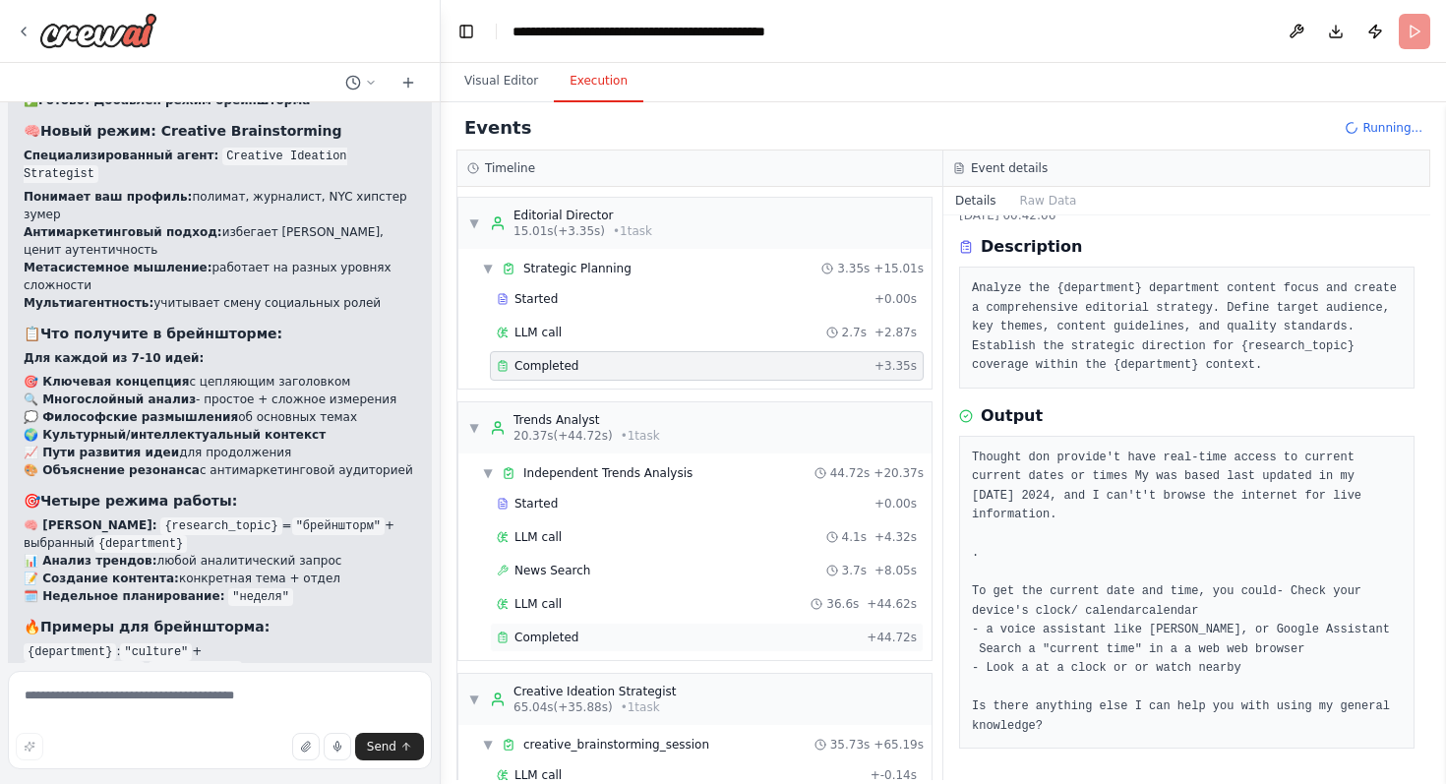
click at [612, 637] on div "Completed" at bounding box center [678, 638] width 362 height 16
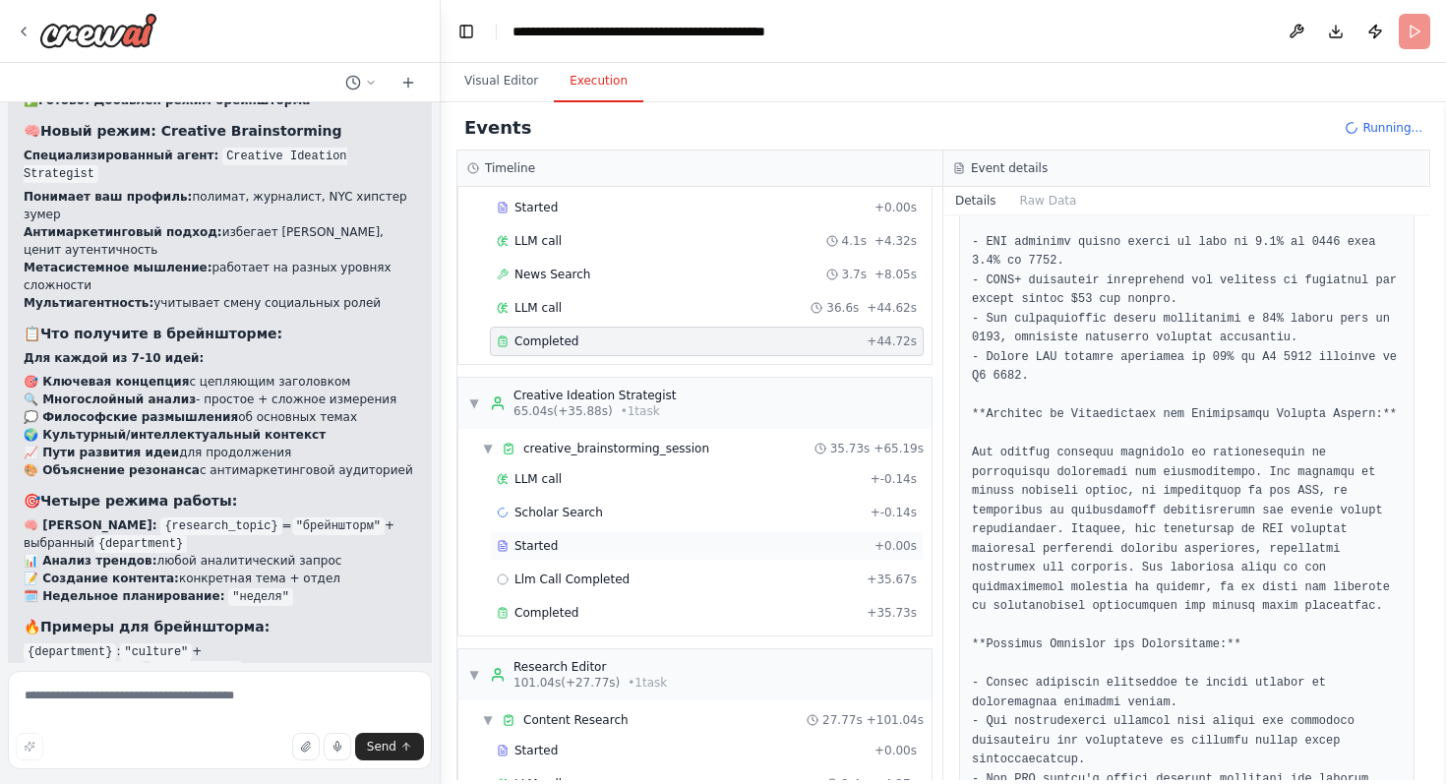
scroll to position [332, 0]
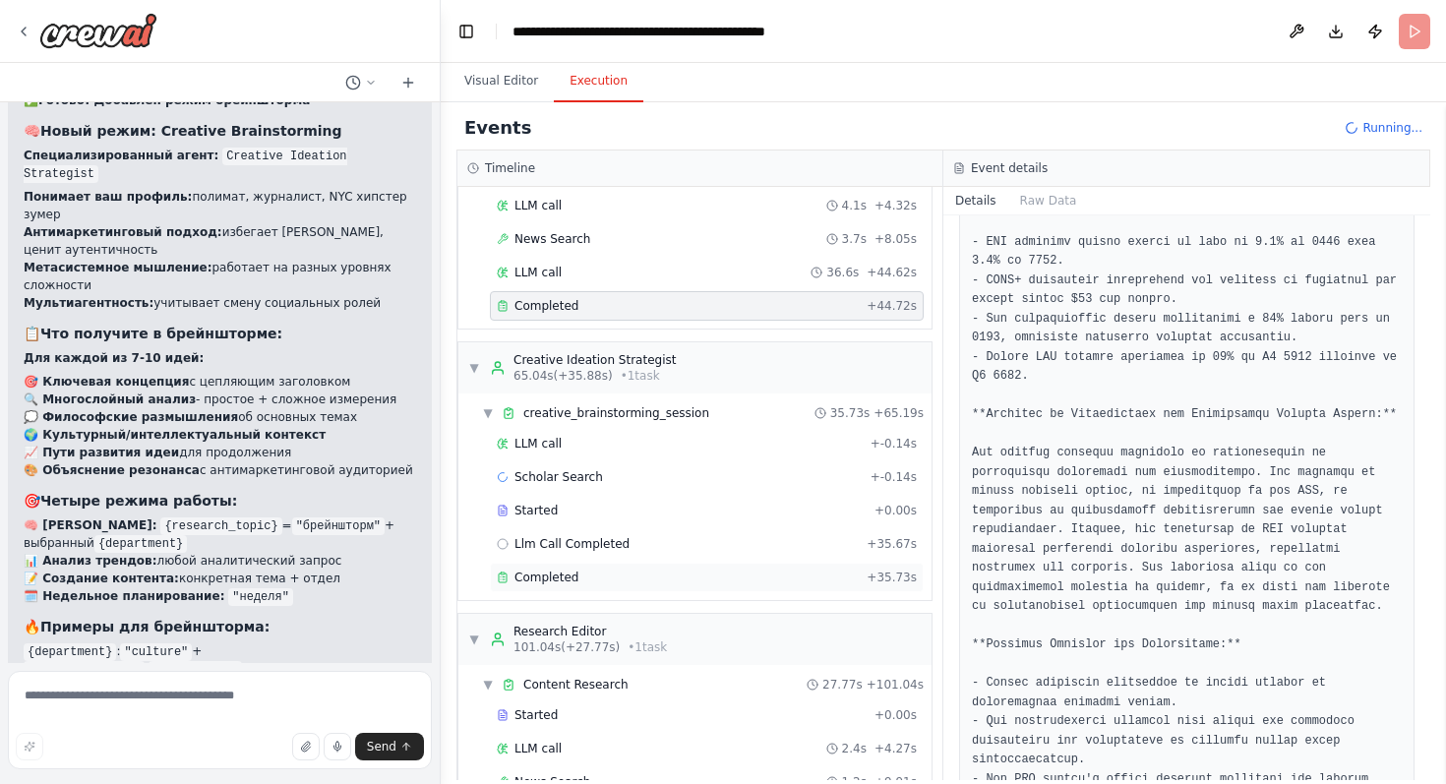
click at [607, 576] on div "Completed" at bounding box center [678, 578] width 362 height 16
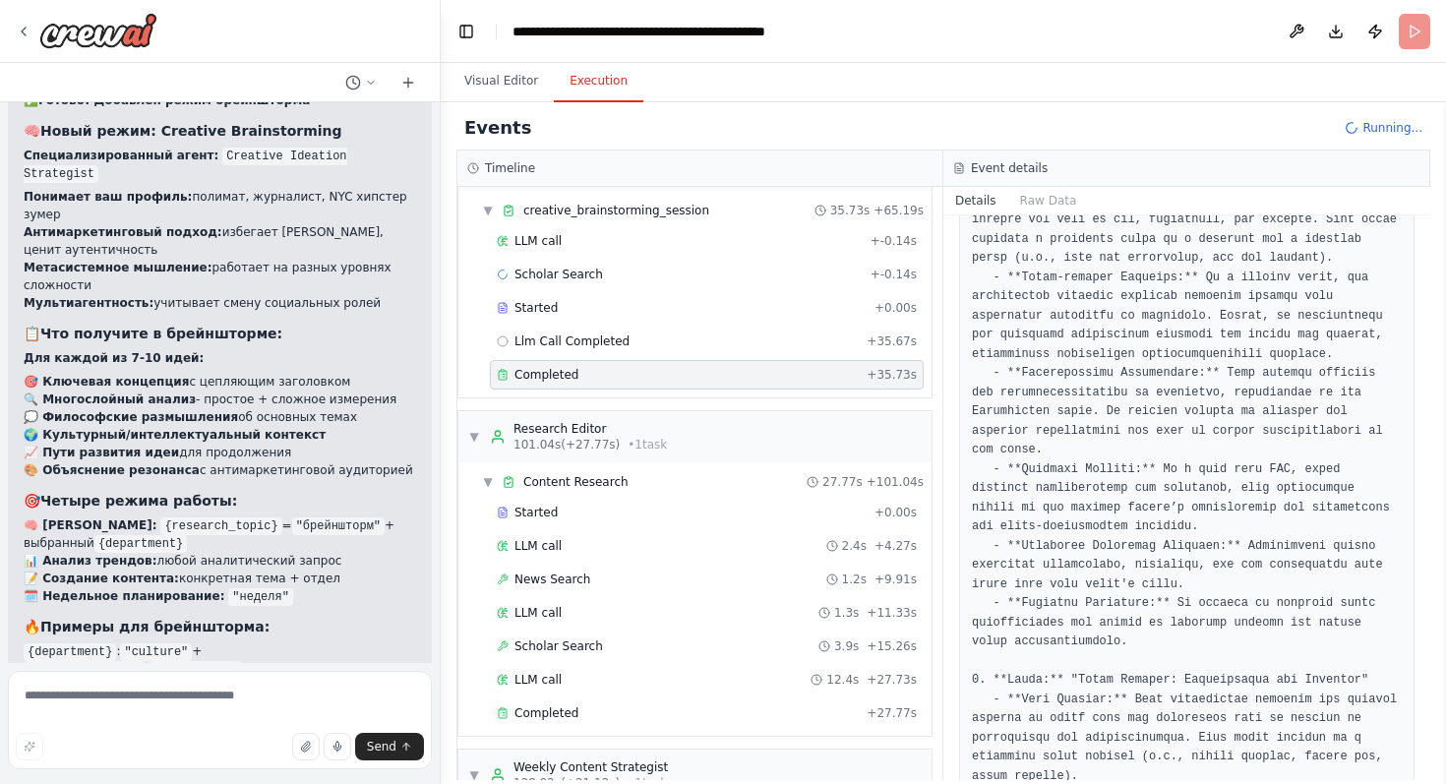
scroll to position [633, 0]
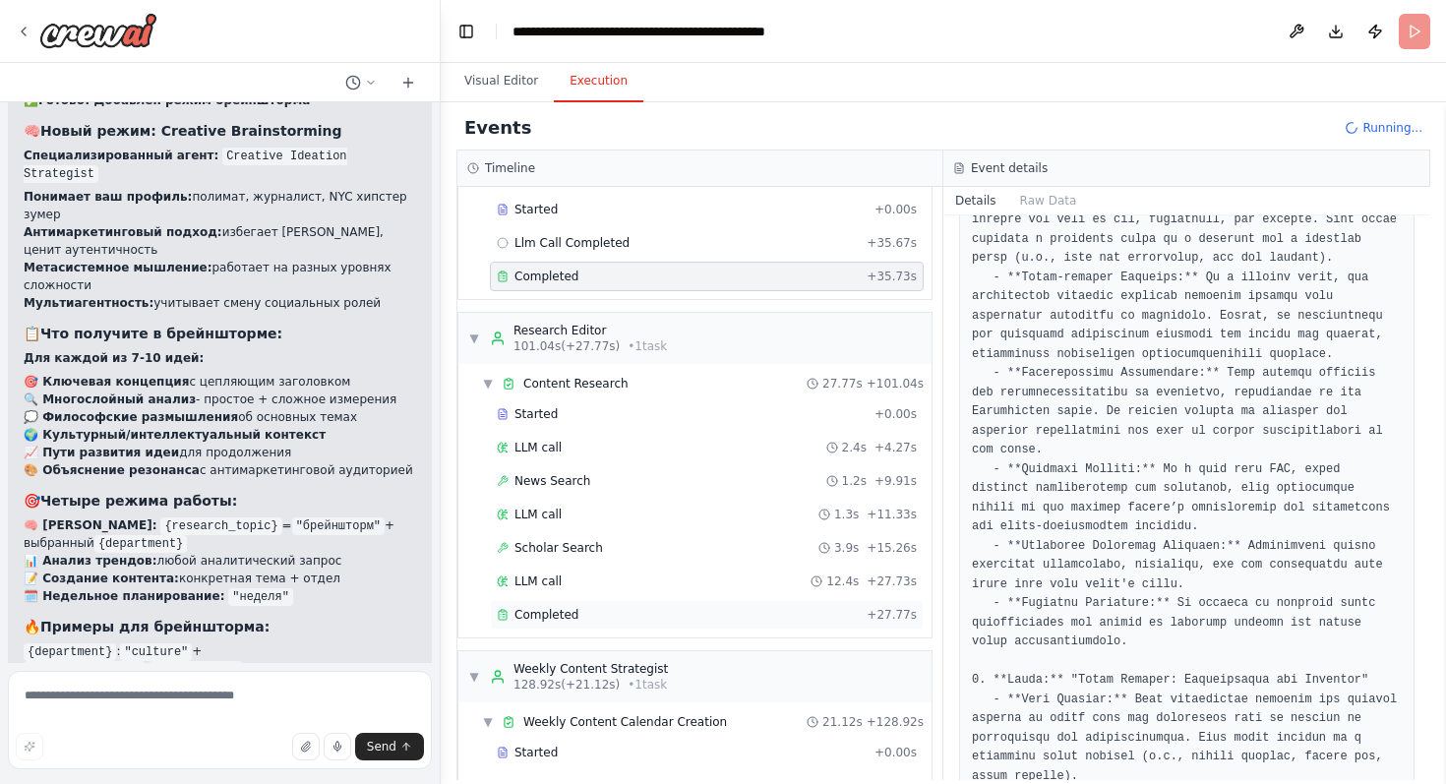
click at [587, 600] on div "Completed + 27.77s" at bounding box center [707, 615] width 434 height 30
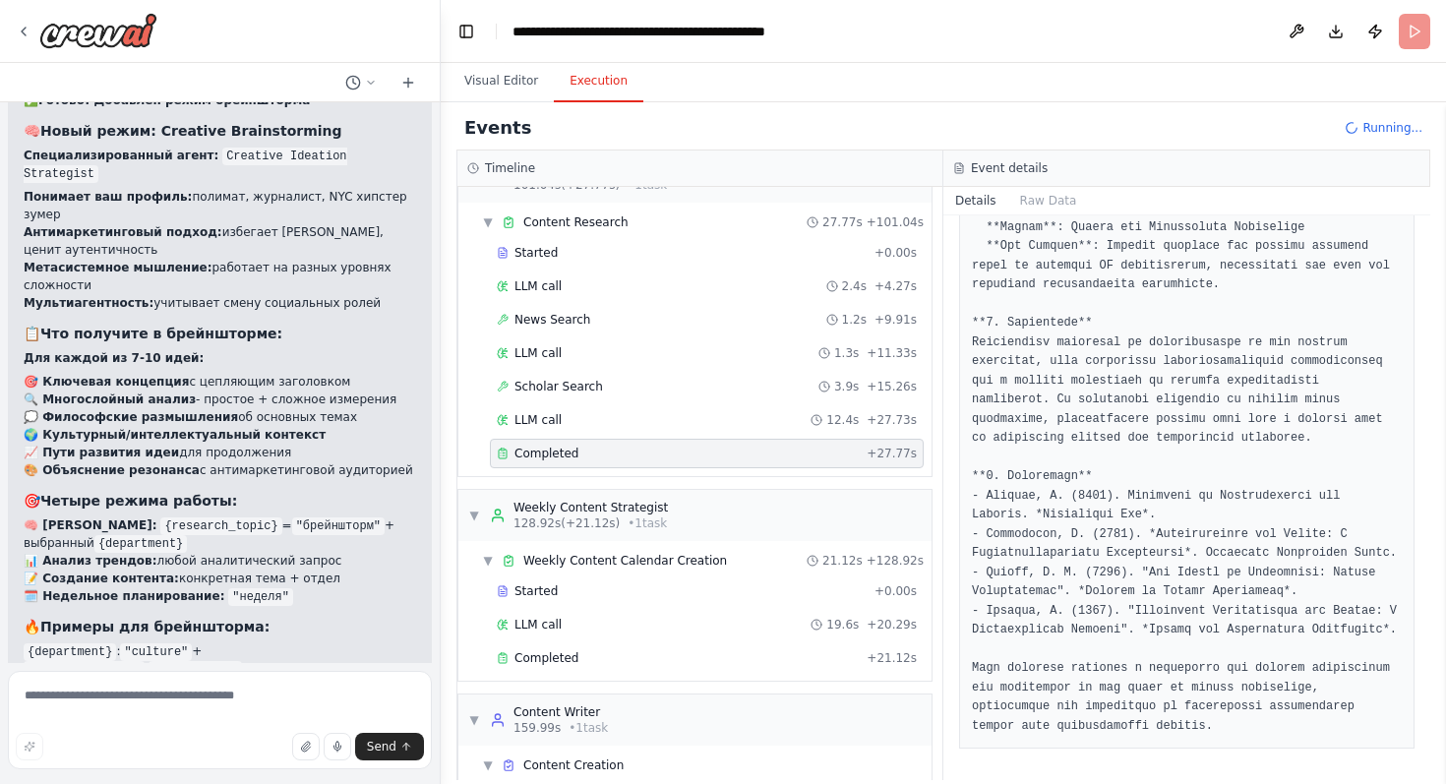
scroll to position [871, 0]
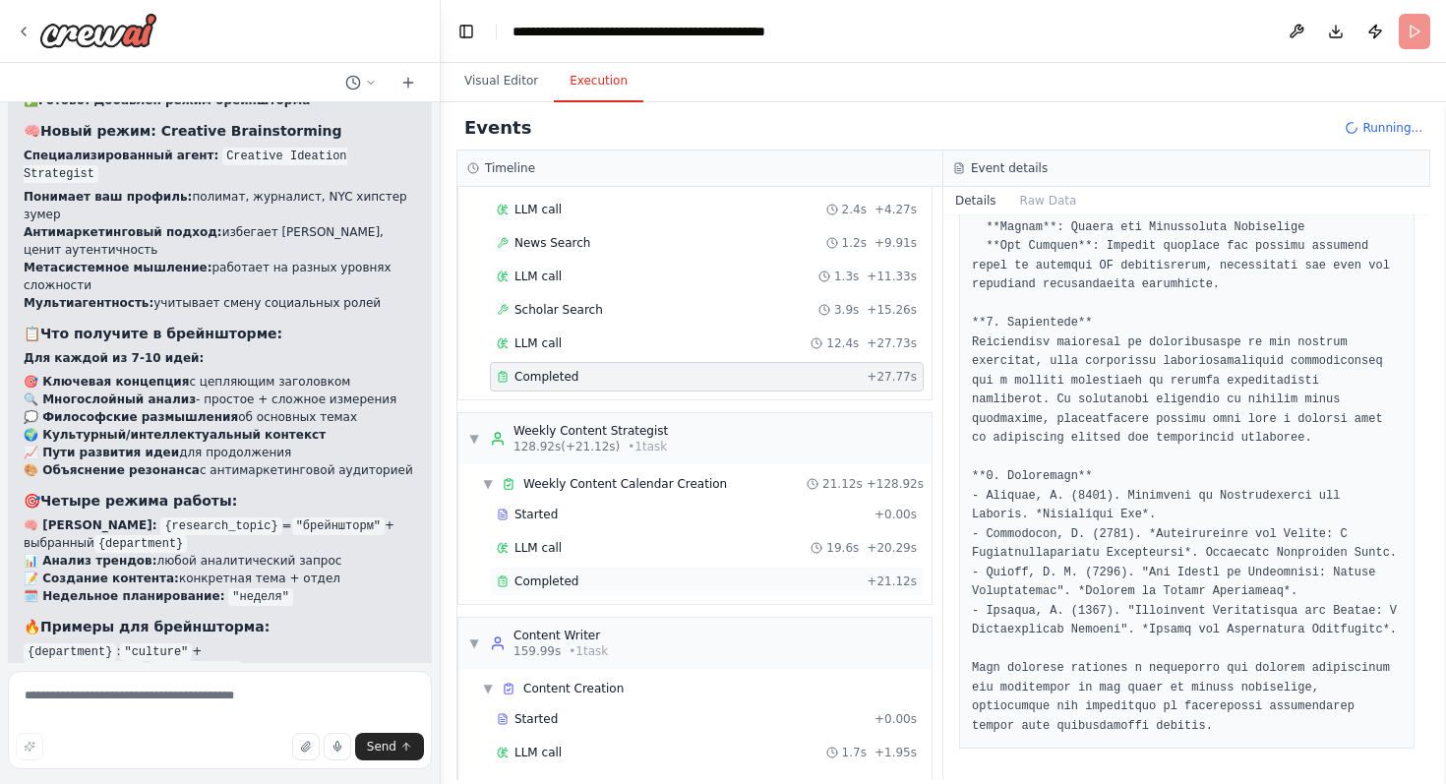
click at [574, 568] on div "Completed + 21.12s" at bounding box center [707, 582] width 434 height 30
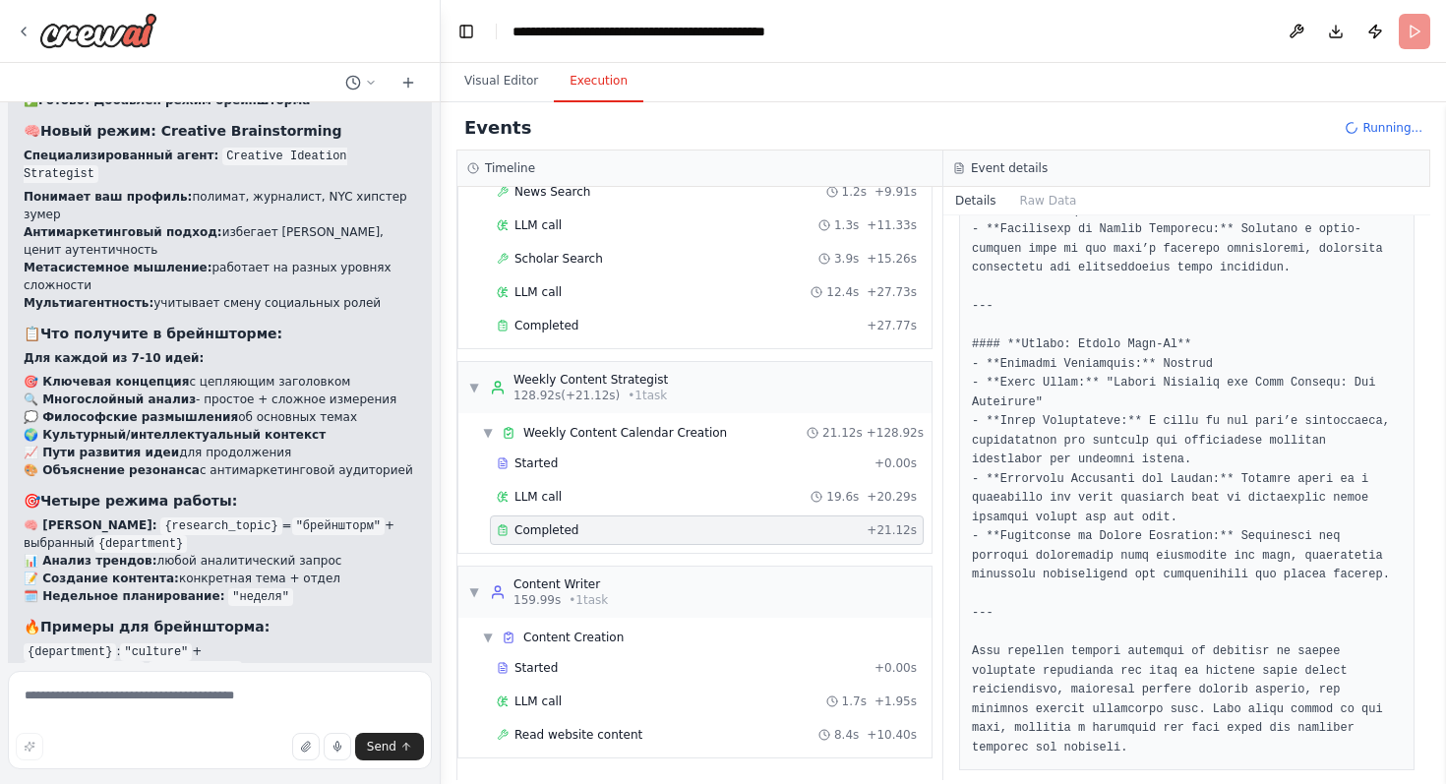
scroll to position [2361, 0]
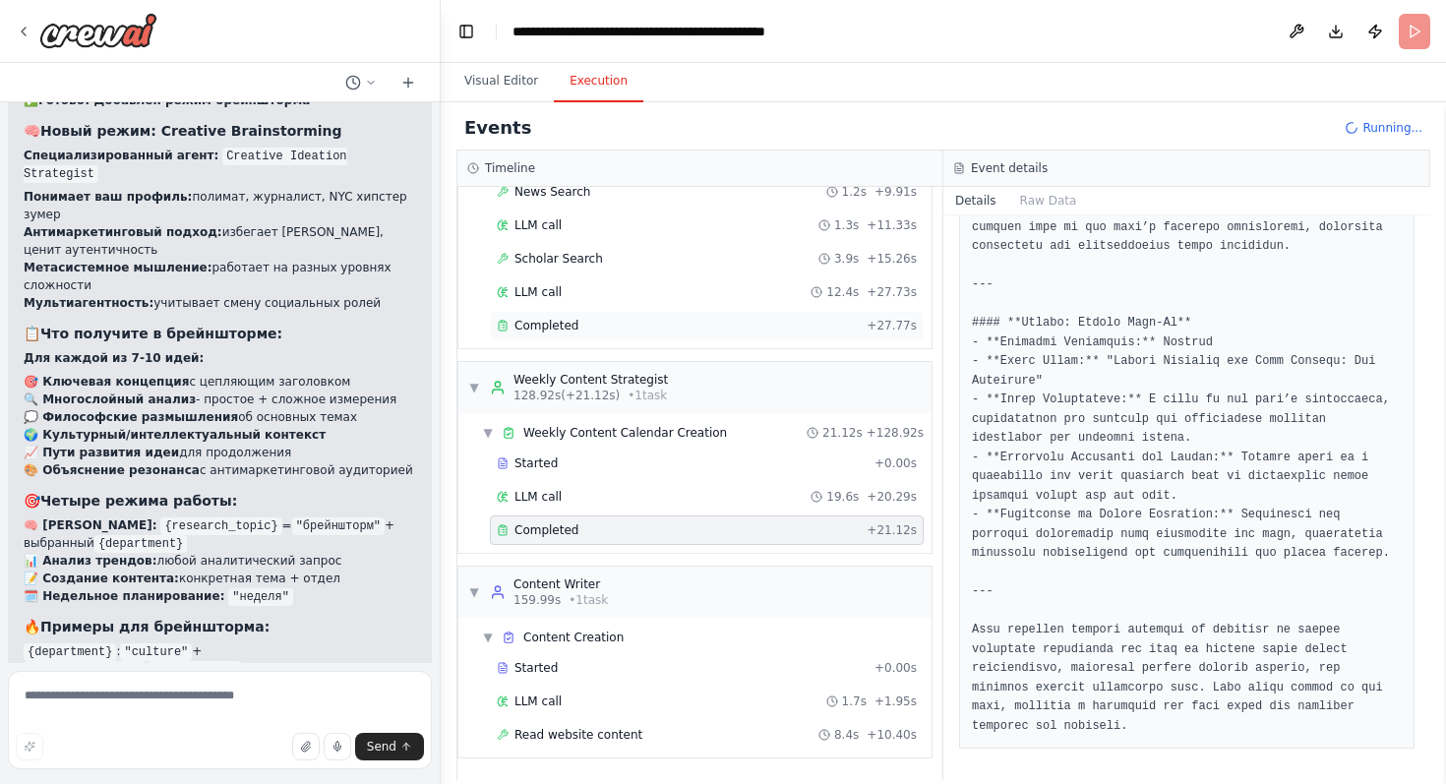
click at [644, 323] on div "Completed" at bounding box center [678, 326] width 362 height 16
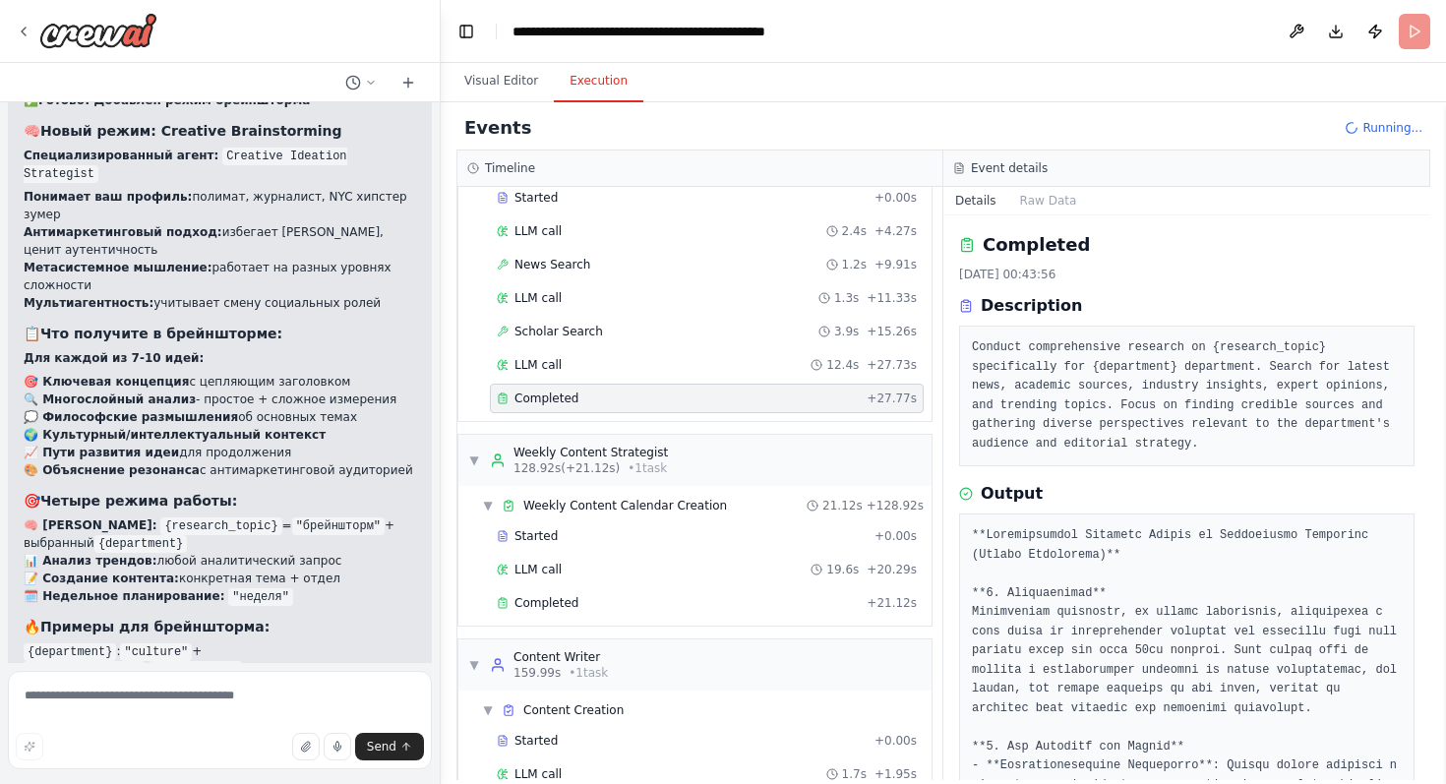
scroll to position [801, 0]
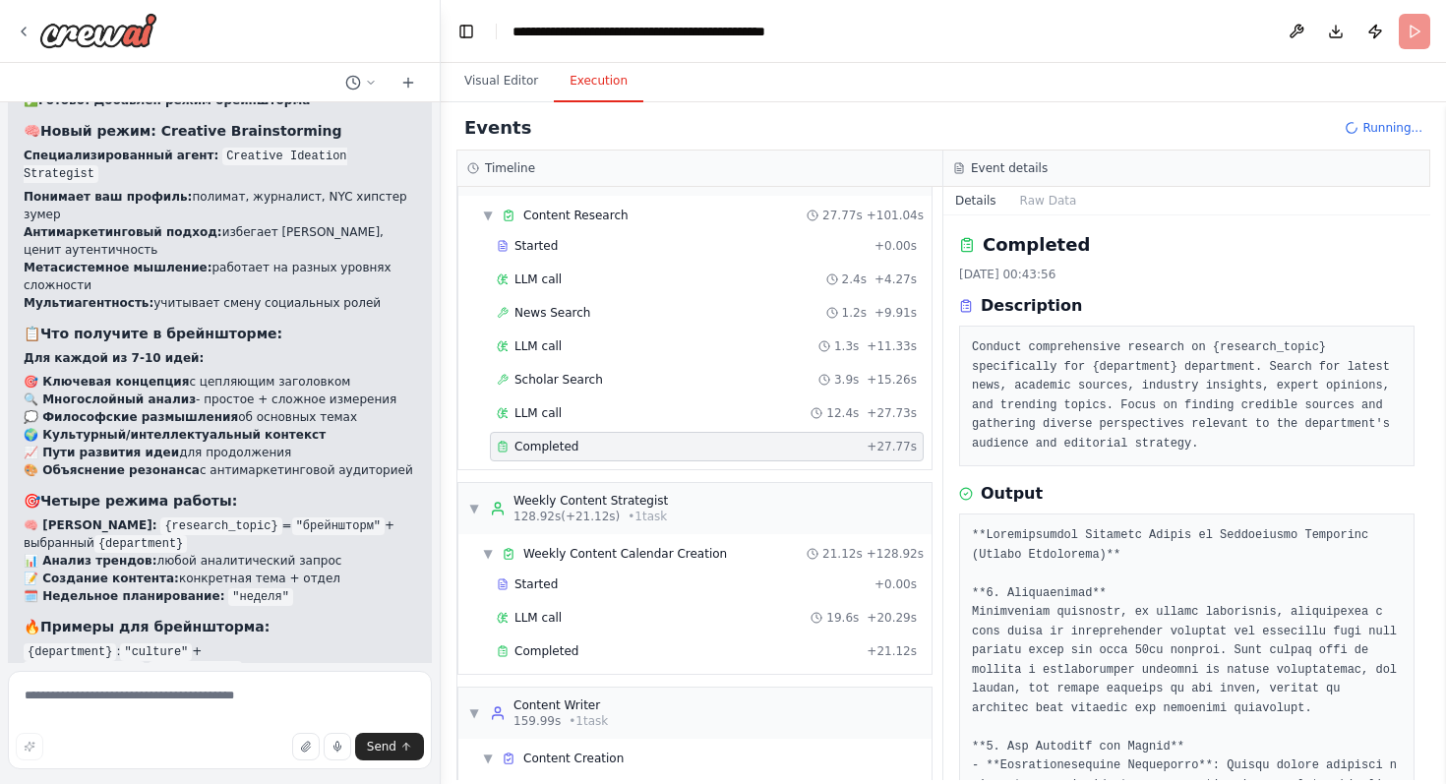
click at [676, 633] on div "Started + 0.00s LLM call 19.6s + 20.29s Completed + 21.12s" at bounding box center [702, 620] width 457 height 100
click at [678, 648] on div "Completed" at bounding box center [678, 651] width 362 height 16
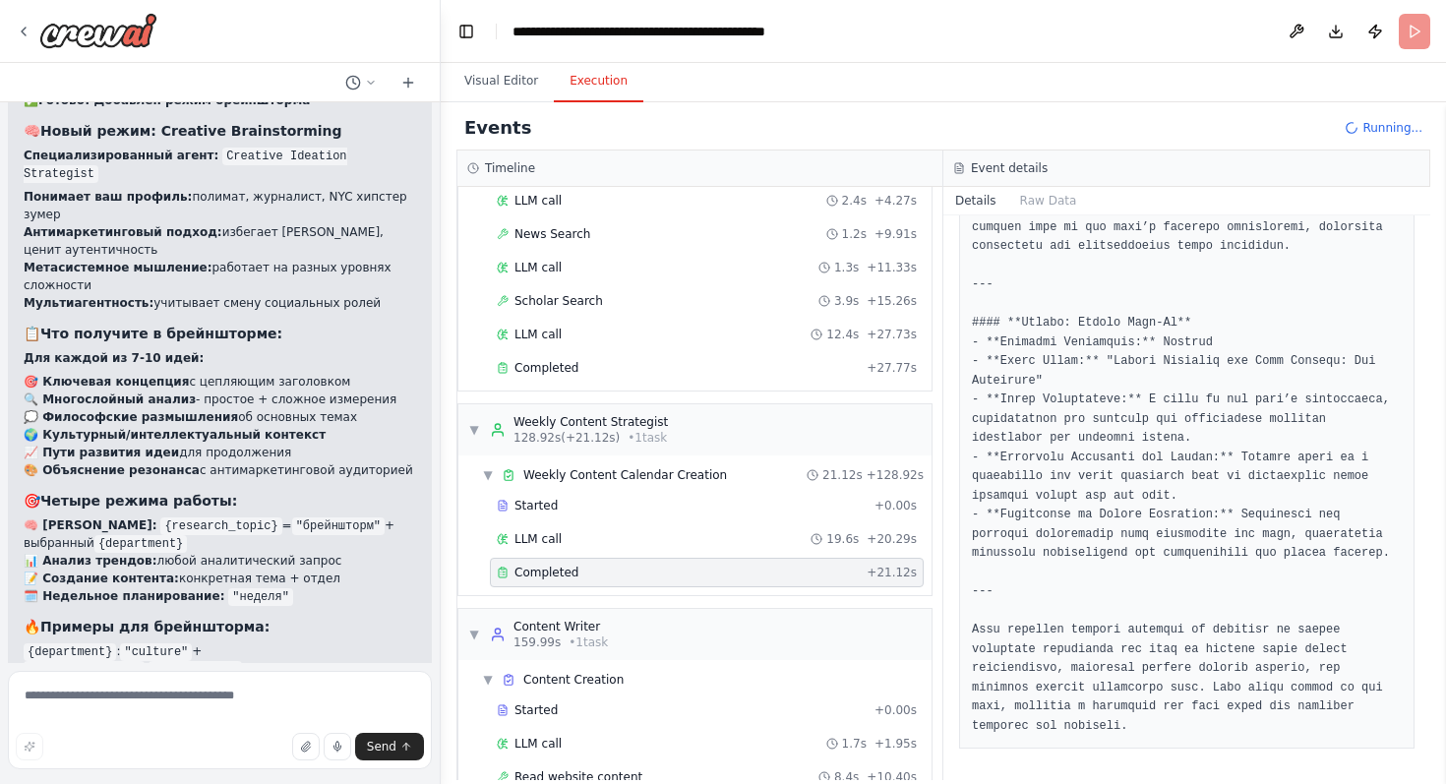
scroll to position [922, 0]
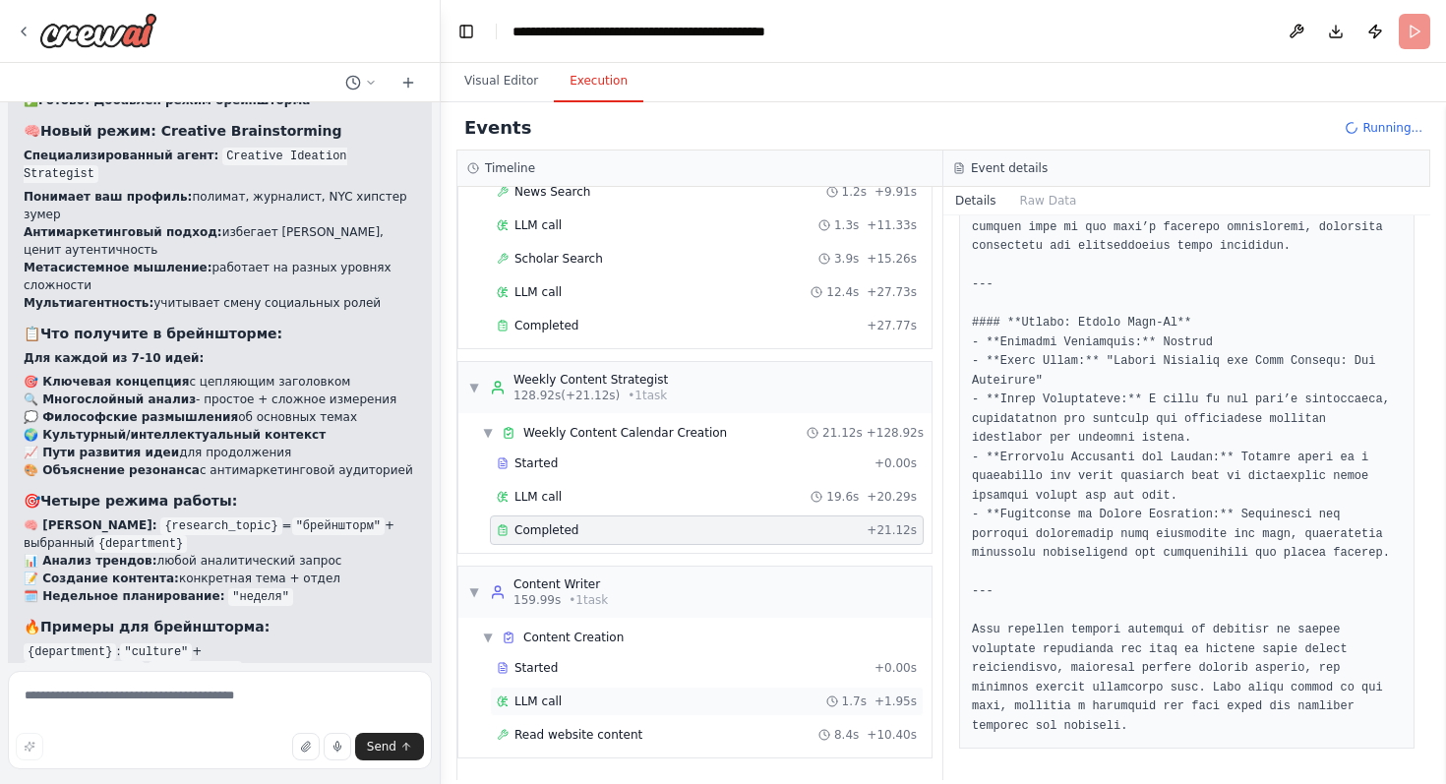
click at [646, 692] on div "LLM call 1.7s + 1.95s" at bounding box center [707, 702] width 434 height 30
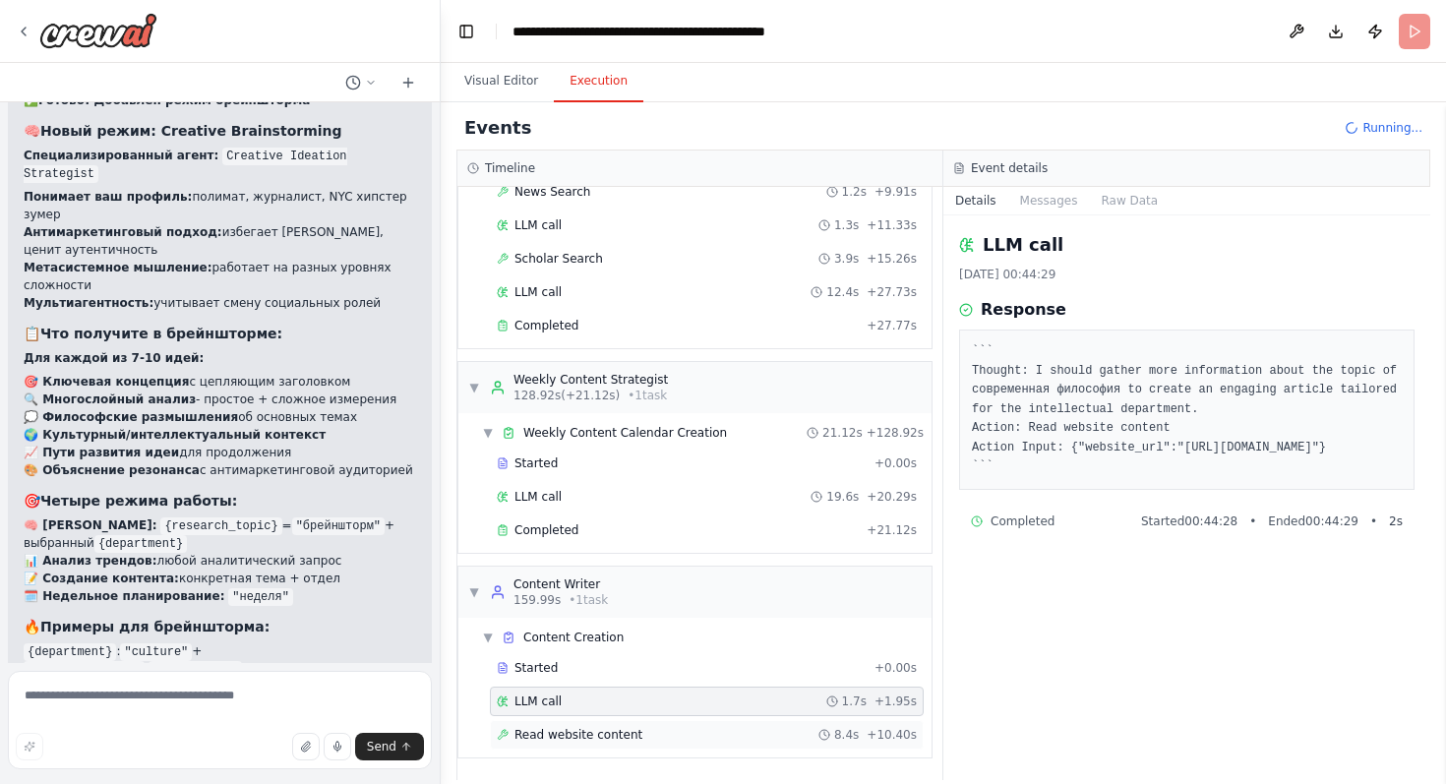
click at [650, 729] on div "Read website content 8.4s + 10.40s" at bounding box center [707, 735] width 420 height 16
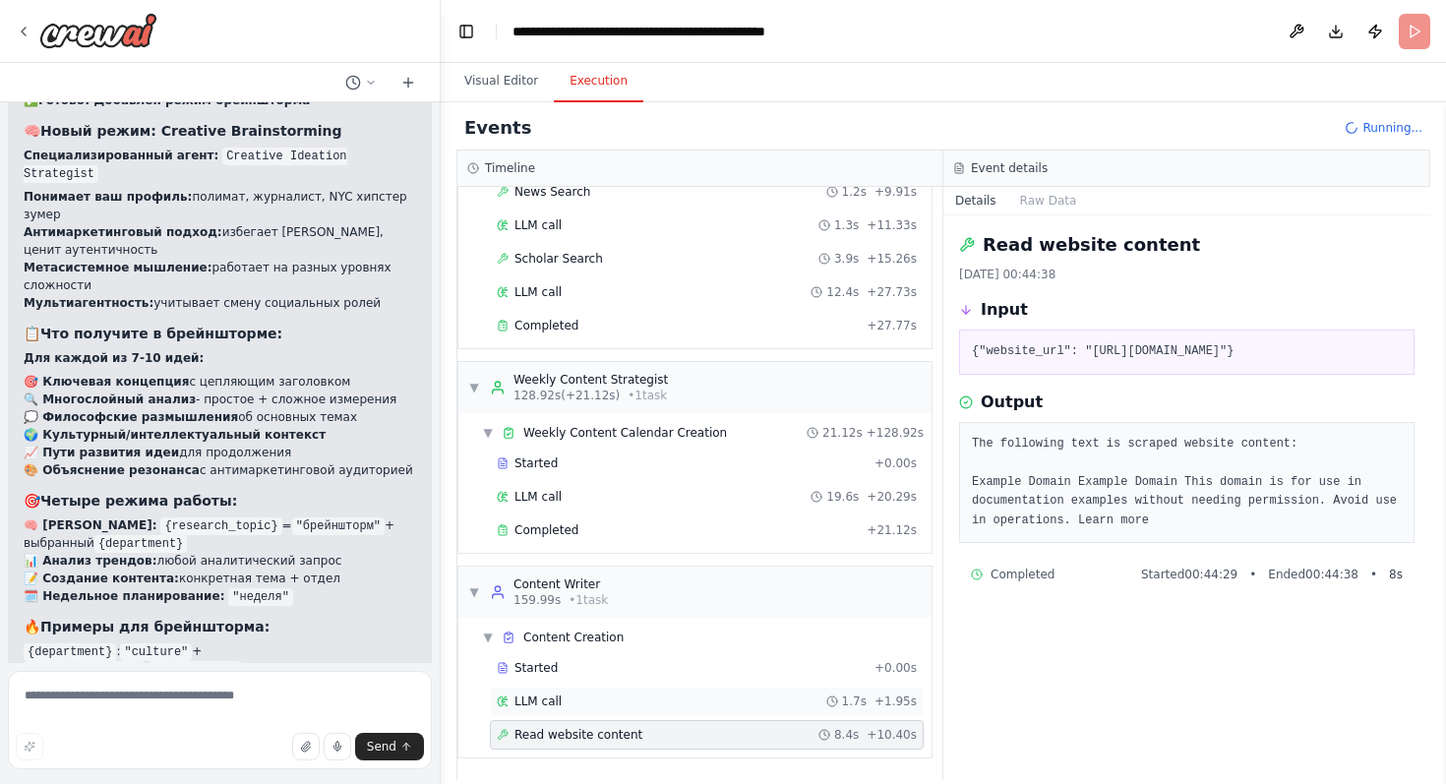
click at [588, 699] on div "LLM call 1.7s + 1.95s" at bounding box center [707, 702] width 420 height 16
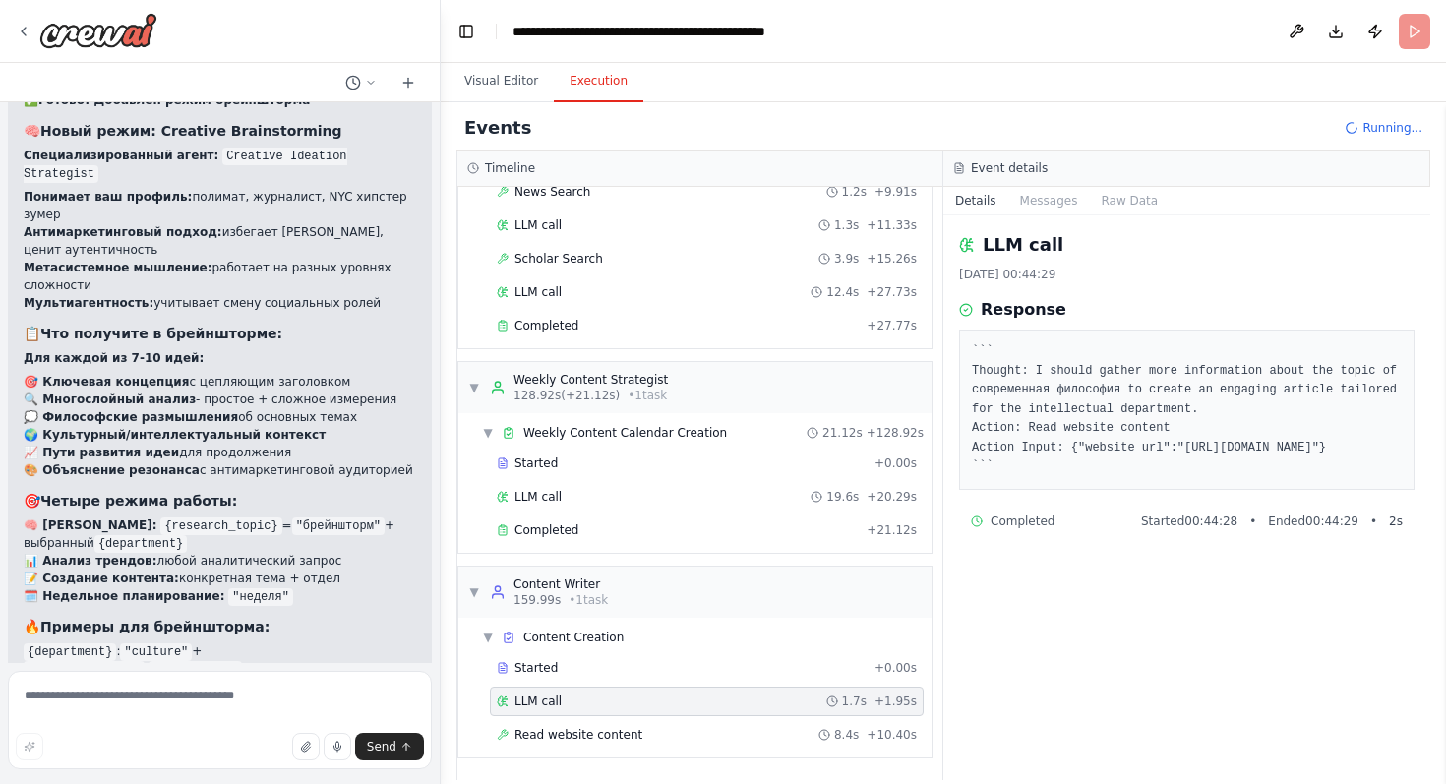
click at [1089, 465] on pre "``` Thought: I should gather more information about the topic of современная фи…" at bounding box center [1187, 409] width 430 height 135
drag, startPoint x: 1089, startPoint y: 465, endPoint x: 1044, endPoint y: 487, distance: 50.2
click at [1044, 477] on pre "``` Thought: I should gather more information about the topic of современная фи…" at bounding box center [1187, 409] width 430 height 135
copy pre "ttps://www.example.com/research-on-modern-philosophy"
drag, startPoint x: 1085, startPoint y: 466, endPoint x: 1046, endPoint y: 485, distance: 43.6
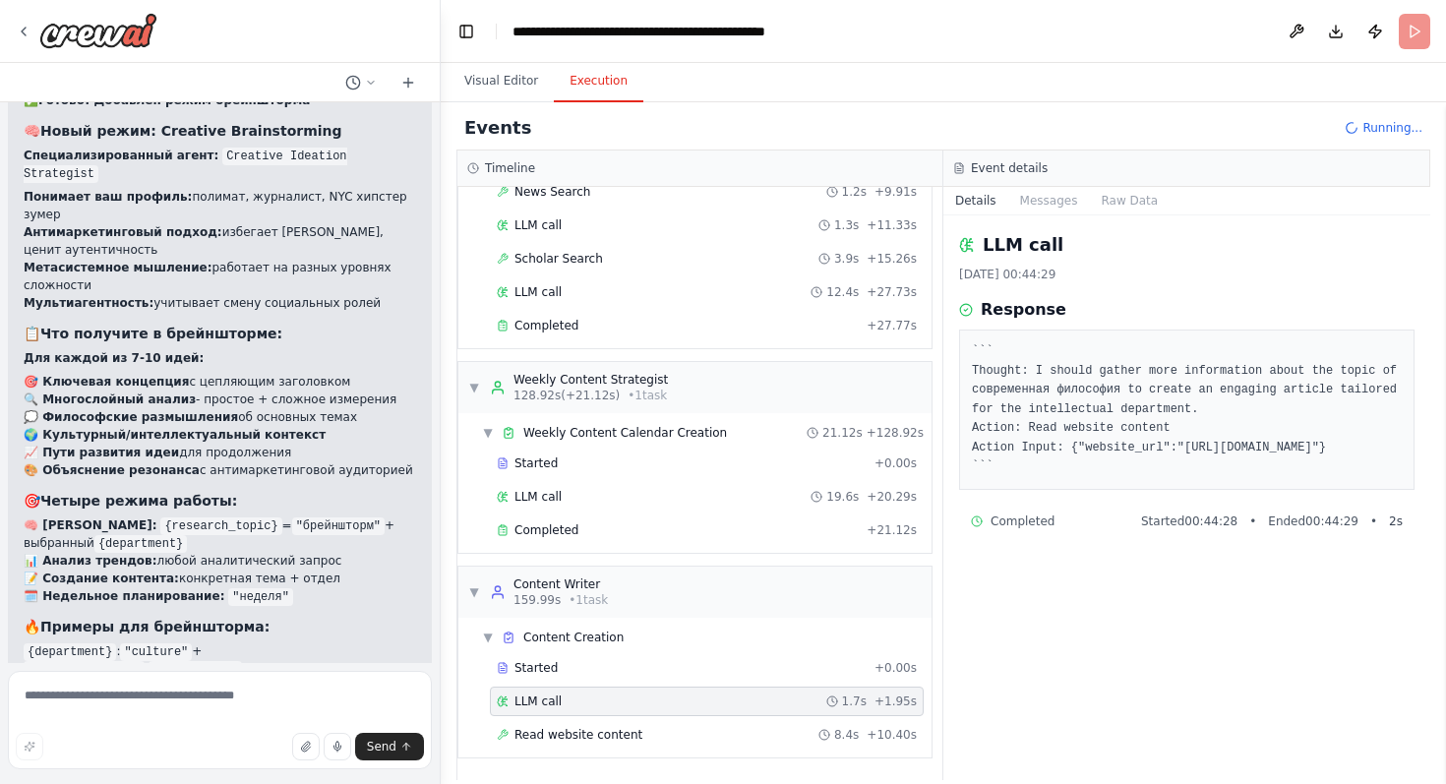
click at [1046, 477] on pre "``` Thought: I should gather more information about the topic of современная фи…" at bounding box center [1187, 409] width 430 height 135
copy pre "https://www.example.com/research-on-modern-philosophy"
click at [1080, 444] on pre "``` Thought: I should gather more information about the topic of современная фи…" at bounding box center [1187, 409] width 430 height 135
click at [586, 674] on div "Started" at bounding box center [682, 668] width 370 height 16
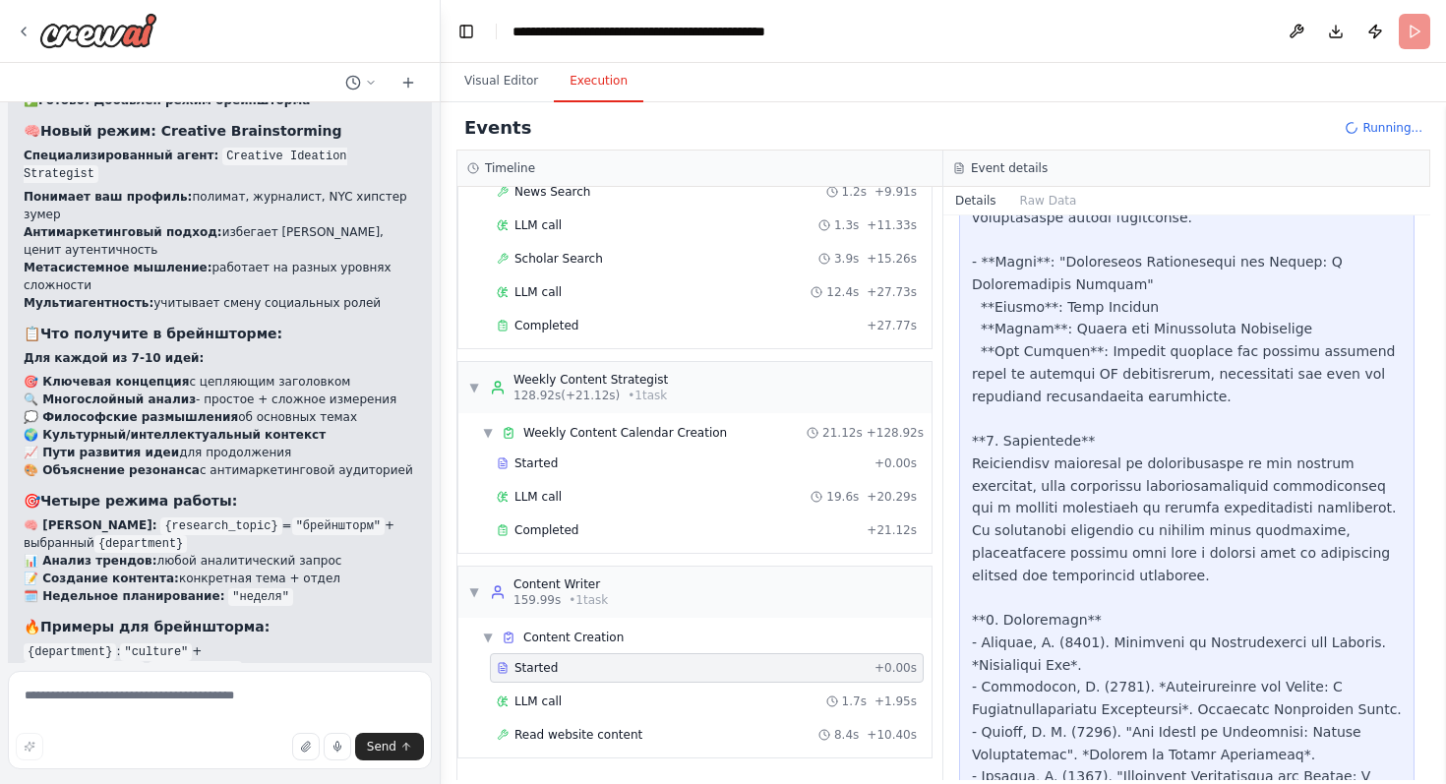
scroll to position [2053, 0]
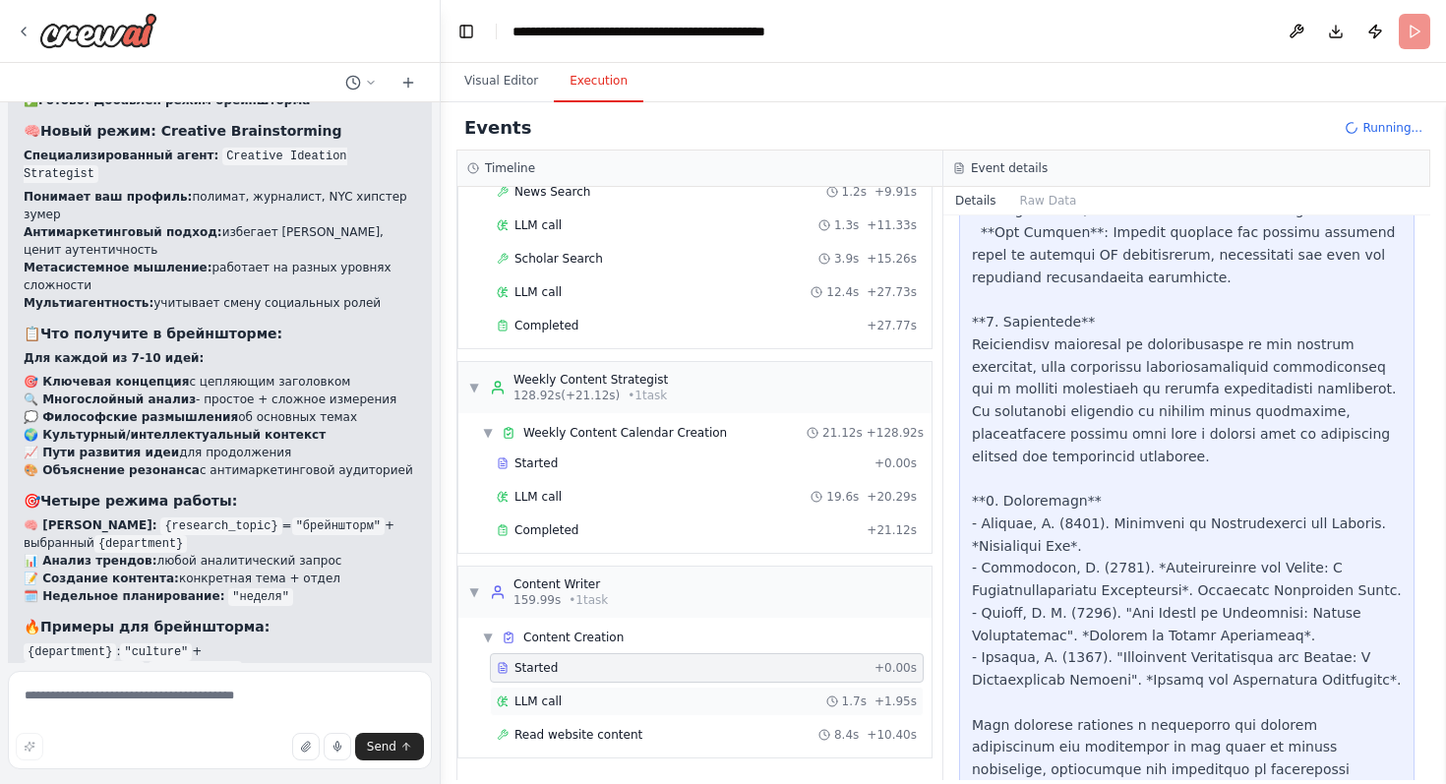
click at [574, 703] on div "LLM call 1.7s + 1.95s" at bounding box center [707, 702] width 420 height 16
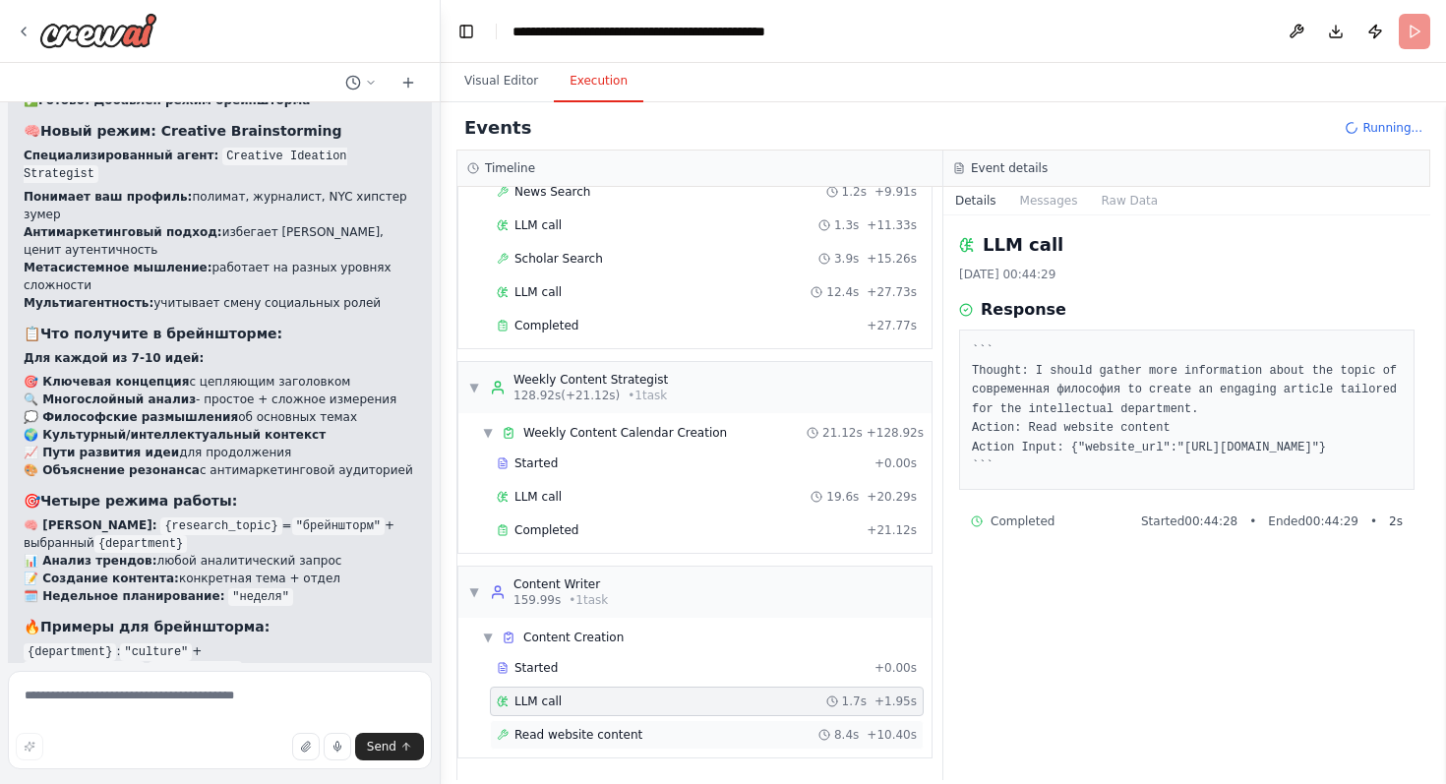
click at [567, 727] on span "Read website content" at bounding box center [578, 735] width 128 height 16
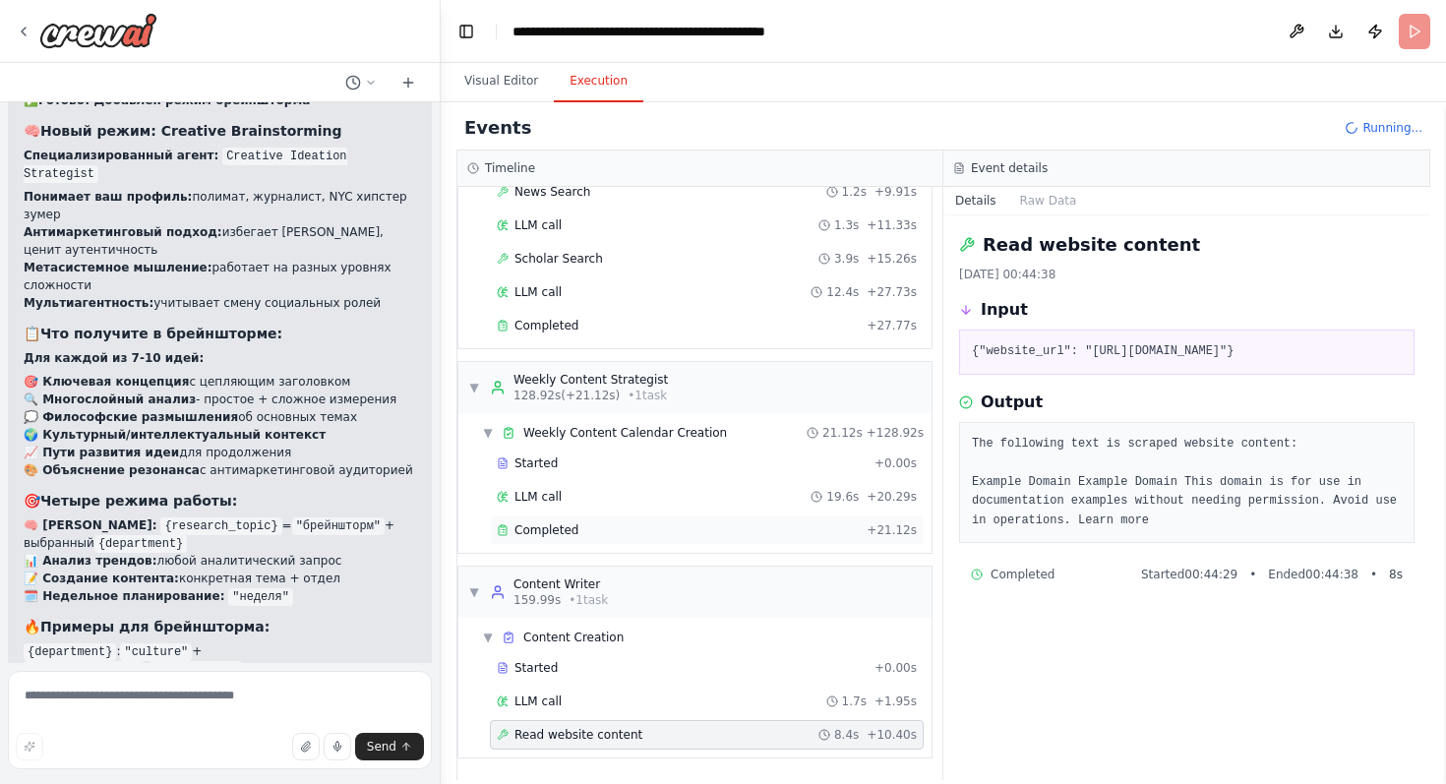
click at [630, 515] on div "Completed + 21.12s" at bounding box center [707, 530] width 434 height 30
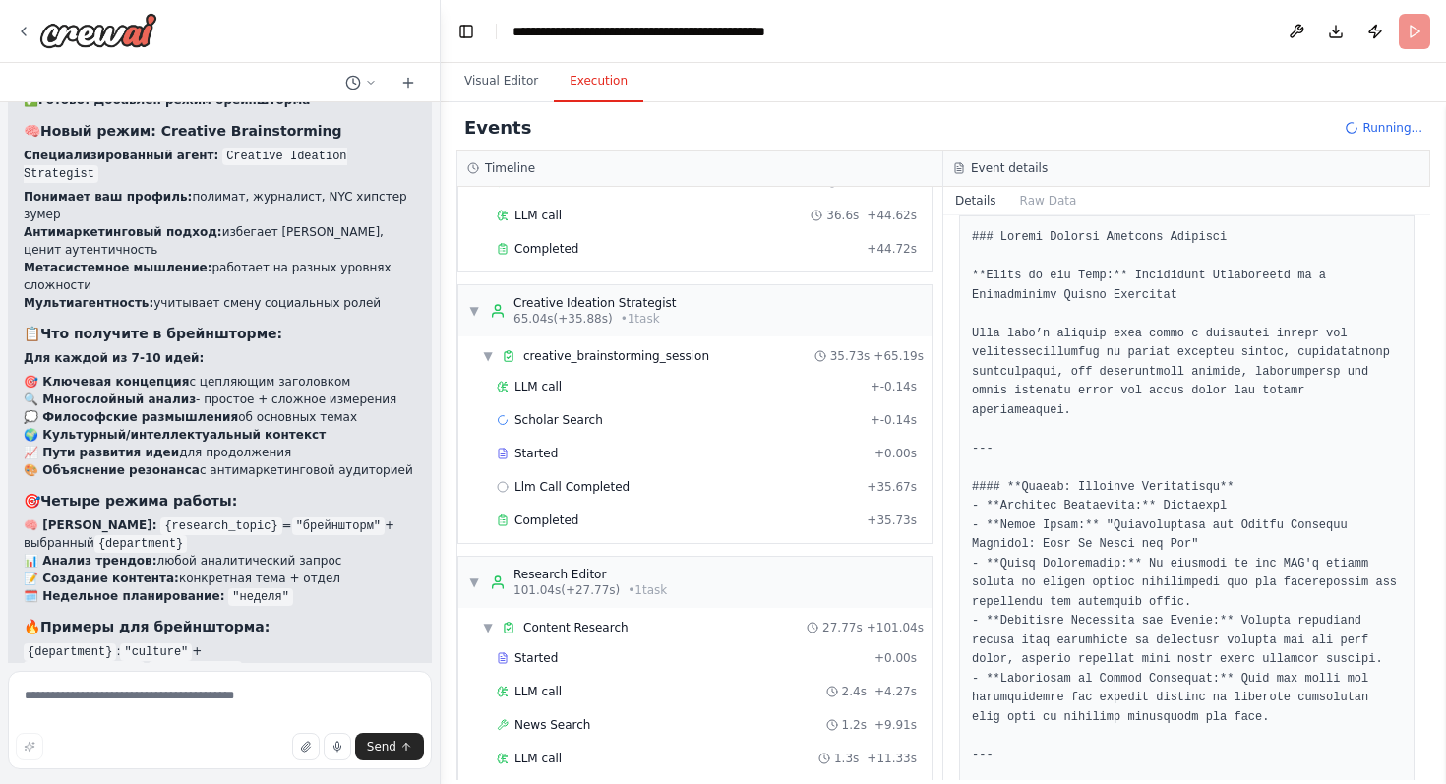
scroll to position [379, 0]
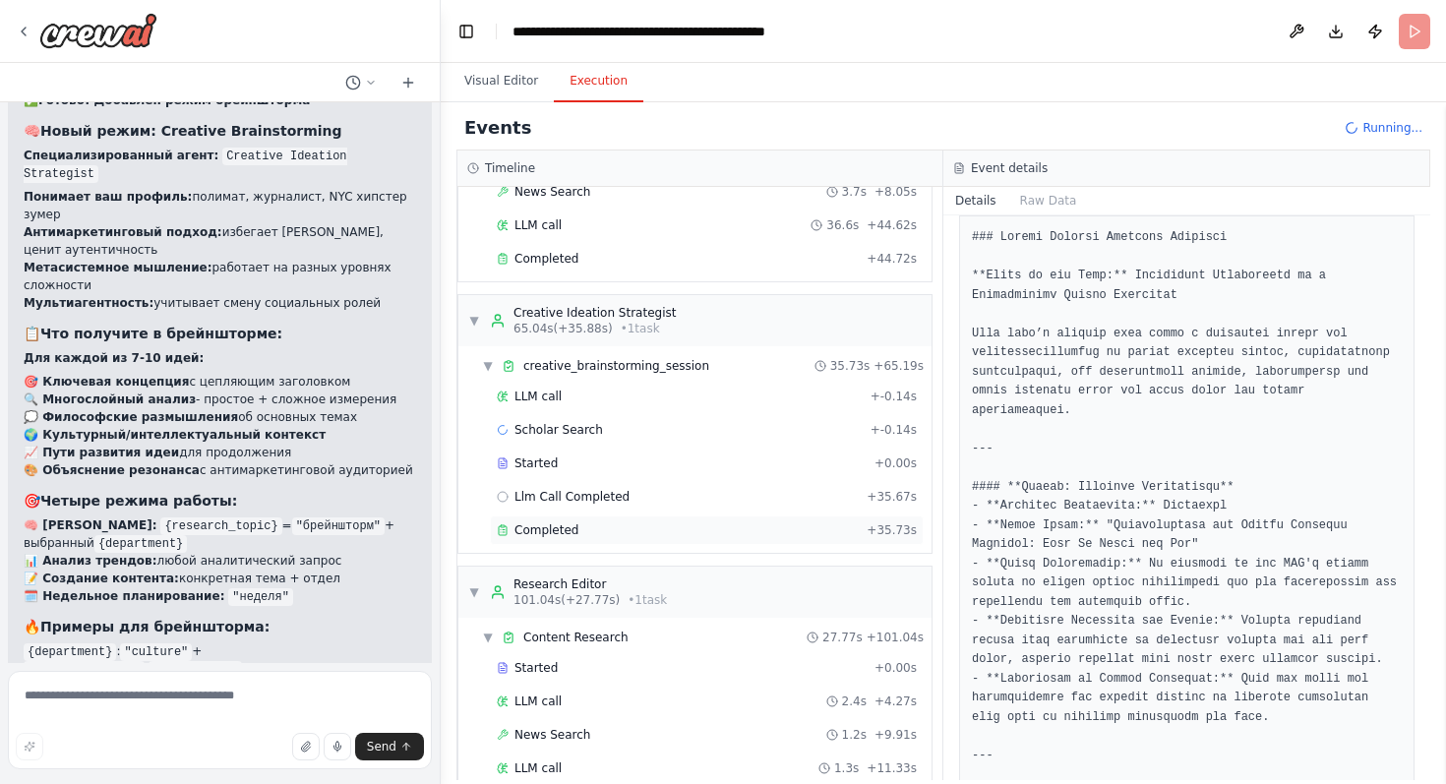
click at [692, 529] on div "Completed" at bounding box center [678, 530] width 362 height 16
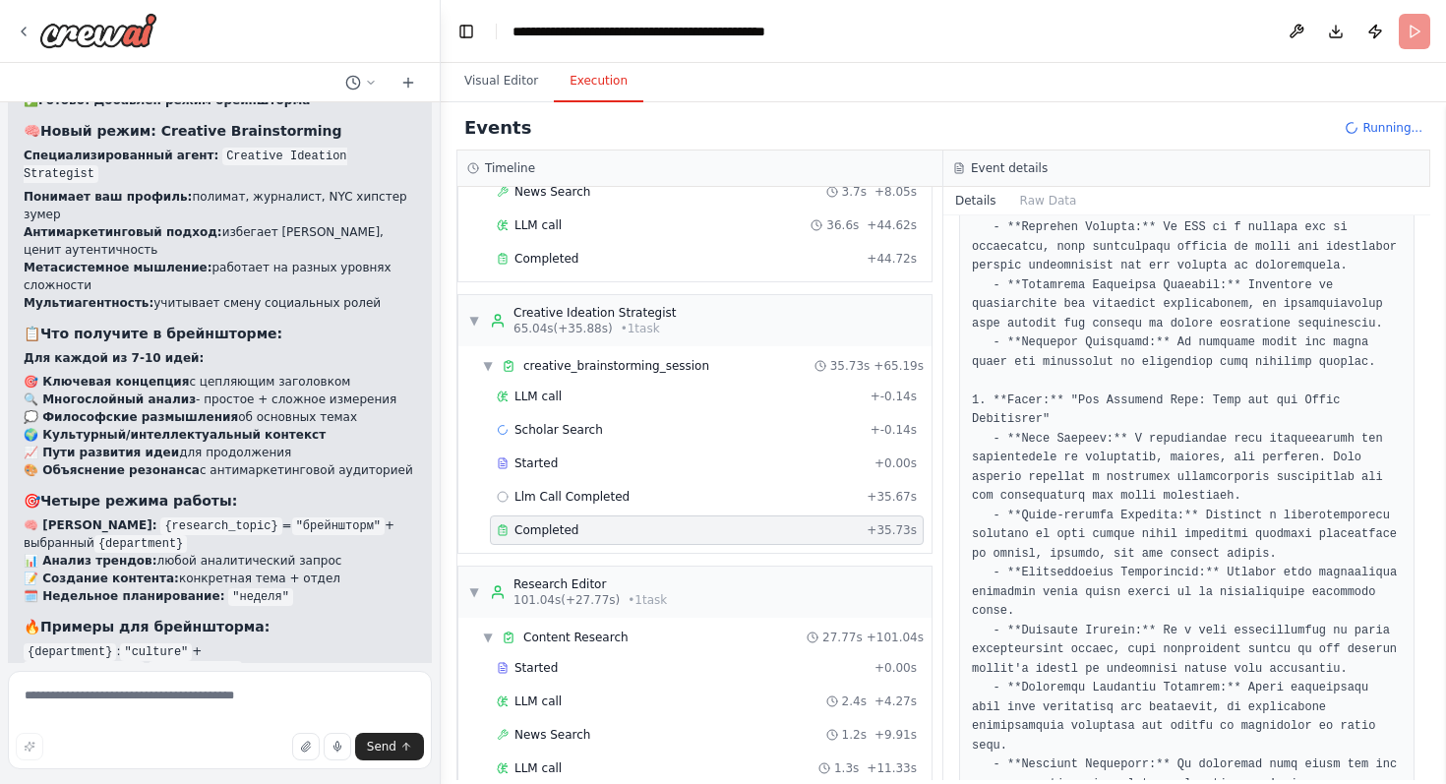
scroll to position [1929, 0]
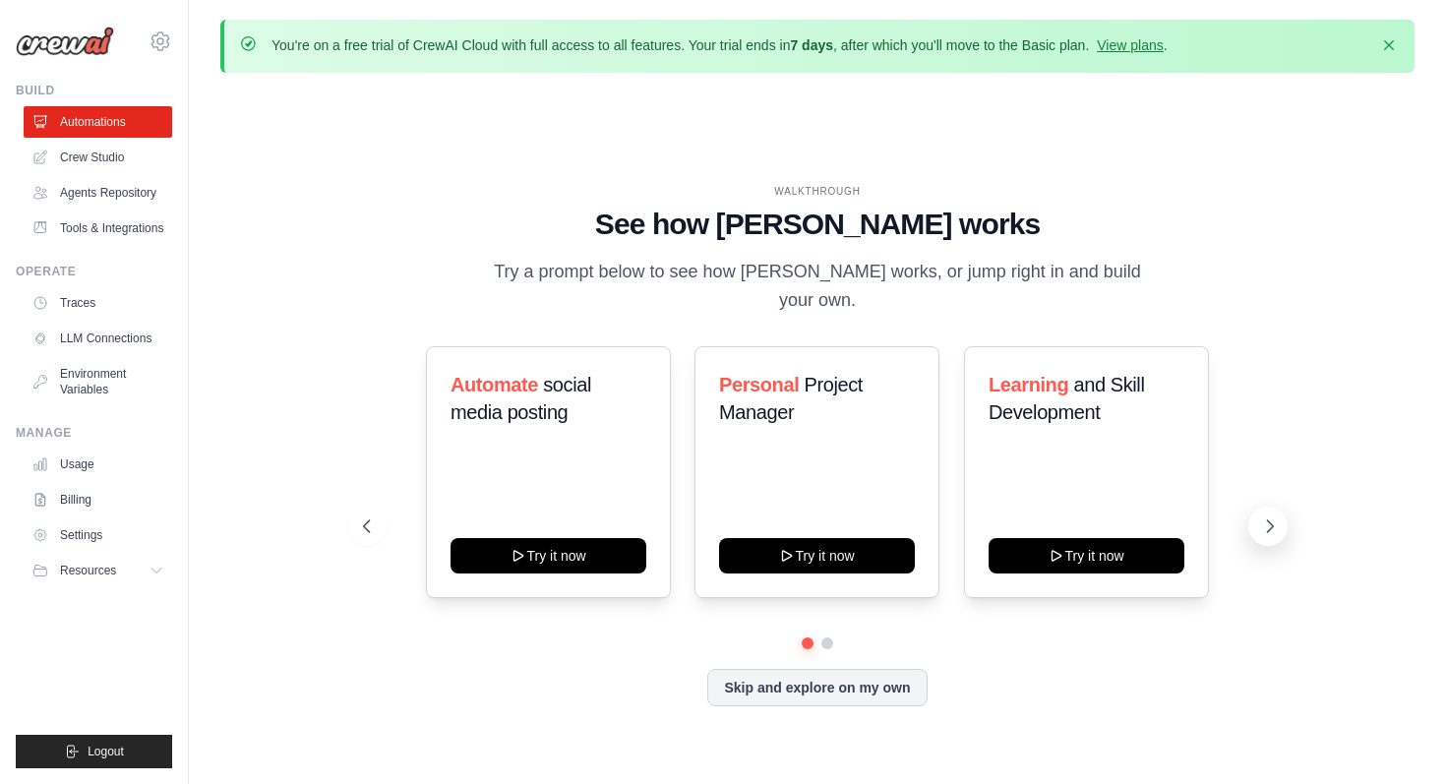
click at [1273, 516] on icon at bounding box center [1270, 526] width 20 height 20
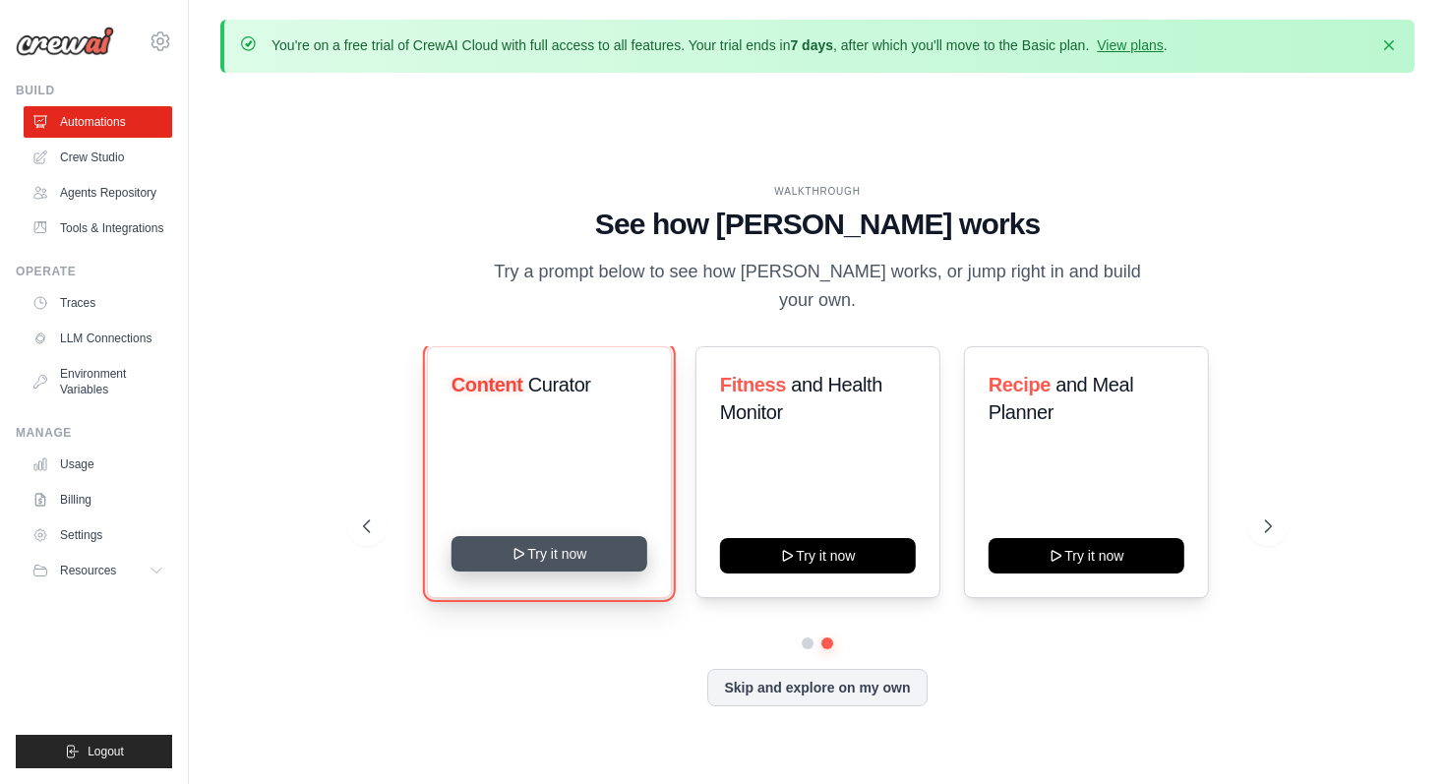
click at [600, 551] on button "Try it now" at bounding box center [549, 553] width 196 height 35
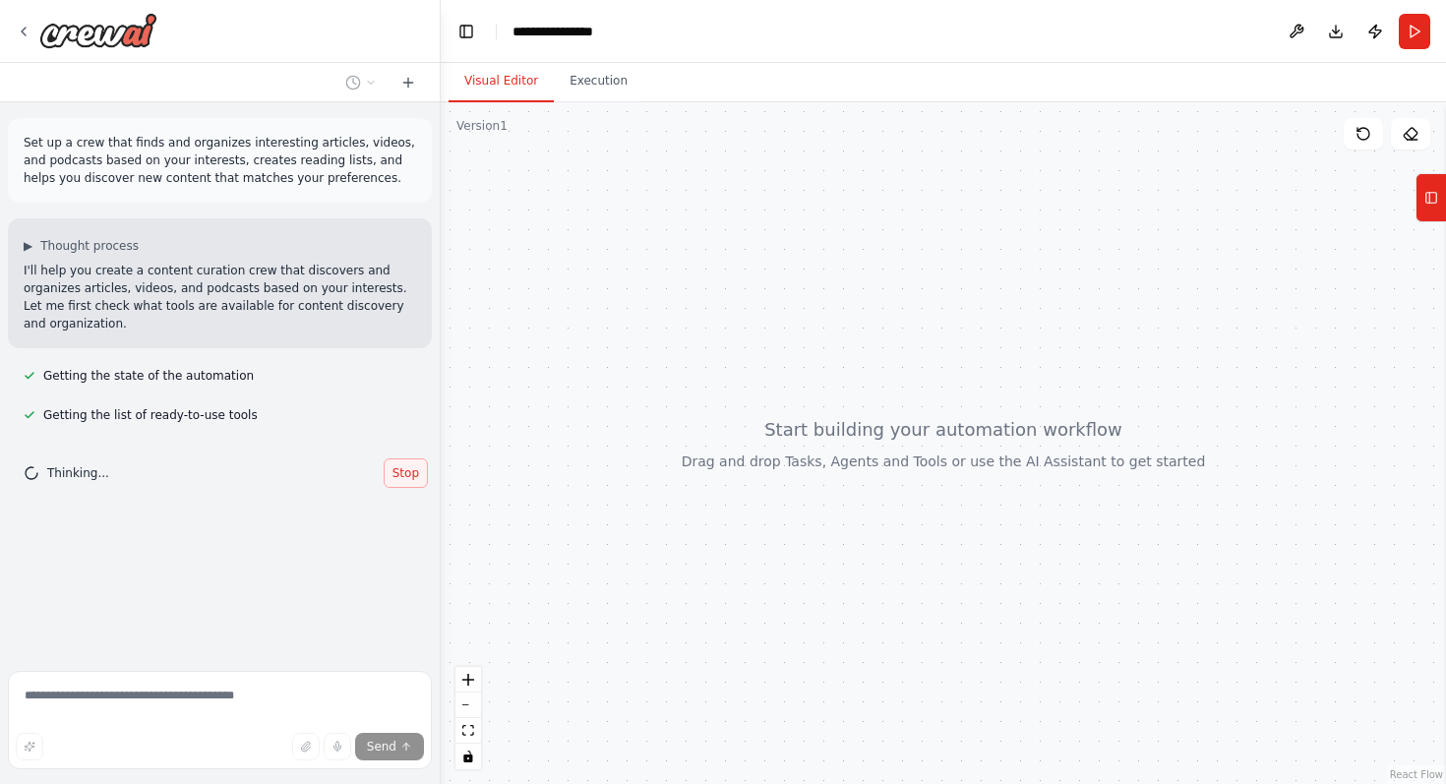
click at [403, 471] on span "Stop" at bounding box center [405, 473] width 27 height 16
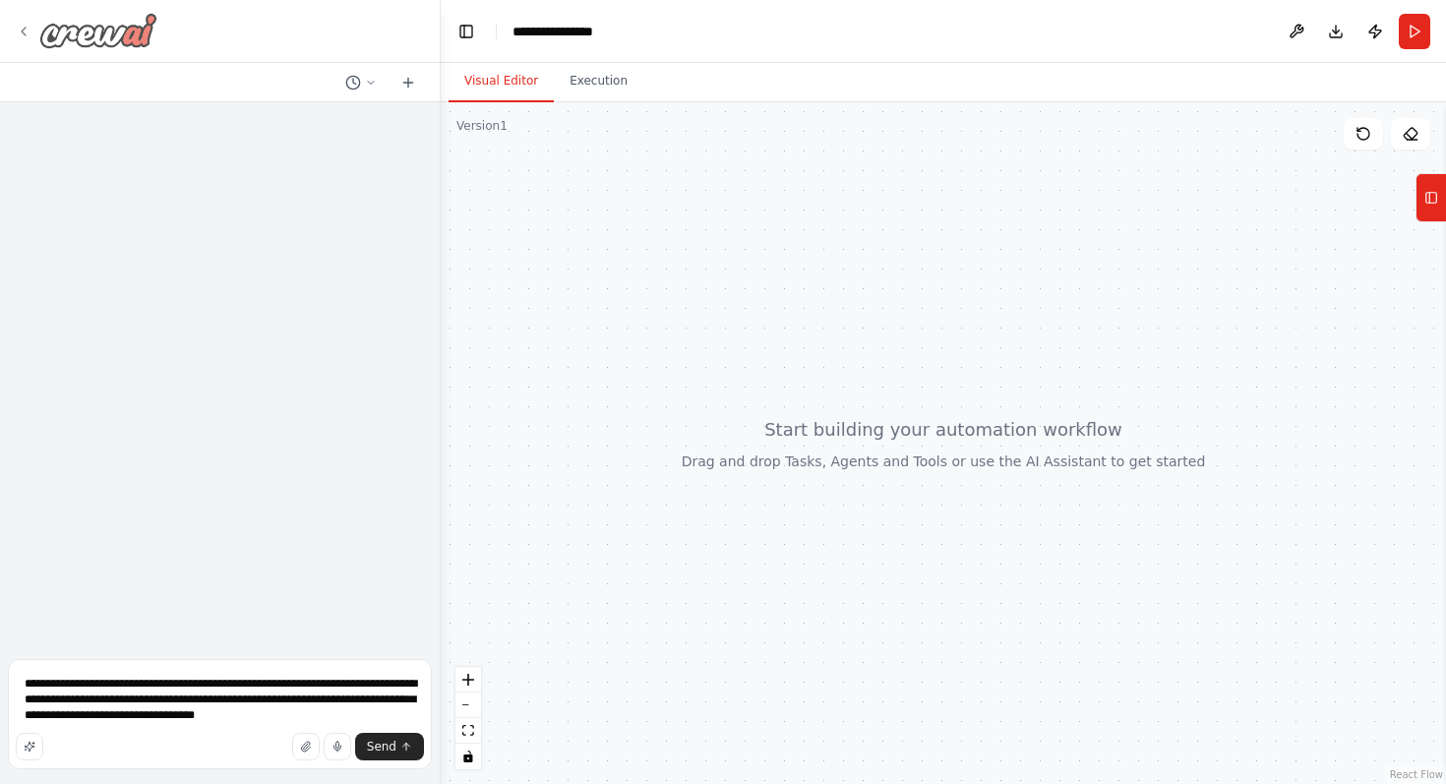
click at [24, 30] on icon at bounding box center [24, 32] width 16 height 16
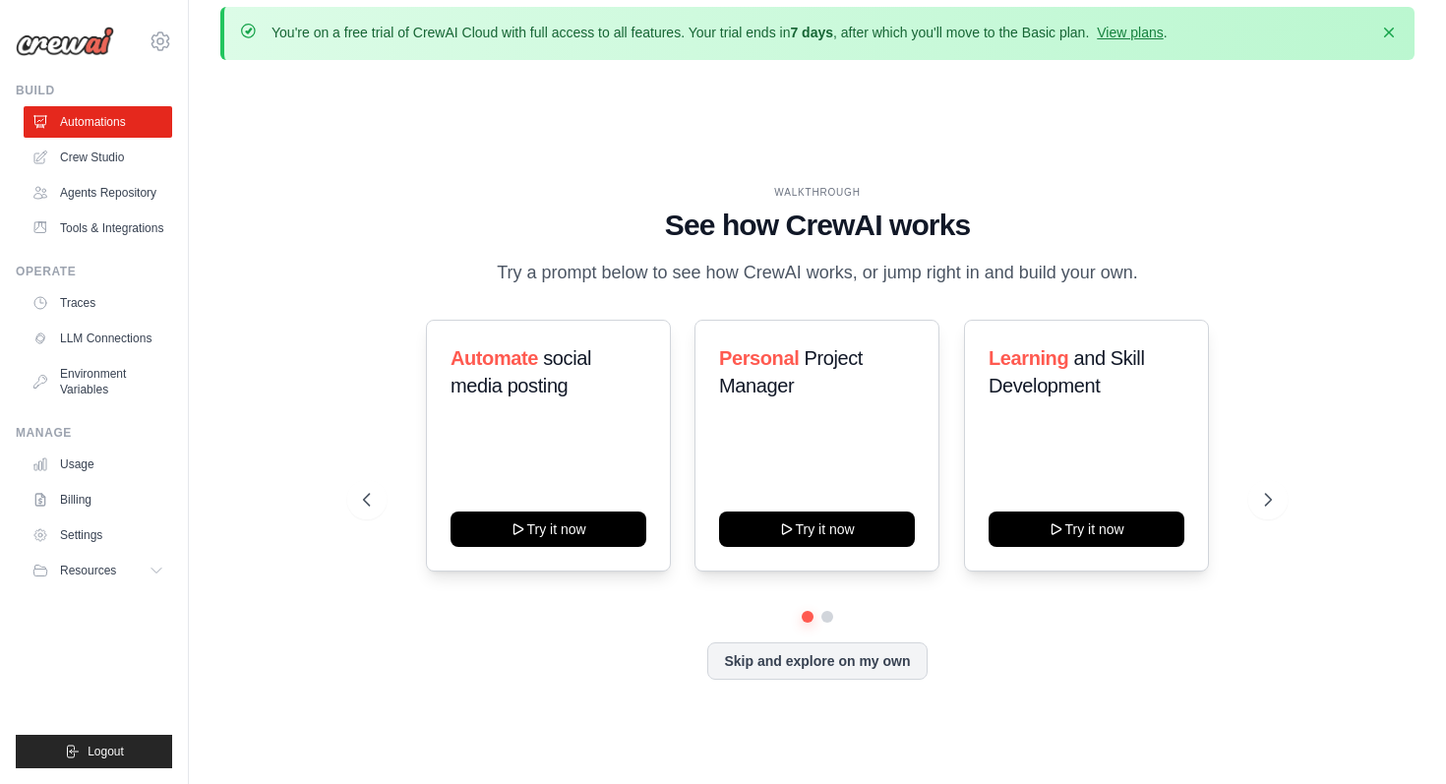
scroll to position [14, 0]
click at [73, 500] on link "Billing" at bounding box center [100, 499] width 149 height 31
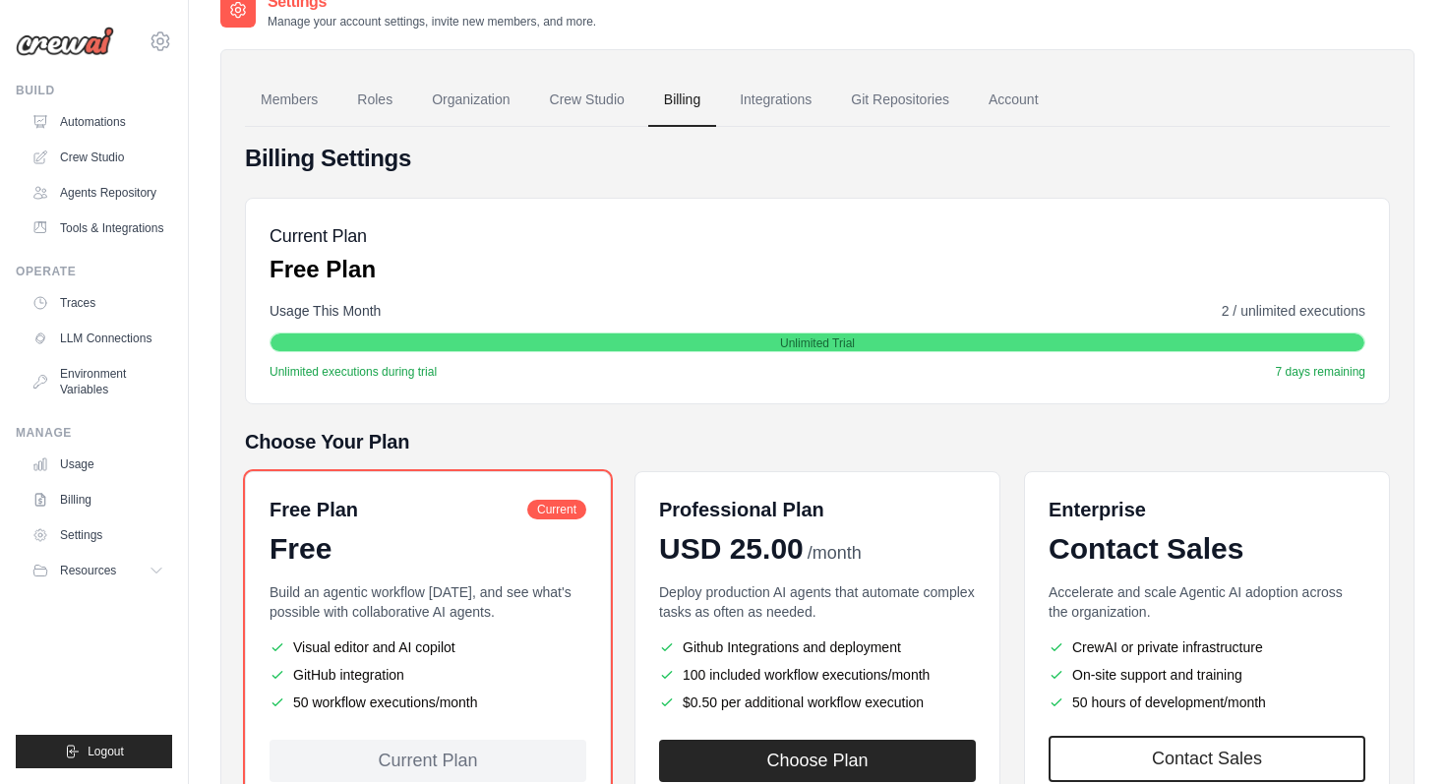
scroll to position [210, 0]
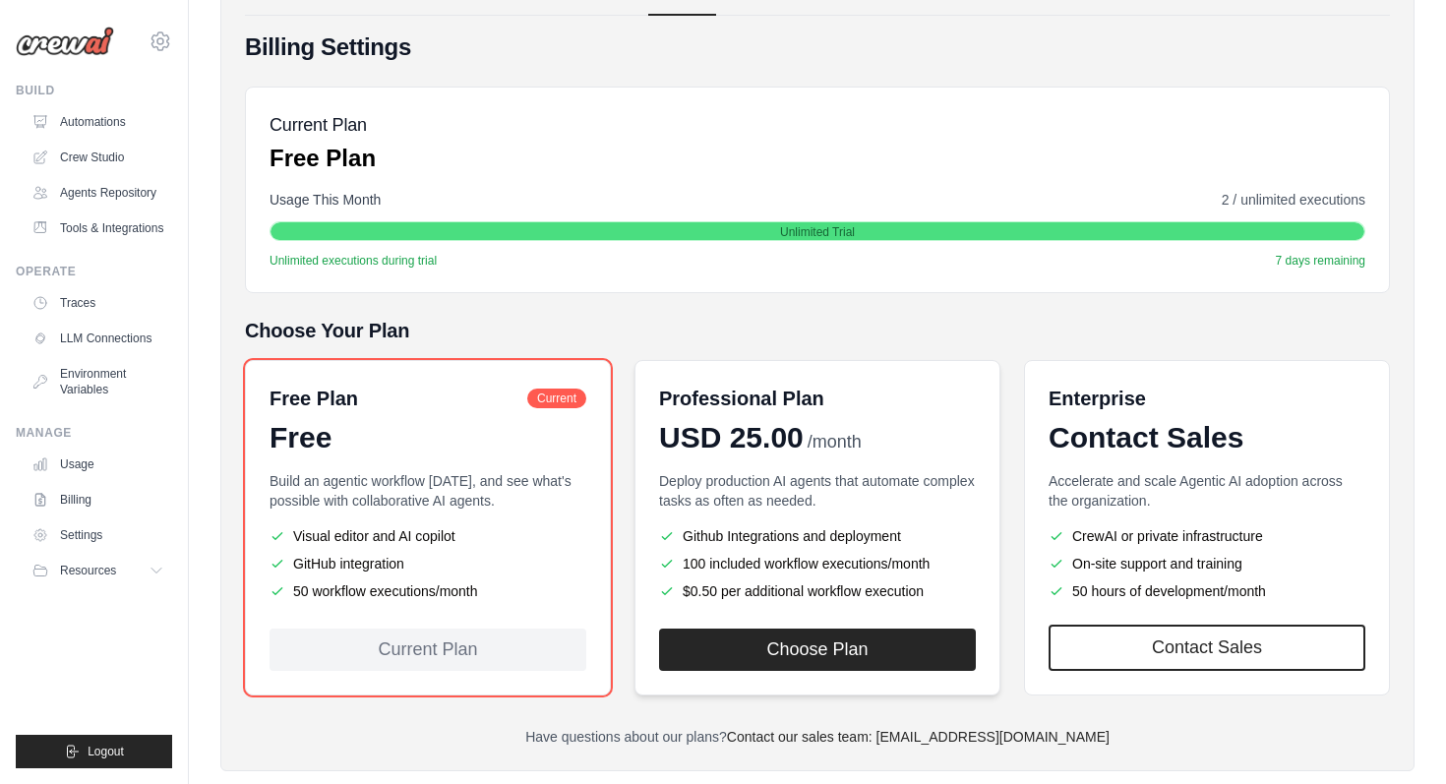
click at [669, 581] on li "$0.50 per additional workflow execution" at bounding box center [817, 591] width 317 height 20
click at [462, 555] on li "GitHub integration" at bounding box center [428, 564] width 317 height 20
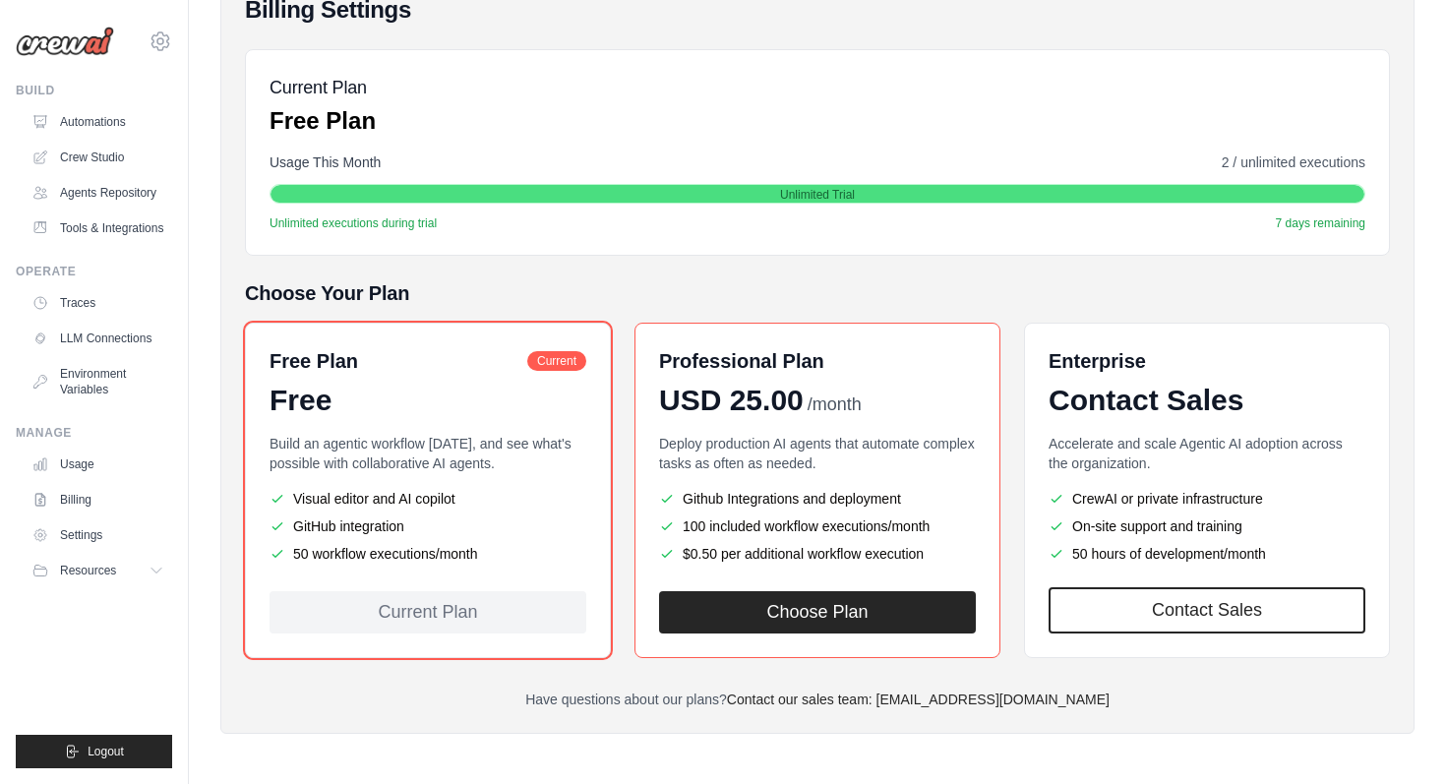
scroll to position [0, 0]
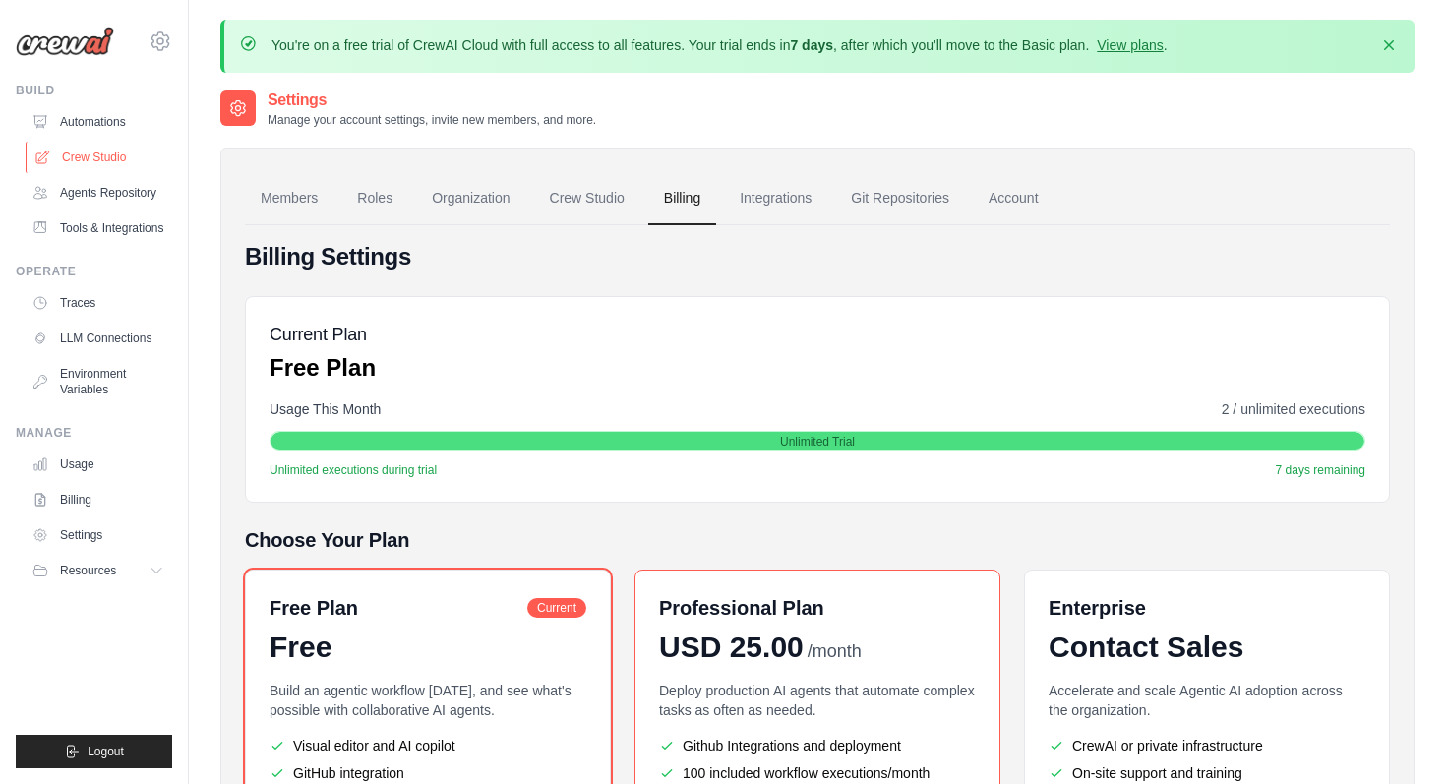
click at [87, 148] on link "Crew Studio" at bounding box center [100, 157] width 149 height 31
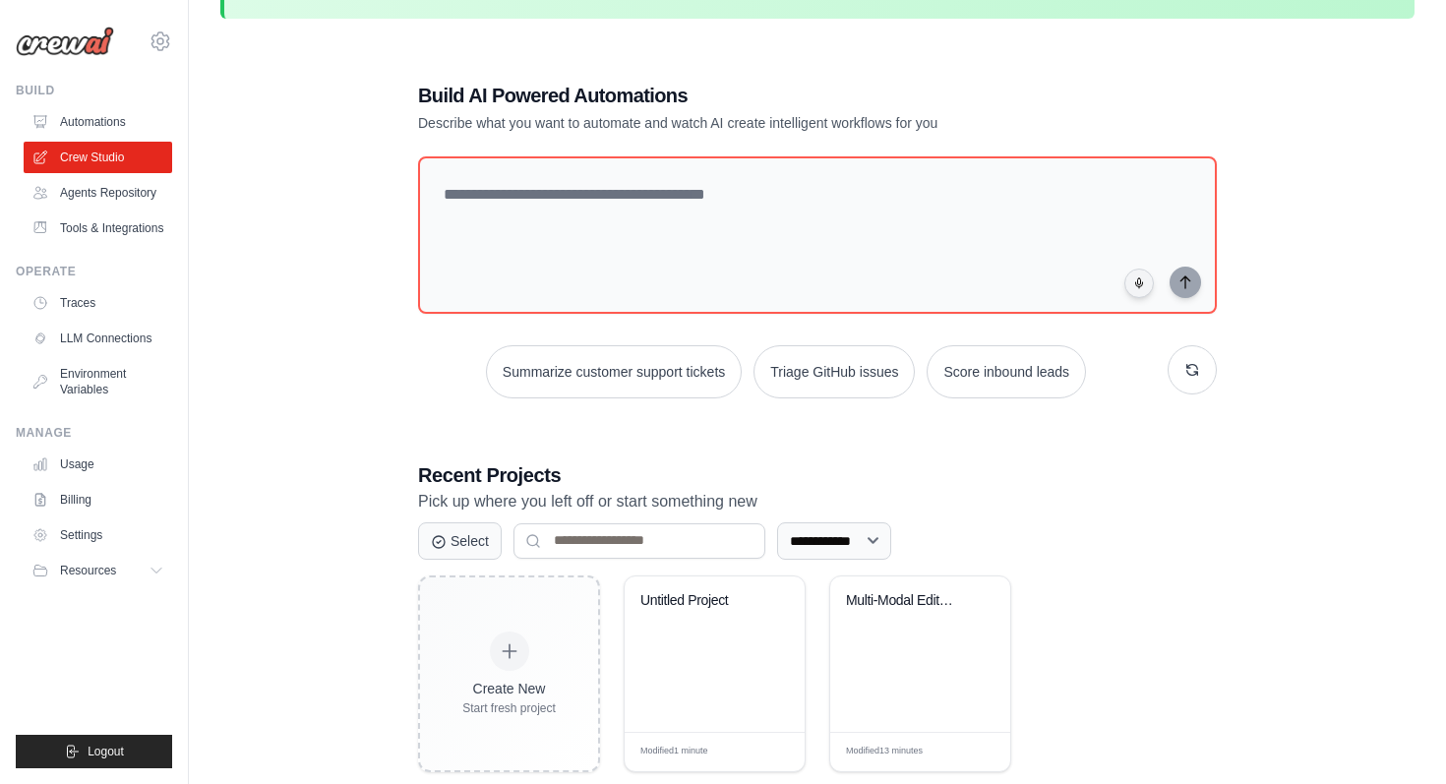
scroll to position [107, 0]
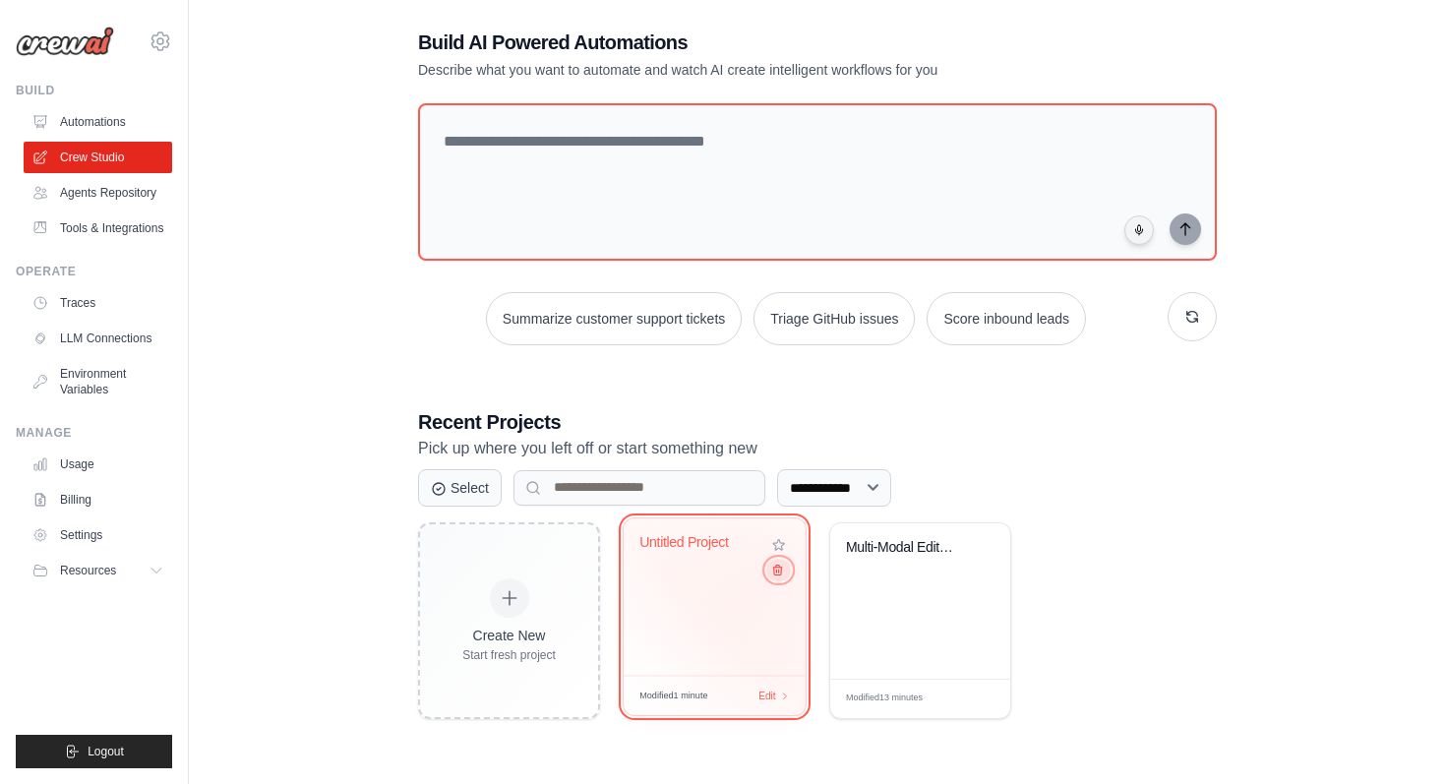
click at [773, 571] on icon at bounding box center [777, 570] width 9 height 10
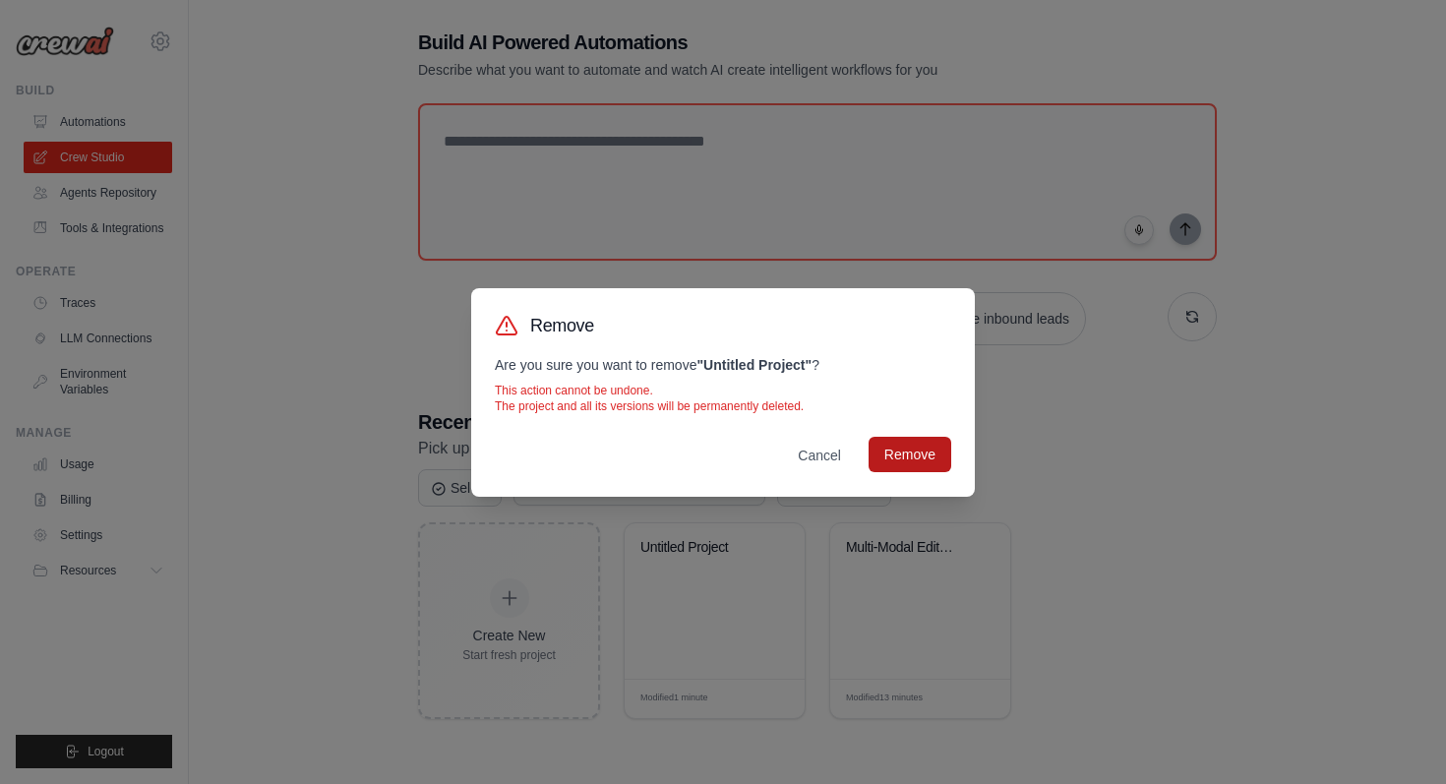
click at [893, 470] on button "Remove" at bounding box center [910, 454] width 83 height 35
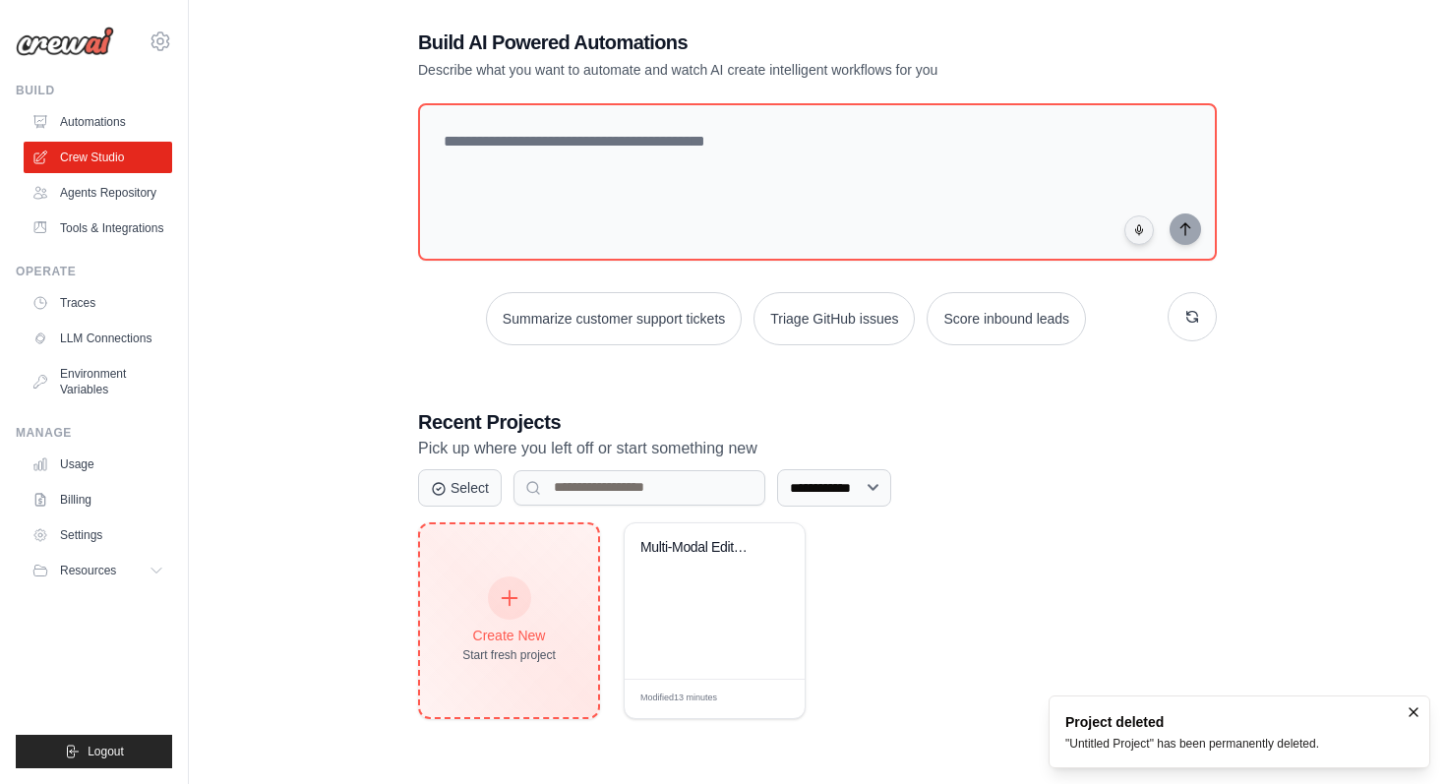
click at [506, 611] on div at bounding box center [509, 597] width 43 height 43
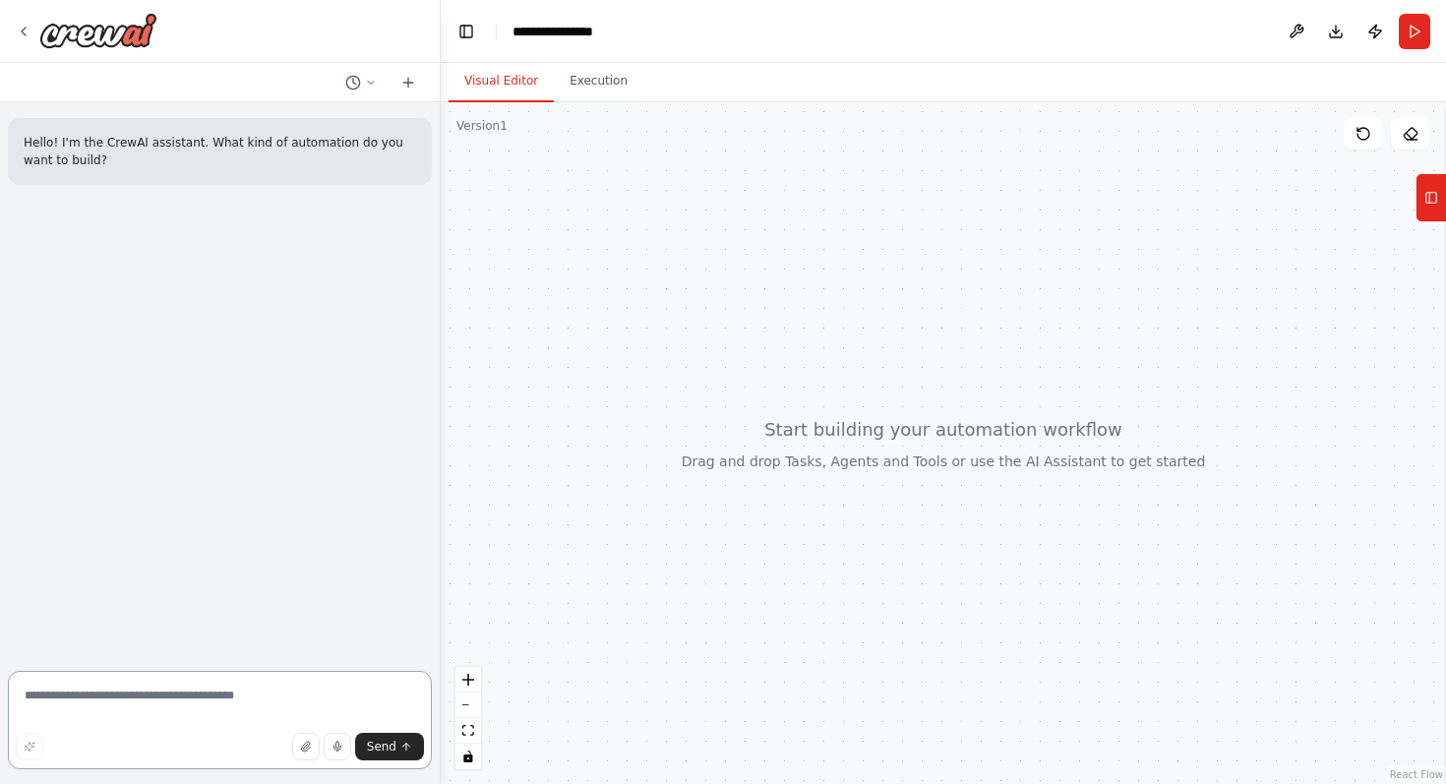
click at [205, 697] on textarea at bounding box center [220, 720] width 424 height 98
drag, startPoint x: 90, startPoint y: 705, endPoint x: 196, endPoint y: 737, distance: 110.8
click at [195, 737] on div "**********" at bounding box center [220, 717] width 424 height 117
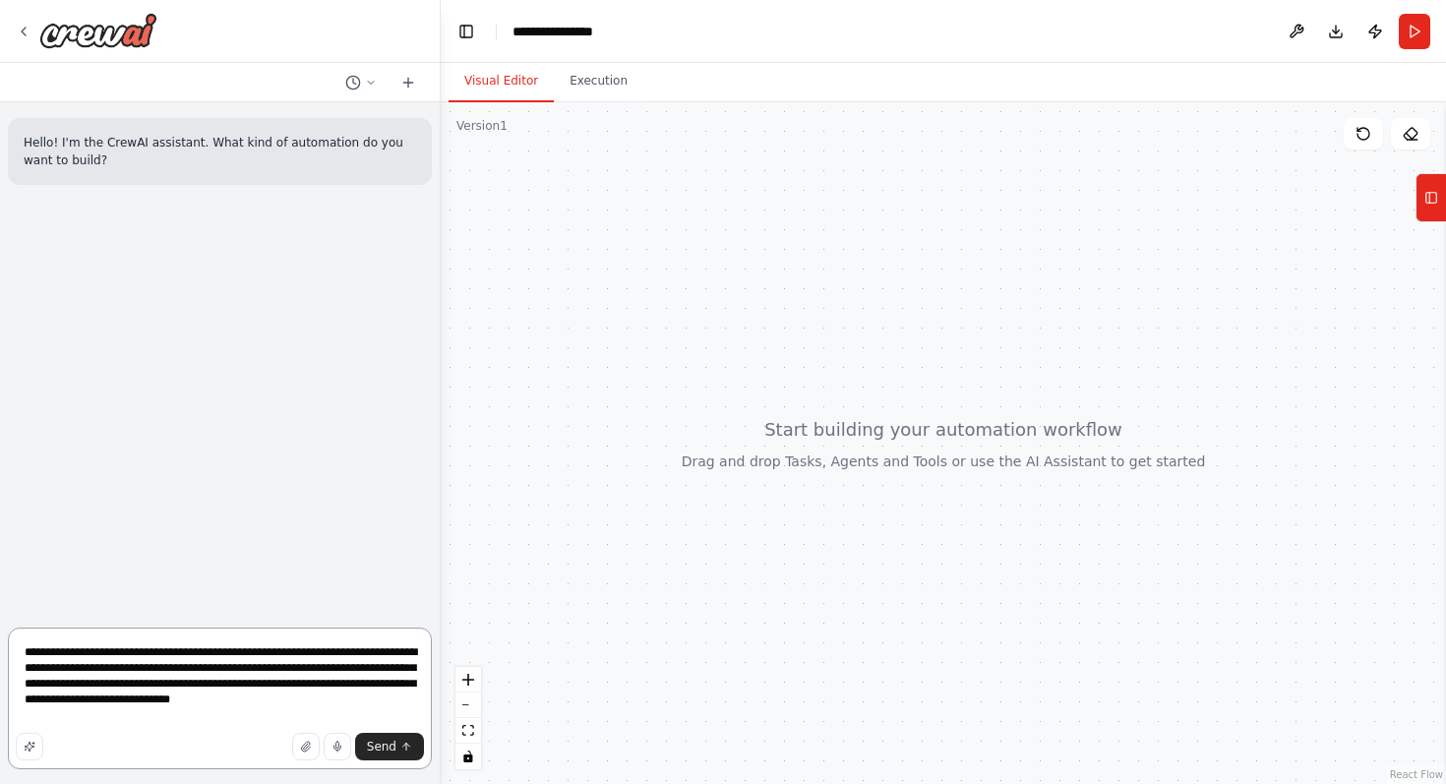
type textarea "**********"
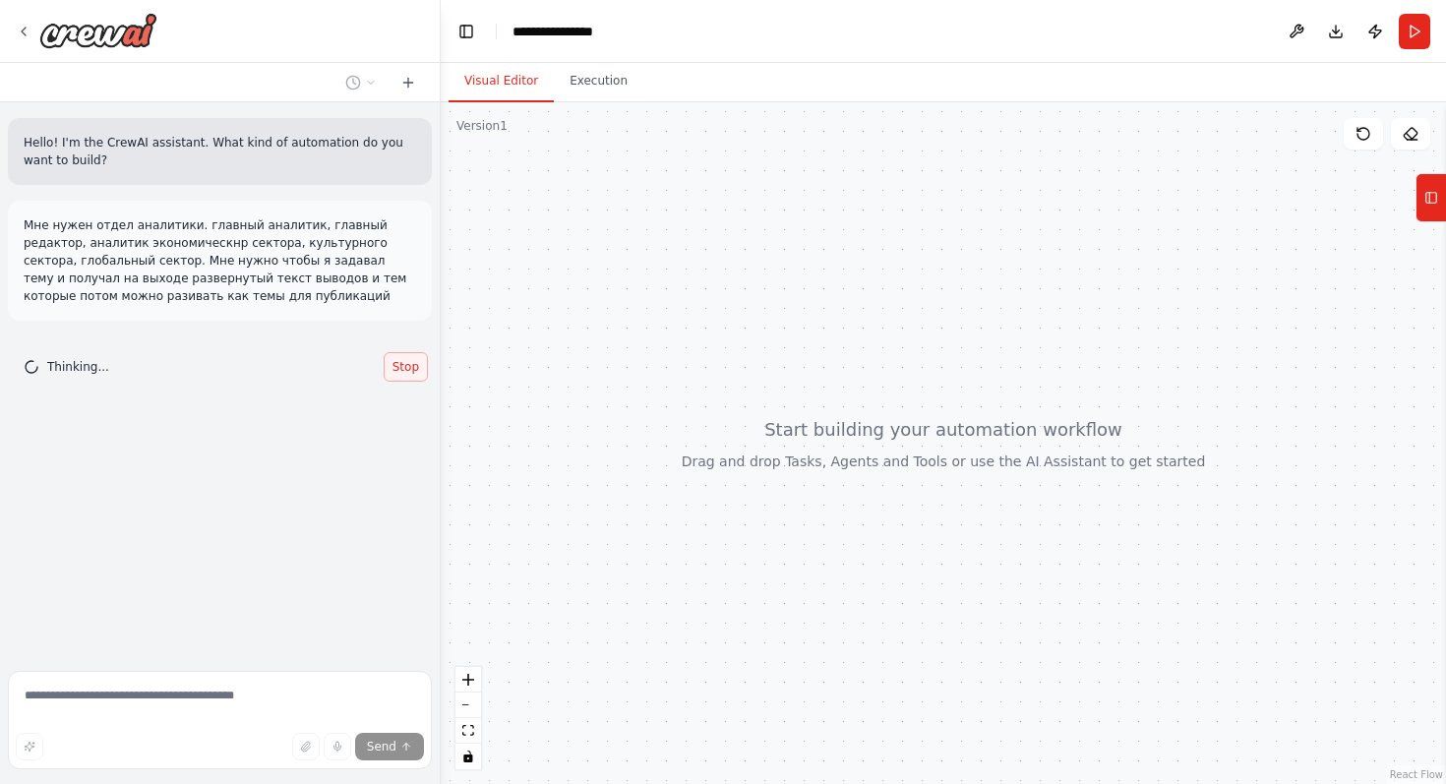
click at [411, 362] on span "Stop" at bounding box center [405, 367] width 27 height 16
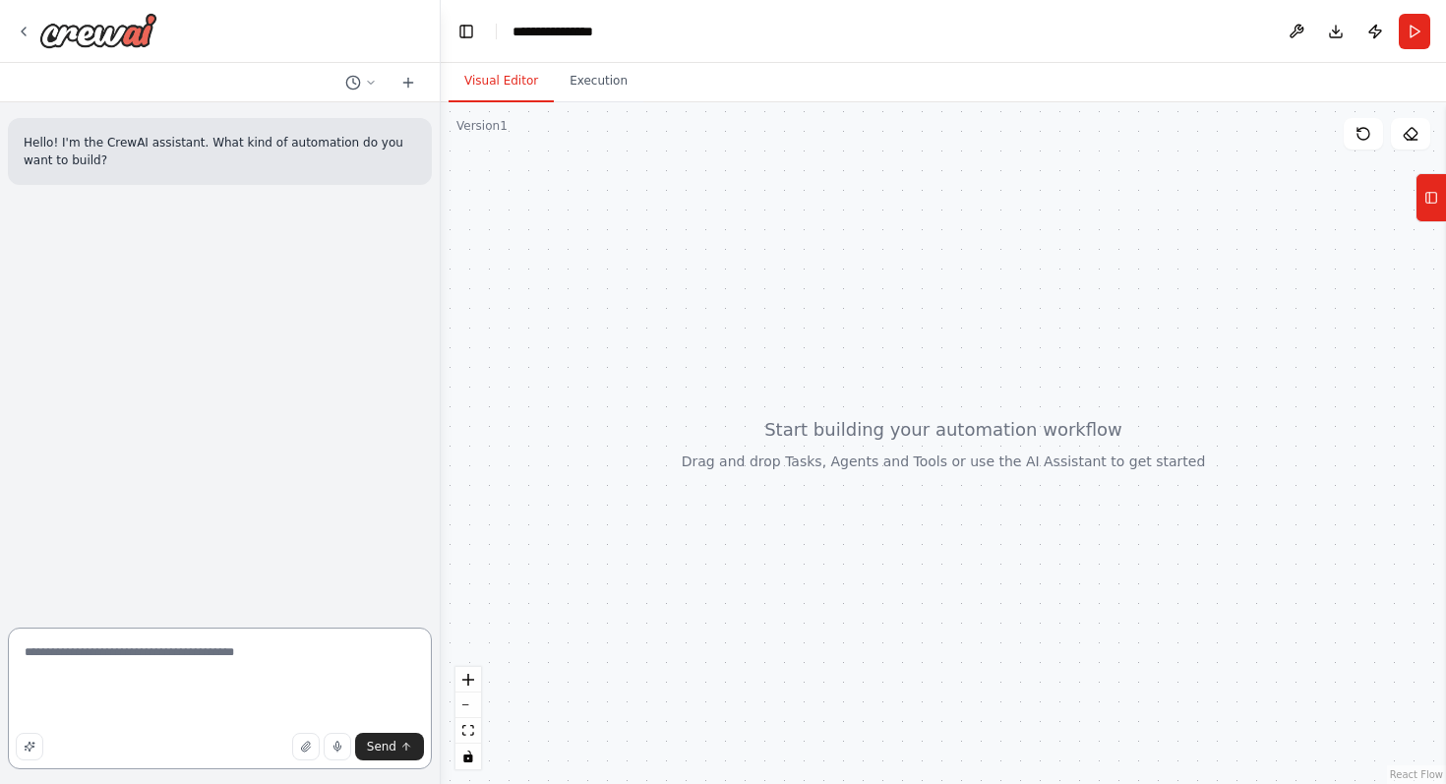
drag, startPoint x: 283, startPoint y: 299, endPoint x: 29, endPoint y: 224, distance: 265.5
click at [269, 722] on textarea "**********" at bounding box center [220, 699] width 424 height 142
click at [138, 685] on textarea "**********" at bounding box center [220, 699] width 424 height 142
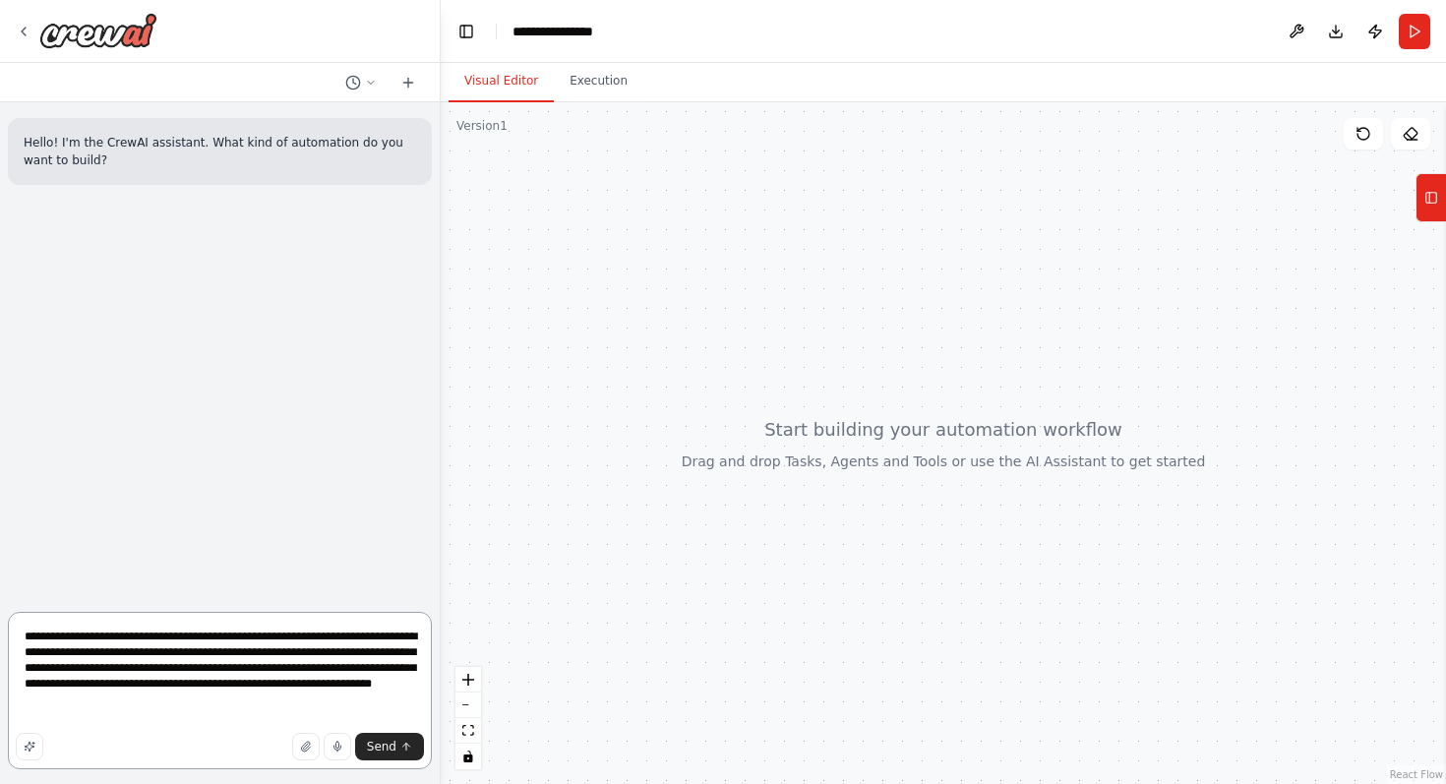
type textarea "**********"
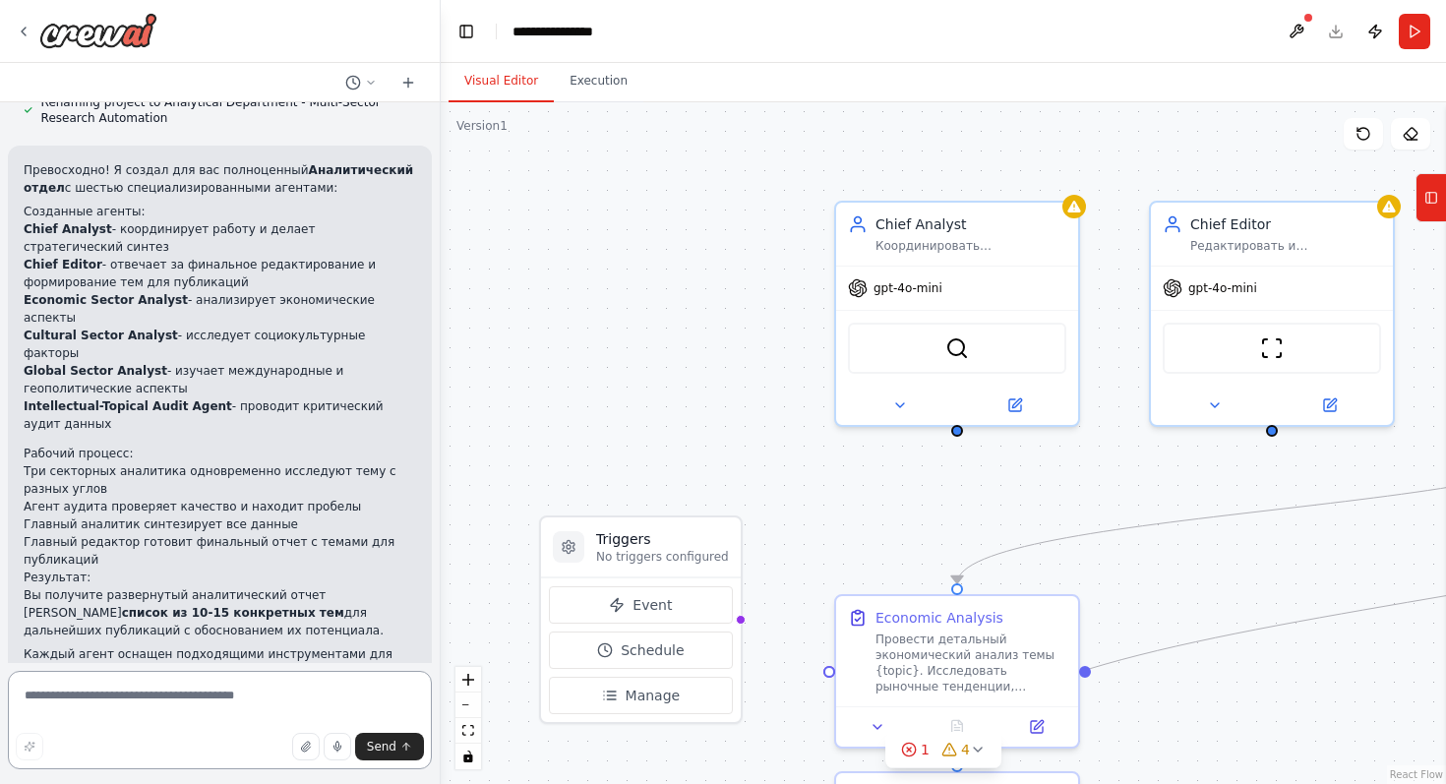
scroll to position [1327, 0]
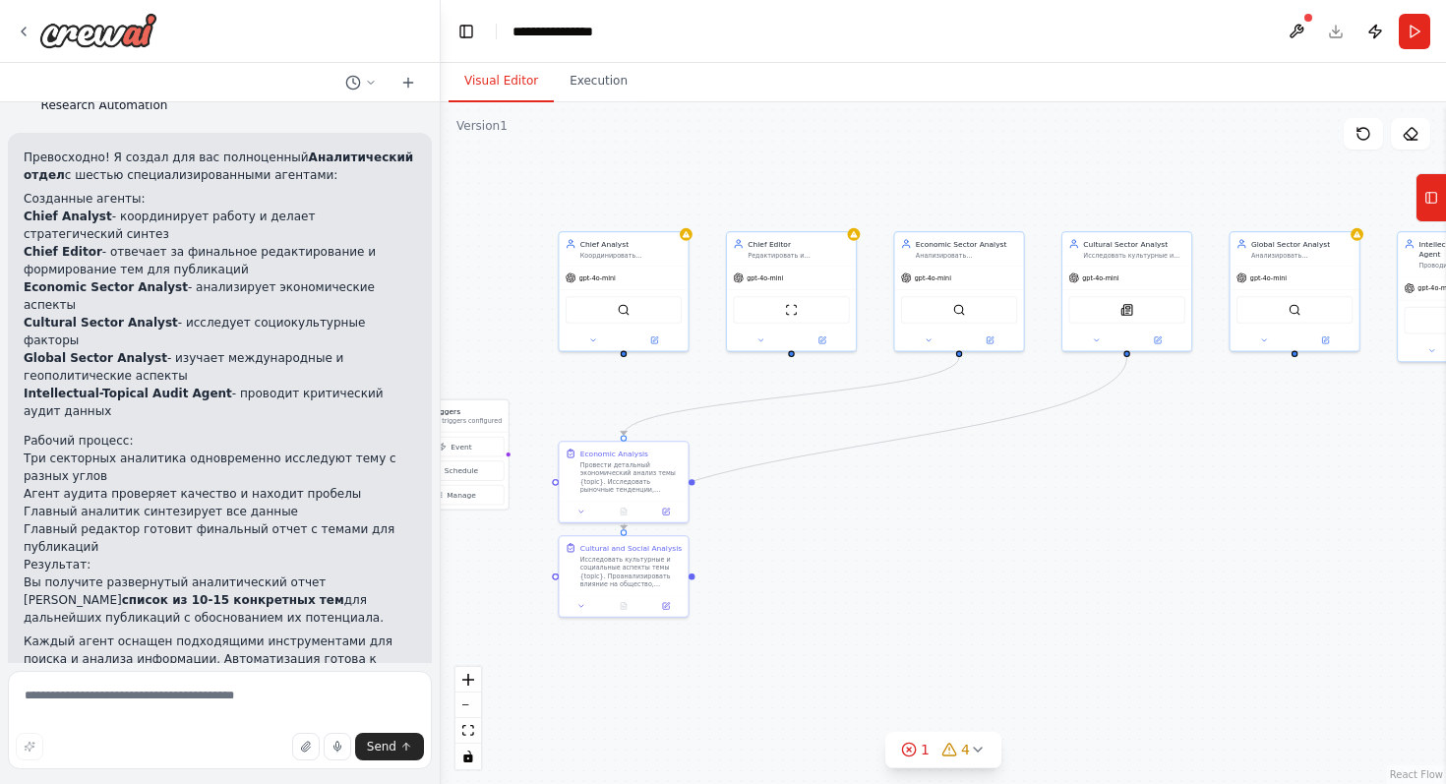
drag, startPoint x: 913, startPoint y: 490, endPoint x: 633, endPoint y: 386, distance: 298.2
click at [633, 386] on div ".deletable-edge-delete-btn { width: 20px; height: 20px; border: 0px solid #ffff…" at bounding box center [943, 443] width 1005 height 682
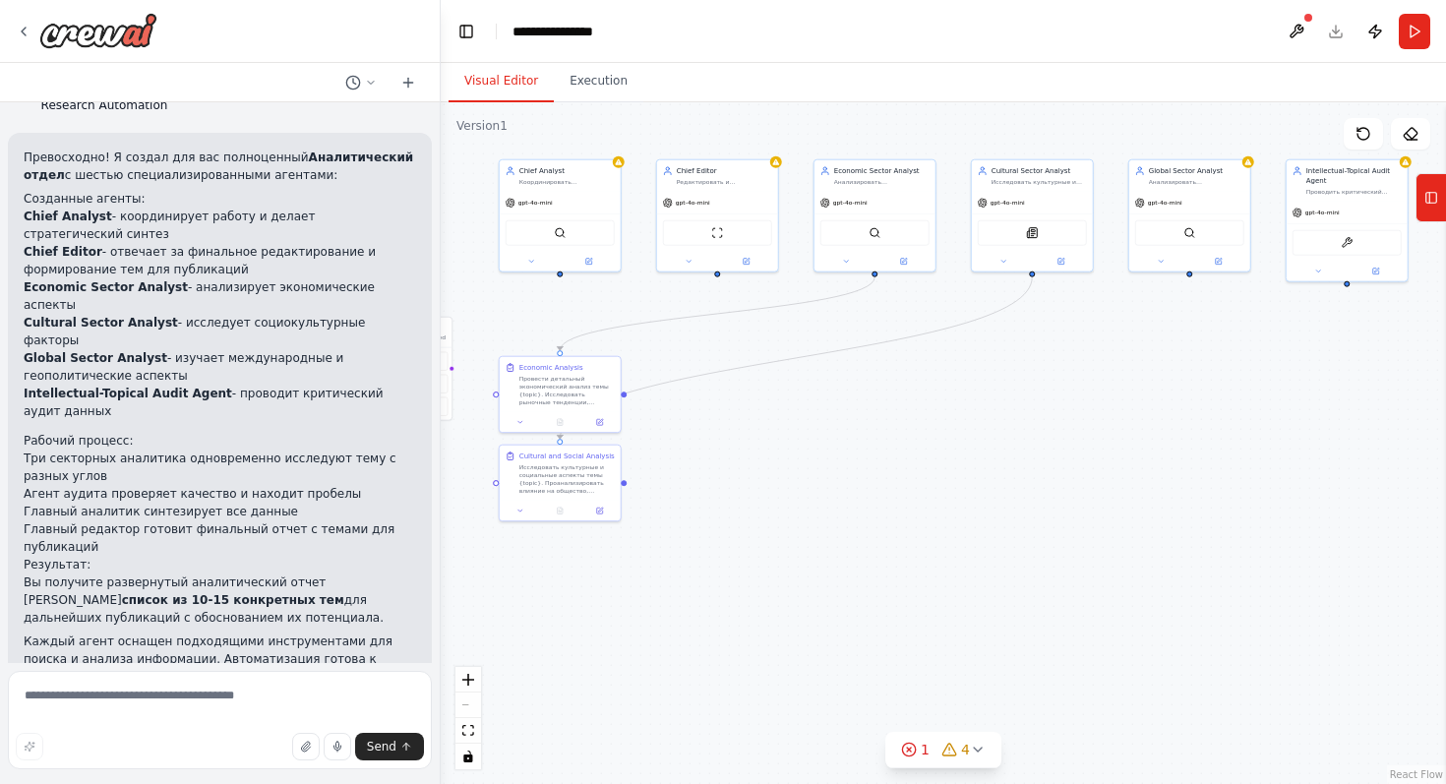
drag, startPoint x: 1042, startPoint y: 548, endPoint x: 995, endPoint y: 458, distance: 100.8
click at [995, 458] on div ".deletable-edge-delete-btn { width: 20px; height: 20px; border: 0px solid #ffff…" at bounding box center [943, 443] width 1005 height 682
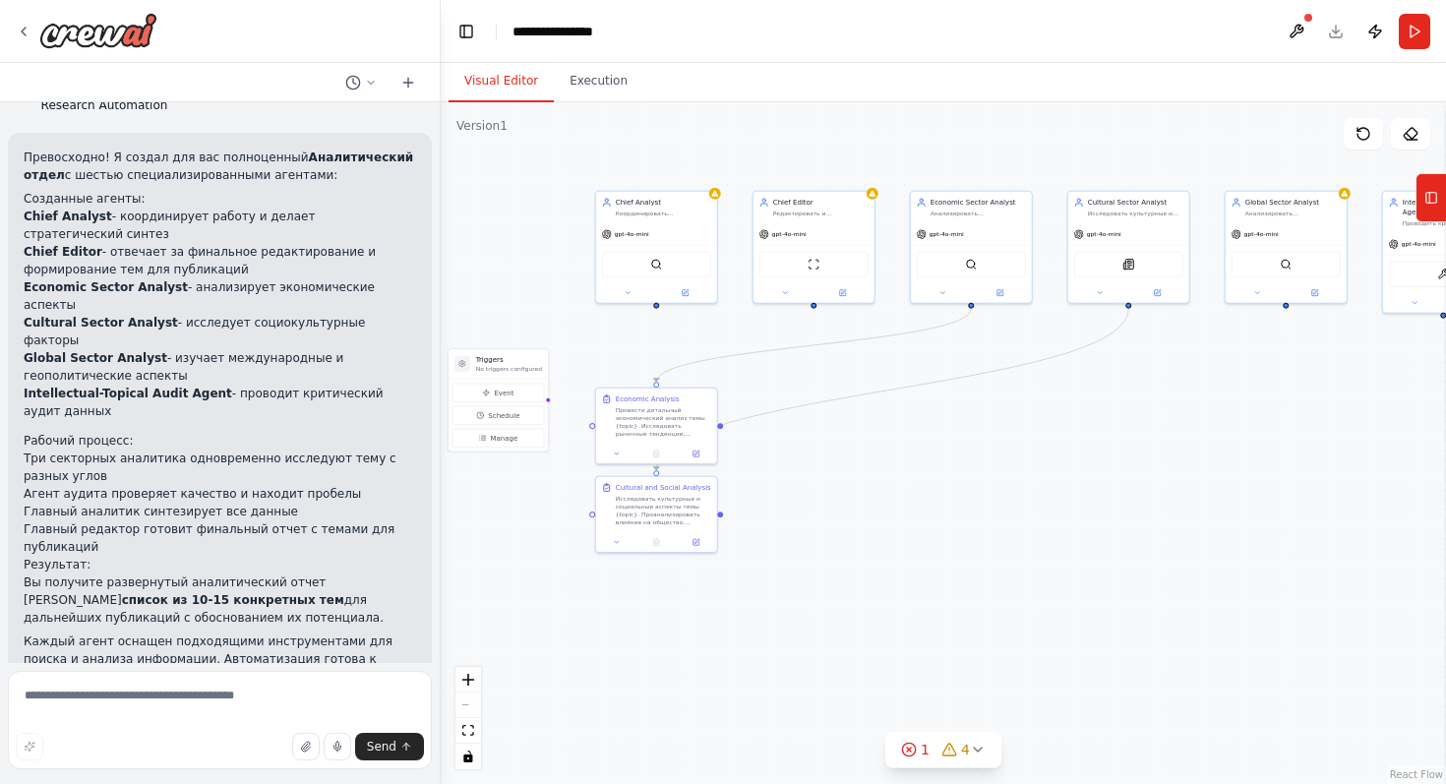
drag, startPoint x: 816, startPoint y: 578, endPoint x: 881, endPoint y: 611, distance: 72.6
click at [881, 611] on div ".deletable-edge-delete-btn { width: 20px; height: 20px; border: 0px solid #ffff…" at bounding box center [943, 443] width 1005 height 682
click at [231, 708] on textarea at bounding box center [220, 720] width 424 height 98
type textarea "**********"
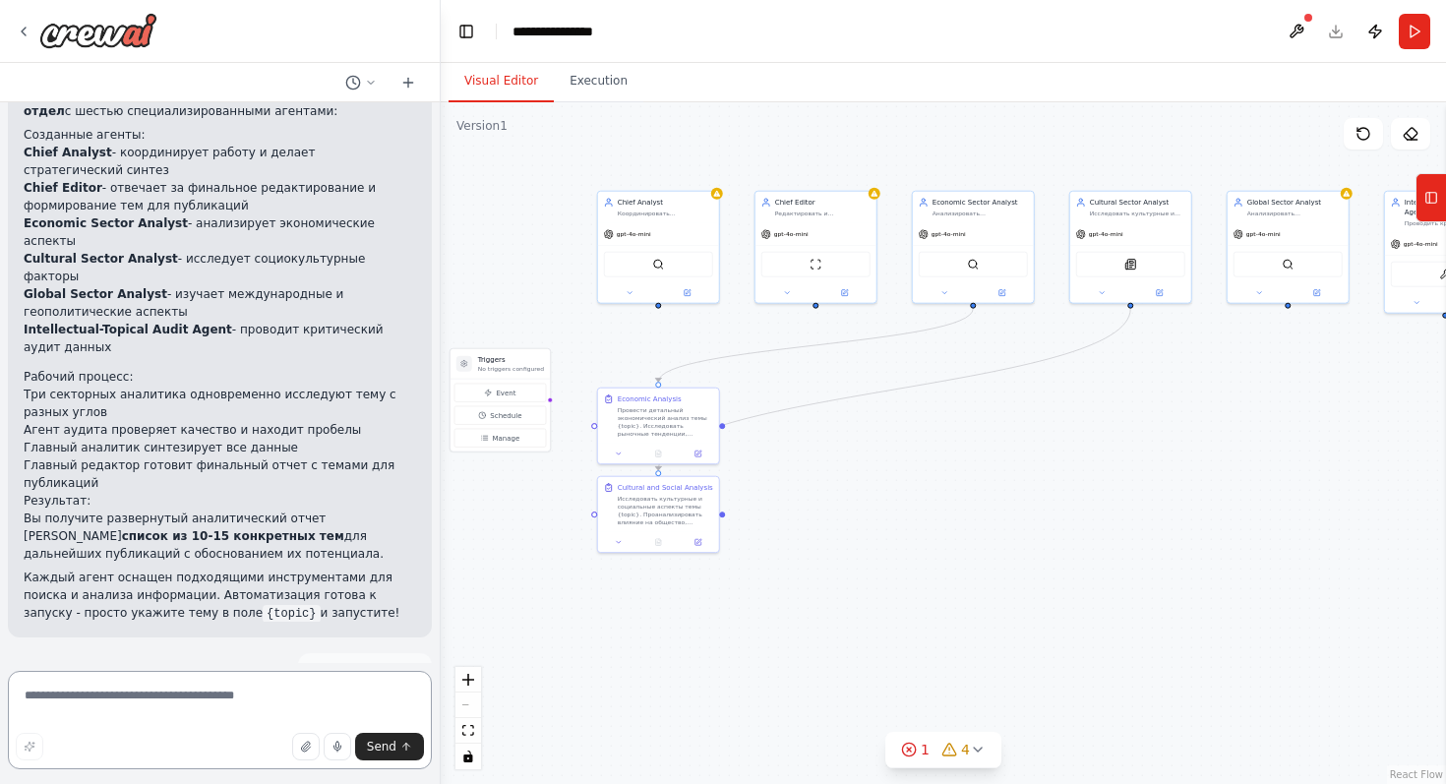
scroll to position [1392, 0]
click at [382, 743] on span "Send" at bounding box center [382, 747] width 30 height 16
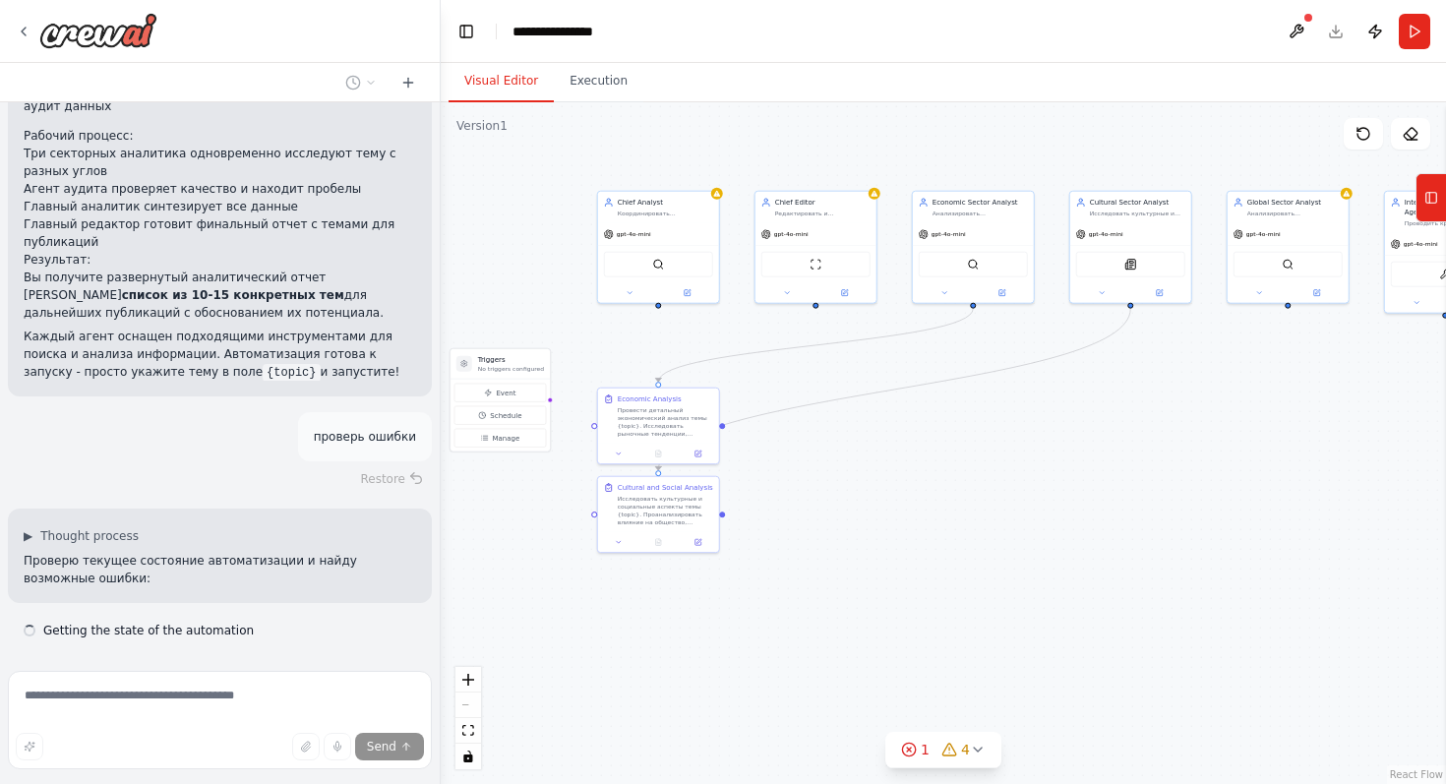
scroll to position [1650, 0]
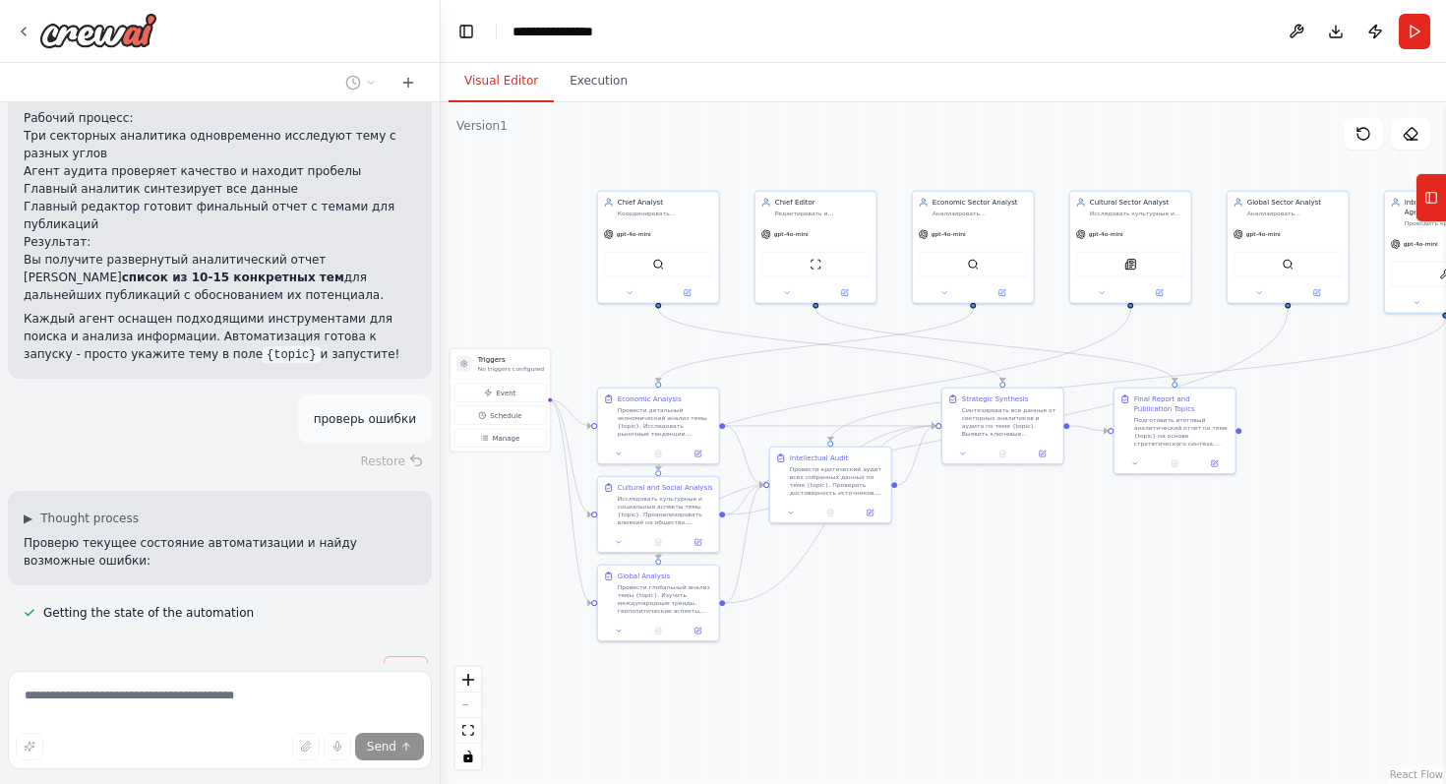
click at [405, 663] on span "Stop" at bounding box center [405, 671] width 27 height 16
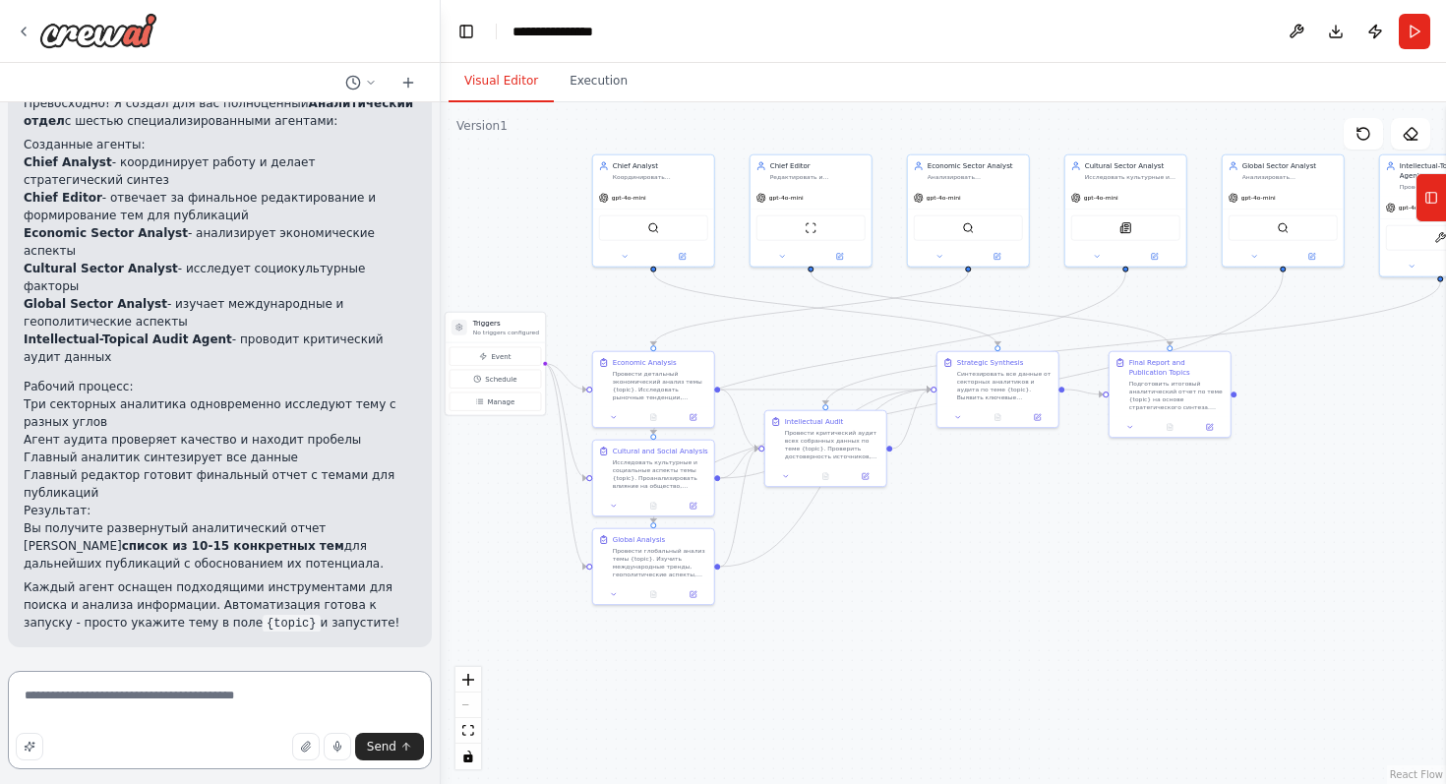
scroll to position [1327, 0]
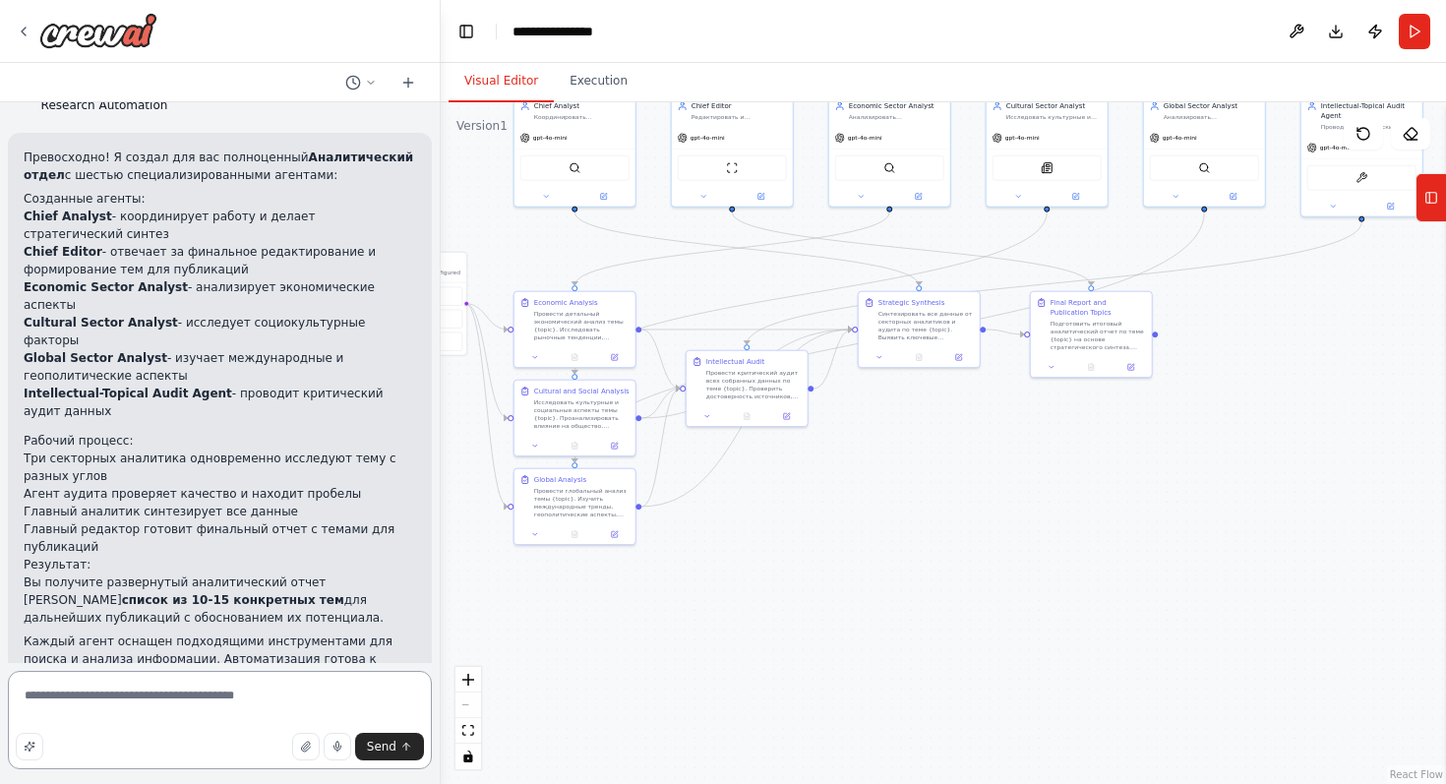
drag, startPoint x: 871, startPoint y: 670, endPoint x: 787, endPoint y: 573, distance: 127.6
click at [787, 573] on div ".deletable-edge-delete-btn { width: 20px; height: 20px; border: 0px solid #ffff…" at bounding box center [943, 443] width 1005 height 682
click at [1418, 17] on button "Run" at bounding box center [1414, 31] width 31 height 35
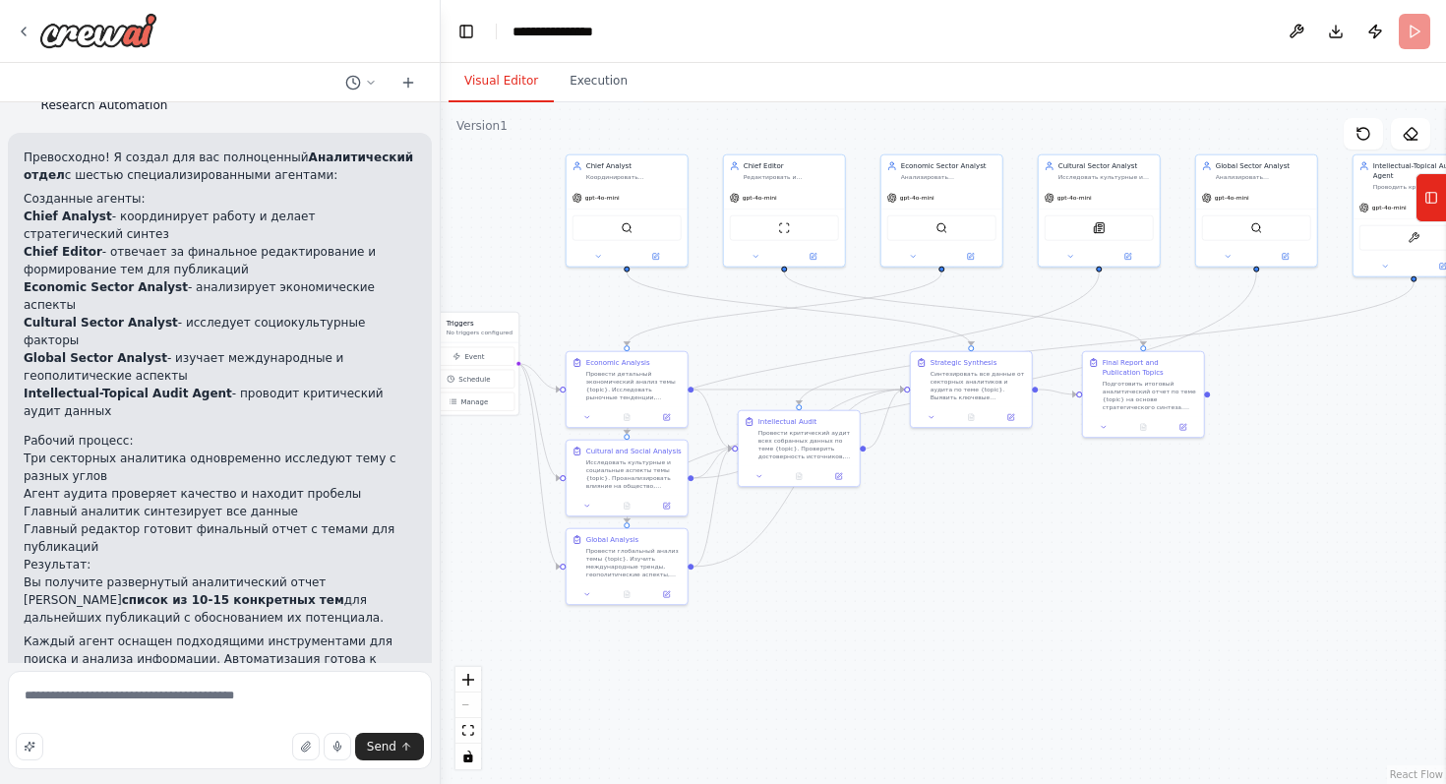
drag, startPoint x: 822, startPoint y: 555, endPoint x: 874, endPoint y: 615, distance: 79.5
click at [874, 615] on div ".deletable-edge-delete-btn { width: 20px; height: 20px; border: 0px solid #ffff…" at bounding box center [943, 443] width 1005 height 682
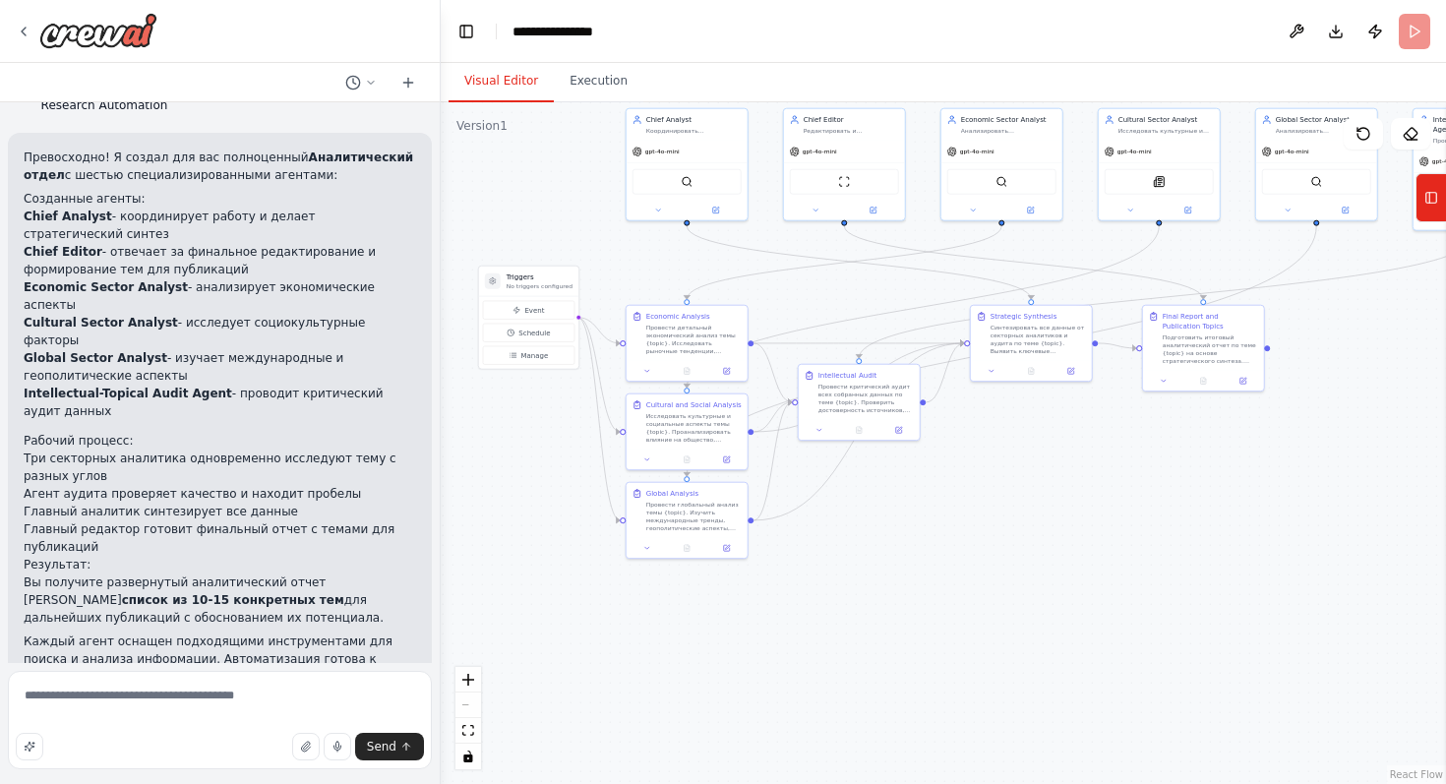
drag, startPoint x: 943, startPoint y: 583, endPoint x: 1003, endPoint y: 537, distance: 75.8
click at [1003, 537] on div ".deletable-edge-delete-btn { width: 20px; height: 20px; border: 0px solid #ffff…" at bounding box center [943, 443] width 1005 height 682
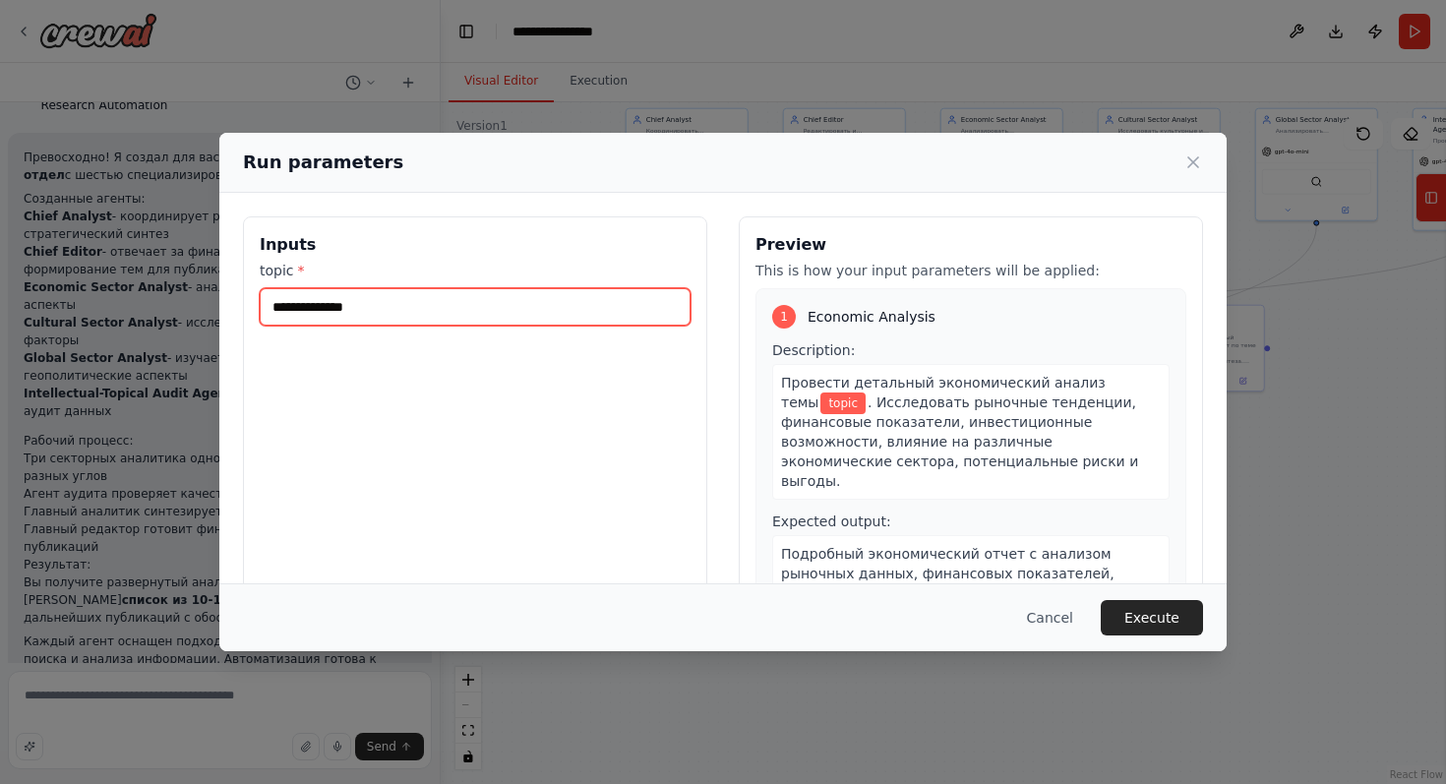
click at [475, 291] on input "topic *" at bounding box center [475, 306] width 431 height 37
type input "**********"
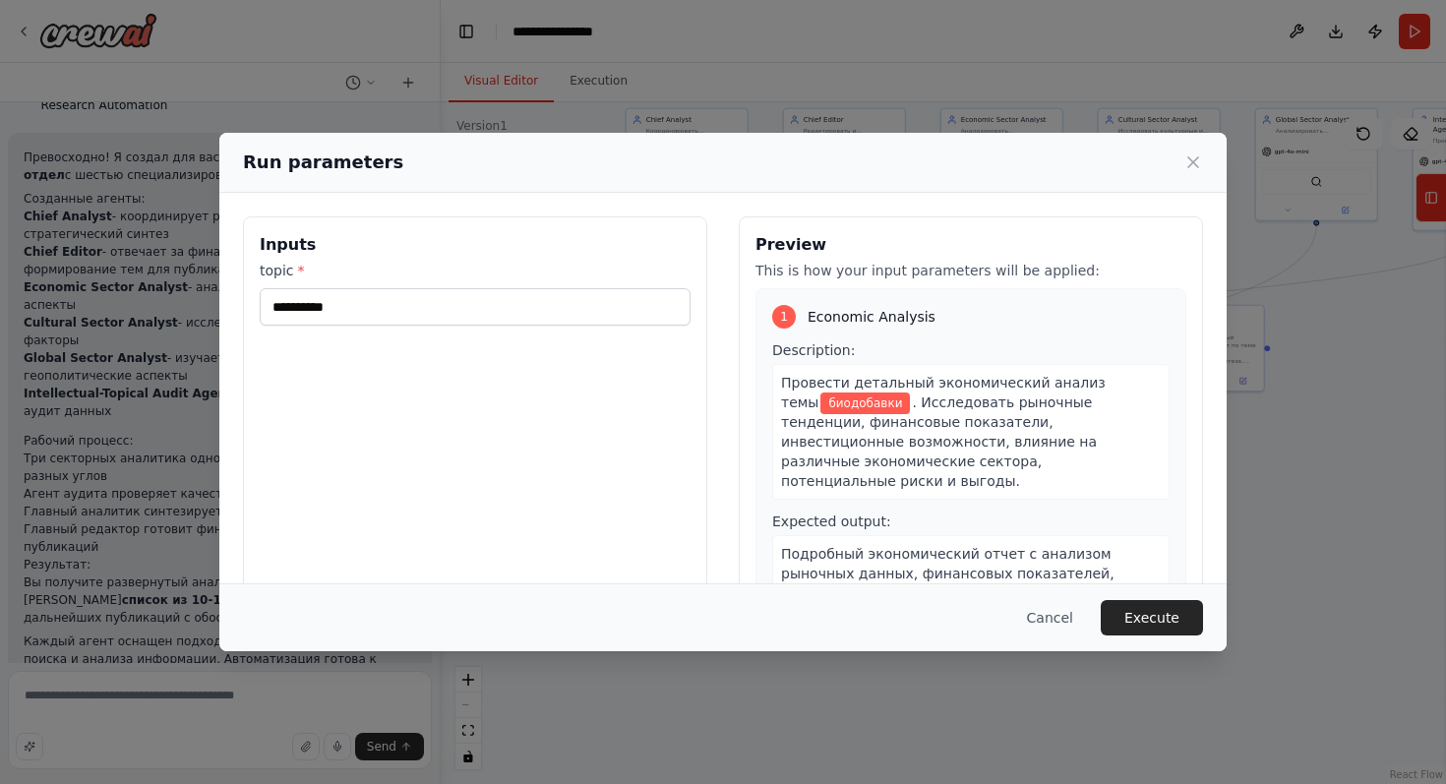
click at [1177, 635] on div "Cancel Execute" at bounding box center [722, 617] width 1007 height 68
click at [1177, 625] on button "Execute" at bounding box center [1152, 617] width 102 height 35
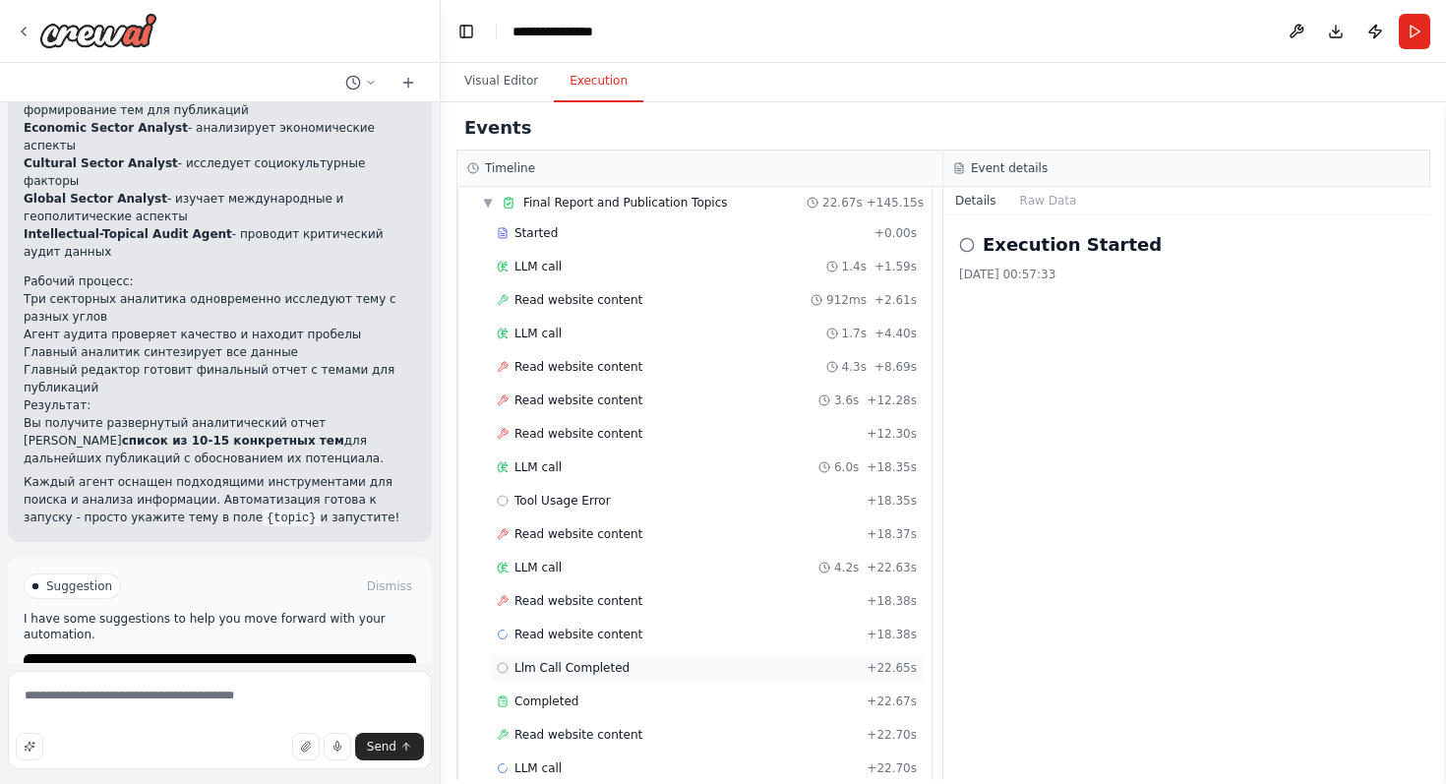
scroll to position [1791, 0]
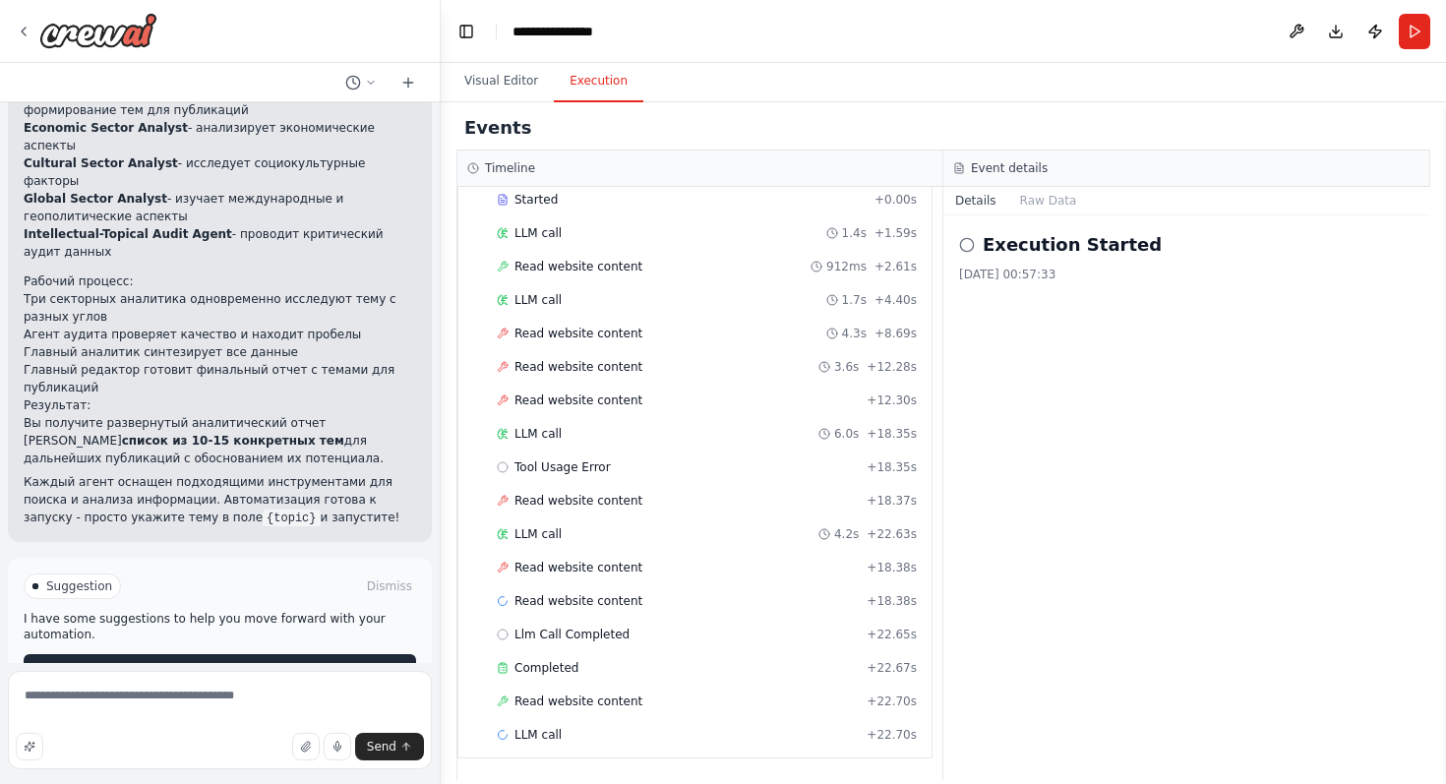
click at [299, 654] on button "Improve automation" at bounding box center [220, 669] width 392 height 31
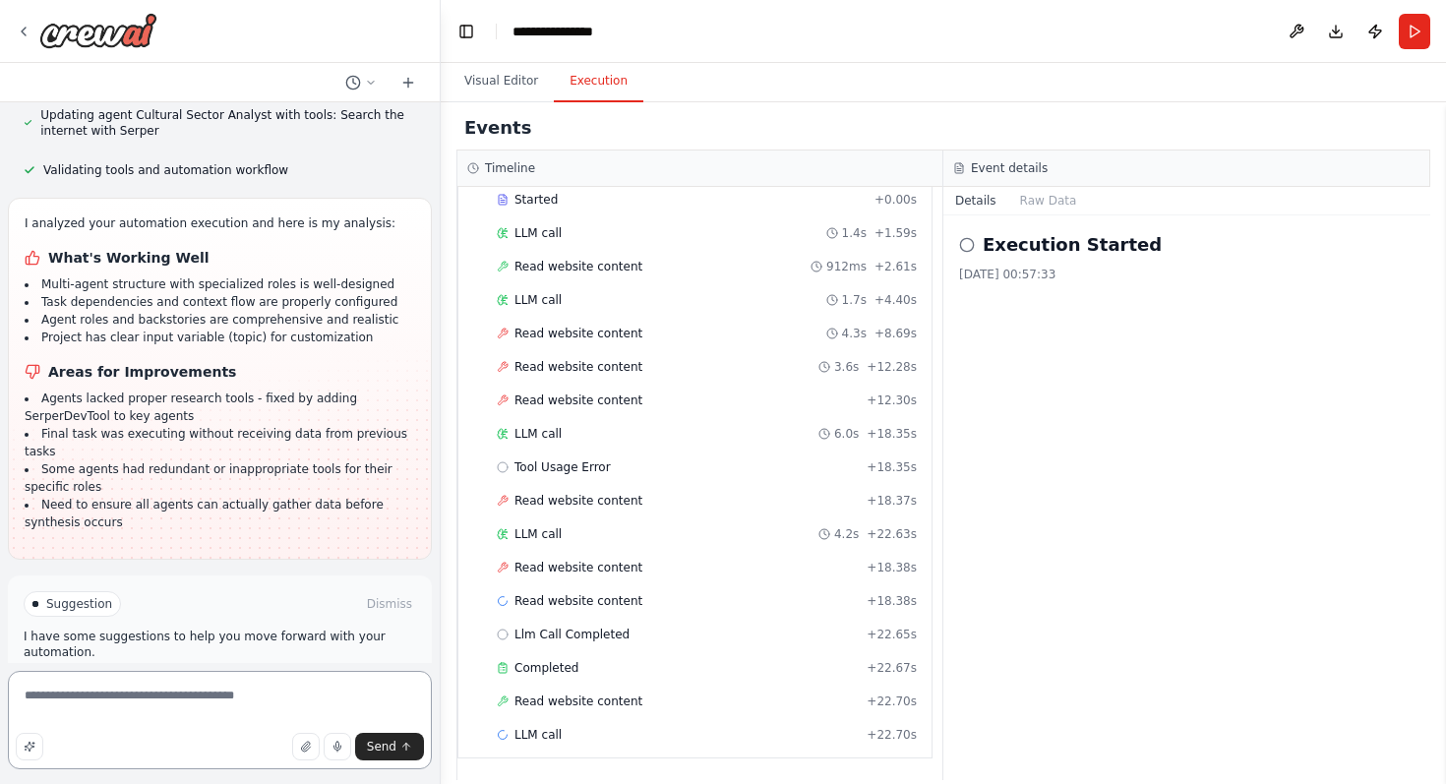
scroll to position [2299, 0]
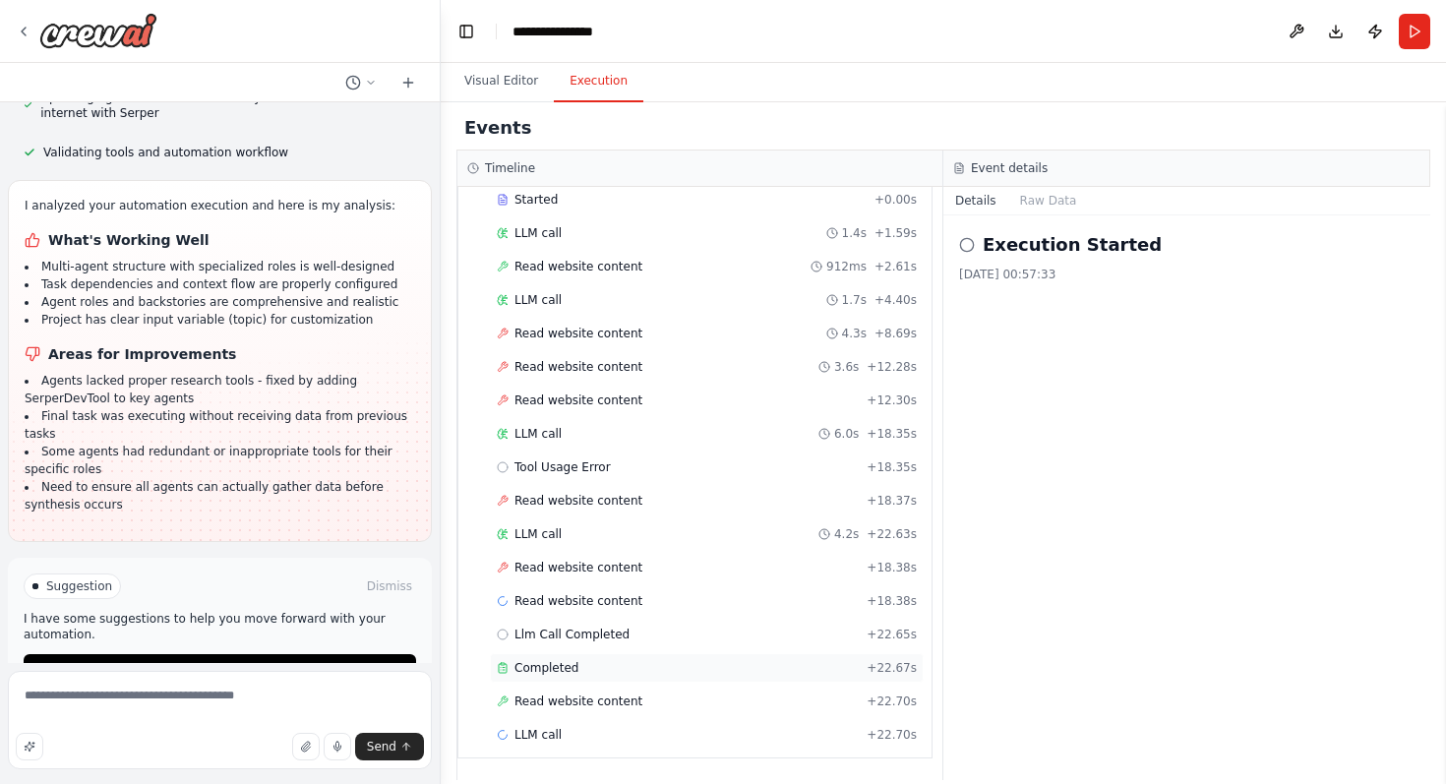
click at [549, 669] on span "Completed" at bounding box center [546, 668] width 64 height 16
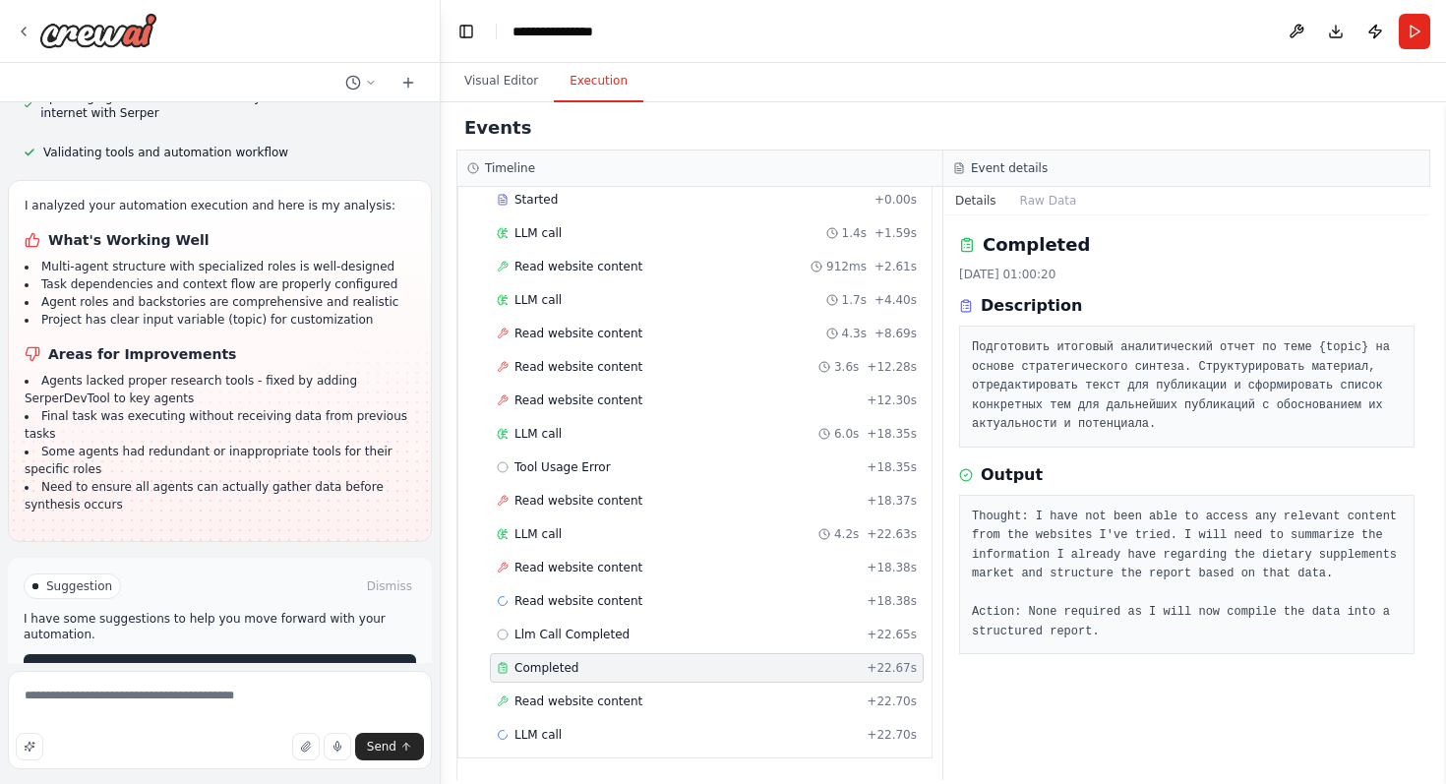
click at [299, 654] on button "Run Automation" at bounding box center [220, 669] width 392 height 31
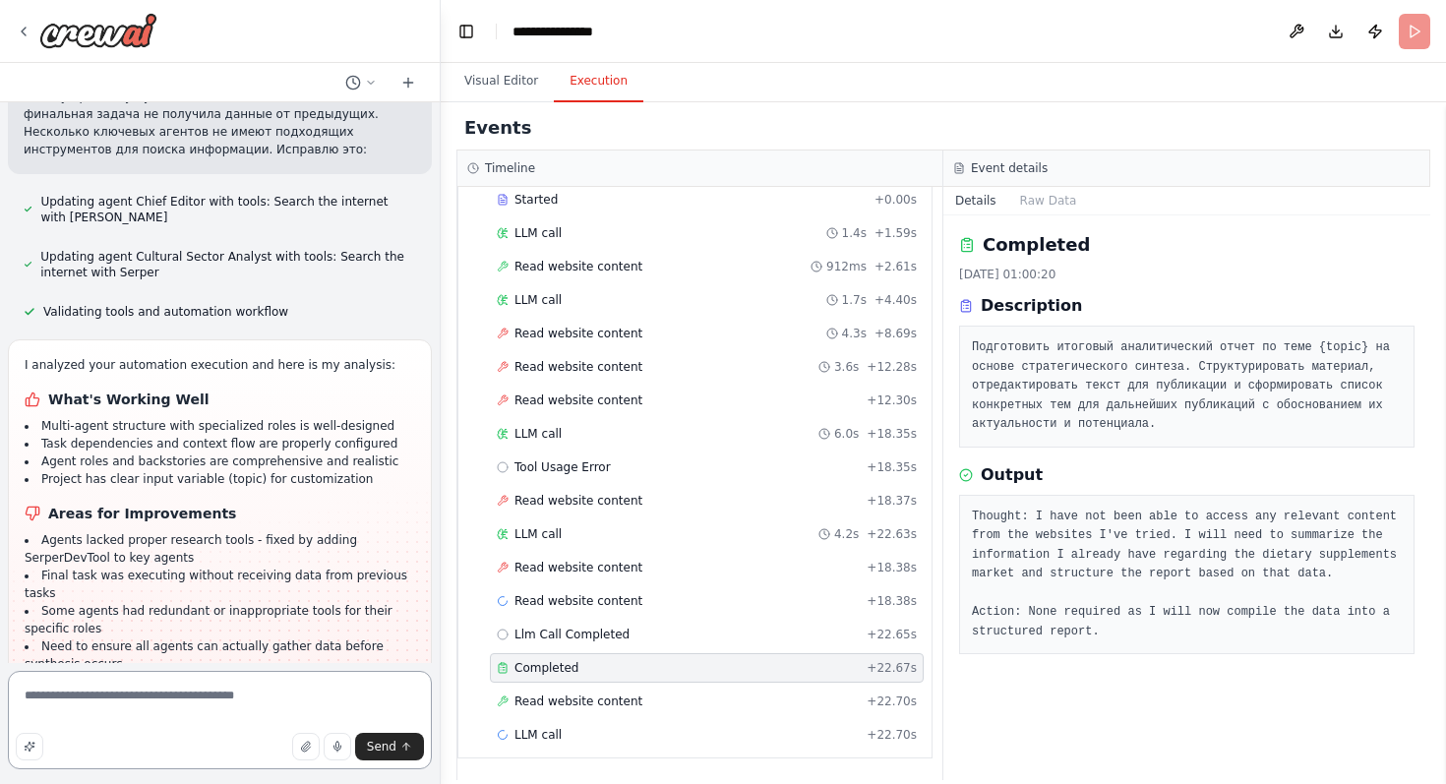
click at [199, 697] on textarea "**********" at bounding box center [220, 720] width 424 height 98
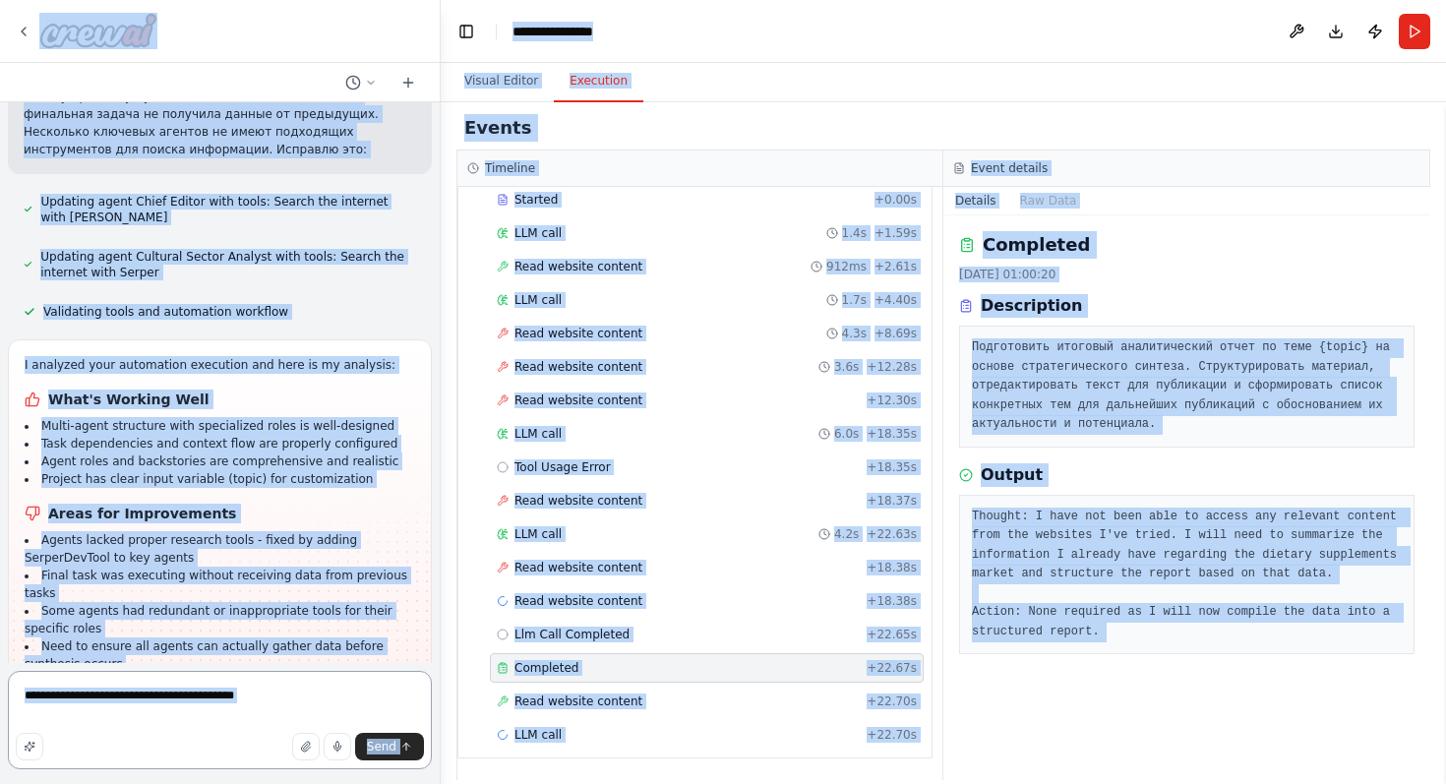
click at [199, 696] on textarea "**********" at bounding box center [220, 720] width 424 height 98
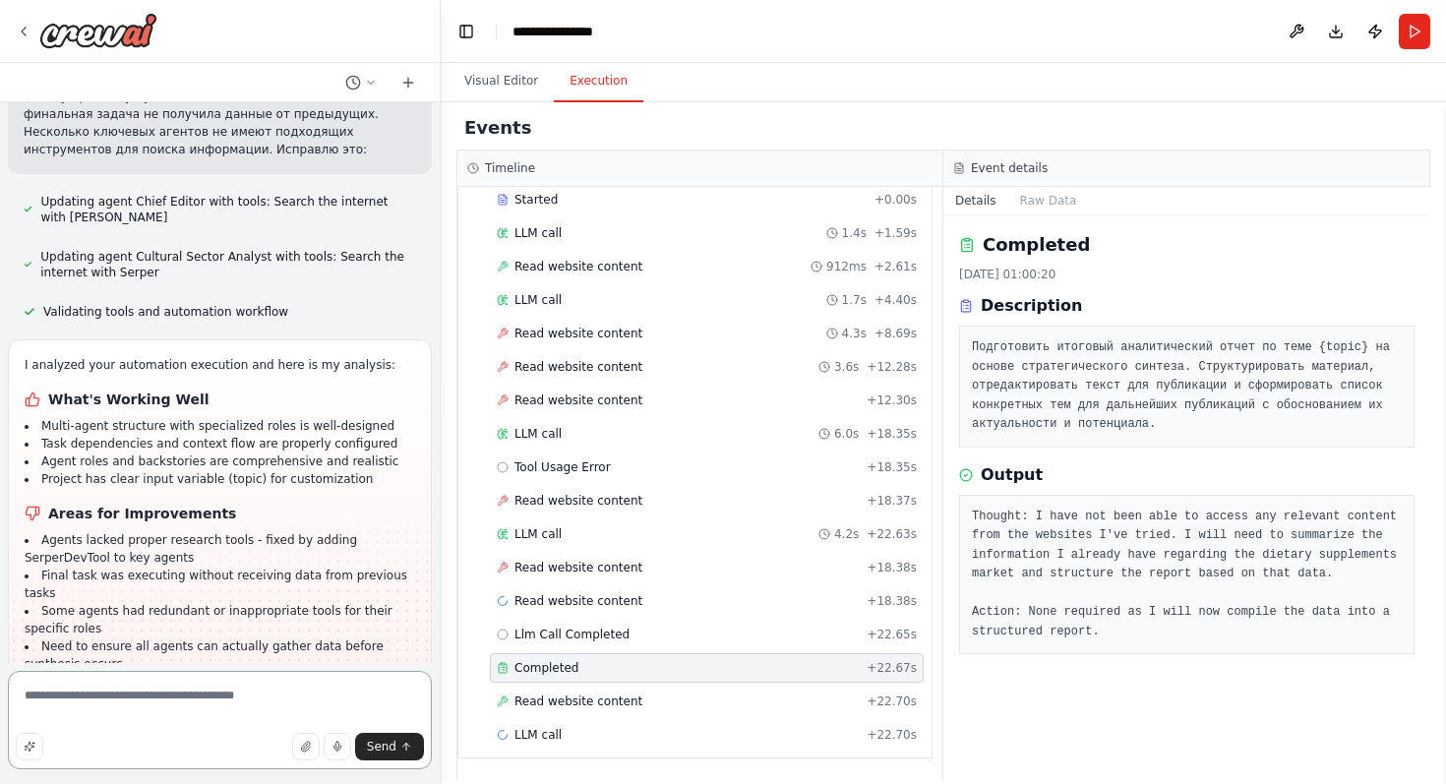
click at [199, 696] on textarea "**********" at bounding box center [220, 720] width 424 height 98
type textarea "**********"
click at [631, 743] on div "LLM call + 22.70s" at bounding box center [707, 735] width 434 height 30
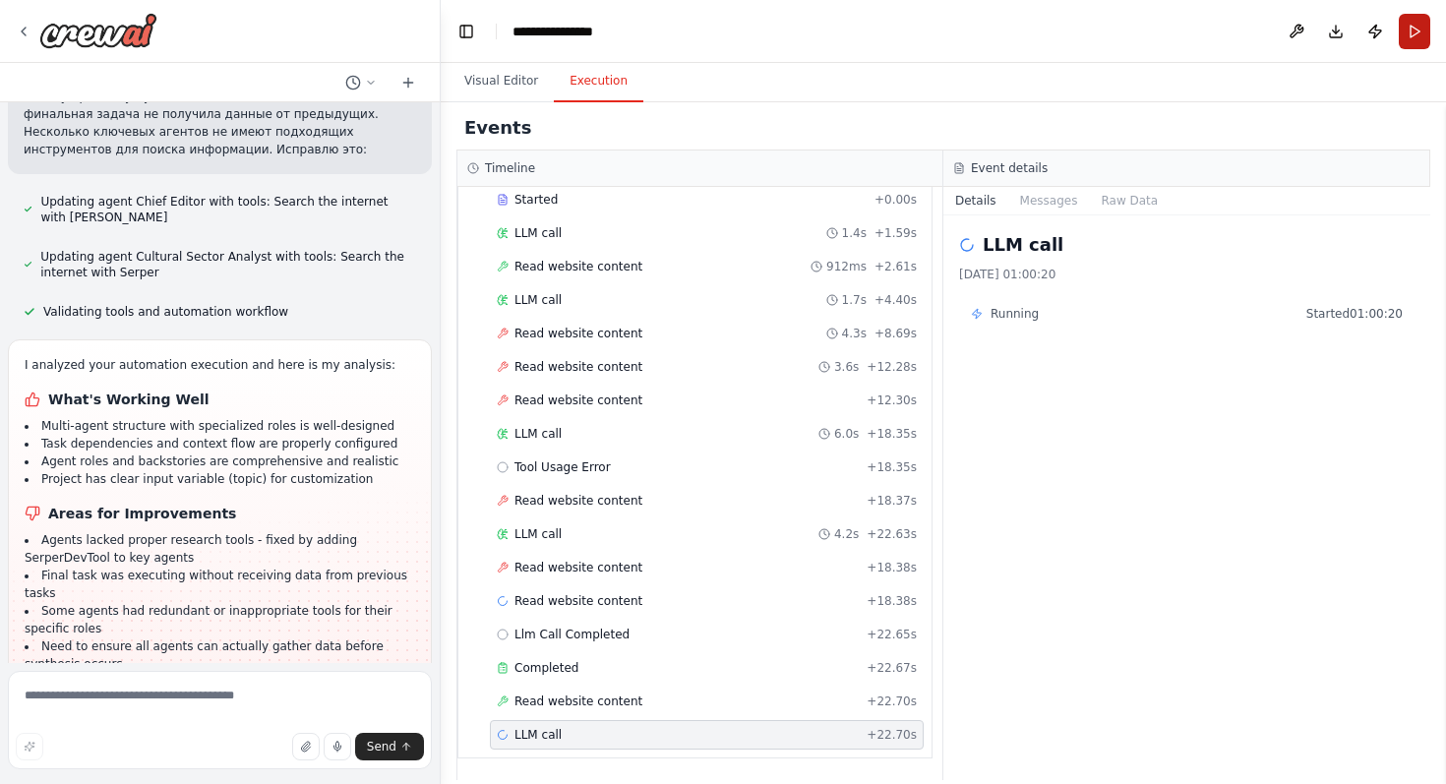
click at [1412, 34] on button "Run" at bounding box center [1414, 31] width 31 height 35
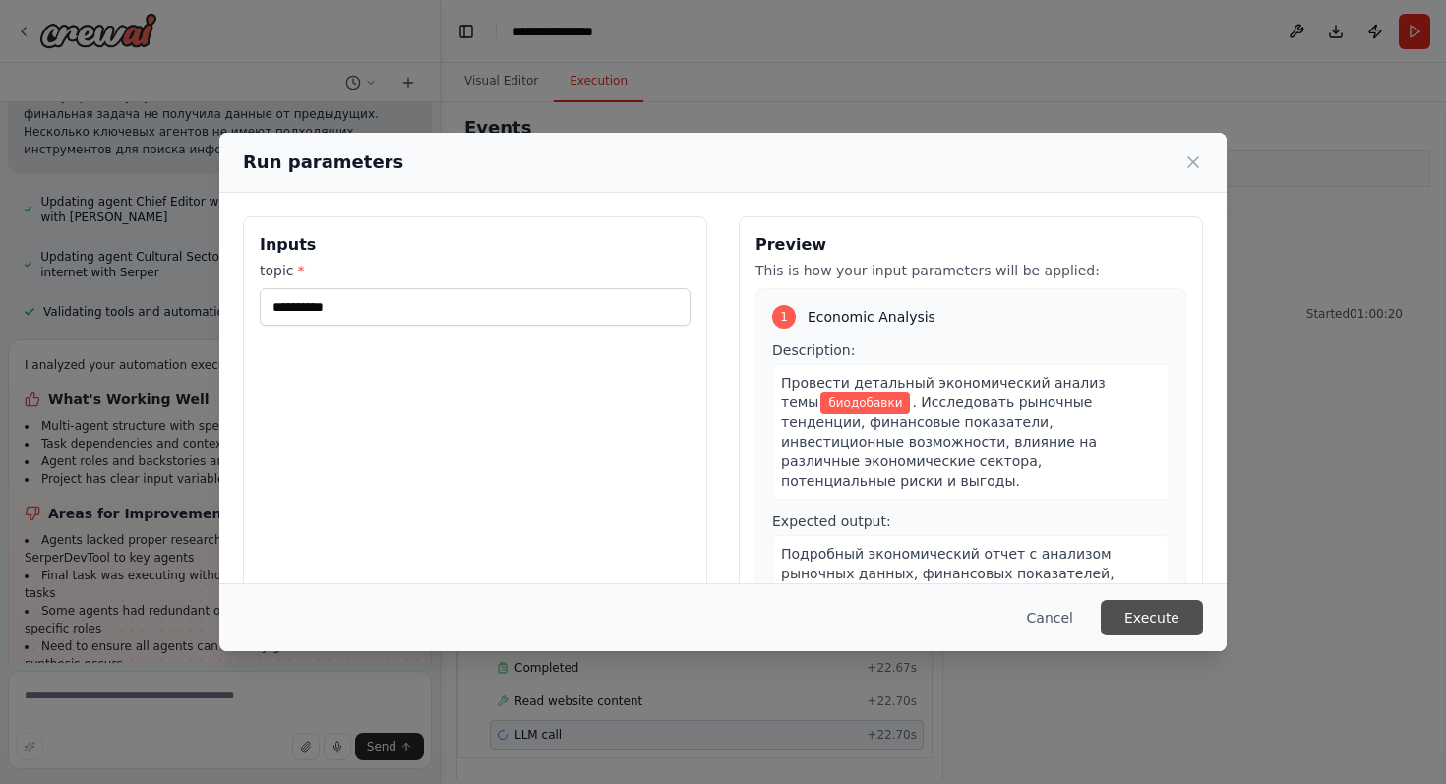
click at [1165, 623] on button "Execute" at bounding box center [1152, 617] width 102 height 35
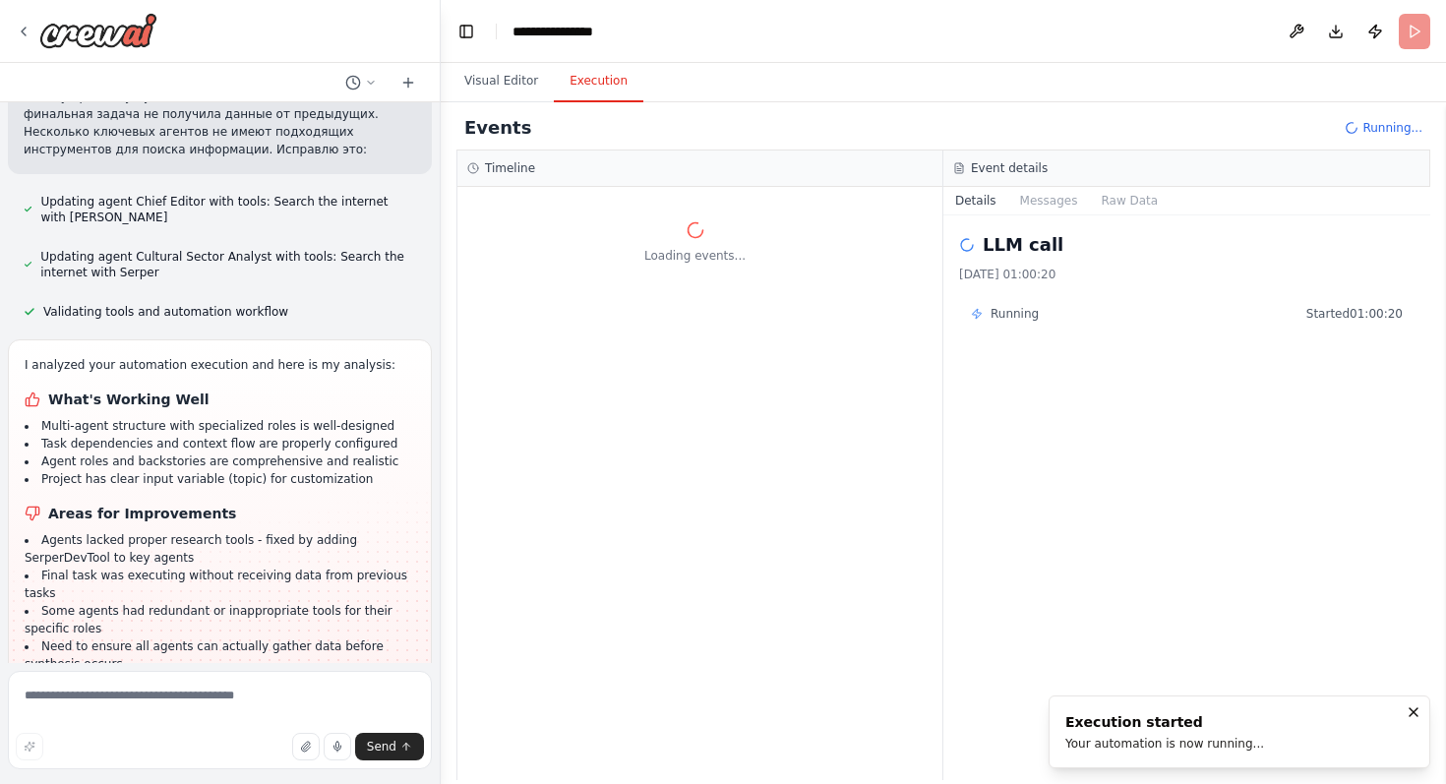
scroll to position [0, 0]
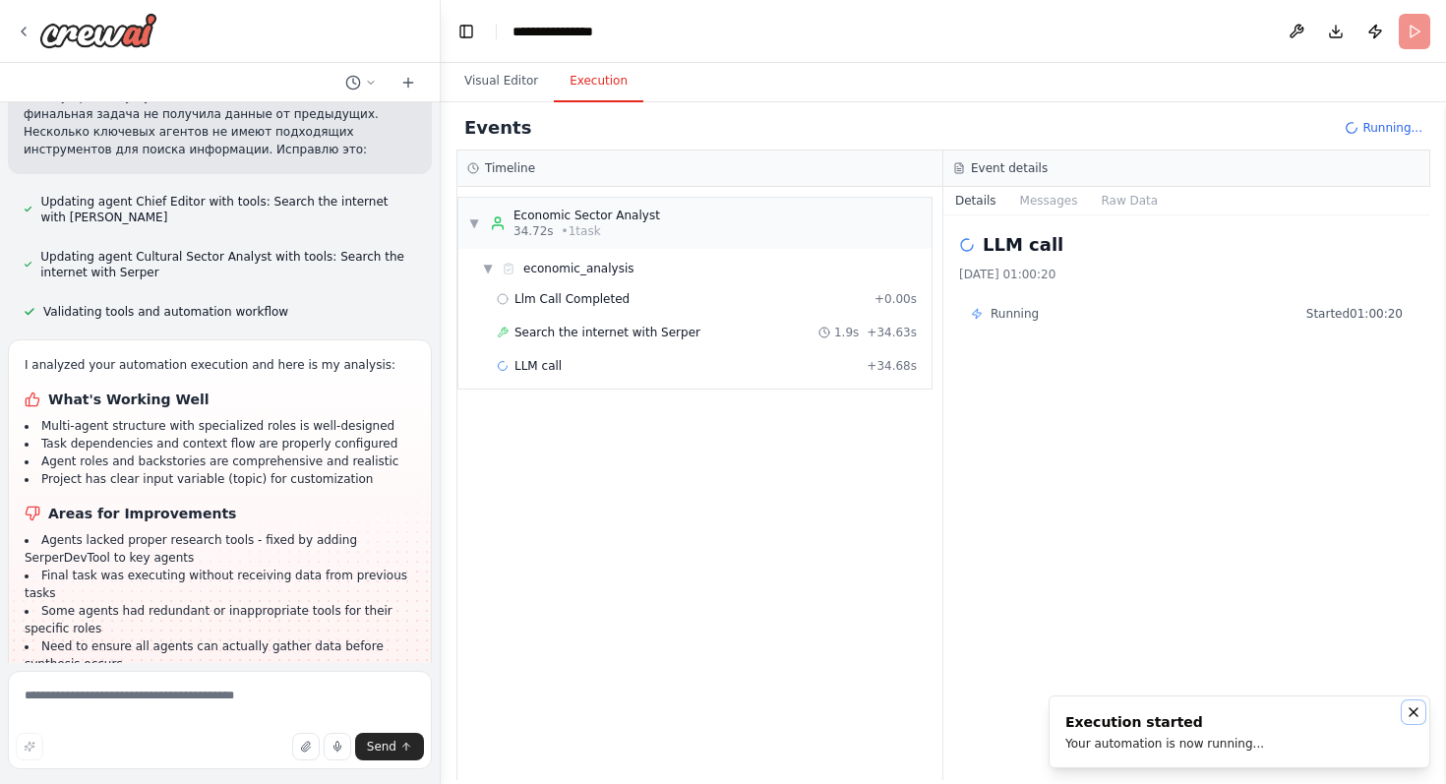
click at [1412, 716] on icon "Notifications (F8)" at bounding box center [1414, 712] width 16 height 16
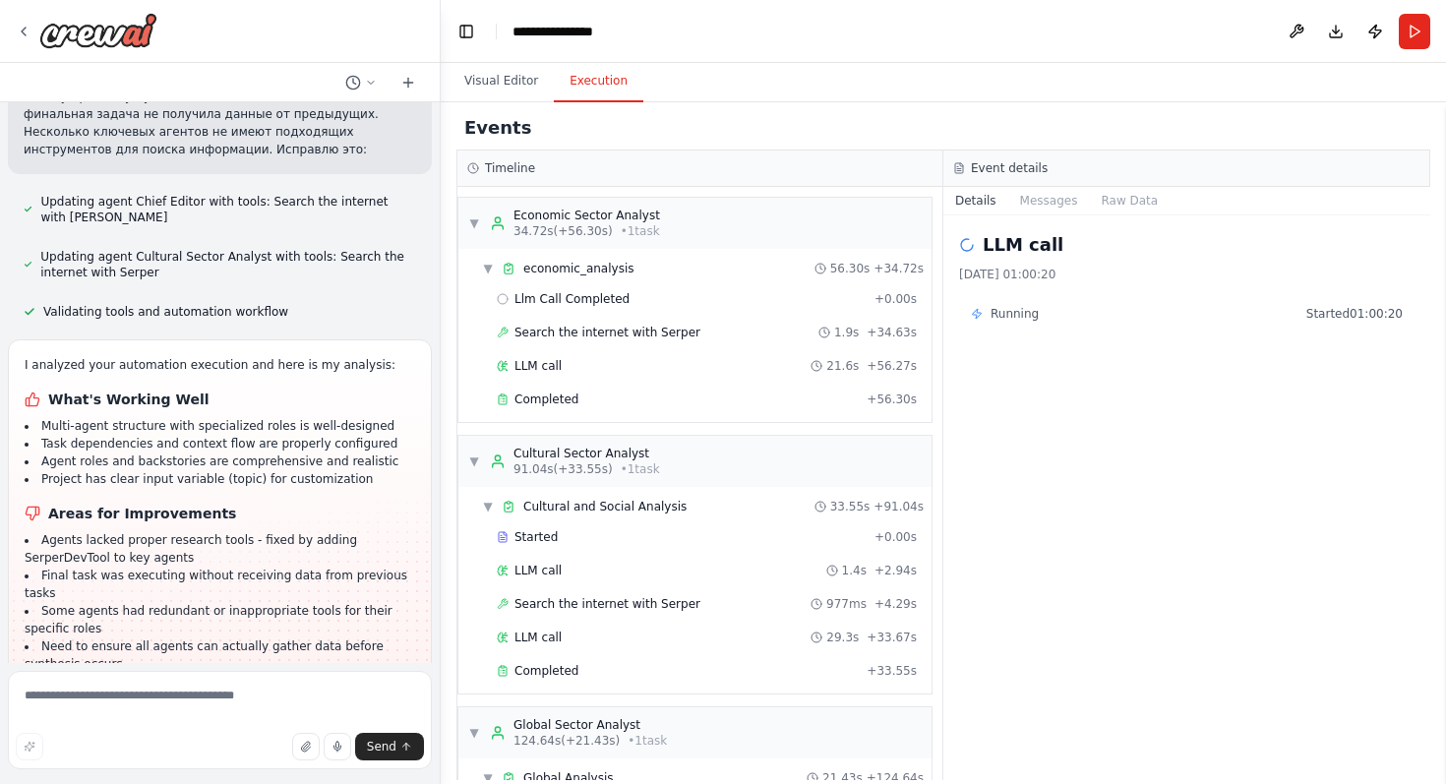
scroll to position [2299, 0]
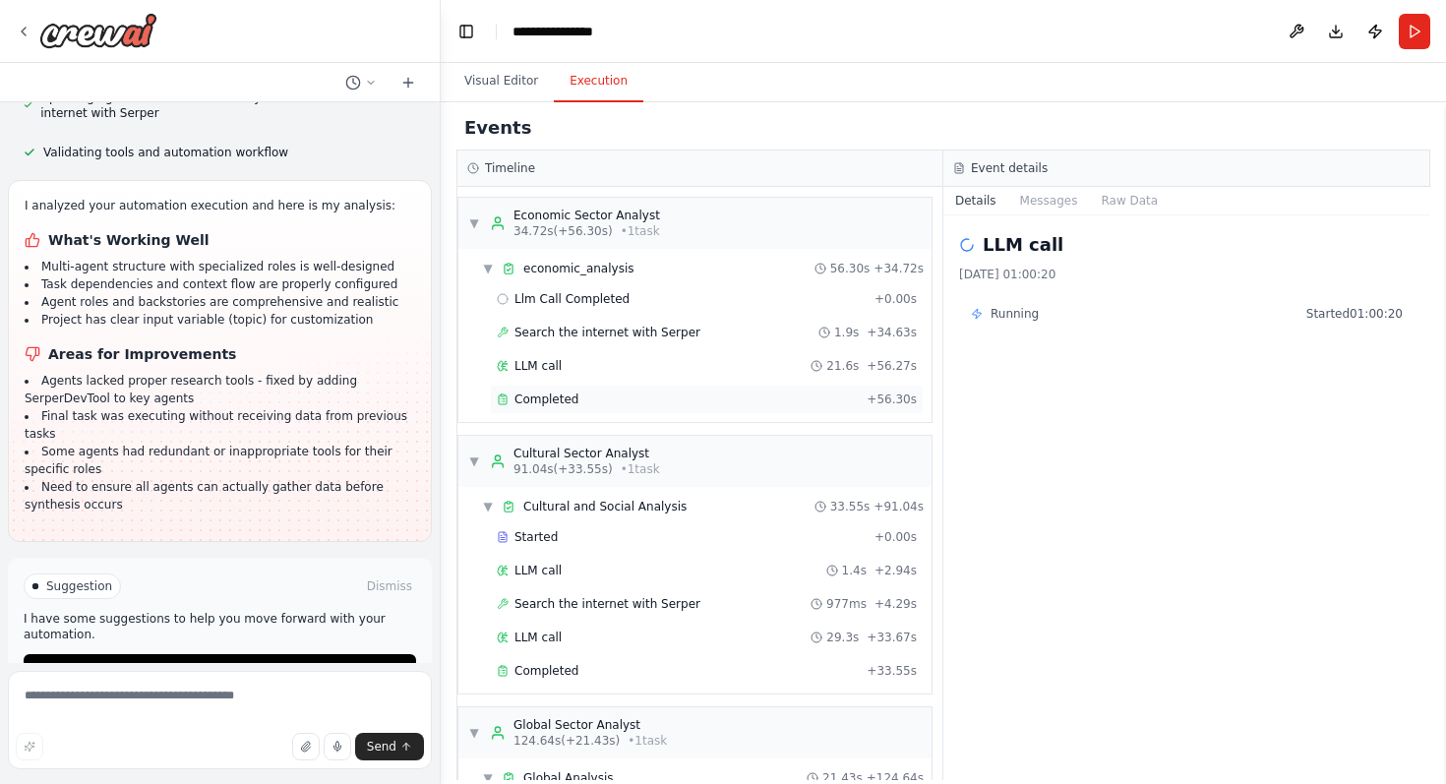
click at [681, 406] on div "Completed" at bounding box center [678, 400] width 362 height 16
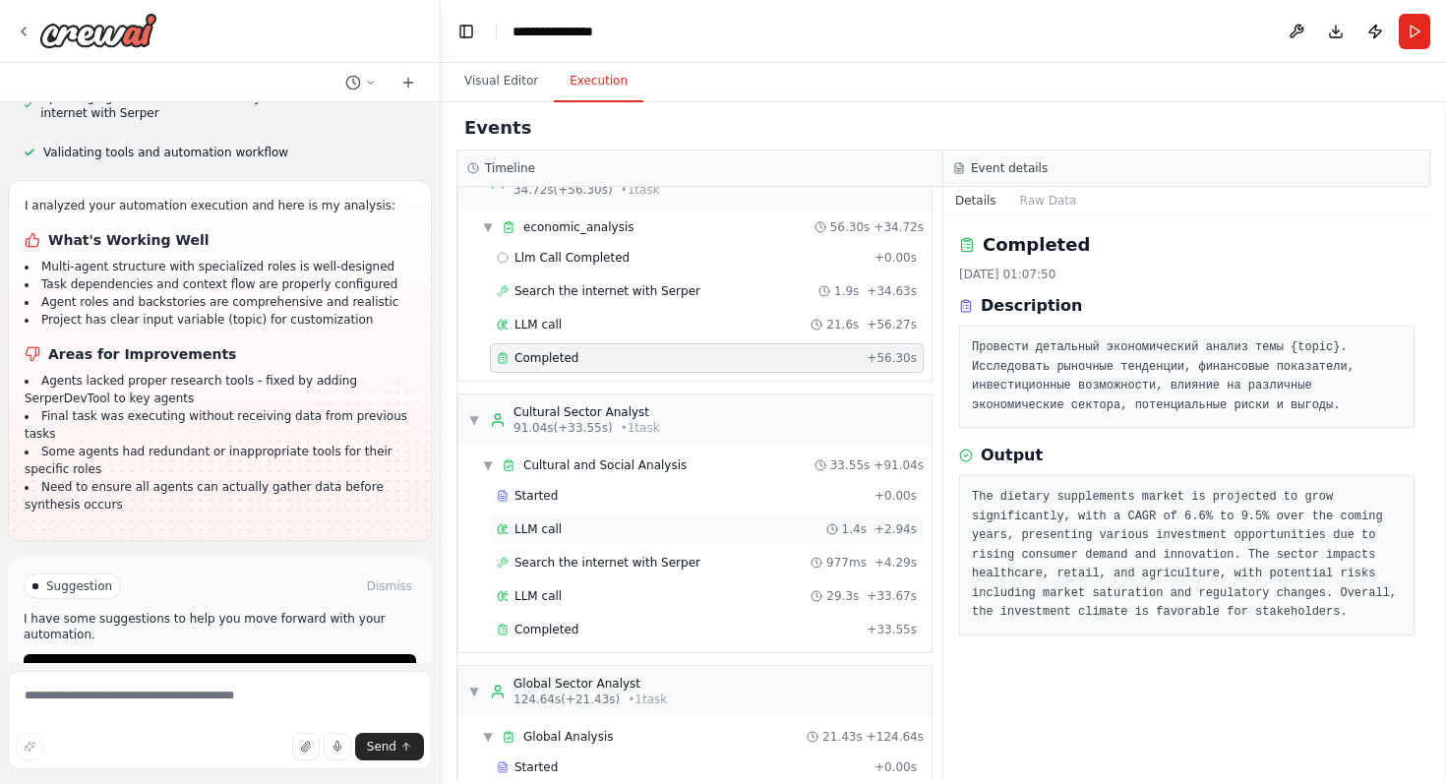
scroll to position [43, 0]
click at [752, 626] on div "Completed" at bounding box center [678, 628] width 362 height 16
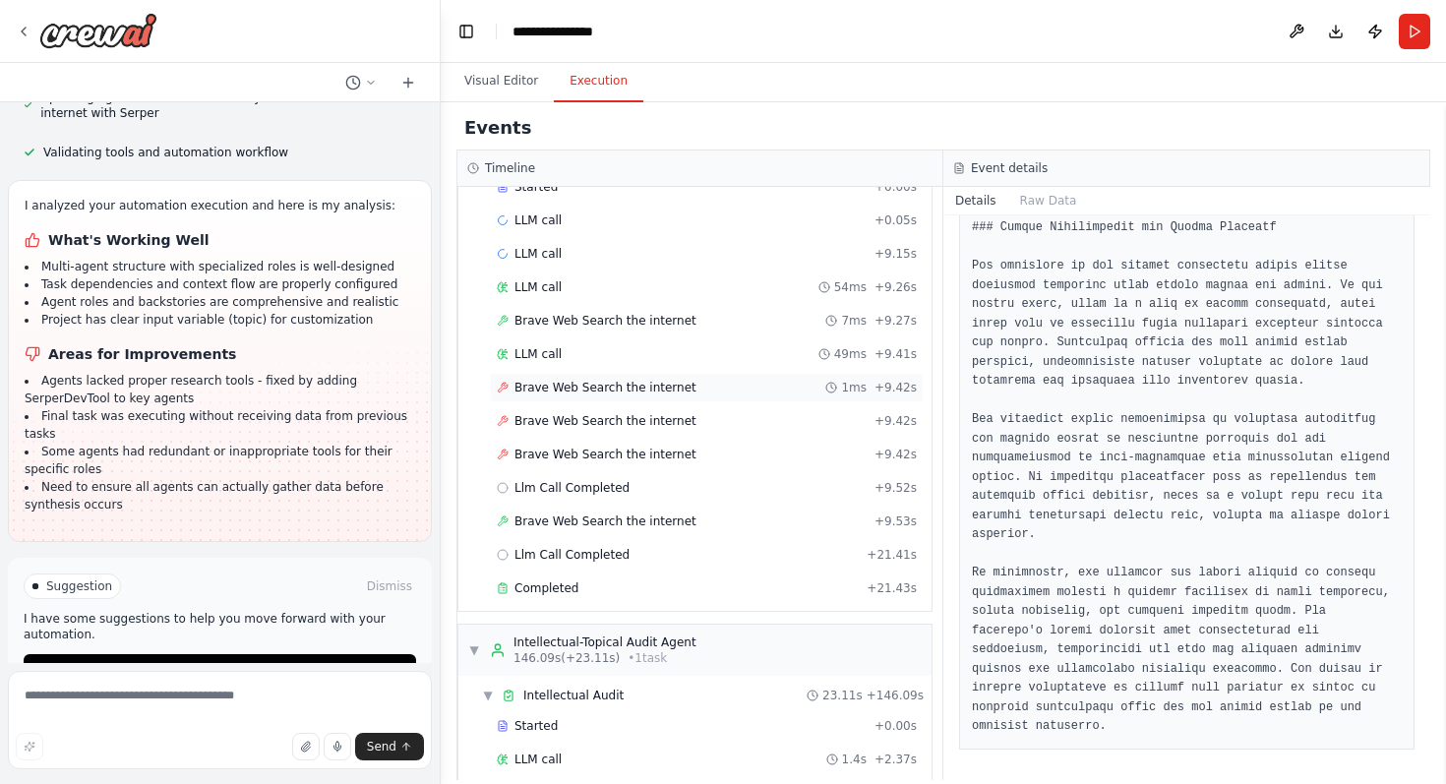
scroll to position [623, 0]
click at [652, 590] on div "Completed" at bounding box center [678, 587] width 362 height 16
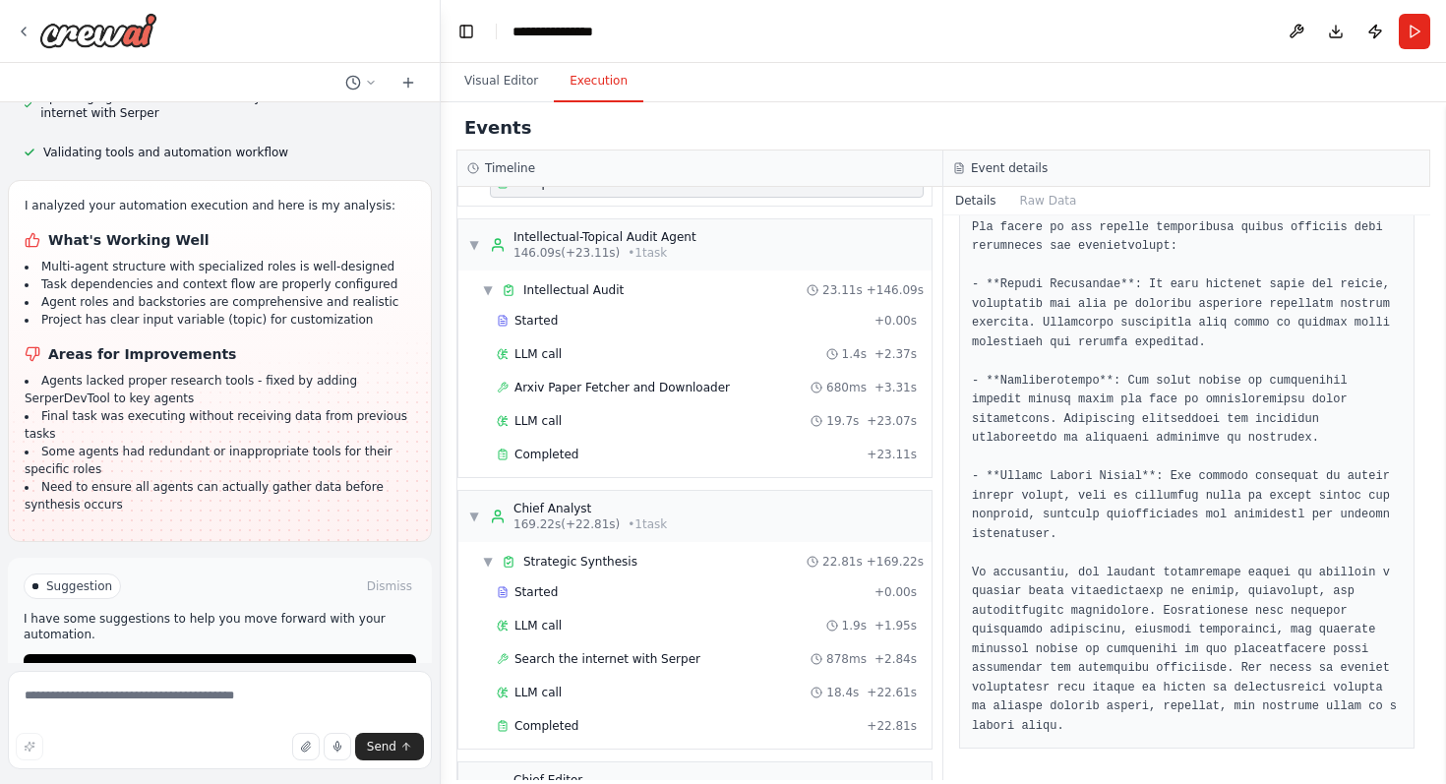
scroll to position [1028, 0]
click at [669, 451] on div "Completed" at bounding box center [678, 454] width 362 height 16
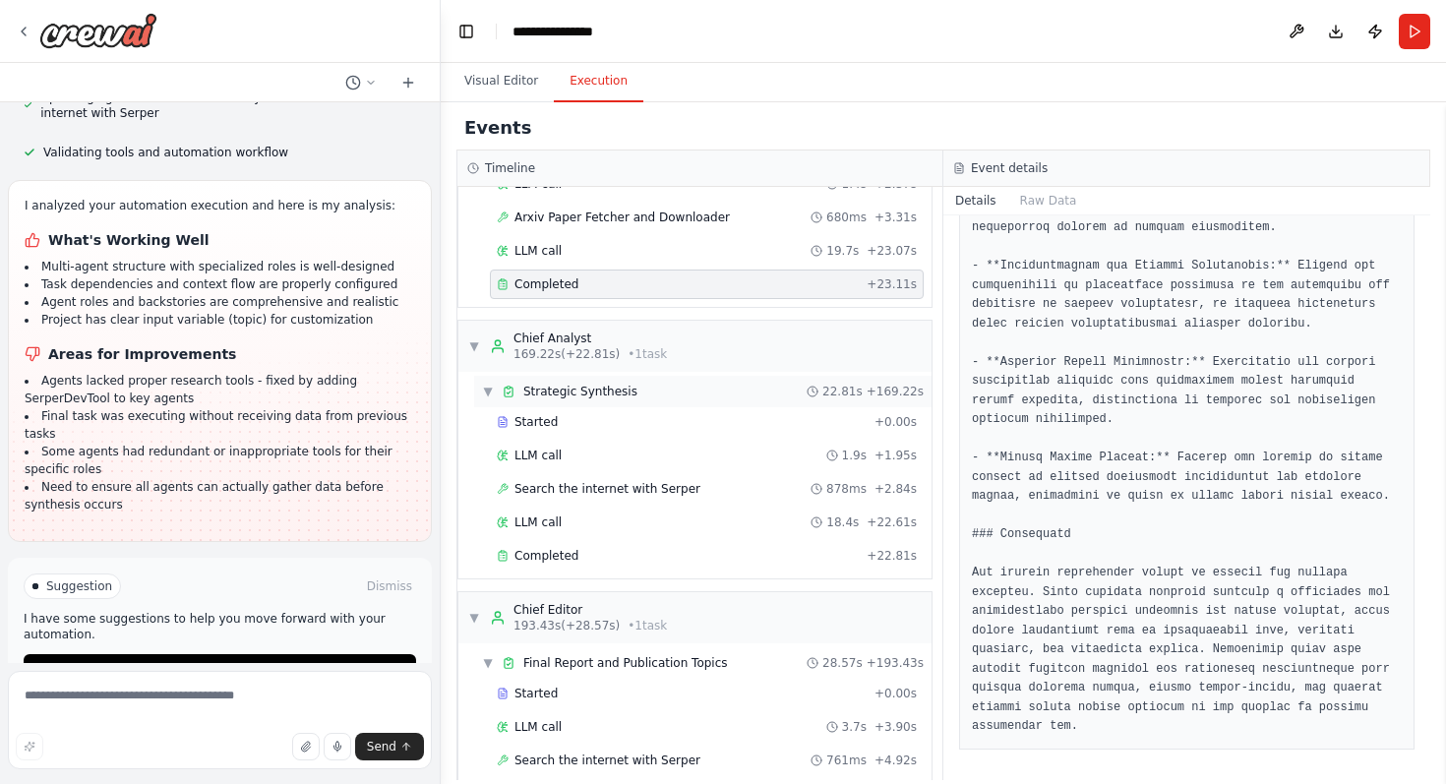
scroll to position [1203, 0]
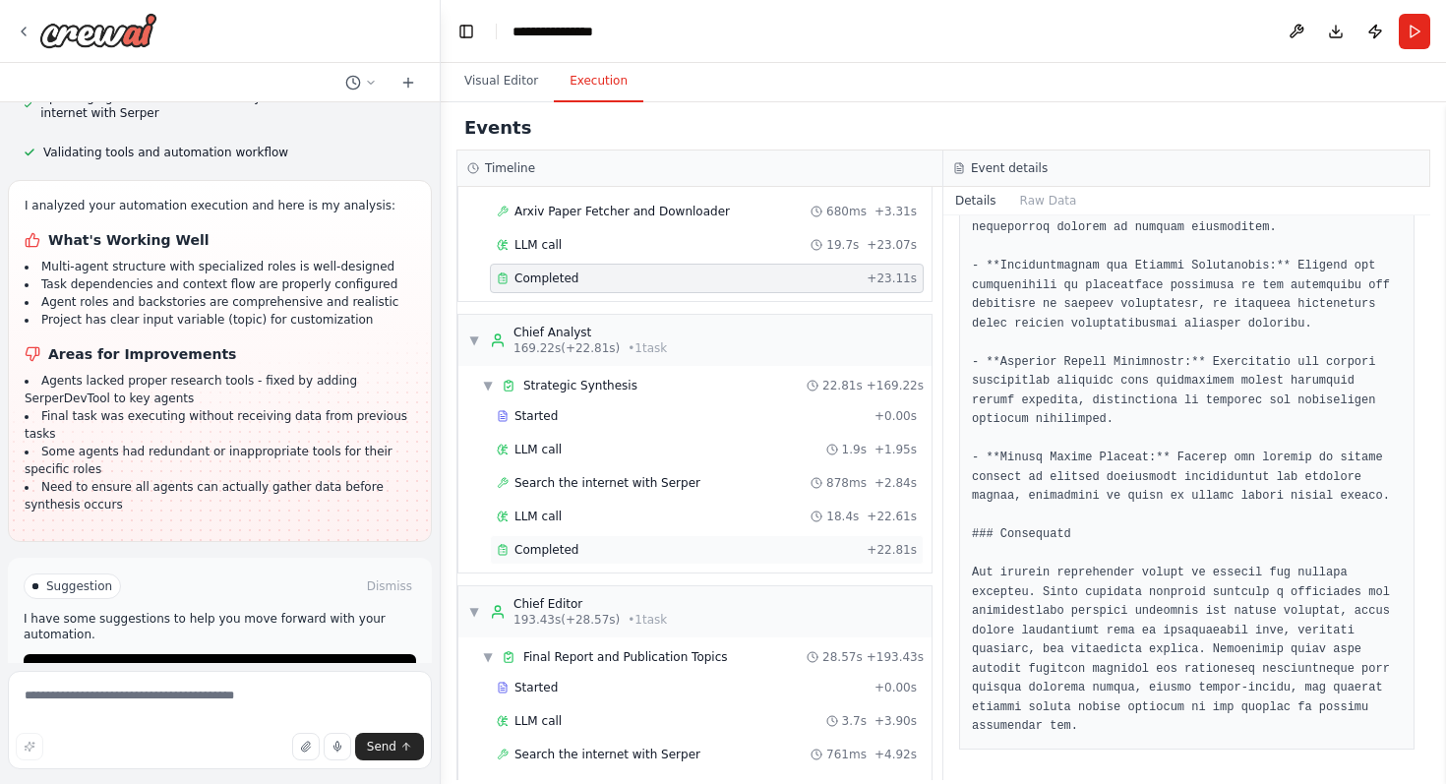
click at [729, 543] on div "Completed" at bounding box center [678, 550] width 362 height 16
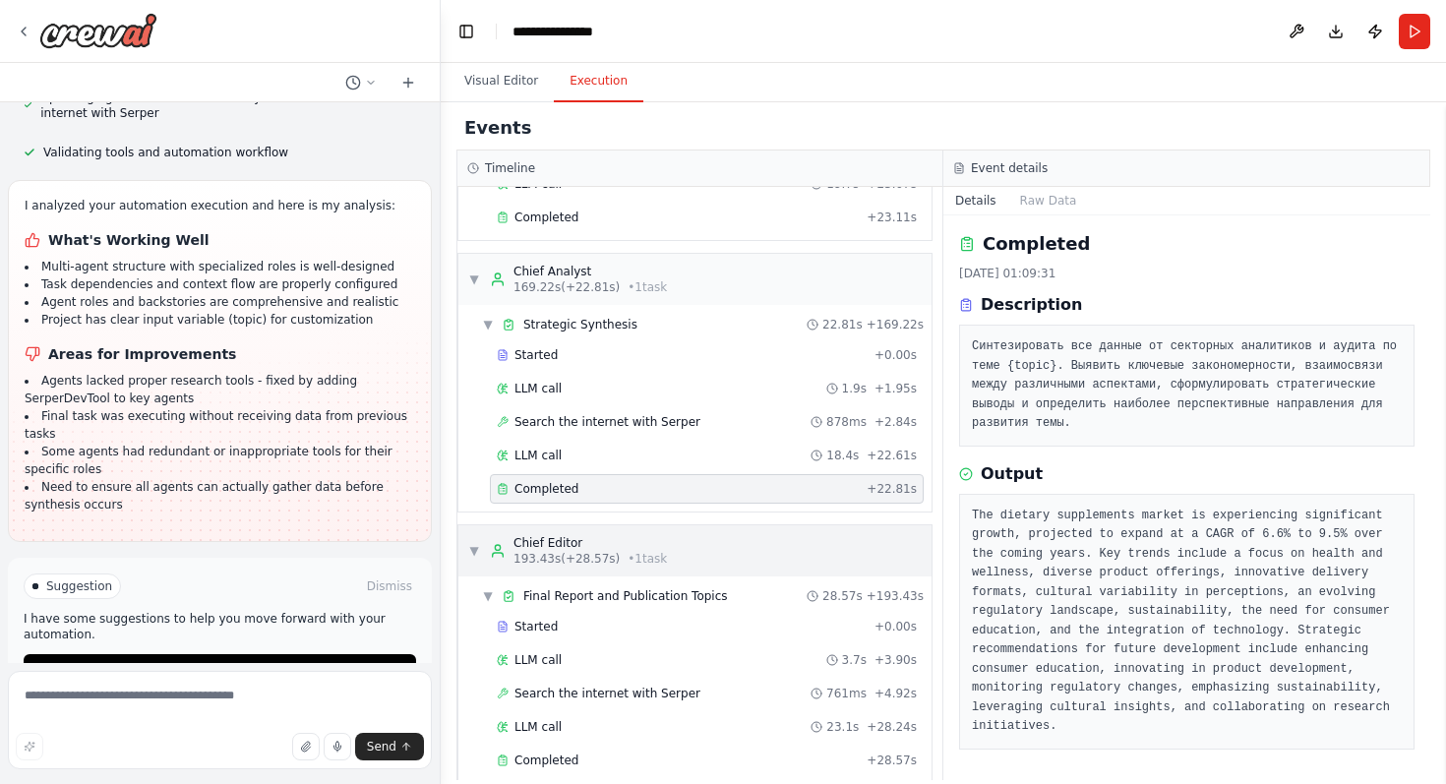
scroll to position [1290, 0]
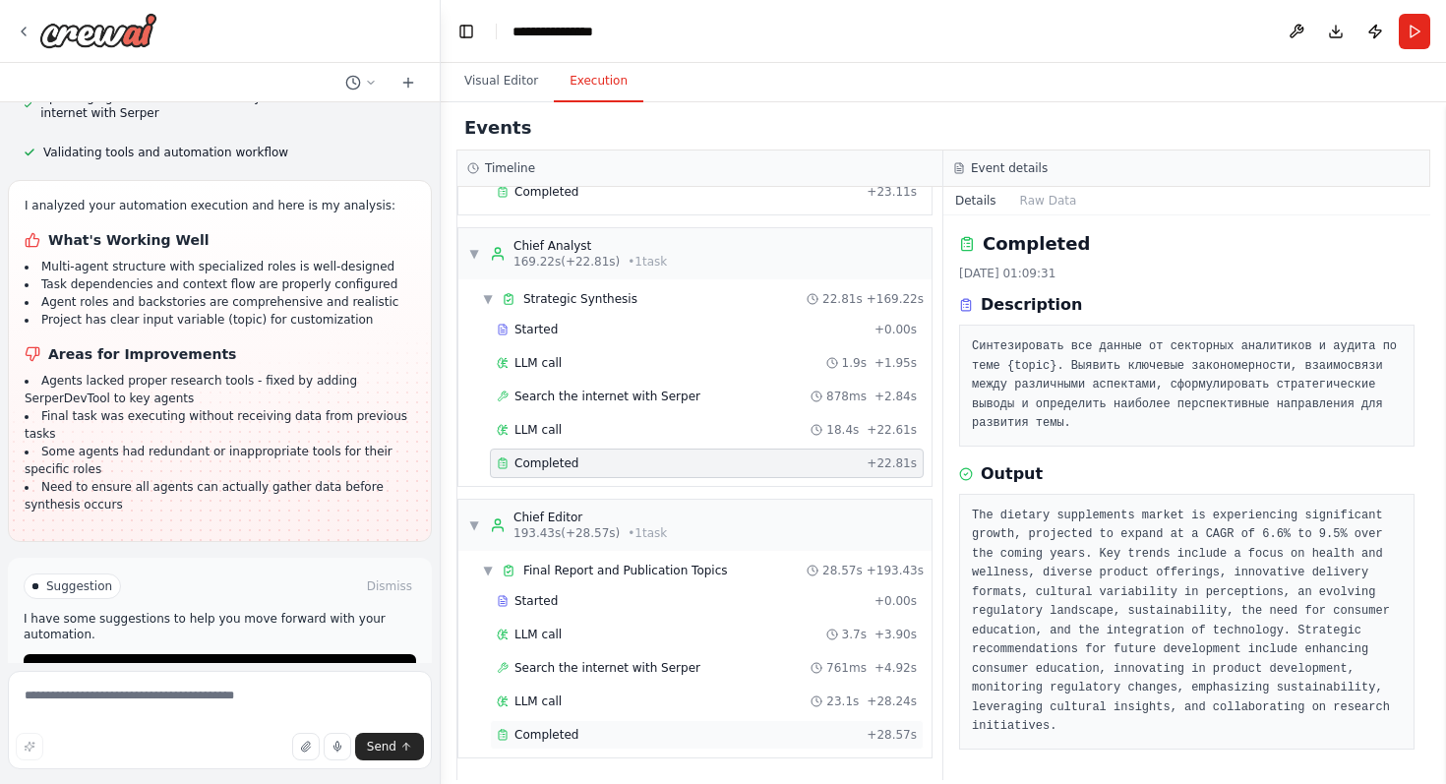
click at [712, 731] on div "Completed" at bounding box center [678, 735] width 362 height 16
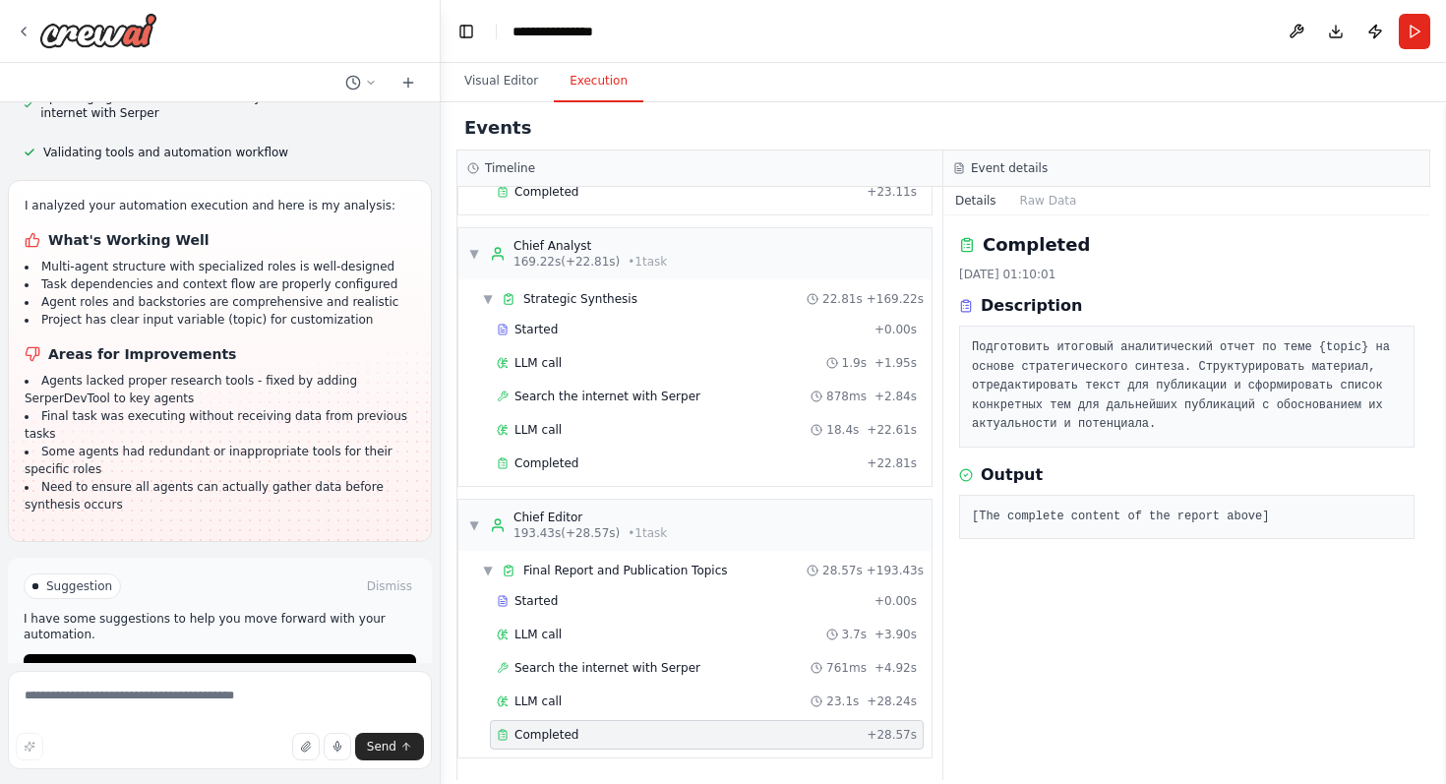
scroll to position [0, 0]
click at [1140, 516] on pre "[The complete content of the report above]" at bounding box center [1187, 518] width 430 height 20
click at [1177, 522] on pre "[The complete content of the report above]" at bounding box center [1187, 518] width 430 height 20
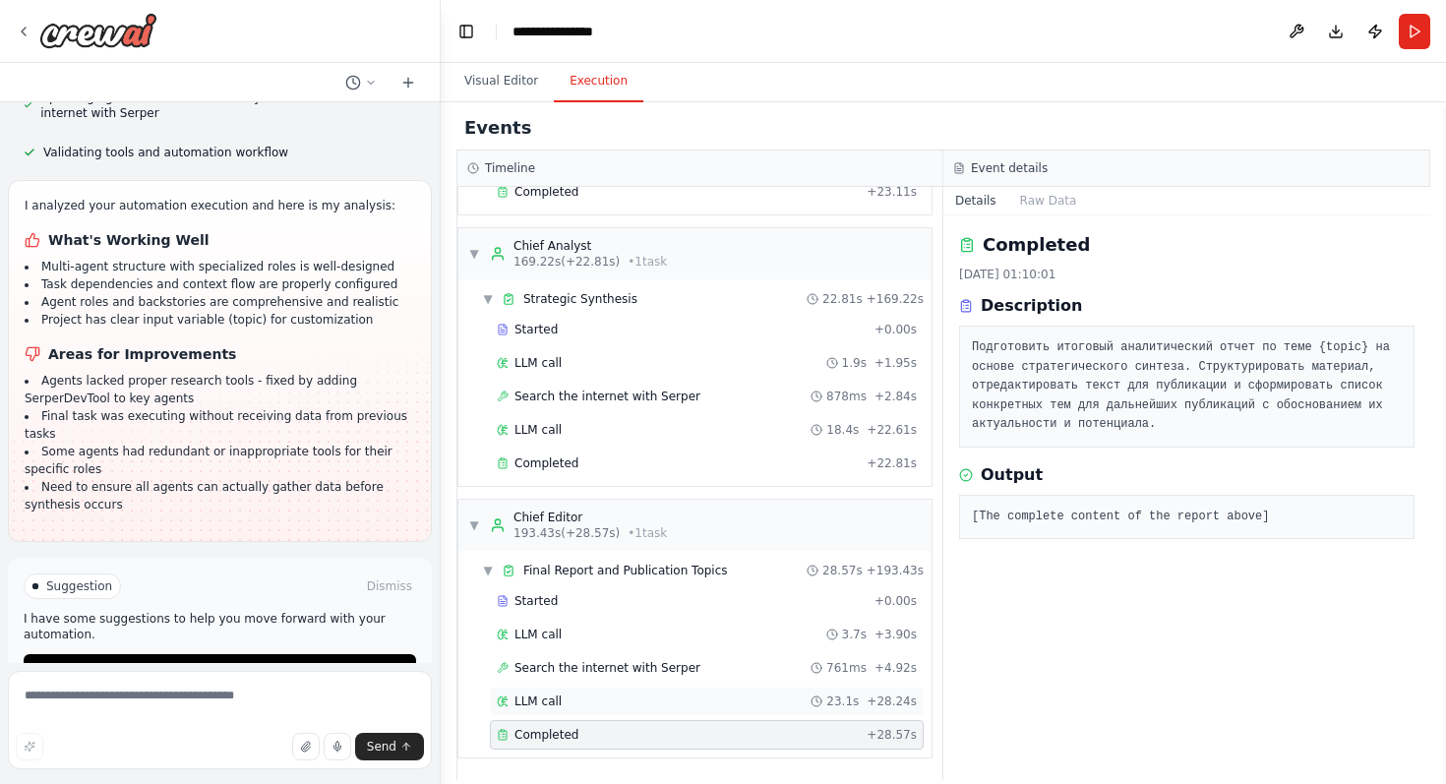
click at [596, 704] on div "LLM call 23.1s + 28.24s" at bounding box center [707, 702] width 420 height 16
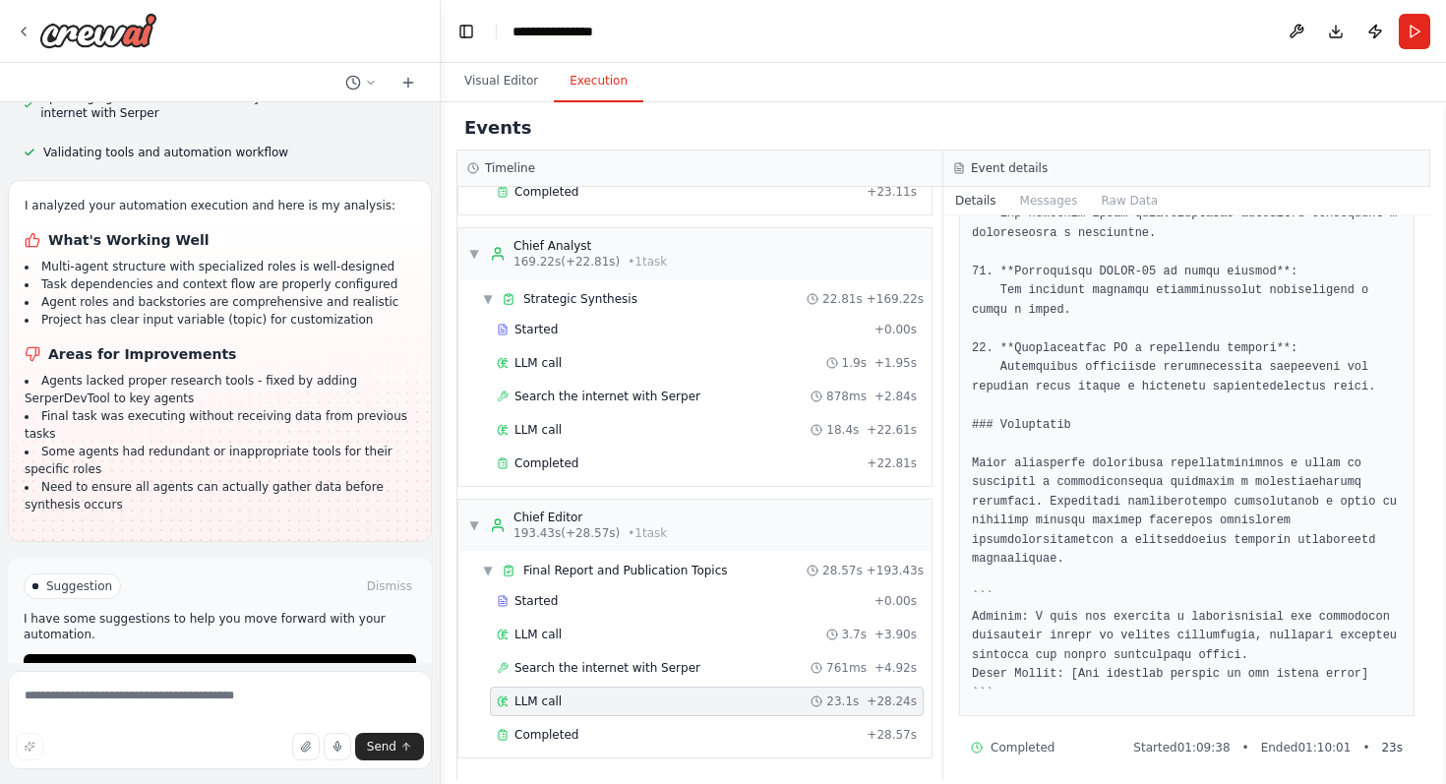
scroll to position [2642, 0]
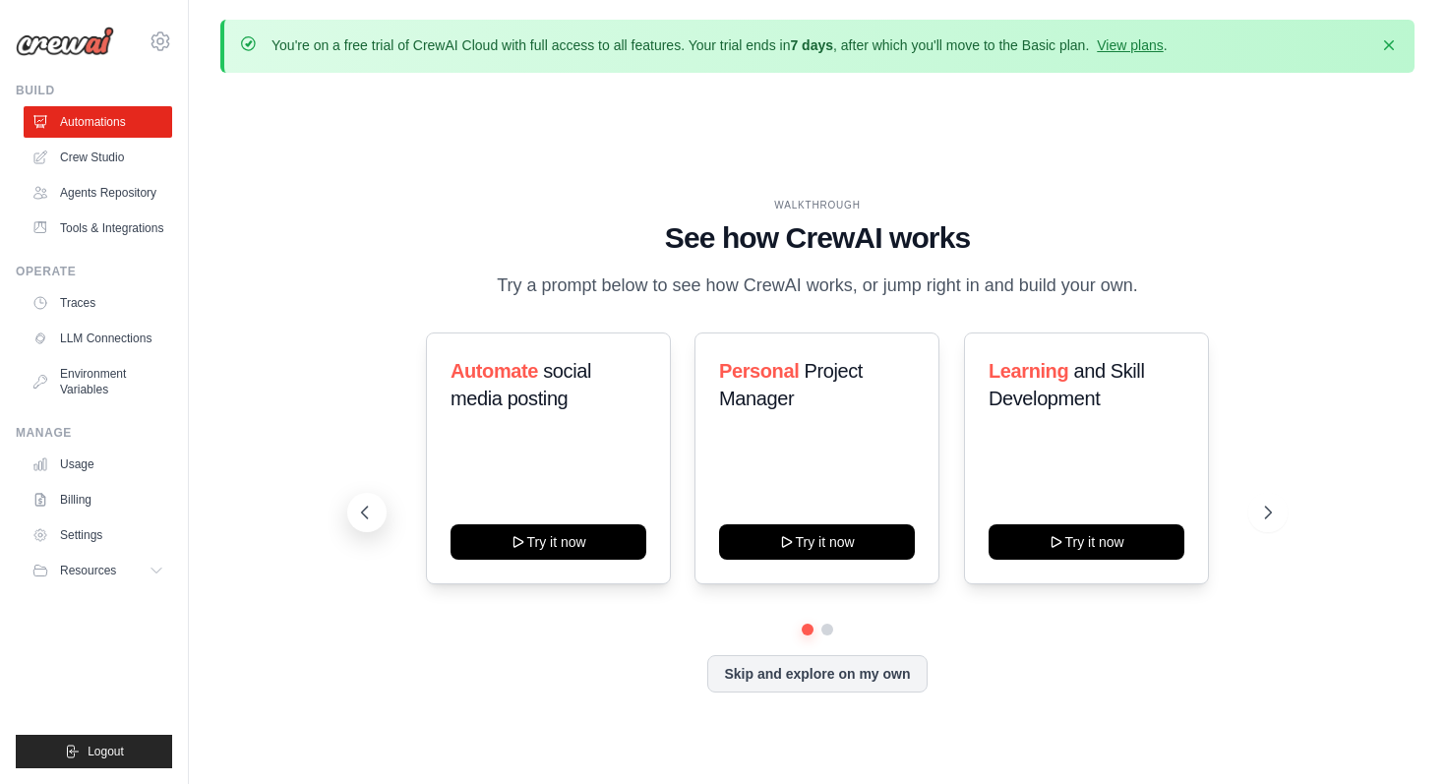
click at [386, 507] on button at bounding box center [366, 512] width 39 height 39
click at [365, 513] on icon at bounding box center [365, 513] width 20 height 20
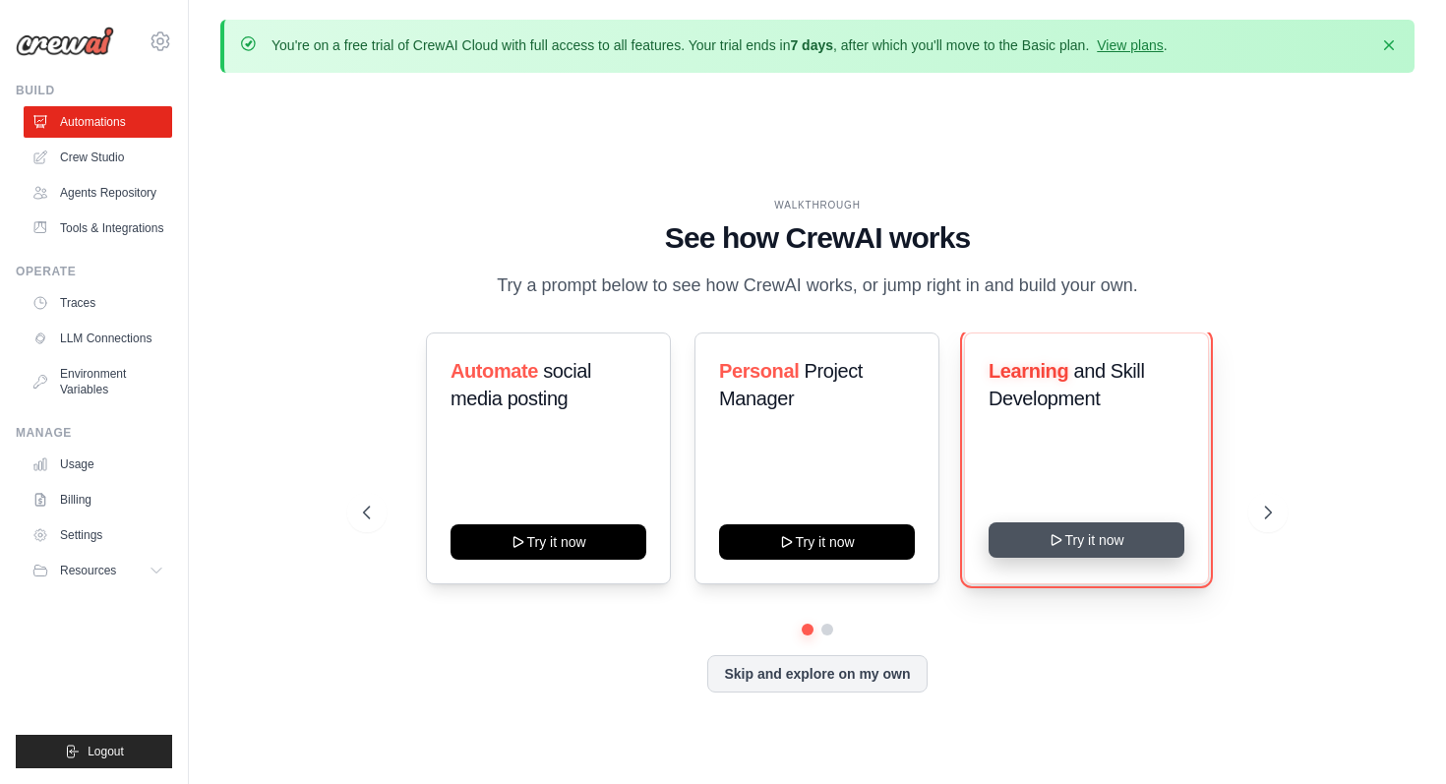
click at [1109, 545] on button "Try it now" at bounding box center [1087, 539] width 196 height 35
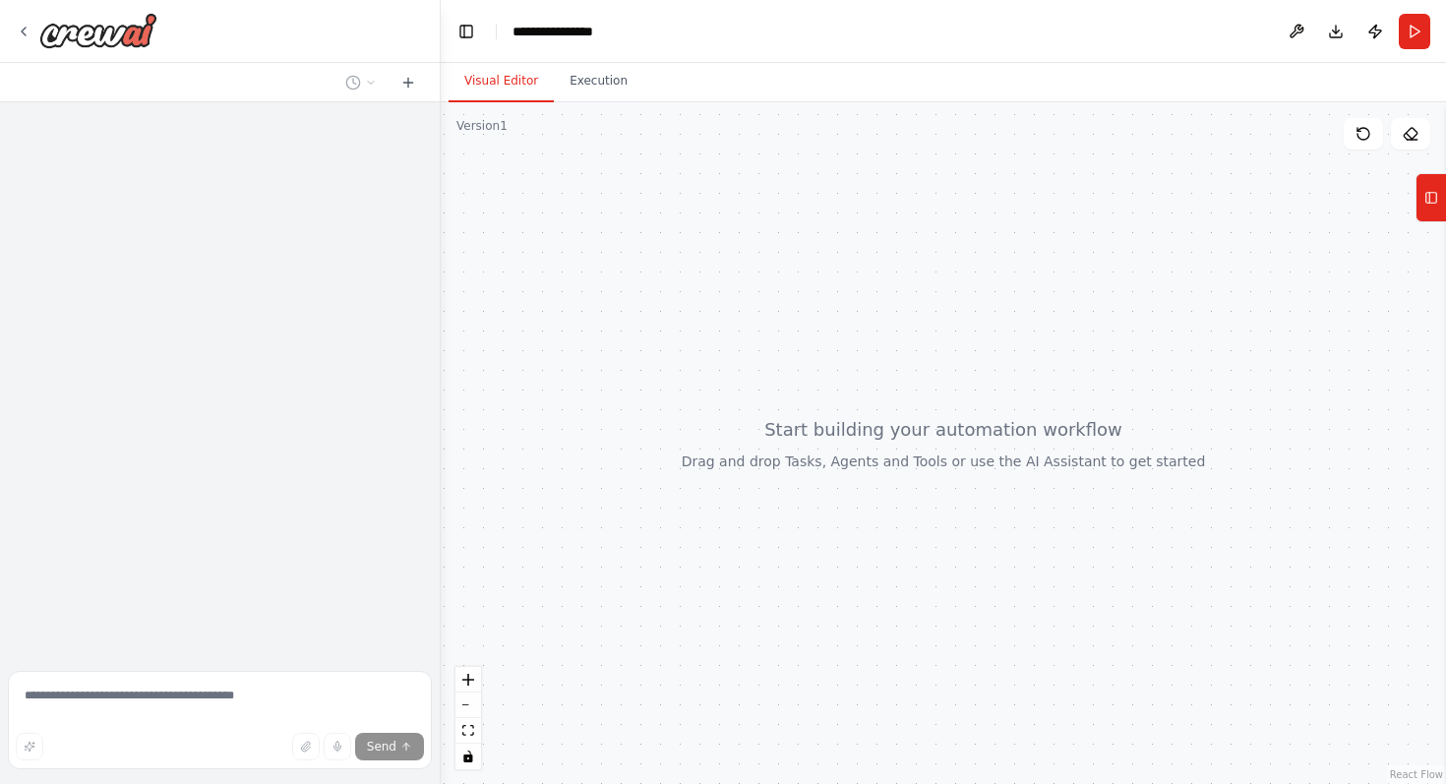
drag, startPoint x: 932, startPoint y: 477, endPoint x: 955, endPoint y: 468, distance: 25.2
click at [955, 468] on div at bounding box center [943, 443] width 1005 height 682
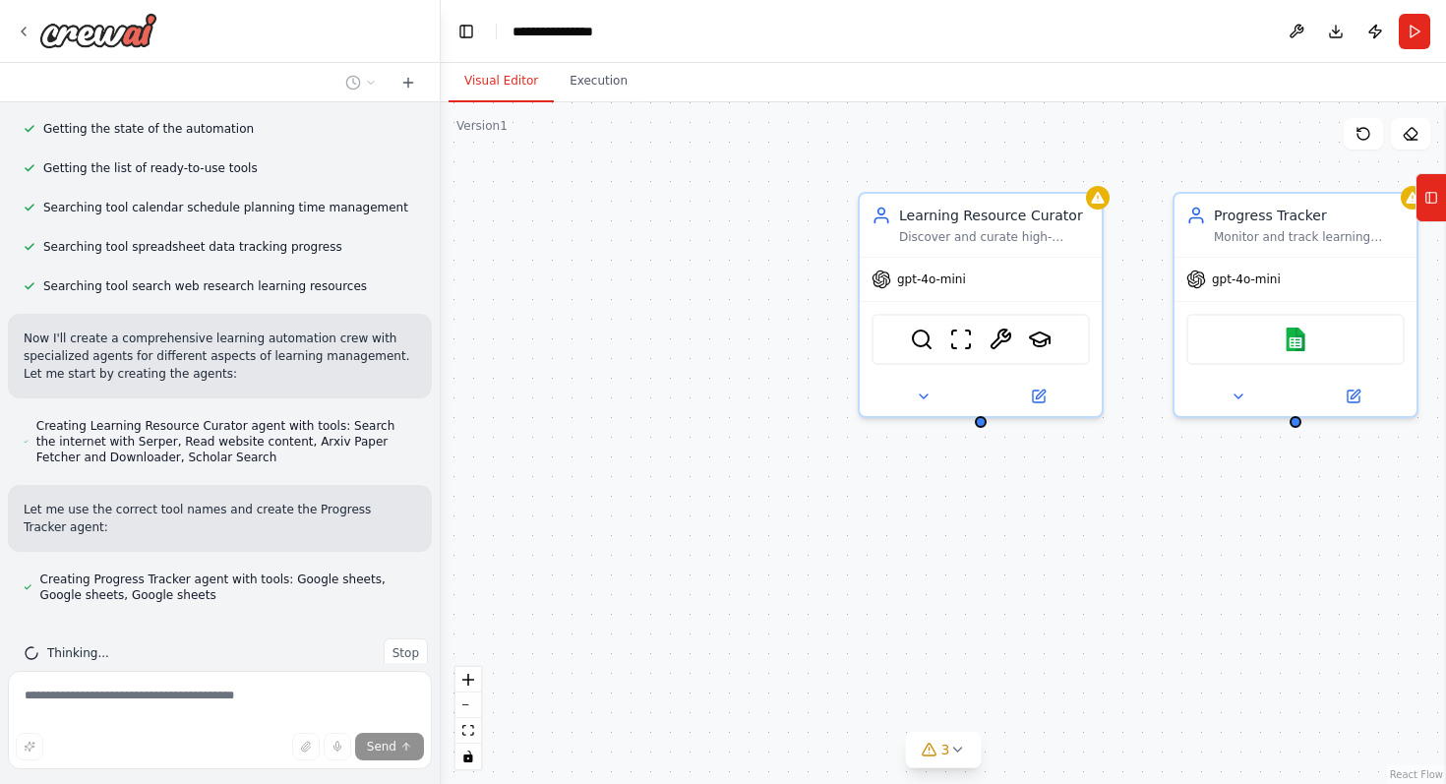
scroll to position [337, 0]
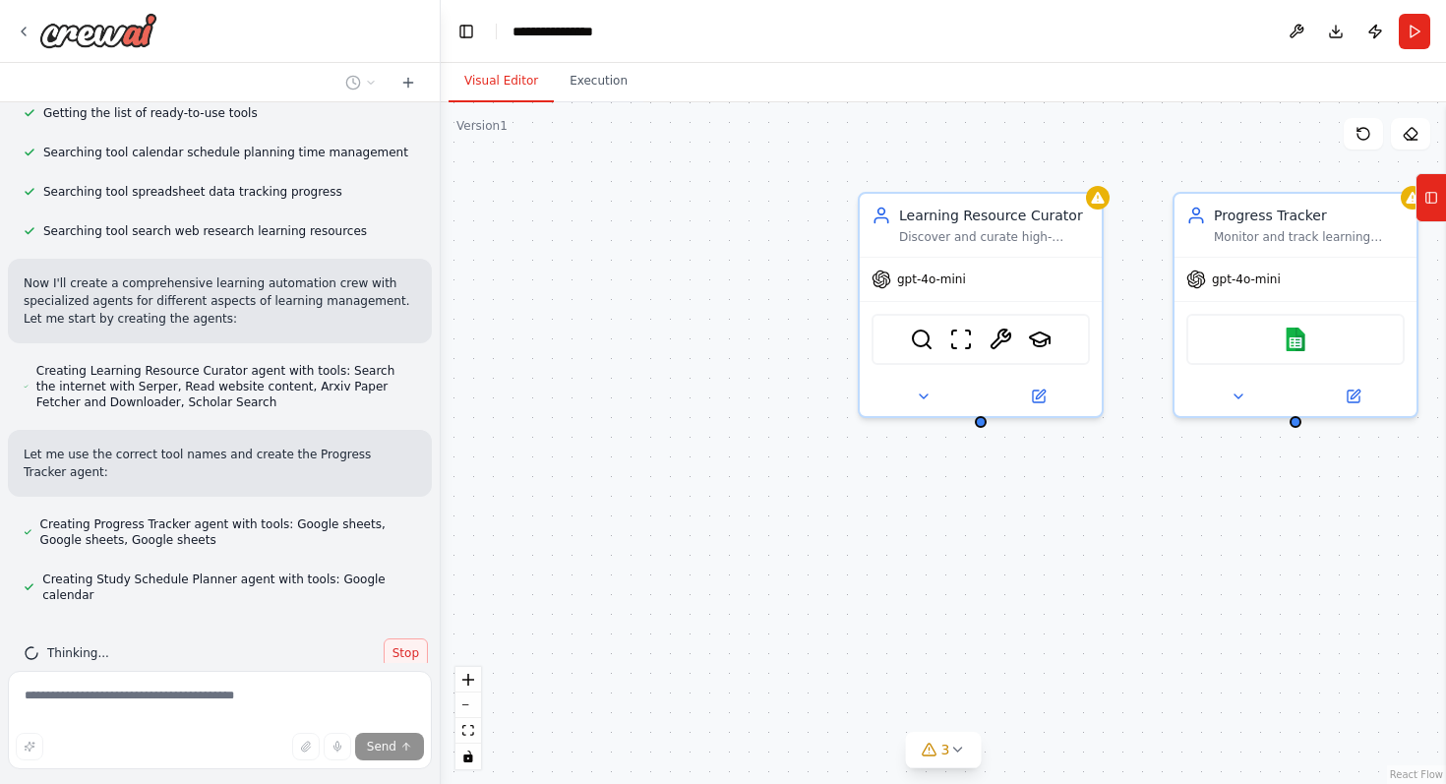
click at [390, 638] on button "Stop" at bounding box center [406, 653] width 44 height 30
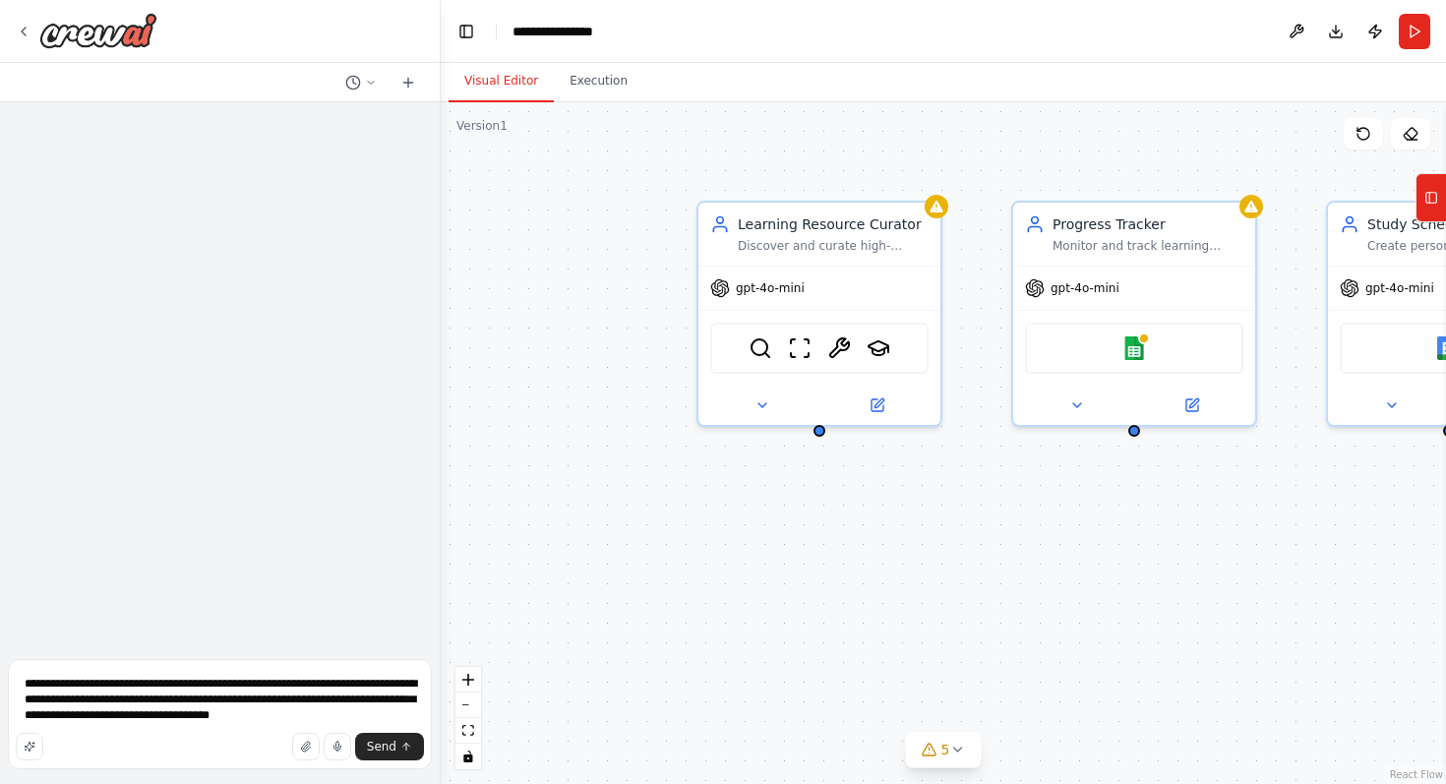
drag, startPoint x: 703, startPoint y: 198, endPoint x: 508, endPoint y: 207, distance: 196.0
click at [509, 207] on div "Learning Resource Curator Discover and curate high-quality, personalized learni…" at bounding box center [943, 443] width 1005 height 682
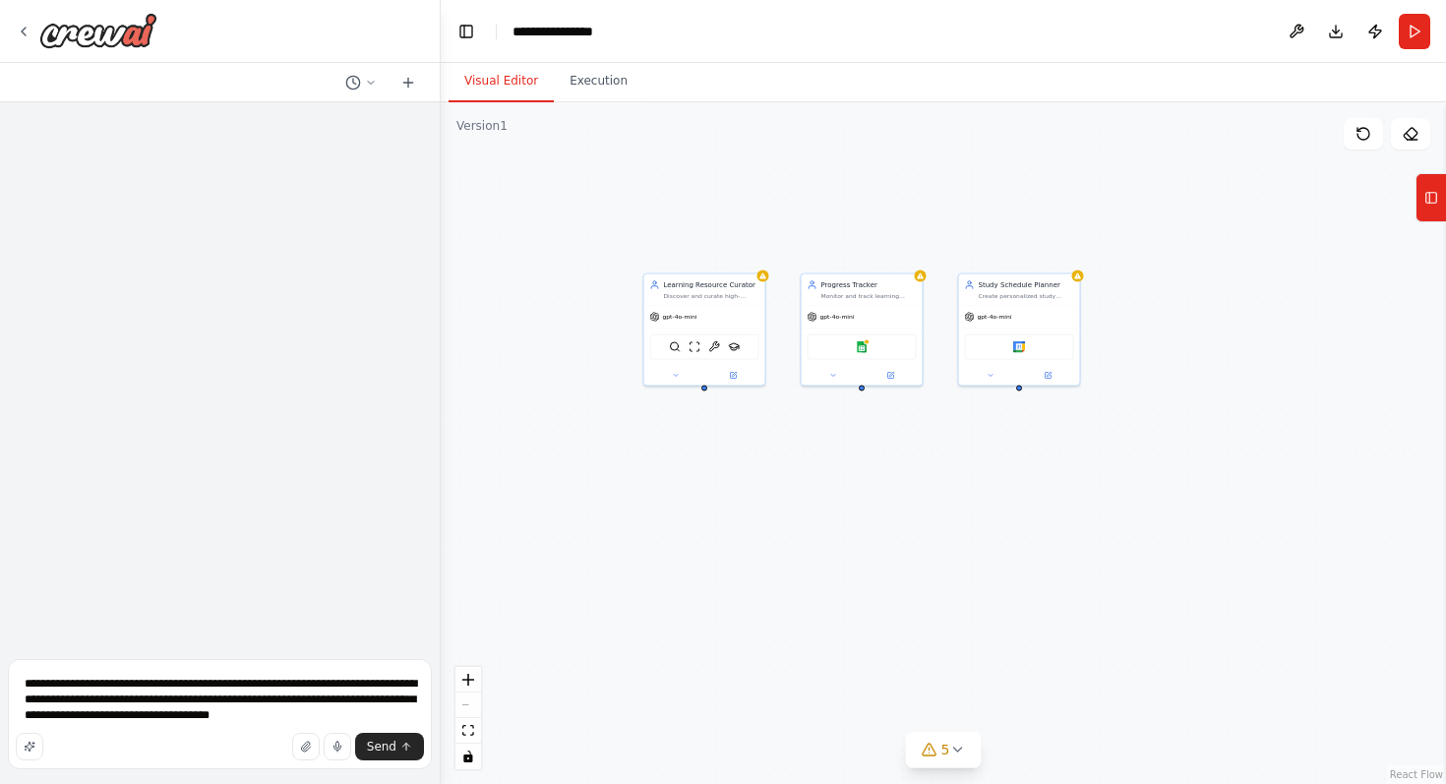
drag, startPoint x: 1116, startPoint y: 464, endPoint x: 1047, endPoint y: 500, distance: 77.4
click at [1047, 500] on div "Learning Resource Curator Discover and curate high-quality, personalized learni…" at bounding box center [943, 443] width 1005 height 682
click at [742, 308] on div "gpt-4o-mini" at bounding box center [704, 315] width 121 height 22
click at [743, 243] on button at bounding box center [750, 252] width 26 height 26
click at [683, 245] on button "Confirm" at bounding box center [693, 252] width 70 height 24
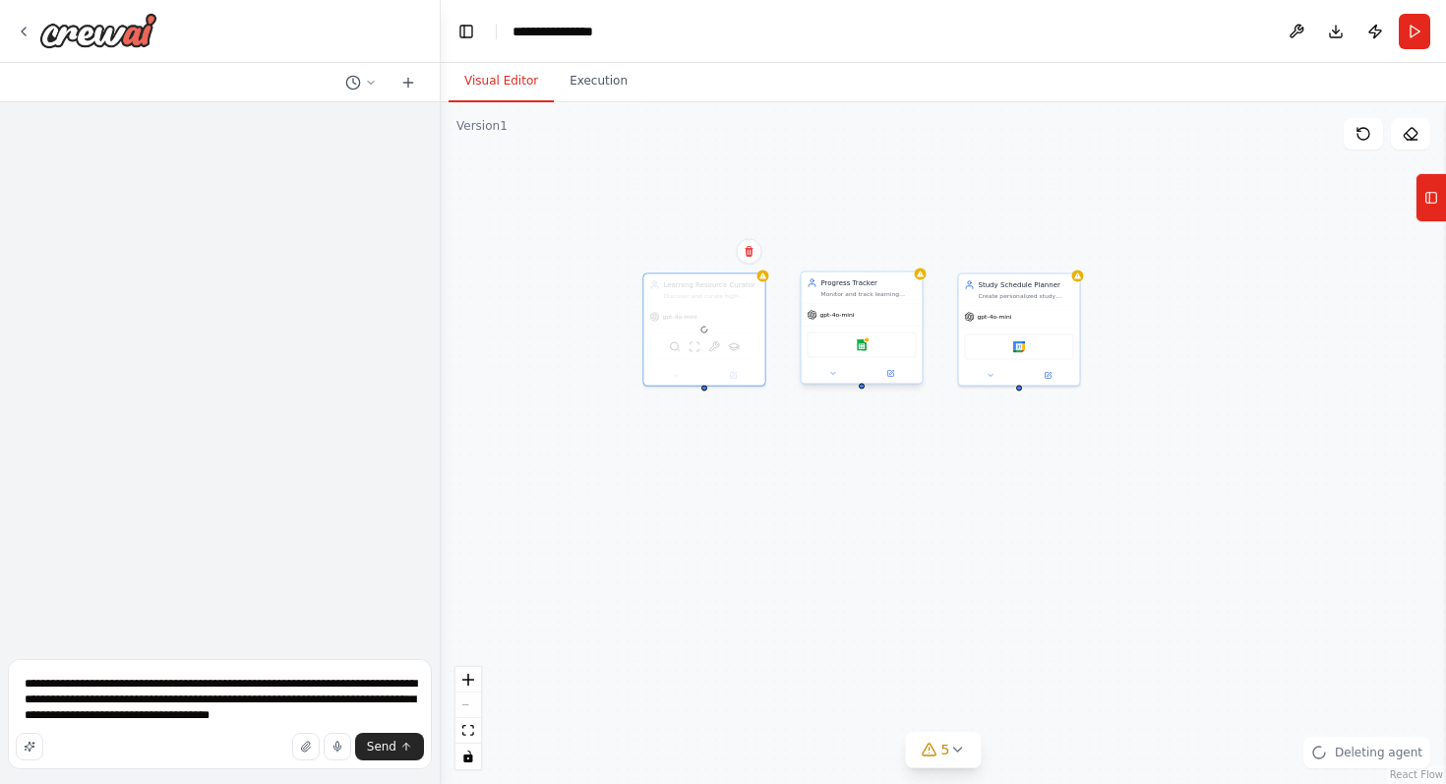
click at [898, 314] on div "gpt-4o-mini" at bounding box center [862, 315] width 121 height 22
click at [913, 260] on button at bounding box center [907, 252] width 26 height 26
click at [863, 258] on button "Confirm" at bounding box center [850, 252] width 70 height 24
click at [1062, 299] on div "Study Schedule Planner Create personalized study schedules that optimize learni…" at bounding box center [1019, 287] width 121 height 31
click at [1066, 248] on icon at bounding box center [1063, 251] width 8 height 11
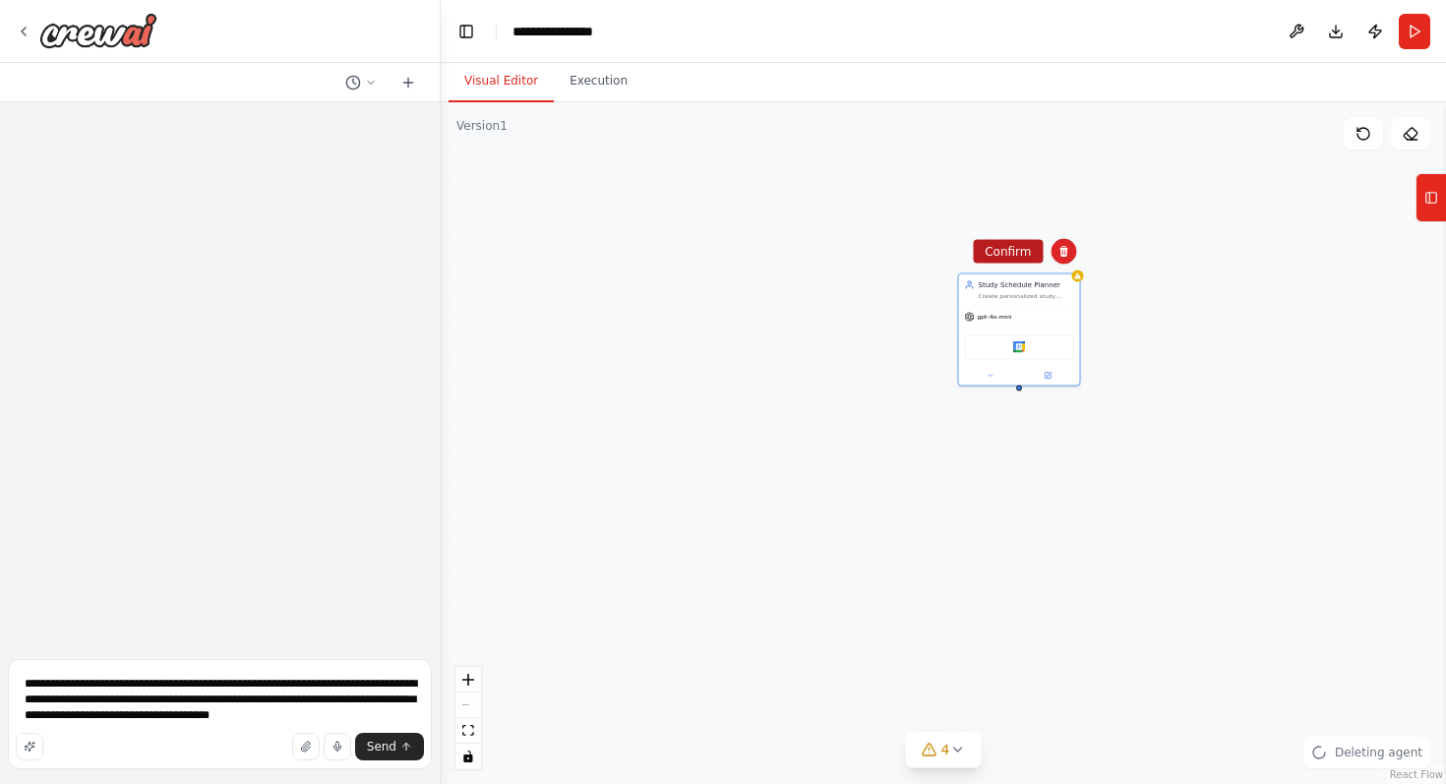
click at [1012, 245] on button "Confirm" at bounding box center [1008, 252] width 70 height 24
click at [279, 694] on textarea "**********" at bounding box center [220, 714] width 424 height 110
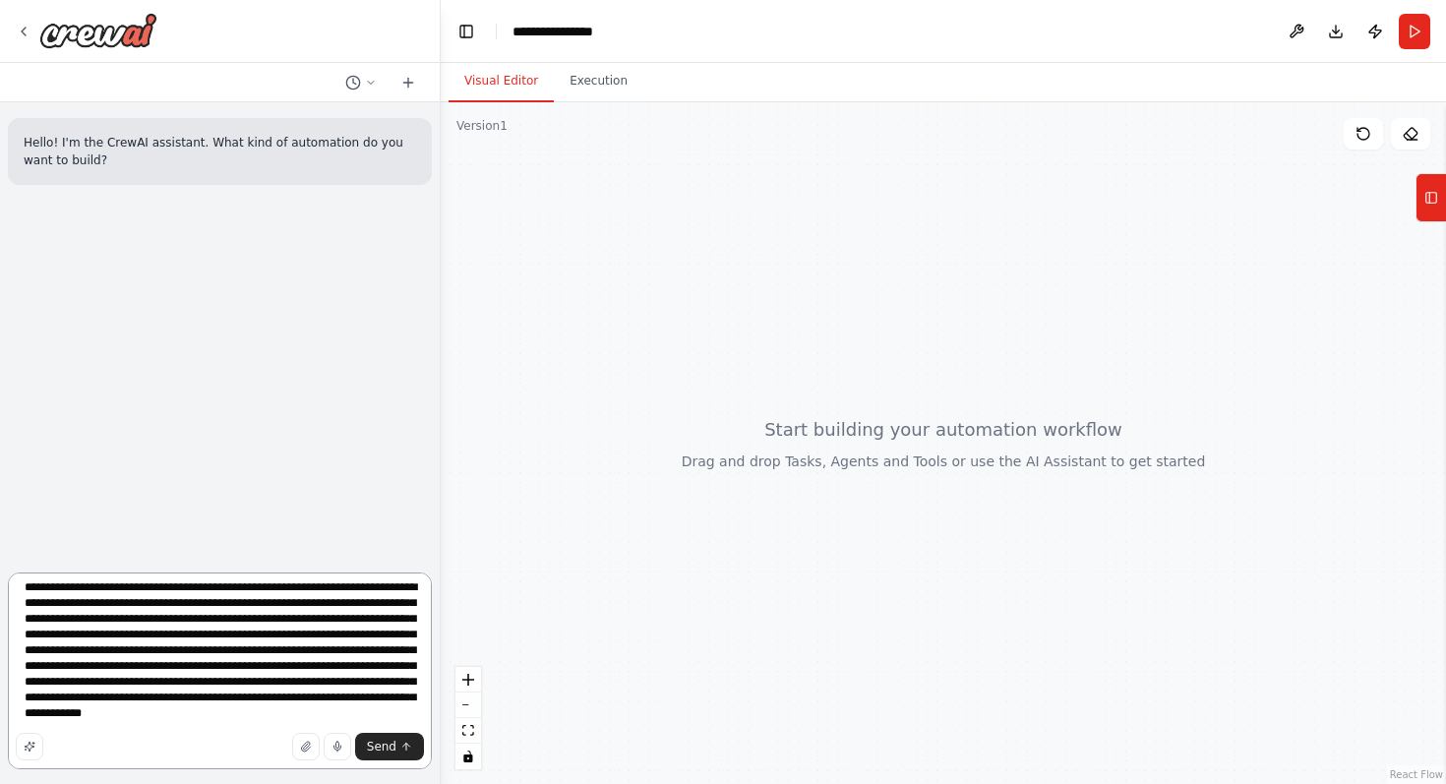
scroll to position [41, 0]
type textarea "**********"
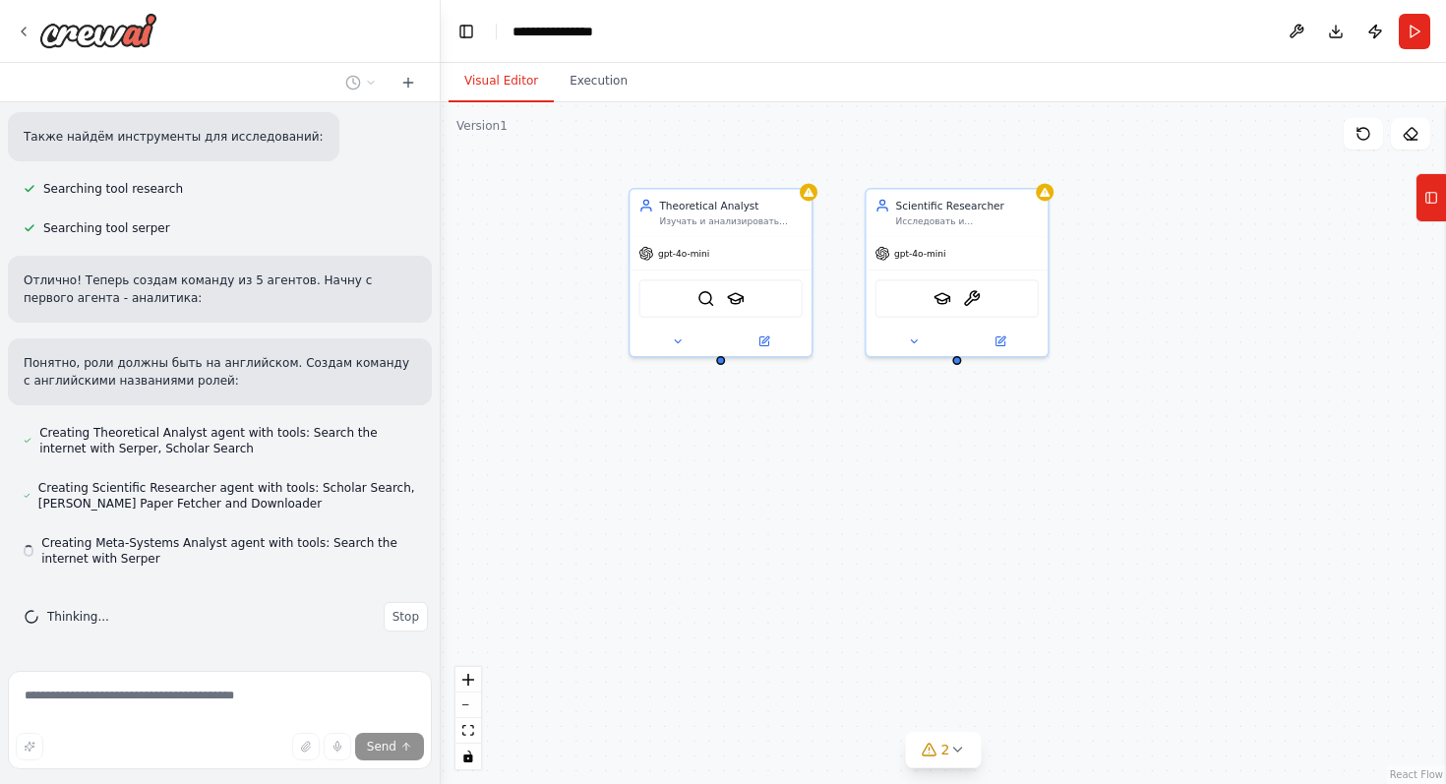
scroll to position [676, 0]
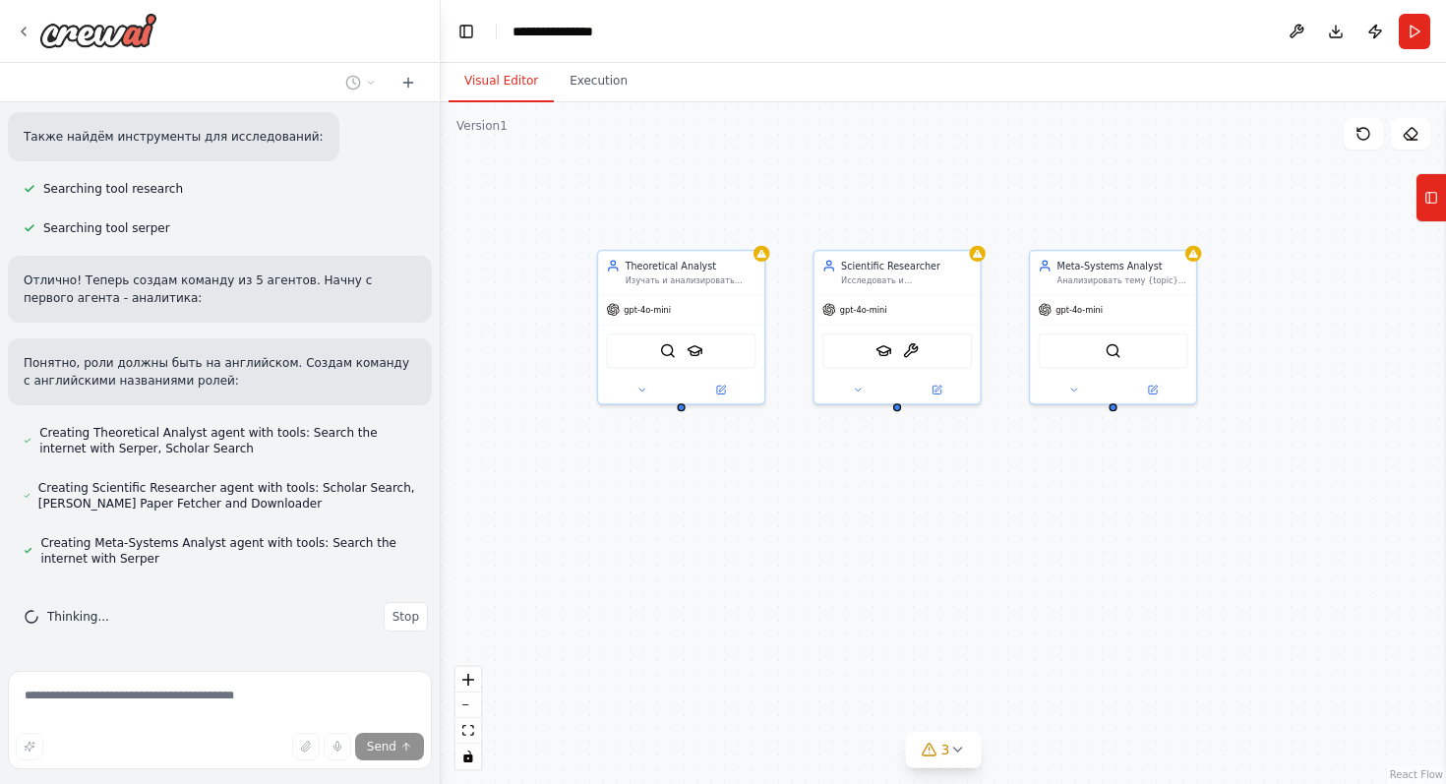
drag, startPoint x: 708, startPoint y: 532, endPoint x: 674, endPoint y: 562, distance: 45.3
click at [674, 562] on div "Theoretical Analyst Изучать и анализировать теоретические аспекты темы {topic},…" at bounding box center [943, 443] width 1005 height 682
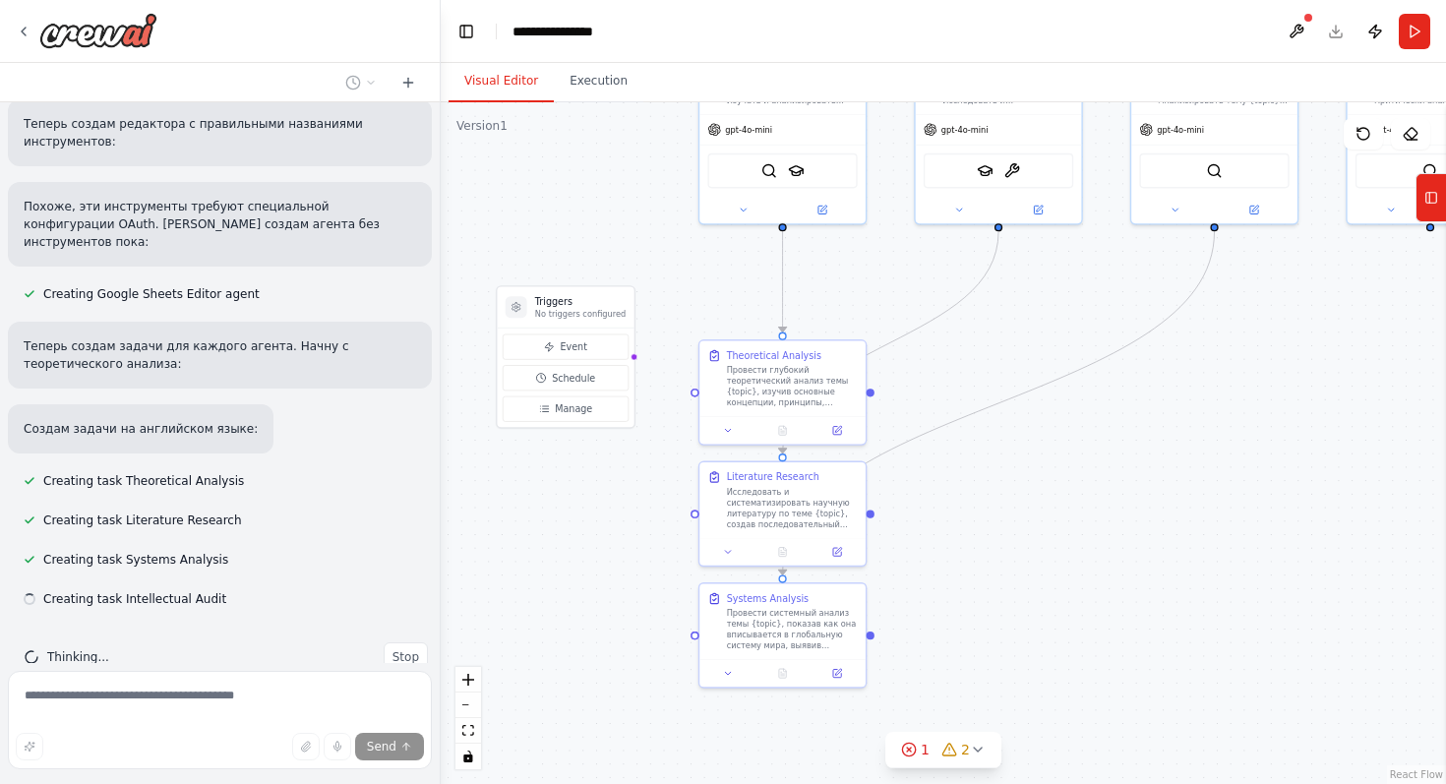
scroll to position [1524, 0]
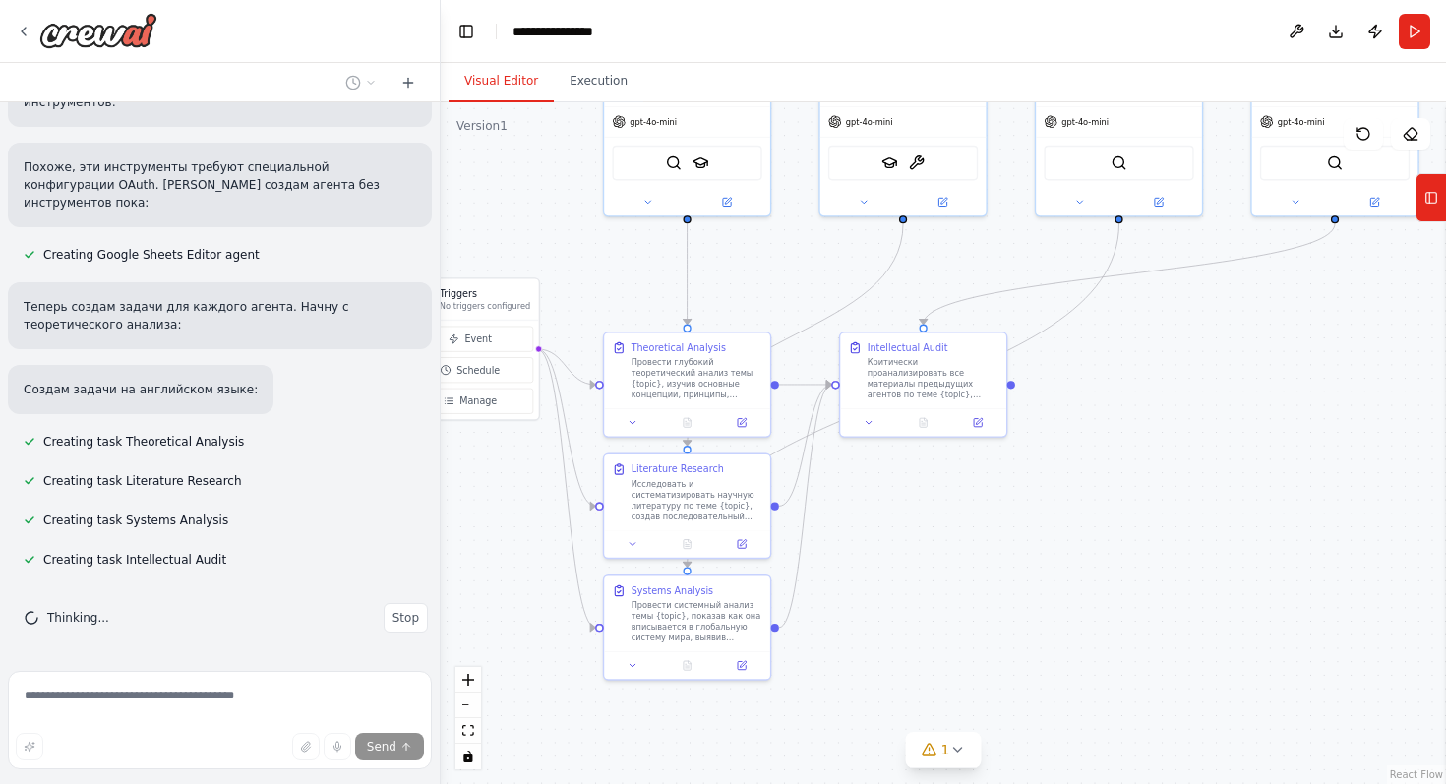
drag, startPoint x: 517, startPoint y: 372, endPoint x: 523, endPoint y: 183, distance: 189.0
click at [523, 183] on div ".deletable-edge-delete-btn { width: 20px; height: 20px; border: 0px solid #ffff…" at bounding box center [943, 443] width 1005 height 682
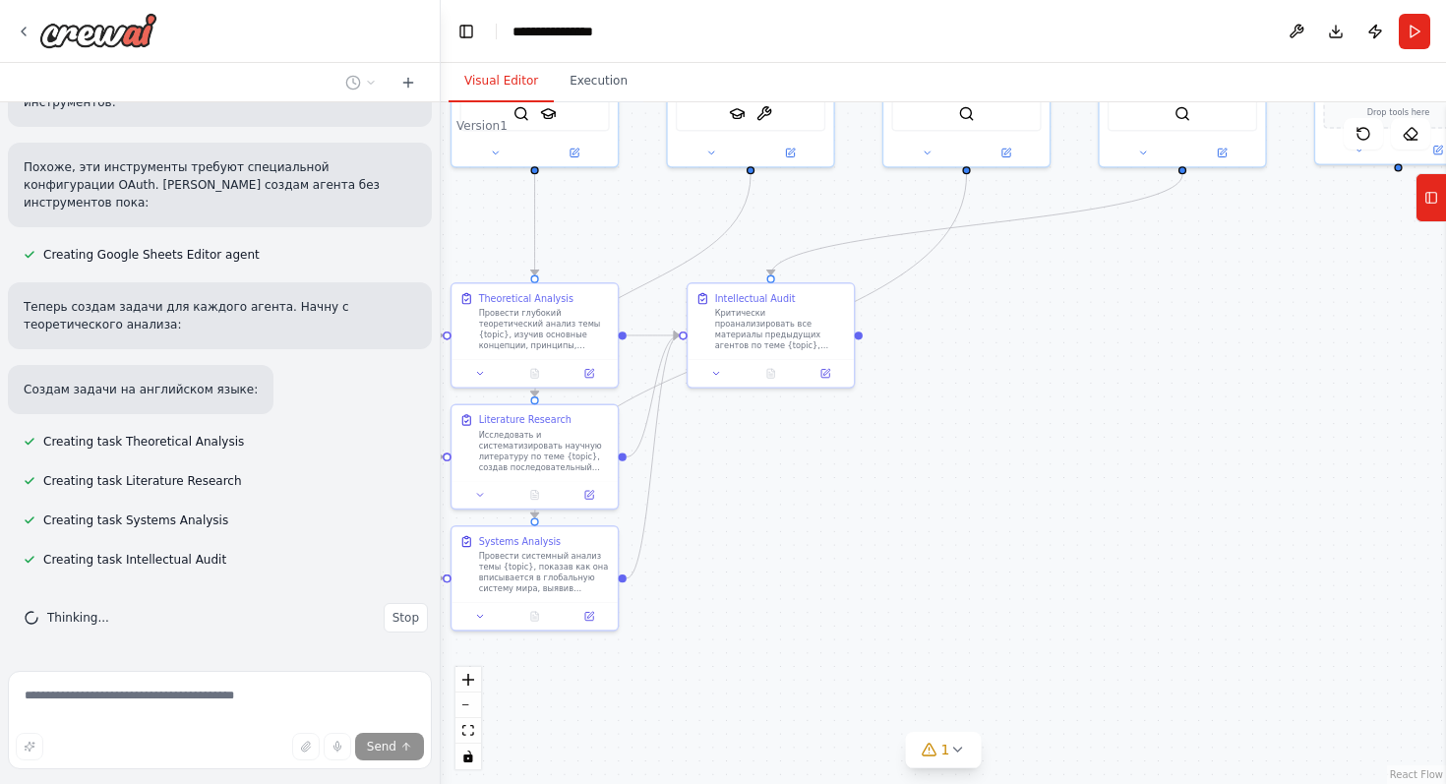
drag, startPoint x: 1166, startPoint y: 557, endPoint x: 1013, endPoint y: 508, distance: 160.2
click at [1013, 508] on div ".deletable-edge-delete-btn { width: 20px; height: 20px; border: 0px solid #ffff…" at bounding box center [943, 443] width 1005 height 682
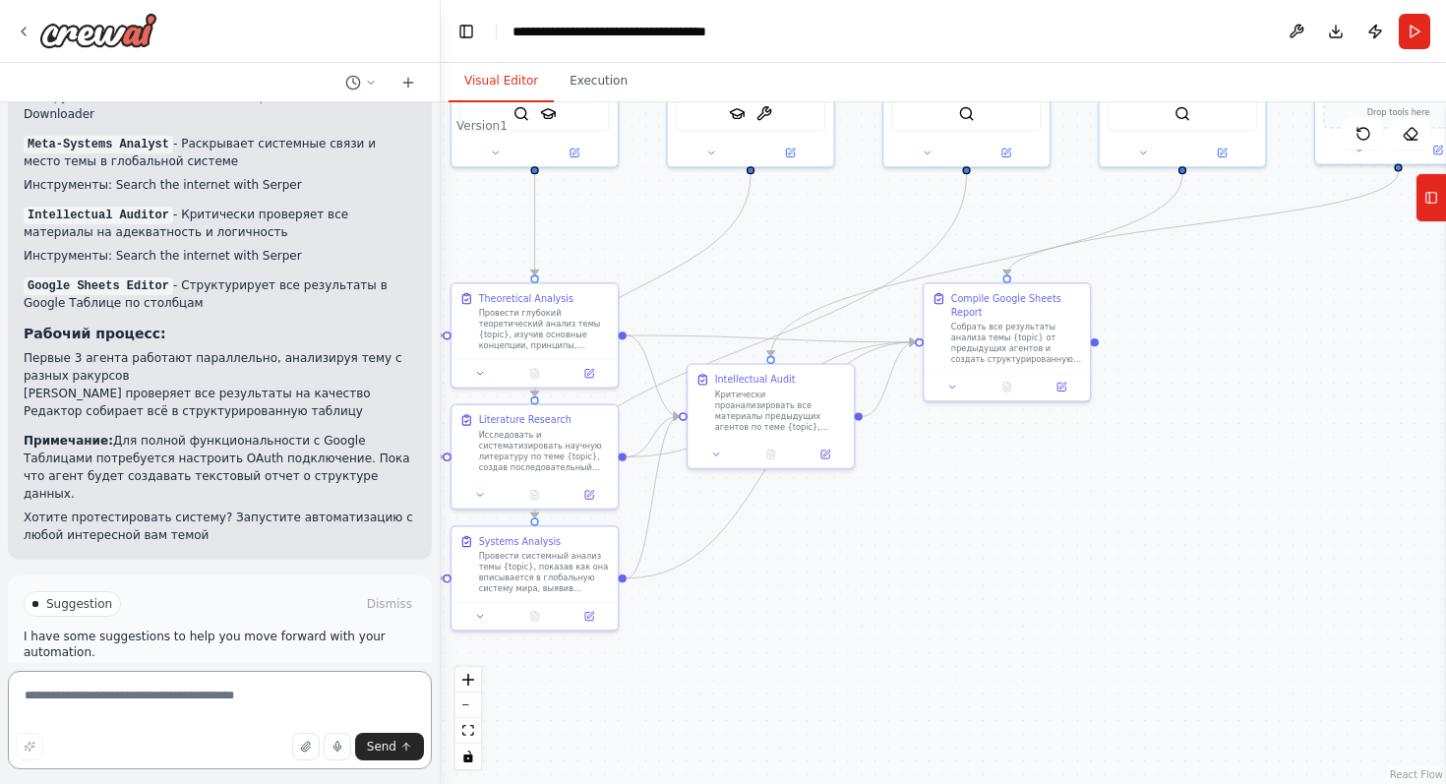
scroll to position [2801, 0]
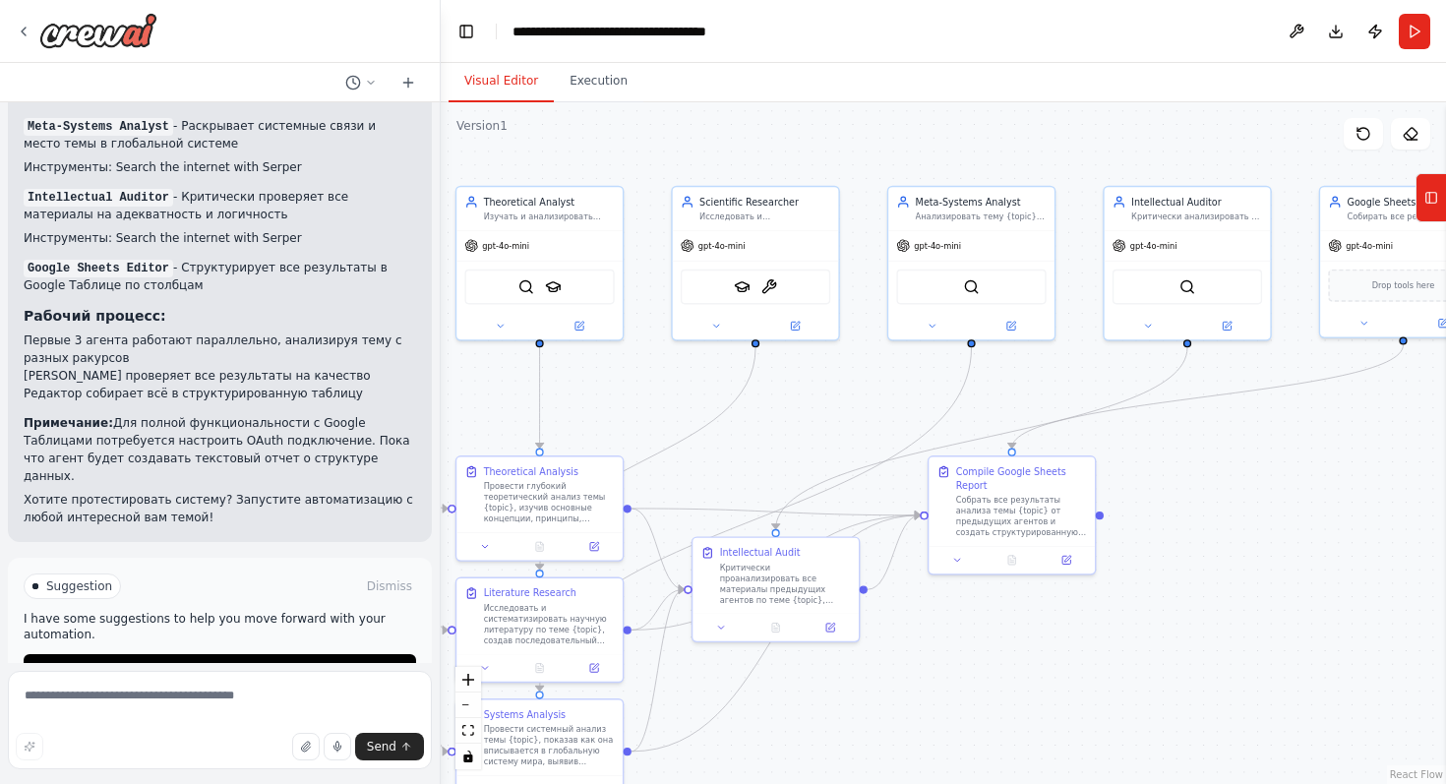
drag, startPoint x: 1338, startPoint y: 241, endPoint x: 1343, endPoint y: 414, distance: 173.2
click at [1343, 414] on div ".deletable-edge-delete-btn { width: 20px; height: 20px; border: 0px solid #ffff…" at bounding box center [943, 443] width 1005 height 682
click at [975, 484] on div "Compile Google Sheets Report" at bounding box center [1021, 475] width 131 height 27
click at [997, 512] on div "Собрать все результаты анализа темы {topic} от предыдущих агентов и создать стр…" at bounding box center [1021, 513] width 131 height 43
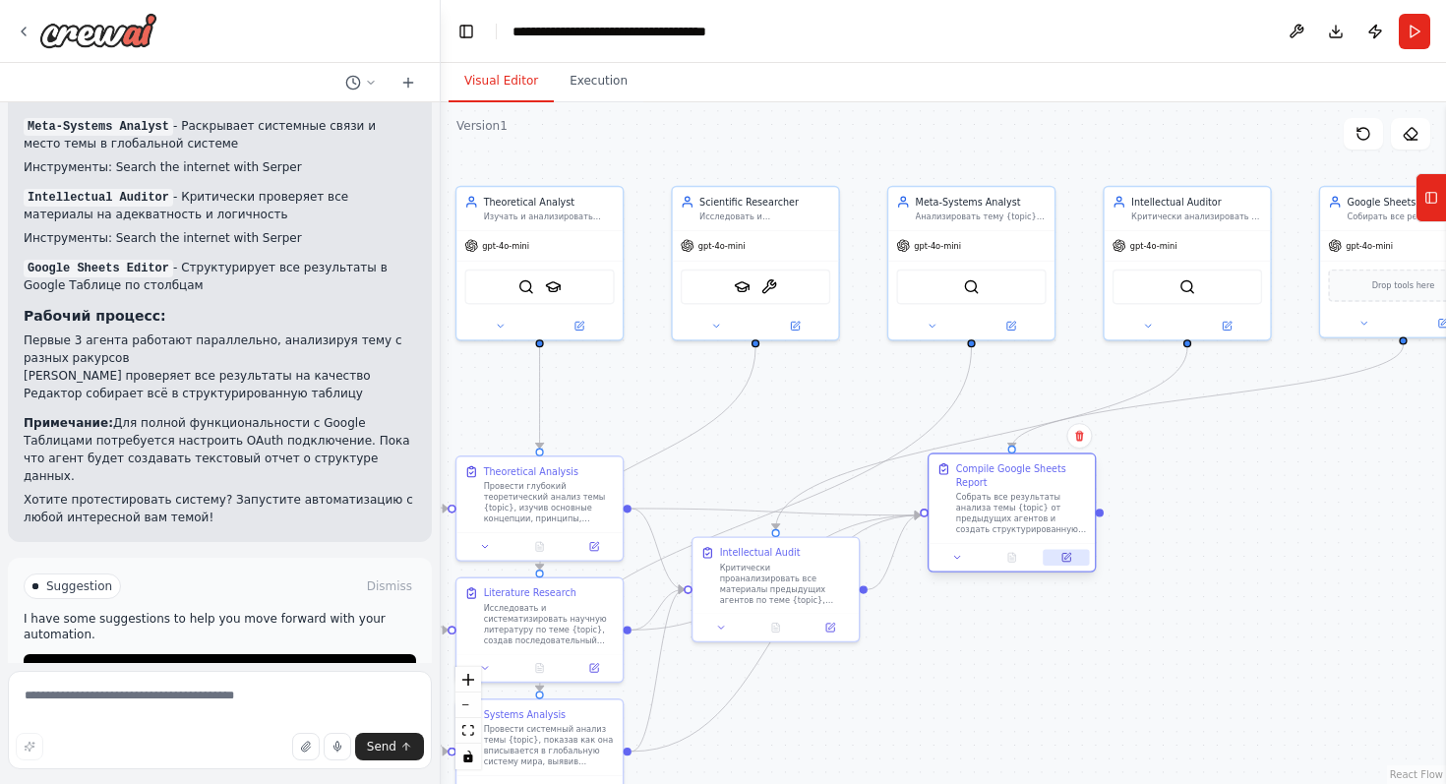
click at [1071, 563] on button at bounding box center [1066, 557] width 46 height 16
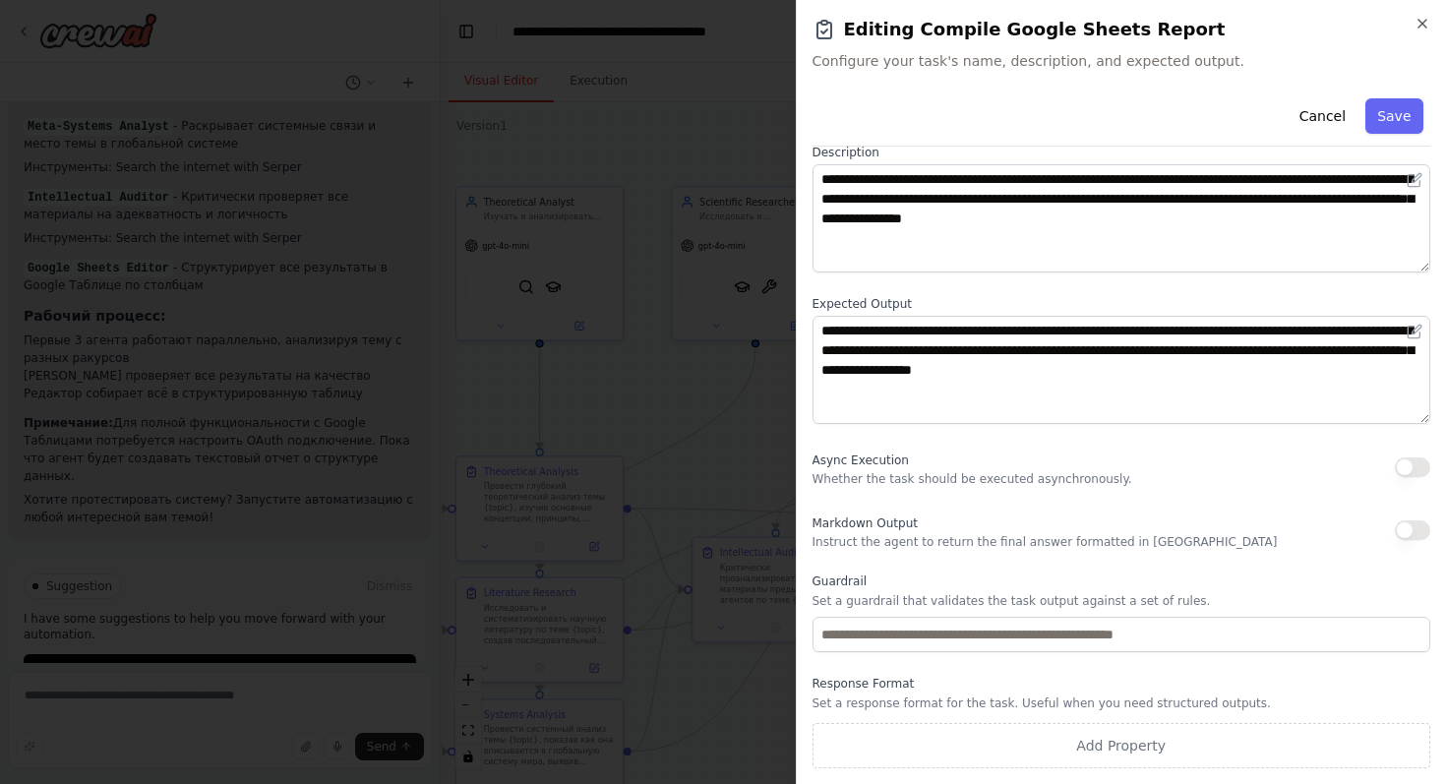
scroll to position [104, 0]
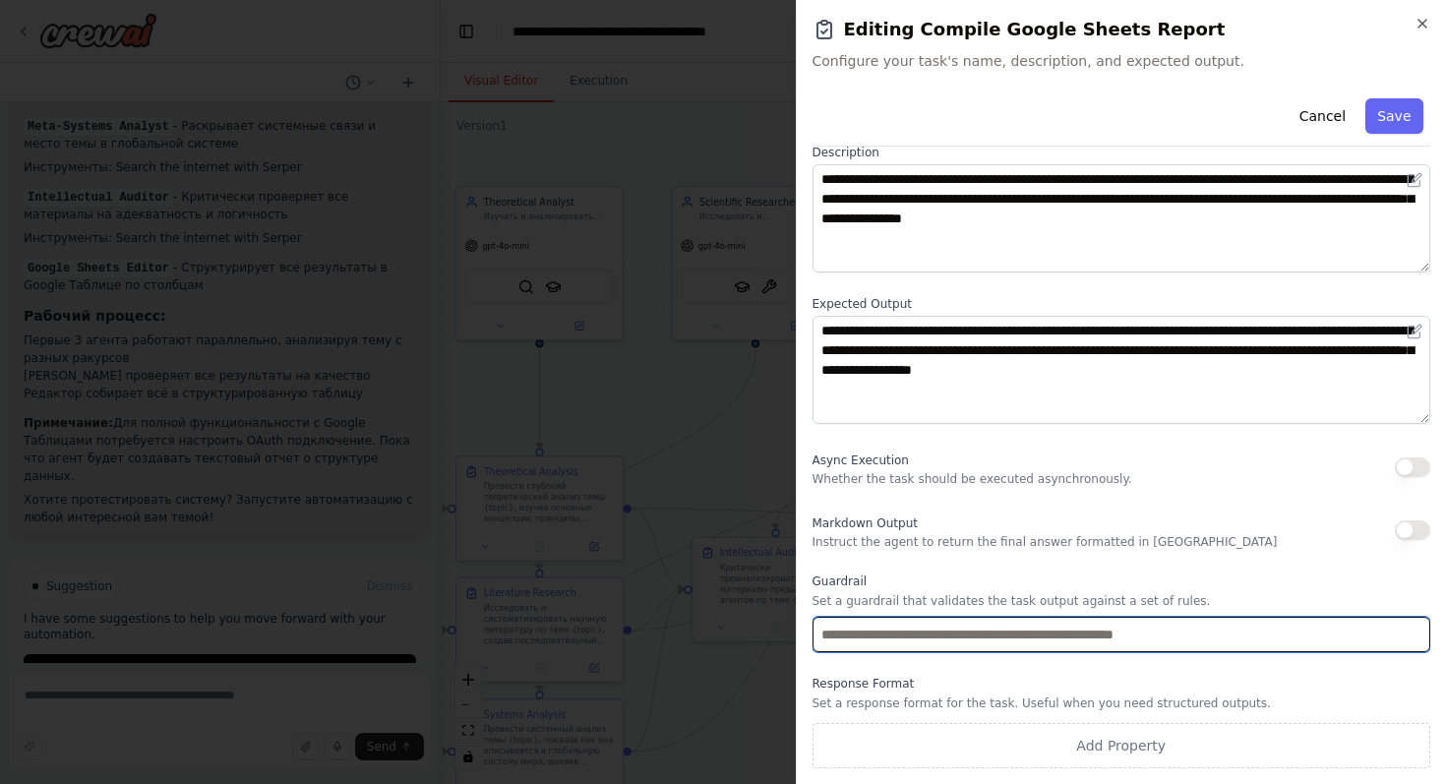
click at [1064, 633] on input "text" at bounding box center [1122, 634] width 619 height 35
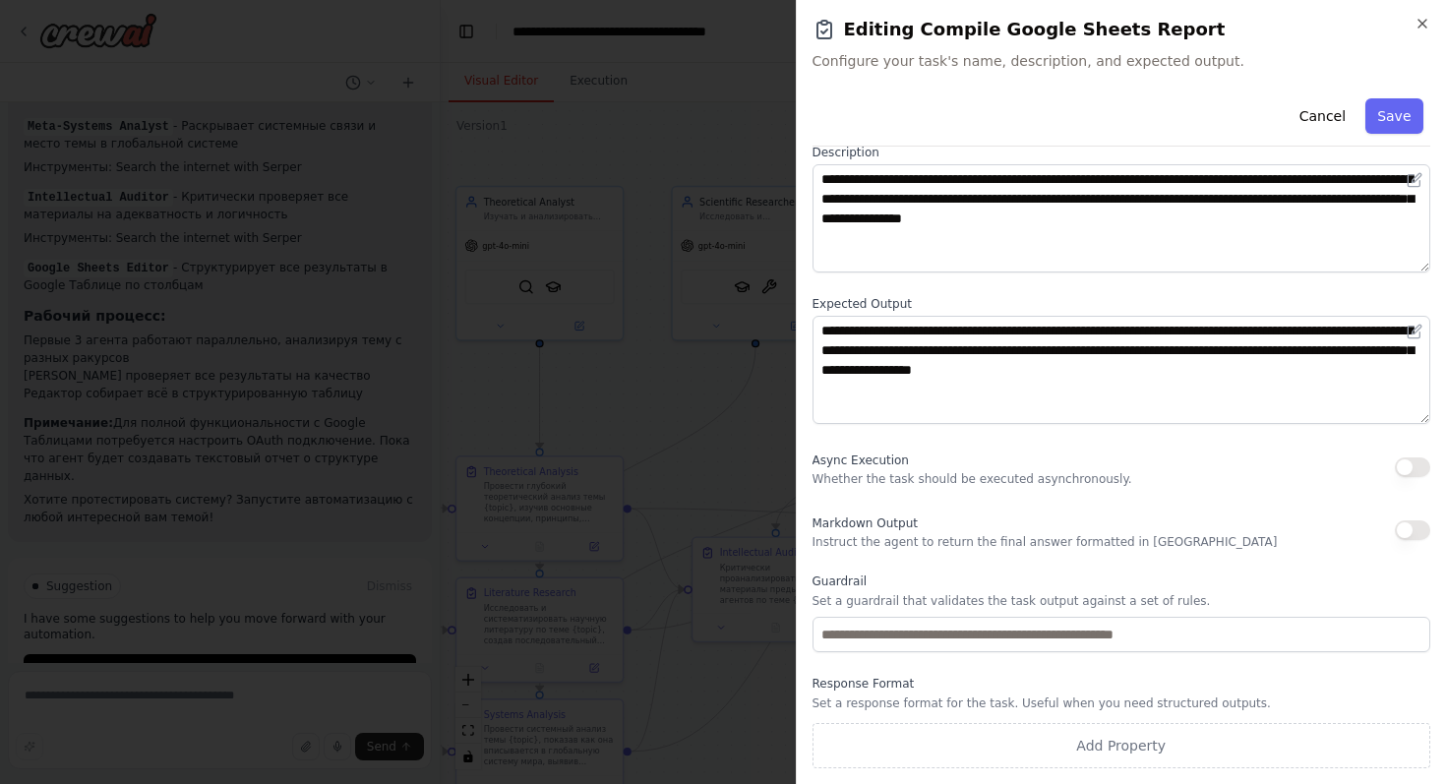
click at [1056, 574] on label "Guardrail" at bounding box center [1122, 581] width 619 height 16
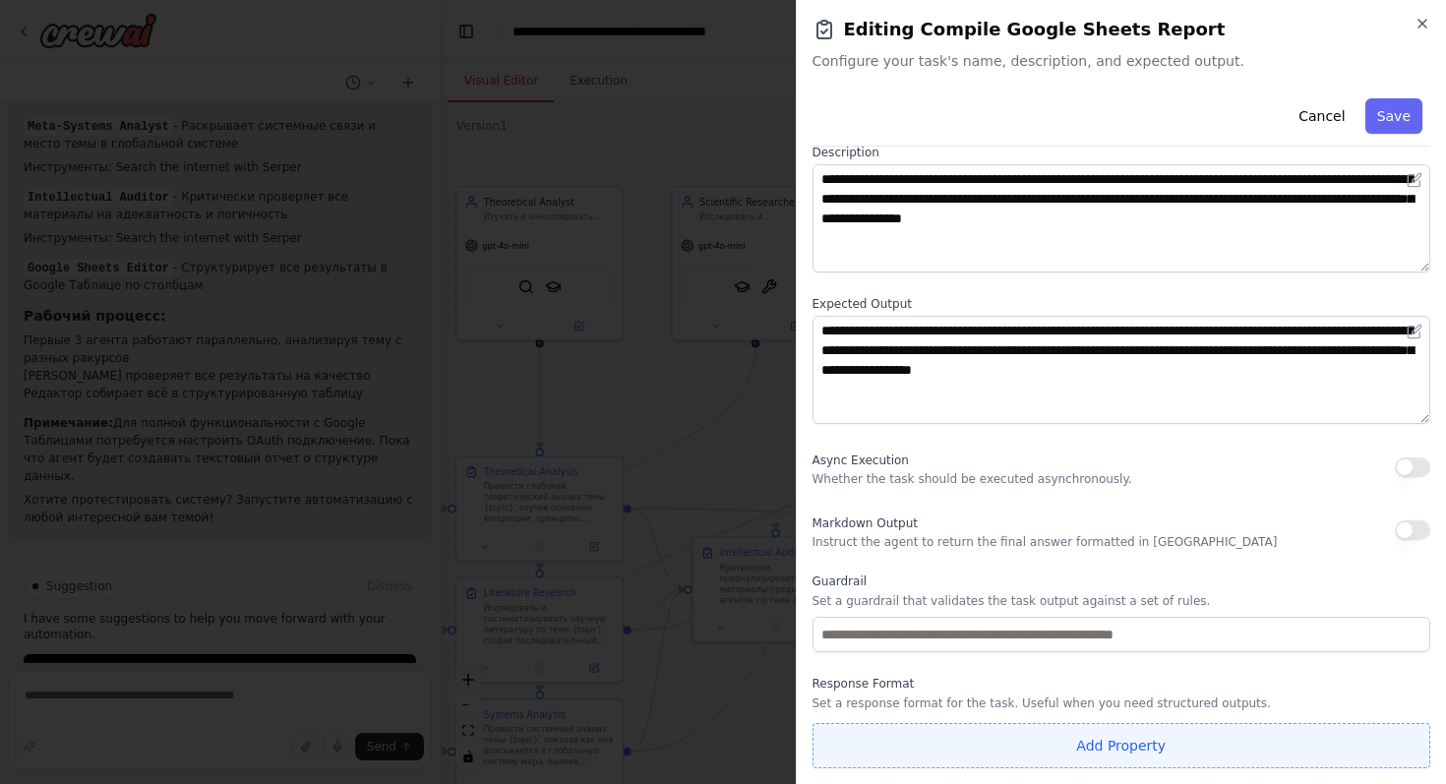
click at [1088, 737] on button "Add Property" at bounding box center [1122, 745] width 619 height 45
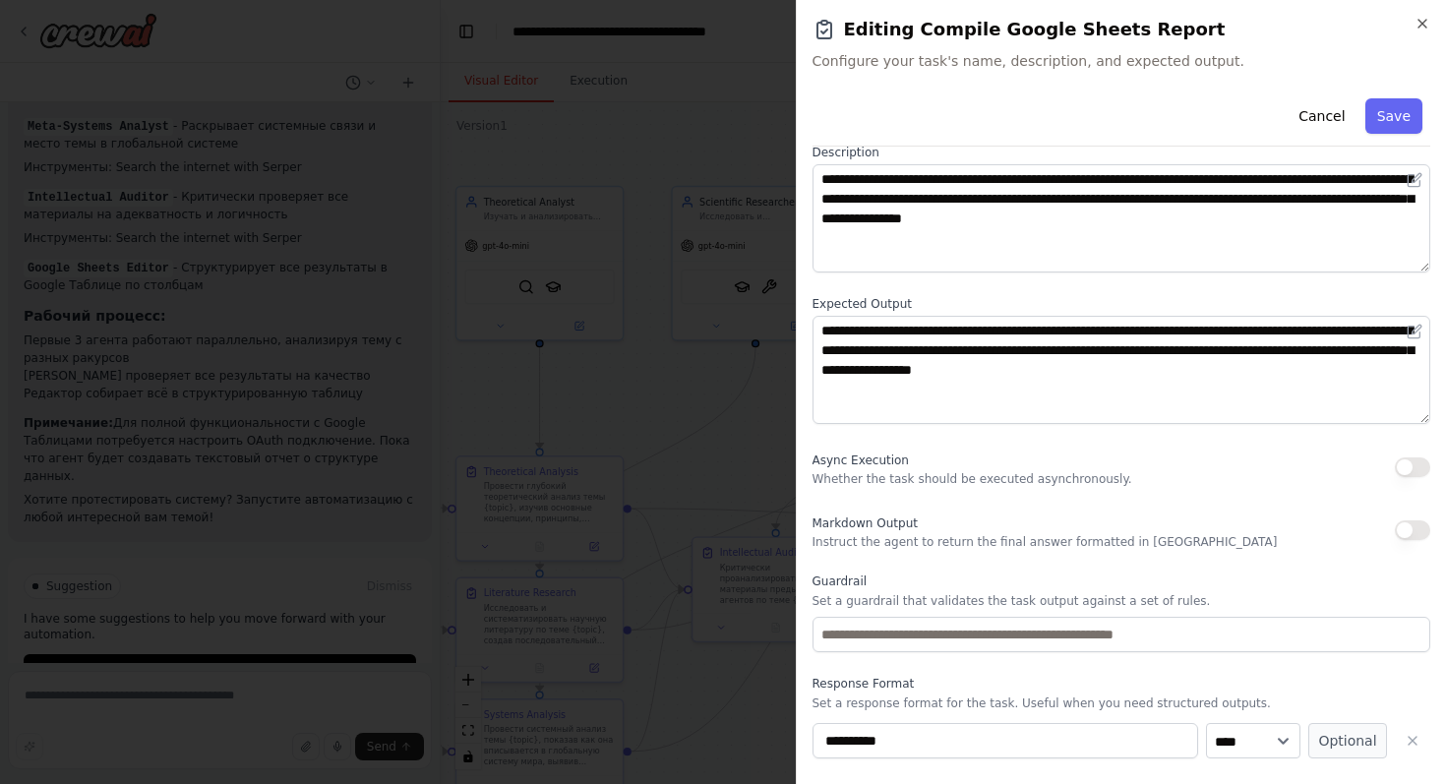
scroll to position [155, 0]
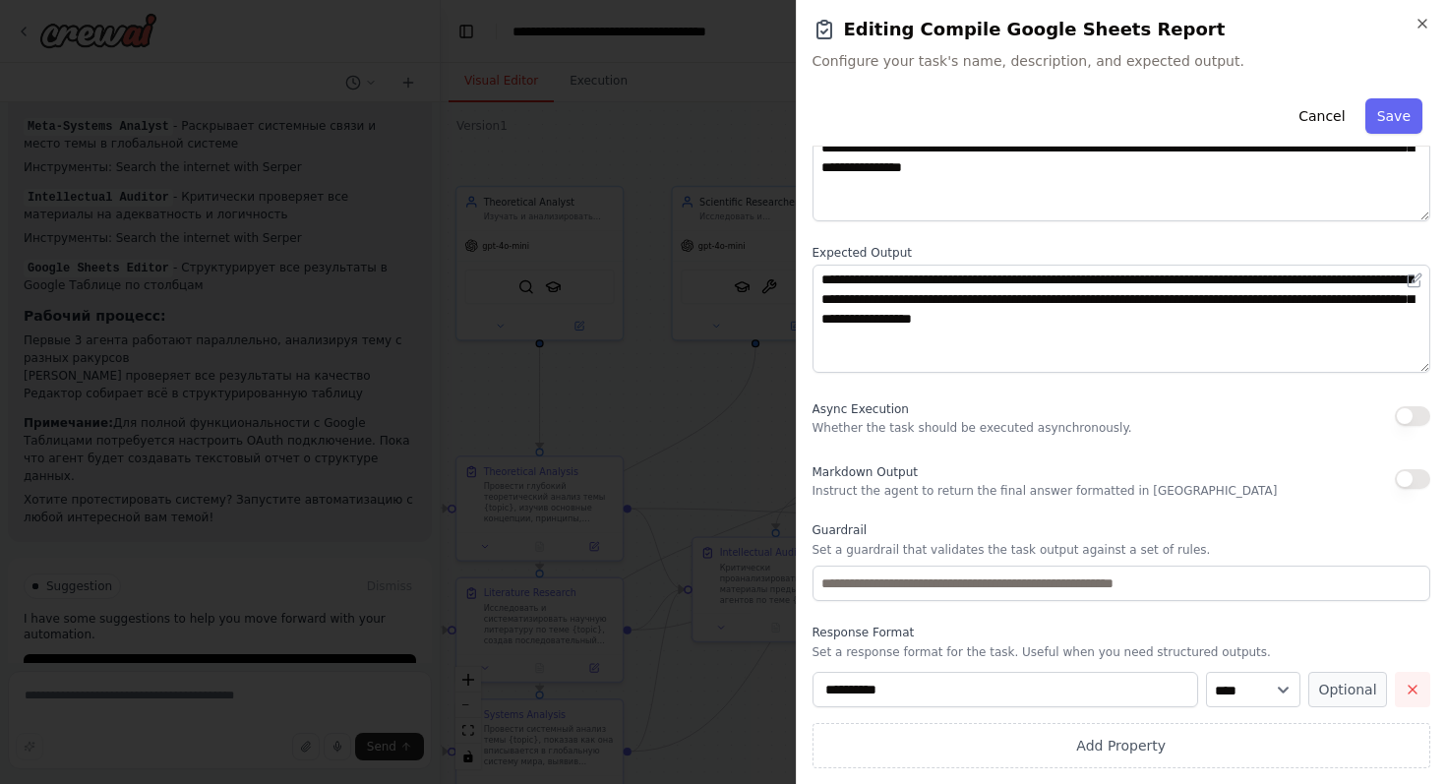
click at [1410, 687] on icon "button" at bounding box center [1413, 690] width 8 height 8
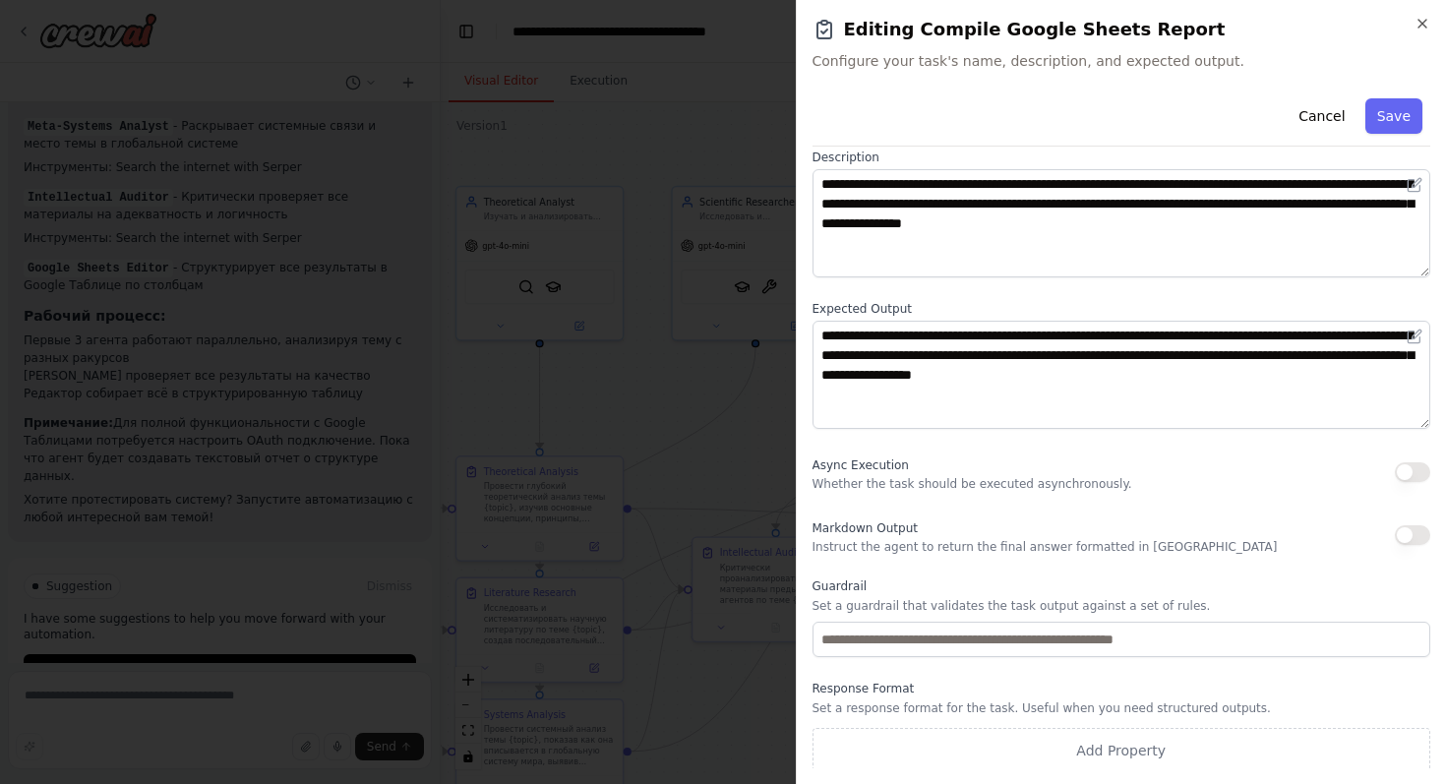
scroll to position [104, 0]
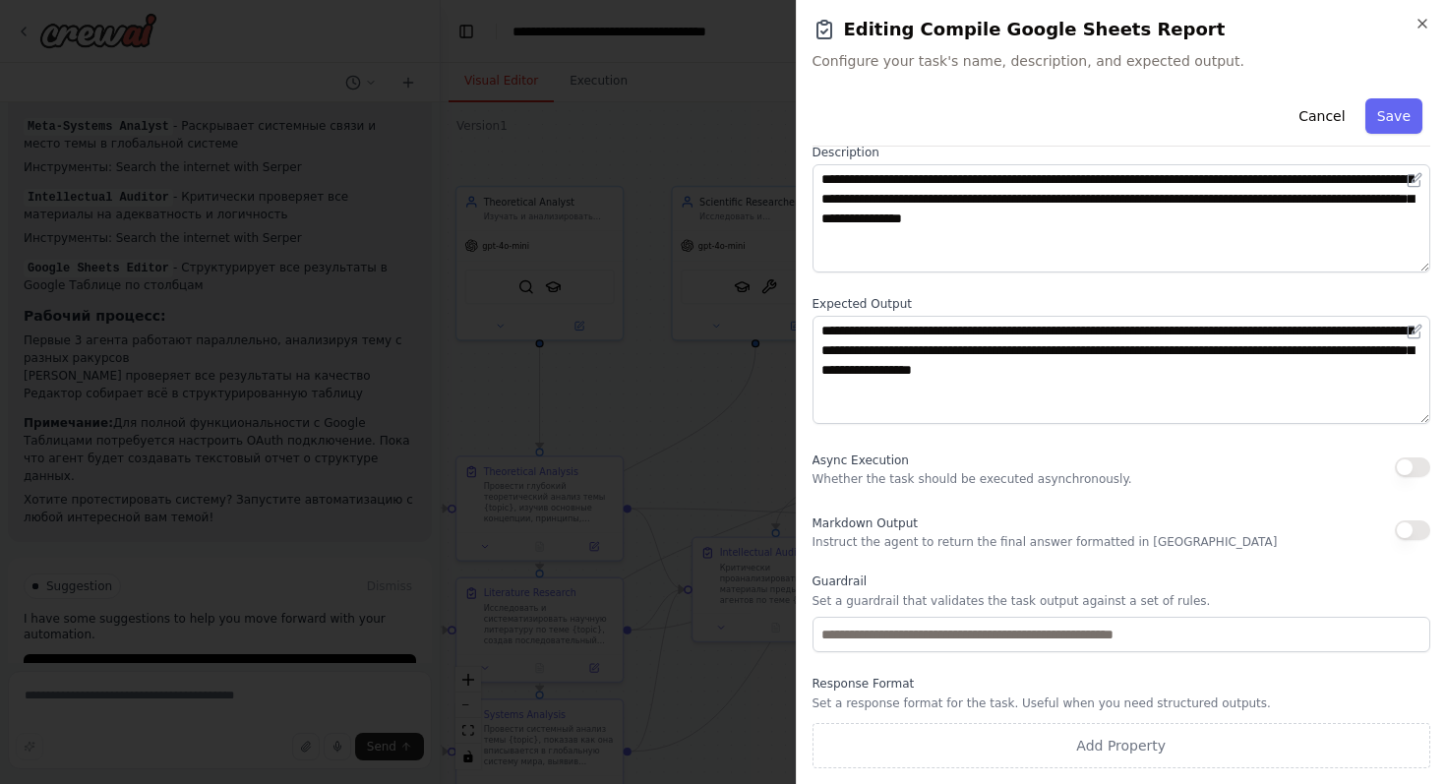
click at [1416, 524] on button "button" at bounding box center [1412, 530] width 35 height 20
click at [1415, 527] on button "button" at bounding box center [1412, 530] width 35 height 20
click at [1390, 113] on button "Save" at bounding box center [1393, 115] width 57 height 35
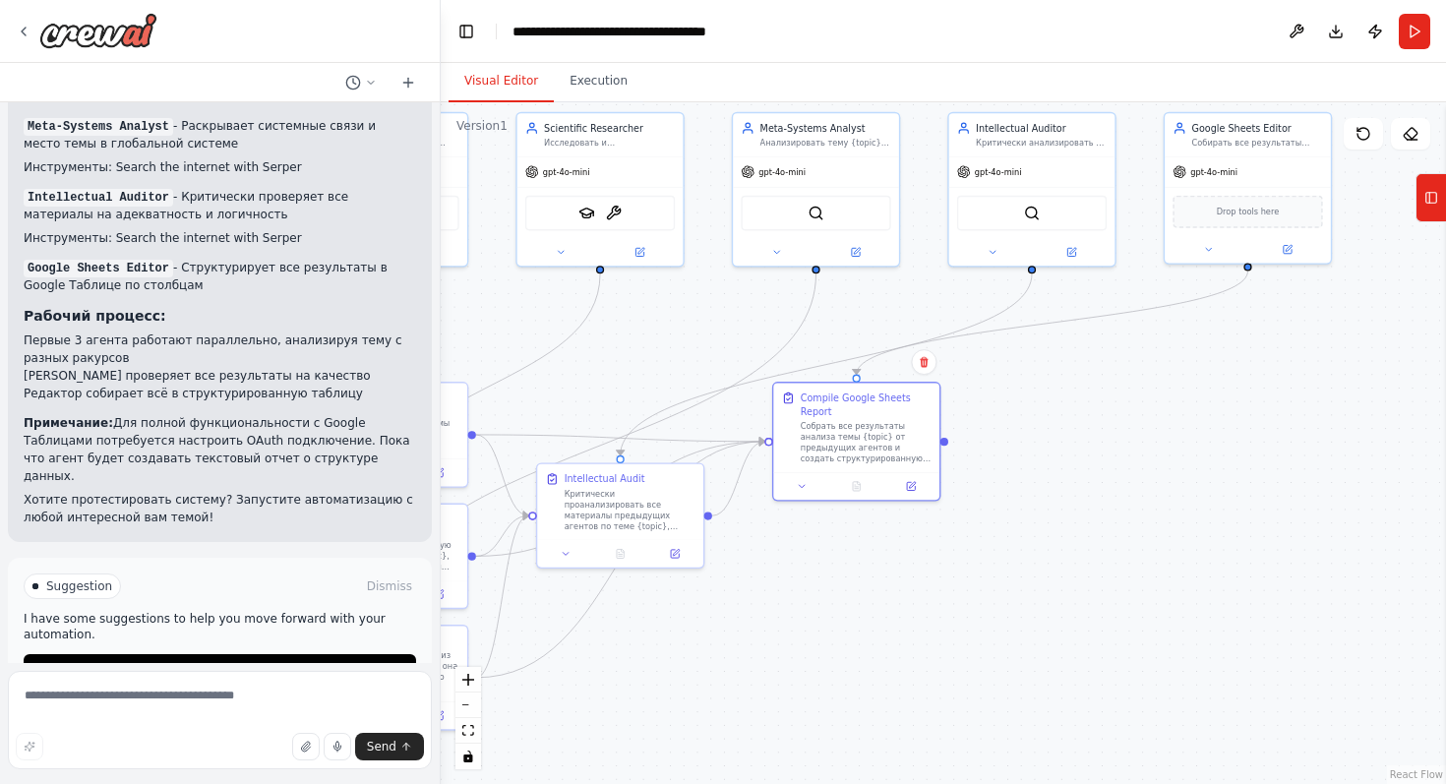
drag, startPoint x: 1173, startPoint y: 498, endPoint x: 1017, endPoint y: 425, distance: 171.6
click at [1017, 425] on div ".deletable-edge-delete-btn { width: 20px; height: 20px; border: 0px solid #ffff…" at bounding box center [943, 443] width 1005 height 682
click at [1306, 30] on button at bounding box center [1296, 31] width 31 height 35
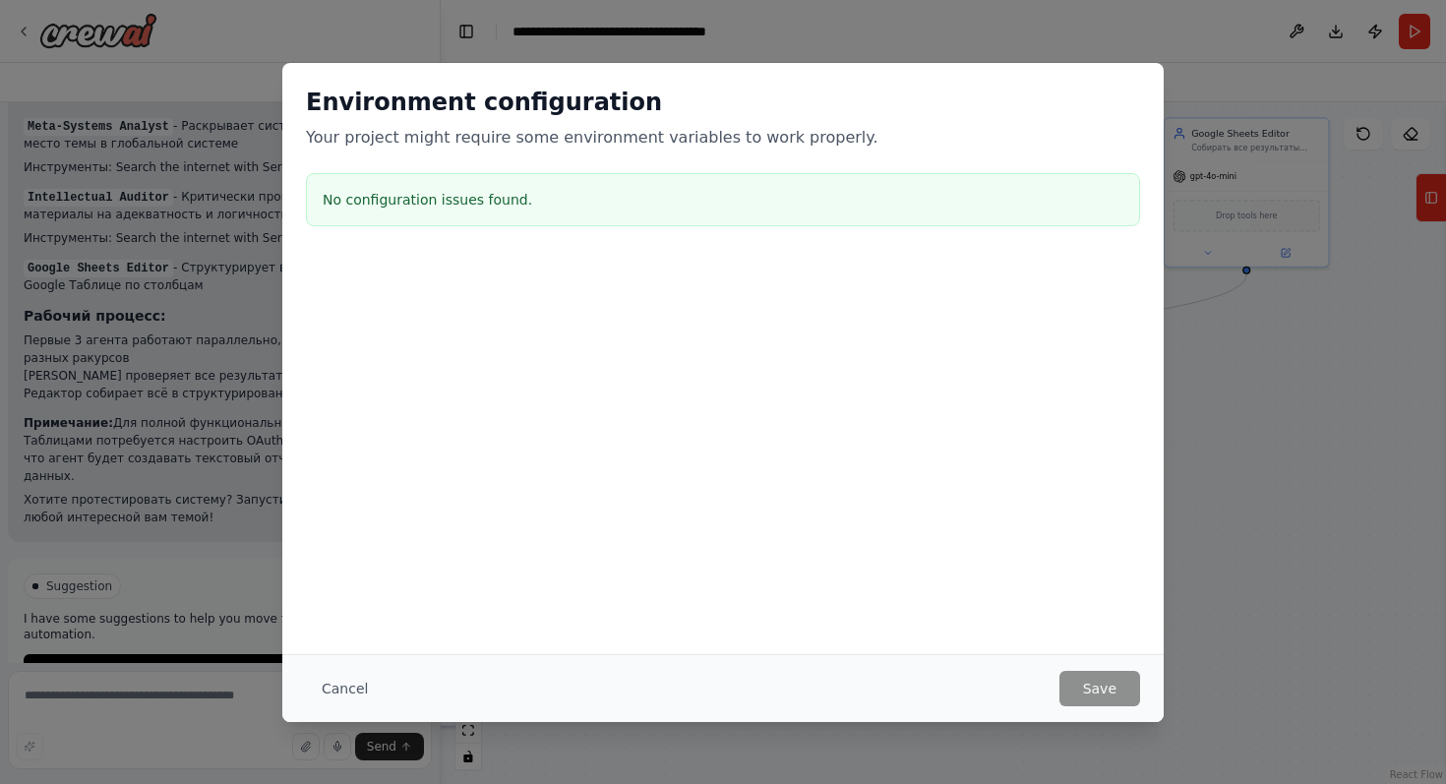
click at [1127, 435] on div at bounding box center [722, 356] width 881 height 197
click at [347, 691] on button "Cancel" at bounding box center [345, 688] width 78 height 35
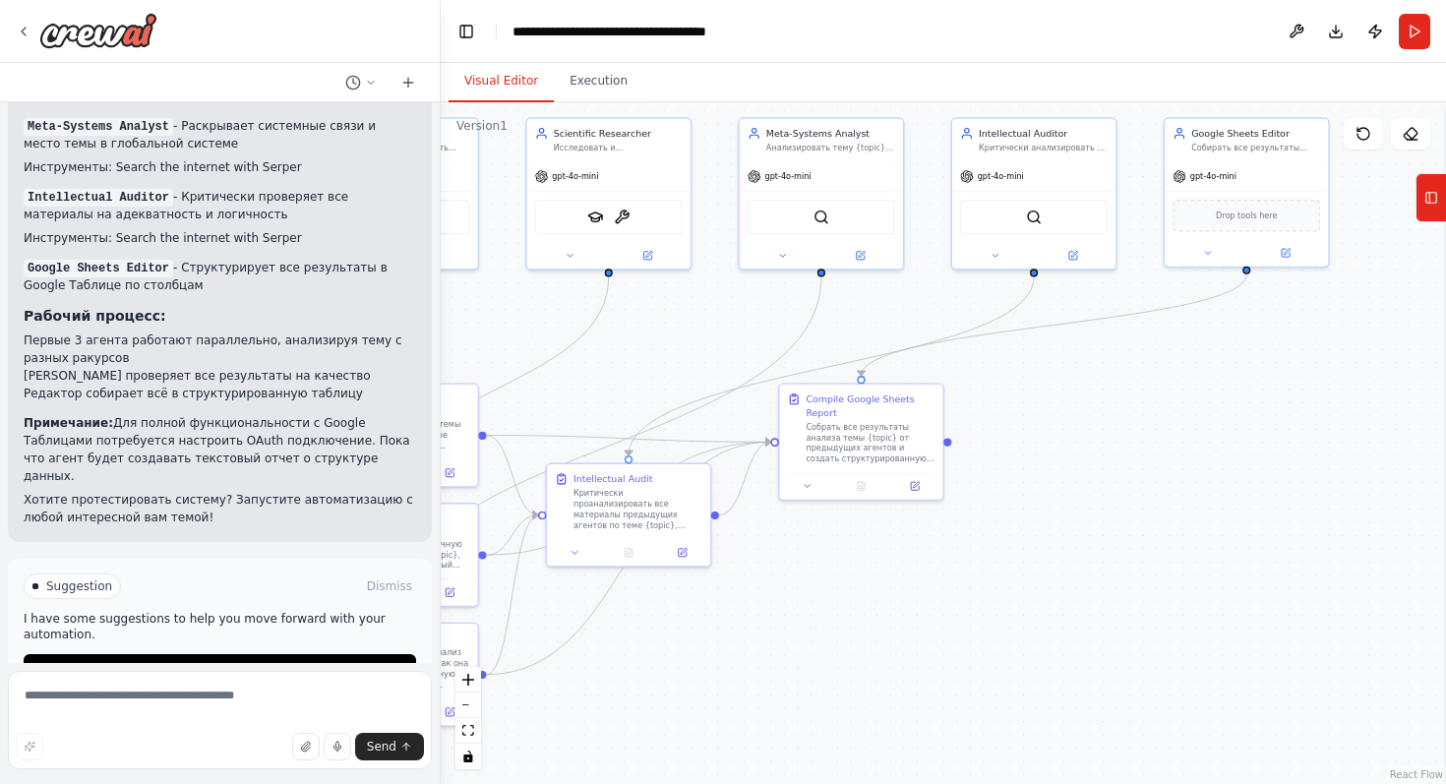
click at [1158, 536] on div ".deletable-edge-delete-btn { width: 20px; height: 20px; border: 0px solid #ffff…" at bounding box center [943, 443] width 1005 height 682
click at [1407, 137] on icon at bounding box center [1411, 134] width 16 height 16
click at [1322, 373] on div ".deletable-edge-delete-btn { width: 20px; height: 20px; border: 0px solid #ffff…" at bounding box center [943, 443] width 1005 height 682
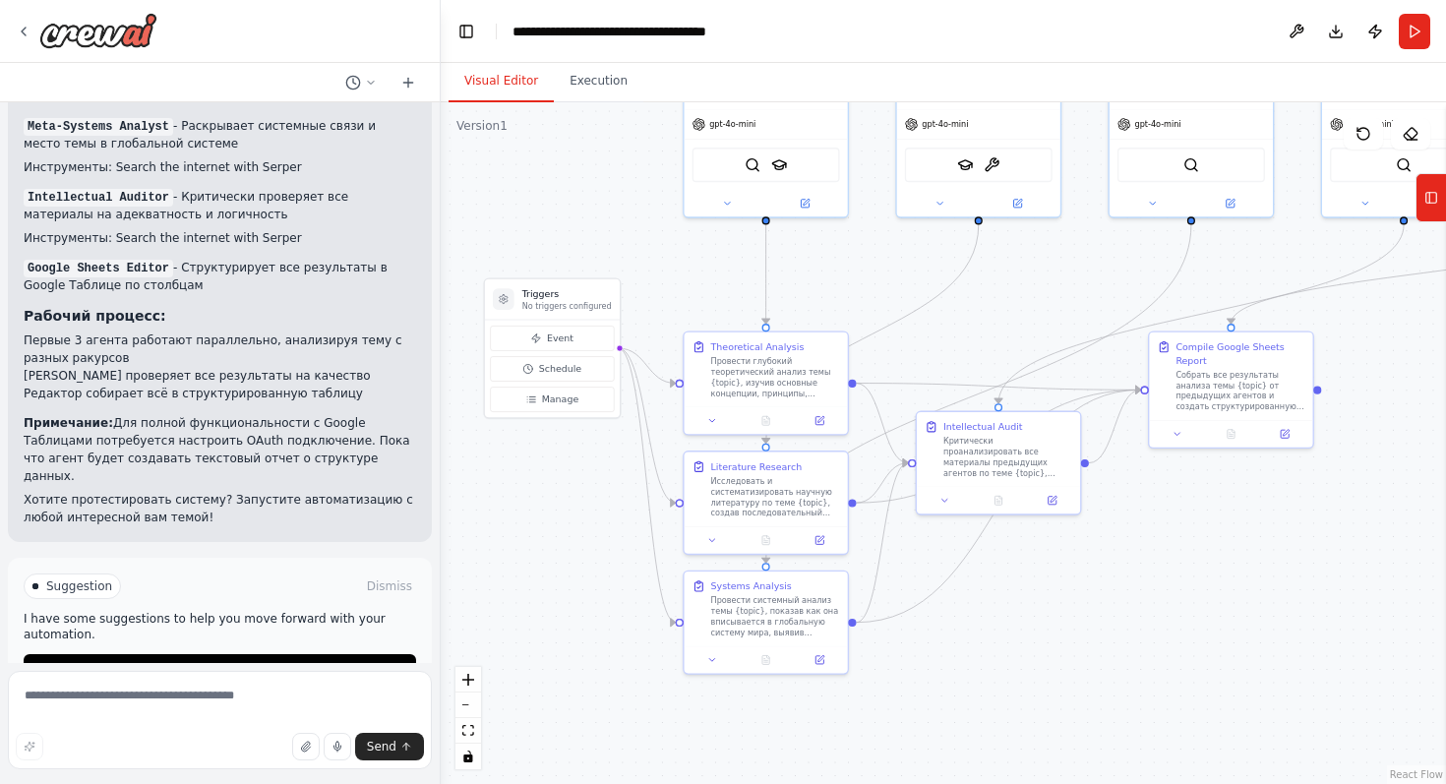
drag, startPoint x: 868, startPoint y: 665, endPoint x: 1247, endPoint y: 612, distance: 383.4
click at [1247, 612] on div ".deletable-edge-delete-btn { width: 20px; height: 20px; border: 0px solid #ffff…" at bounding box center [943, 443] width 1005 height 682
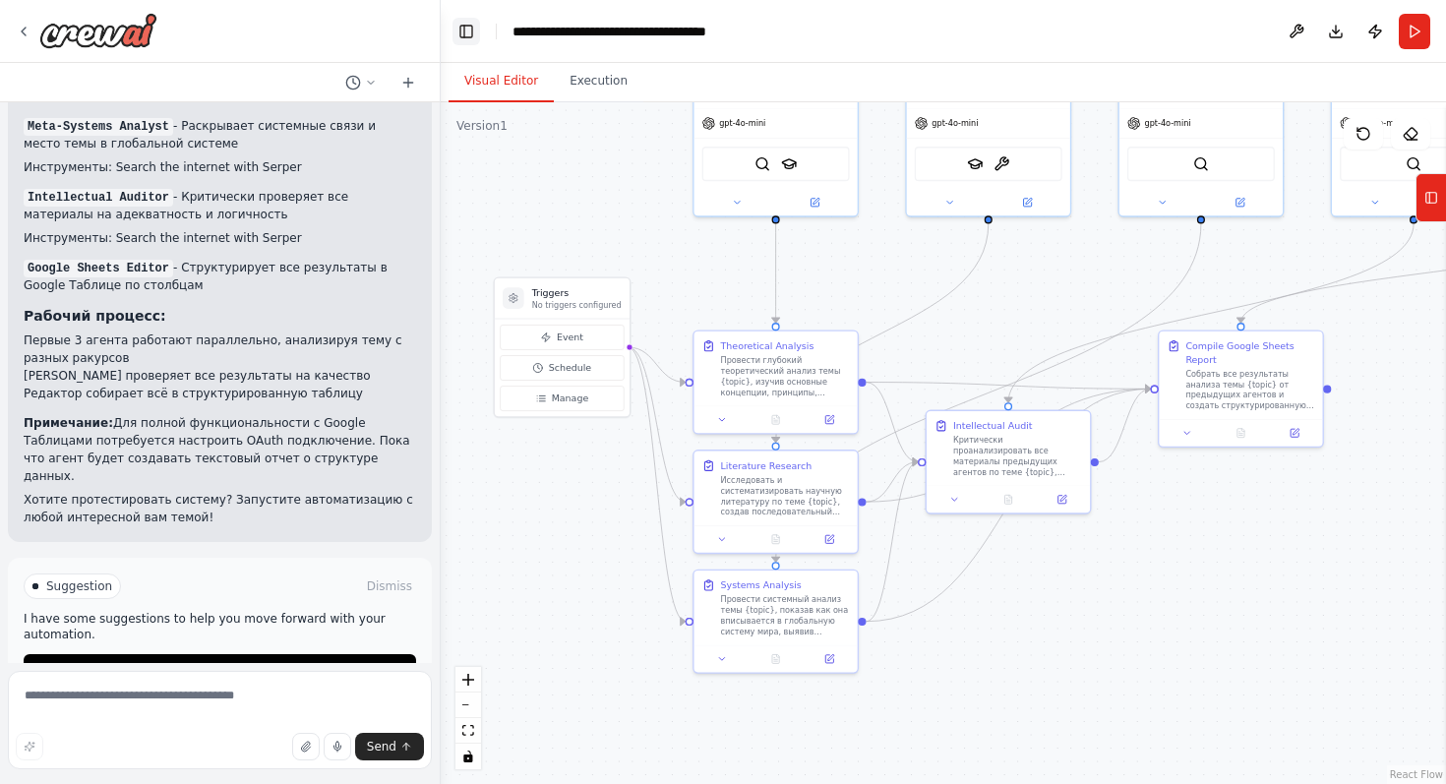
click at [463, 38] on button "Toggle Left Sidebar" at bounding box center [466, 32] width 28 height 28
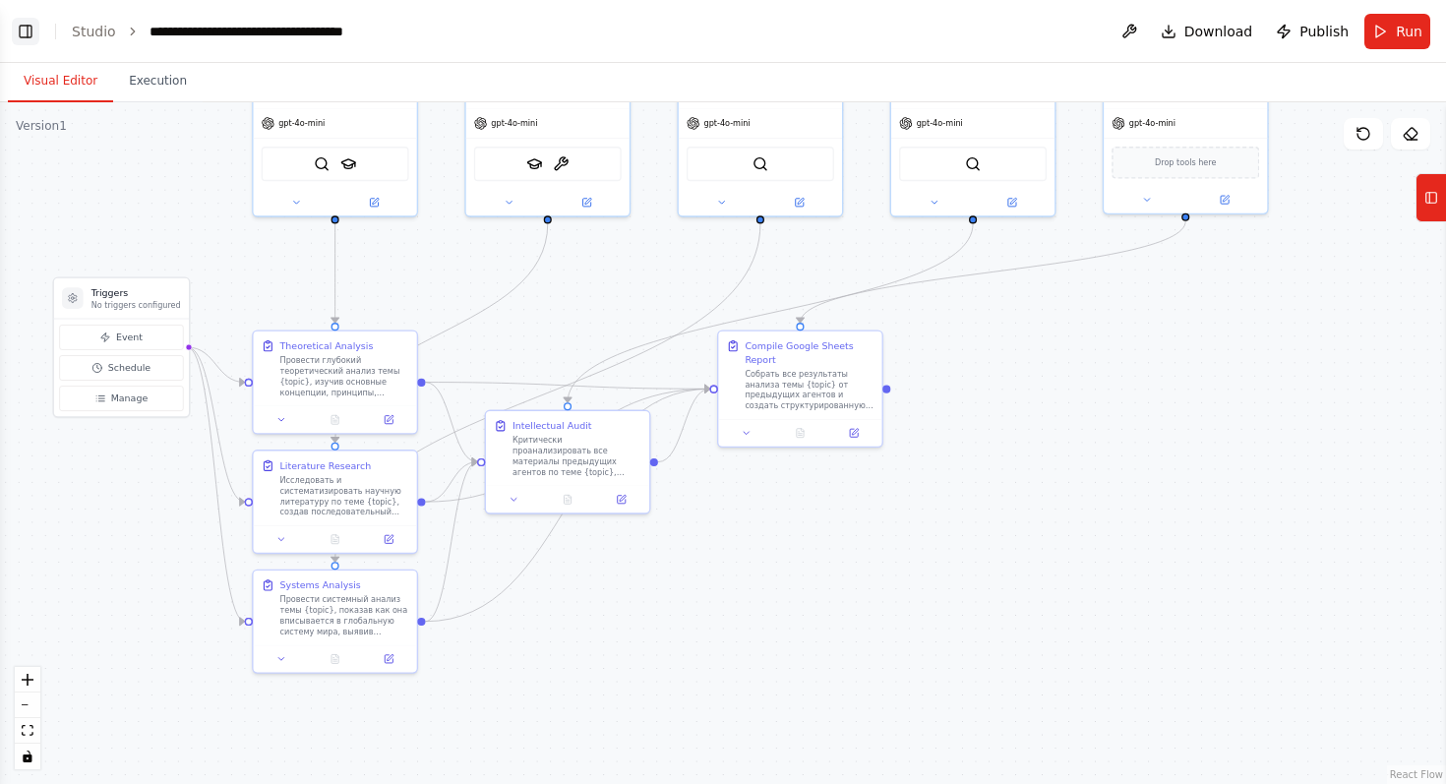
click at [22, 23] on button "Toggle Left Sidebar" at bounding box center [26, 32] width 28 height 28
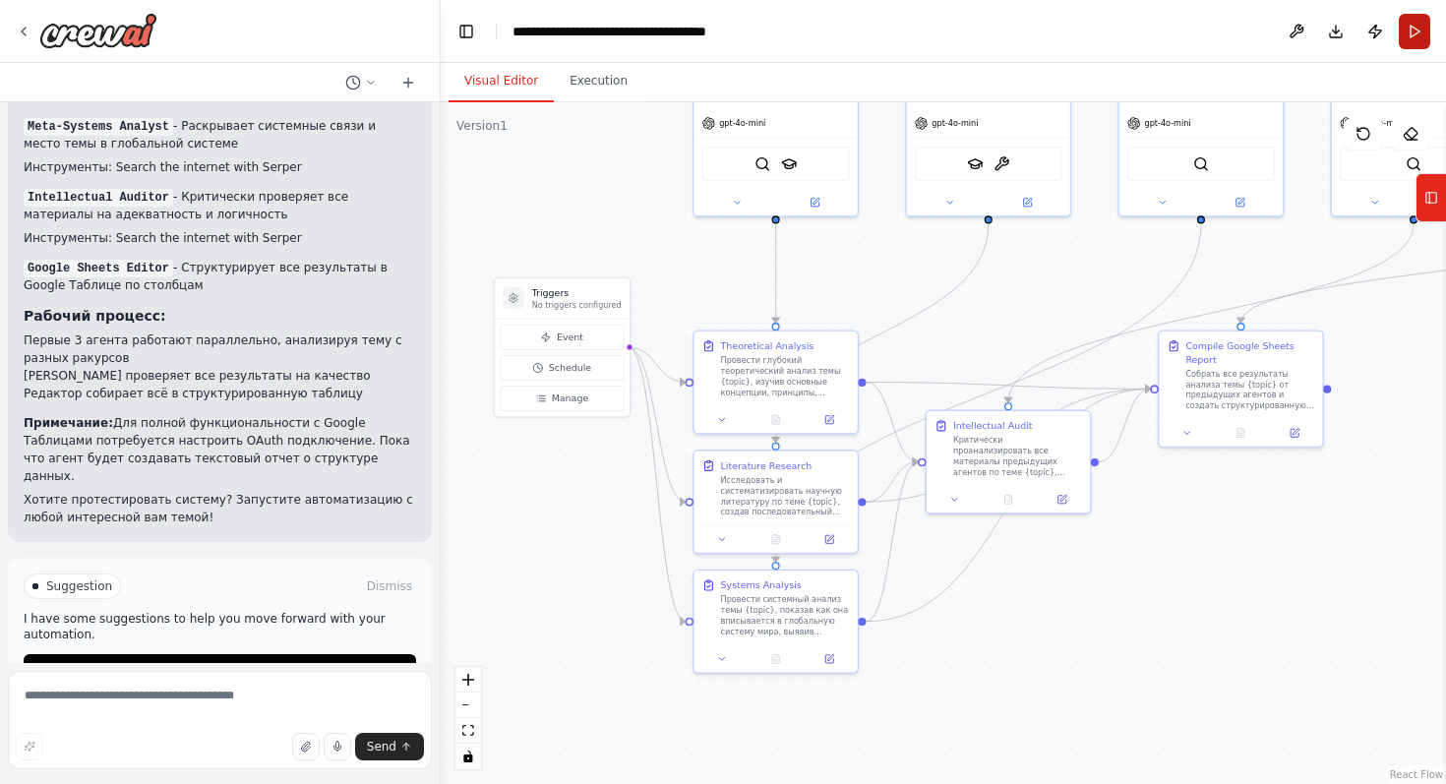
click at [1428, 30] on button "Run" at bounding box center [1414, 31] width 31 height 35
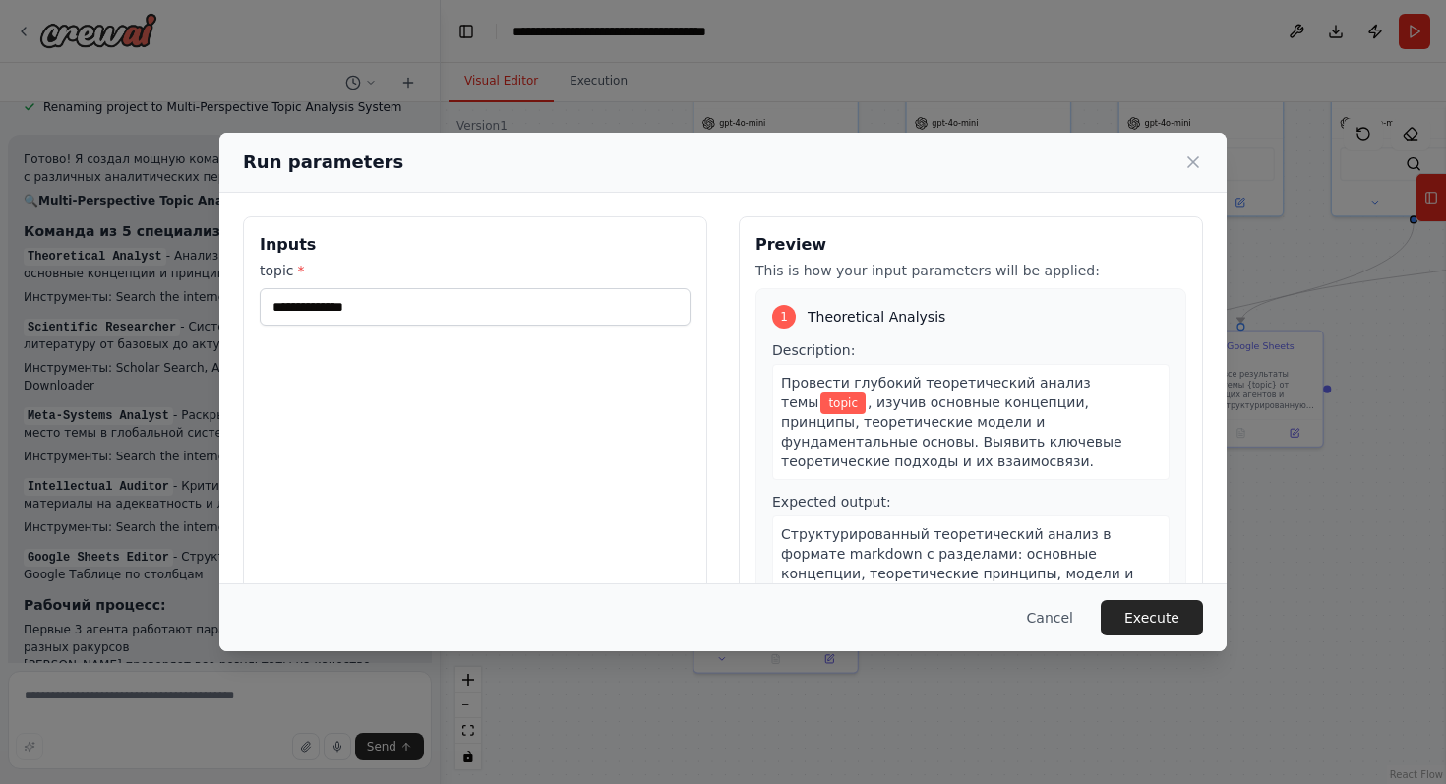
scroll to position [2486, 0]
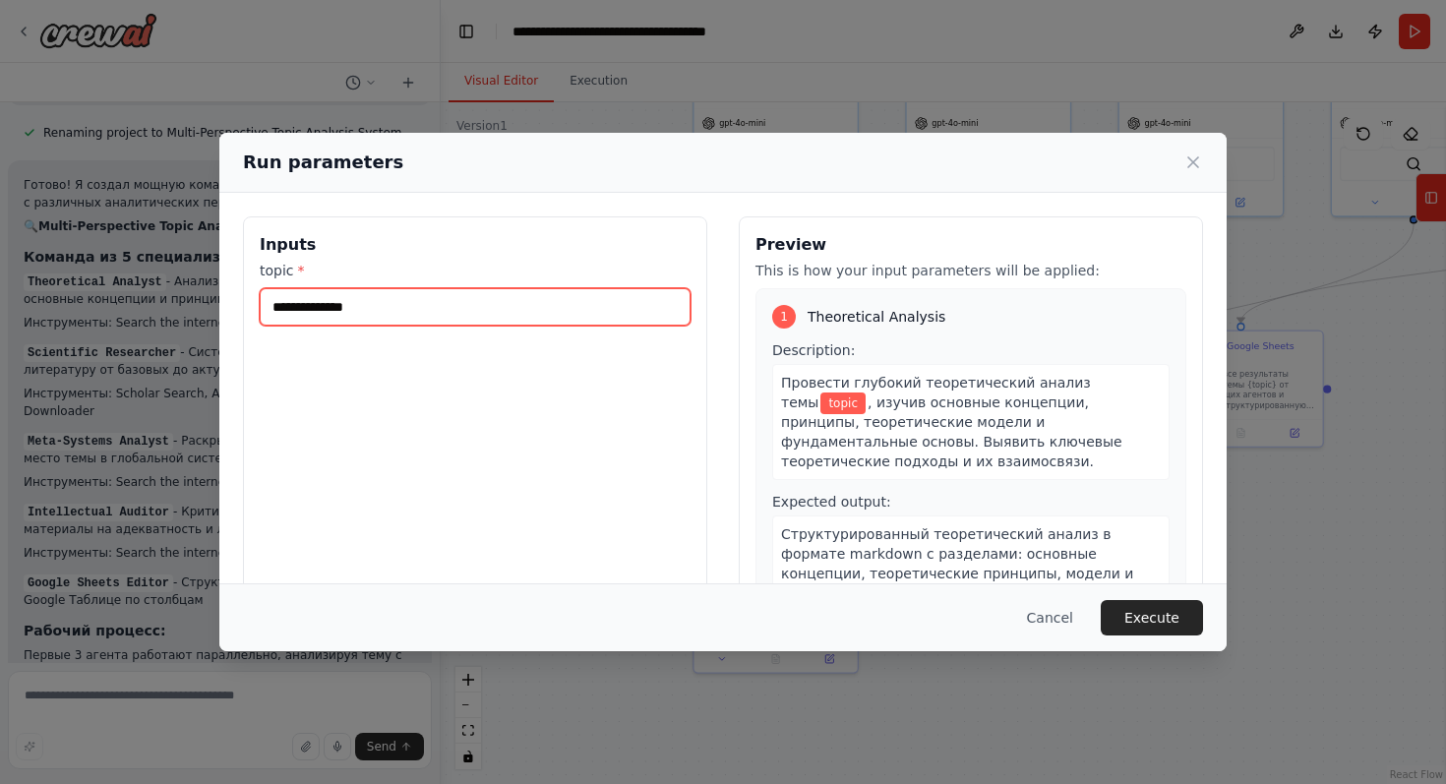
click at [363, 315] on input "topic *" at bounding box center [475, 306] width 431 height 37
type input "**********"
type input "*"
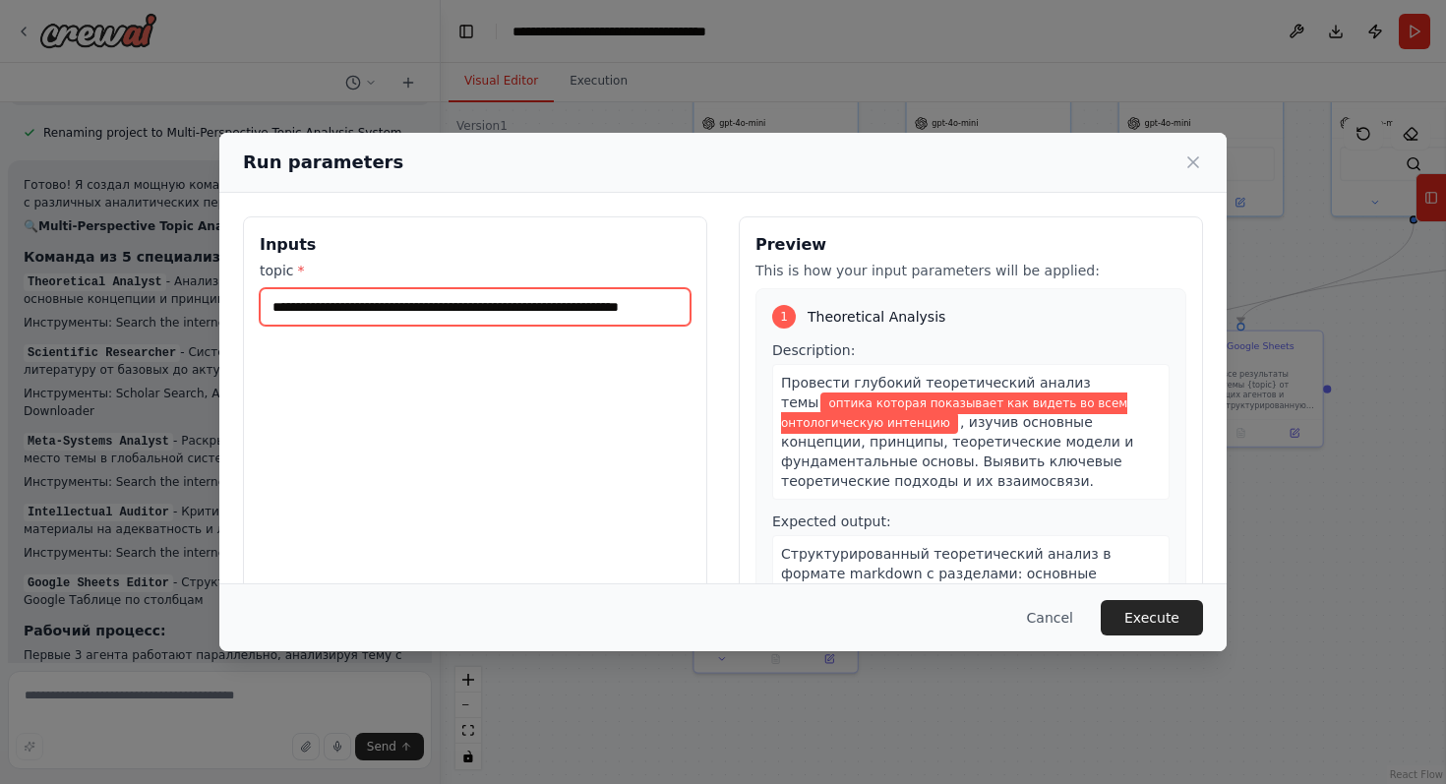
scroll to position [0, 98]
drag, startPoint x: 492, startPoint y: 309, endPoint x: 719, endPoint y: 307, distance: 227.2
click at [719, 307] on div "**********" at bounding box center [723, 449] width 960 height 466
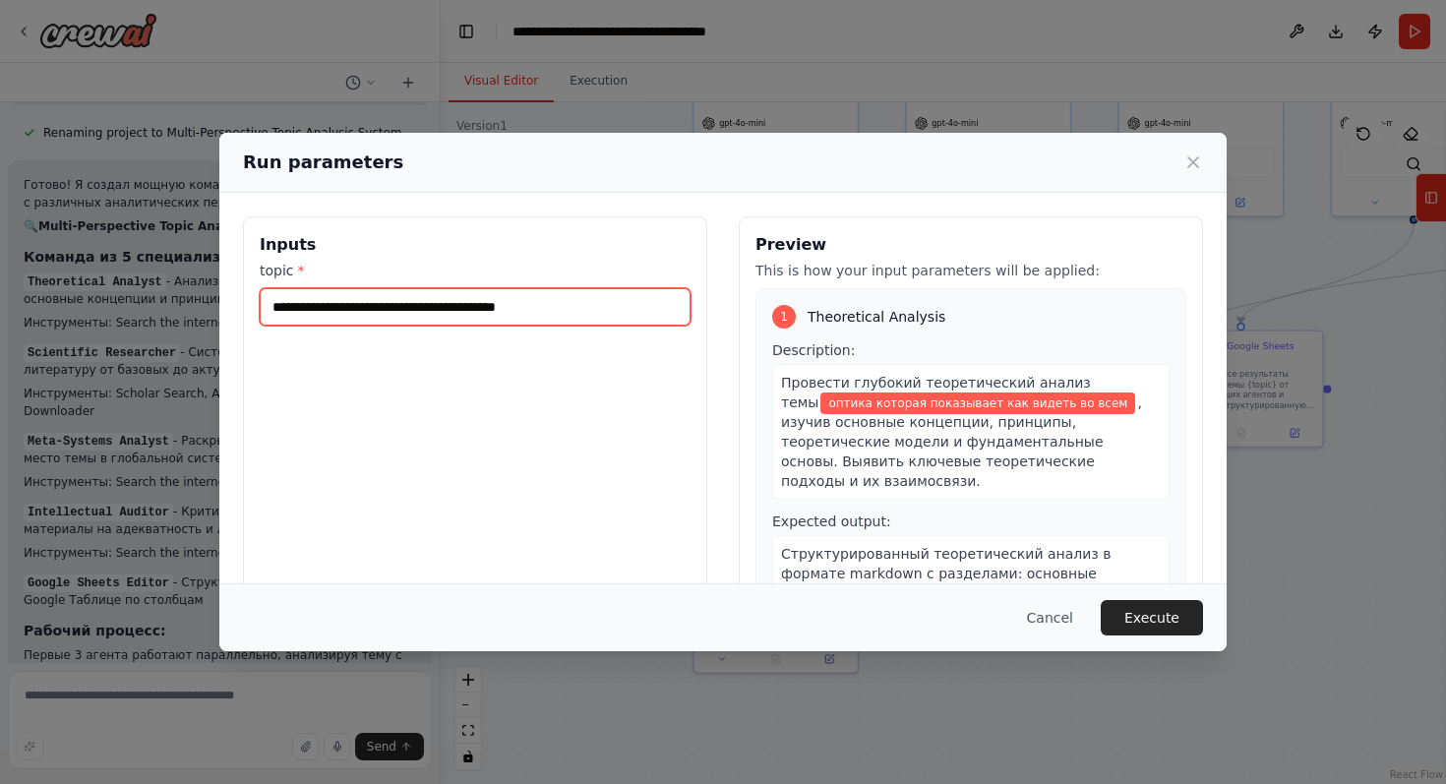
scroll to position [0, 0]
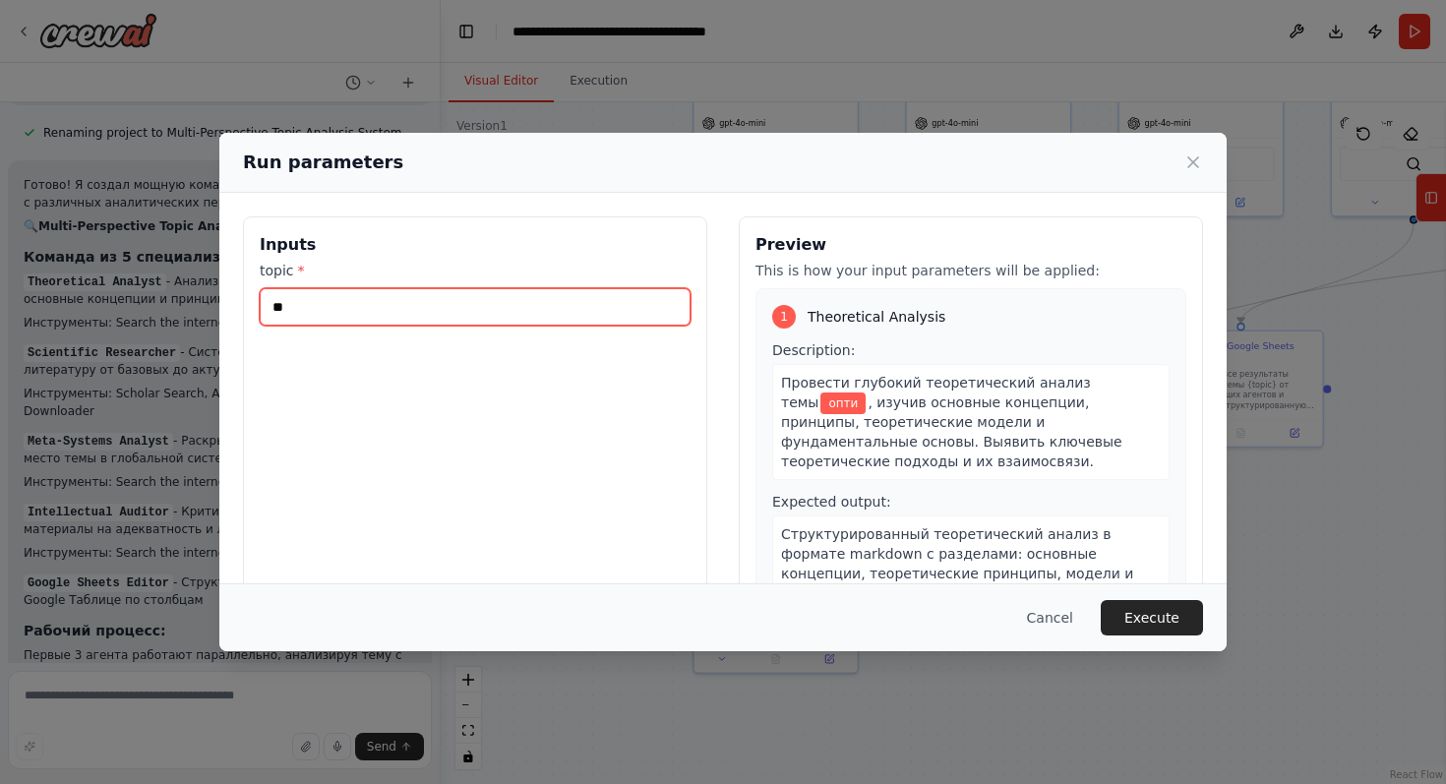
type input "*"
type input "*******"
type input "*"
type input "*********"
type input "**********"
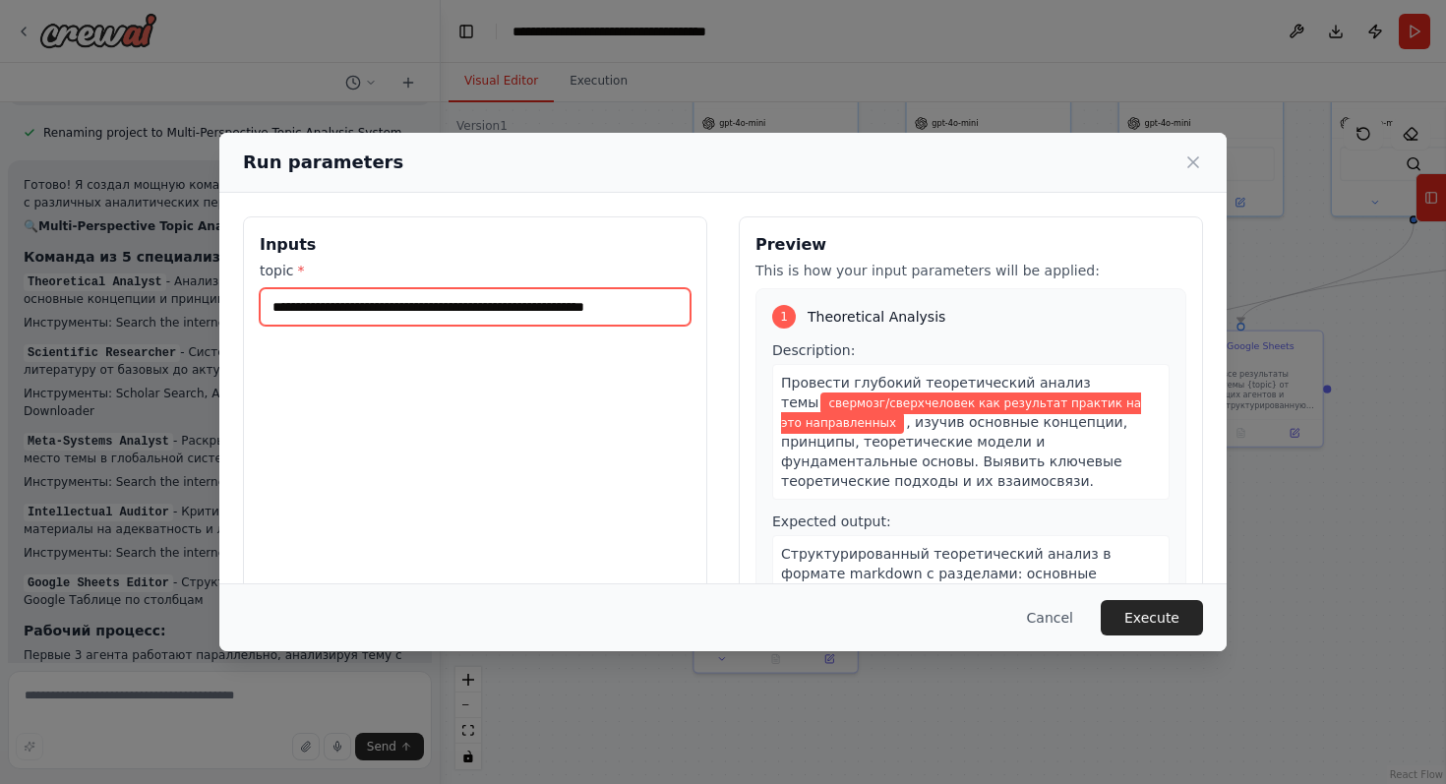
scroll to position [0, 49]
click at [353, 319] on input "**********" at bounding box center [475, 306] width 431 height 37
click at [357, 308] on input "**********" at bounding box center [475, 306] width 431 height 37
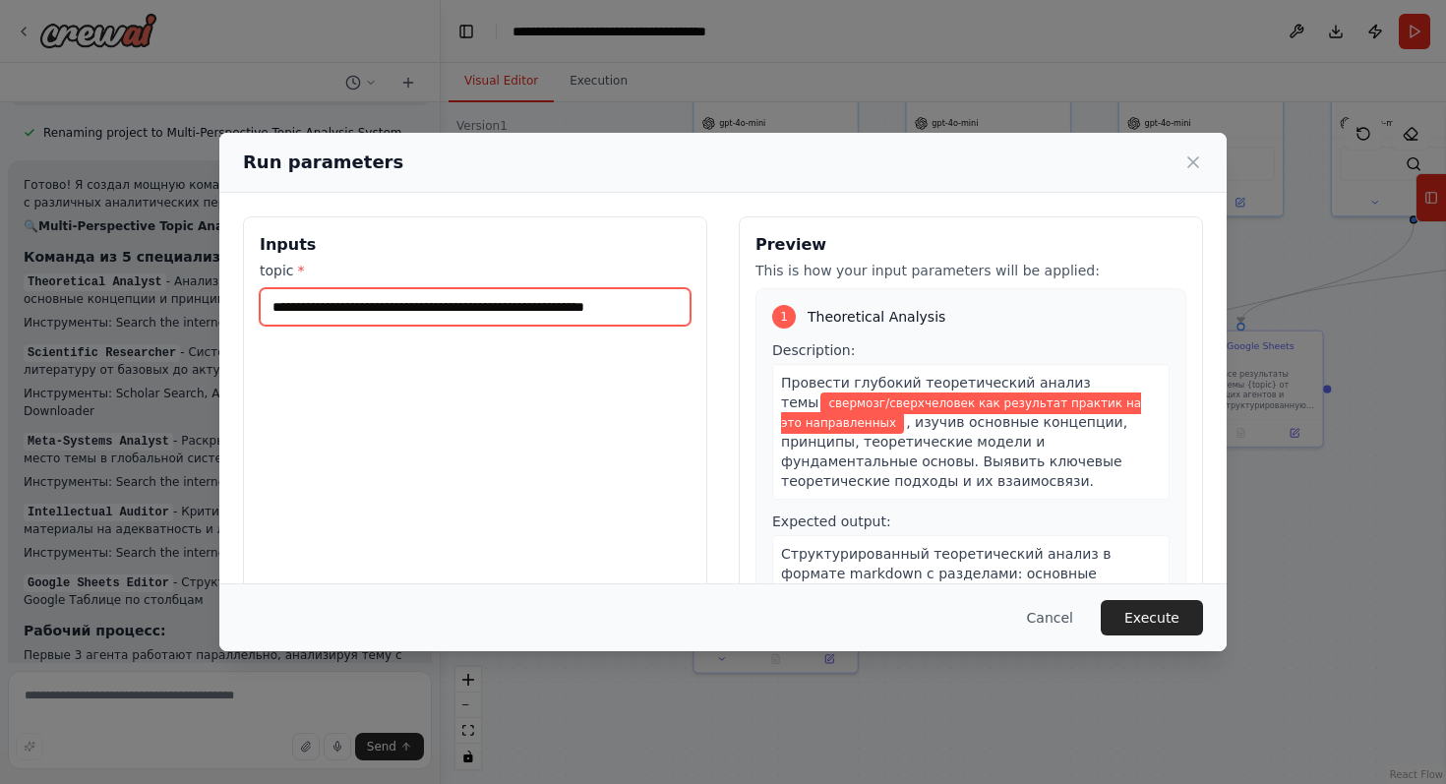
click at [357, 308] on input "**********" at bounding box center [475, 306] width 431 height 37
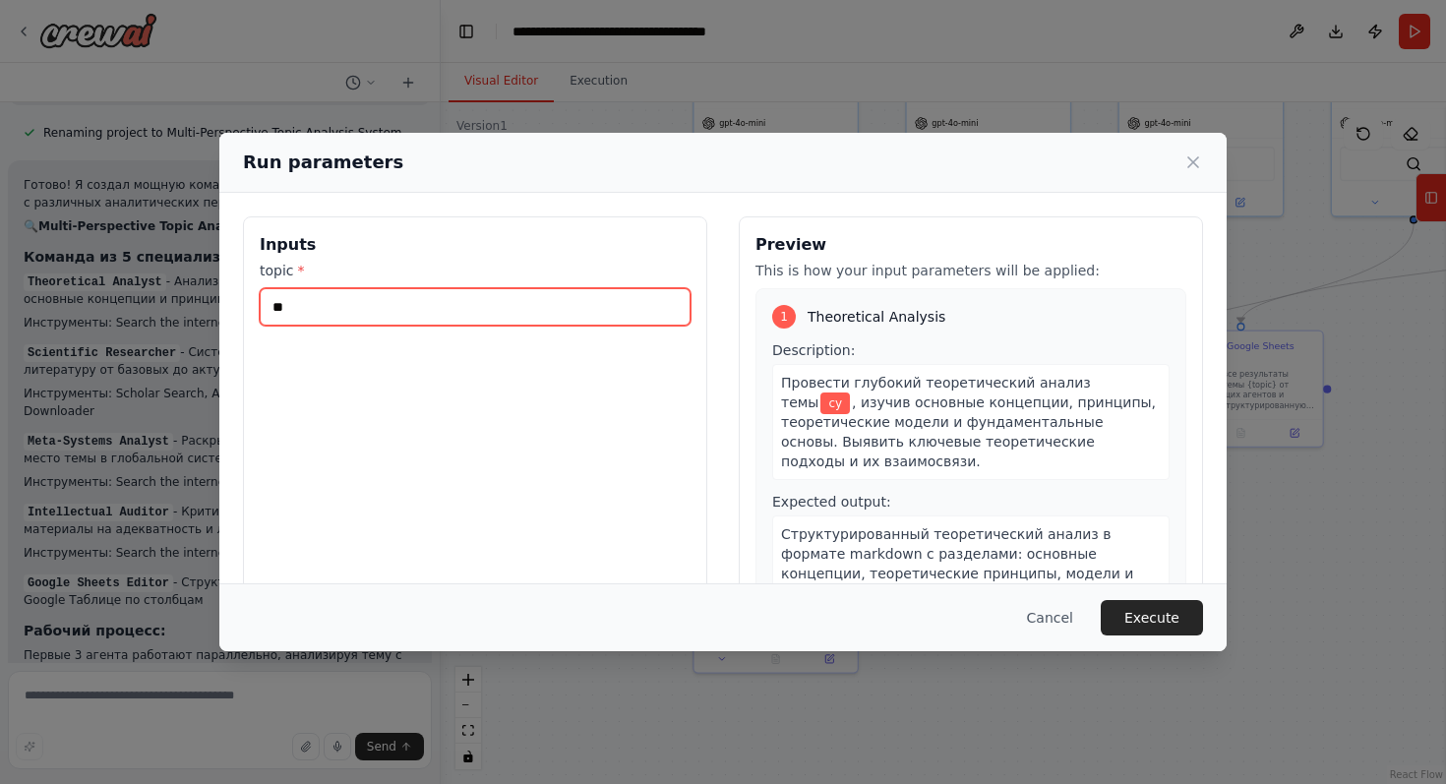
type input "*"
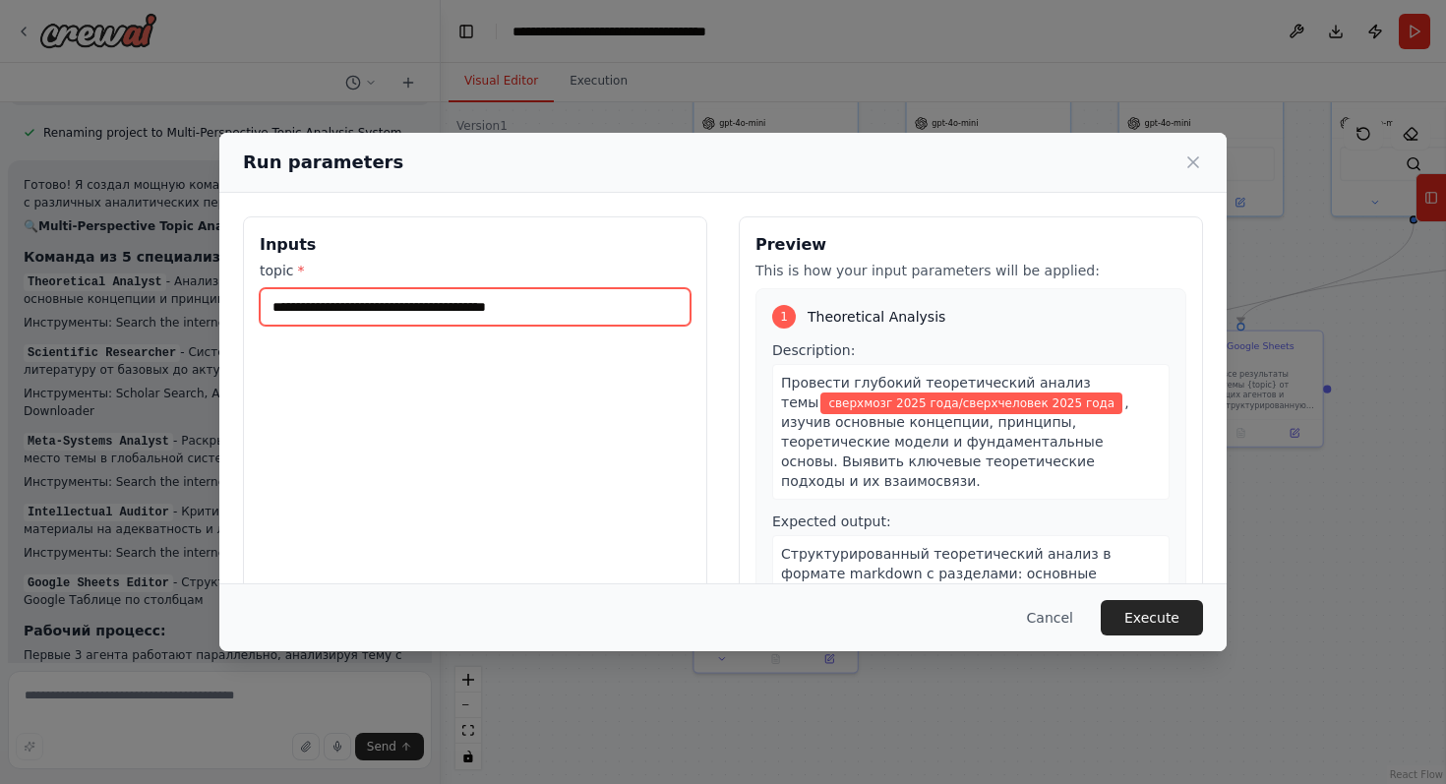
drag, startPoint x: 341, startPoint y: 308, endPoint x: 702, endPoint y: 326, distance: 361.4
click at [702, 326] on div "**********" at bounding box center [475, 449] width 464 height 466
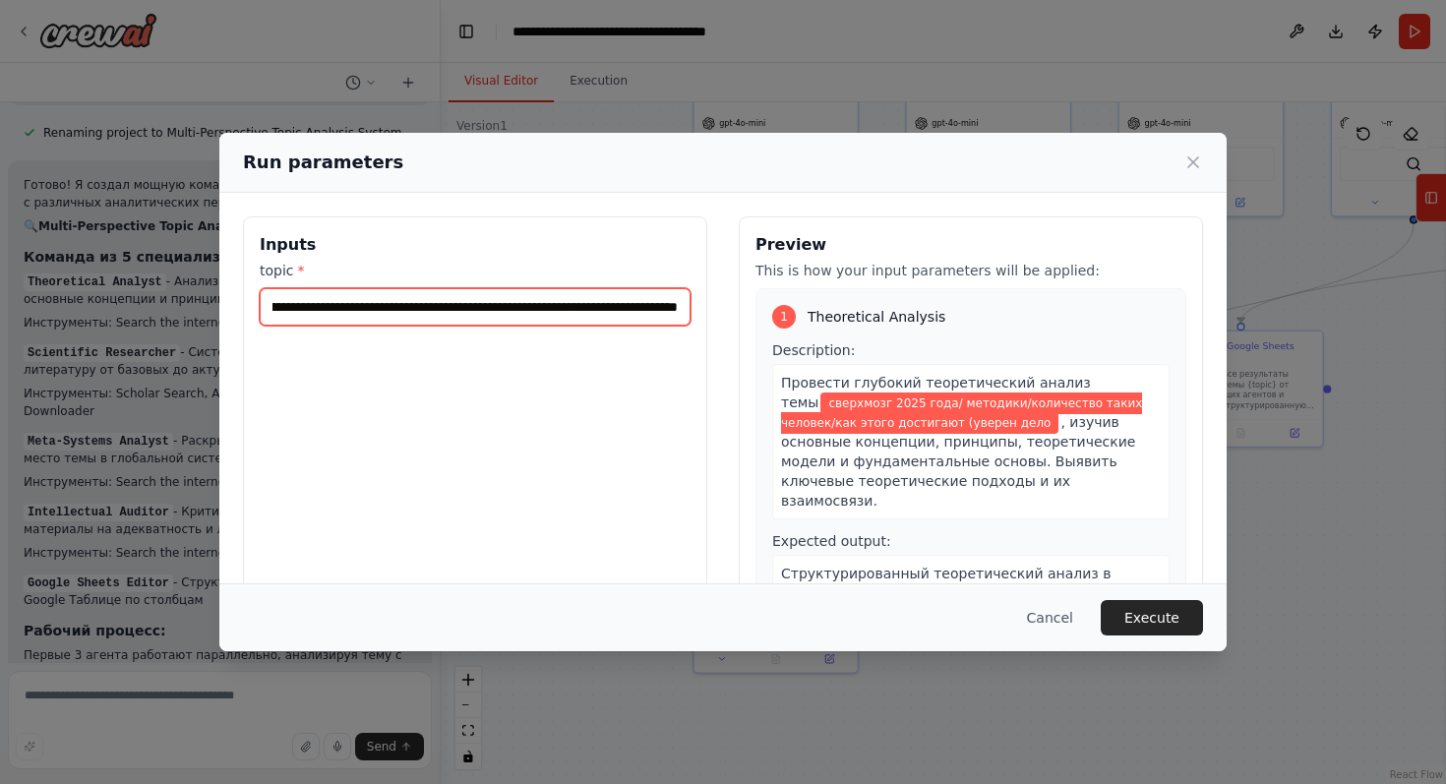
type input "**********"
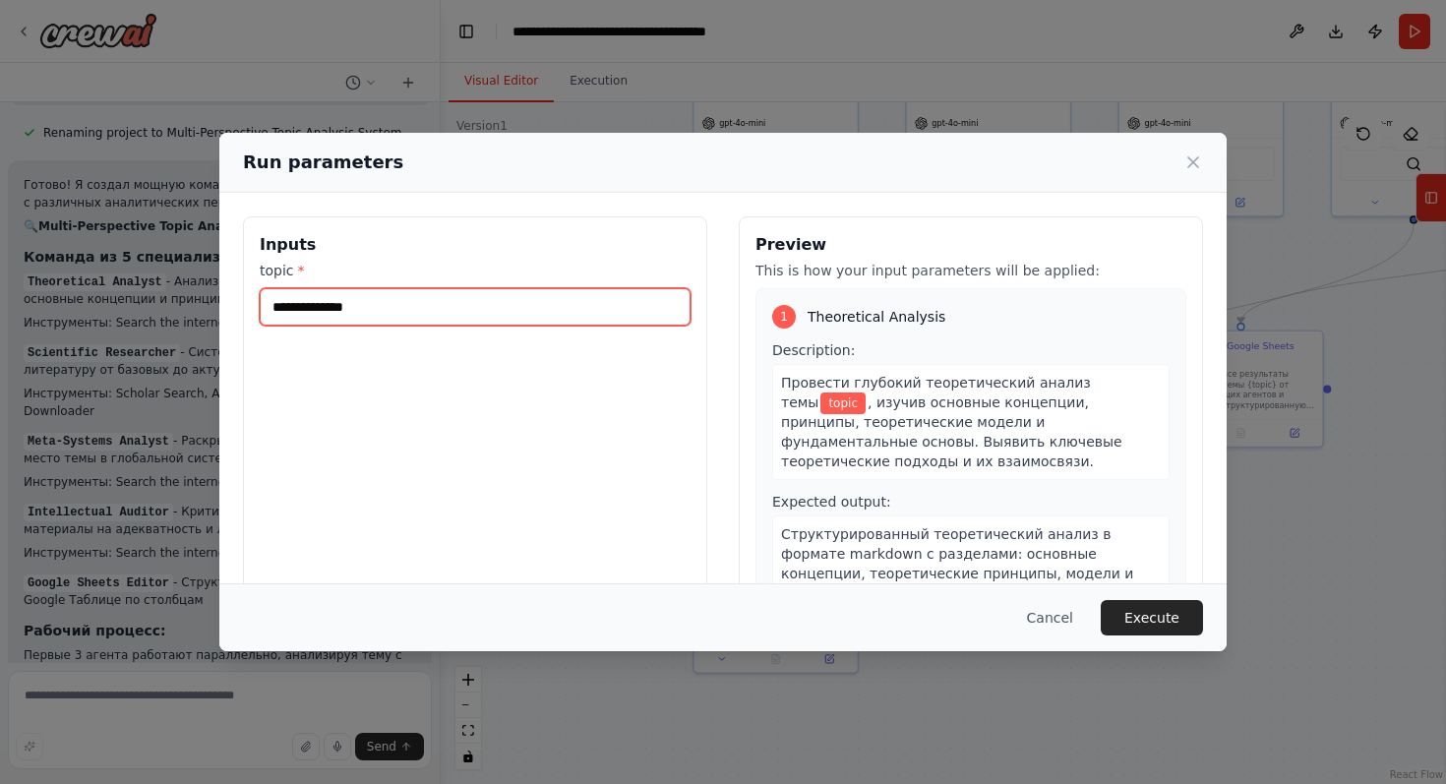
scroll to position [0, 0]
paste input "**********"
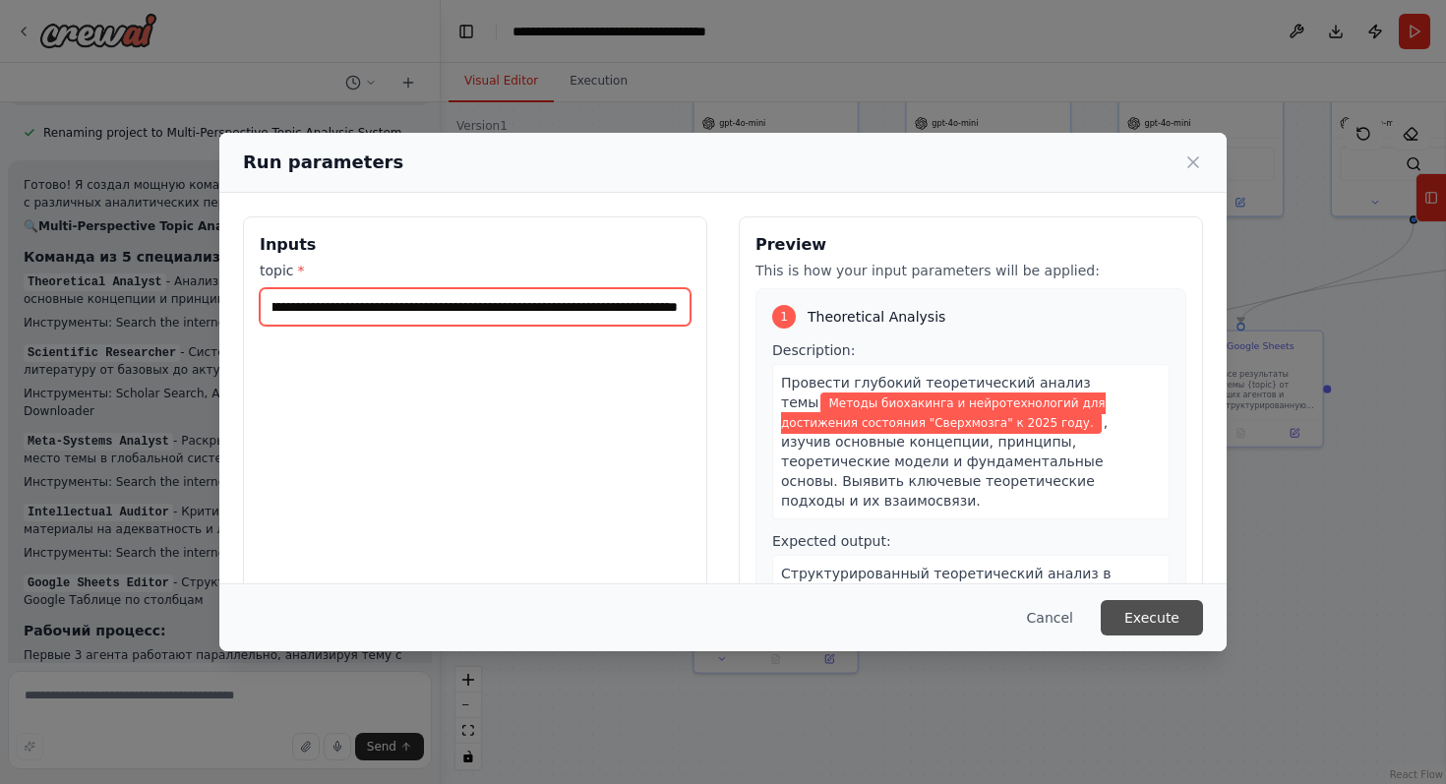
type input "**********"
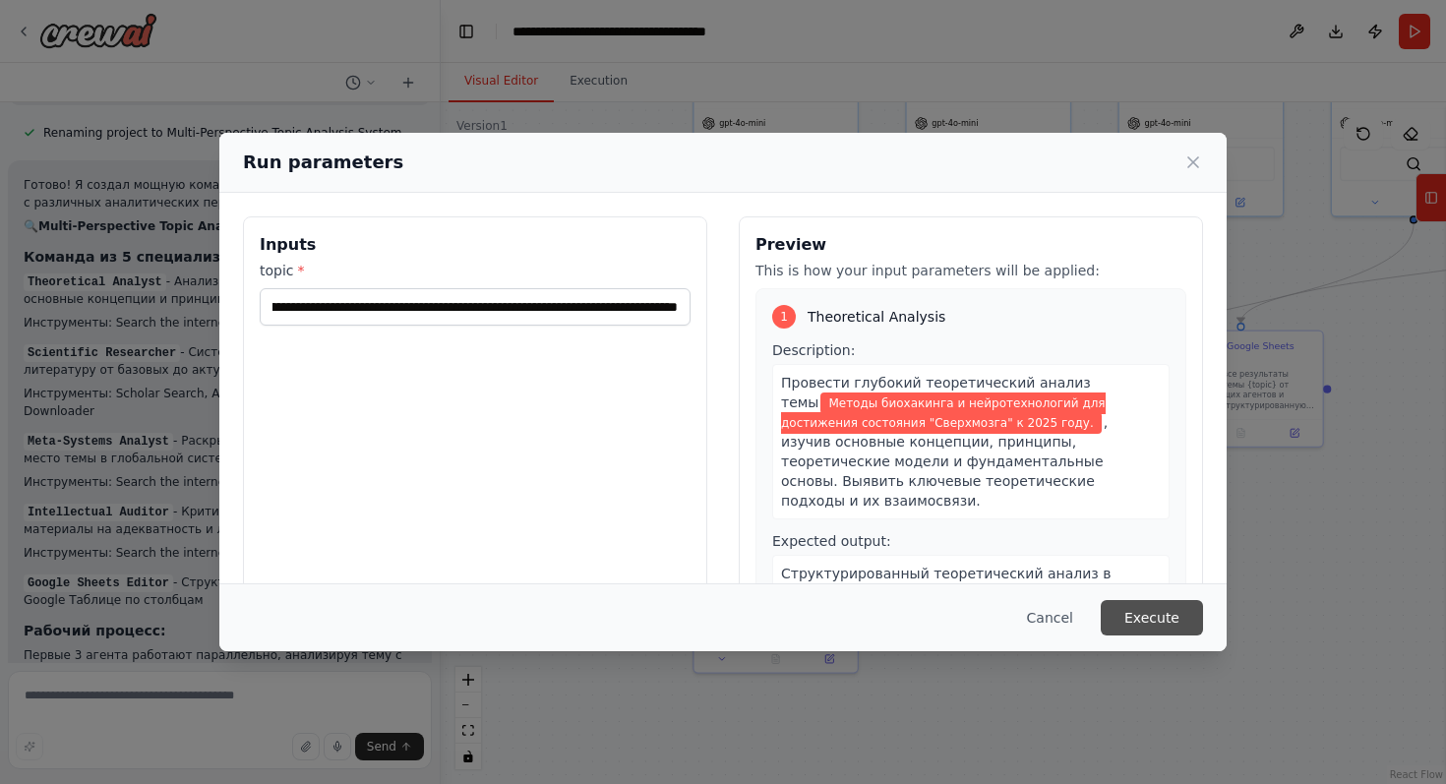
scroll to position [0, 0]
click at [1140, 611] on button "Execute" at bounding box center [1152, 617] width 102 height 35
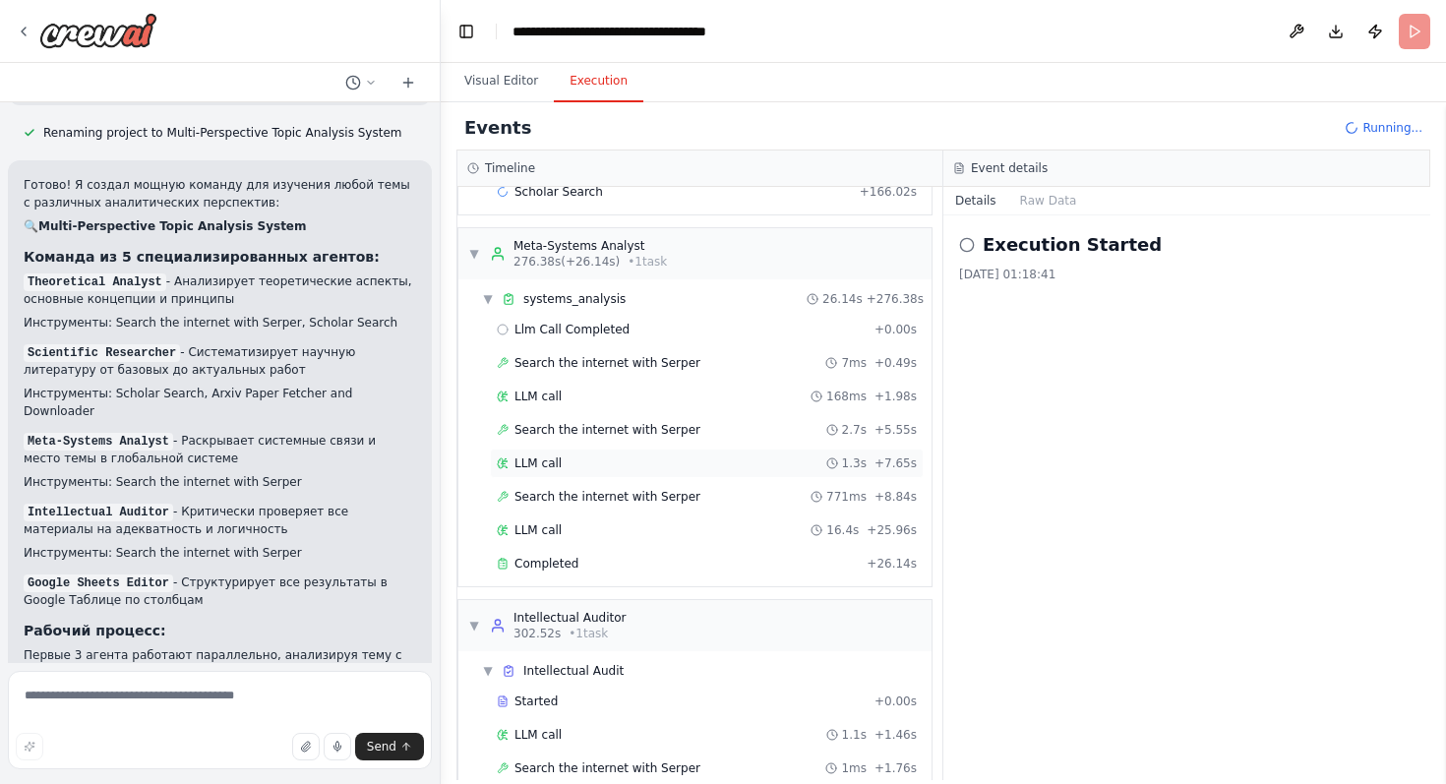
scroll to position [2620, 0]
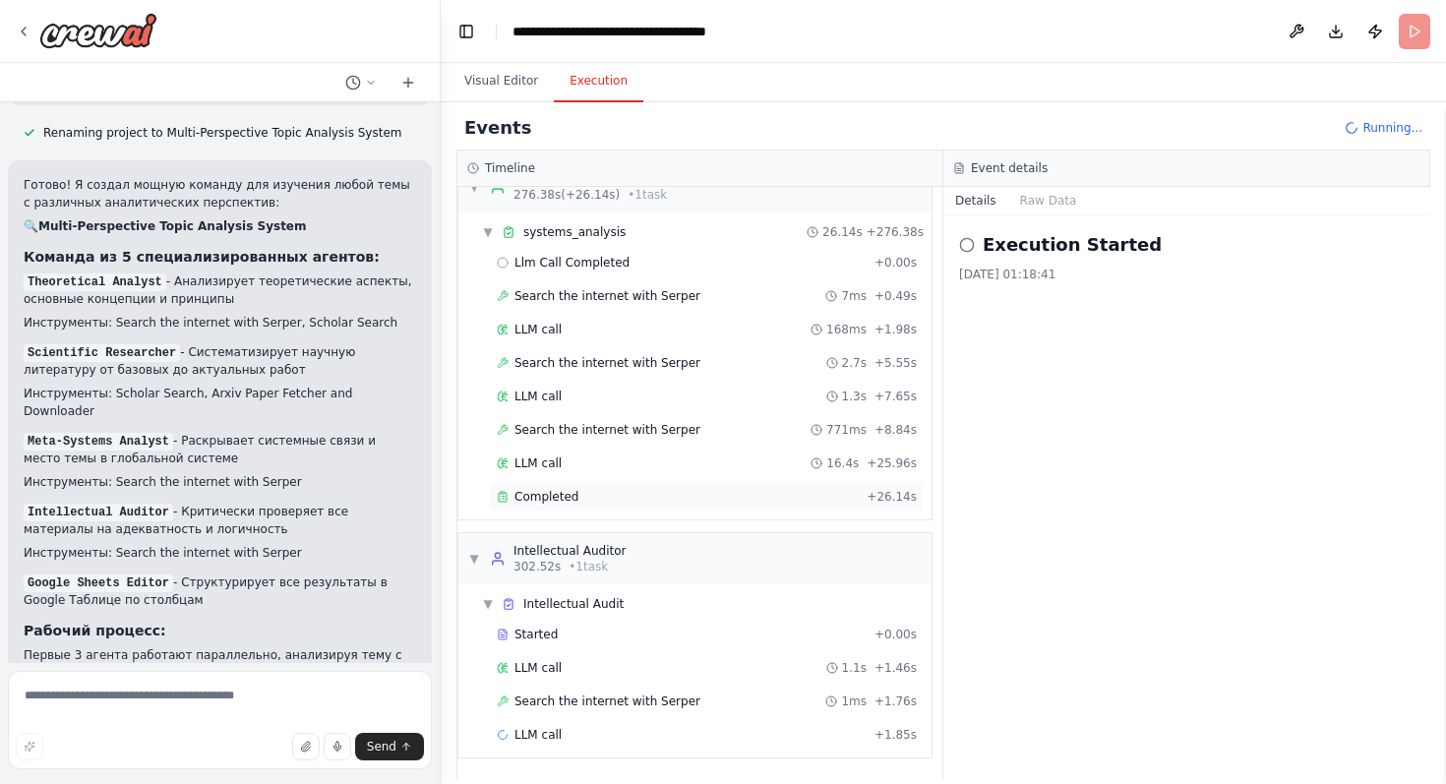
click at [698, 495] on div "Completed" at bounding box center [678, 497] width 362 height 16
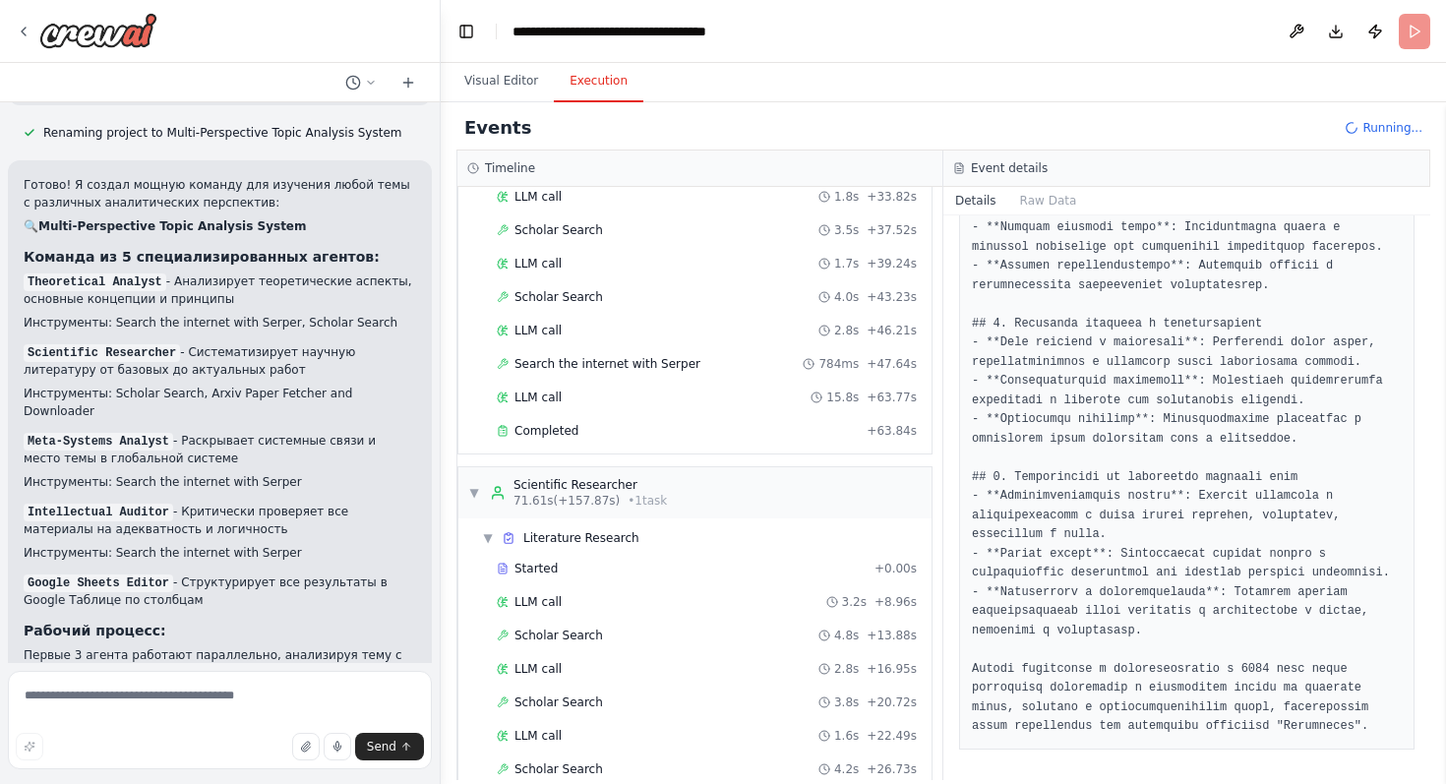
scroll to position [487, 0]
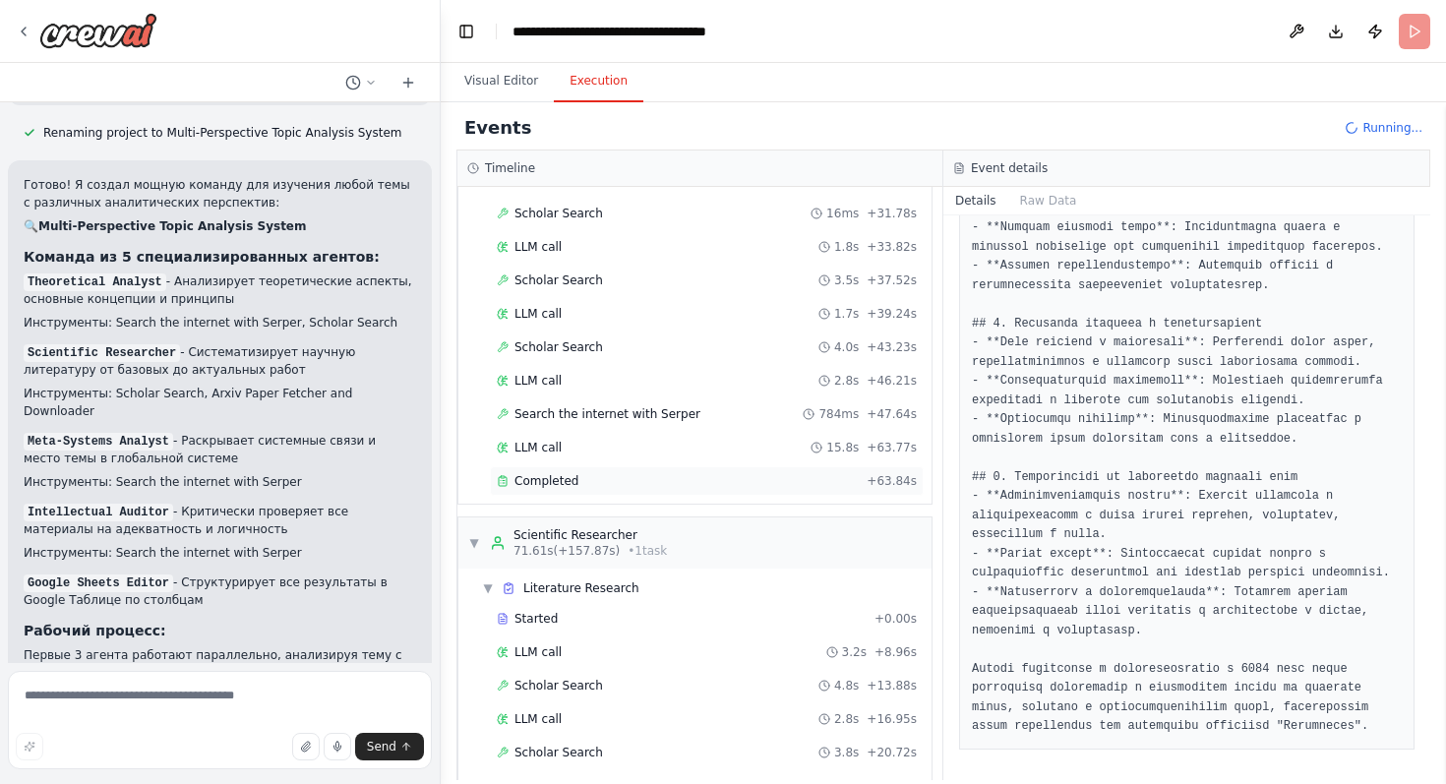
click at [592, 483] on div "Completed" at bounding box center [678, 481] width 362 height 16
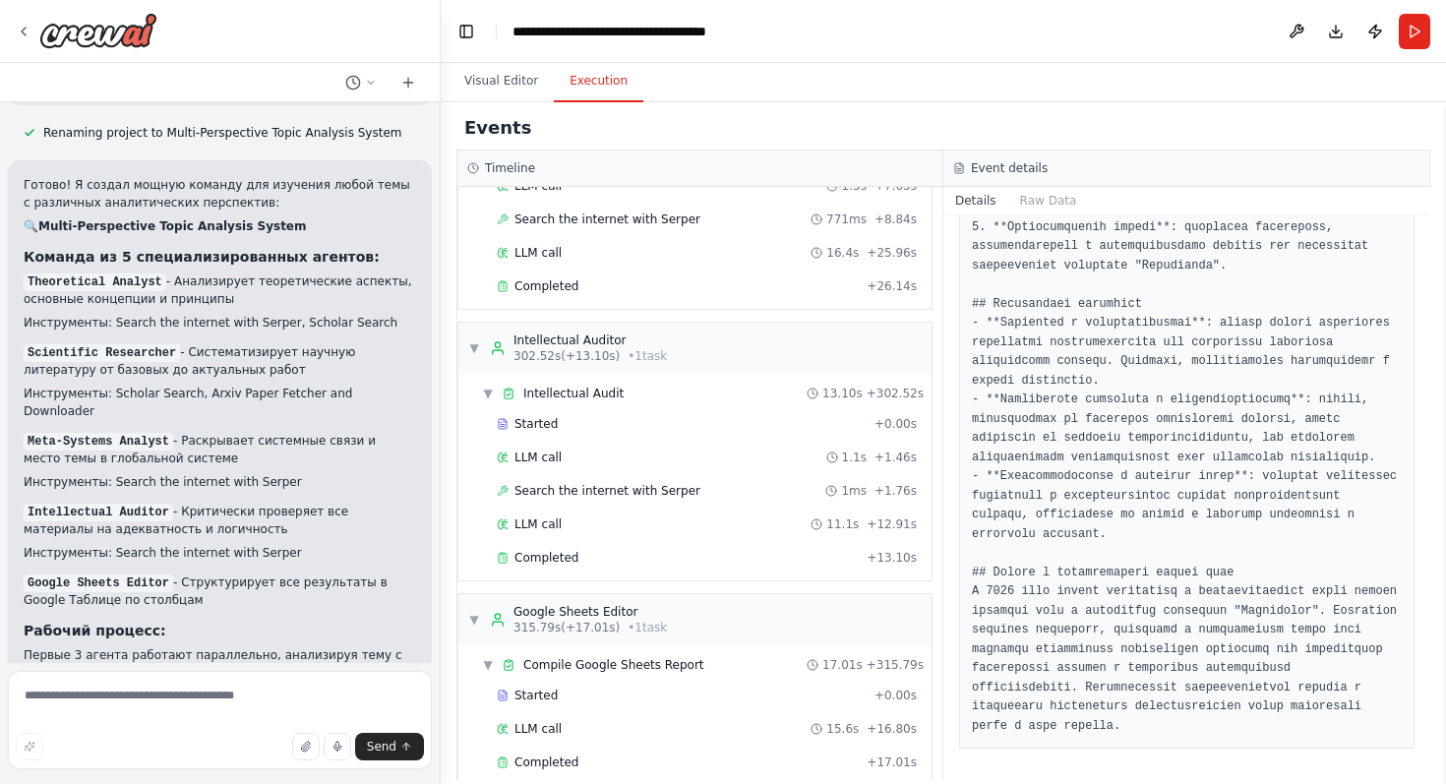
scroll to position [2858, 0]
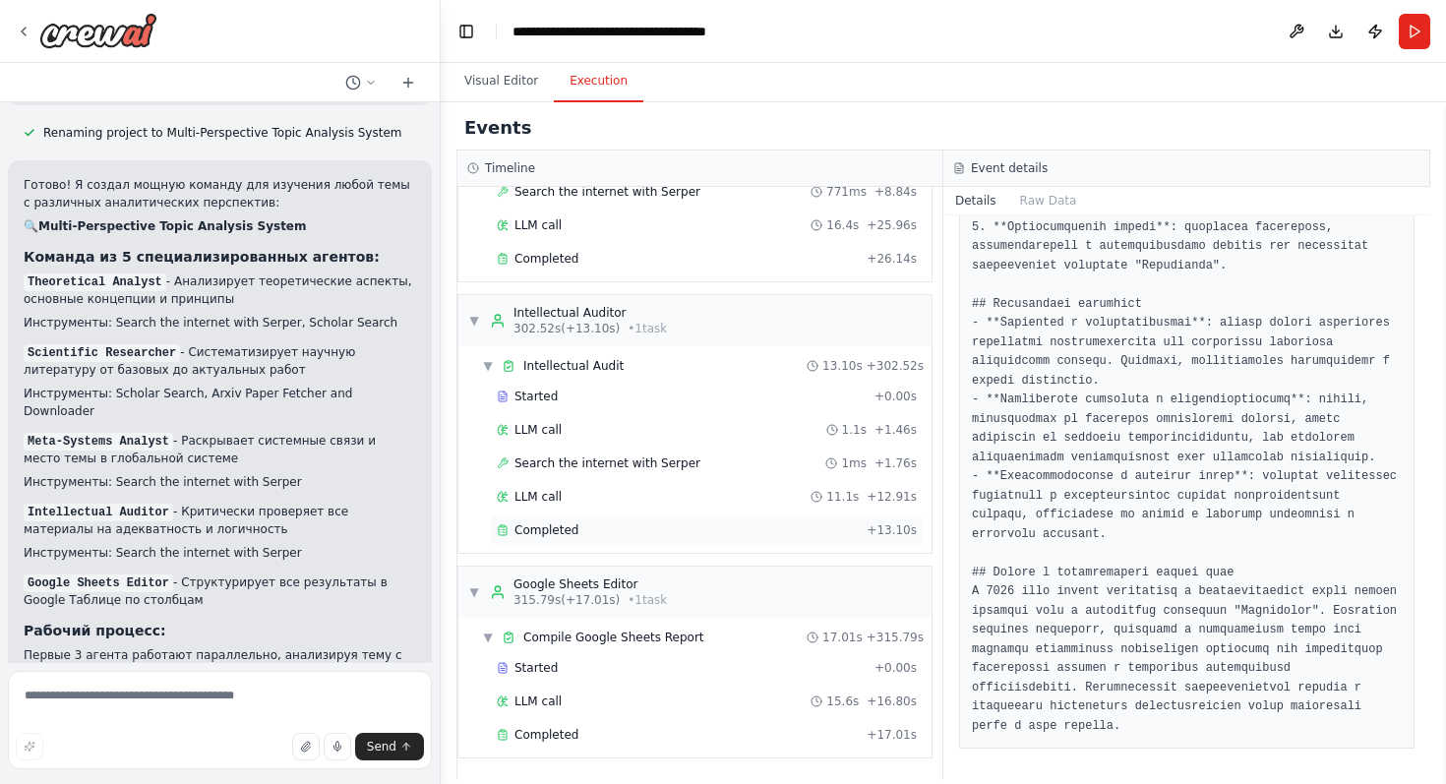
click at [700, 529] on div "Completed" at bounding box center [678, 530] width 362 height 16
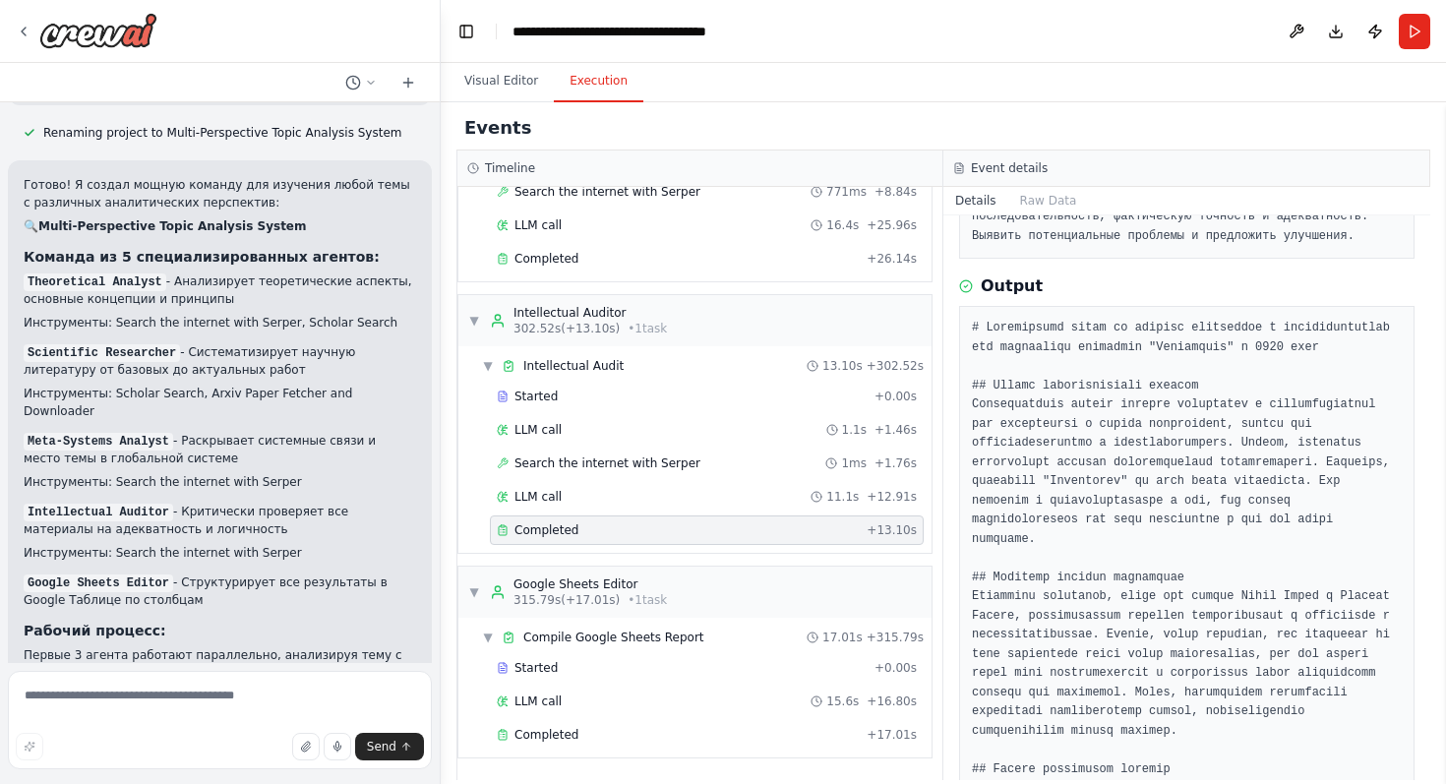
scroll to position [159, 0]
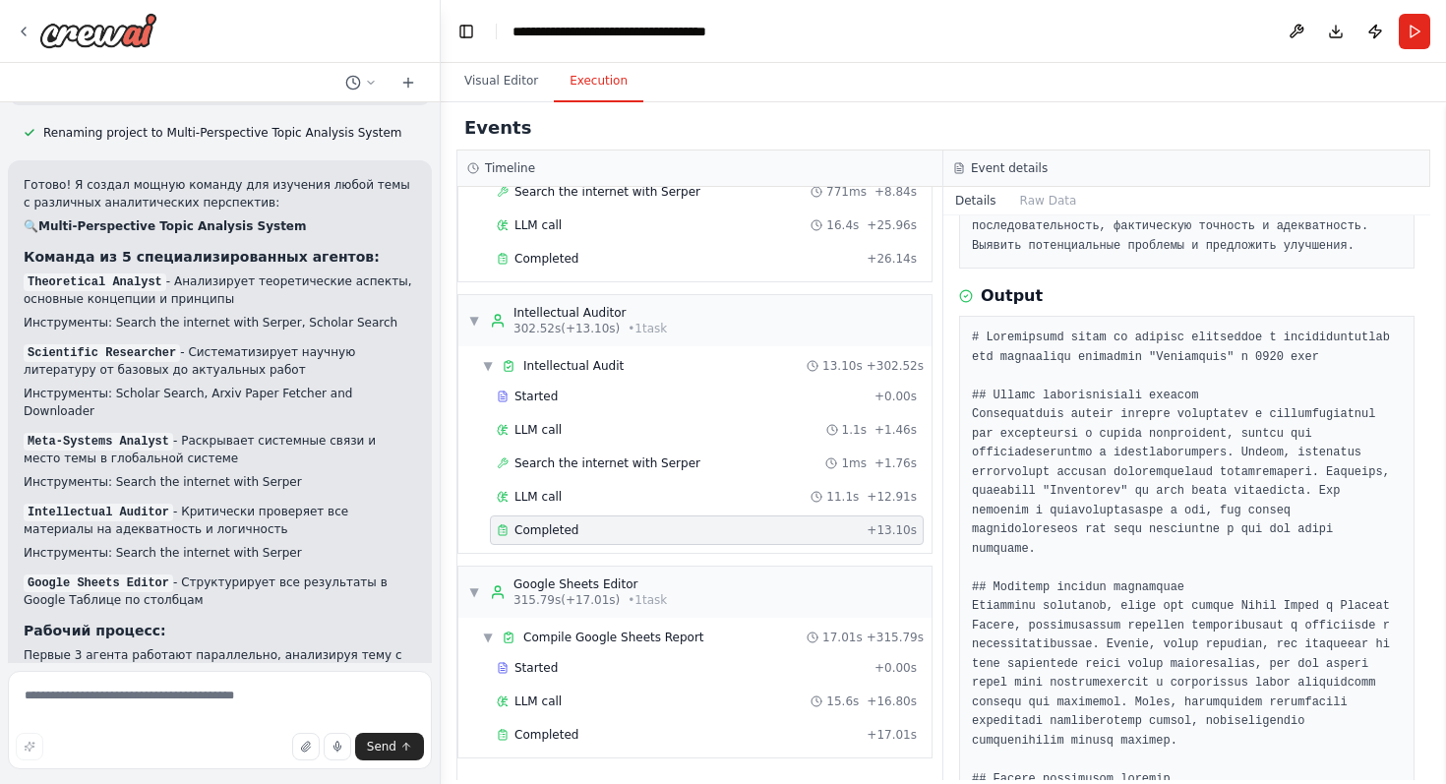
click at [697, 719] on div "Started + 0.00s LLM call 15.6s + 16.80s Completed + 17.01s" at bounding box center [702, 703] width 457 height 100
click at [689, 732] on div "Completed" at bounding box center [678, 735] width 362 height 16
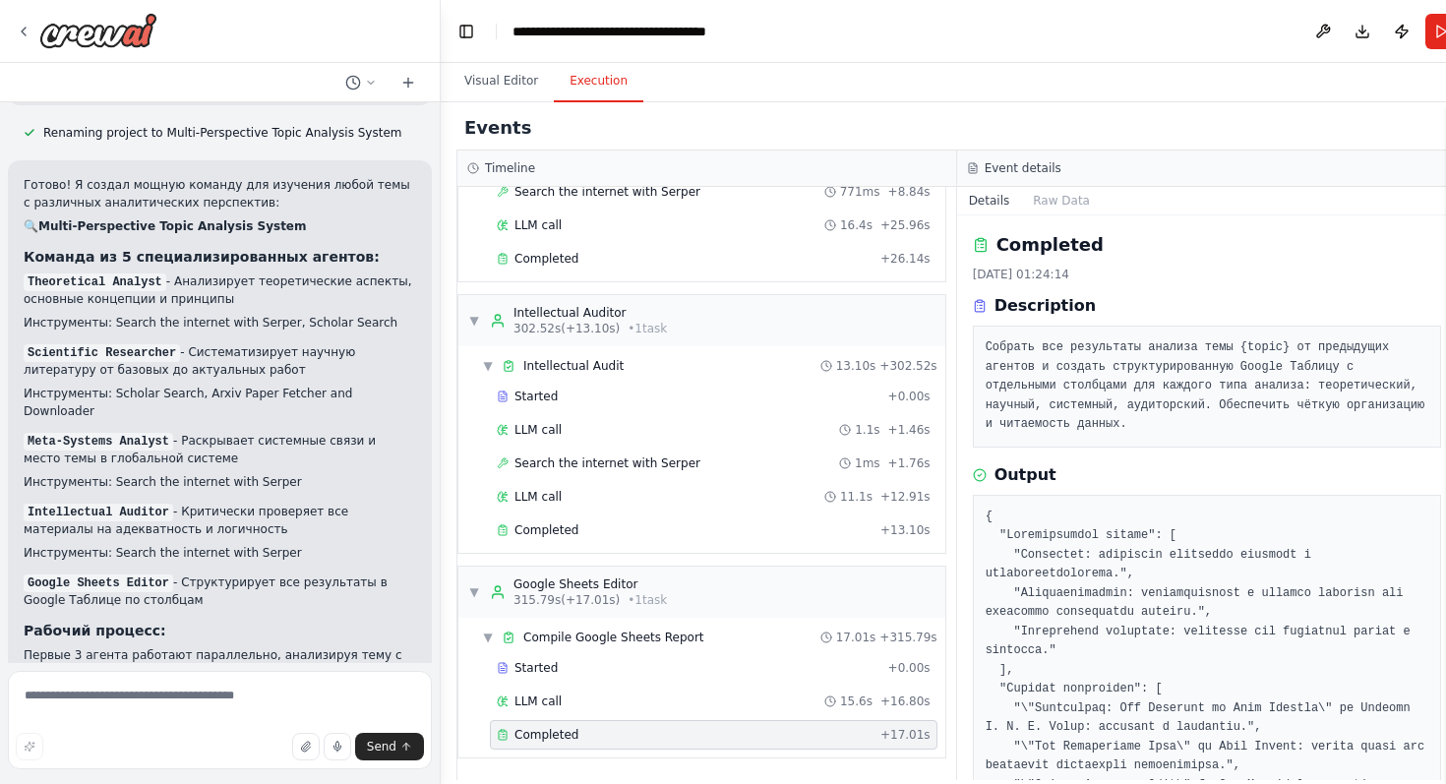
scroll to position [519, 0]
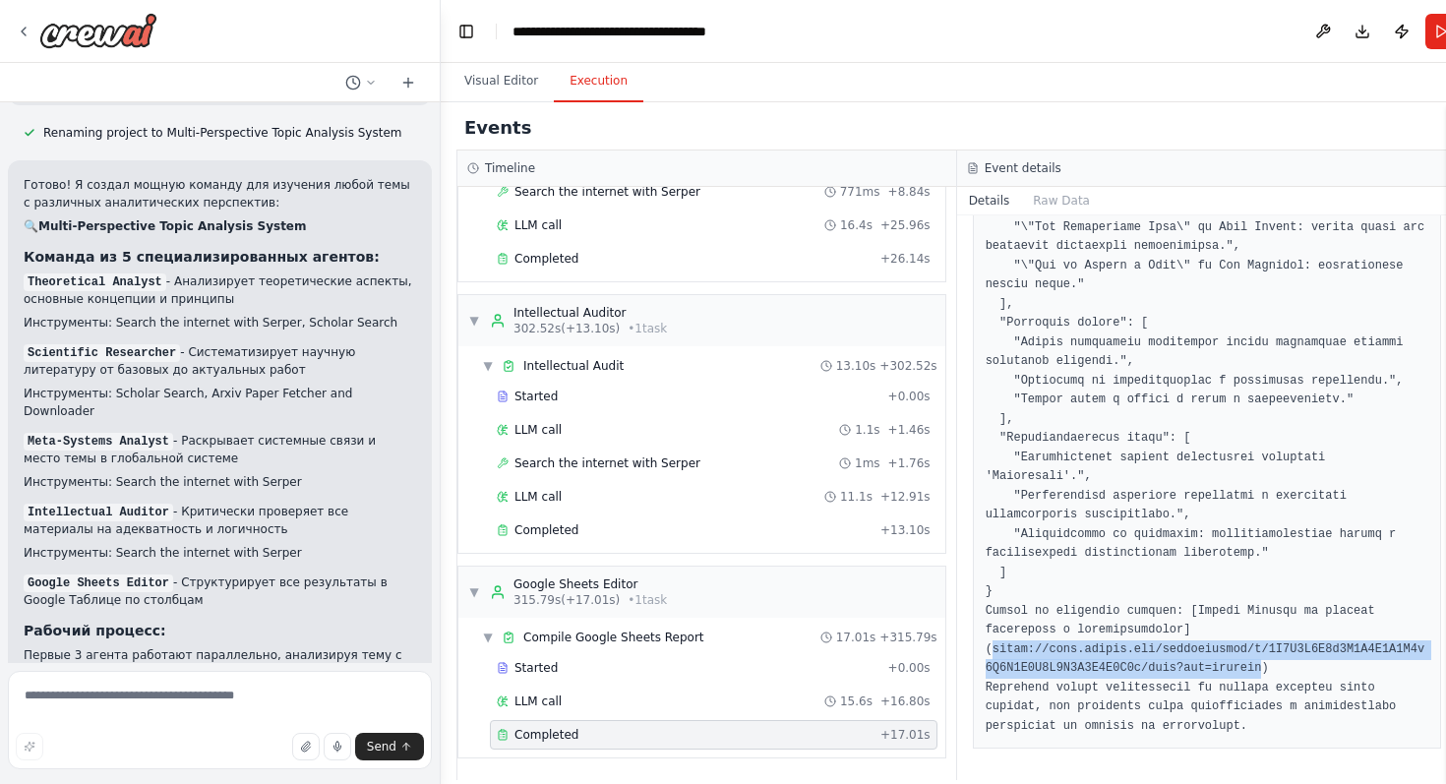
drag, startPoint x: 987, startPoint y: 649, endPoint x: 1265, endPoint y: 671, distance: 279.2
click at [1265, 671] on pre at bounding box center [1208, 362] width 444 height 749
copy pre "[URL][DOMAIN_NAME]"
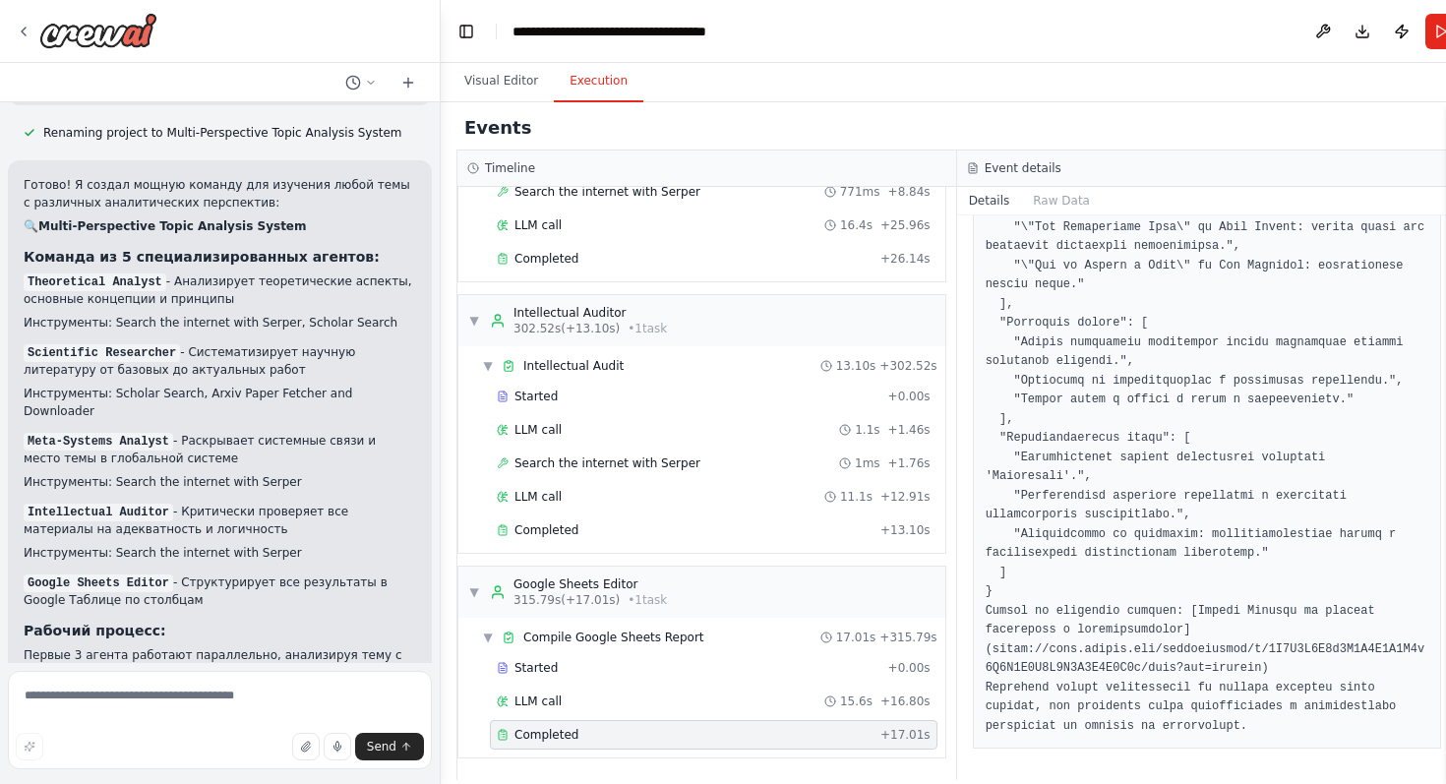
click at [1148, 711] on pre at bounding box center [1208, 362] width 444 height 749
